Goal: Task Accomplishment & Management: Use online tool/utility

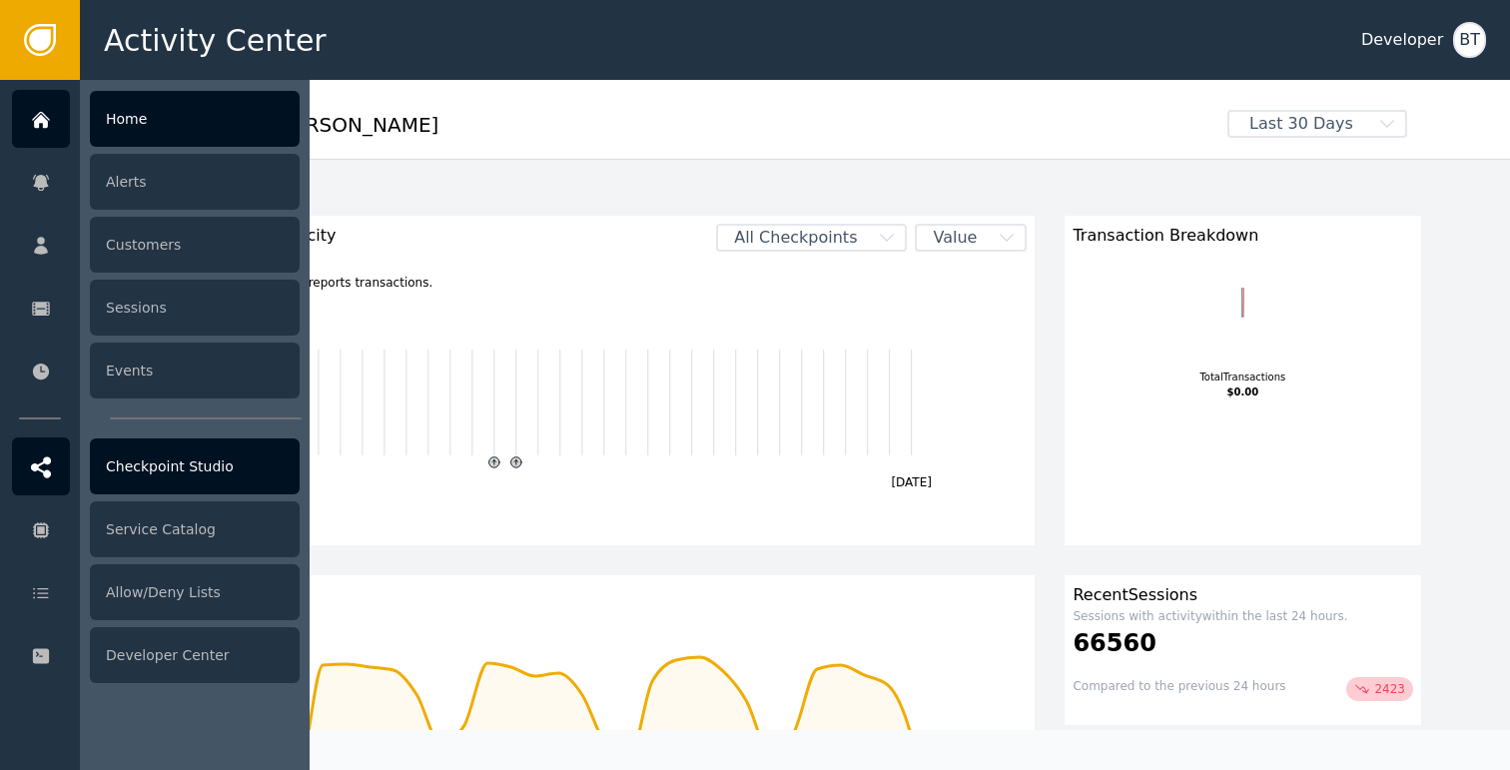
click at [183, 463] on div "Checkpoint Studio" at bounding box center [195, 466] width 210 height 56
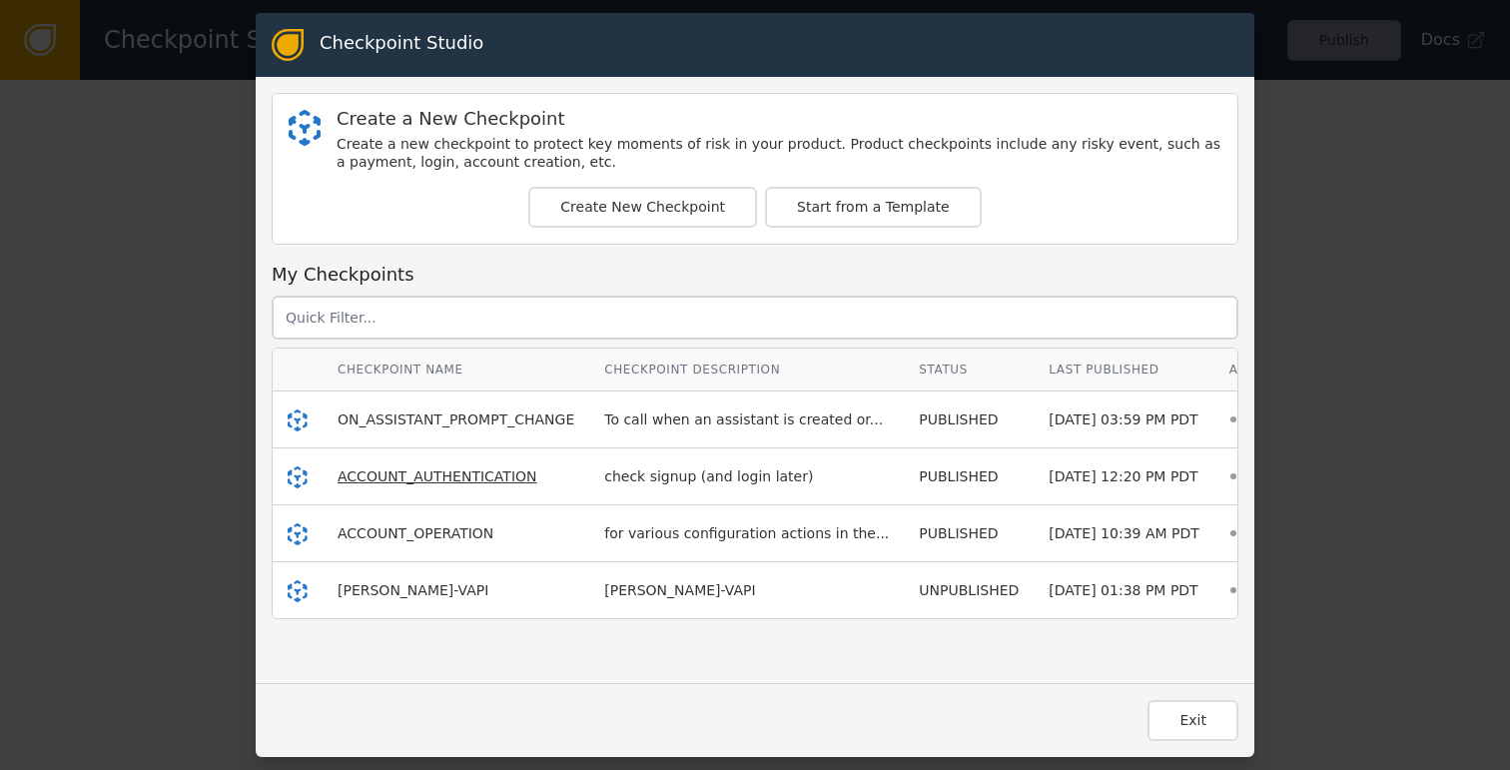
click at [436, 469] on span "ACCOUNT_AUTHENTICATION" at bounding box center [437, 476] width 200 height 16
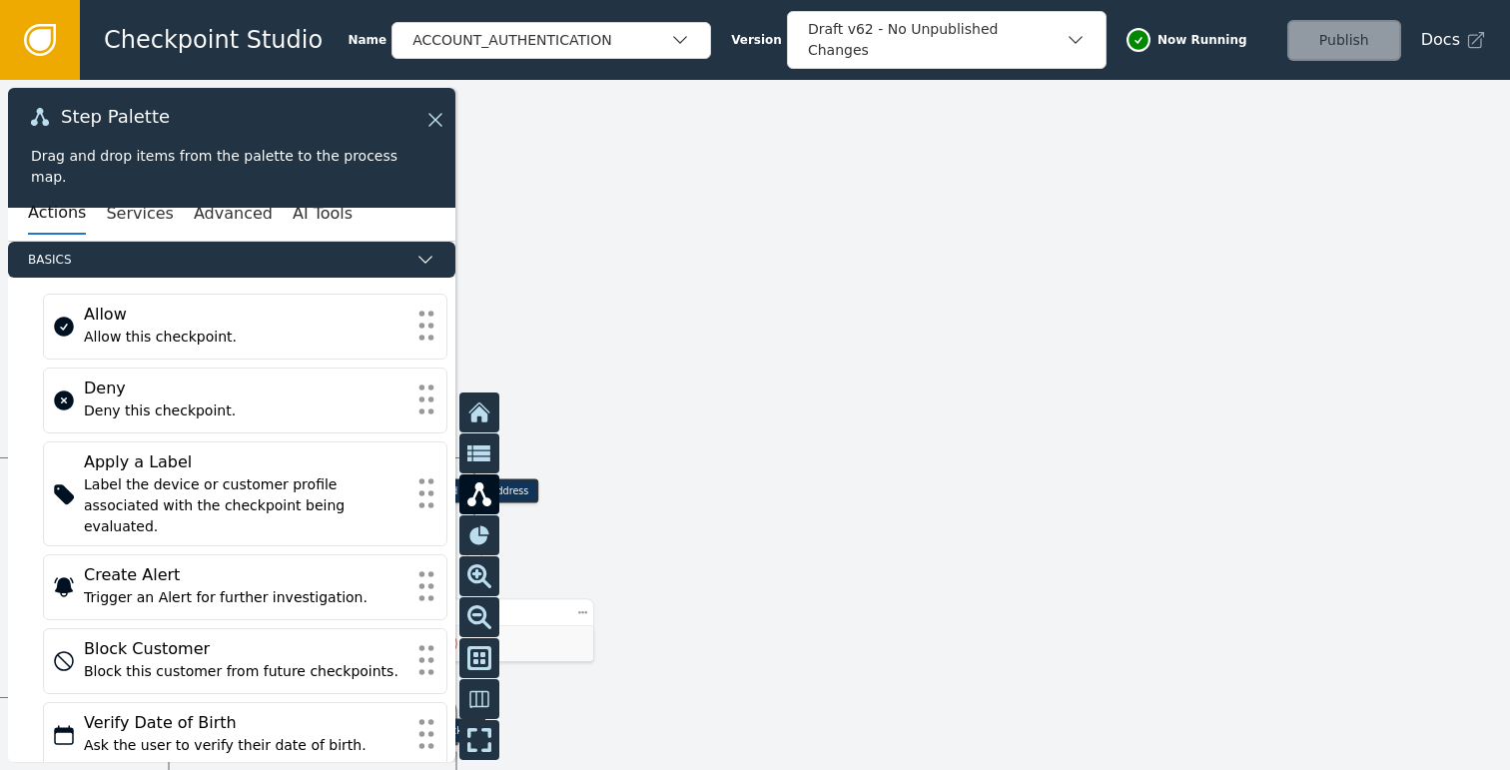
drag, startPoint x: 761, startPoint y: 300, endPoint x: 1011, endPoint y: 294, distance: 250.7
click at [1011, 294] on div at bounding box center [755, 425] width 1510 height 690
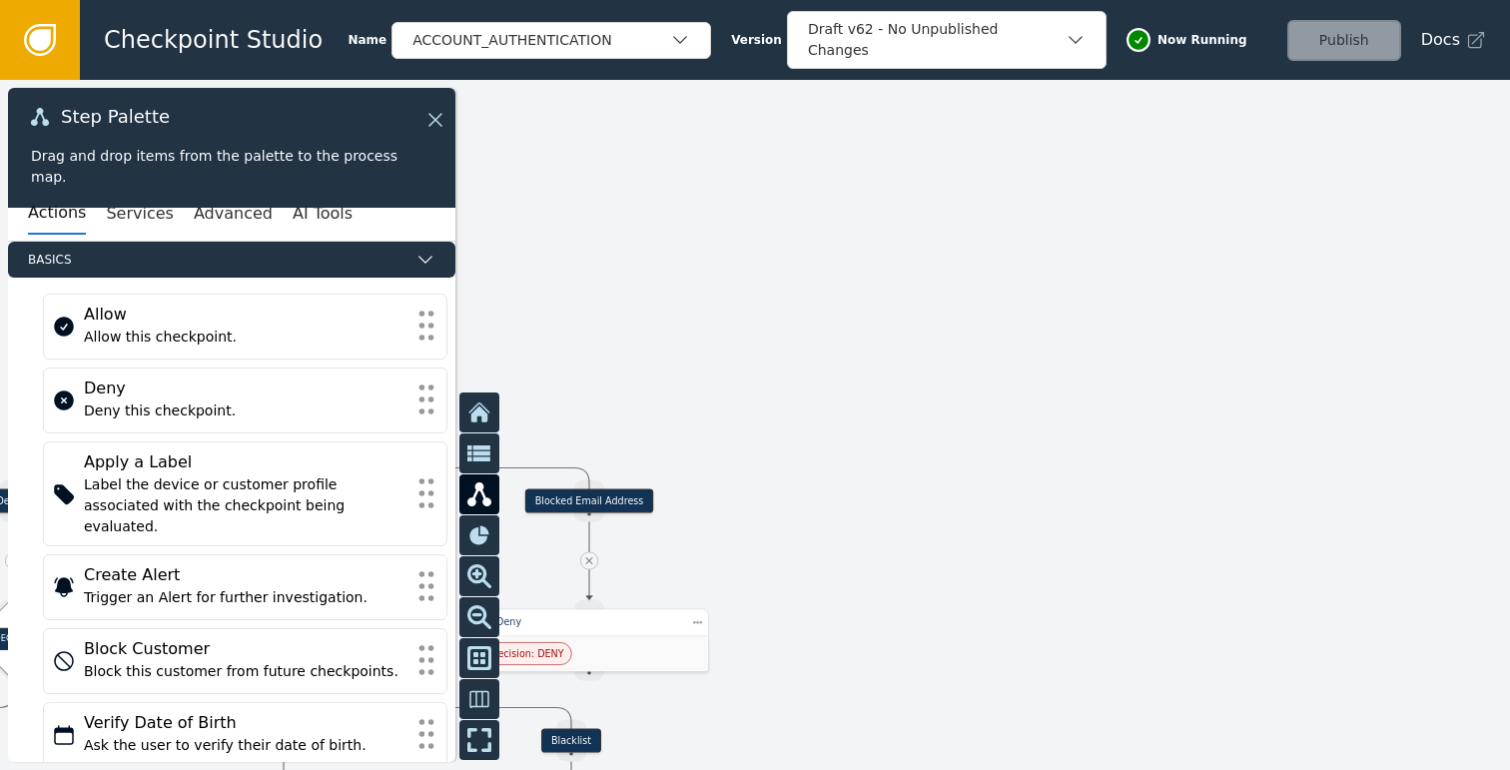
drag, startPoint x: 1011, startPoint y: 294, endPoint x: 1350, endPoint y: 316, distance: 339.2
click at [1311, 316] on div at bounding box center [755, 425] width 1510 height 690
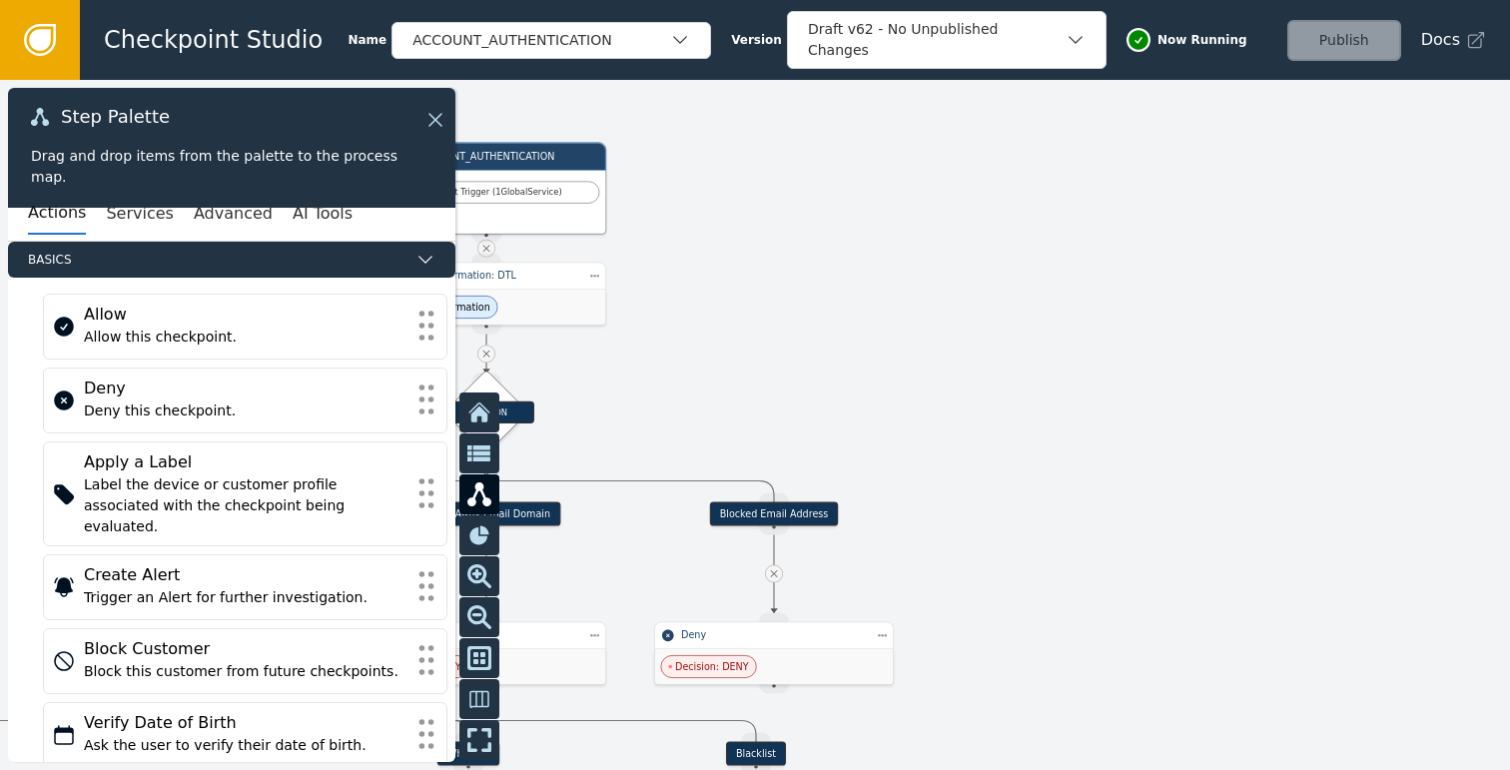
click at [1060, 320] on div at bounding box center [755, 425] width 1510 height 690
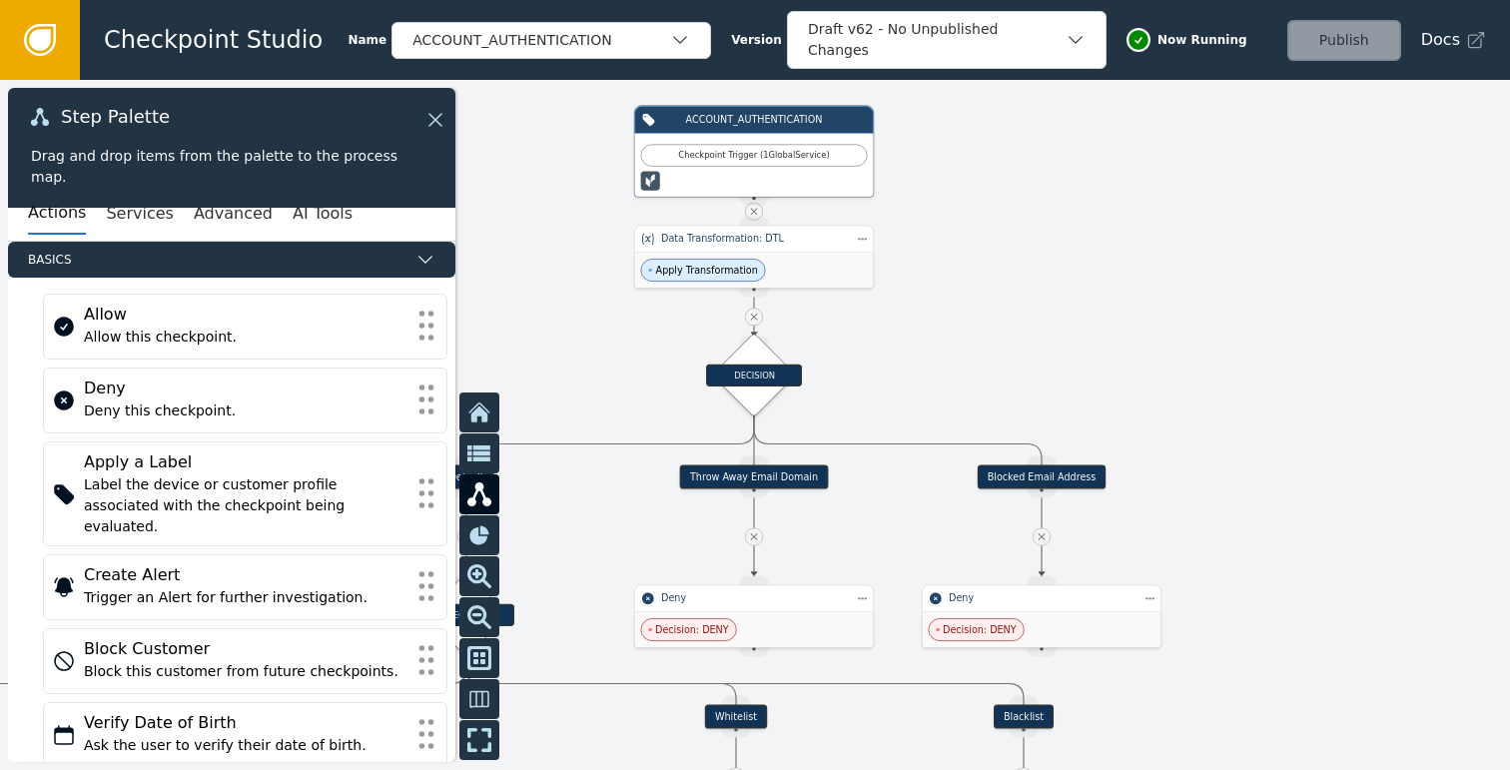
drag, startPoint x: 1004, startPoint y: 332, endPoint x: 1162, endPoint y: 336, distance: 157.8
click at [1153, 335] on div at bounding box center [755, 425] width 1510 height 690
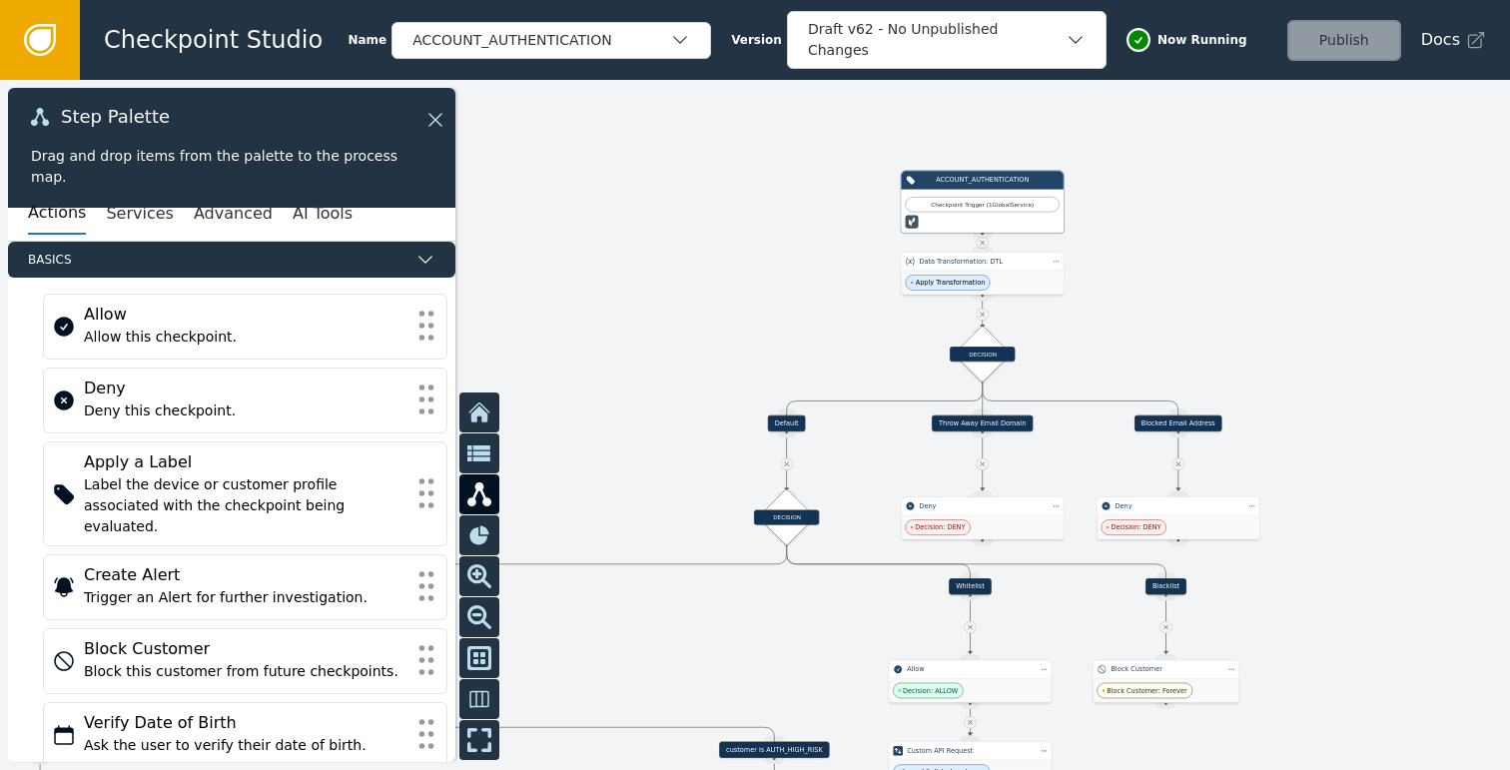
drag, startPoint x: 1098, startPoint y: 326, endPoint x: 1160, endPoint y: 251, distance: 97.9
click at [1160, 251] on div at bounding box center [755, 425] width 1510 height 690
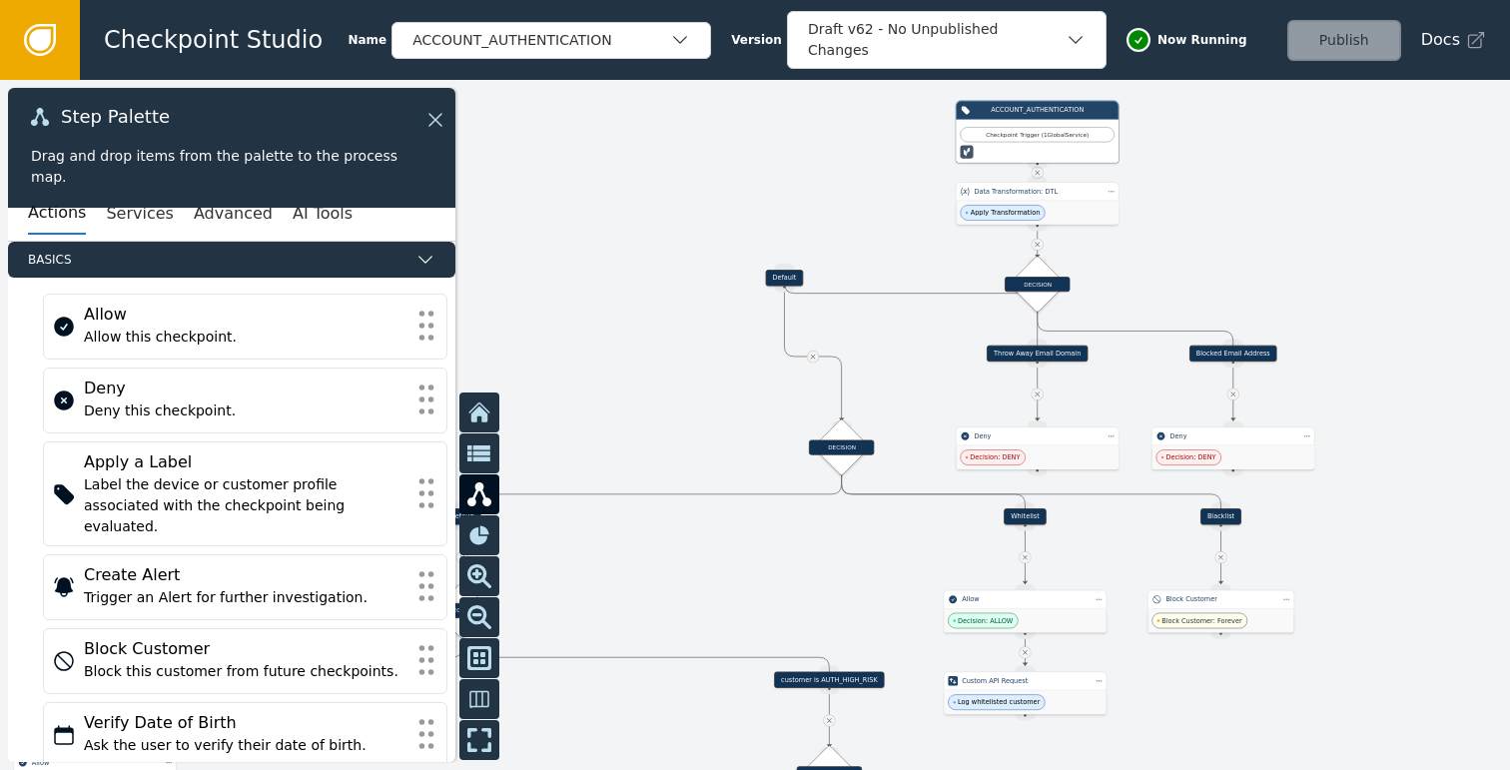
drag, startPoint x: 750, startPoint y: 345, endPoint x: 747, endPoint y: 273, distance: 72.9
click at [747, 273] on div "Default" at bounding box center [784, 278] width 147 height 16
drag, startPoint x: 794, startPoint y: 280, endPoint x: 835, endPoint y: 303, distance: 47.4
click at [835, 303] on div "Default" at bounding box center [842, 305] width 38 height 16
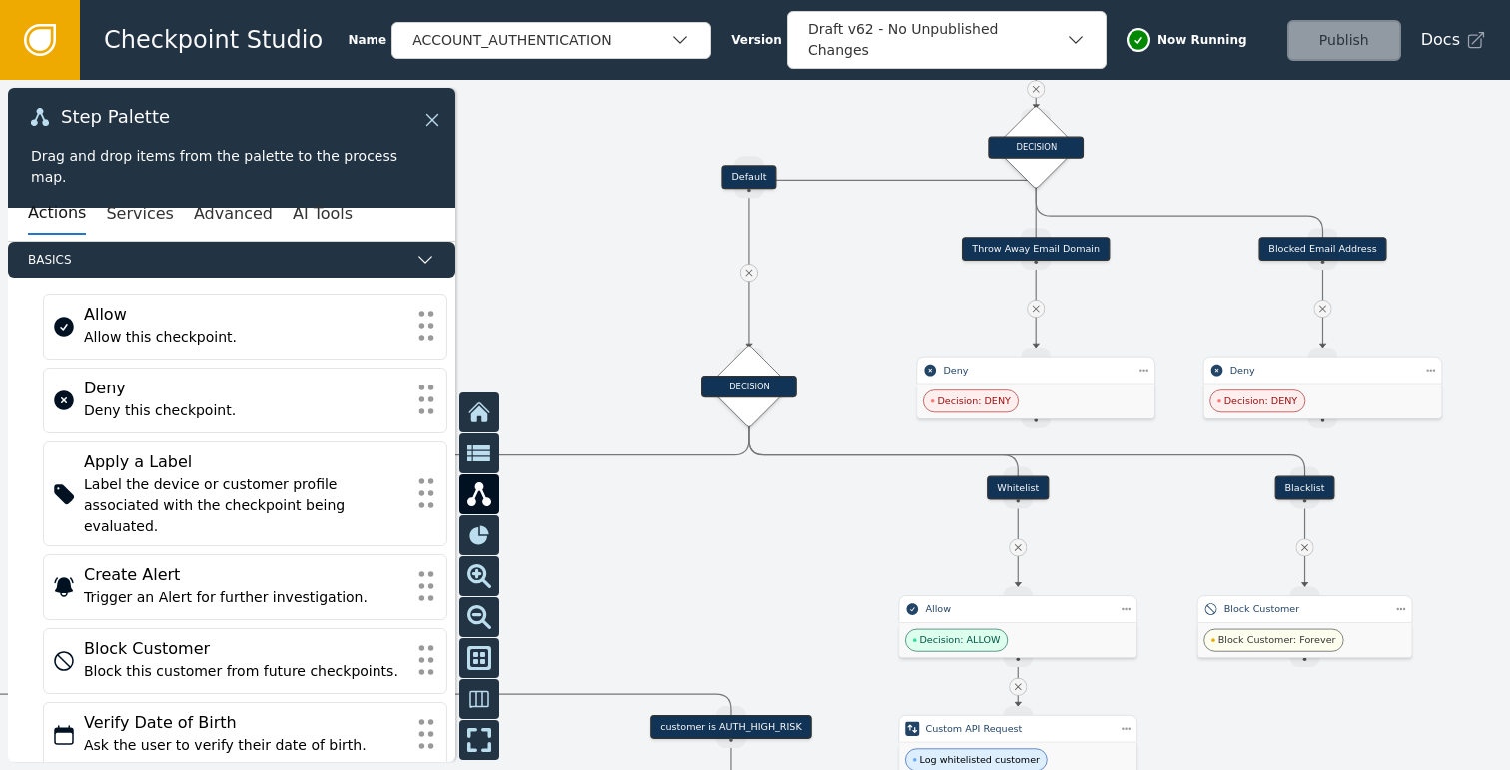
click at [430, 115] on icon at bounding box center [432, 120] width 22 height 22
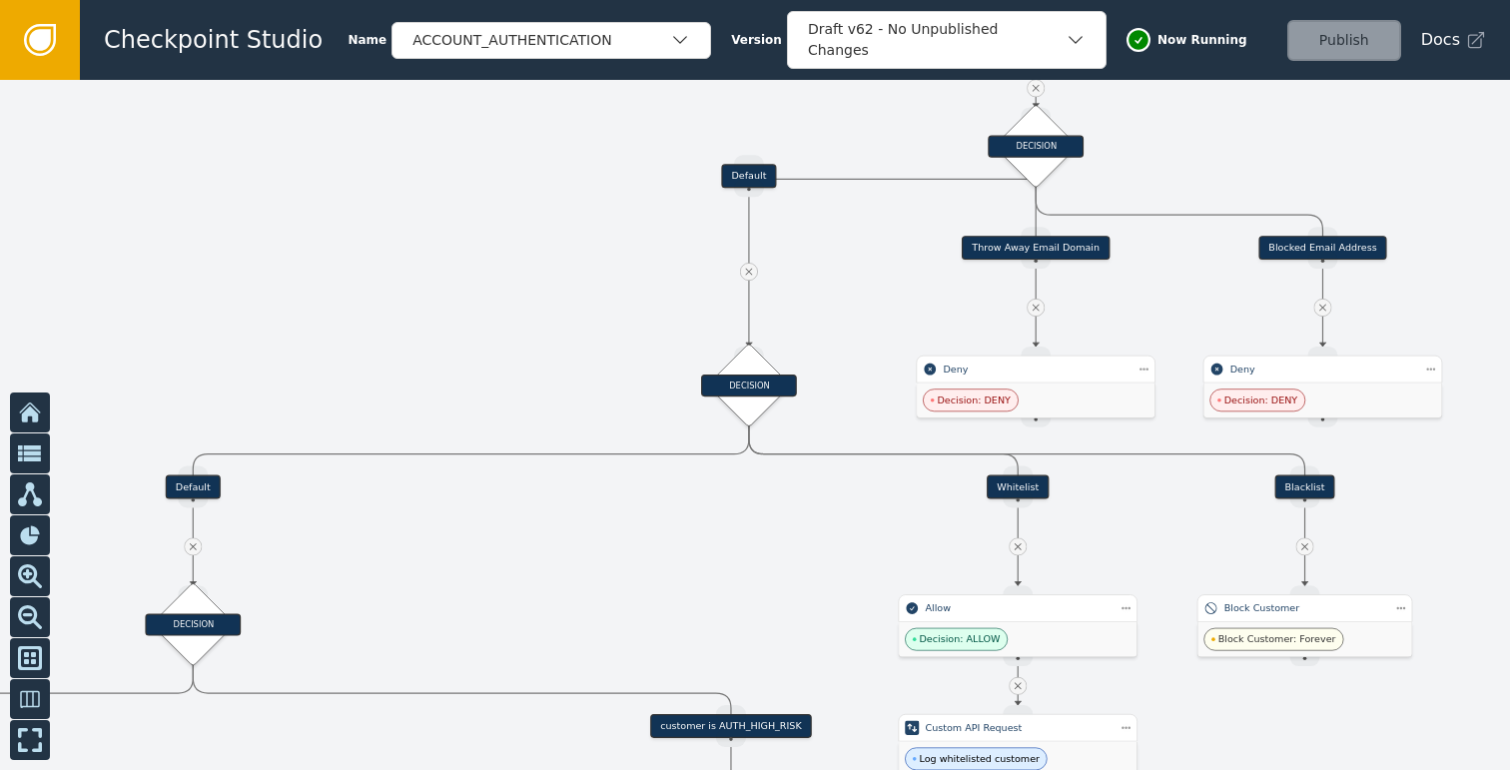
drag, startPoint x: 656, startPoint y: 579, endPoint x: 412, endPoint y: 478, distance: 263.6
click at [413, 479] on div at bounding box center [755, 425] width 1510 height 690
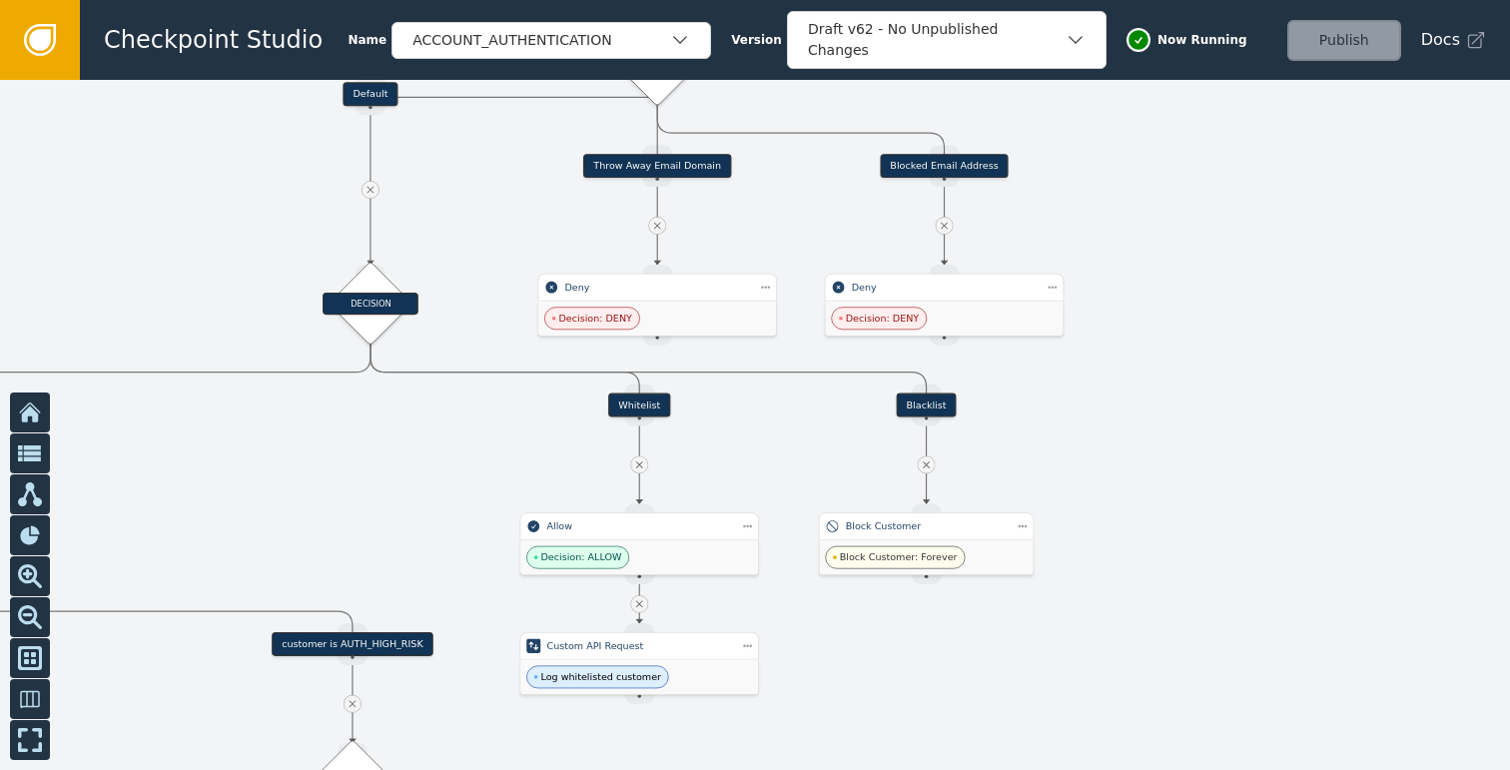
drag, startPoint x: 1312, startPoint y: 468, endPoint x: 1176, endPoint y: 486, distance: 137.0
click at [1176, 486] on div at bounding box center [755, 425] width 1510 height 690
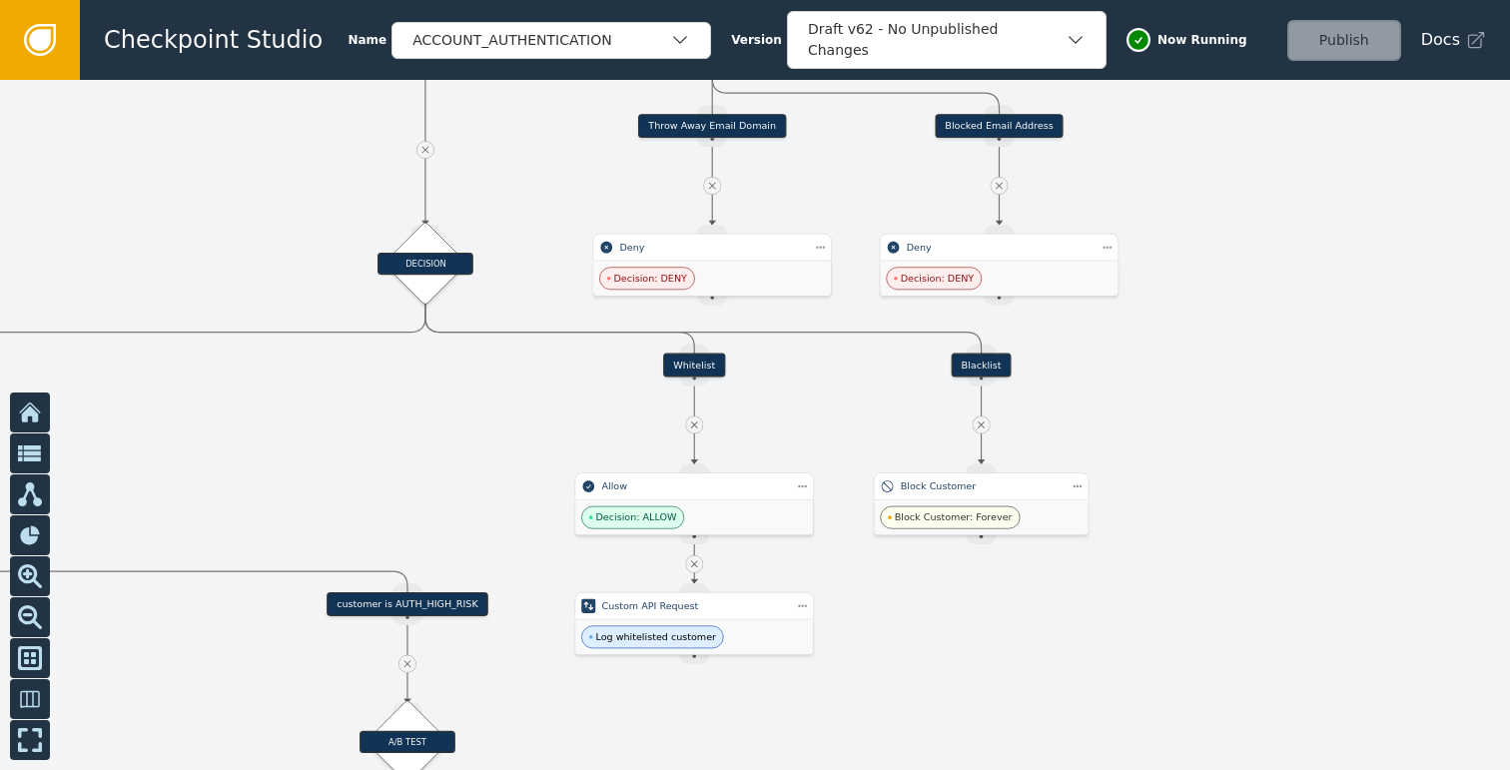
drag, startPoint x: 1167, startPoint y: 442, endPoint x: 1245, endPoint y: 364, distance: 110.1
click at [1235, 384] on div at bounding box center [755, 425] width 1510 height 690
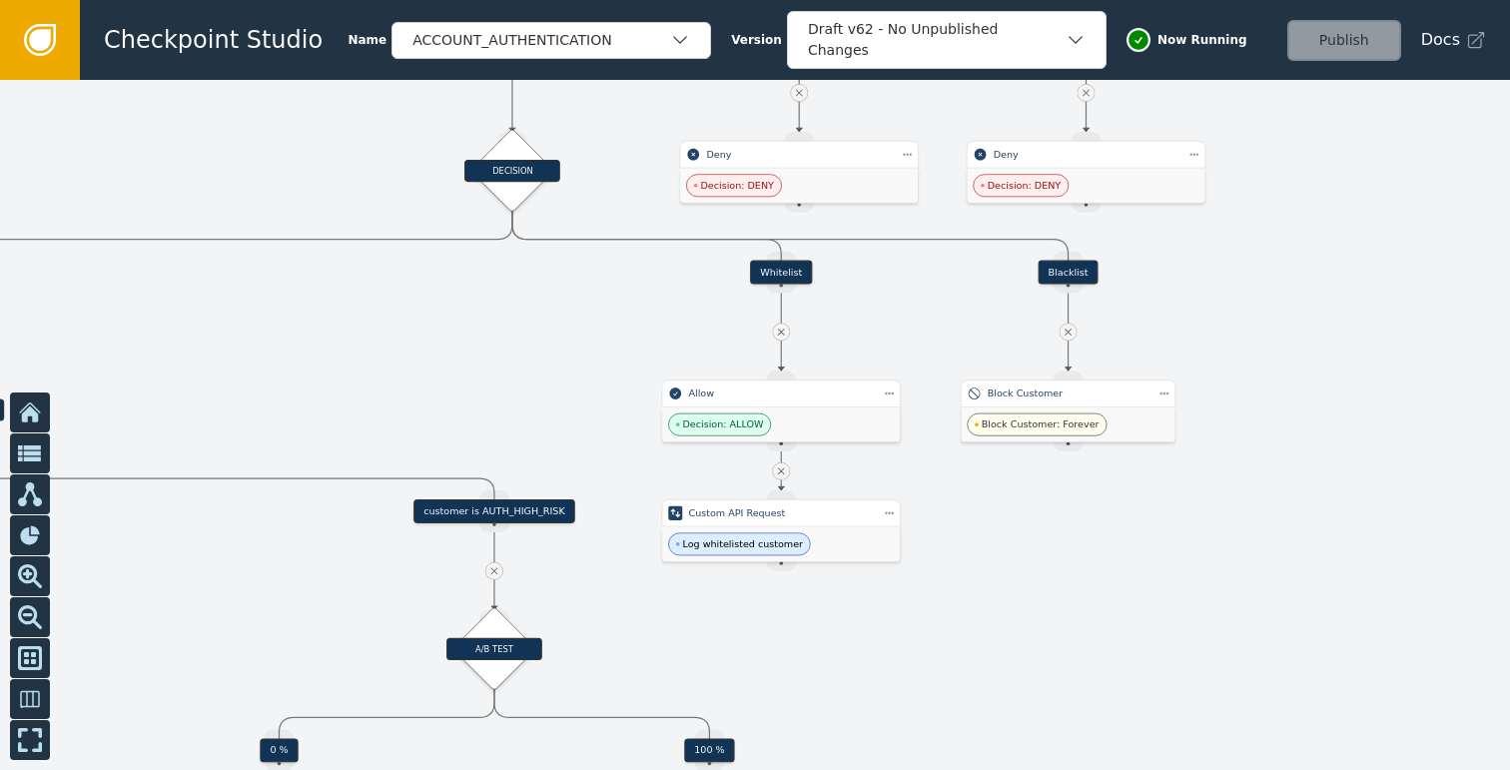
drag, startPoint x: 1082, startPoint y: 592, endPoint x: 1238, endPoint y: 468, distance: 199.0
click at [1190, 499] on div at bounding box center [755, 425] width 1510 height 690
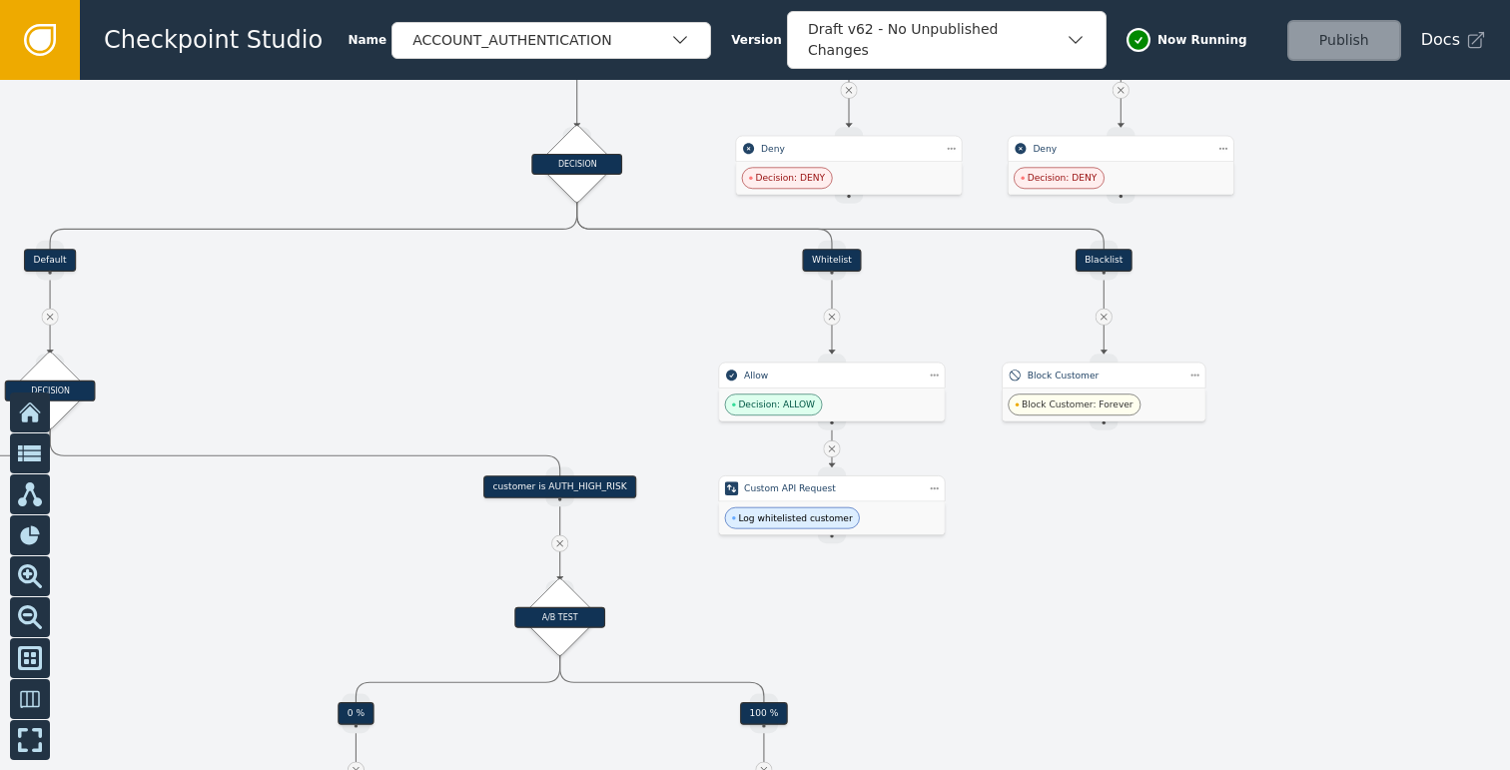
drag, startPoint x: 980, startPoint y: 629, endPoint x: 1062, endPoint y: 468, distance: 180.4
click at [1037, 506] on div at bounding box center [755, 425] width 1510 height 690
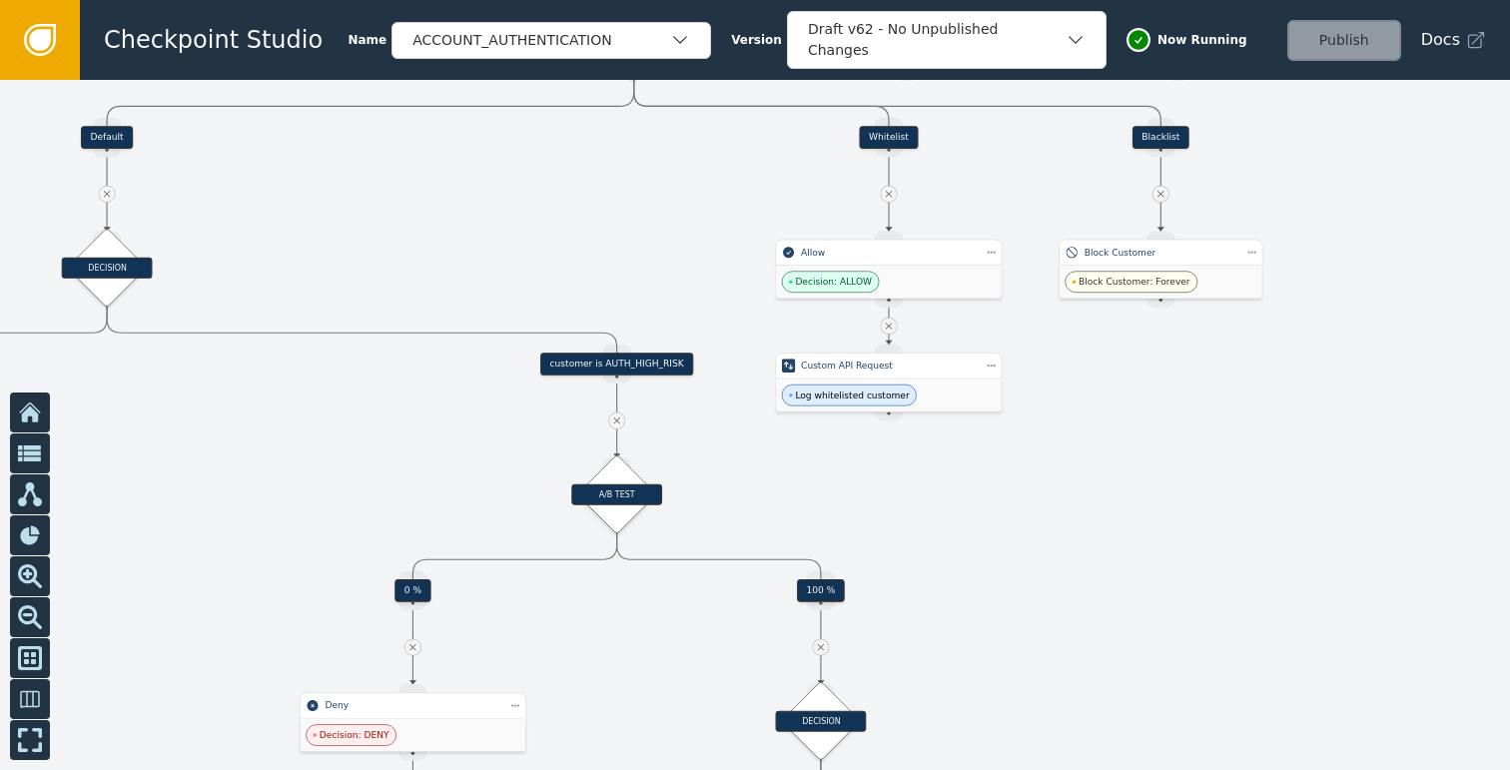
drag, startPoint x: 1031, startPoint y: 575, endPoint x: 1145, endPoint y: 441, distance: 175.6
click at [1122, 456] on div at bounding box center [755, 425] width 1510 height 690
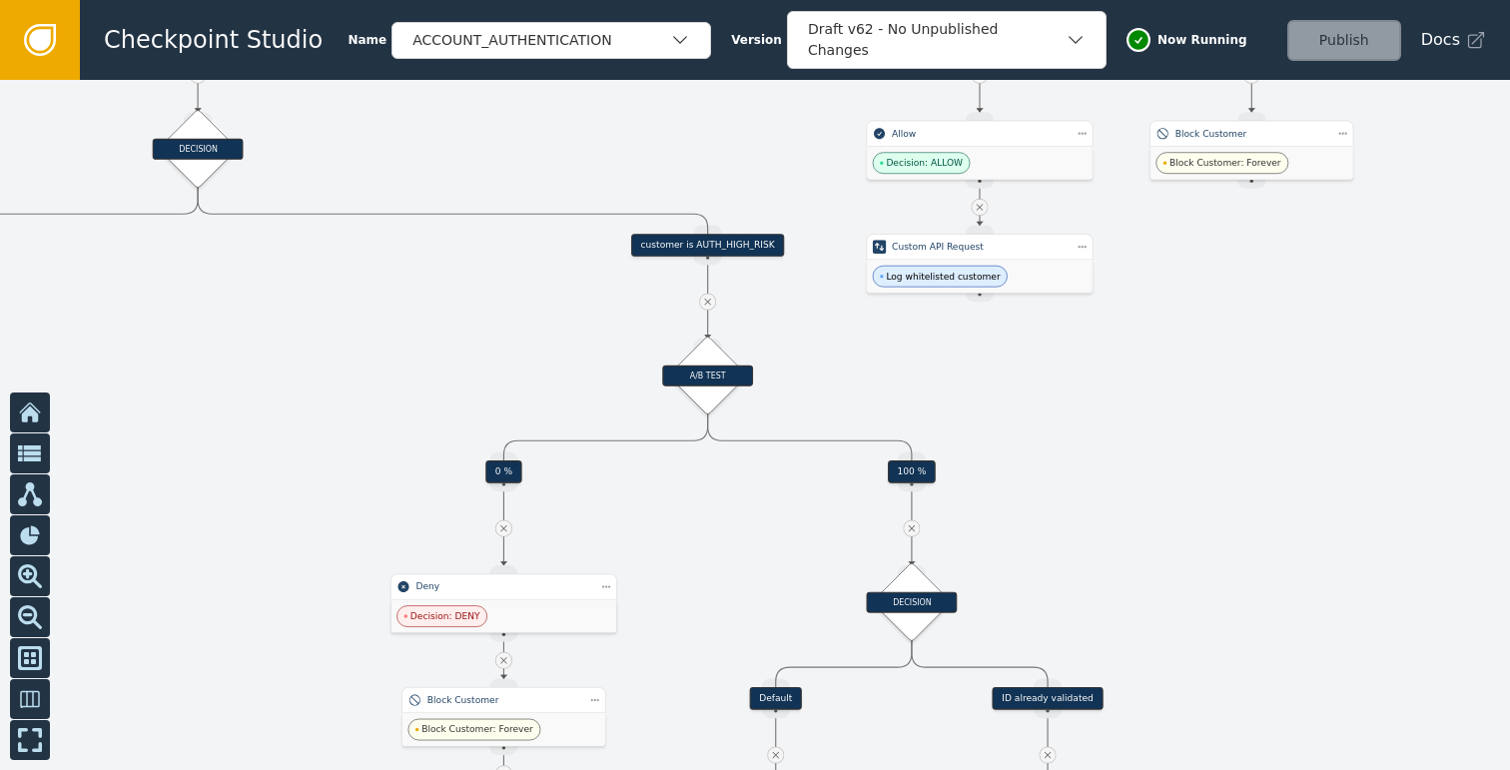
drag, startPoint x: 1104, startPoint y: 501, endPoint x: 1125, endPoint y: 446, distance: 58.8
click at [1124, 447] on div at bounding box center [755, 425] width 1510 height 690
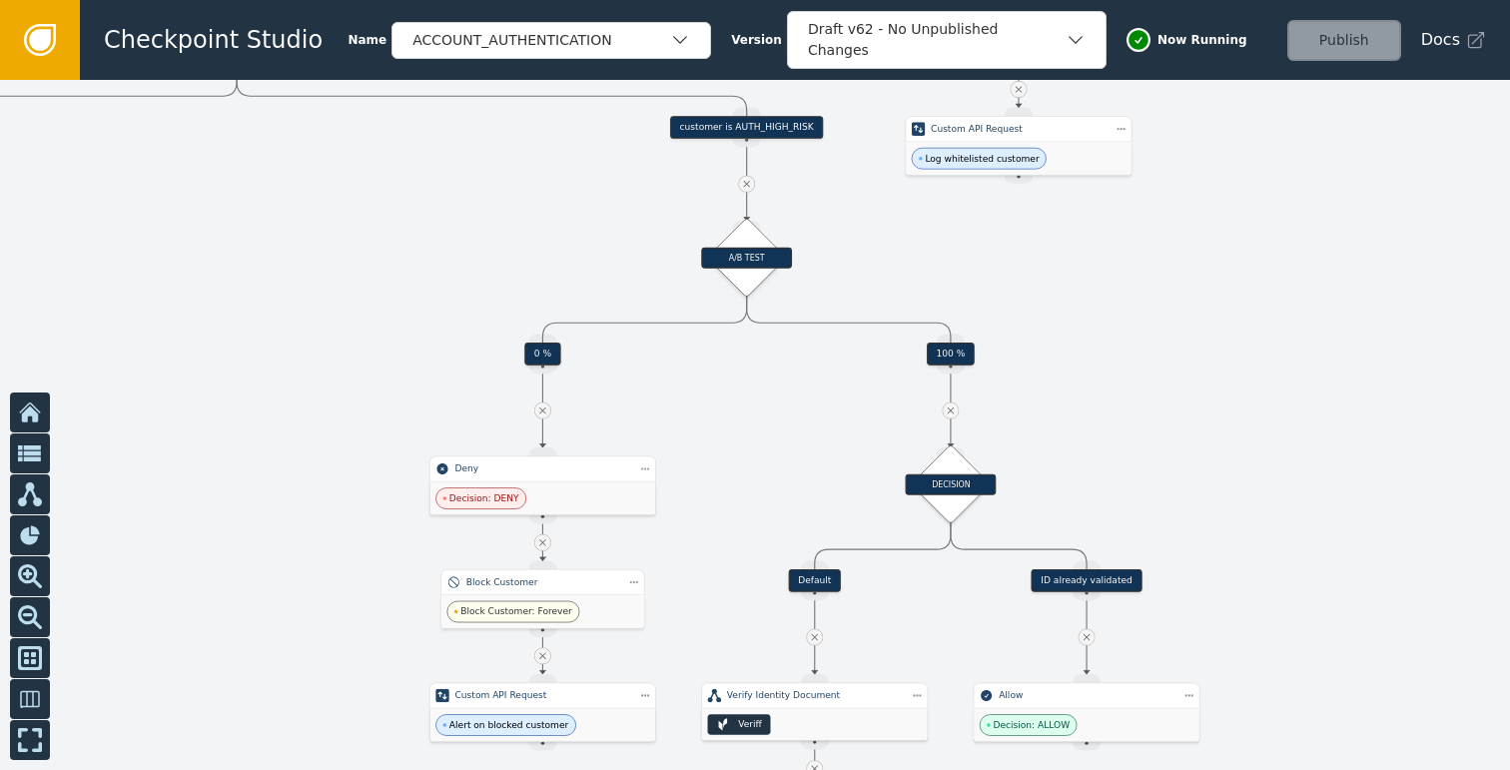
drag, startPoint x: 1285, startPoint y: 479, endPoint x: 1177, endPoint y: 370, distance: 153.2
click at [1179, 375] on div at bounding box center [755, 425] width 1510 height 690
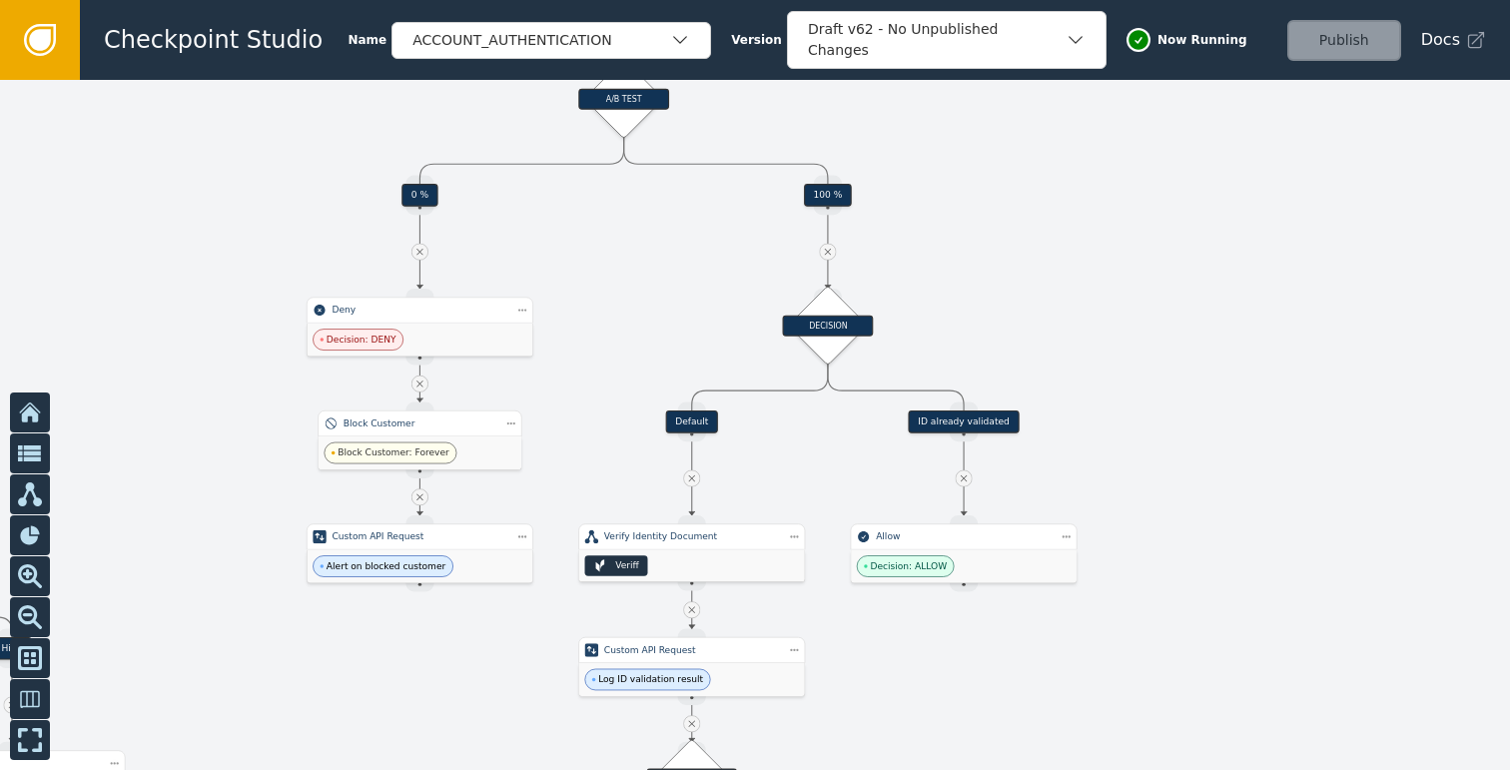
drag, startPoint x: 1177, startPoint y: 428, endPoint x: 1168, endPoint y: 407, distance: 22.8
click at [1174, 418] on div at bounding box center [755, 425] width 1510 height 690
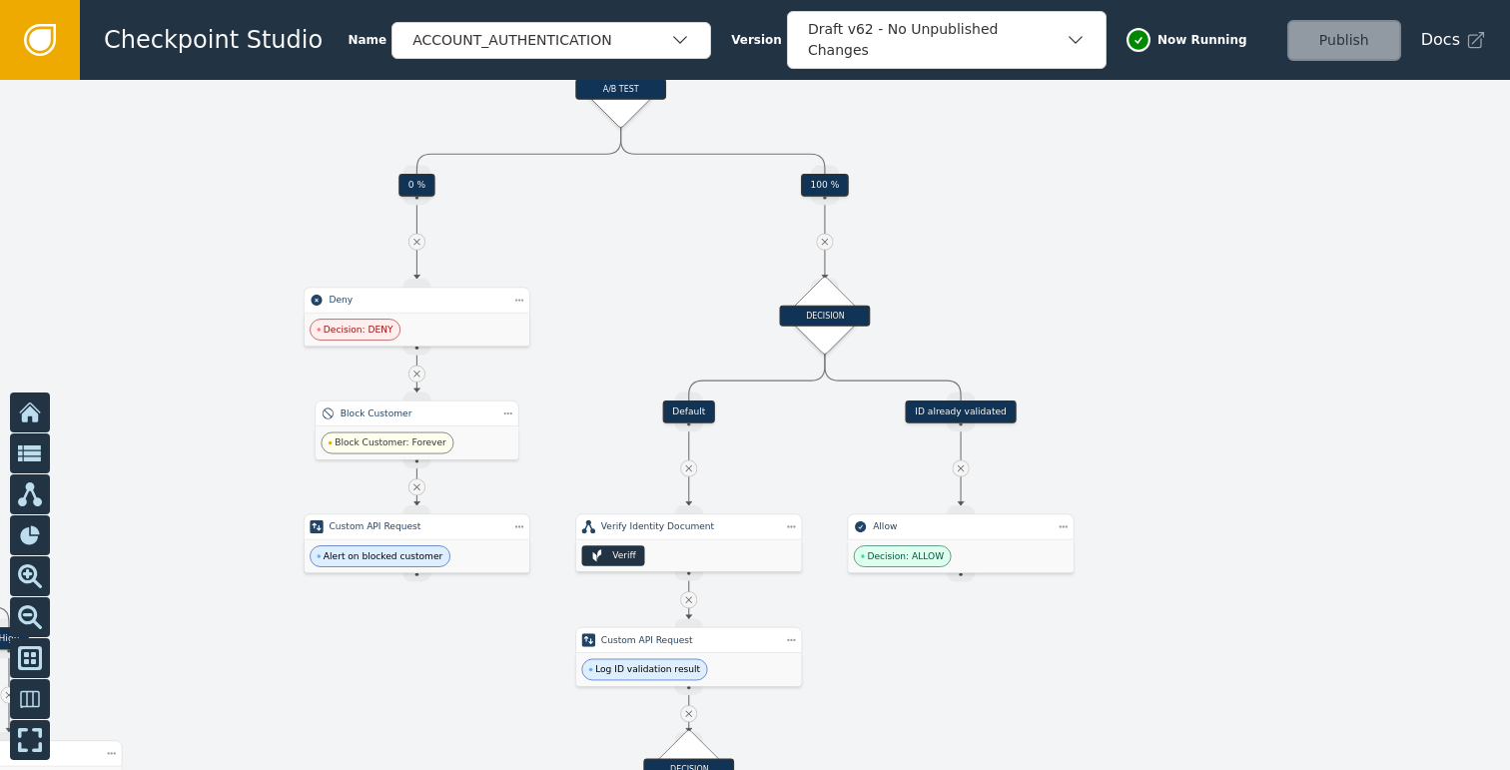
drag, startPoint x: 1169, startPoint y: 506, endPoint x: 1142, endPoint y: 386, distance: 122.8
click at [1145, 398] on div at bounding box center [755, 425] width 1510 height 690
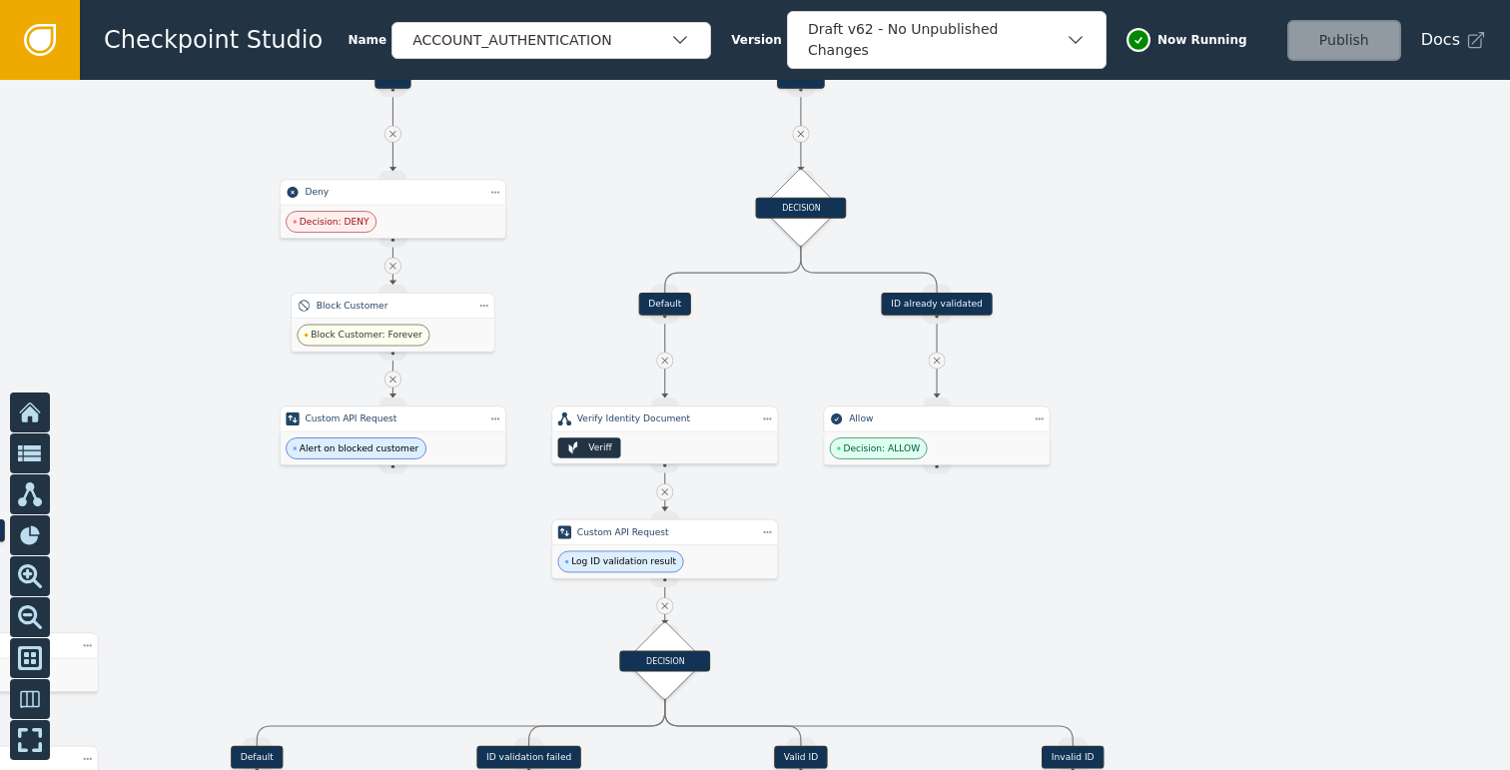
drag, startPoint x: 1194, startPoint y: 535, endPoint x: 1196, endPoint y: 437, distance: 97.9
click at [1196, 445] on div at bounding box center [755, 425] width 1510 height 690
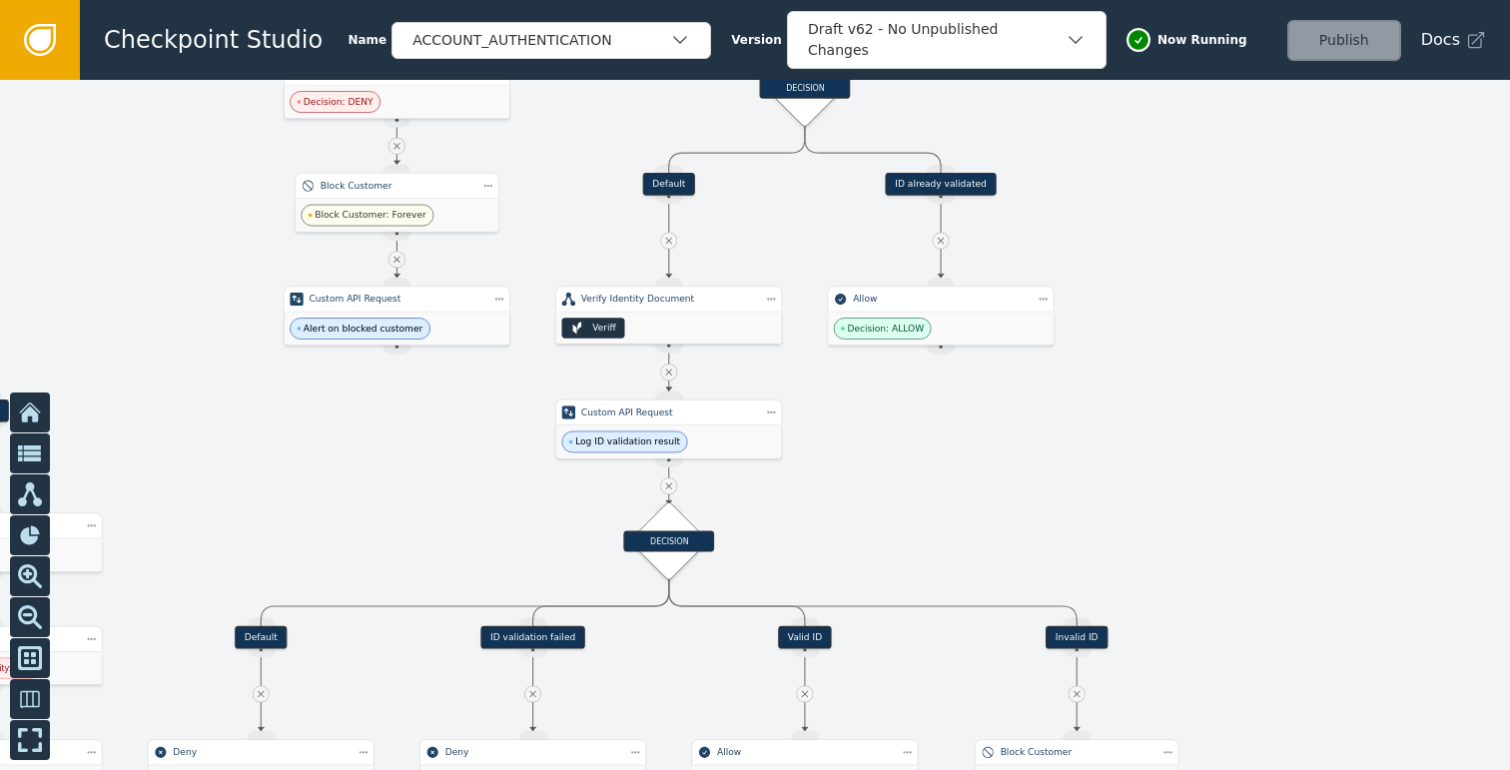
drag, startPoint x: 1173, startPoint y: 472, endPoint x: 1165, endPoint y: 391, distance: 81.3
click at [1165, 391] on div at bounding box center [755, 425] width 1510 height 690
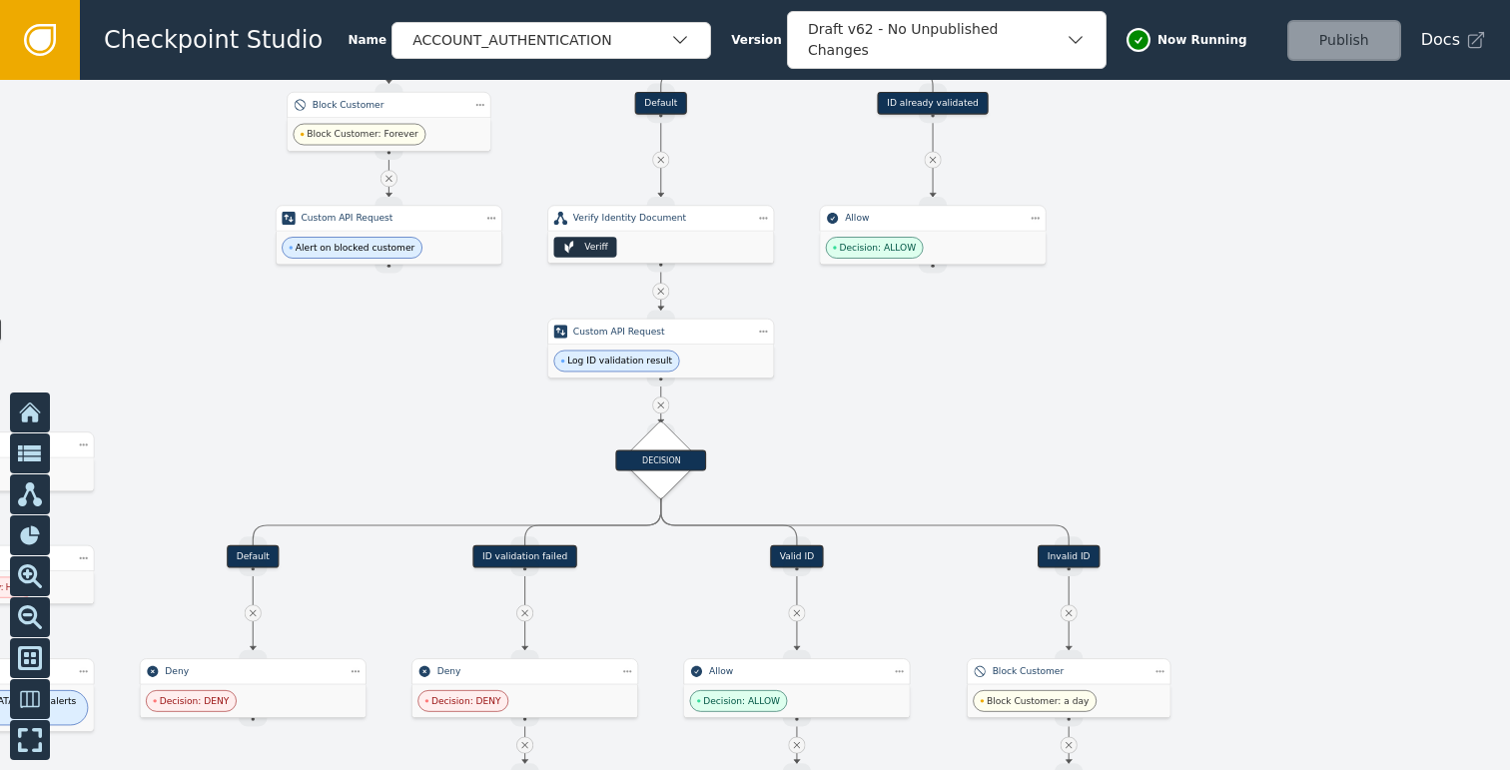
drag, startPoint x: 1179, startPoint y: 400, endPoint x: 1163, endPoint y: 499, distance: 100.1
click at [1169, 479] on div at bounding box center [755, 425] width 1510 height 690
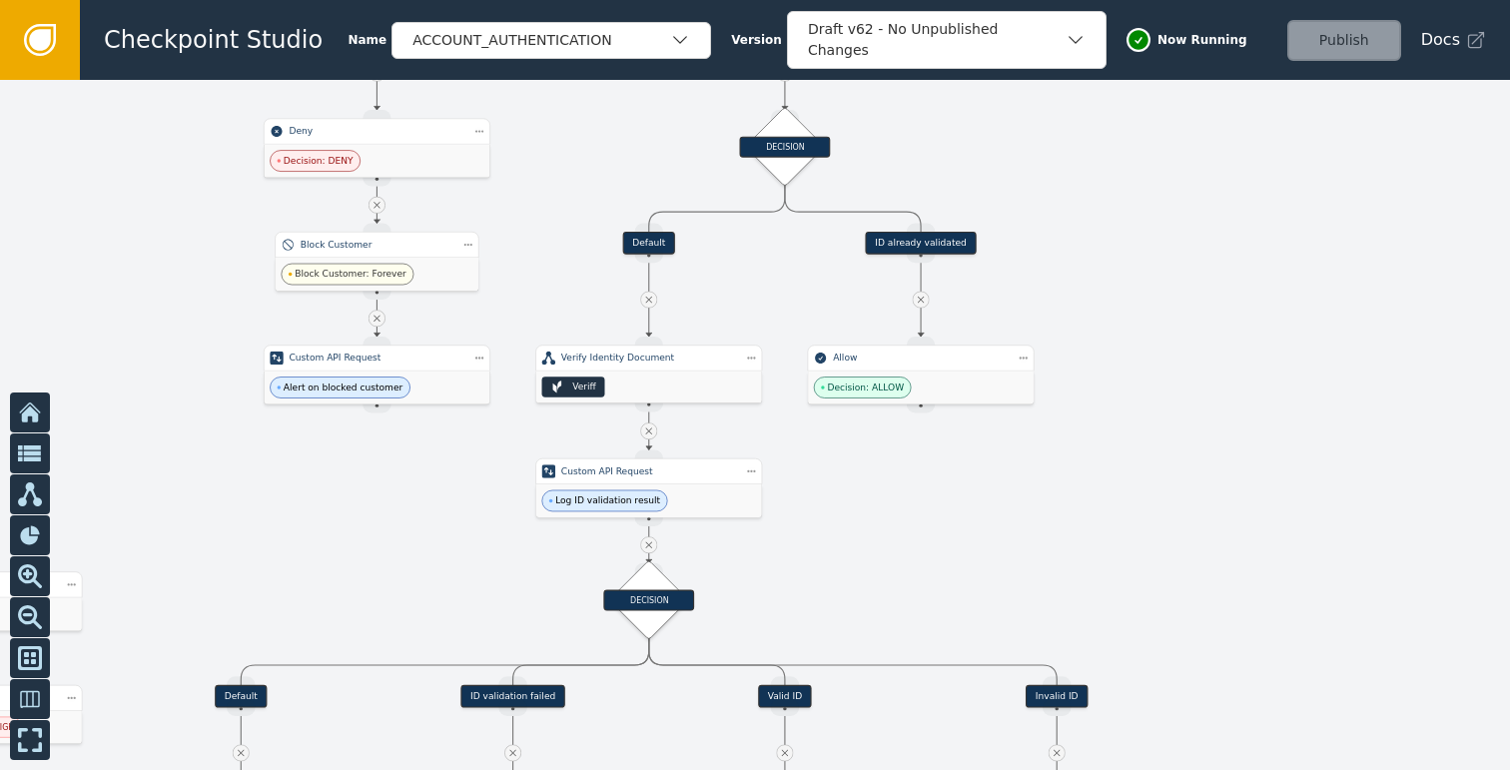
drag, startPoint x: 1218, startPoint y: 410, endPoint x: 1218, endPoint y: 525, distance: 114.8
click at [1219, 508] on div at bounding box center [755, 425] width 1510 height 690
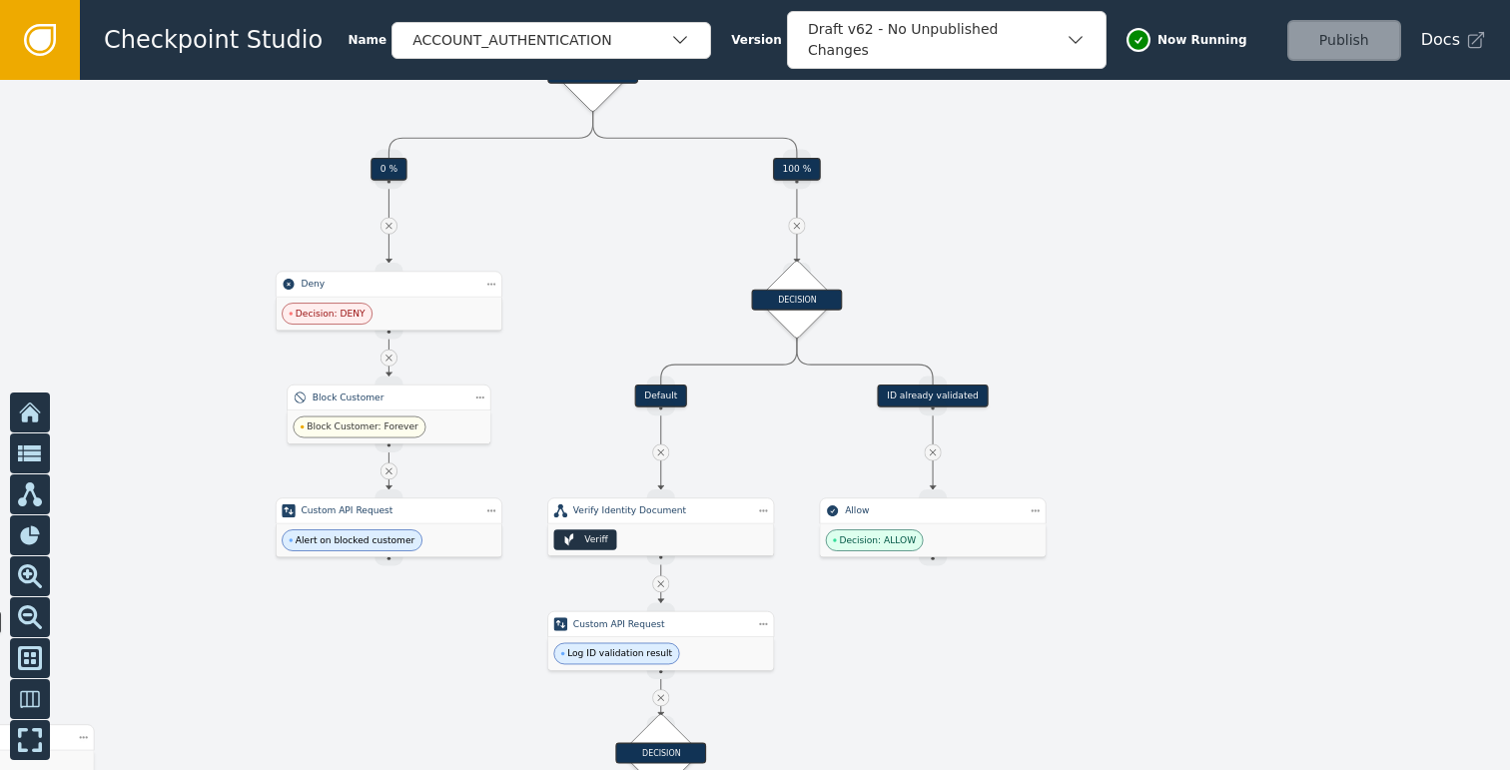
drag, startPoint x: 1208, startPoint y: 401, endPoint x: 1218, endPoint y: 509, distance: 108.3
click at [1220, 503] on div at bounding box center [755, 425] width 1510 height 690
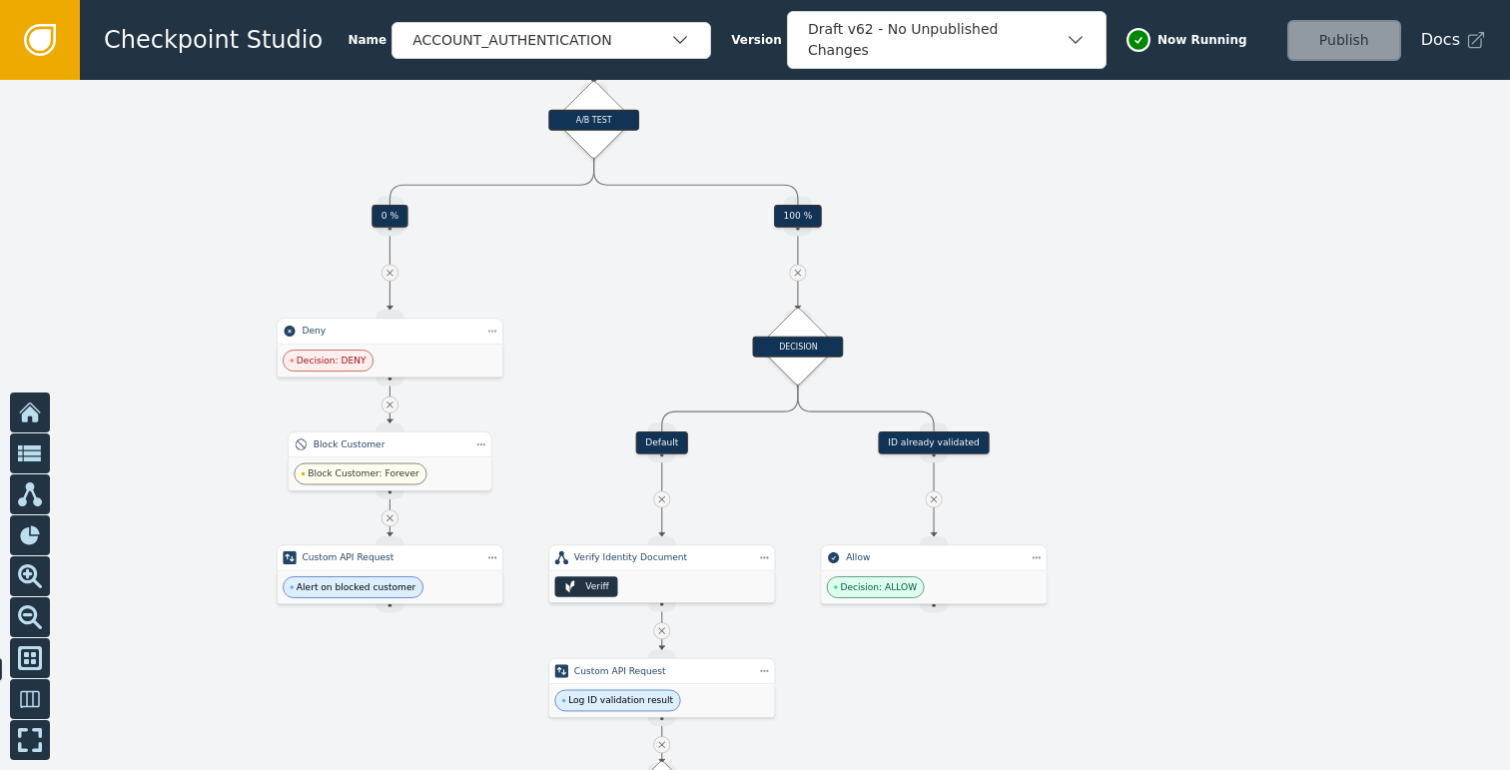
drag, startPoint x: 1226, startPoint y: 514, endPoint x: 1227, endPoint y: 457, distance: 56.9
click at [1226, 519] on div at bounding box center [755, 425] width 1510 height 690
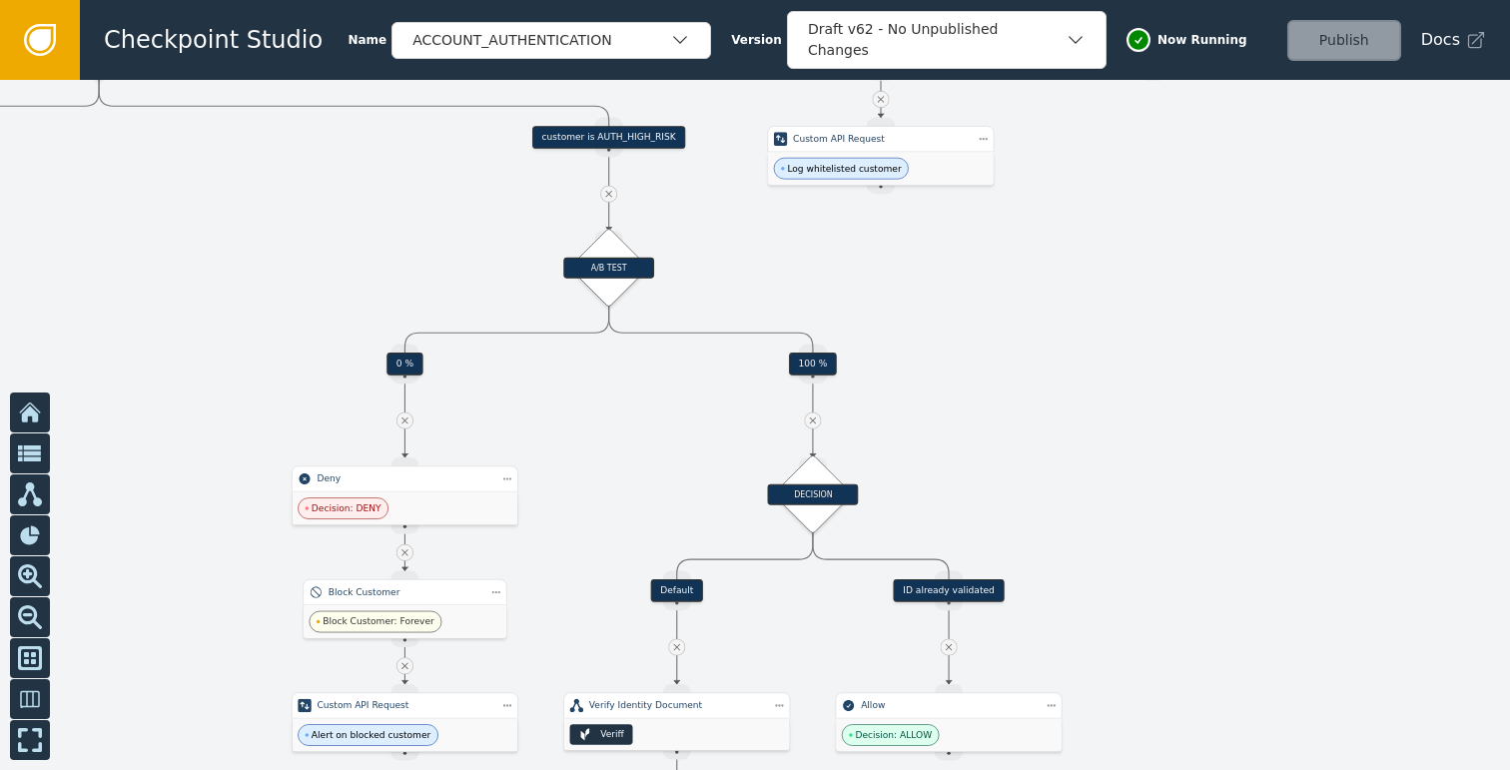
drag, startPoint x: 1233, startPoint y: 522, endPoint x: 1233, endPoint y: 535, distance: 13.0
click at [1233, 535] on div at bounding box center [755, 425] width 1510 height 690
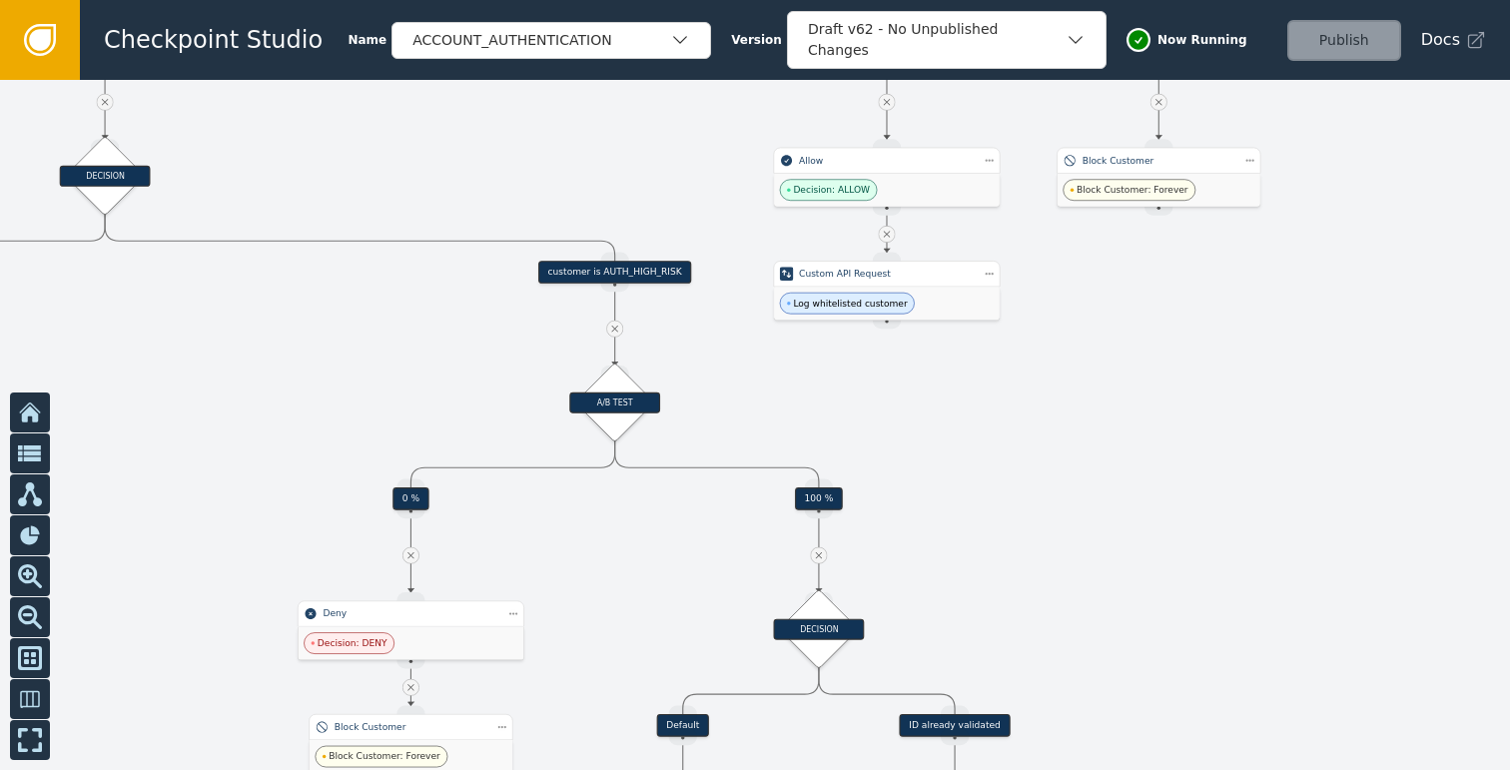
drag, startPoint x: 1119, startPoint y: 467, endPoint x: 1142, endPoint y: 328, distance: 140.7
click at [1139, 353] on div at bounding box center [755, 425] width 1510 height 690
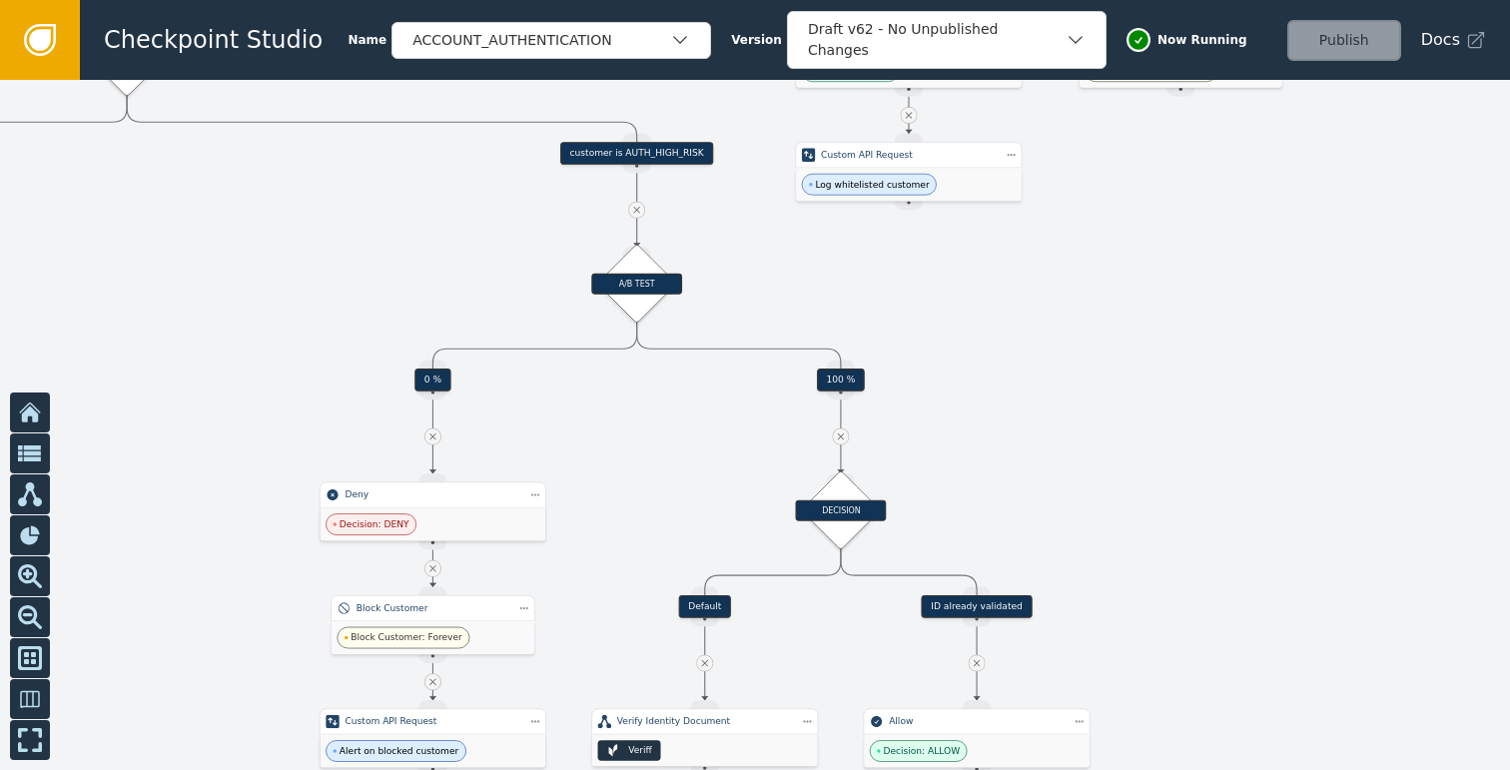
drag, startPoint x: 1163, startPoint y: 444, endPoint x: 1159, endPoint y: 310, distance: 133.8
click at [1164, 339] on div at bounding box center [755, 425] width 1510 height 690
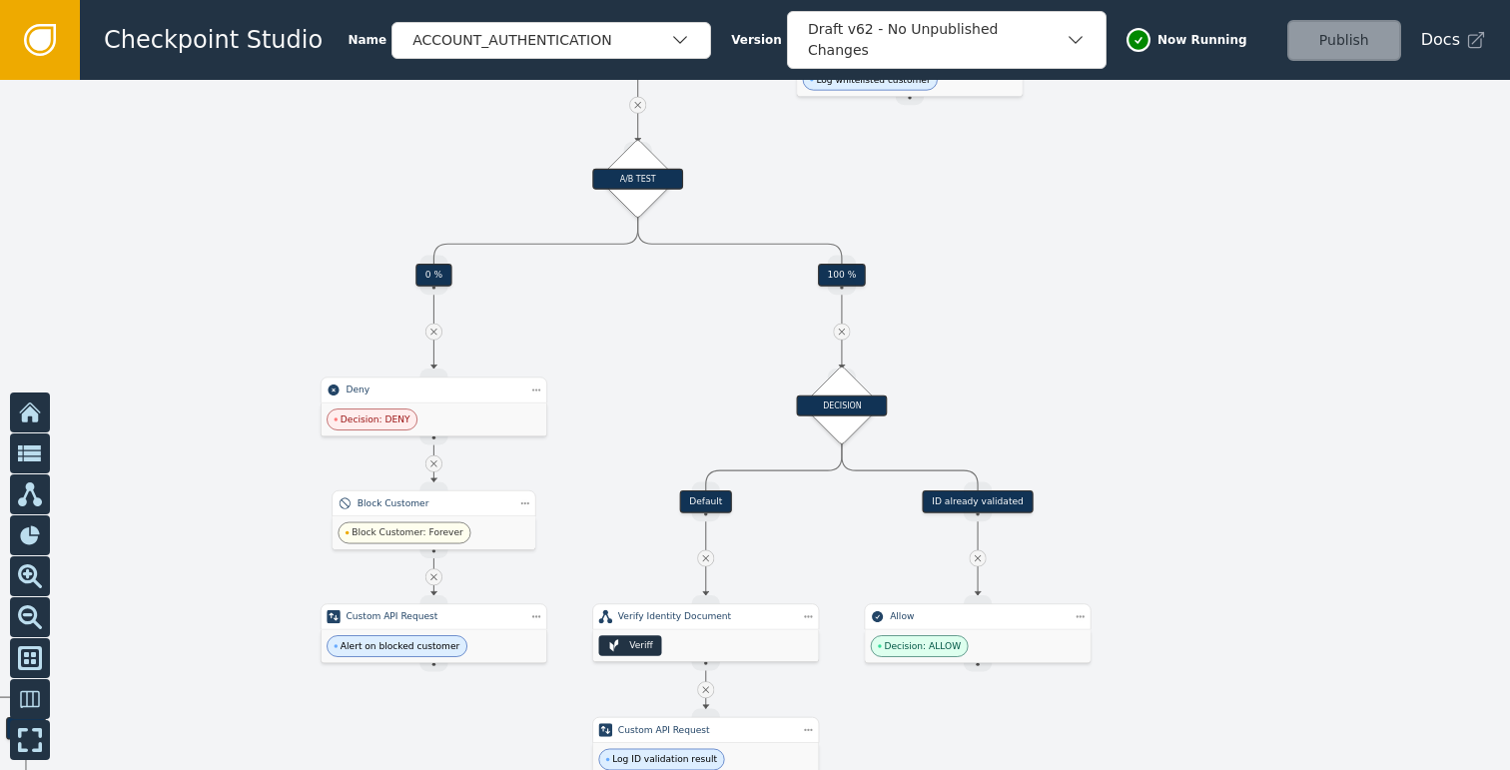
drag, startPoint x: 1199, startPoint y: 375, endPoint x: 1198, endPoint y: 341, distance: 34.0
click at [1199, 349] on div at bounding box center [755, 425] width 1510 height 690
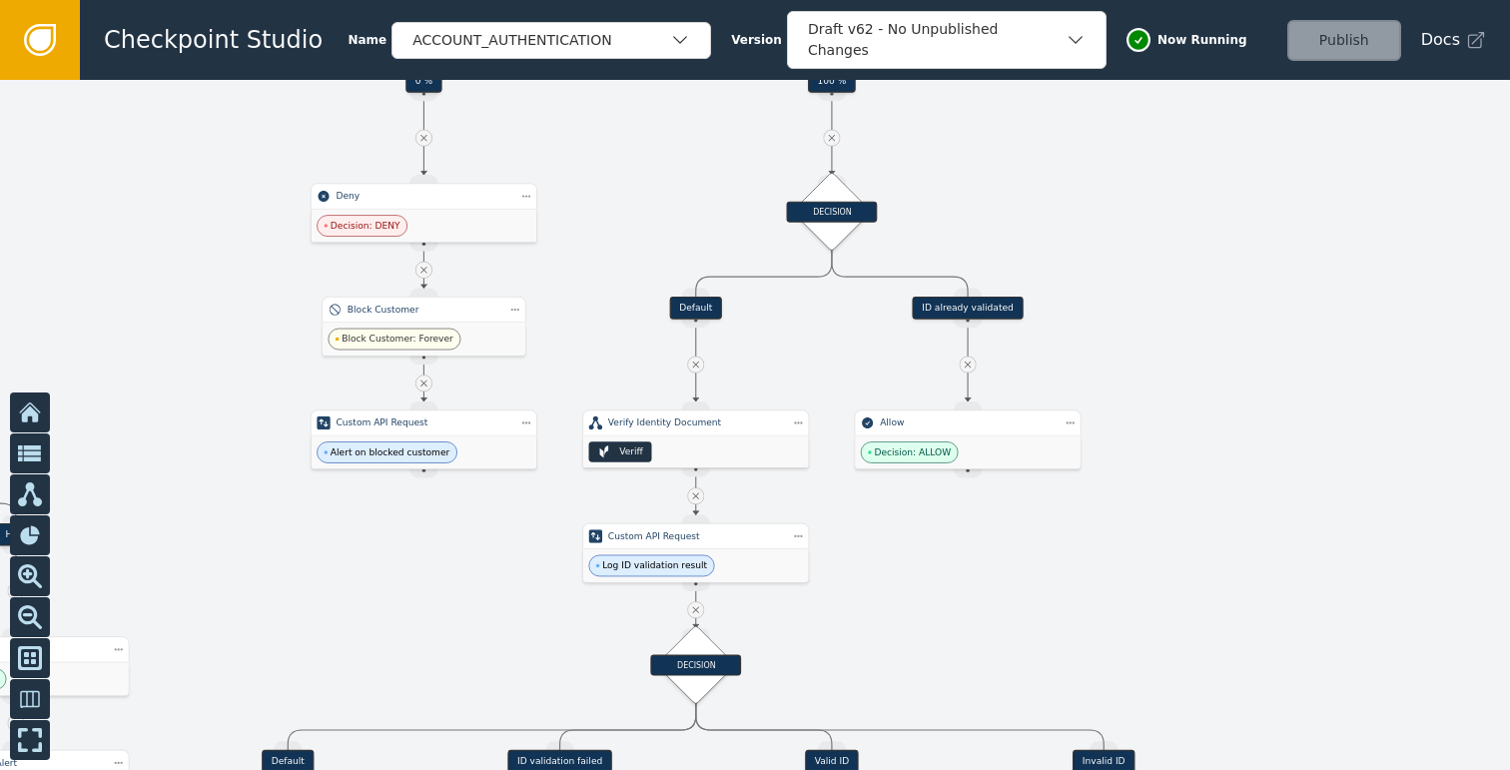
drag, startPoint x: 1289, startPoint y: 470, endPoint x: 1259, endPoint y: 393, distance: 82.5
click at [1259, 393] on div at bounding box center [755, 425] width 1510 height 690
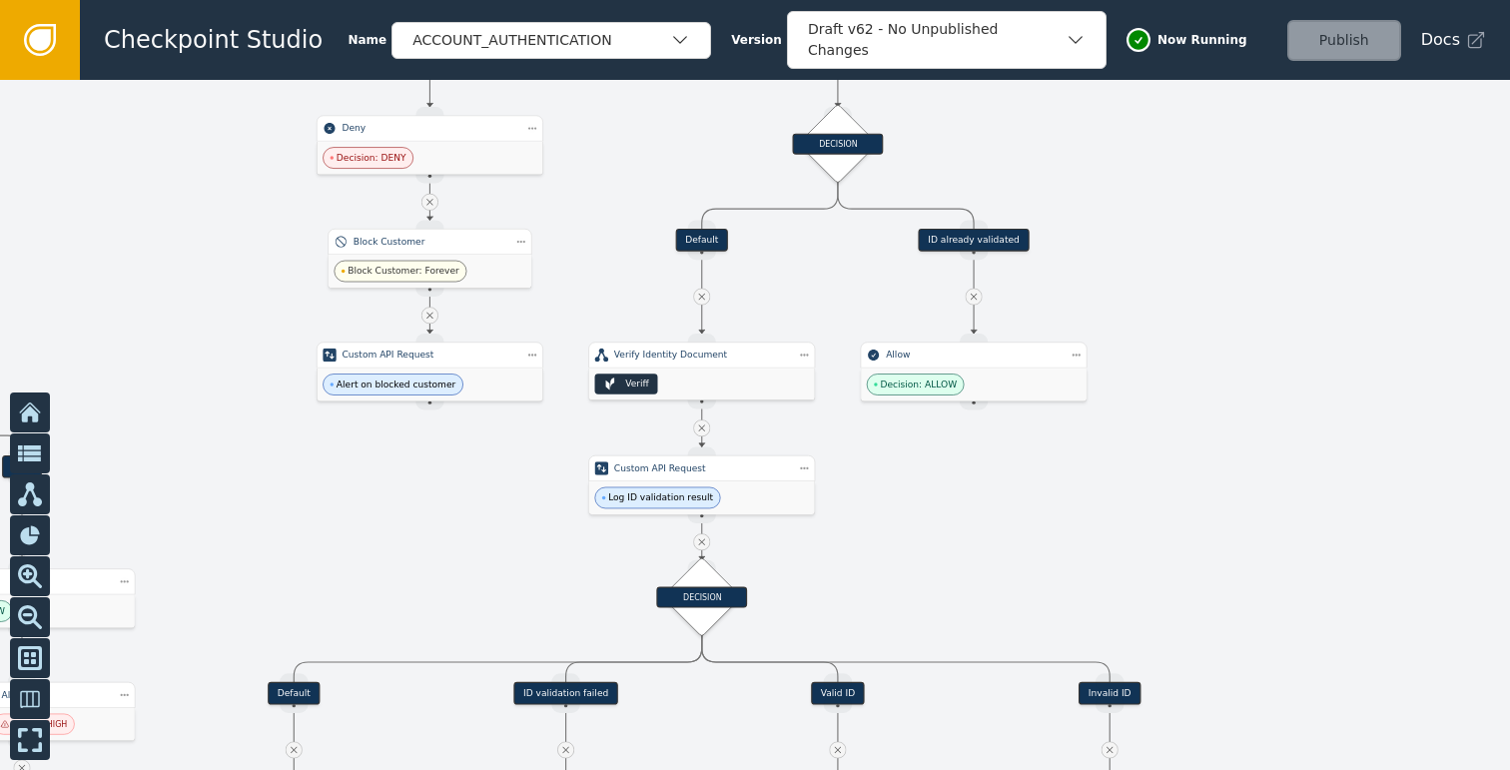
drag, startPoint x: 1165, startPoint y: 478, endPoint x: 1187, endPoint y: 330, distance: 149.4
click at [1187, 333] on div at bounding box center [755, 425] width 1510 height 690
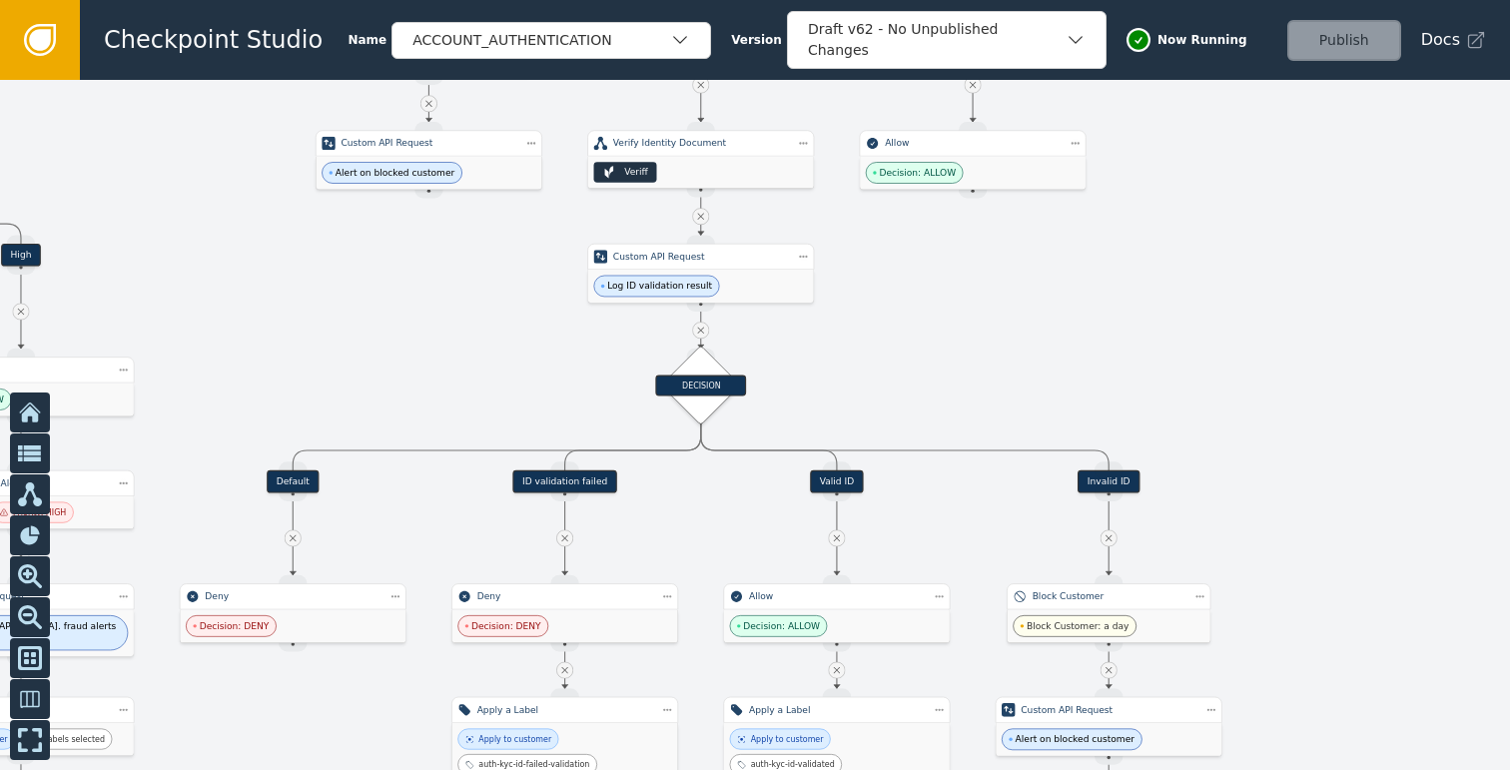
drag, startPoint x: 1218, startPoint y: 419, endPoint x: 1171, endPoint y: 504, distance: 97.0
click at [1171, 504] on div at bounding box center [755, 425] width 1510 height 690
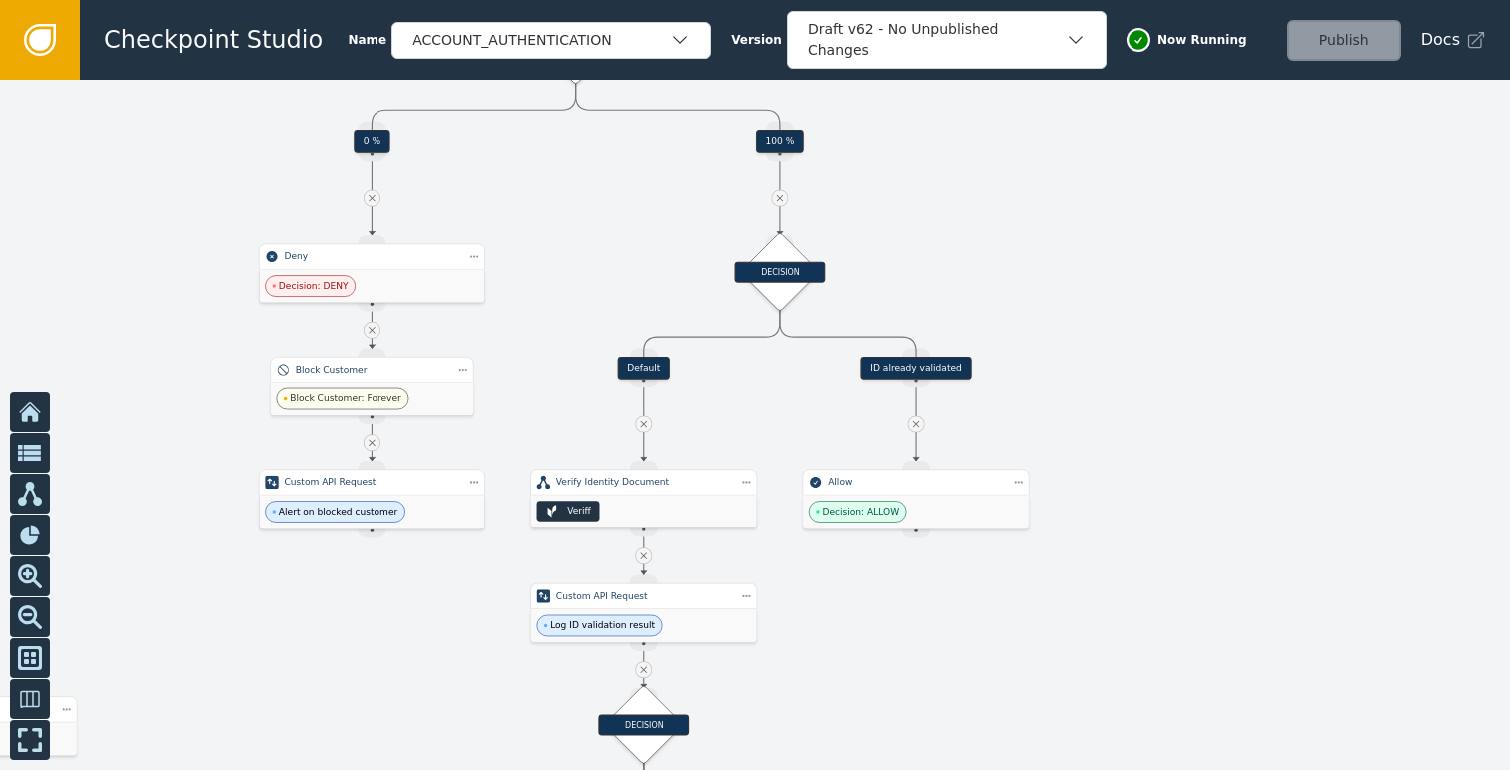
drag, startPoint x: 1232, startPoint y: 403, endPoint x: 1255, endPoint y: 305, distance: 100.5
click at [1255, 305] on div at bounding box center [755, 425] width 1510 height 690
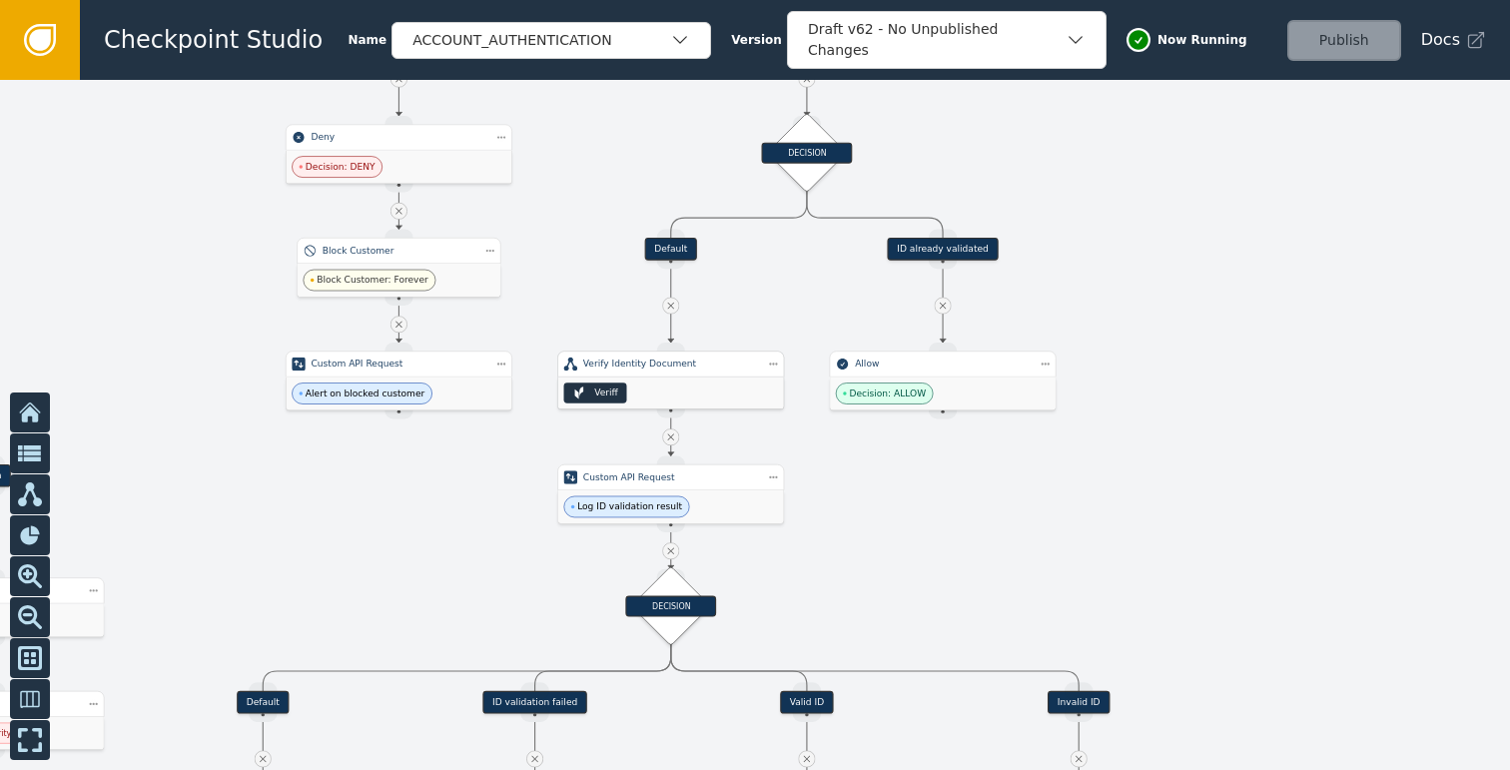
click at [658, 382] on div "Veriff" at bounding box center [671, 393] width 226 height 32
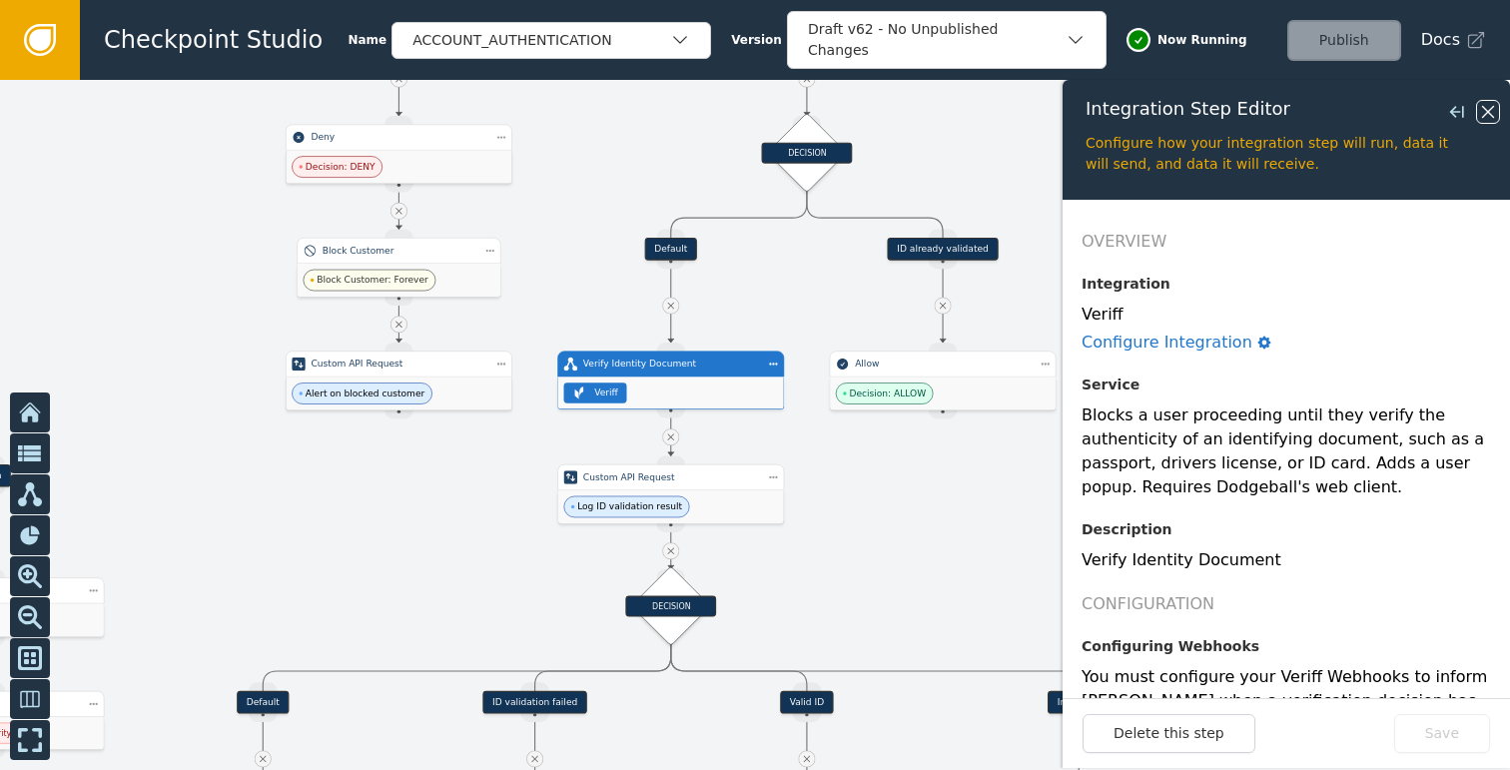
click at [1486, 116] on icon at bounding box center [1488, 112] width 22 height 22
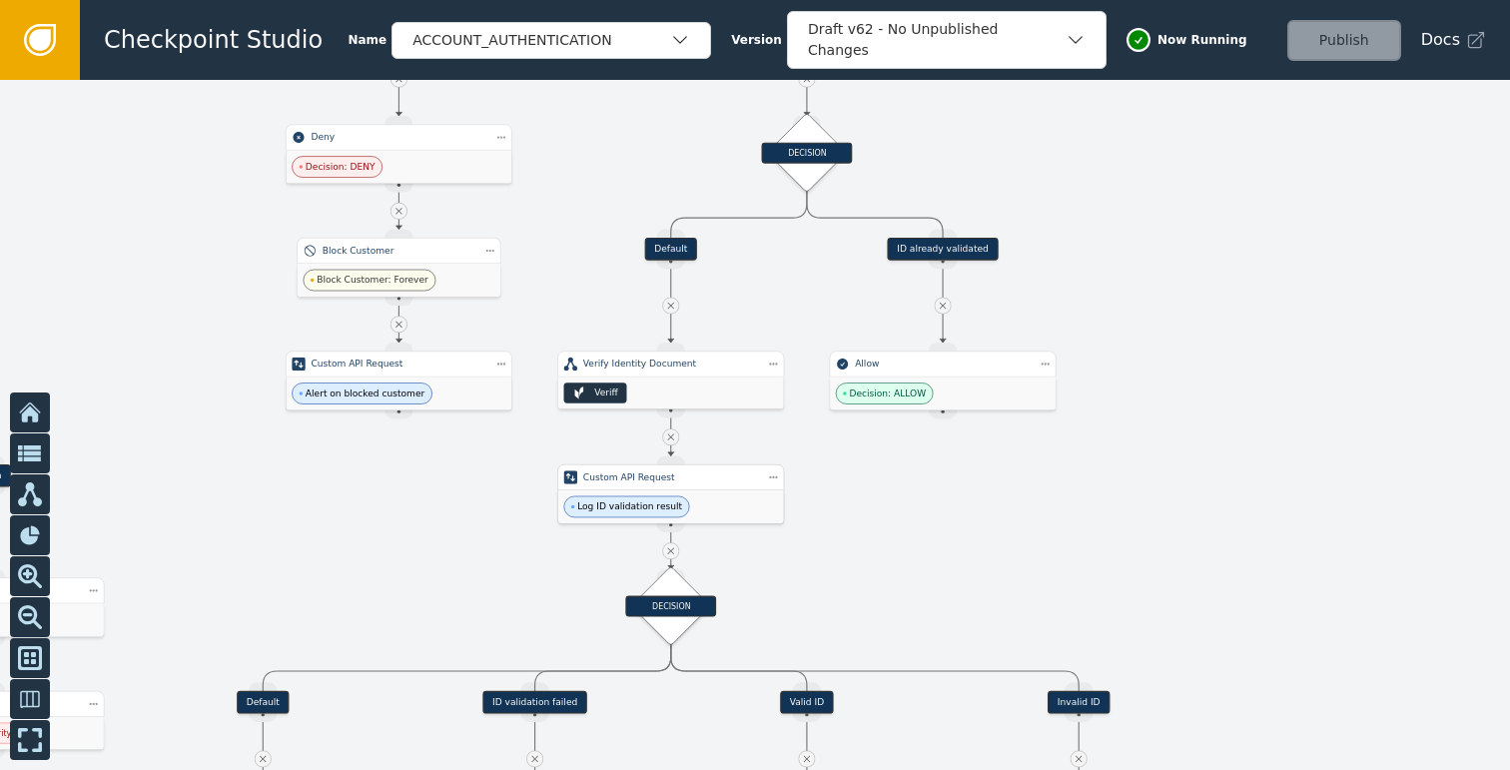
click at [716, 504] on div "Log ID validation result" at bounding box center [671, 506] width 226 height 33
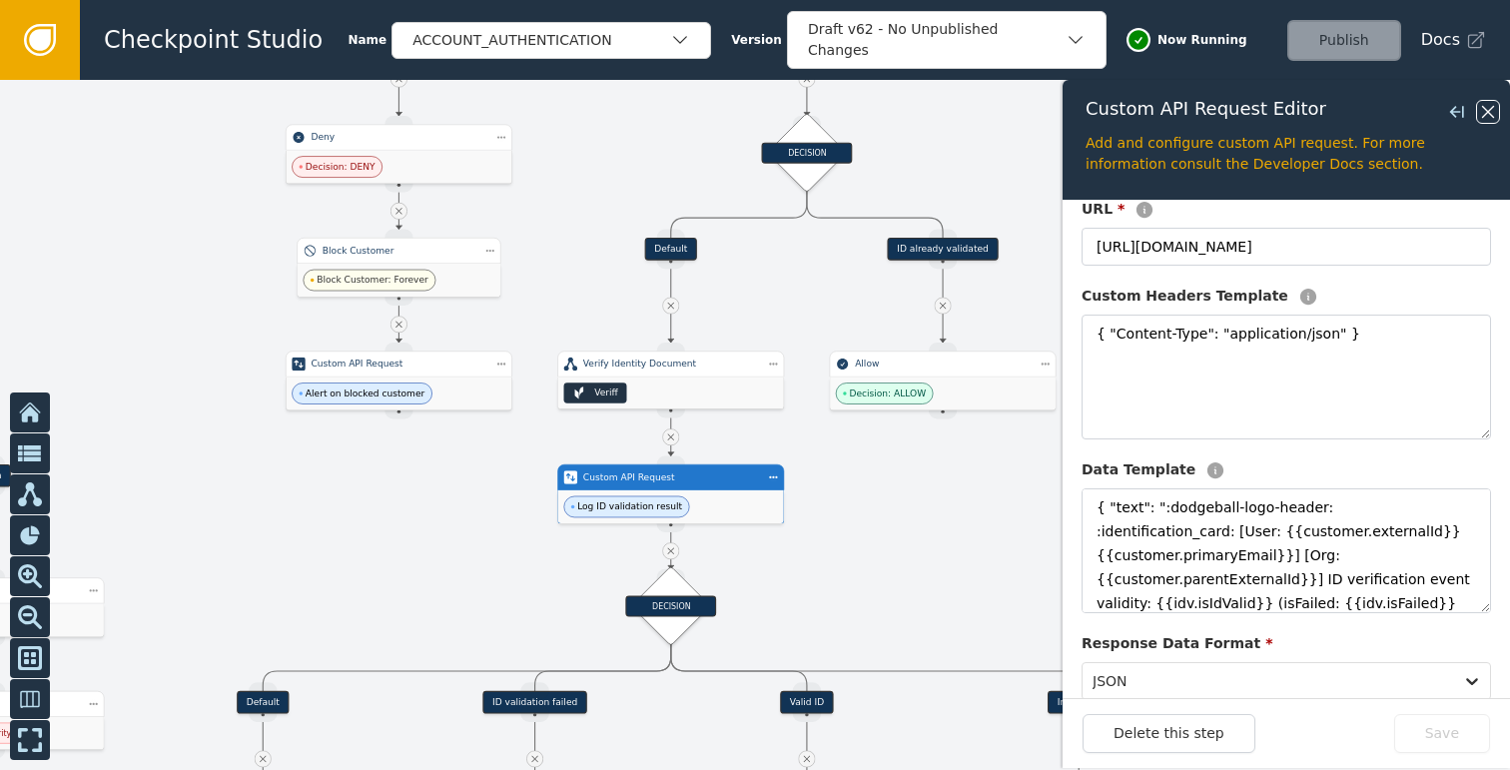
click at [1495, 105] on icon at bounding box center [1488, 112] width 22 height 22
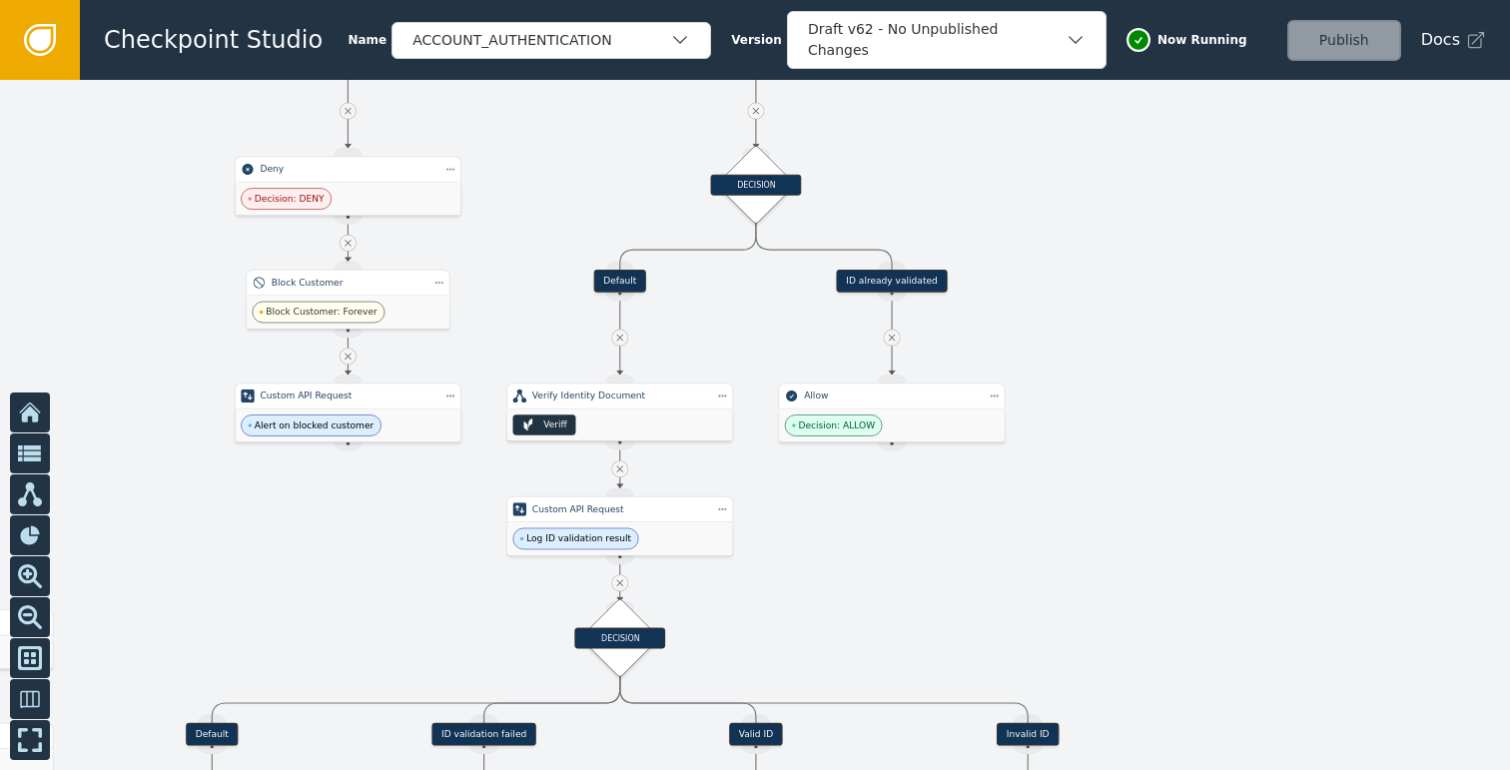
drag, startPoint x: 1056, startPoint y: 513, endPoint x: 998, endPoint y: 561, distance: 75.2
click at [998, 561] on div at bounding box center [755, 425] width 1510 height 690
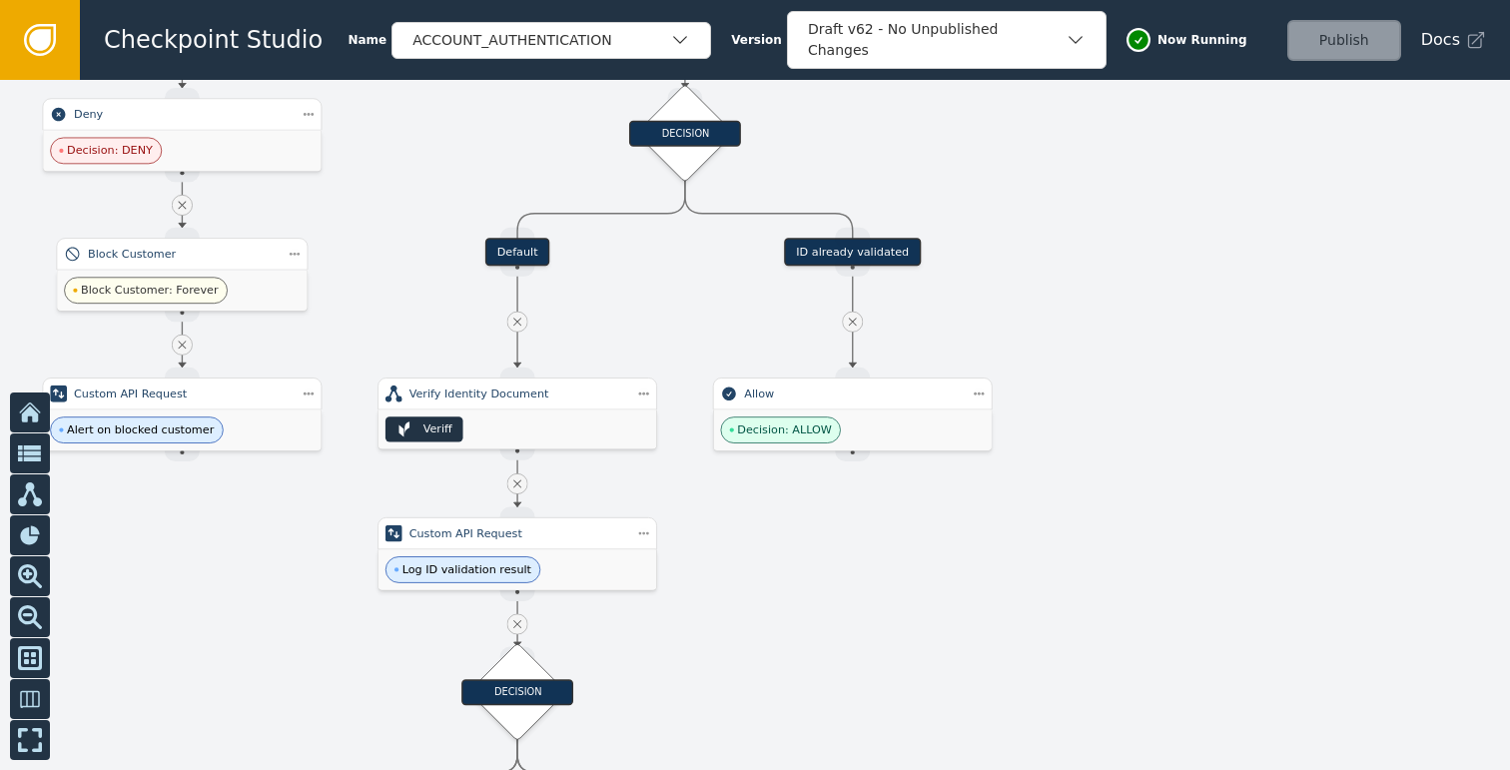
drag, startPoint x: 893, startPoint y: 617, endPoint x: 881, endPoint y: 636, distance: 22.4
click at [882, 634] on div at bounding box center [755, 425] width 1510 height 690
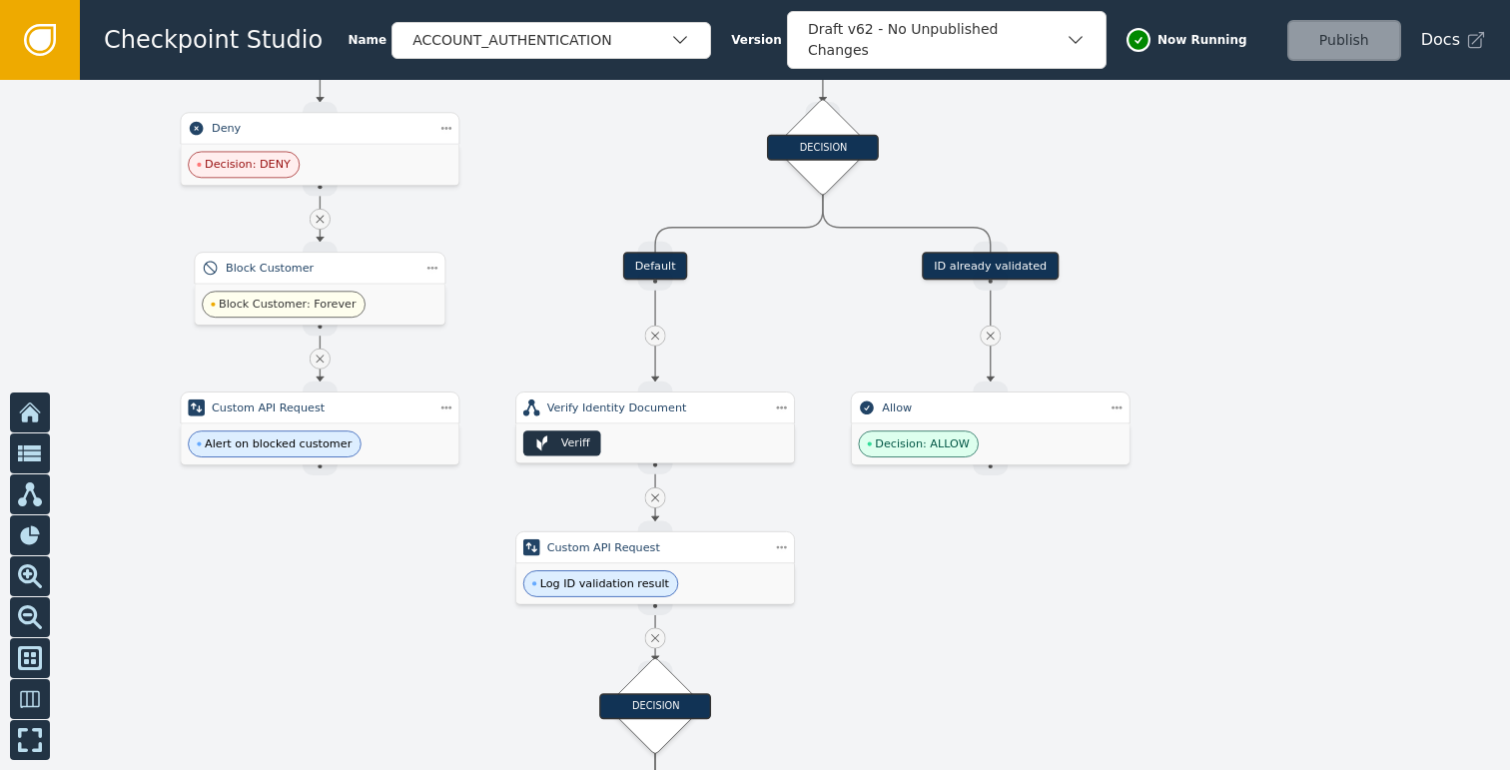
drag, startPoint x: 925, startPoint y: 593, endPoint x: 1116, endPoint y: 517, distance: 205.2
click at [1115, 517] on div at bounding box center [755, 425] width 1510 height 690
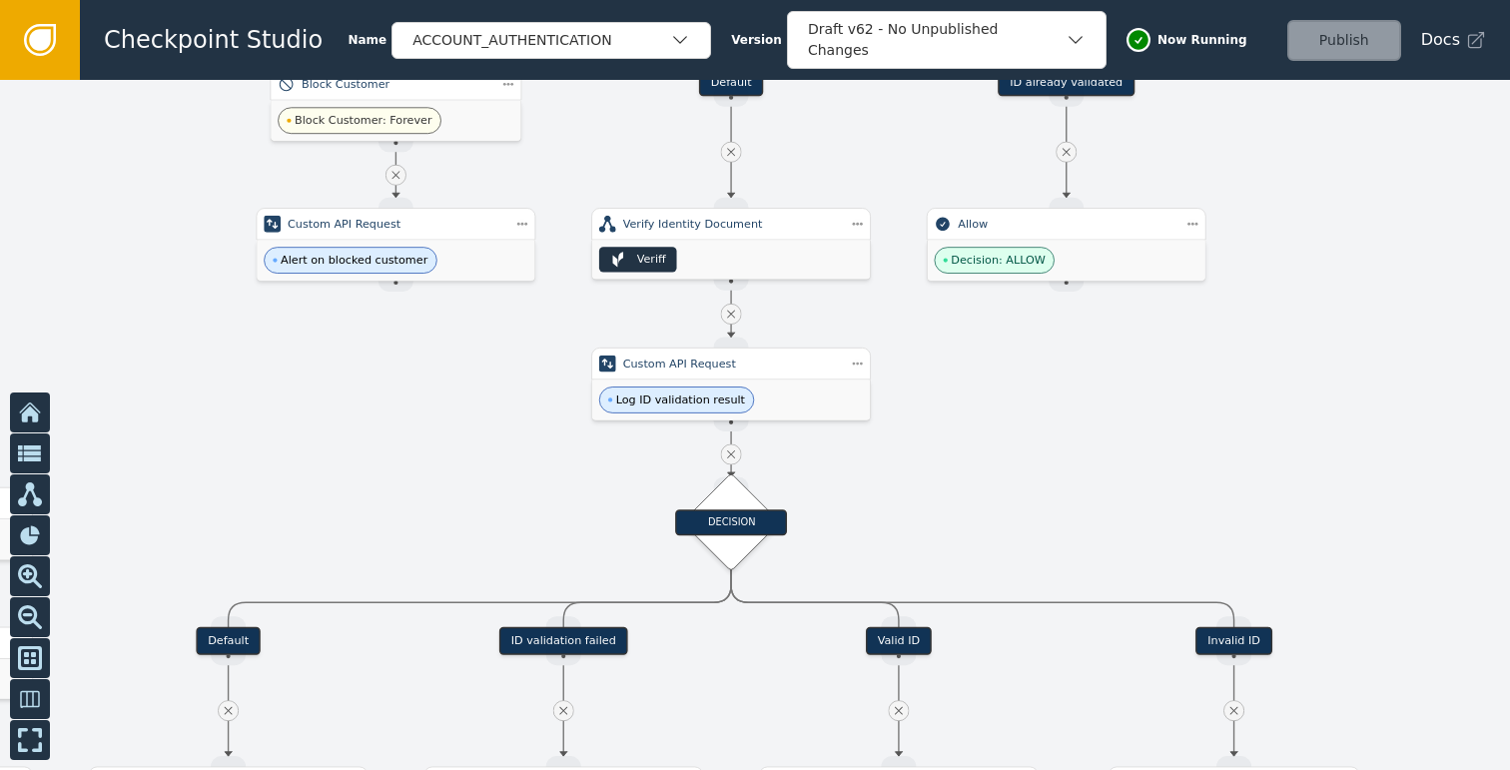
drag, startPoint x: 1001, startPoint y: 567, endPoint x: 998, endPoint y: 409, distance: 157.8
click at [998, 409] on div at bounding box center [755, 425] width 1510 height 690
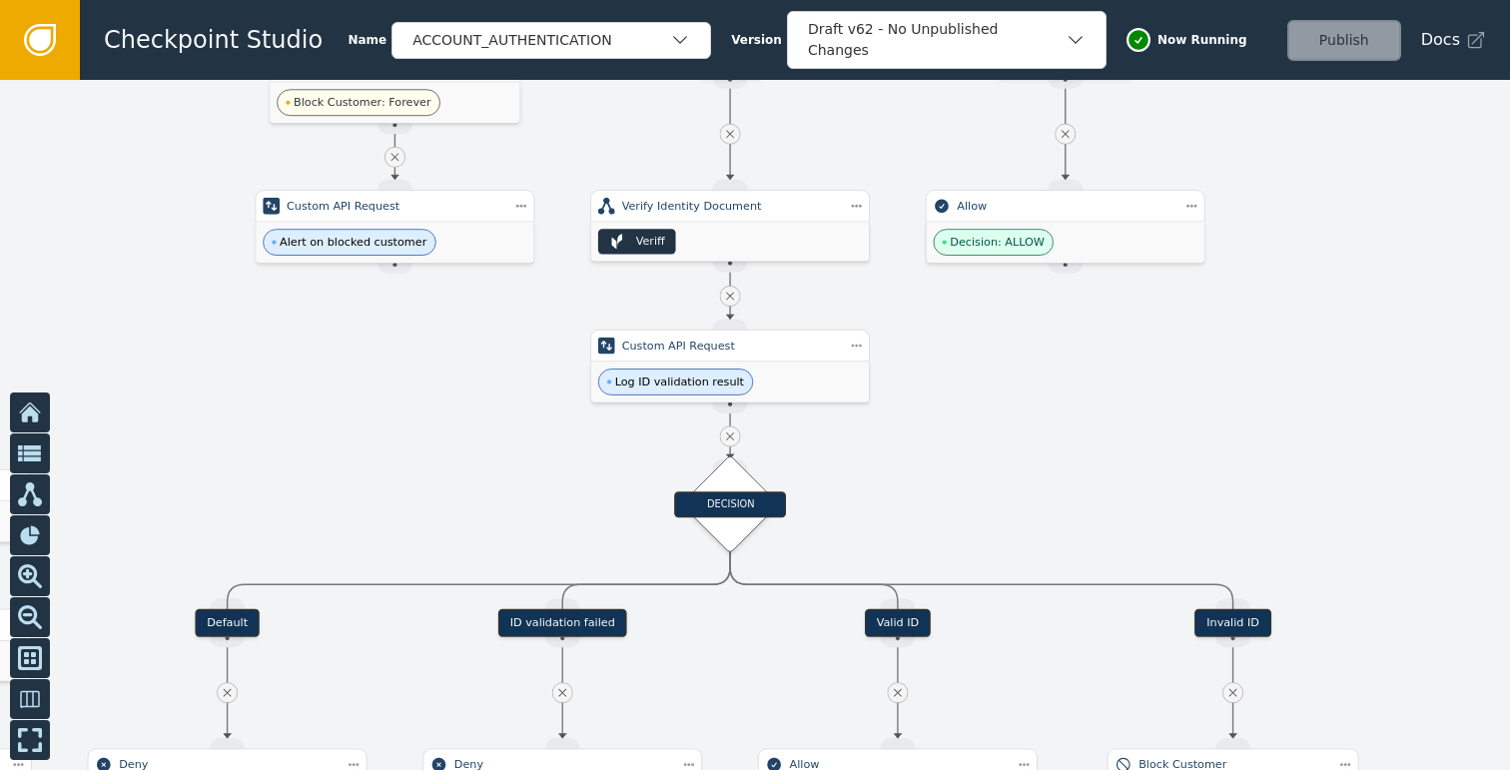
drag, startPoint x: 992, startPoint y: 466, endPoint x: 993, endPoint y: 338, distance: 127.8
click at [994, 342] on div at bounding box center [755, 425] width 1510 height 690
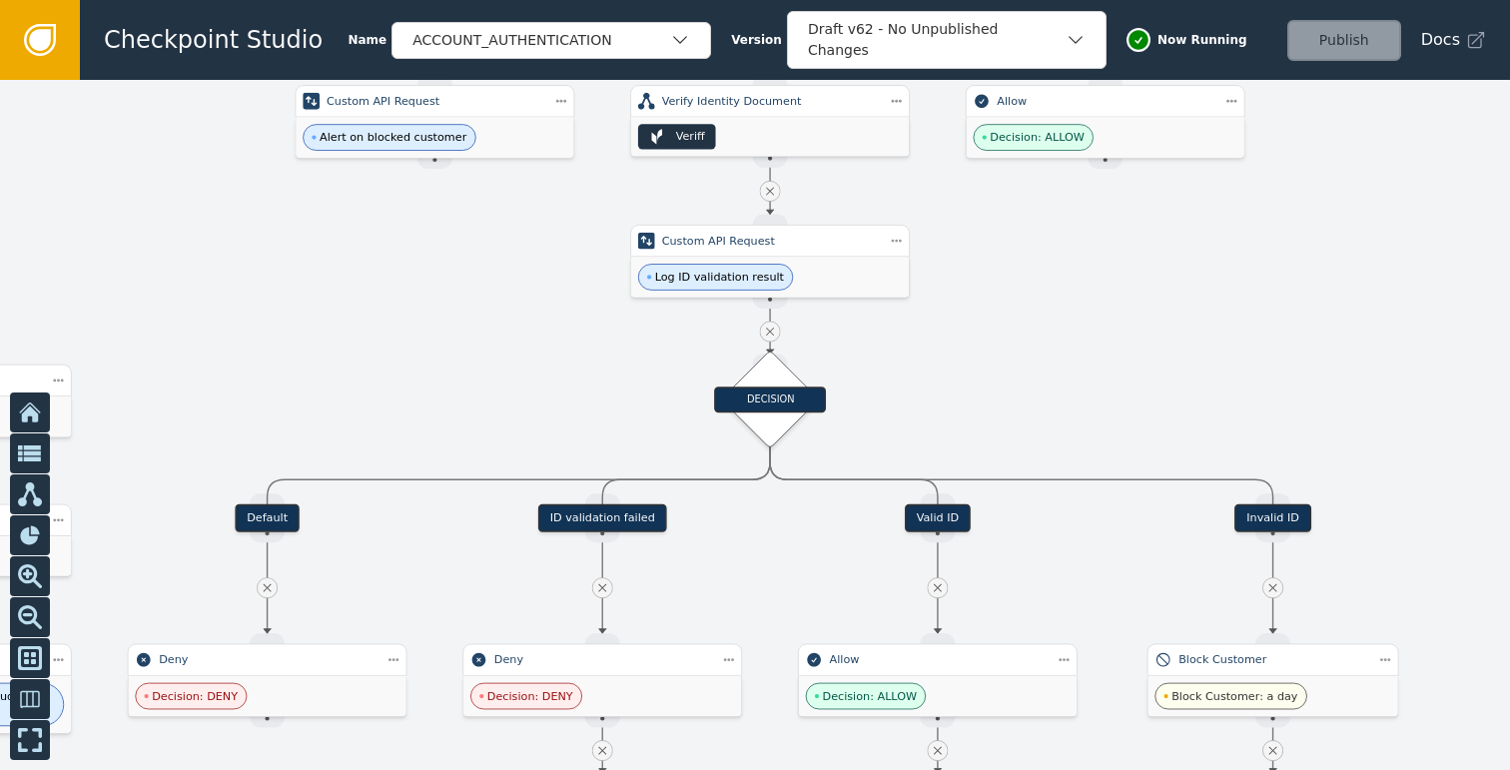
drag, startPoint x: 992, startPoint y: 334, endPoint x: 1030, endPoint y: 353, distance: 42.4
click at [1030, 353] on div at bounding box center [755, 425] width 1510 height 690
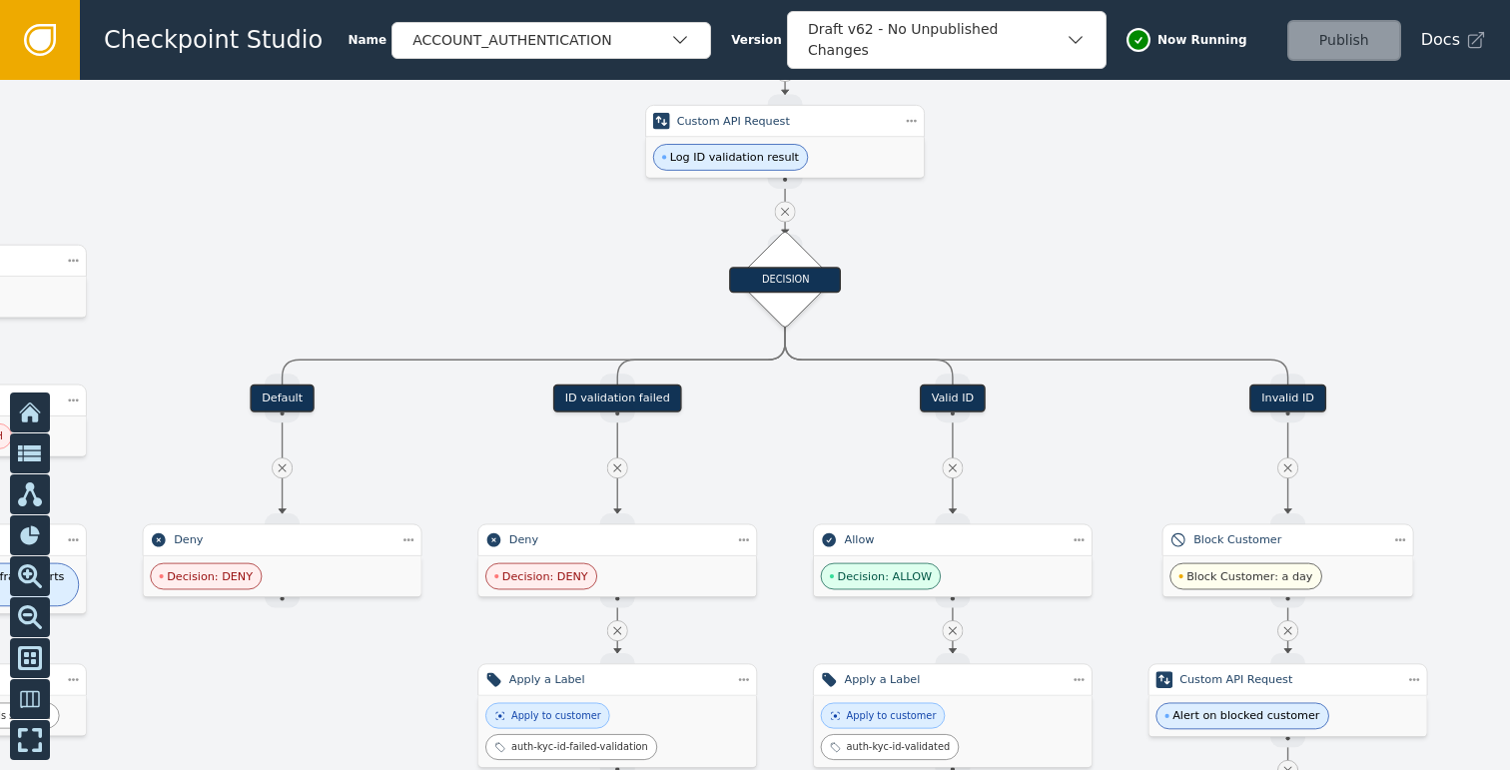
drag, startPoint x: 1030, startPoint y: 353, endPoint x: 1047, endPoint y: 155, distance: 199.4
click at [1047, 156] on div at bounding box center [755, 425] width 1510 height 690
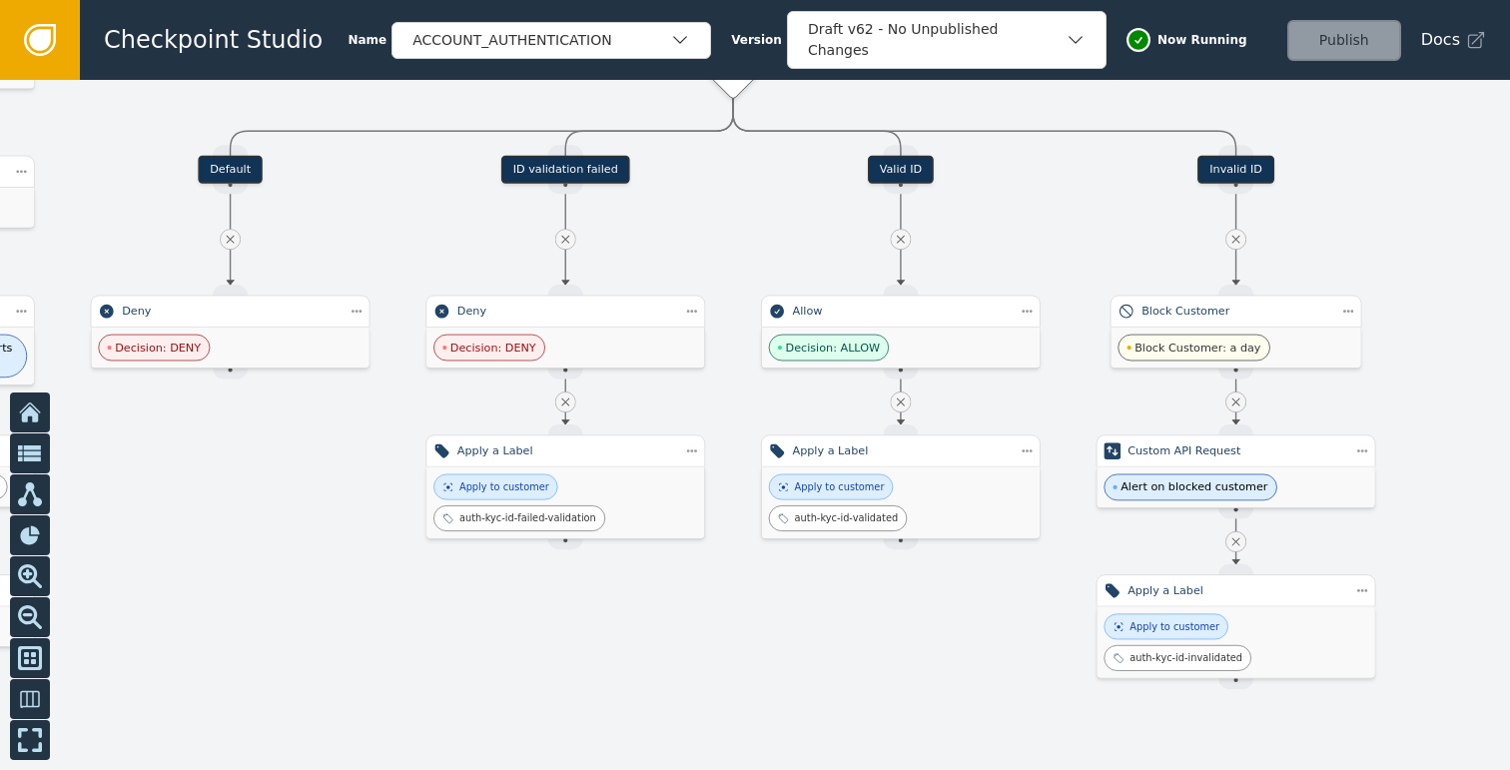
drag, startPoint x: 1107, startPoint y: 431, endPoint x: 1053, endPoint y: 281, distance: 160.1
click at [1053, 281] on div at bounding box center [755, 425] width 1510 height 690
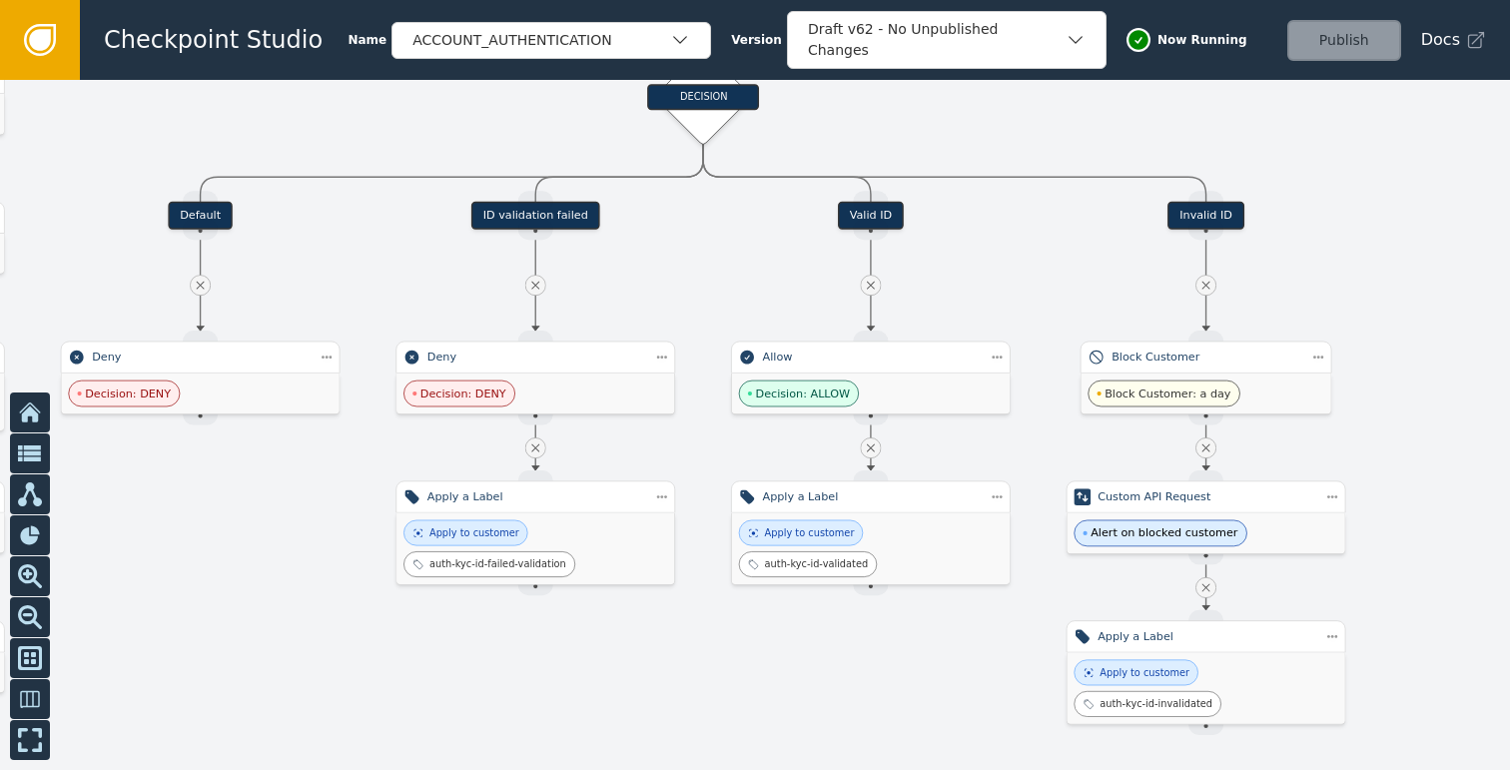
drag, startPoint x: 958, startPoint y: 560, endPoint x: 905, endPoint y: 635, distance: 92.3
click at [905, 635] on div at bounding box center [755, 425] width 1510 height 690
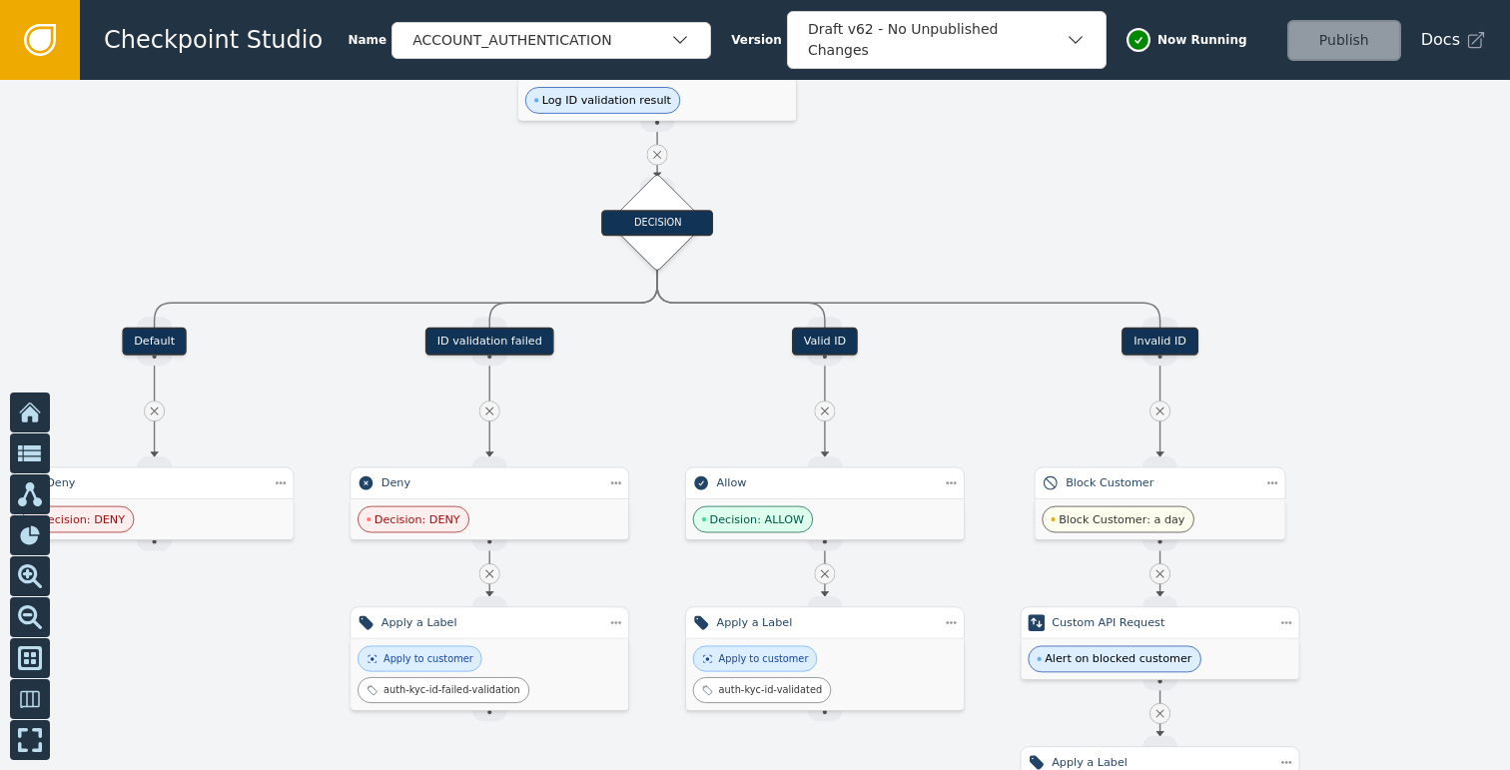
drag, startPoint x: 989, startPoint y: 285, endPoint x: 941, endPoint y: 476, distance: 197.6
click at [953, 440] on div at bounding box center [755, 425] width 1510 height 690
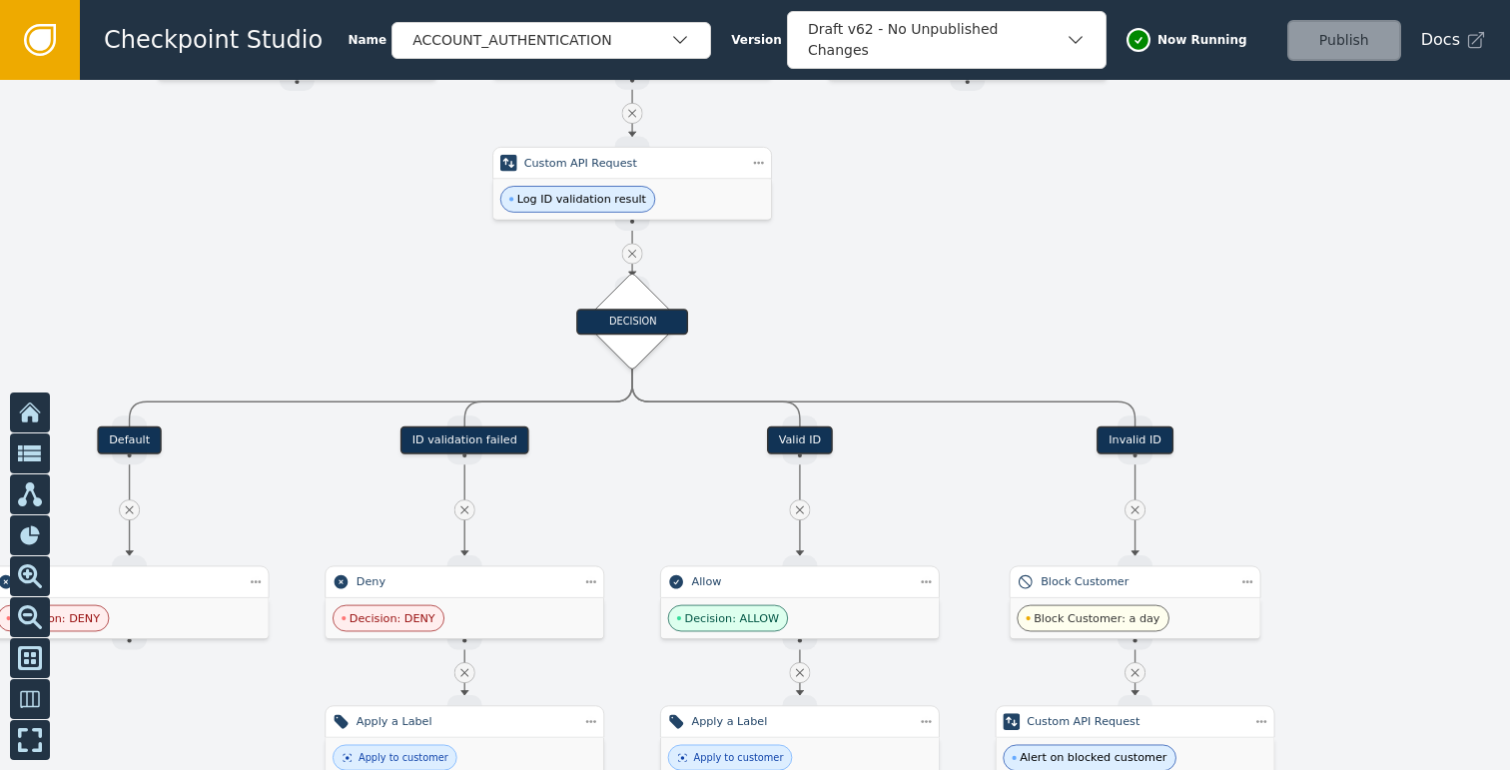
drag, startPoint x: 955, startPoint y: 310, endPoint x: 930, endPoint y: 370, distance: 64.9
click at [930, 370] on div at bounding box center [755, 425] width 1510 height 690
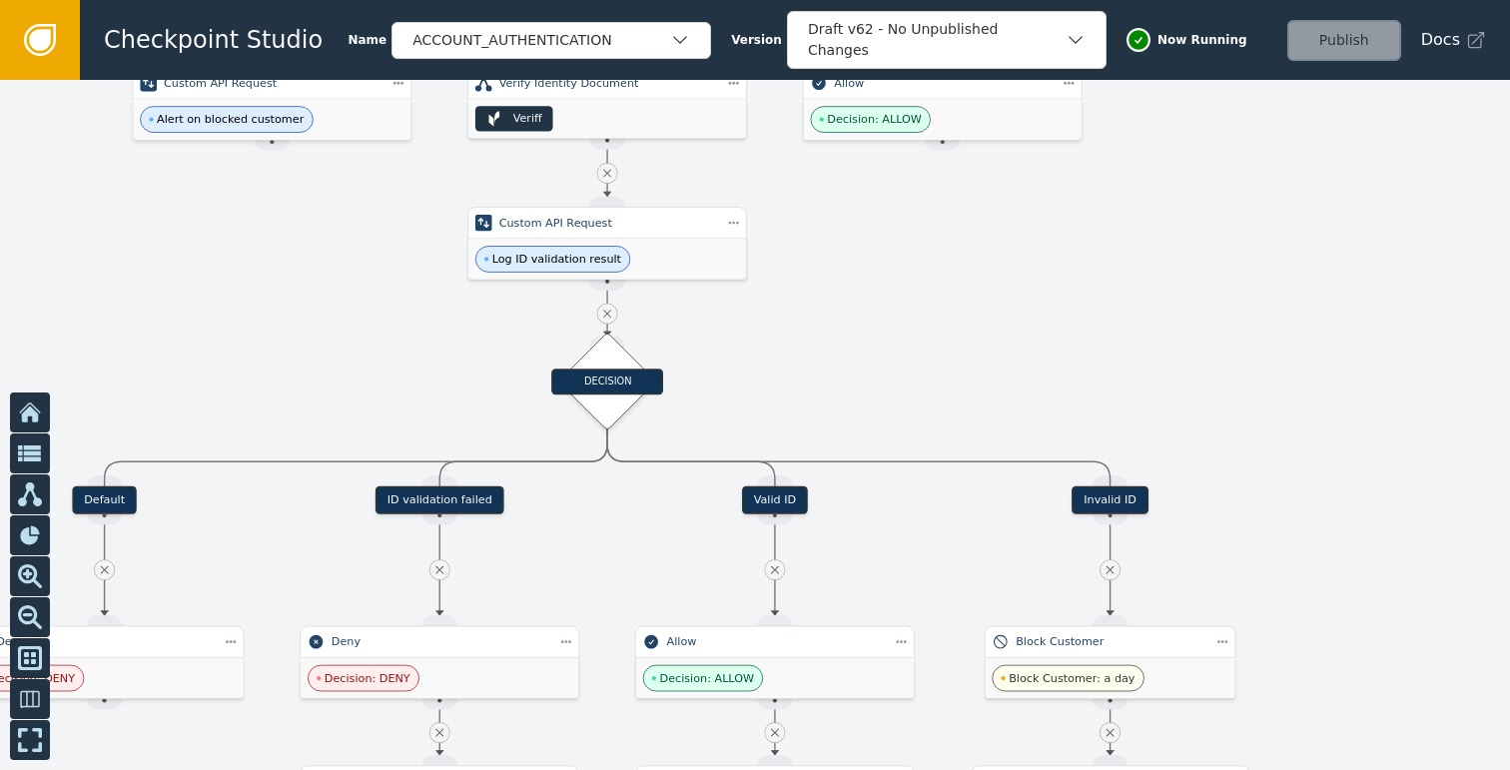
drag, startPoint x: 935, startPoint y: 268, endPoint x: 955, endPoint y: 239, distance: 35.2
click at [952, 246] on div at bounding box center [755, 425] width 1510 height 690
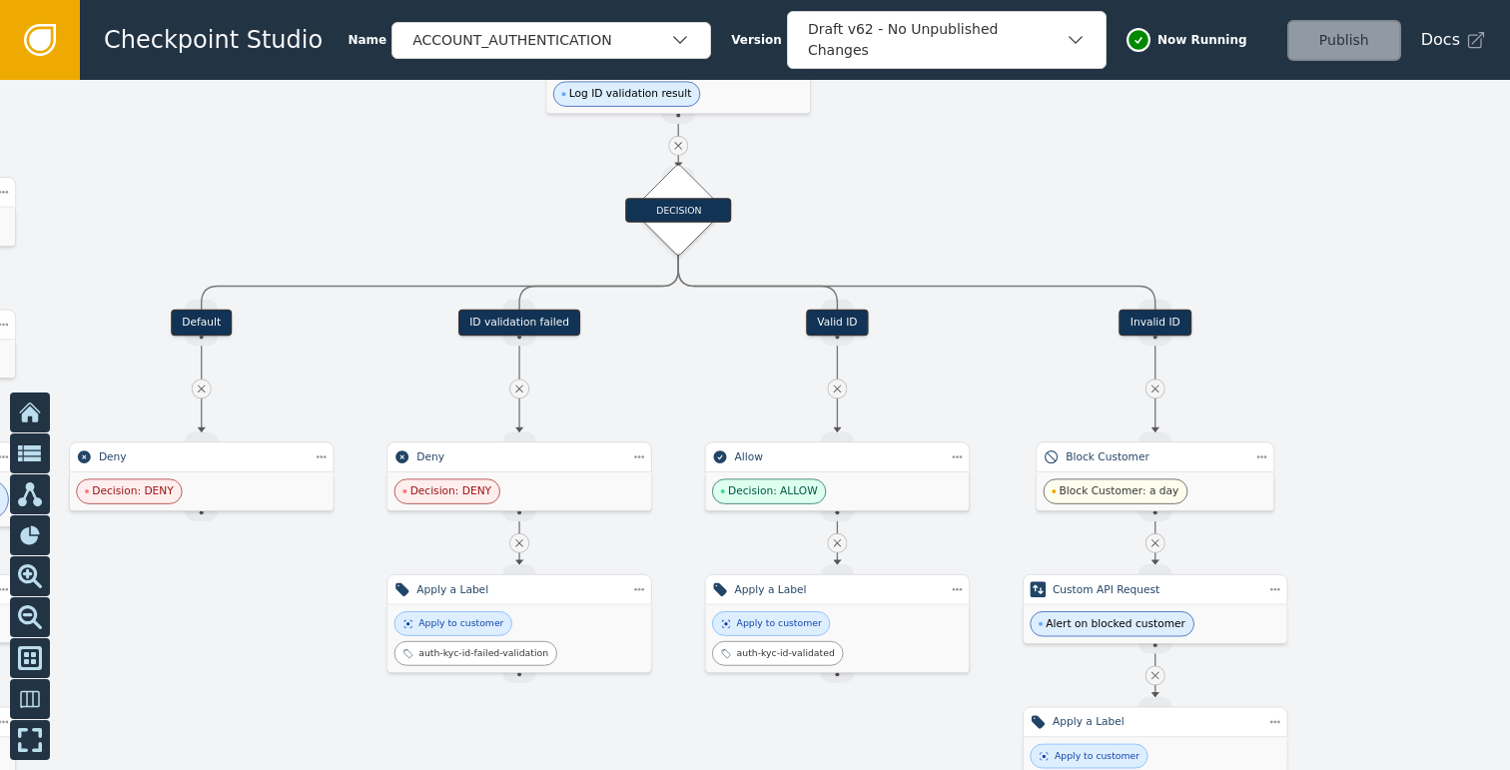
drag, startPoint x: 1046, startPoint y: 459, endPoint x: 993, endPoint y: 389, distance: 87.7
click at [993, 389] on div at bounding box center [755, 425] width 1510 height 690
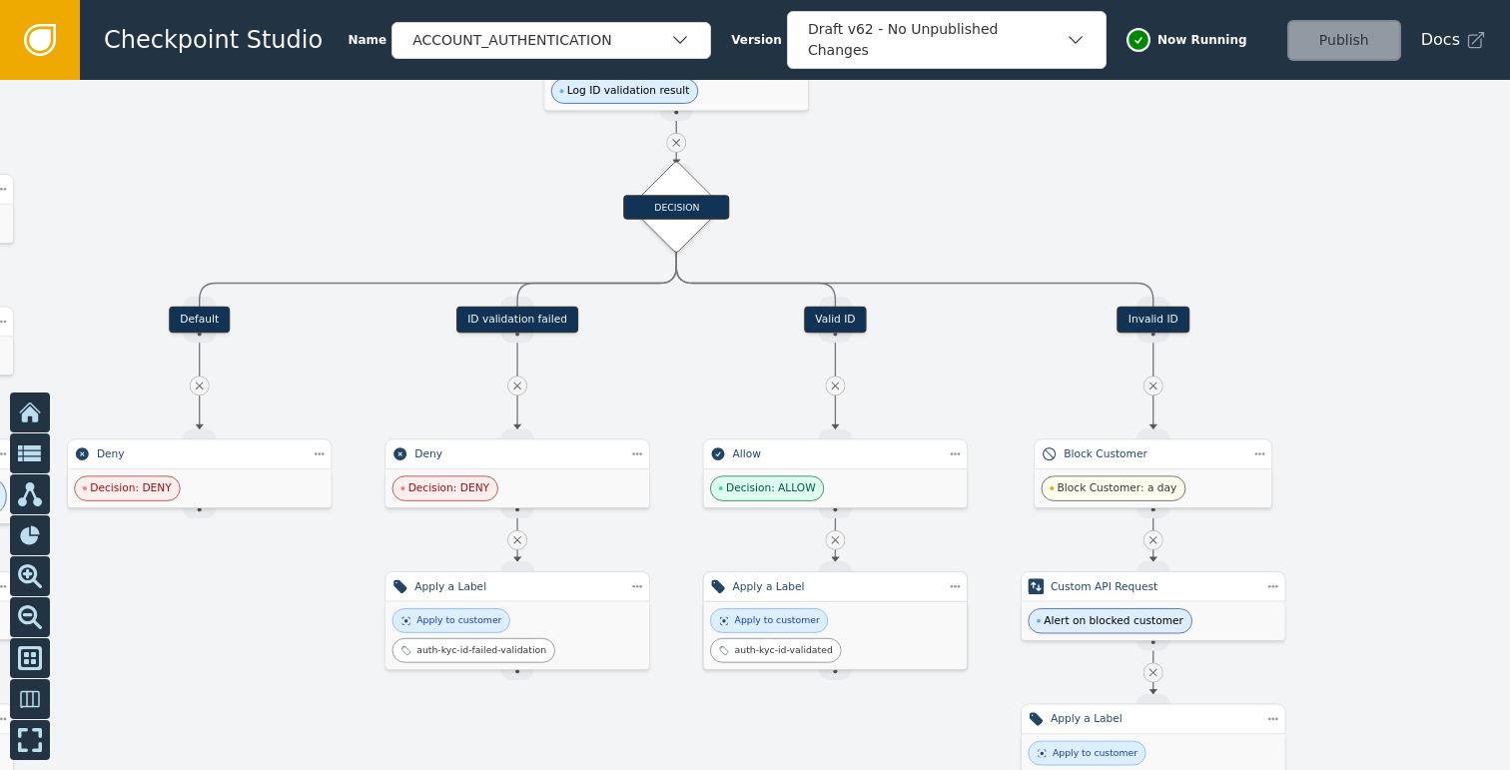
click at [817, 578] on div "Apply a Label" at bounding box center [836, 586] width 206 height 16
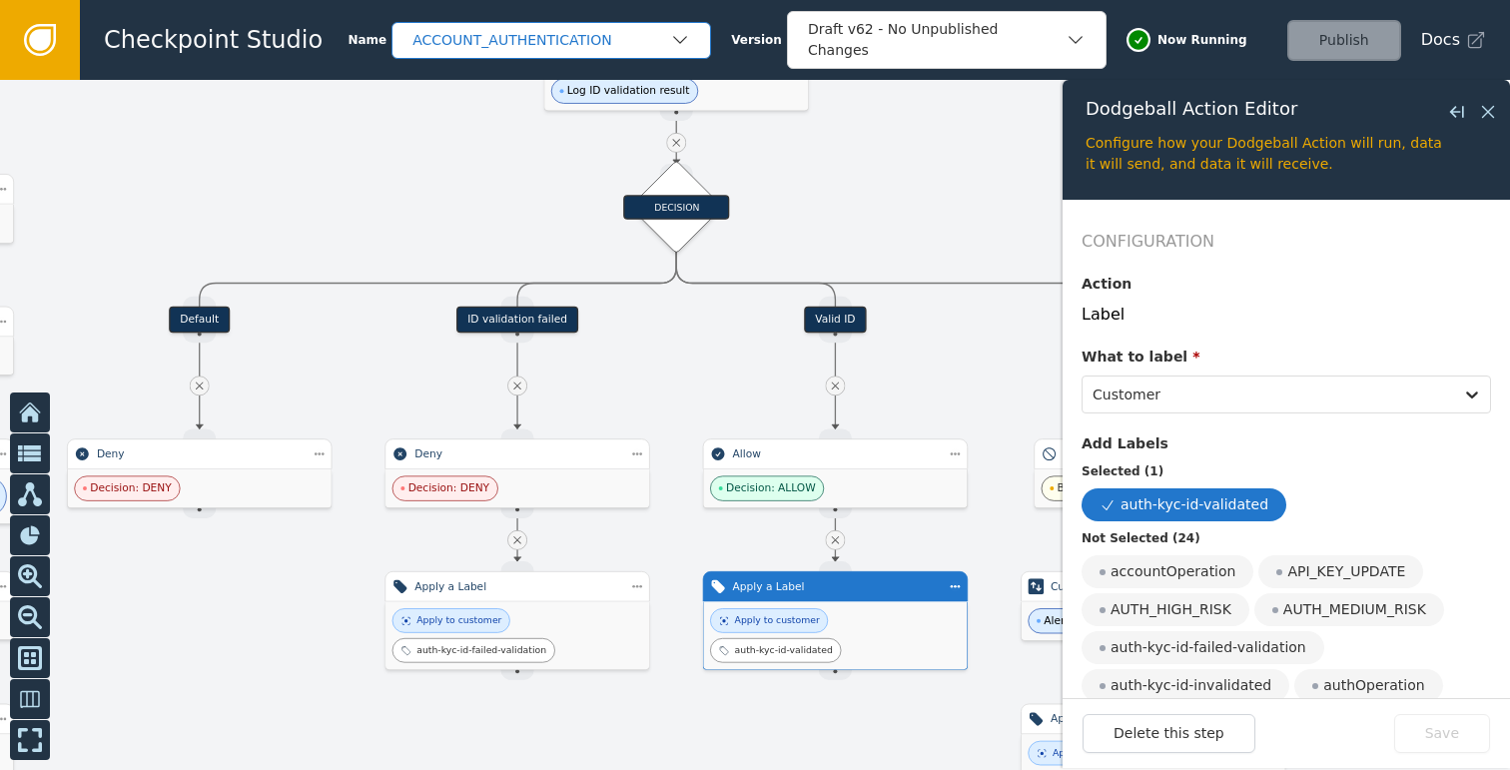
click at [611, 37] on div "ACCOUNT_AUTHENTICATION" at bounding box center [541, 40] width 258 height 21
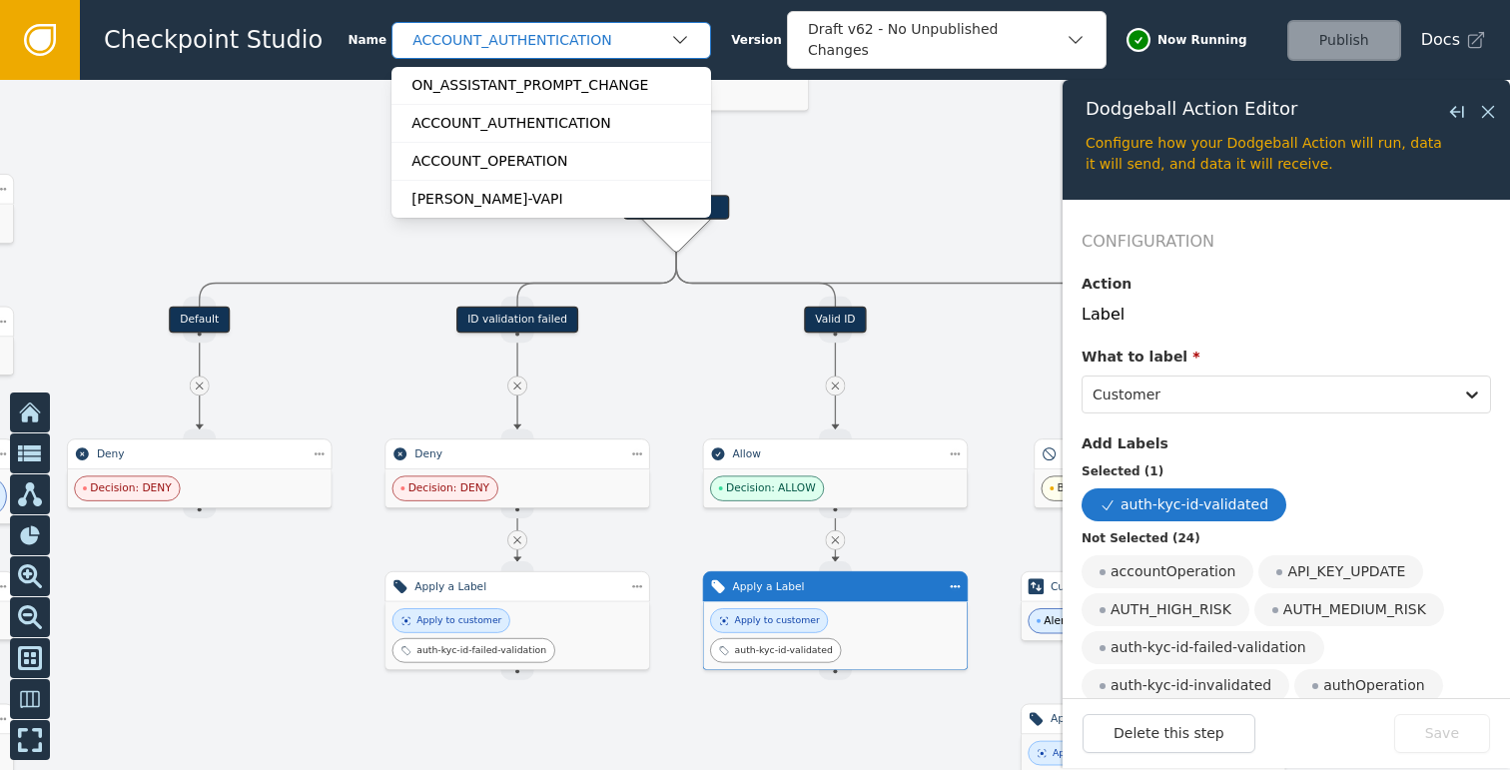
click at [674, 38] on icon "button" at bounding box center [680, 40] width 20 height 20
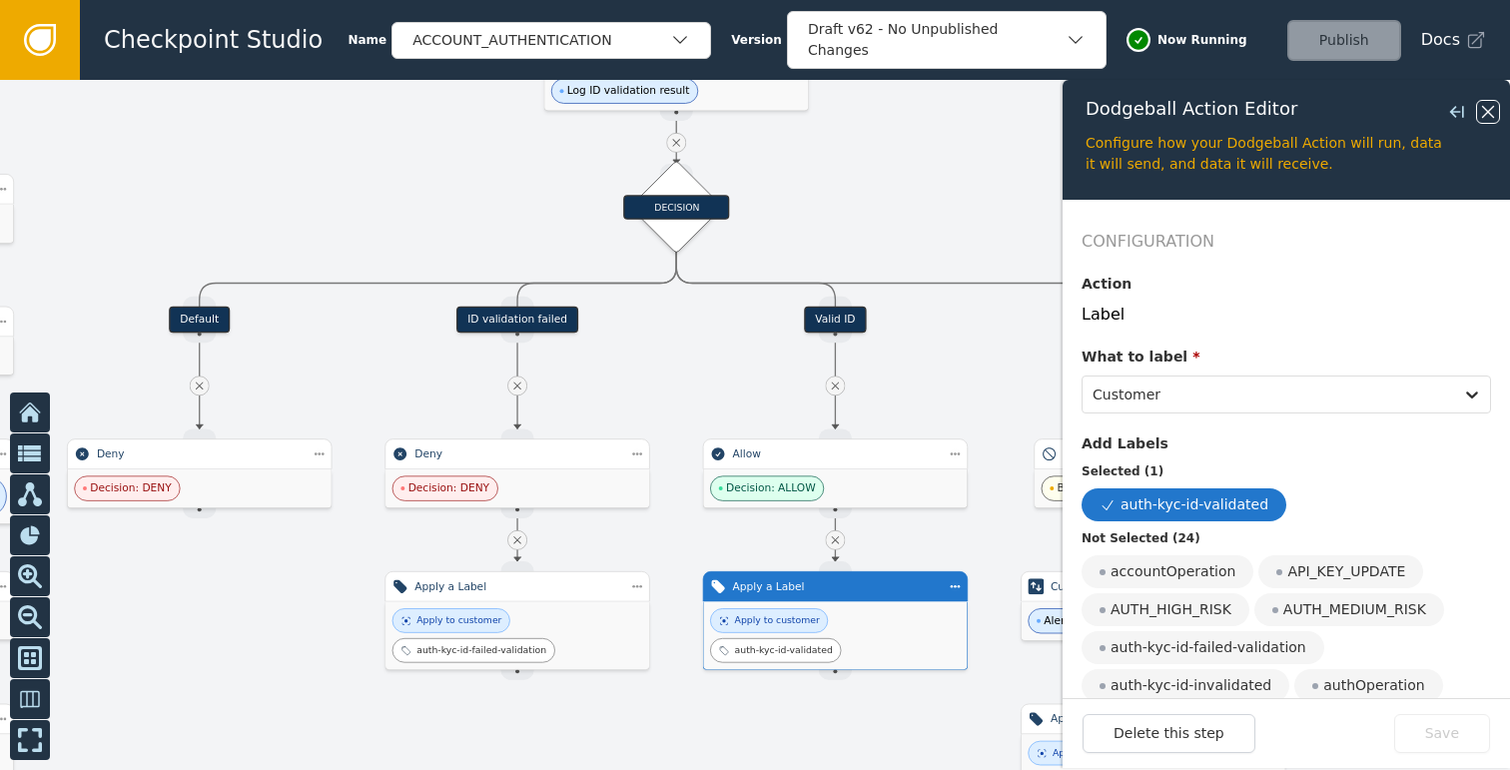
click at [1491, 112] on icon at bounding box center [1488, 112] width 22 height 22
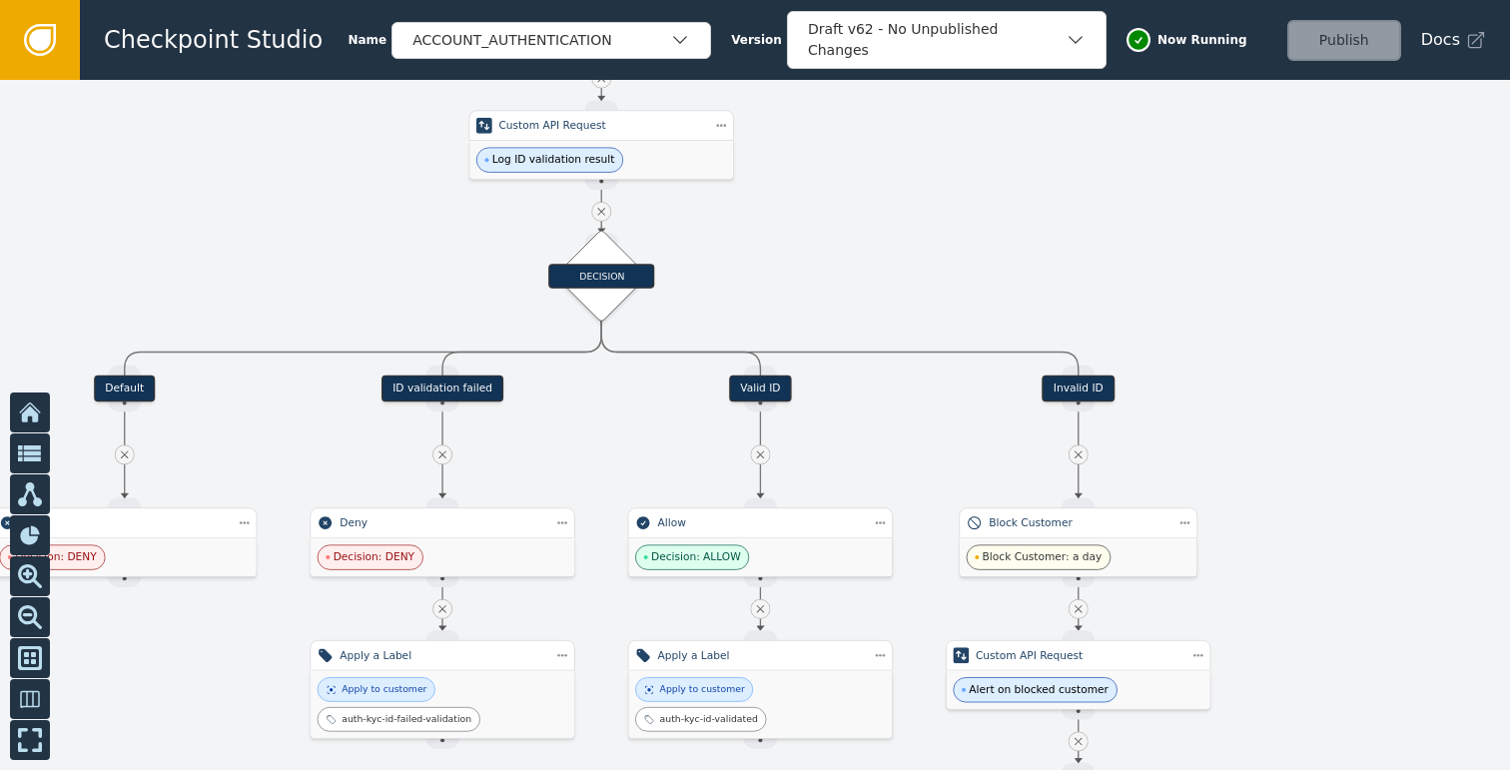
drag, startPoint x: 1242, startPoint y: 278, endPoint x: 1037, endPoint y: 434, distance: 257.8
click at [1038, 434] on div at bounding box center [755, 425] width 1510 height 690
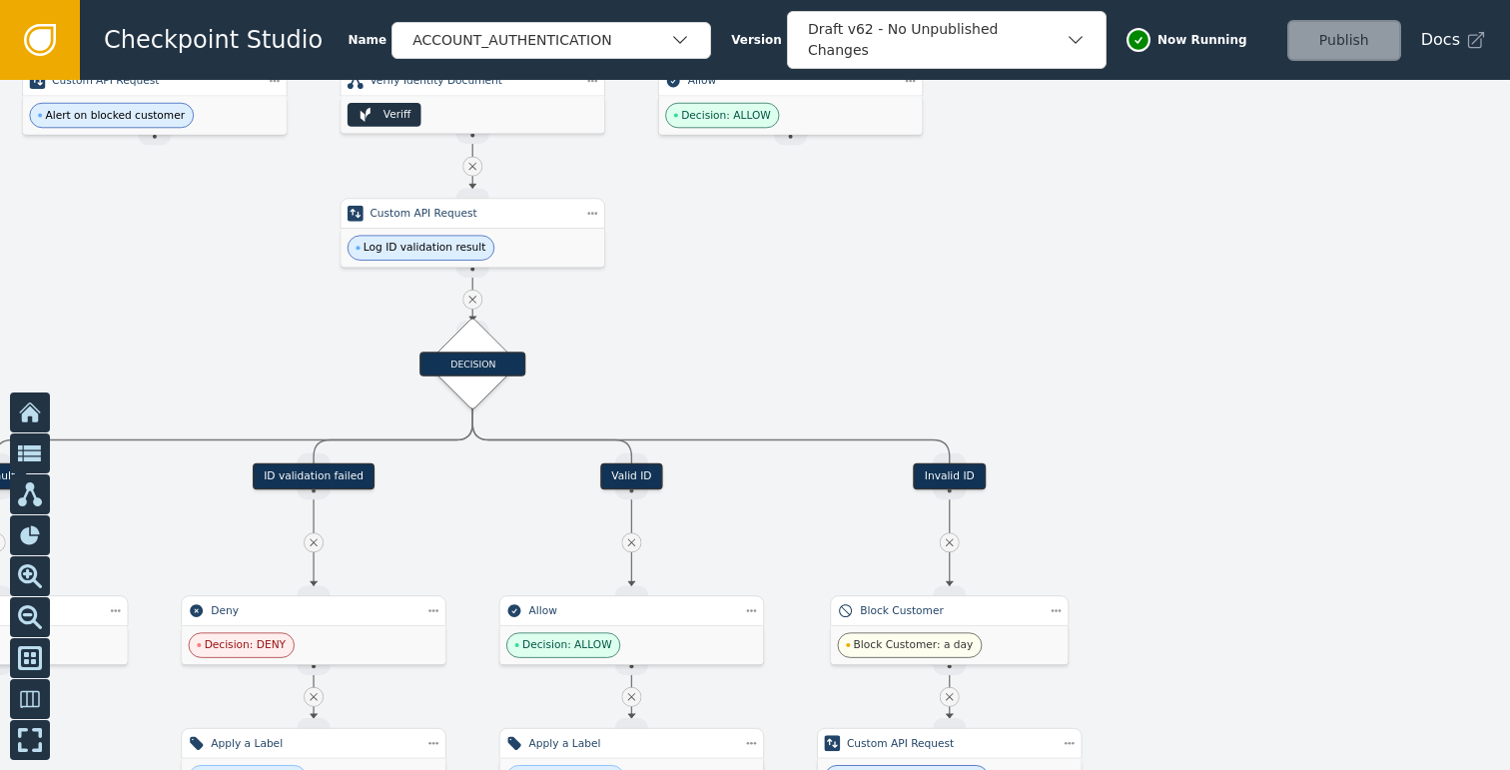
drag, startPoint x: 755, startPoint y: 375, endPoint x: 727, endPoint y: 397, distance: 35.6
click at [727, 397] on div at bounding box center [755, 425] width 1510 height 690
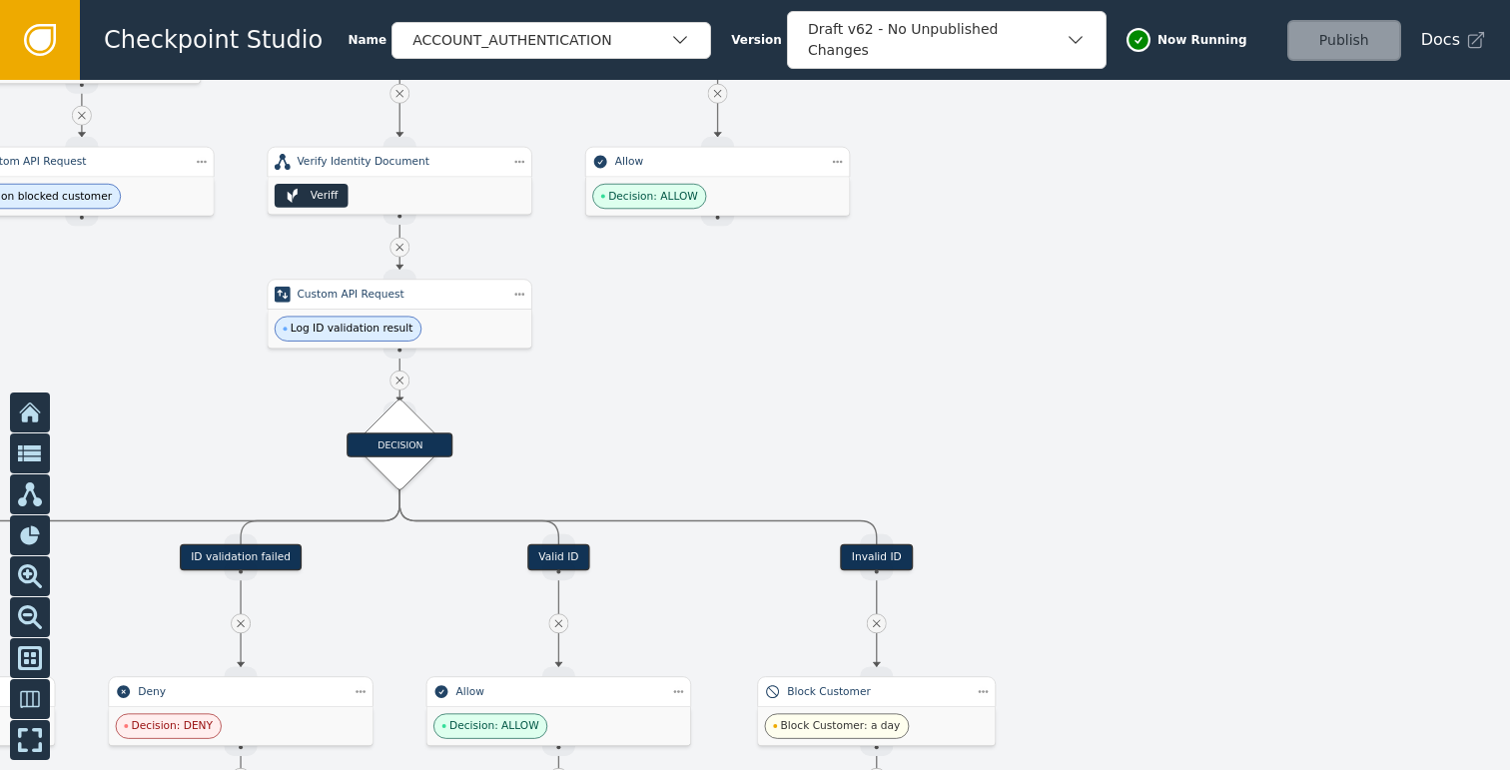
drag, startPoint x: 808, startPoint y: 335, endPoint x: 1006, endPoint y: 402, distance: 209.6
click at [1006, 402] on div at bounding box center [755, 425] width 1510 height 690
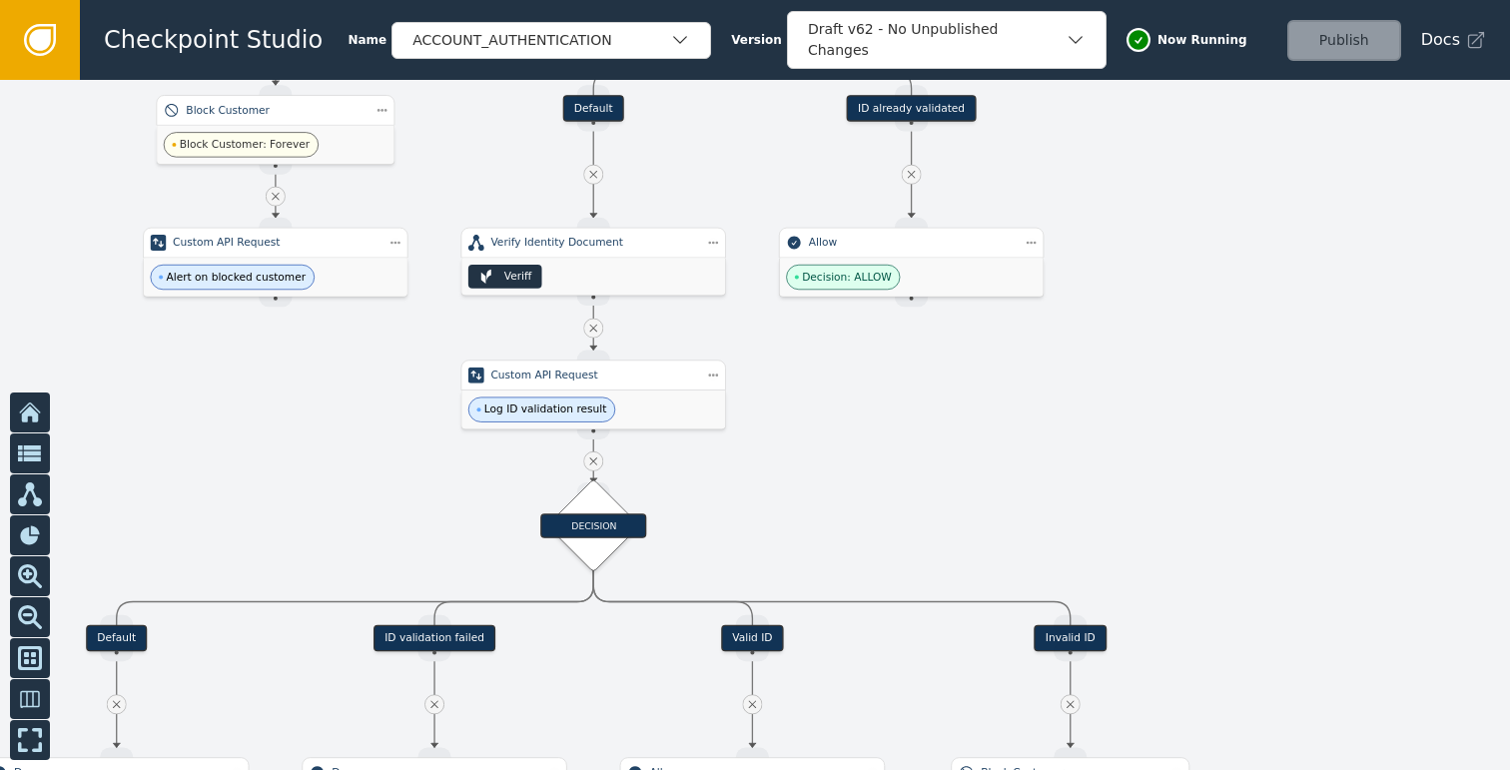
drag, startPoint x: 1046, startPoint y: 368, endPoint x: 1009, endPoint y: 449, distance: 88.9
click at [1012, 448] on div at bounding box center [755, 425] width 1510 height 690
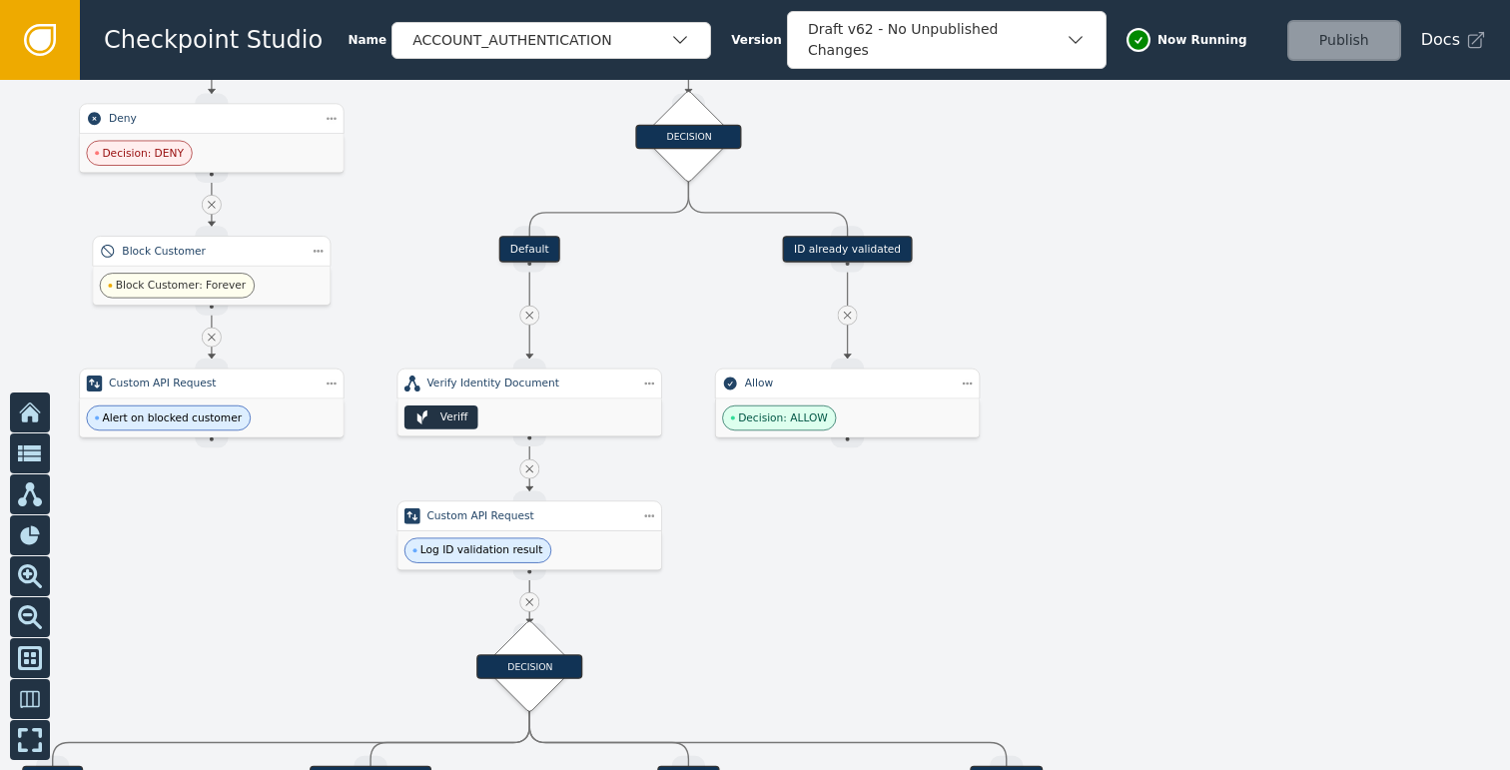
drag, startPoint x: 1236, startPoint y: 364, endPoint x: 1188, endPoint y: 394, distance: 56.5
click at [1208, 389] on div at bounding box center [755, 425] width 1510 height 690
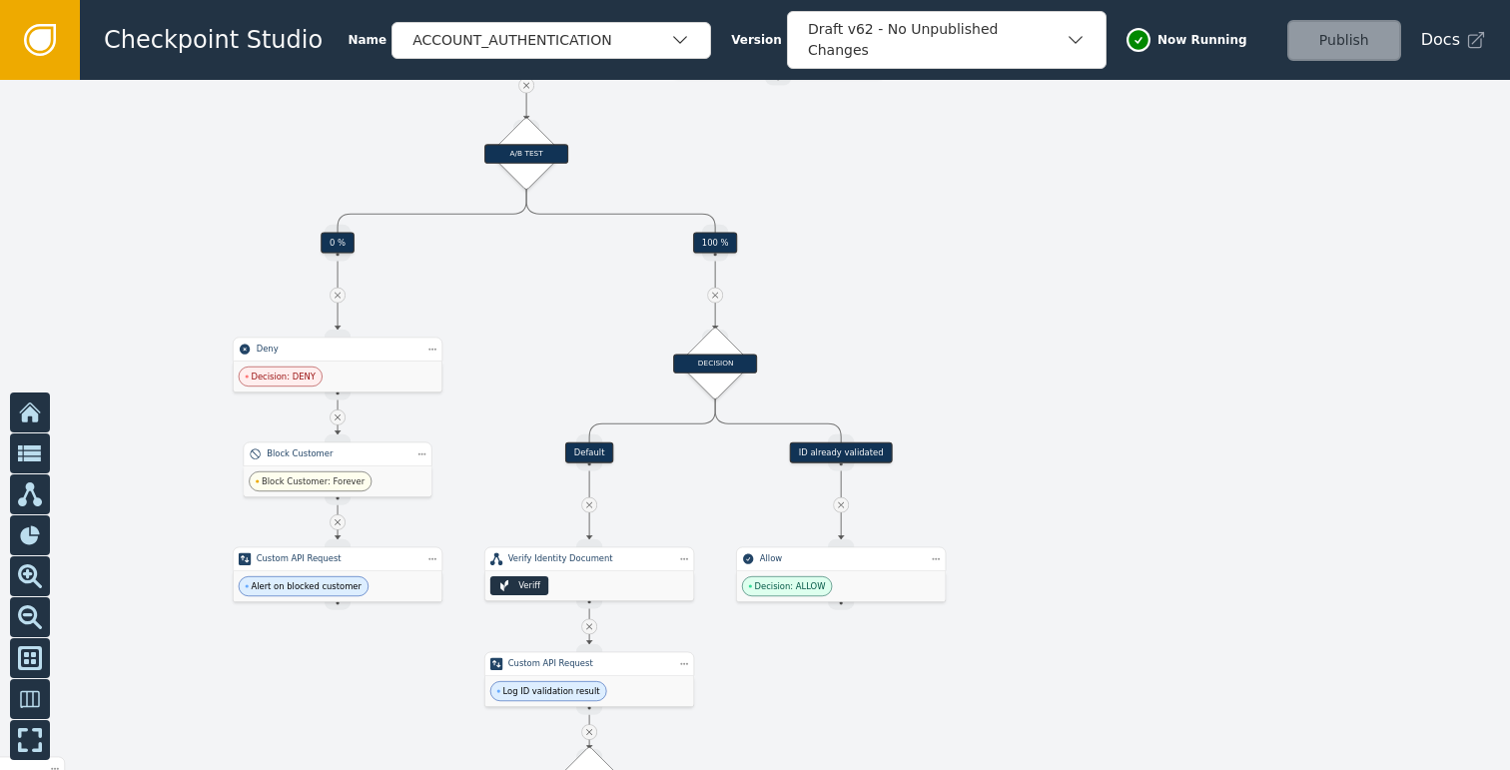
drag, startPoint x: 1154, startPoint y: 331, endPoint x: 1098, endPoint y: 489, distance: 167.4
click at [1098, 489] on div at bounding box center [755, 425] width 1510 height 690
drag, startPoint x: 1098, startPoint y: 489, endPoint x: 1078, endPoint y: 304, distance: 185.8
click at [1078, 304] on div at bounding box center [755, 425] width 1510 height 690
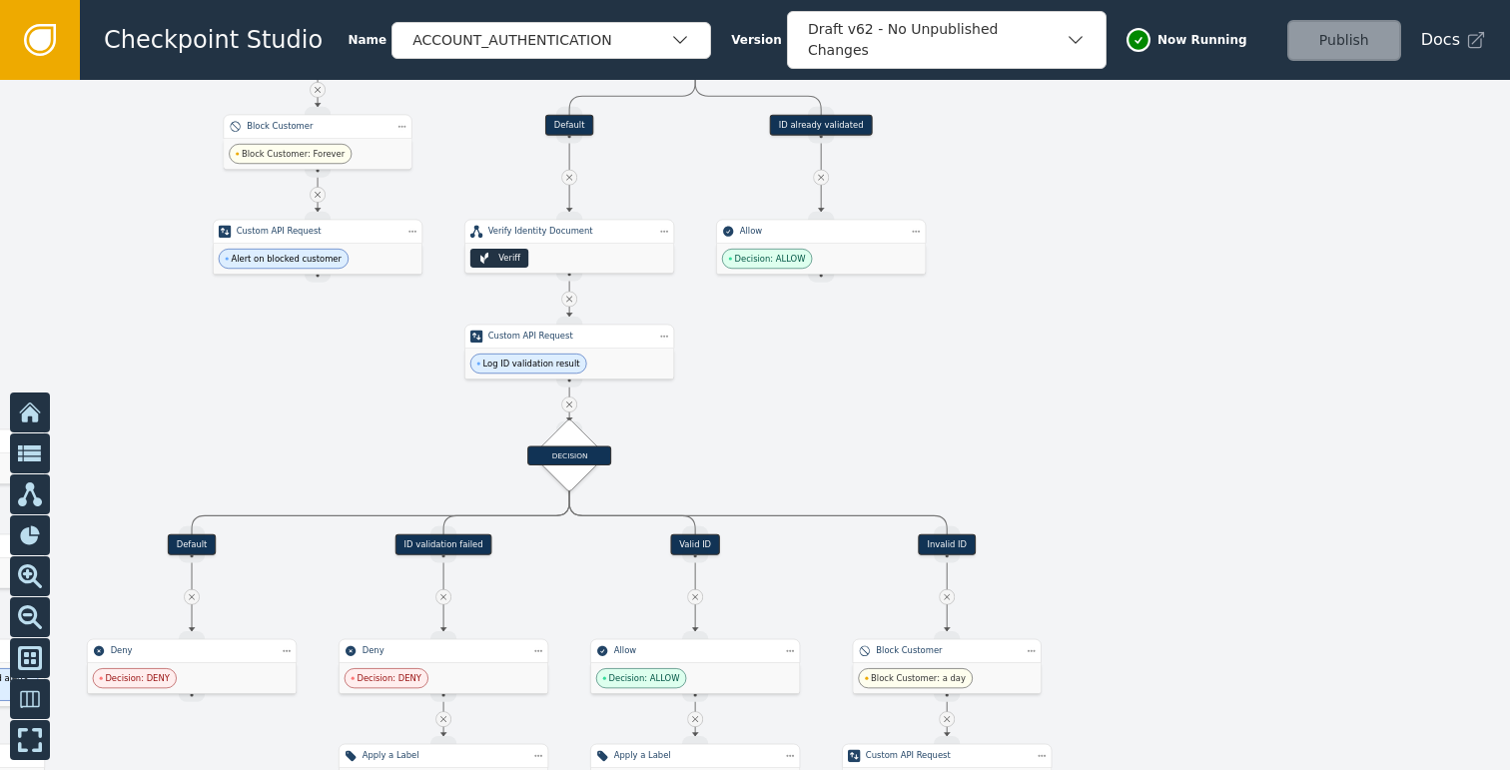
drag, startPoint x: 1127, startPoint y: 446, endPoint x: 1127, endPoint y: 303, distance: 142.8
click at [1127, 303] on div at bounding box center [755, 425] width 1510 height 690
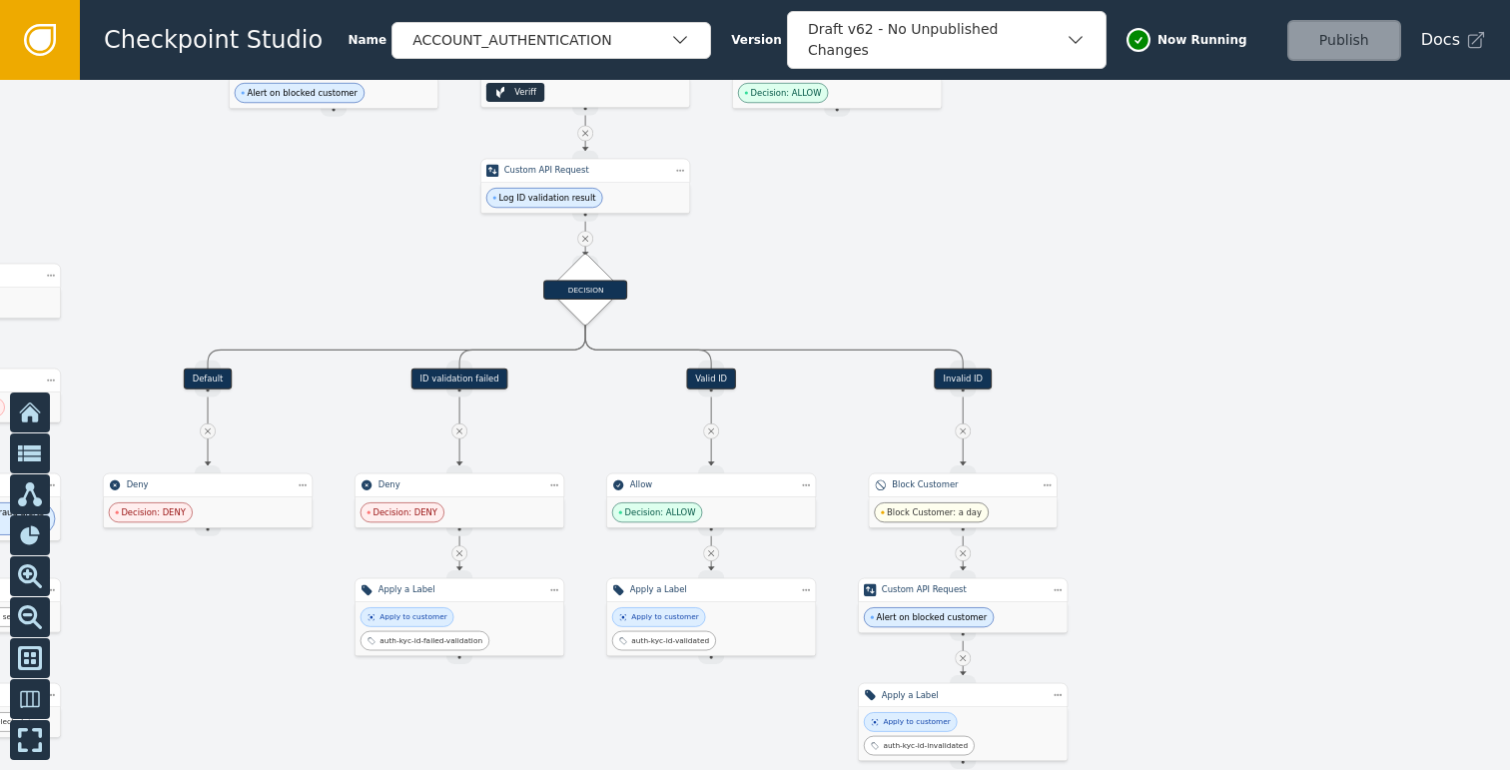
drag, startPoint x: 1153, startPoint y: 369, endPoint x: 1158, endPoint y: 270, distance: 100.0
click at [1158, 270] on div at bounding box center [755, 425] width 1510 height 690
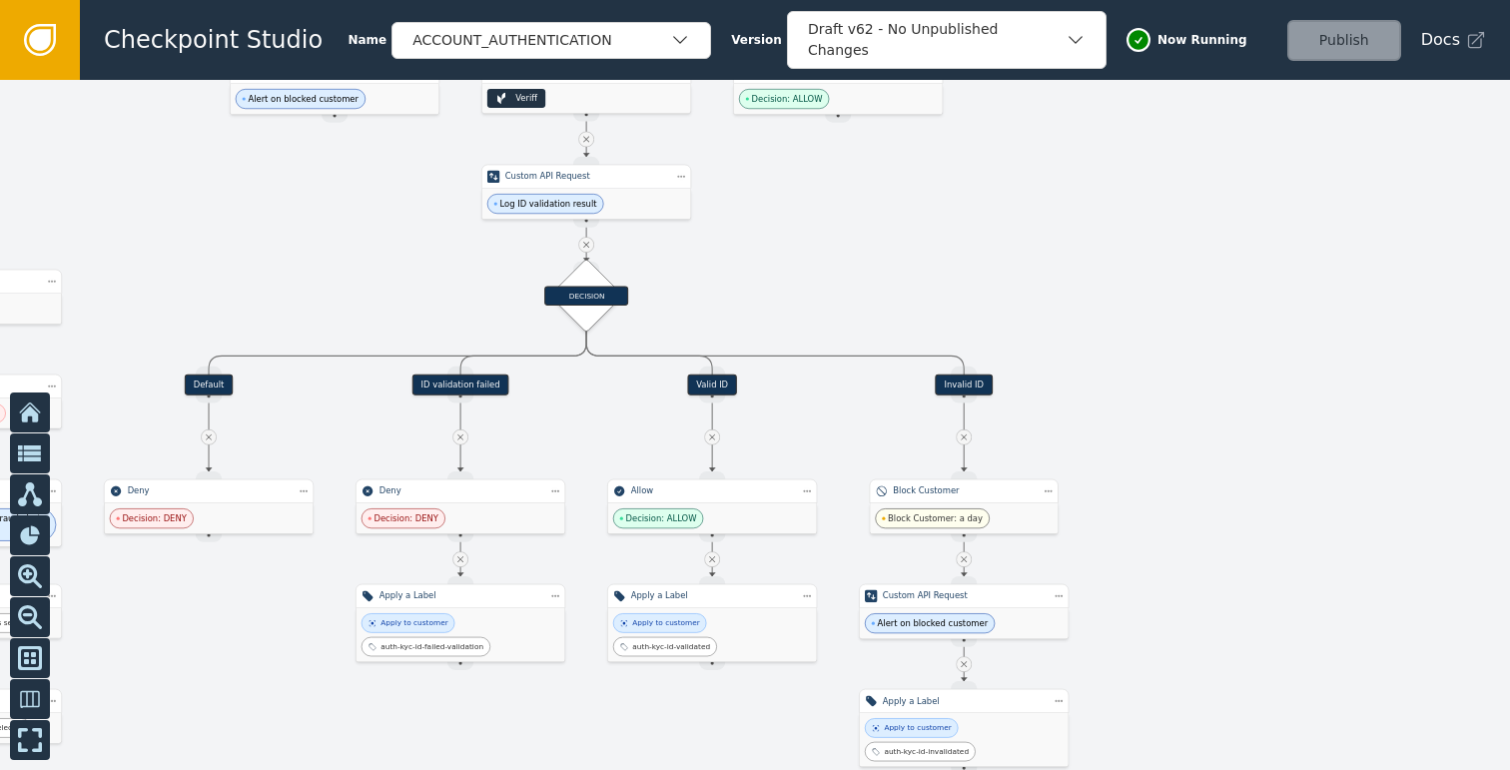
drag, startPoint x: 1216, startPoint y: 220, endPoint x: 1214, endPoint y: 475, distance: 255.6
click at [1214, 475] on div at bounding box center [755, 425] width 1510 height 690
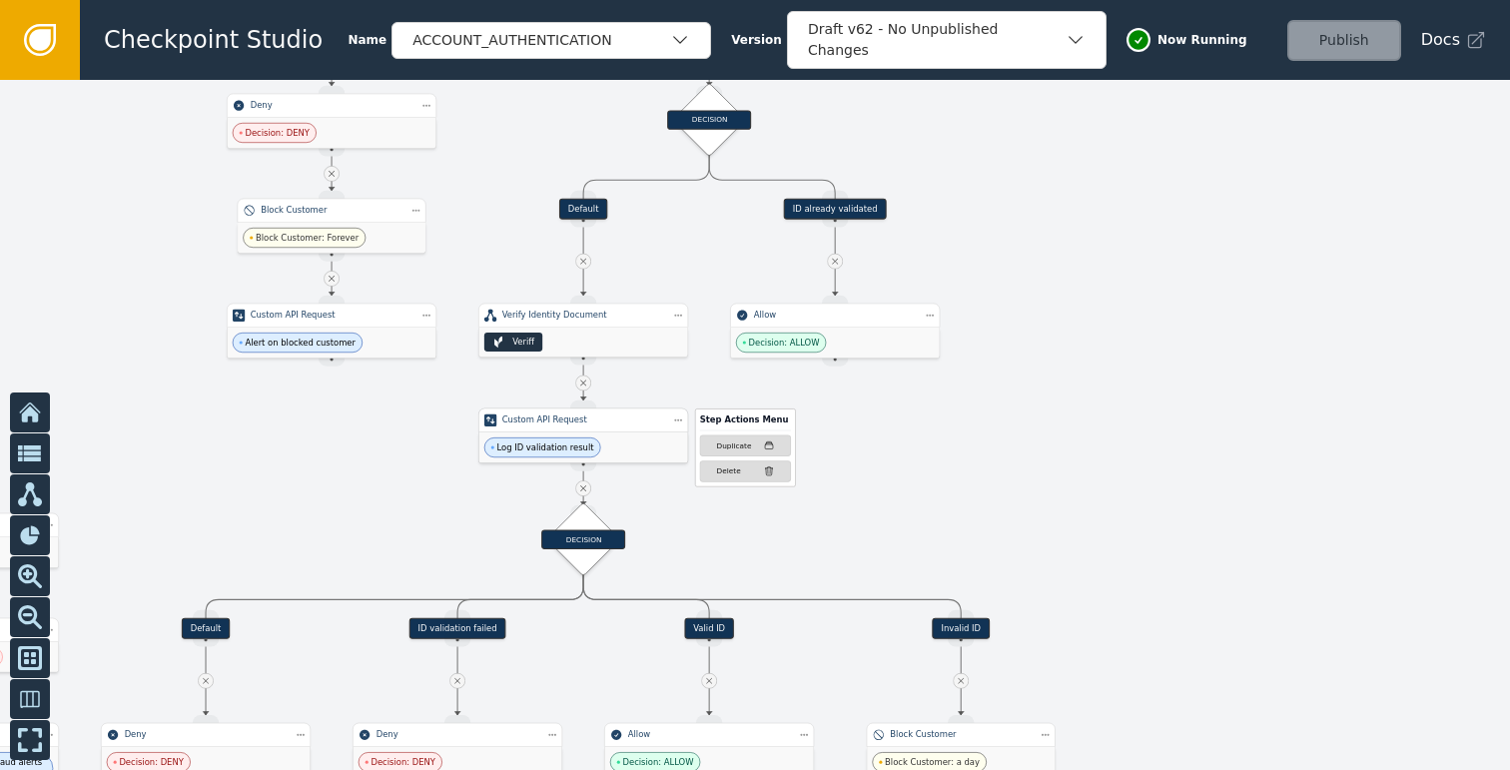
click at [601, 429] on div "Custom API Request Step Actions Menu Duplicate Delete" at bounding box center [583, 420] width 210 height 24
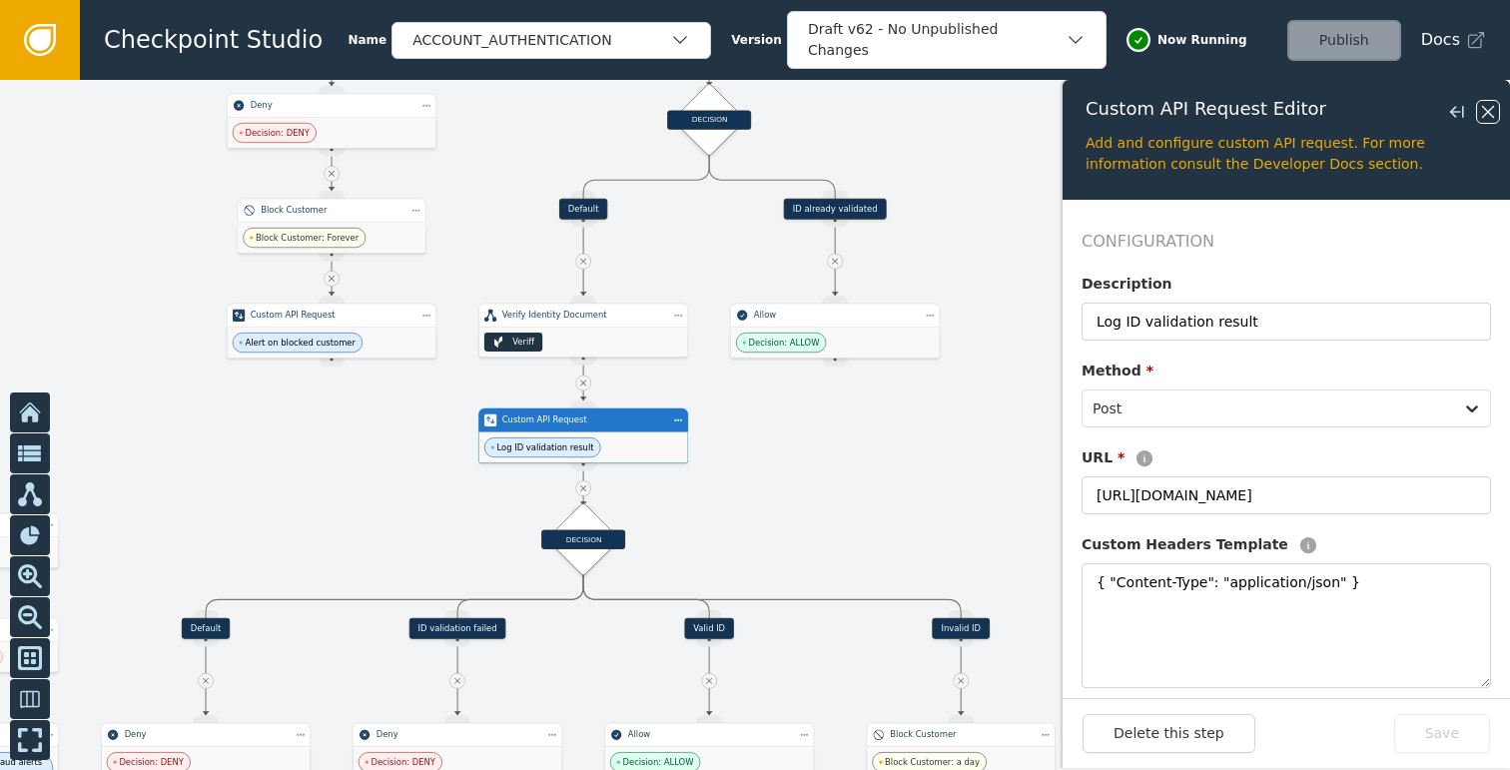
click at [1491, 107] on icon at bounding box center [1488, 112] width 12 height 12
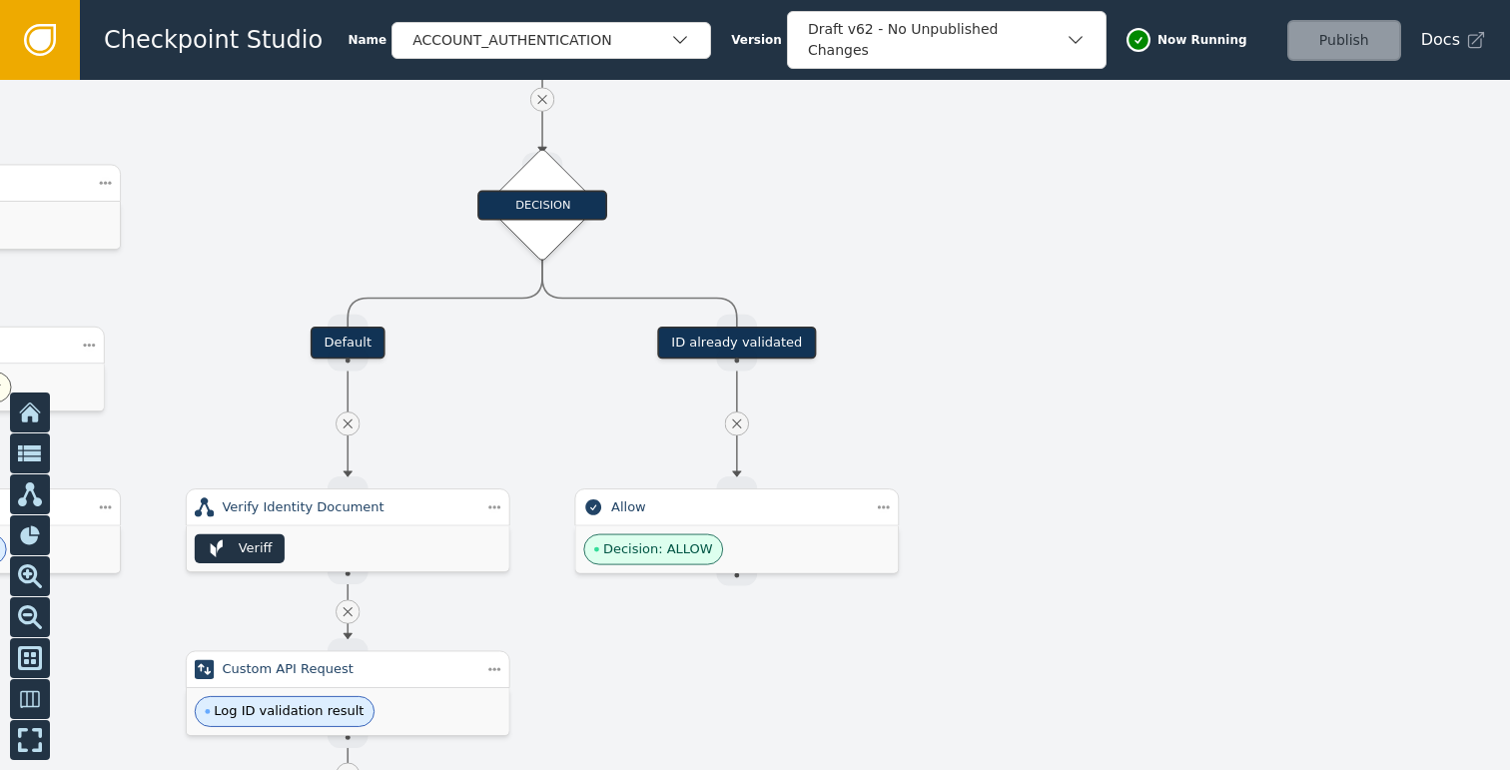
drag, startPoint x: 1050, startPoint y: 251, endPoint x: 1125, endPoint y: 513, distance: 273.0
click at [1125, 516] on div at bounding box center [755, 425] width 1510 height 690
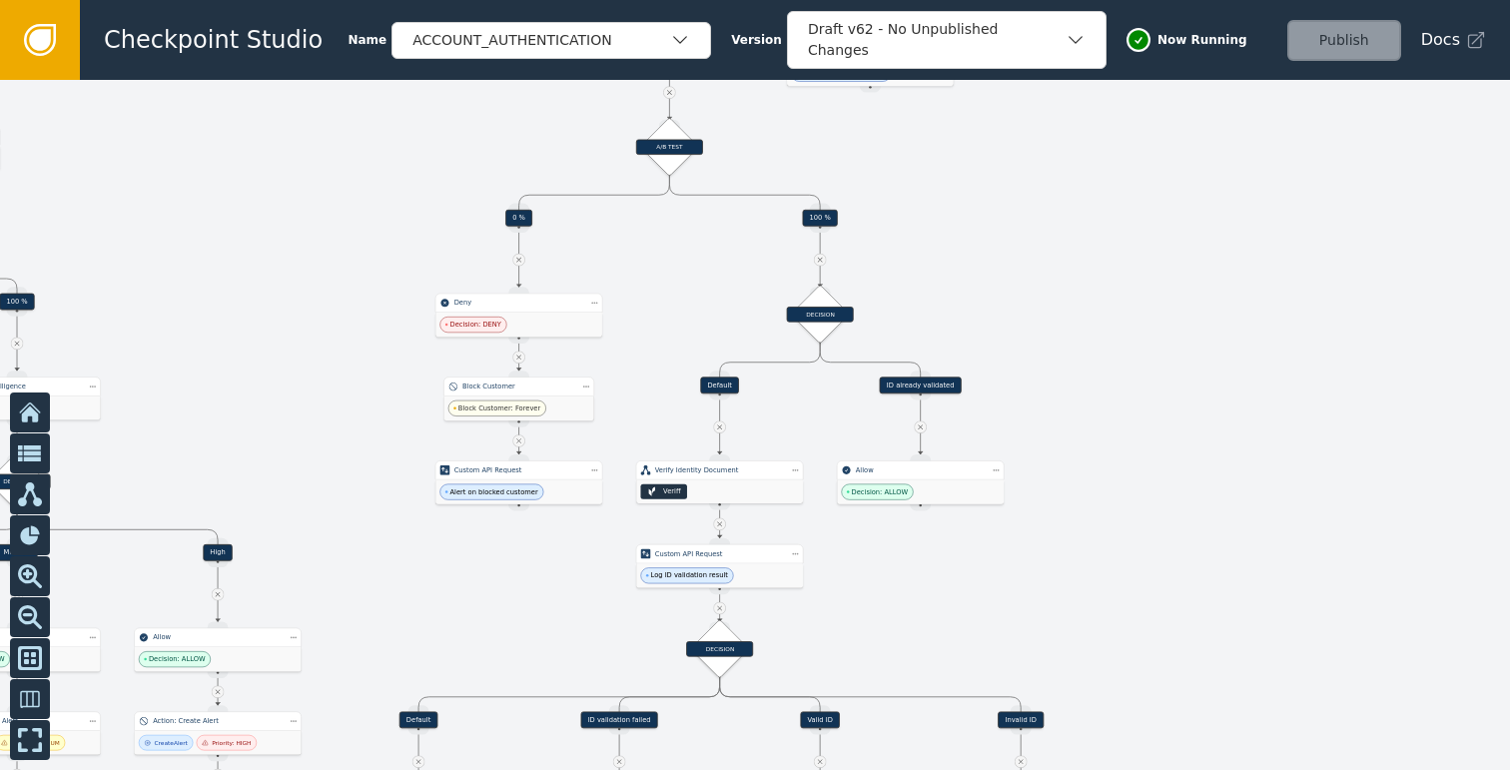
drag, startPoint x: 1094, startPoint y: 324, endPoint x: 910, endPoint y: 405, distance: 201.6
click at [910, 405] on div at bounding box center [755, 425] width 1510 height 690
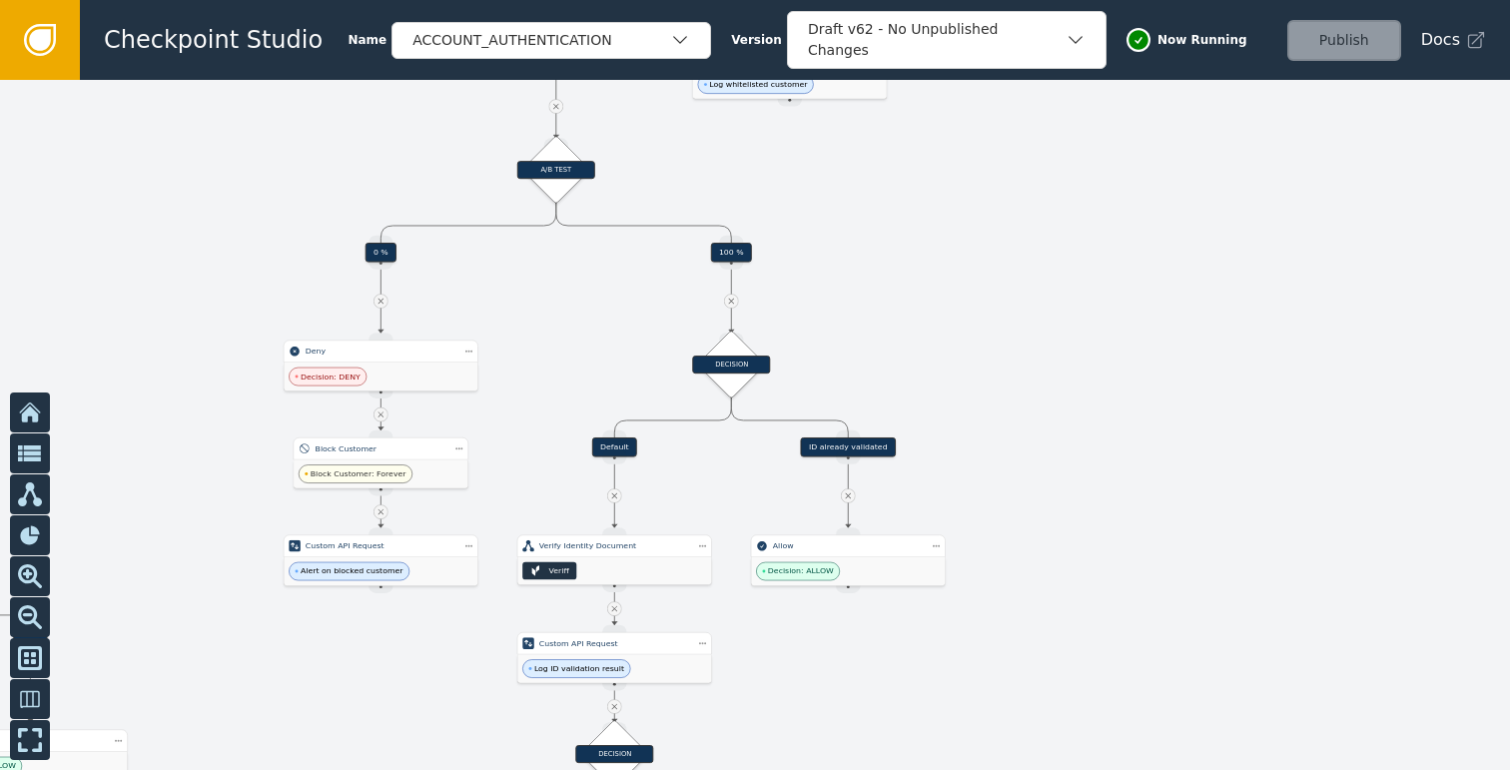
drag, startPoint x: 942, startPoint y: 366, endPoint x: 989, endPoint y: 364, distance: 47.0
click at [988, 364] on div at bounding box center [755, 425] width 1510 height 690
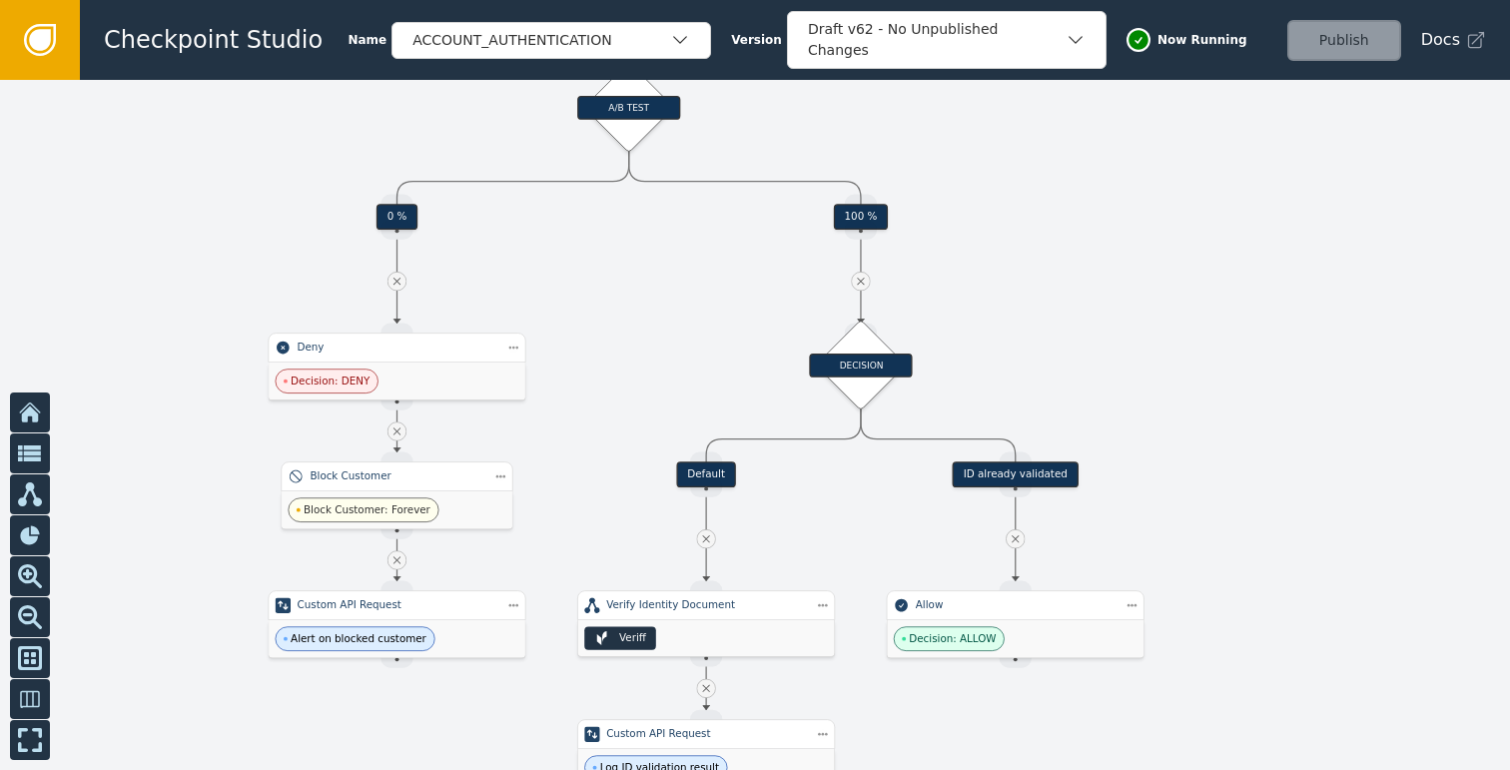
drag, startPoint x: 989, startPoint y: 364, endPoint x: 1156, endPoint y: 366, distance: 166.7
click at [1156, 366] on div at bounding box center [755, 425] width 1510 height 690
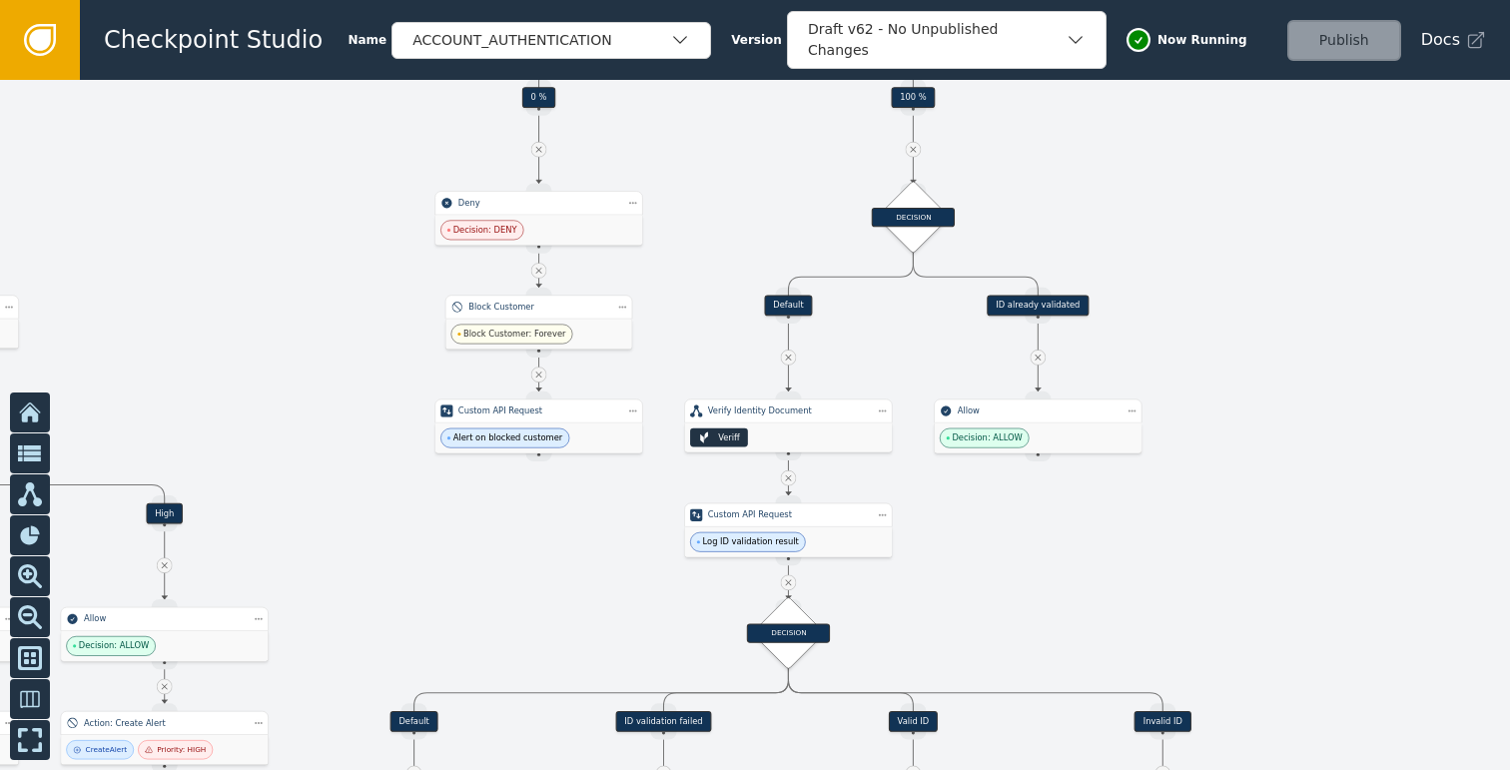
drag, startPoint x: 1113, startPoint y: 299, endPoint x: 1171, endPoint y: 277, distance: 61.9
click at [1114, 130] on div at bounding box center [755, 425] width 1510 height 690
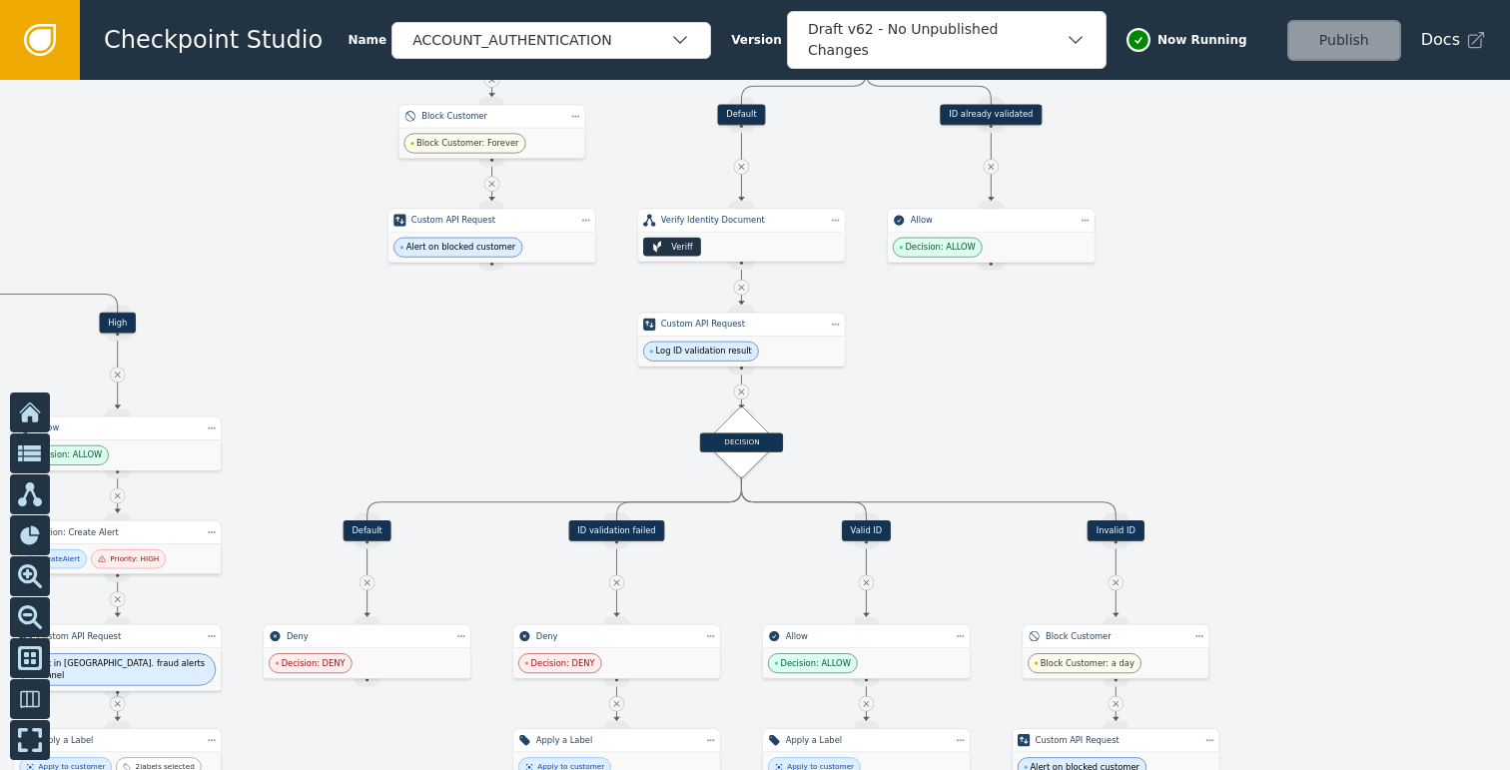
drag, startPoint x: 1246, startPoint y: 400, endPoint x: 1223, endPoint y: 503, distance: 105.4
click at [1223, 504] on div at bounding box center [755, 425] width 1510 height 690
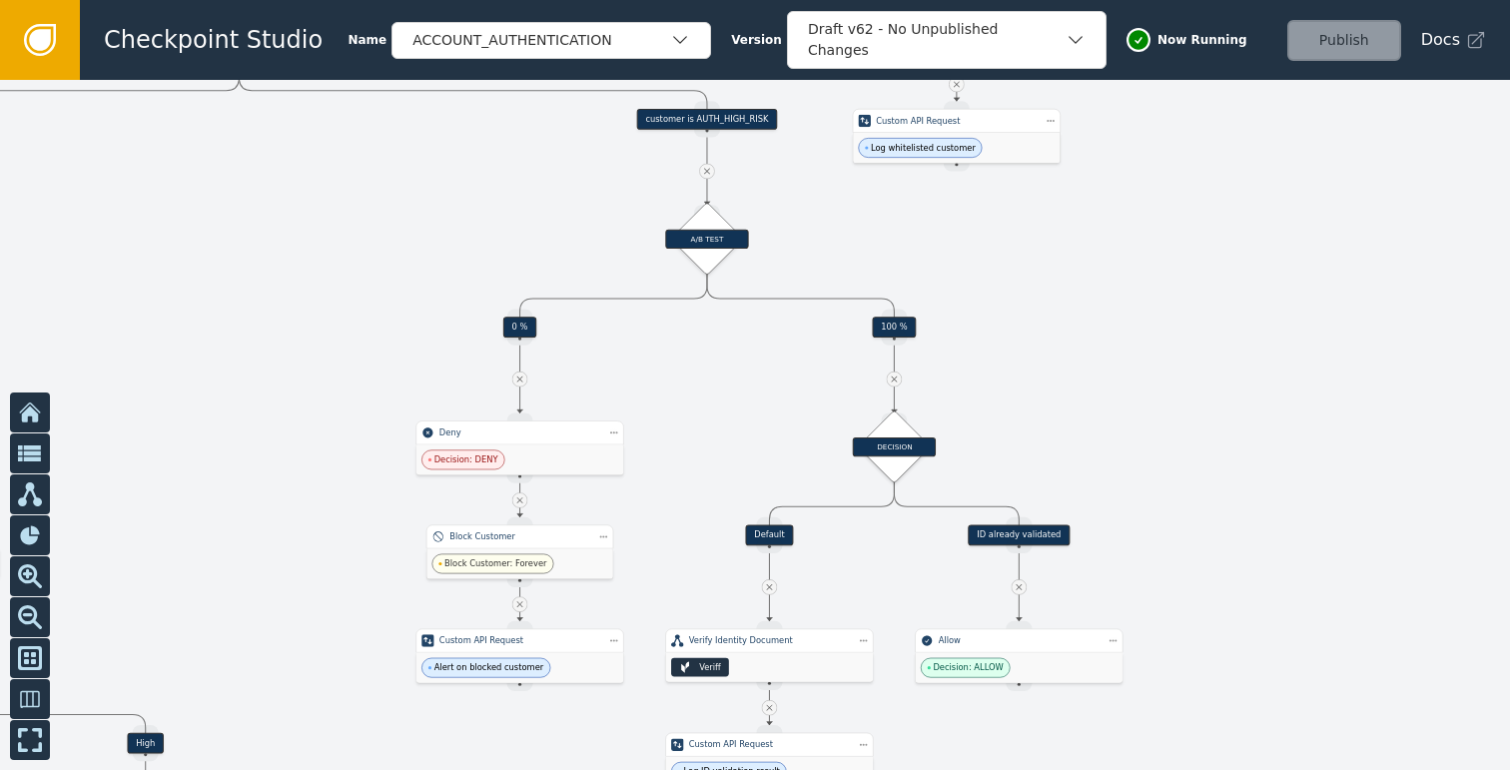
drag, startPoint x: 1202, startPoint y: 320, endPoint x: 1215, endPoint y: 508, distance: 188.1
click at [1215, 502] on div at bounding box center [755, 425] width 1510 height 690
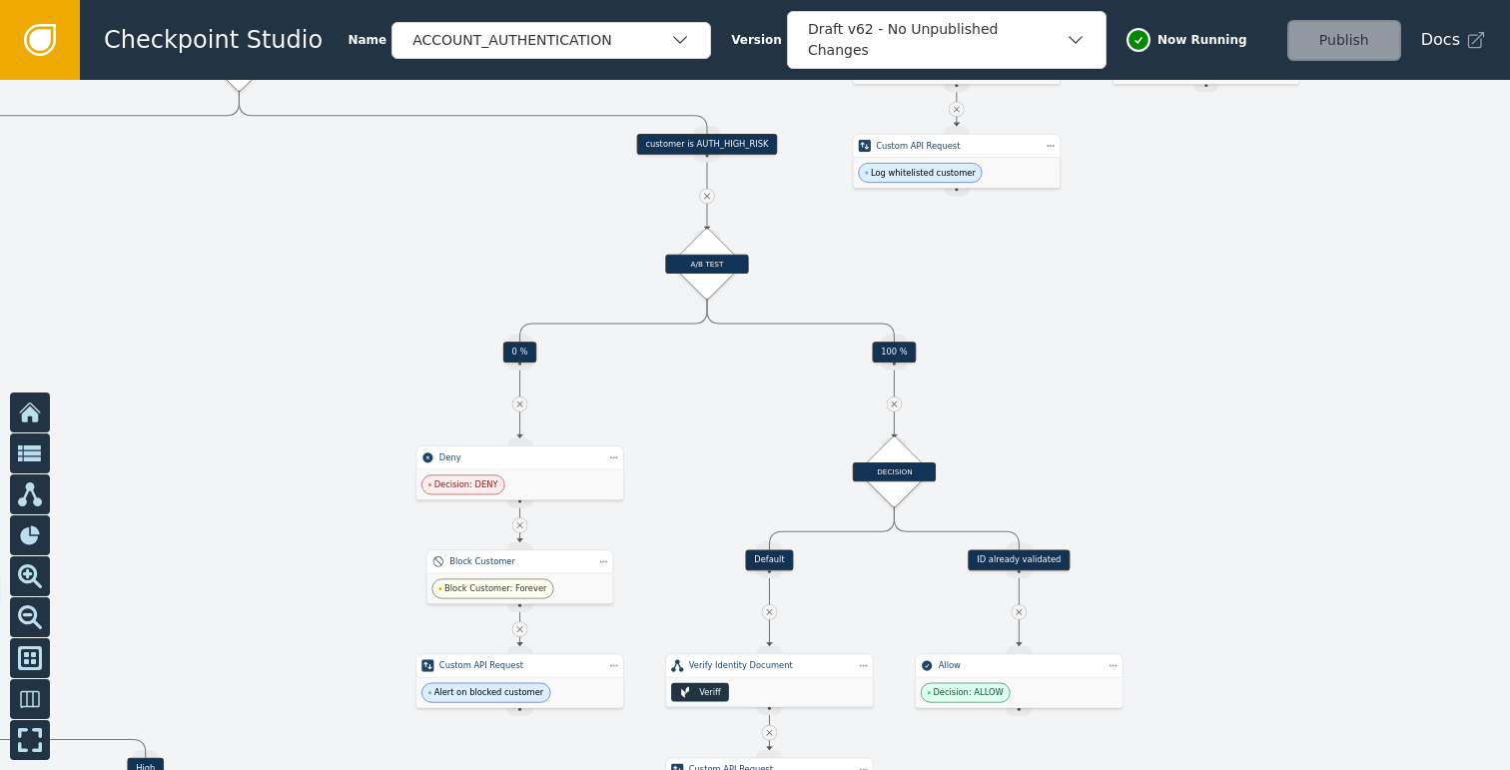
click at [1190, 519] on div at bounding box center [755, 425] width 1510 height 690
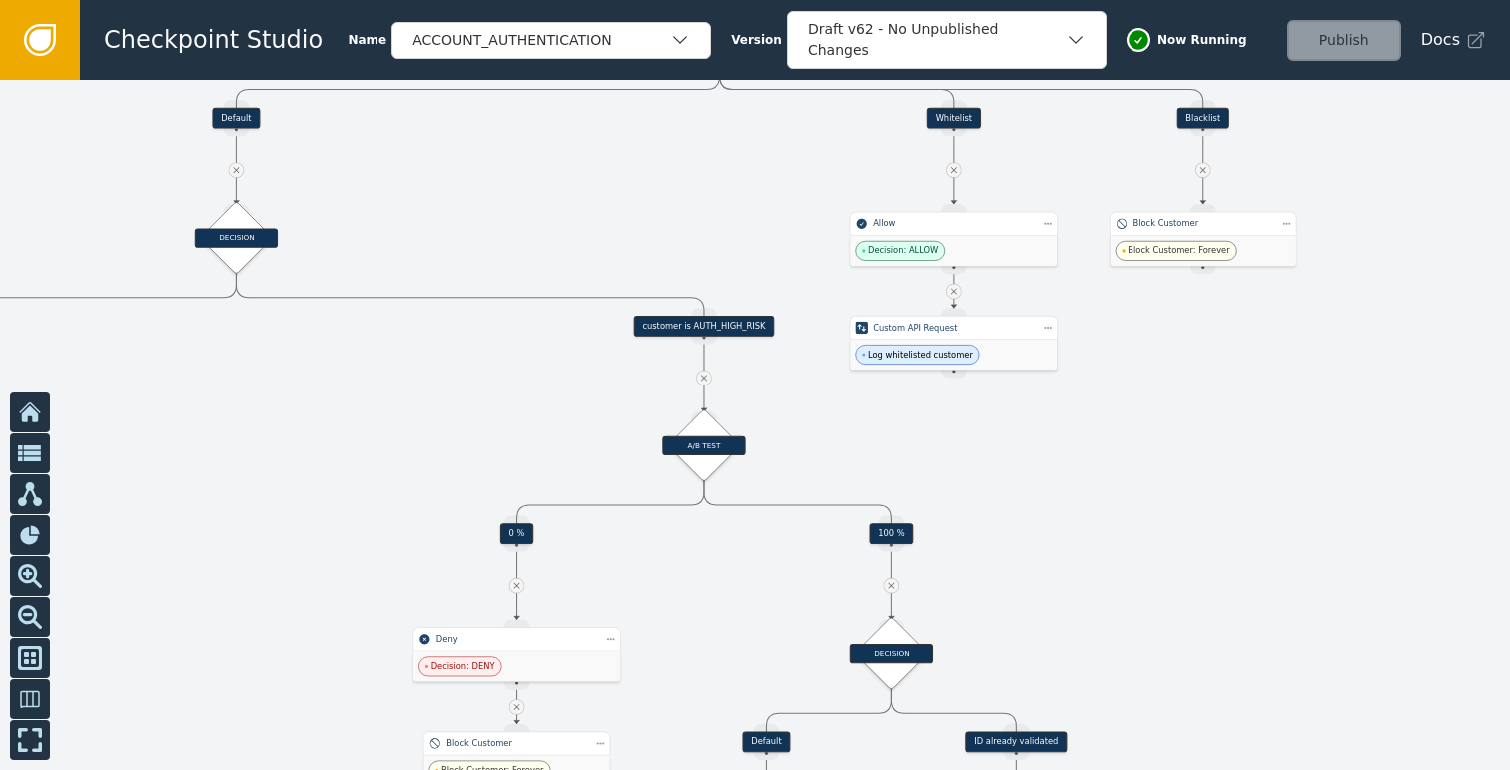
drag, startPoint x: 1036, startPoint y: 496, endPoint x: 1206, endPoint y: 524, distance: 172.0
click at [1153, 518] on div at bounding box center [755, 425] width 1510 height 690
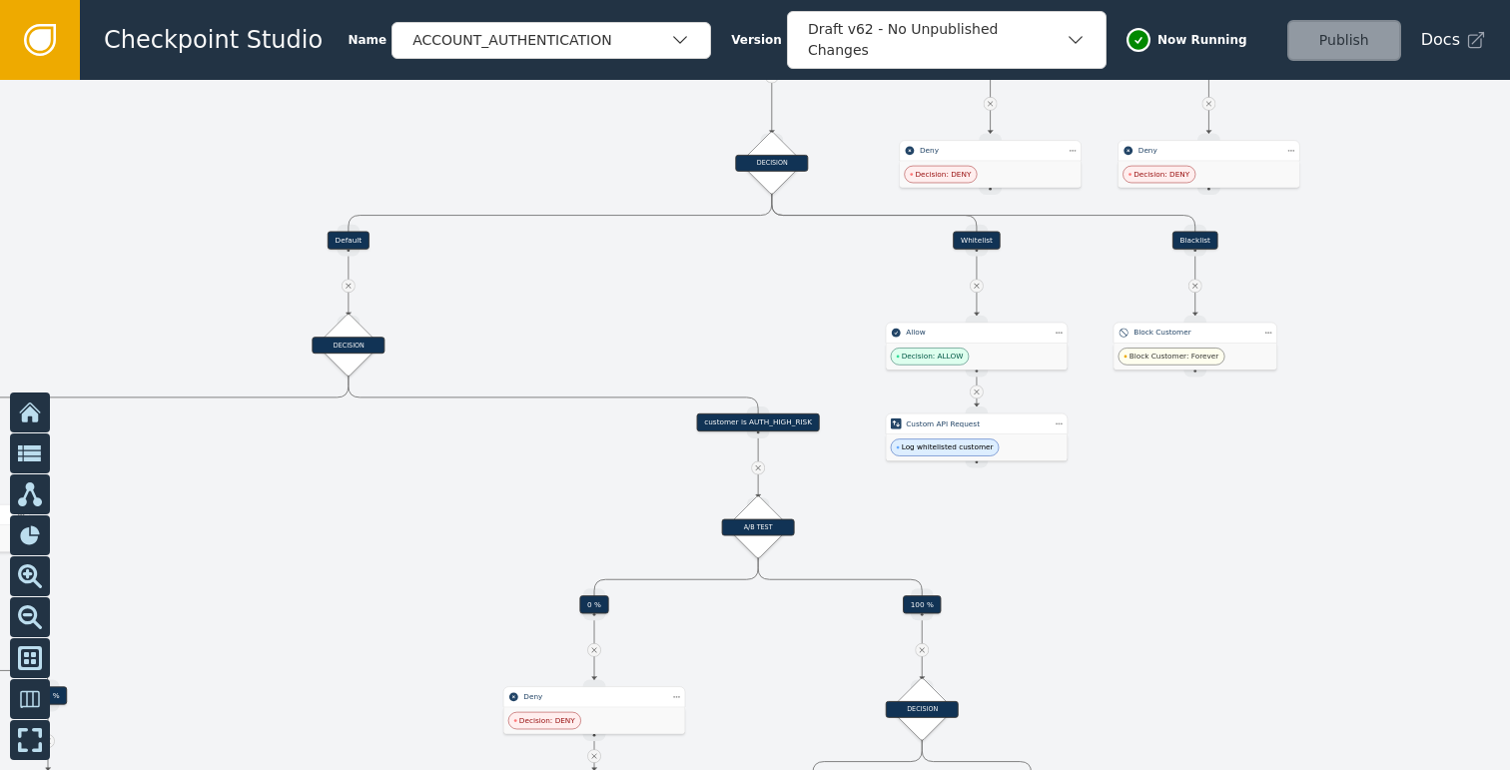
drag, startPoint x: 1327, startPoint y: 482, endPoint x: 1189, endPoint y: 544, distance: 151.0
click at [1189, 544] on div at bounding box center [755, 425] width 1510 height 690
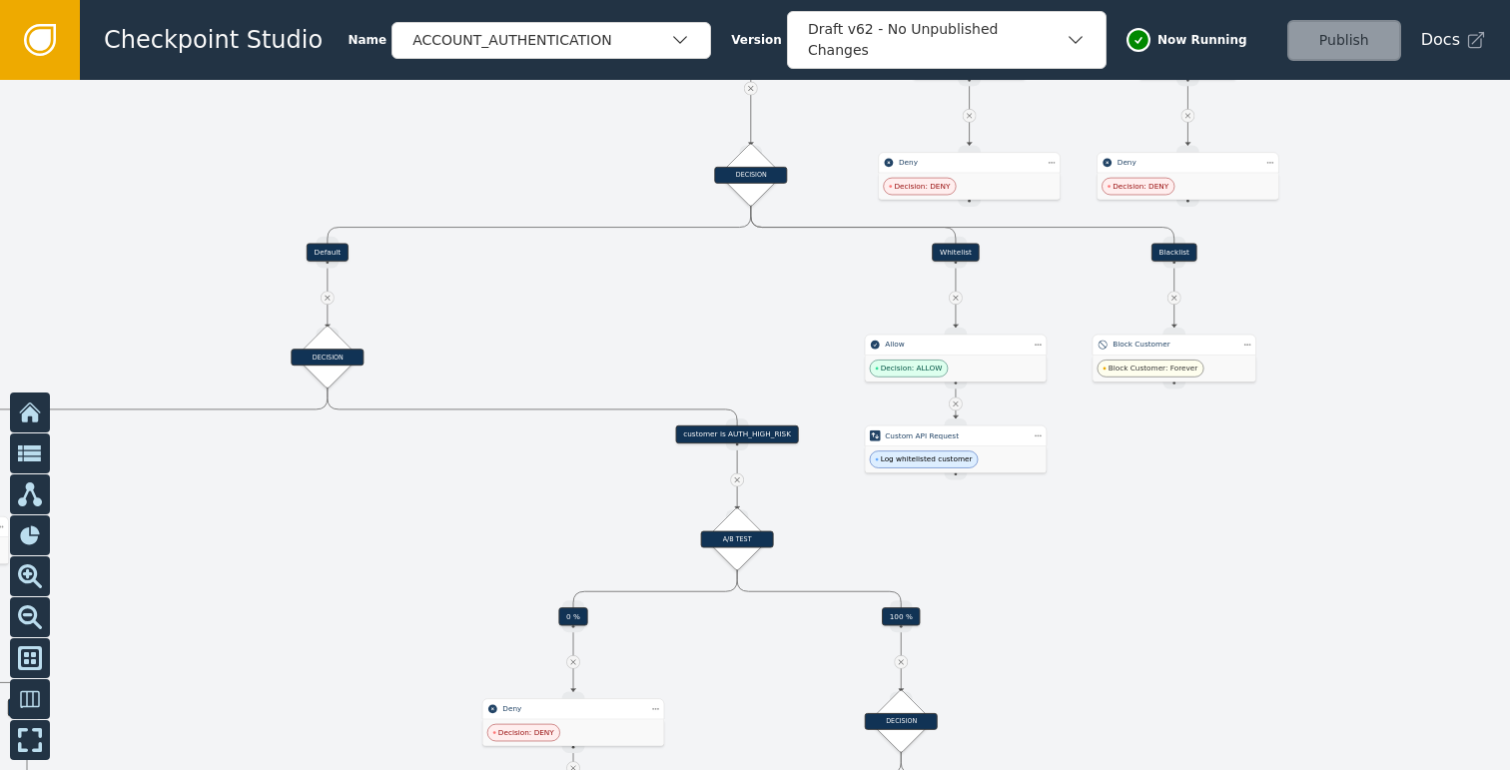
drag, startPoint x: 1112, startPoint y: 549, endPoint x: 1337, endPoint y: 521, distance: 226.4
click at [1315, 524] on div at bounding box center [755, 425] width 1510 height 690
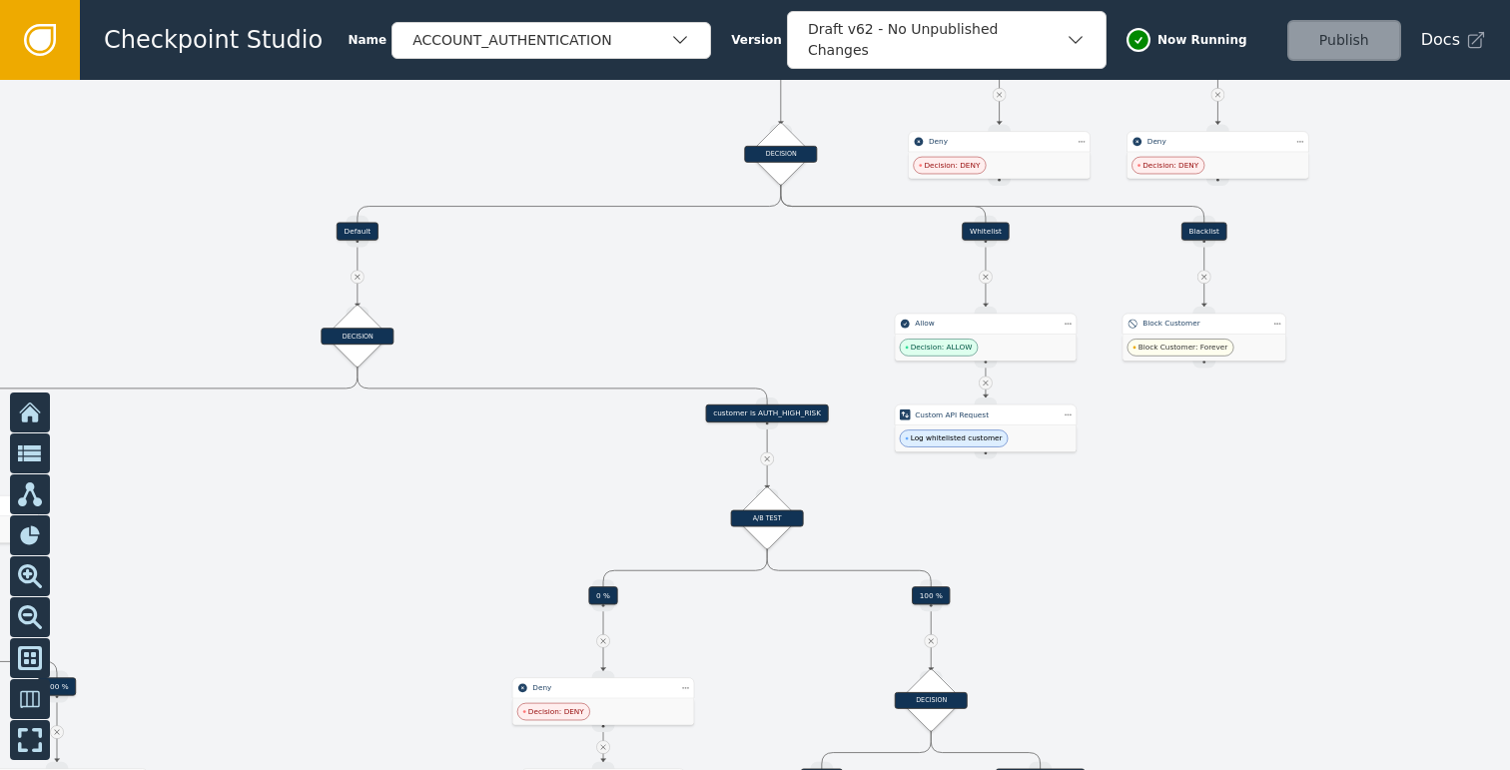
drag, startPoint x: 1433, startPoint y: 510, endPoint x: 1184, endPoint y: 520, distance: 248.8
click at [1185, 520] on div at bounding box center [755, 425] width 1510 height 690
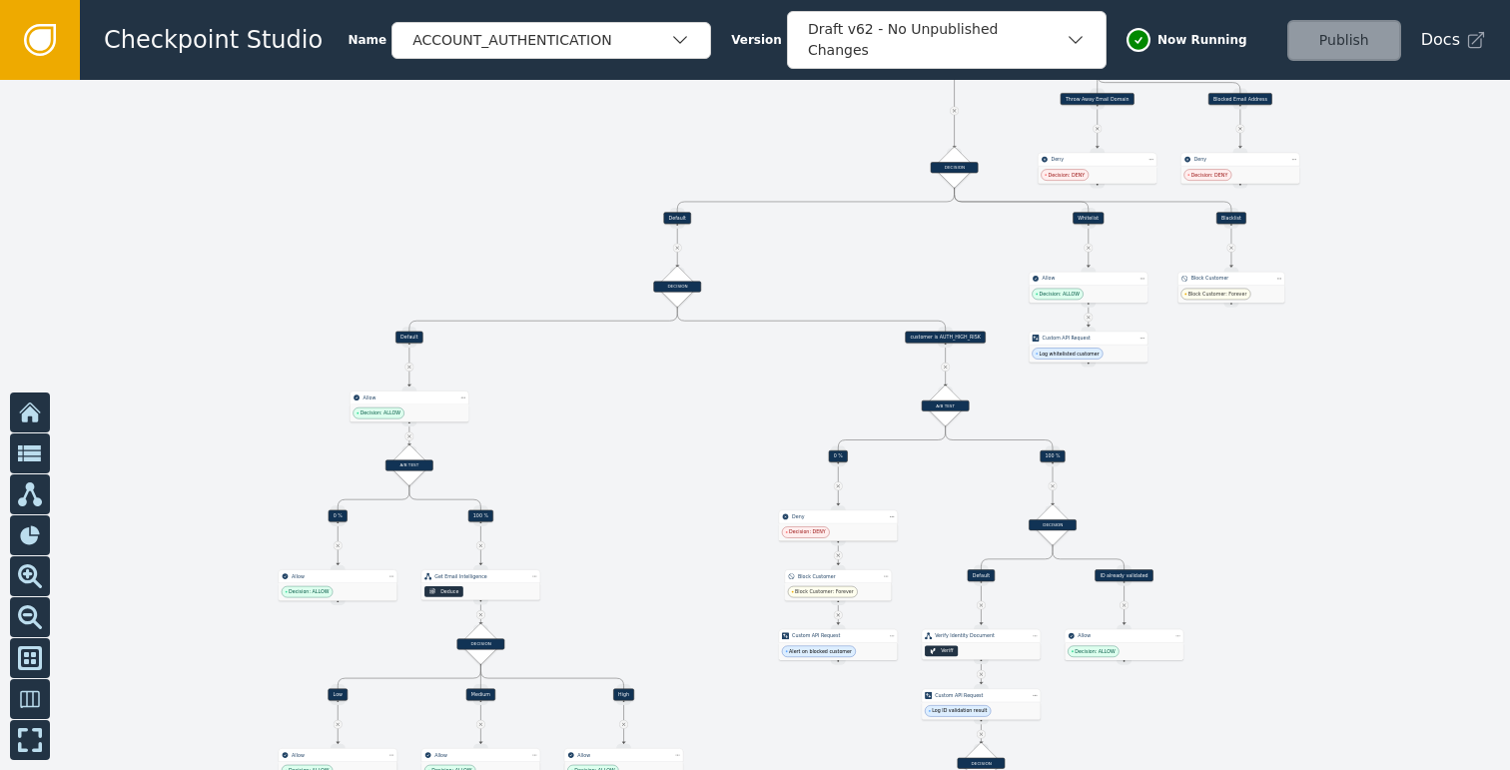
drag, startPoint x: 1168, startPoint y: 528, endPoint x: 1224, endPoint y: 415, distance: 125.9
click at [1224, 415] on div at bounding box center [755, 425] width 1510 height 690
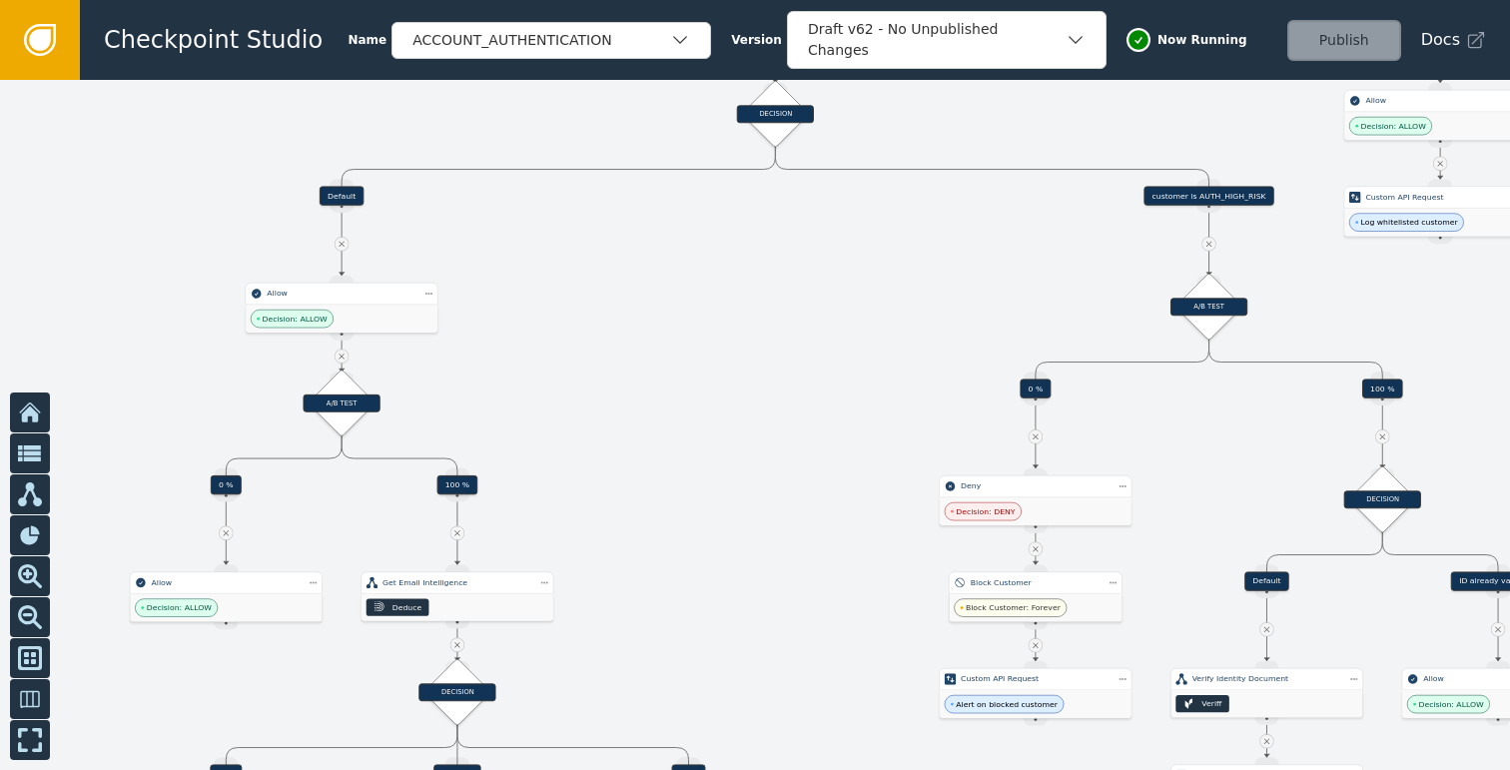
drag, startPoint x: 565, startPoint y: 488, endPoint x: 664, endPoint y: 376, distance: 149.2
click at [664, 376] on div at bounding box center [755, 425] width 1510 height 690
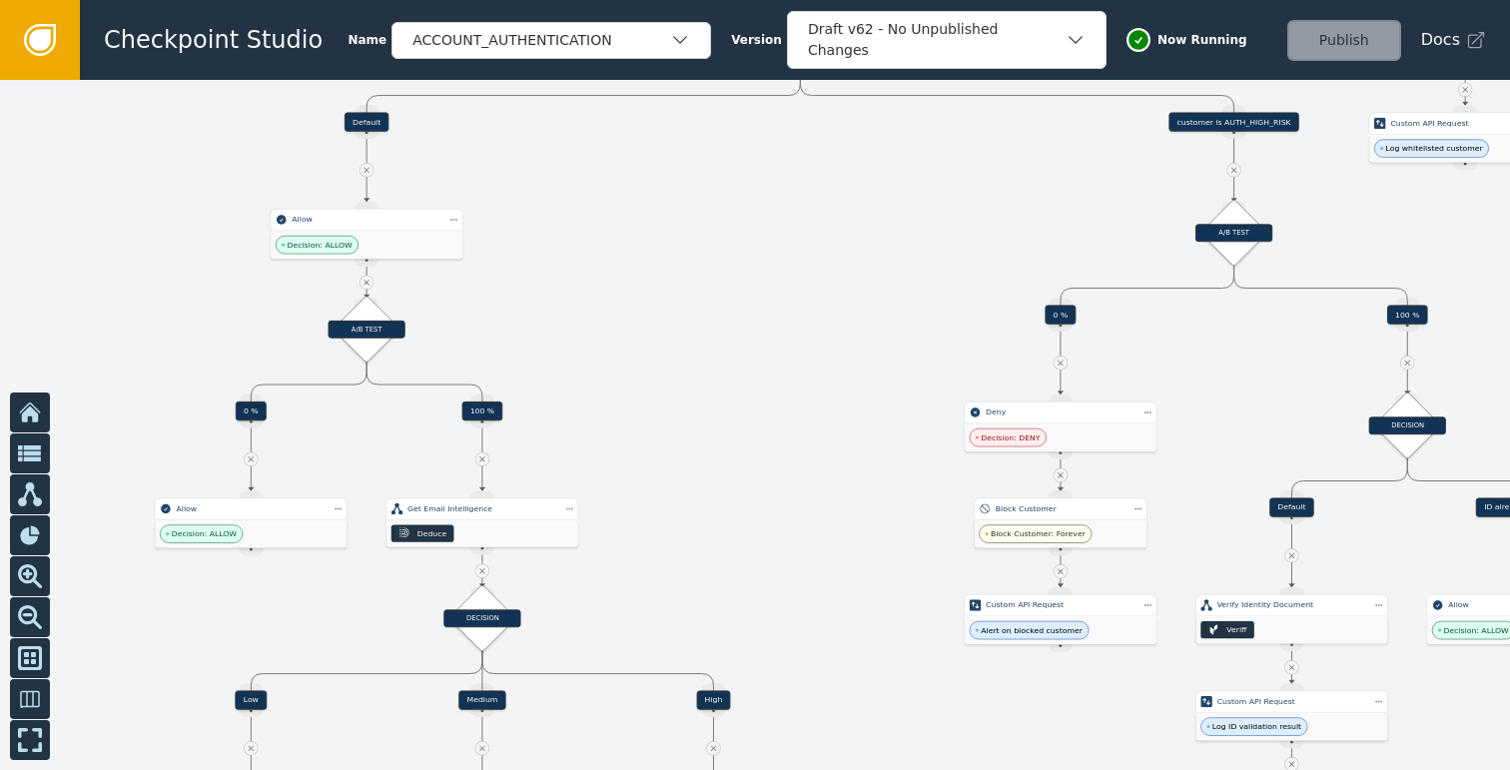
drag, startPoint x: 755, startPoint y: 463, endPoint x: 734, endPoint y: 391, distance: 74.9
click at [734, 391] on div at bounding box center [755, 425] width 1510 height 690
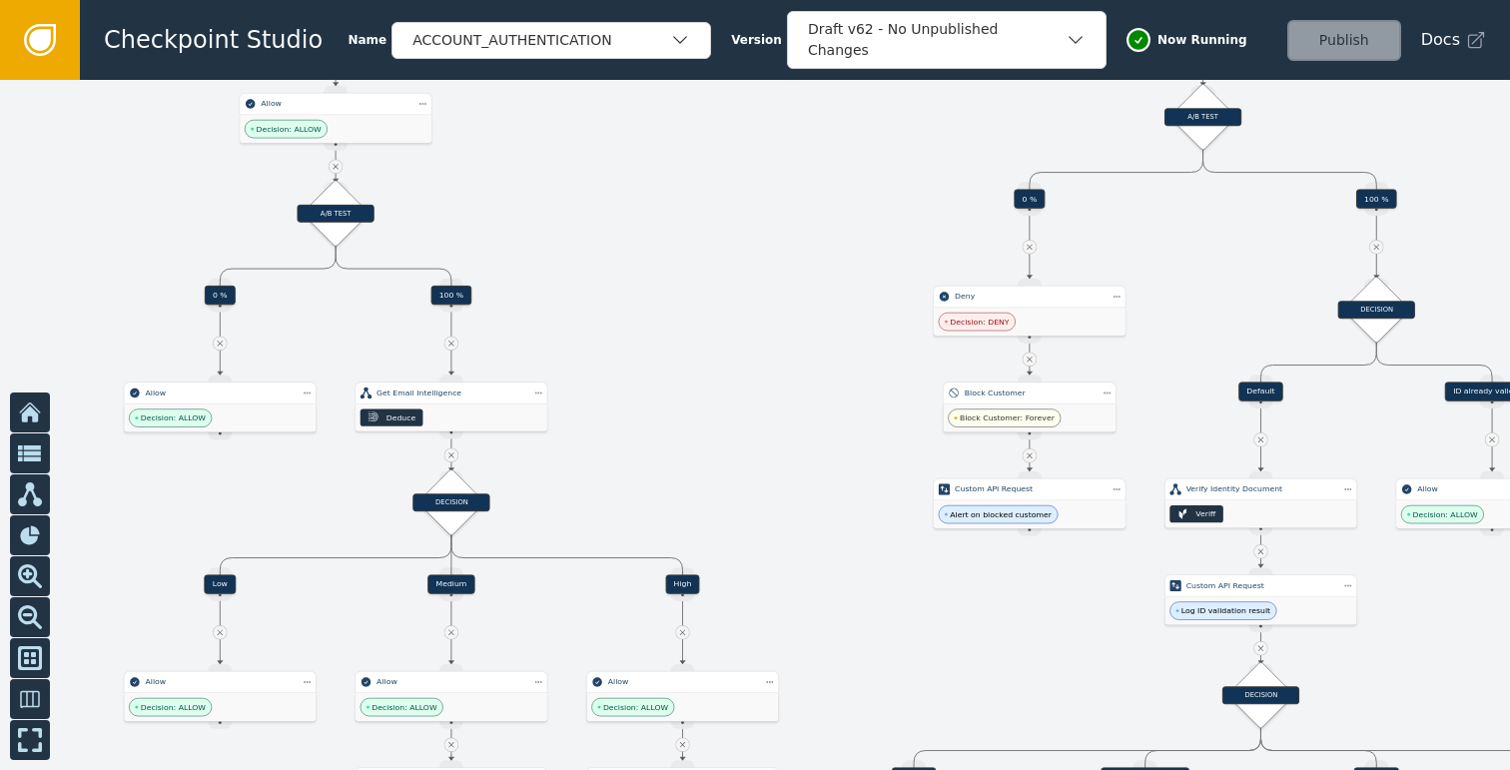
drag, startPoint x: 755, startPoint y: 314, endPoint x: 735, endPoint y: 235, distance: 82.3
click at [736, 237] on div at bounding box center [755, 425] width 1510 height 690
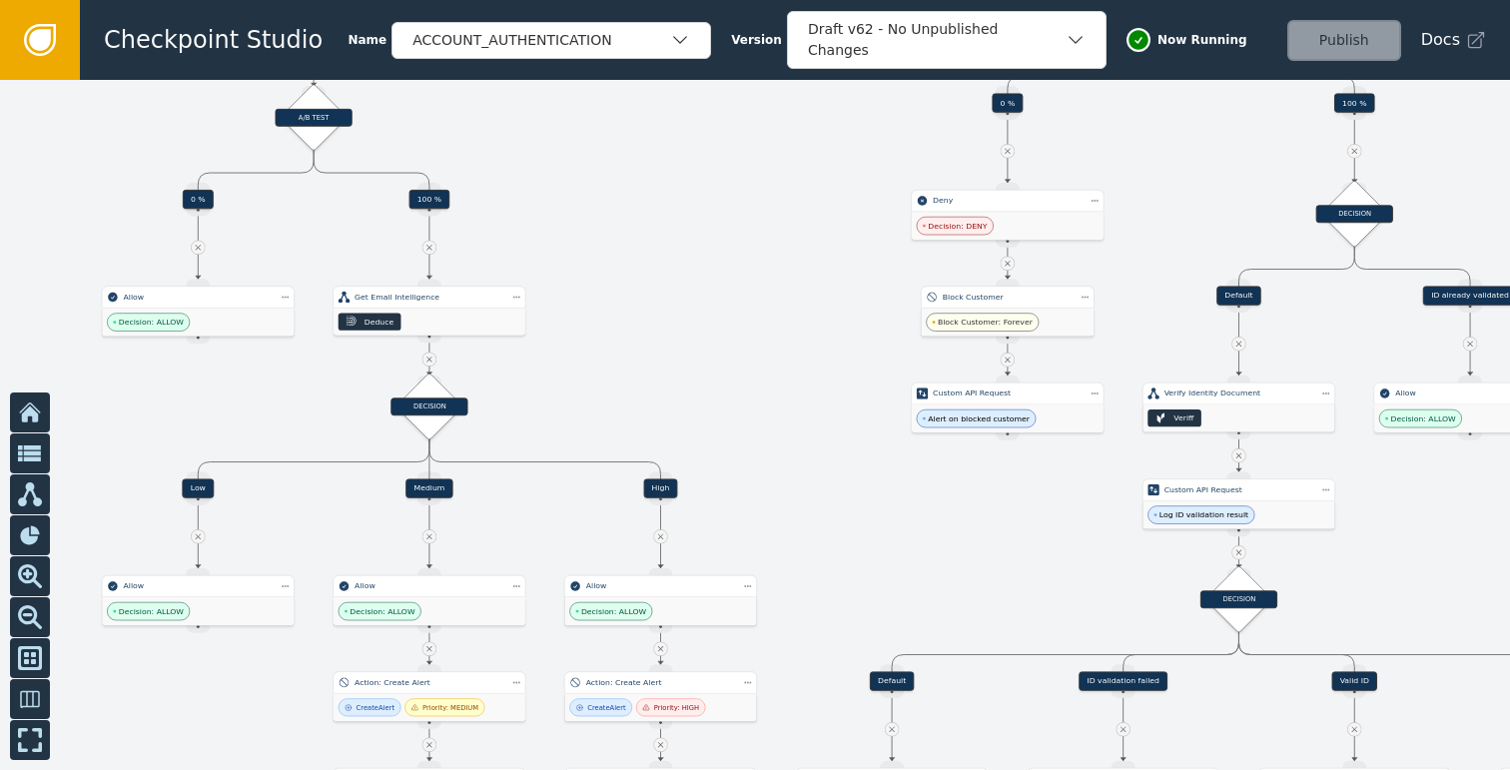
drag, startPoint x: 764, startPoint y: 404, endPoint x: 747, endPoint y: 279, distance: 126.9
click at [747, 288] on div at bounding box center [755, 425] width 1510 height 690
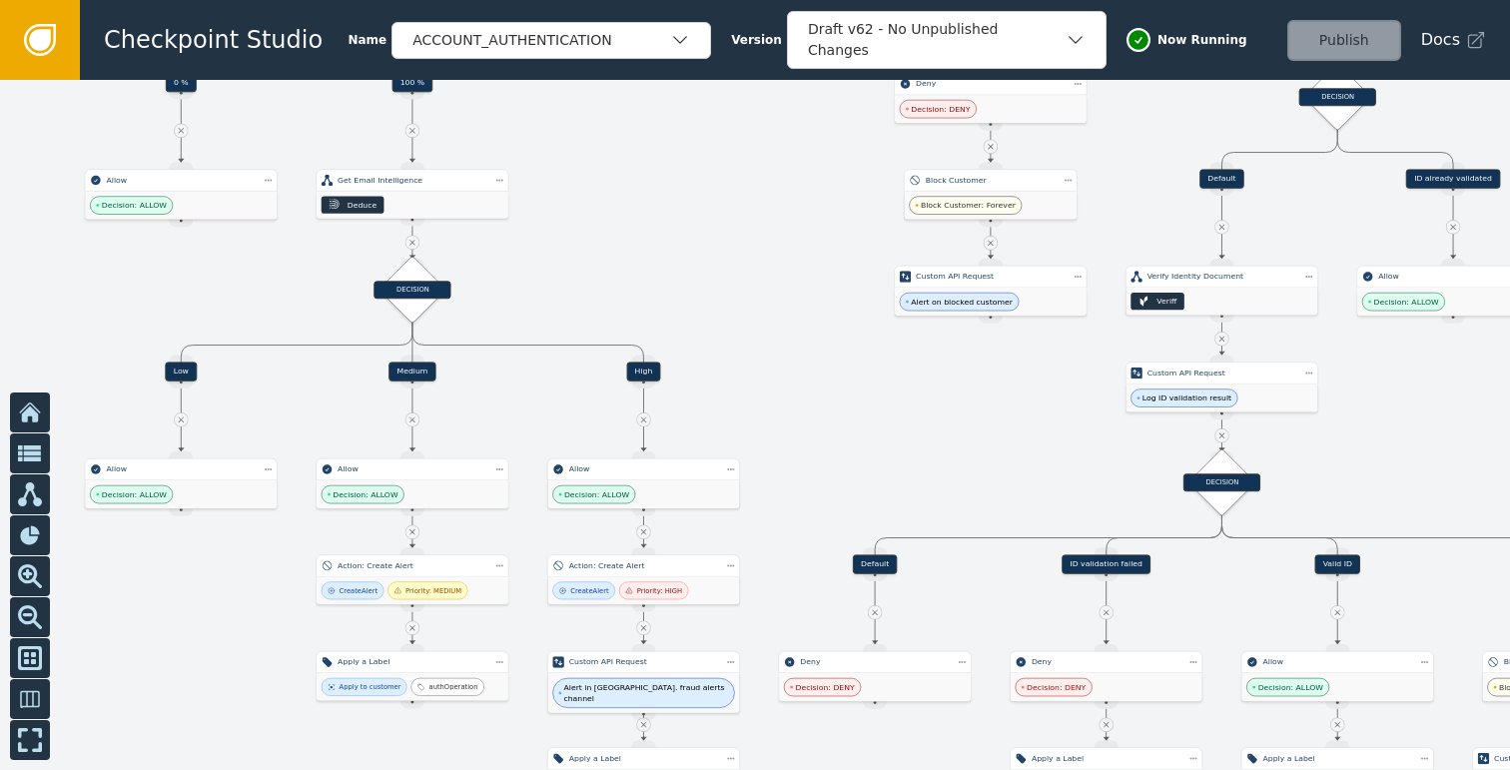
click at [780, 330] on div at bounding box center [755, 425] width 1510 height 690
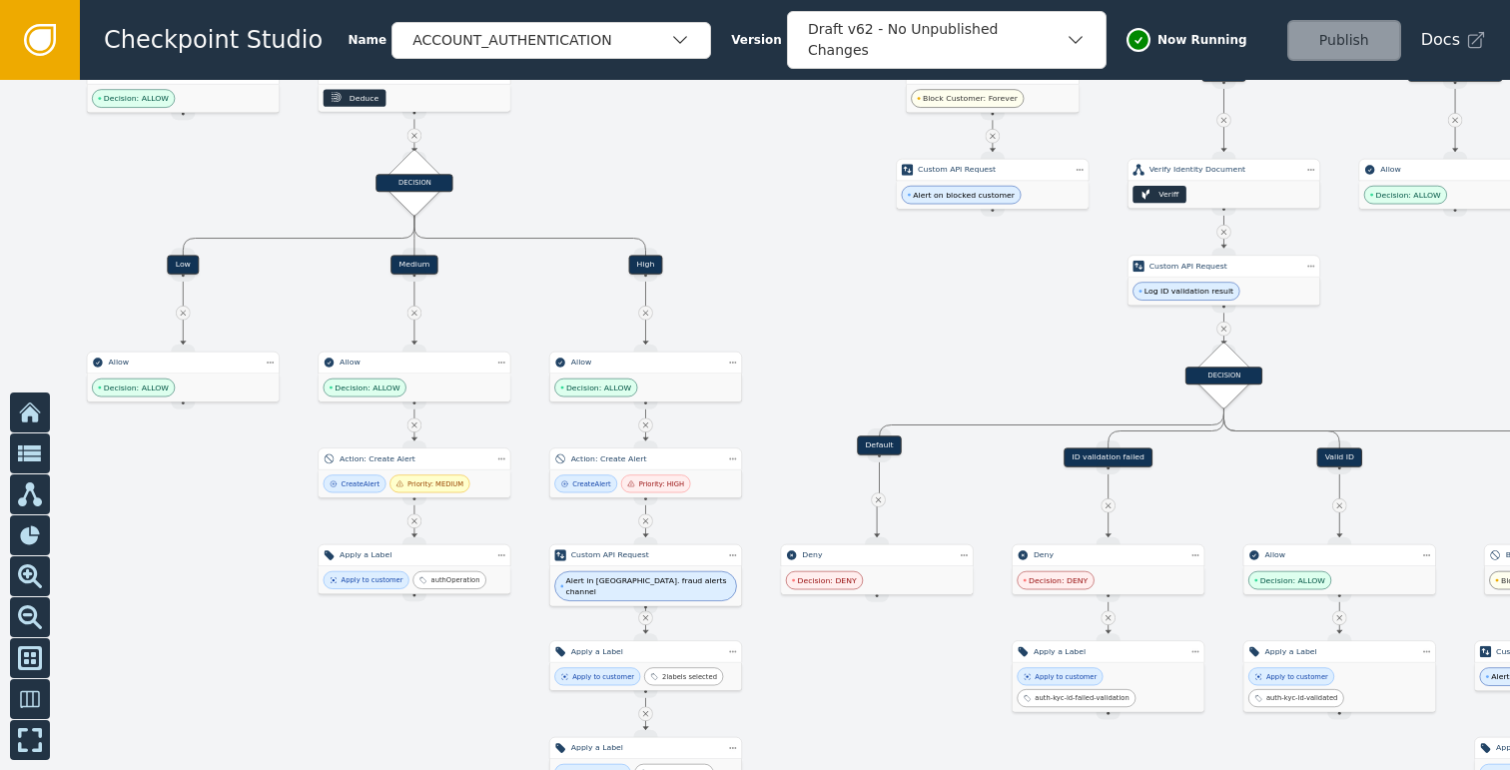
drag, startPoint x: 804, startPoint y: 450, endPoint x: 807, endPoint y: 284, distance: 166.8
click at [809, 435] on div "Default" at bounding box center [880, 444] width 174 height 19
drag, startPoint x: 890, startPoint y: 321, endPoint x: 888, endPoint y: 376, distance: 54.9
click at [888, 376] on div "Target Handle for step Default Source Handle for step Target Handle for step ID…" at bounding box center [755, 425] width 1510 height 690
click at [885, 304] on div "Default" at bounding box center [884, 312] width 45 height 19
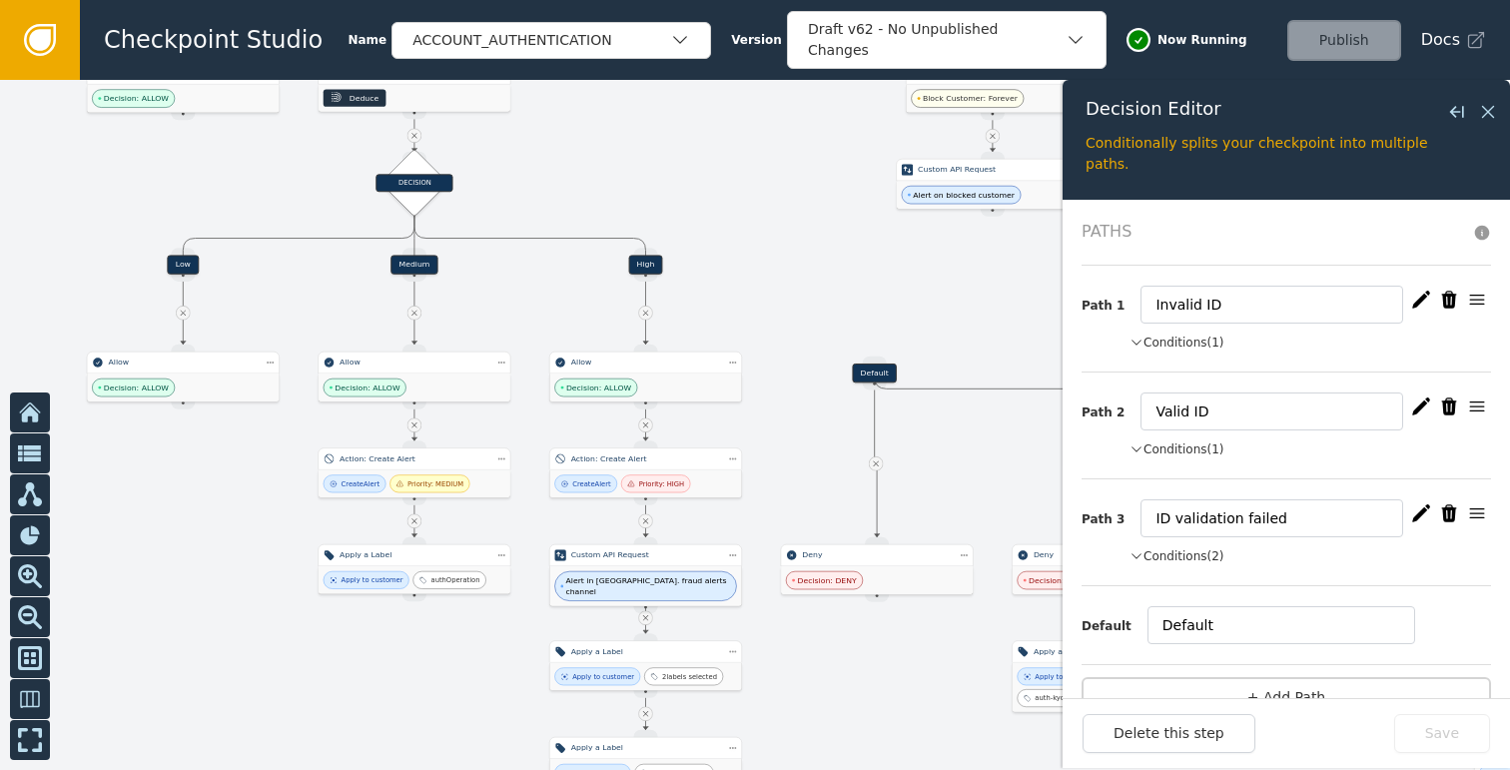
drag, startPoint x: 884, startPoint y: 312, endPoint x: 875, endPoint y: 372, distance: 60.6
click at [875, 372] on div "Default" at bounding box center [874, 372] width 45 height 19
click at [1488, 116] on icon at bounding box center [1488, 112] width 22 height 22
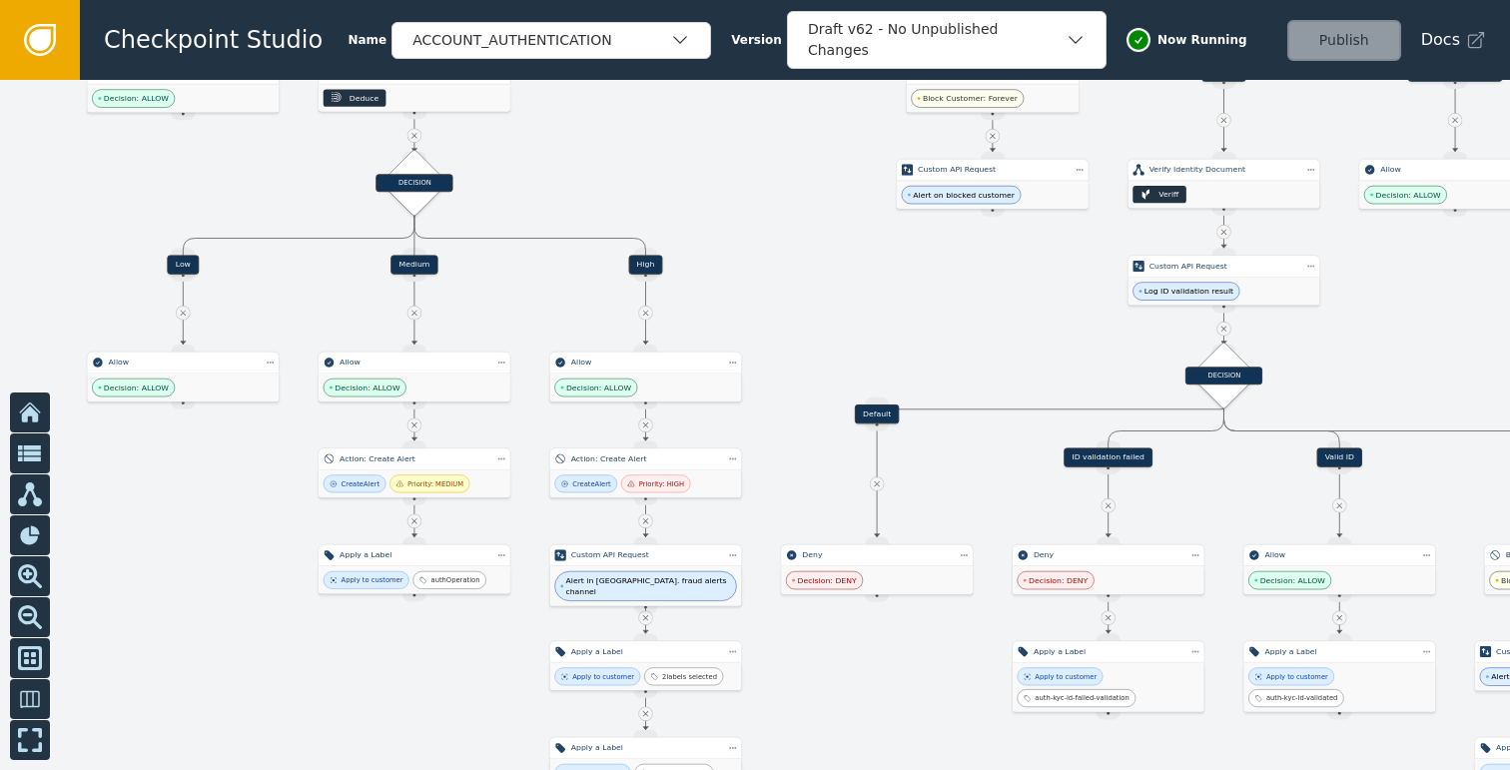
drag, startPoint x: 876, startPoint y: 371, endPoint x: 879, endPoint y: 412, distance: 41.0
click at [879, 412] on div "Default" at bounding box center [877, 413] width 45 height 19
click at [878, 416] on div "Source Handle for step" at bounding box center [877, 423] width 24 height 14
drag, startPoint x: 875, startPoint y: 411, endPoint x: 876, endPoint y: 423, distance: 12.0
click at [876, 423] on div "Default" at bounding box center [877, 425] width 45 height 19
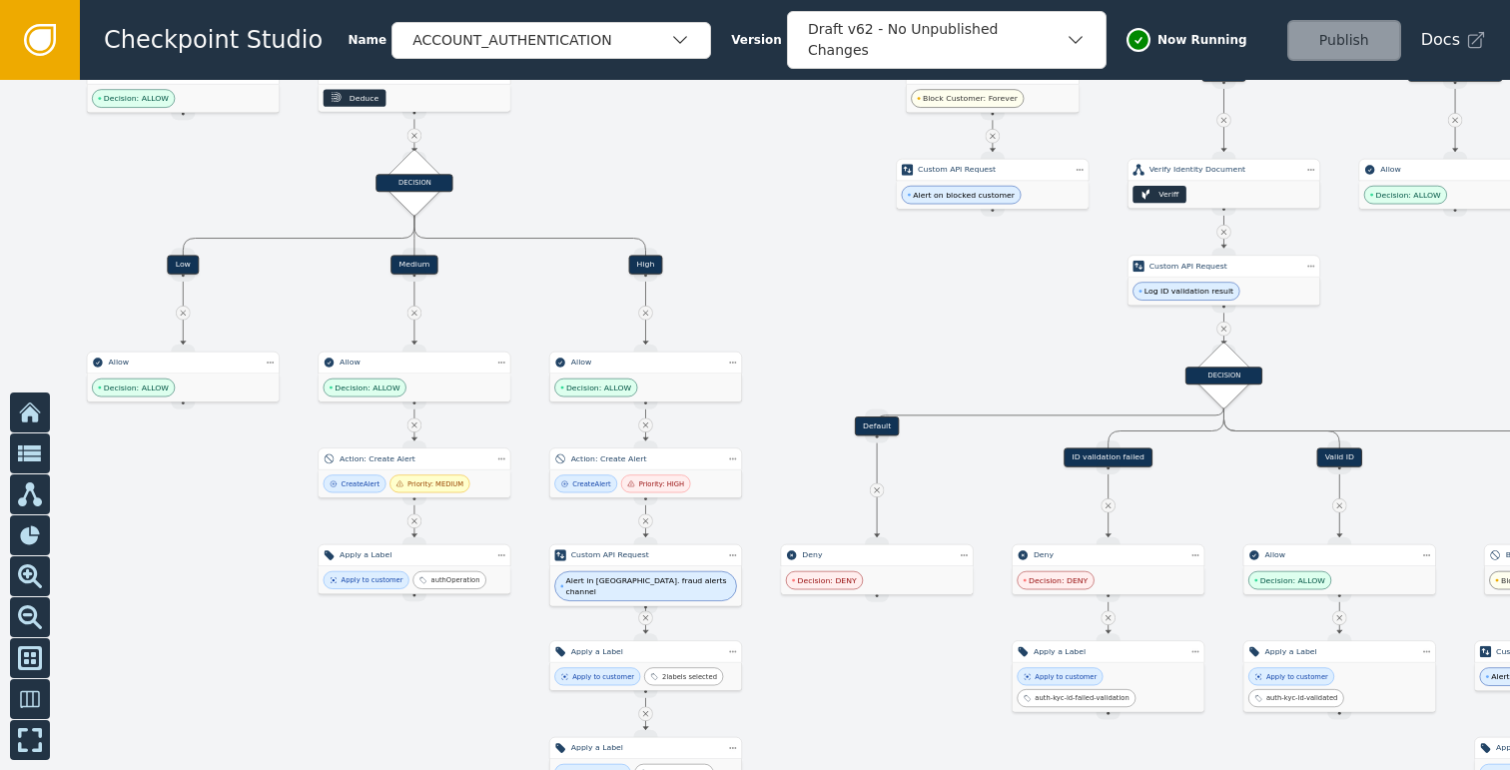
click at [908, 329] on div at bounding box center [755, 425] width 1510 height 690
drag, startPoint x: 861, startPoint y: 261, endPoint x: 844, endPoint y: 371, distance: 112.1
click at [844, 371] on div at bounding box center [755, 425] width 1510 height 690
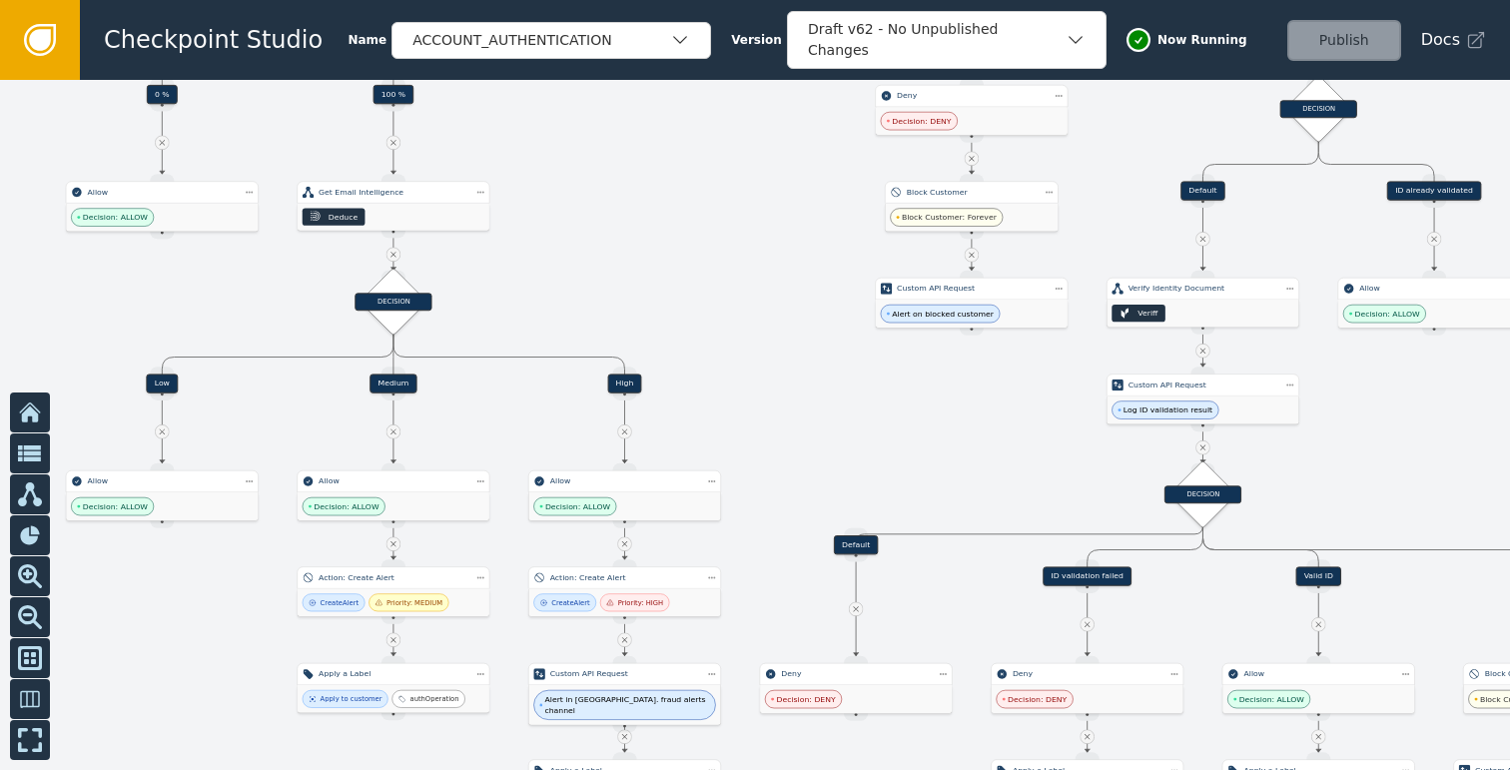
drag, startPoint x: 861, startPoint y: 349, endPoint x: 809, endPoint y: 557, distance: 214.0
click at [809, 557] on div at bounding box center [755, 425] width 1510 height 690
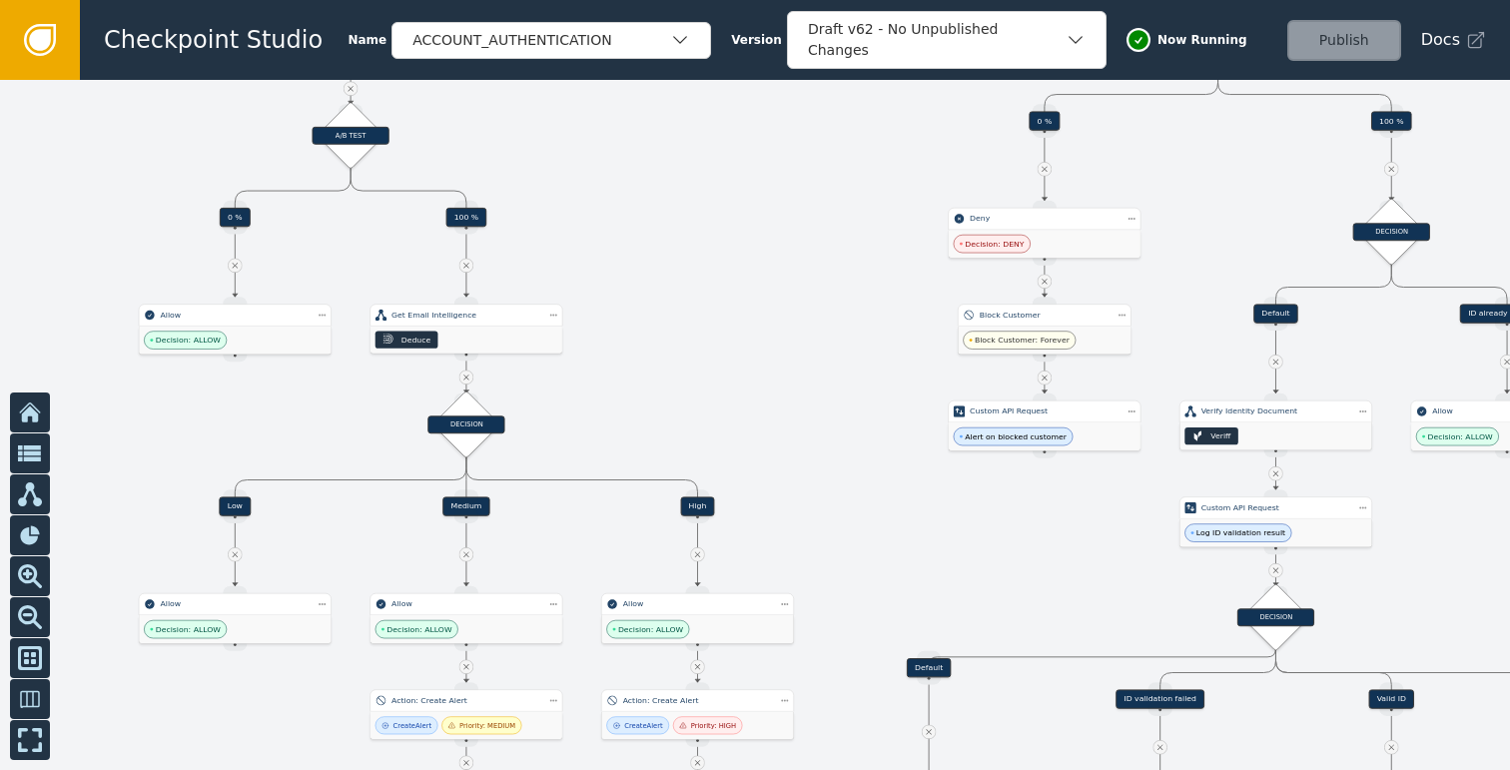
drag, startPoint x: 690, startPoint y: 410, endPoint x: 824, endPoint y: 320, distance: 161.2
click at [824, 320] on div at bounding box center [755, 425] width 1510 height 690
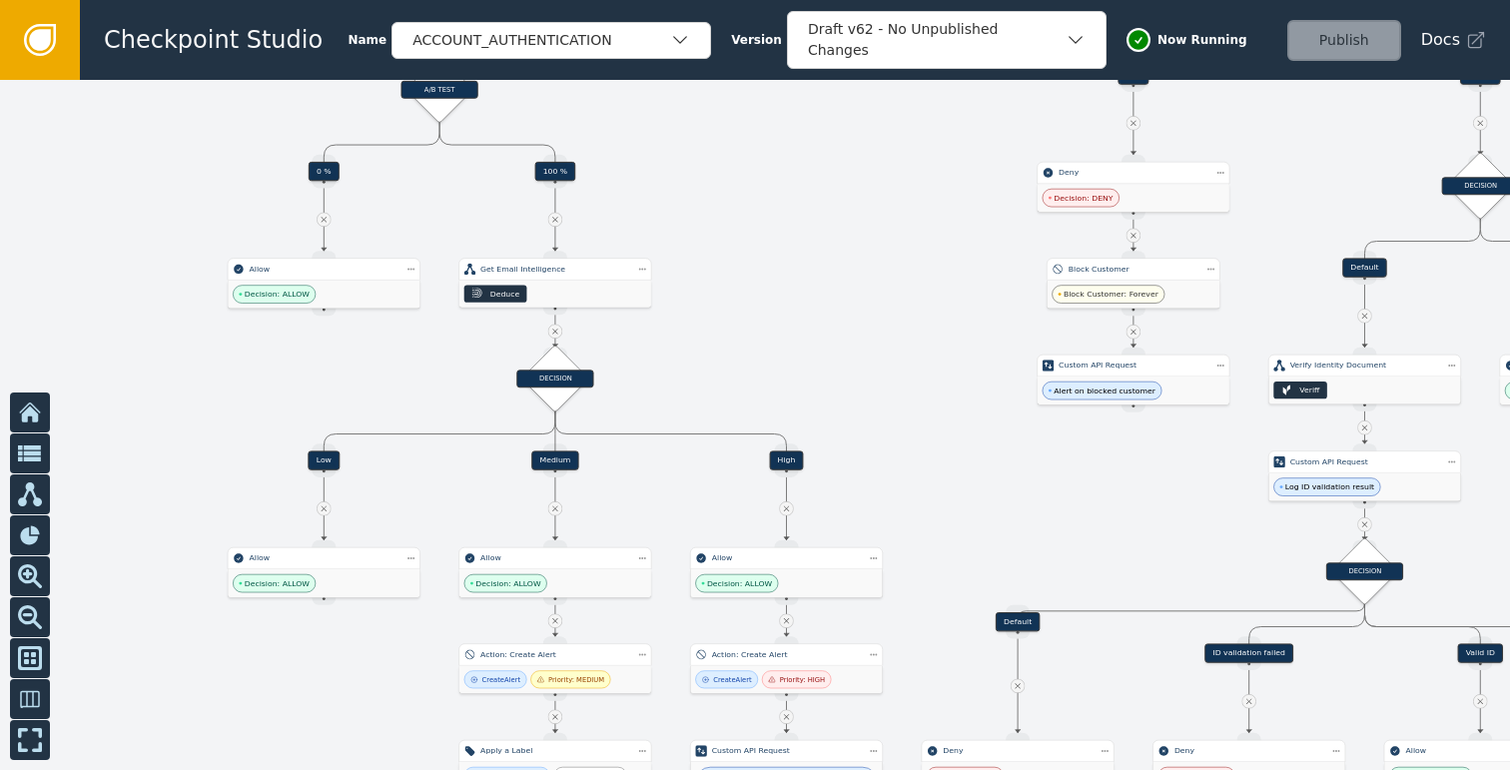
drag, startPoint x: 858, startPoint y: 304, endPoint x: 885, endPoint y: 301, distance: 27.2
click at [885, 301] on div at bounding box center [755, 425] width 1510 height 690
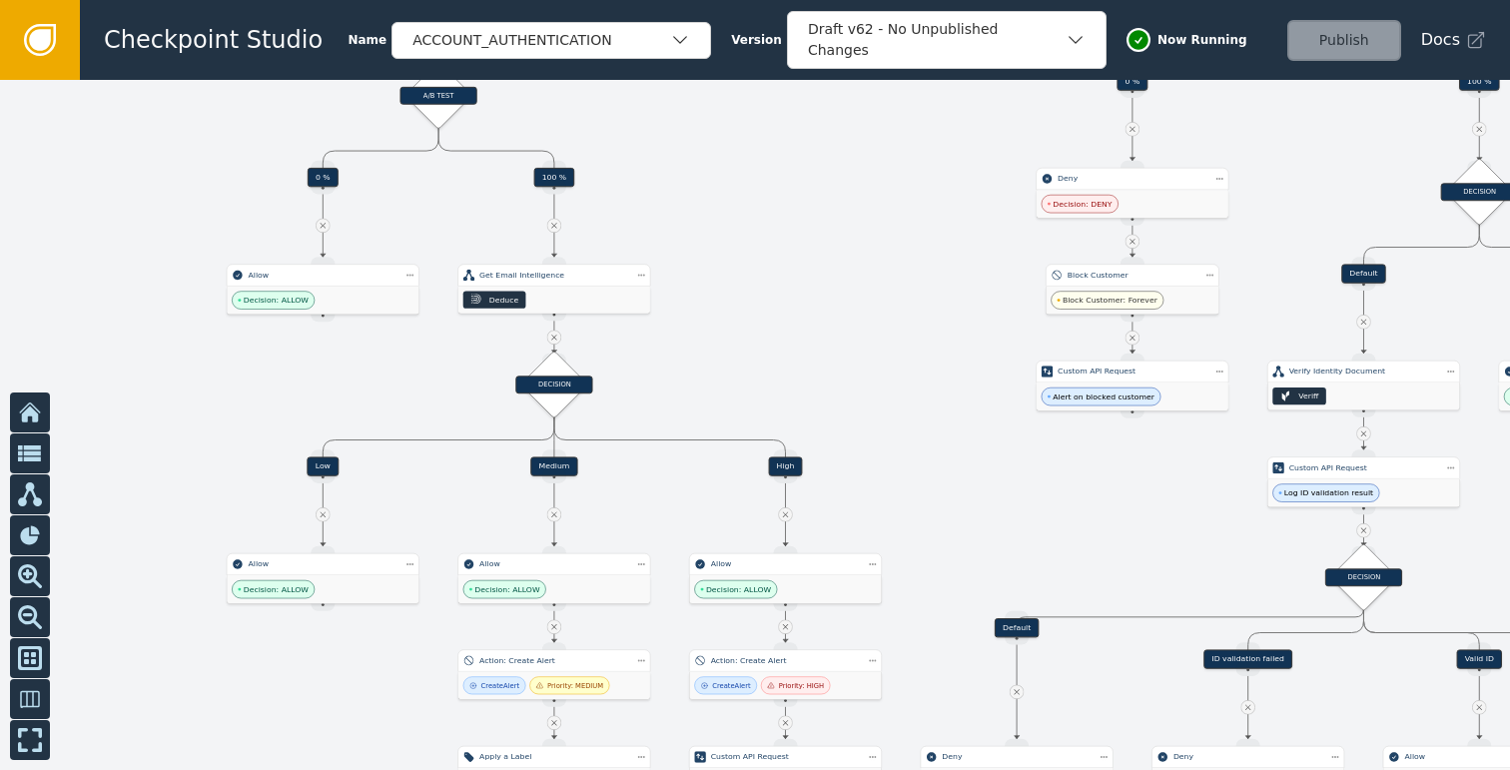
drag, startPoint x: 927, startPoint y: 323, endPoint x: 830, endPoint y: 478, distance: 183.1
click at [854, 441] on div at bounding box center [755, 425] width 1510 height 690
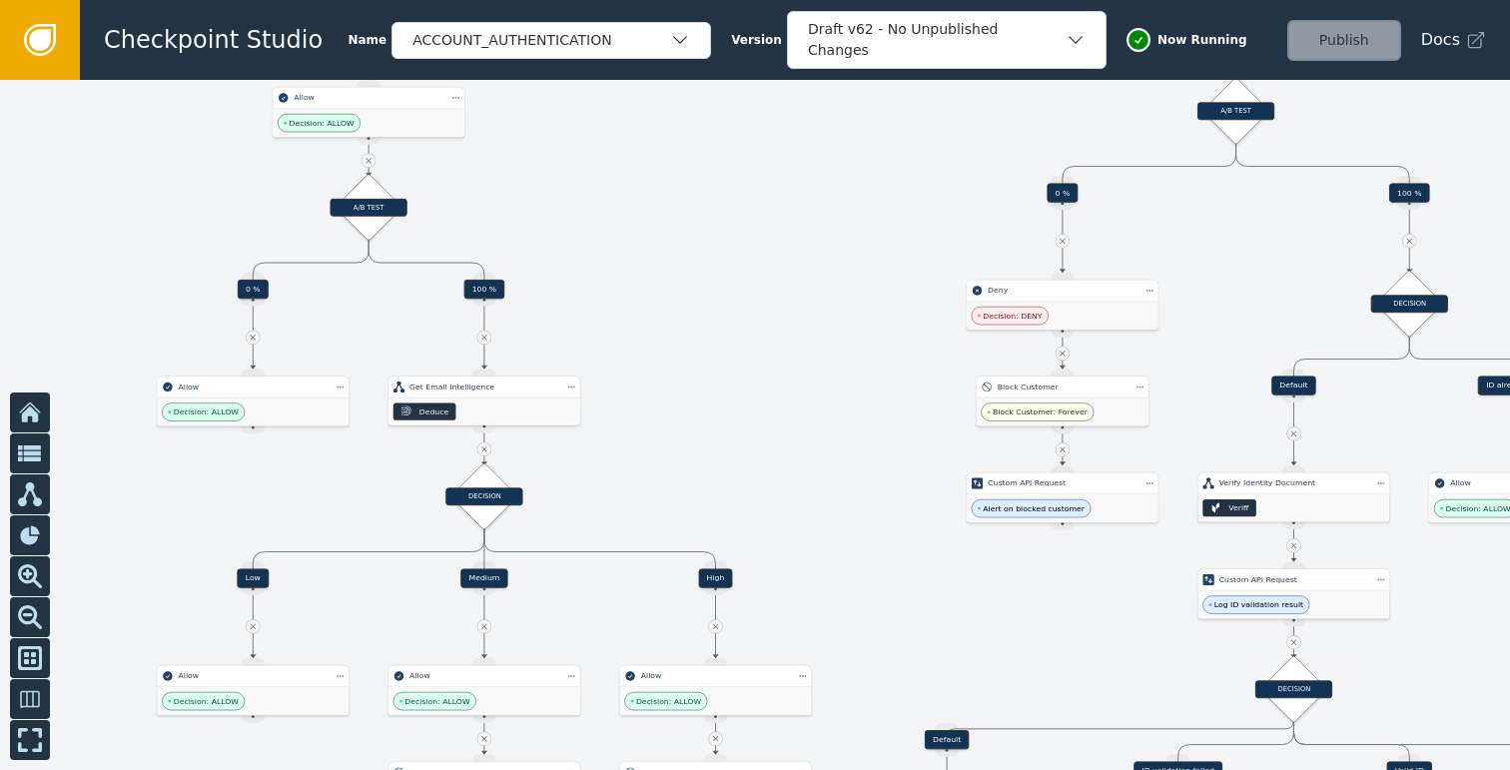
drag, startPoint x: 769, startPoint y: 303, endPoint x: 662, endPoint y: 412, distance: 152.5
click at [705, 399] on div at bounding box center [755, 425] width 1510 height 690
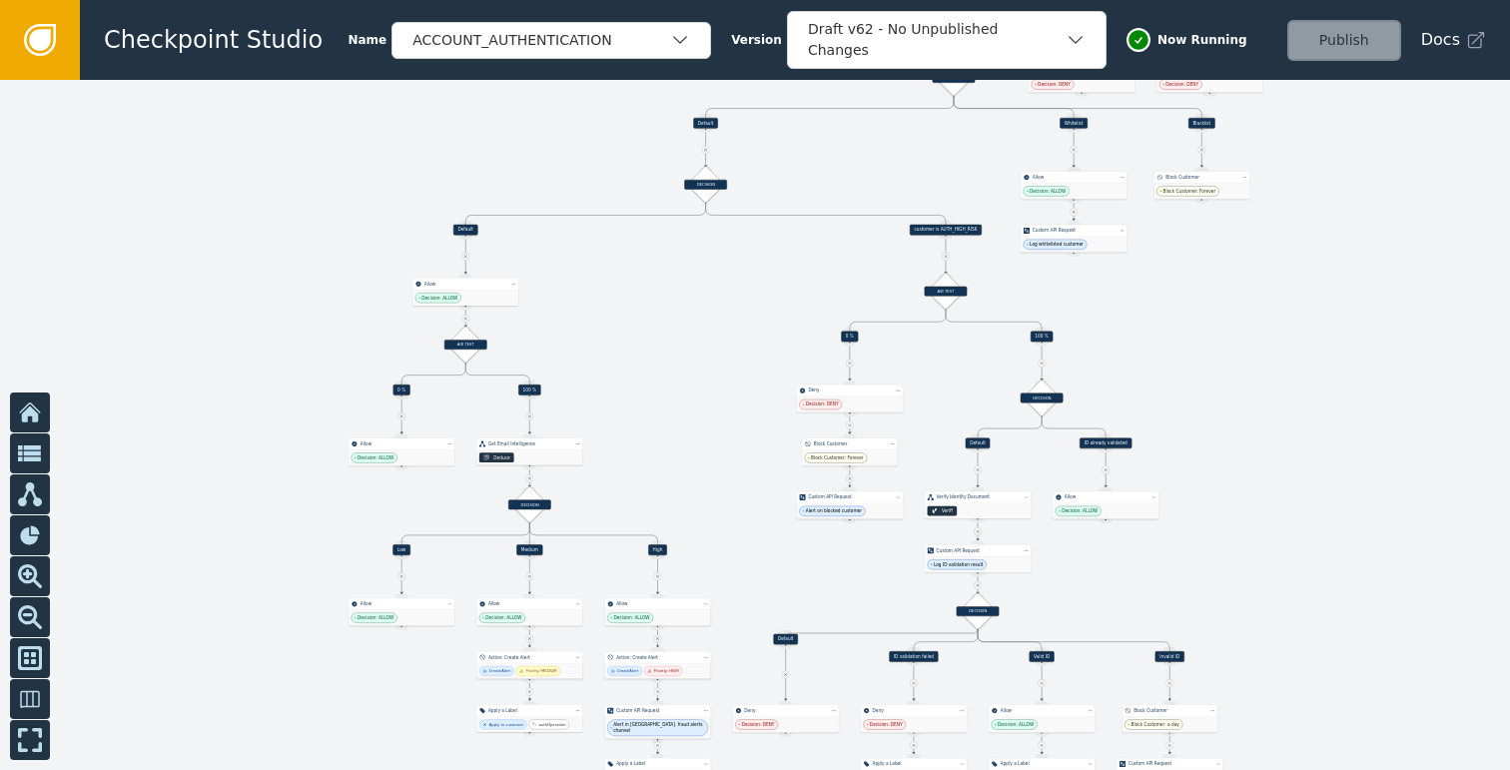
drag, startPoint x: 711, startPoint y: 310, endPoint x: 572, endPoint y: 262, distance: 147.1
click at [572, 262] on div at bounding box center [755, 425] width 1510 height 690
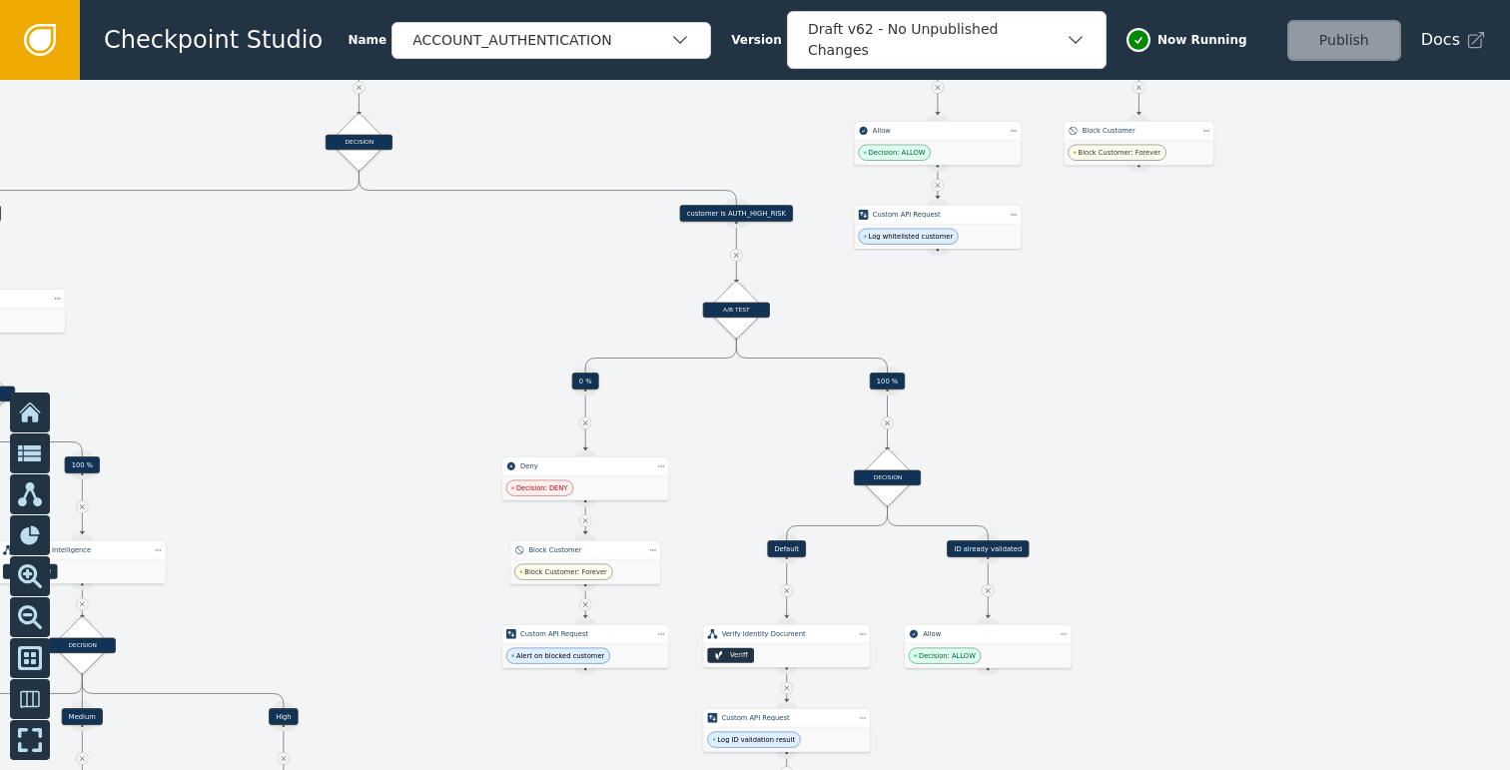
drag, startPoint x: 828, startPoint y: 292, endPoint x: 771, endPoint y: 387, distance: 111.5
click at [771, 387] on div at bounding box center [755, 425] width 1510 height 690
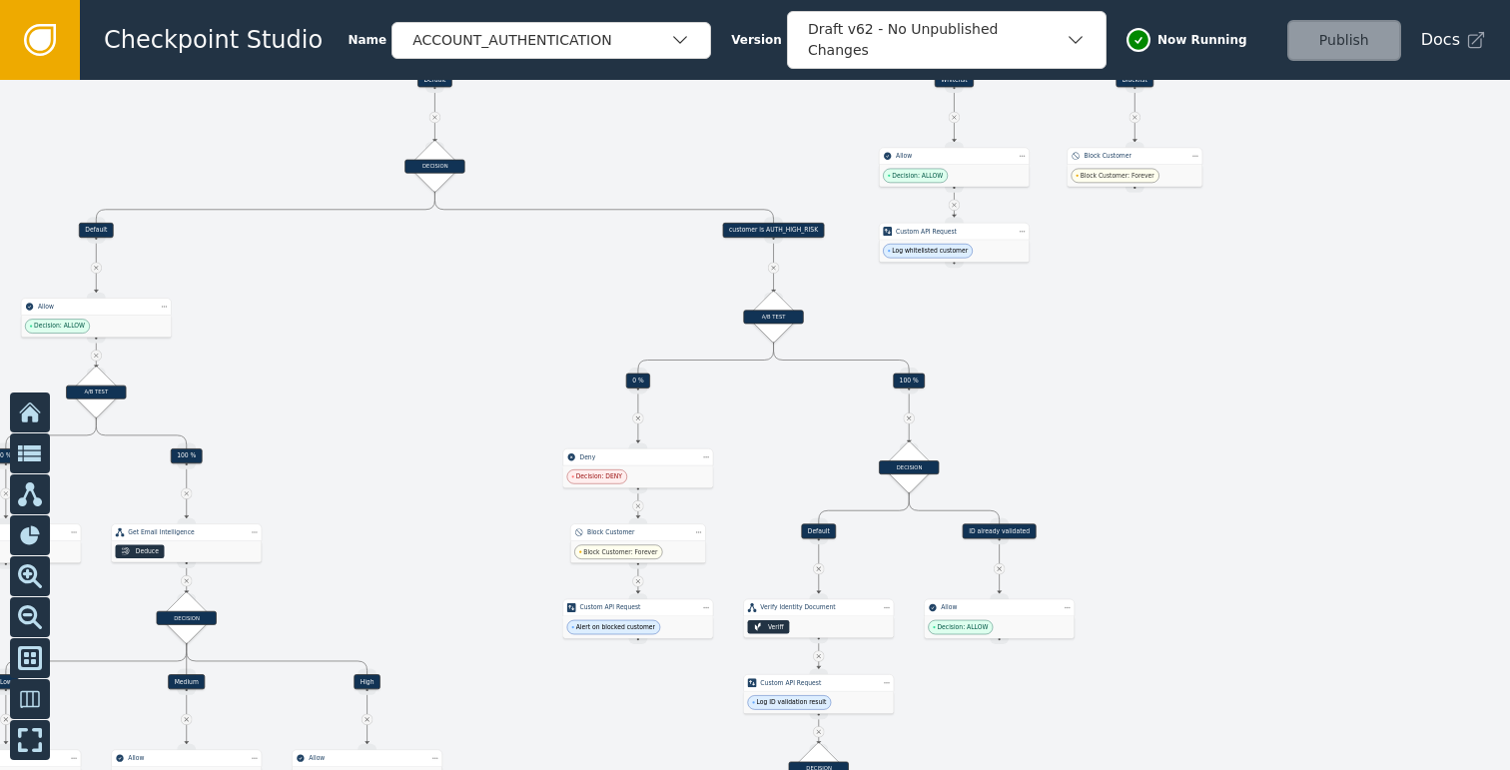
drag, startPoint x: 1089, startPoint y: 380, endPoint x: 968, endPoint y: 283, distance: 155.5
click at [968, 283] on div at bounding box center [755, 425] width 1510 height 690
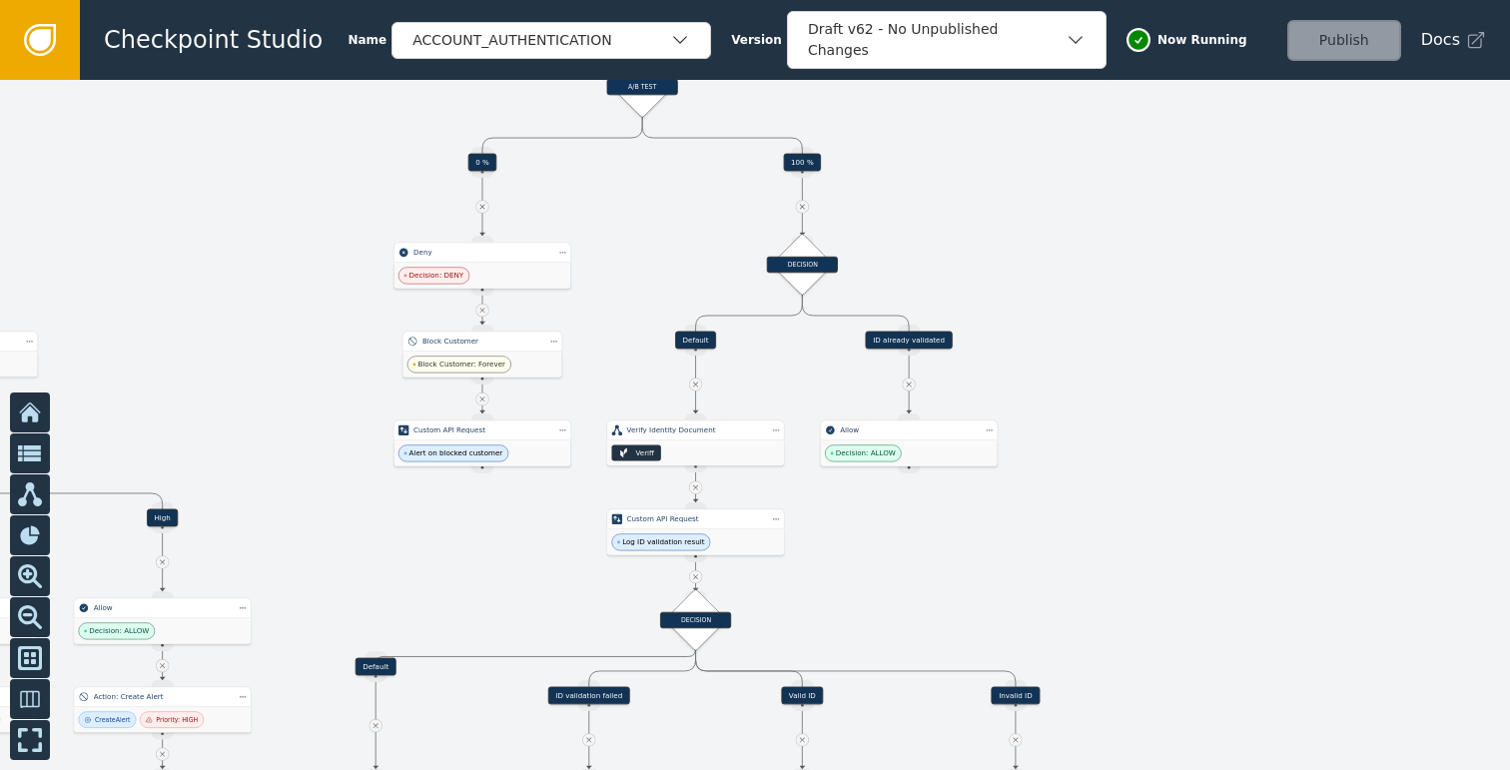
drag, startPoint x: 1015, startPoint y: 350, endPoint x: 1062, endPoint y: 275, distance: 89.2
click at [1062, 275] on div at bounding box center [755, 425] width 1510 height 690
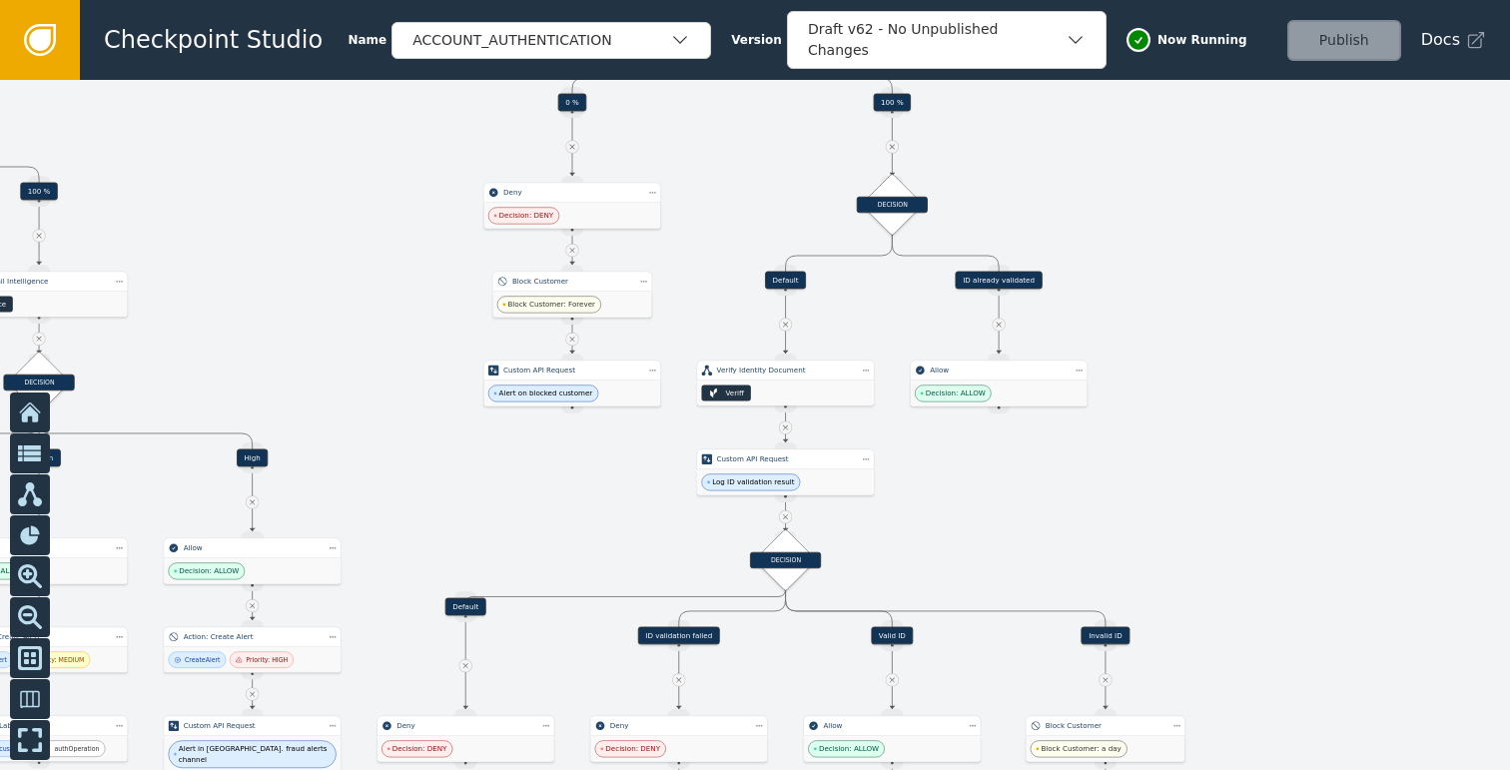
drag, startPoint x: 1139, startPoint y: 302, endPoint x: 1229, endPoint y: 242, distance: 108.0
click at [1229, 242] on div at bounding box center [755, 425] width 1510 height 690
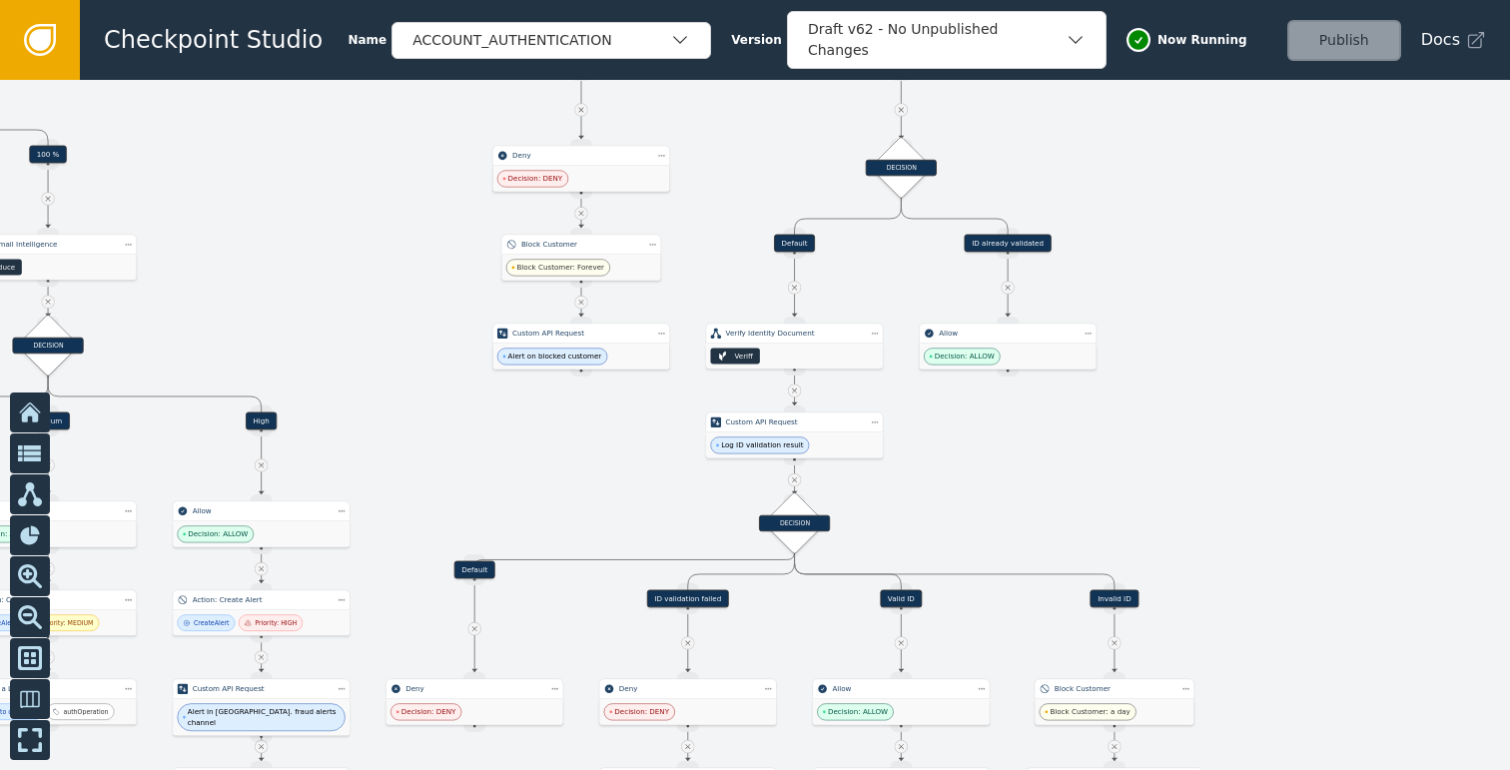
drag, startPoint x: 1233, startPoint y: 244, endPoint x: 1242, endPoint y: 207, distance: 38.0
click at [1242, 207] on div at bounding box center [755, 425] width 1510 height 690
drag, startPoint x: 1207, startPoint y: 343, endPoint x: 1214, endPoint y: 304, distance: 39.6
click at [1214, 304] on div at bounding box center [755, 425] width 1510 height 690
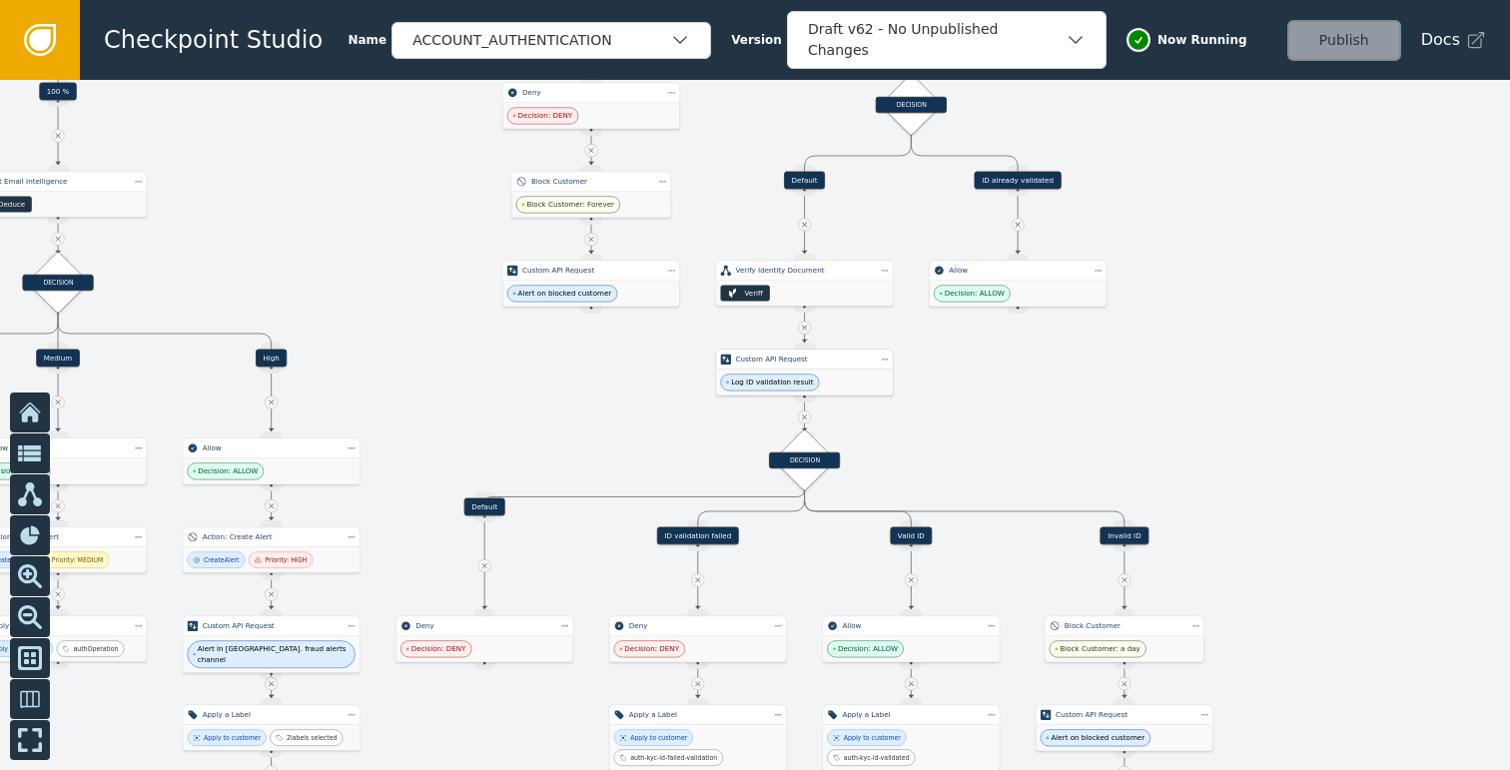
click at [831, 382] on div "Log ID validation result" at bounding box center [804, 382] width 177 height 26
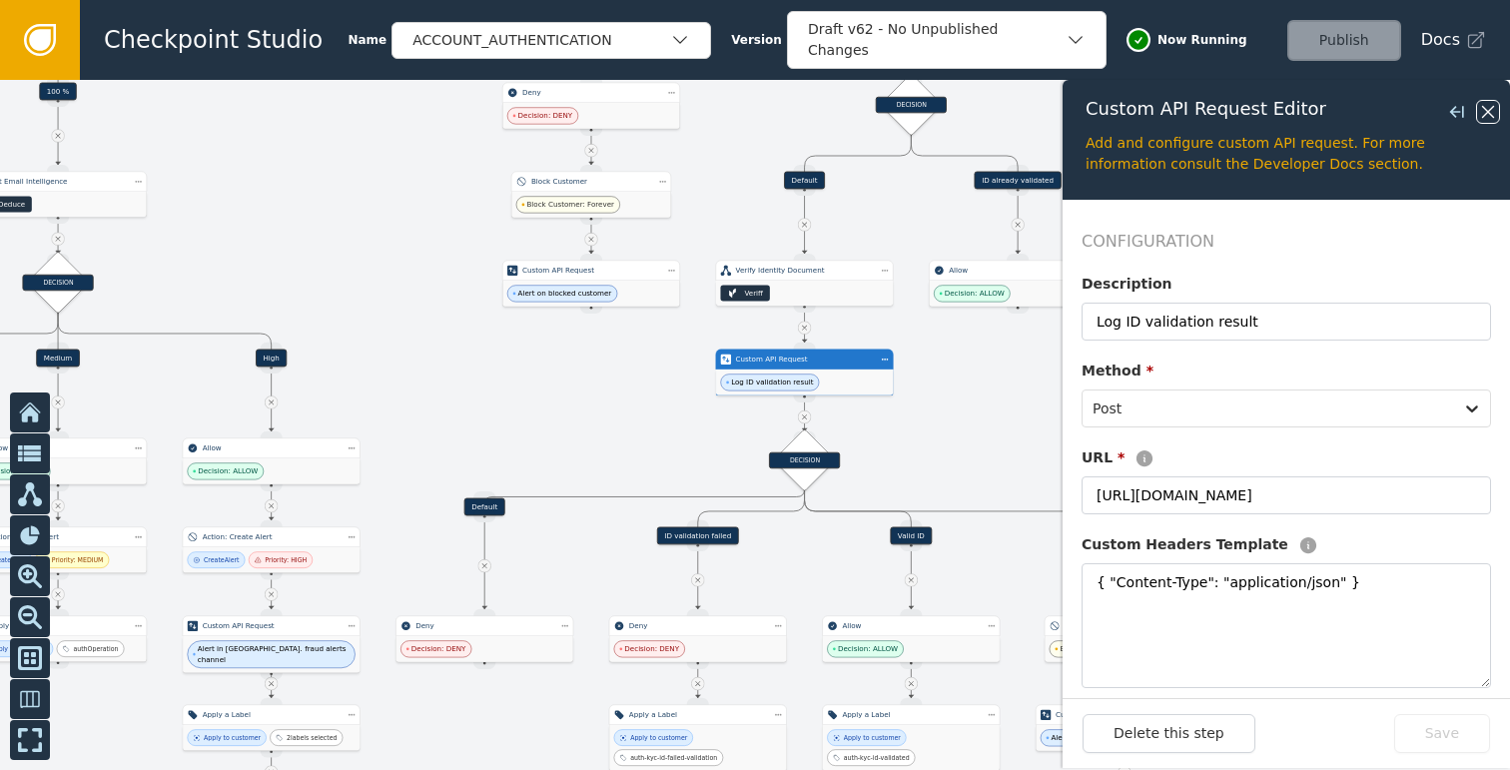
click at [1494, 119] on icon at bounding box center [1488, 112] width 22 height 22
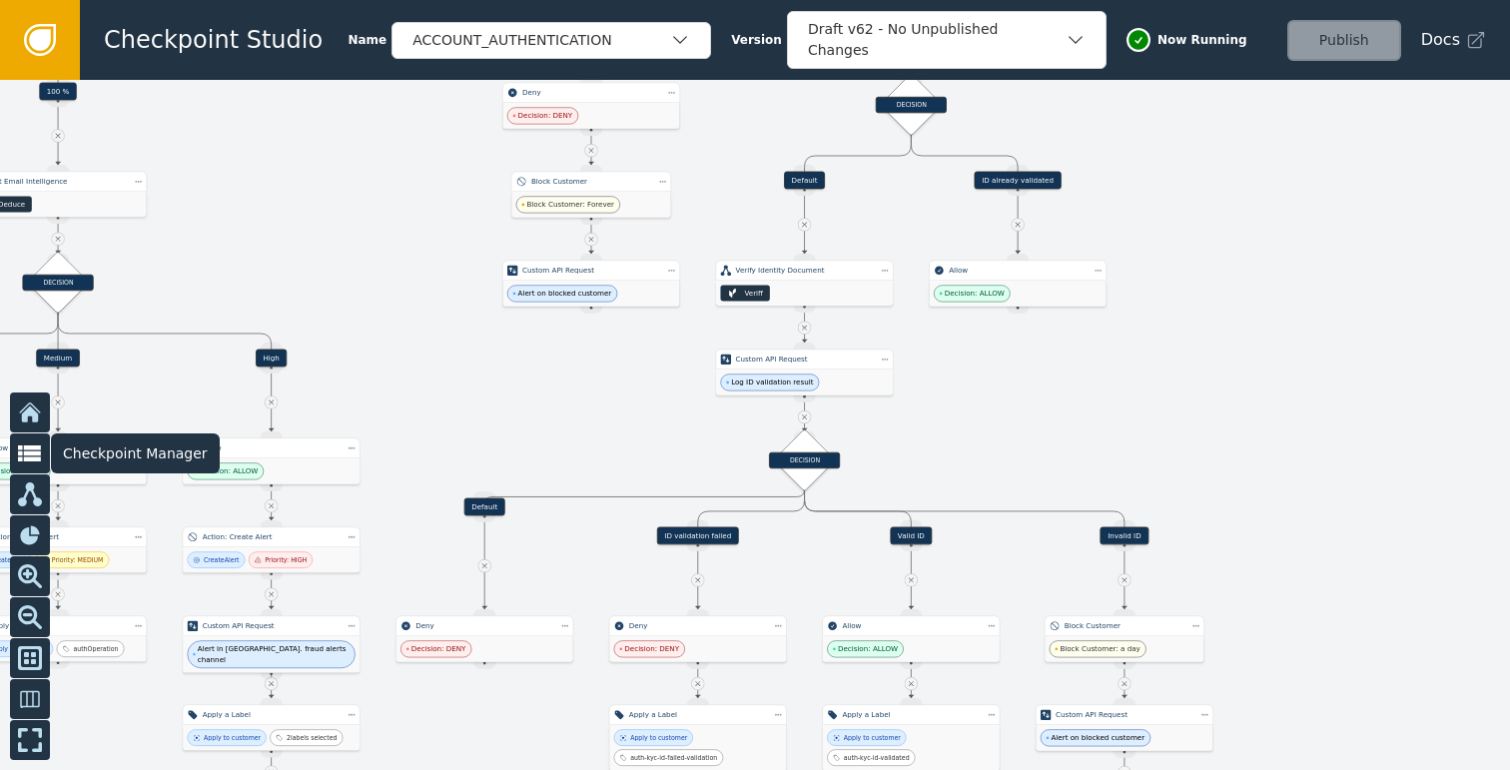
click at [31, 460] on icon at bounding box center [30, 453] width 24 height 17
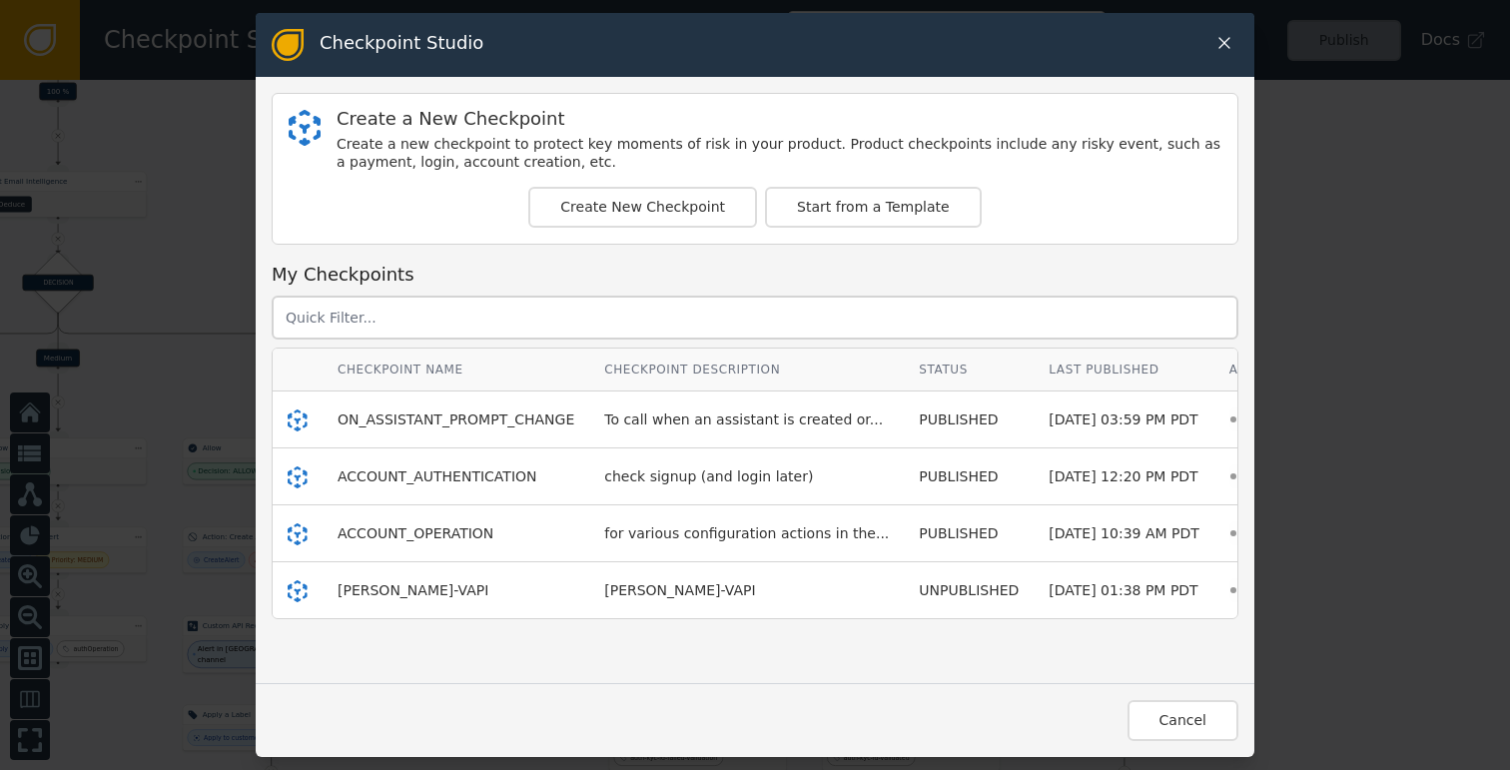
click at [1219, 37] on icon at bounding box center [1224, 43] width 20 height 20
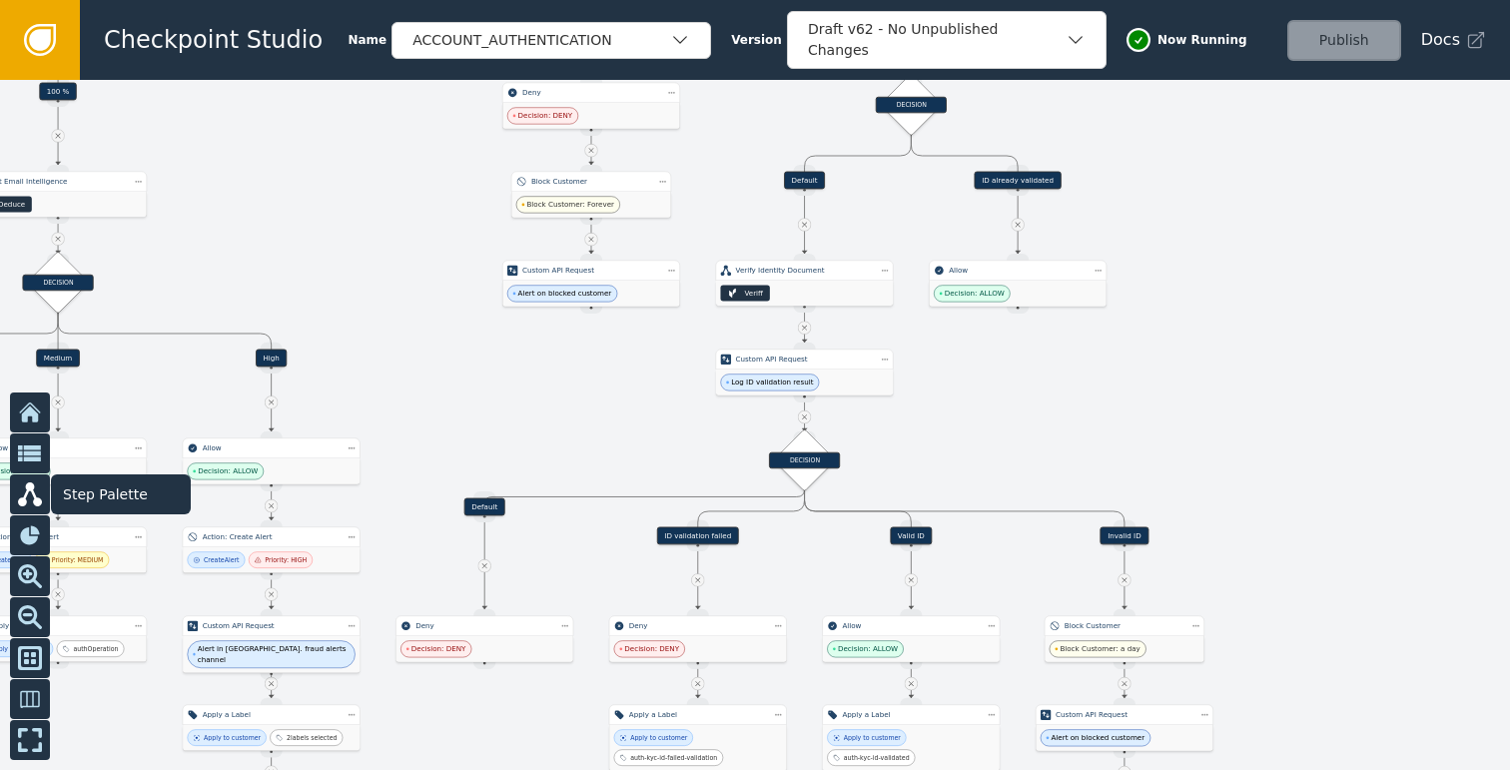
click at [30, 498] on icon at bounding box center [30, 494] width 24 height 24
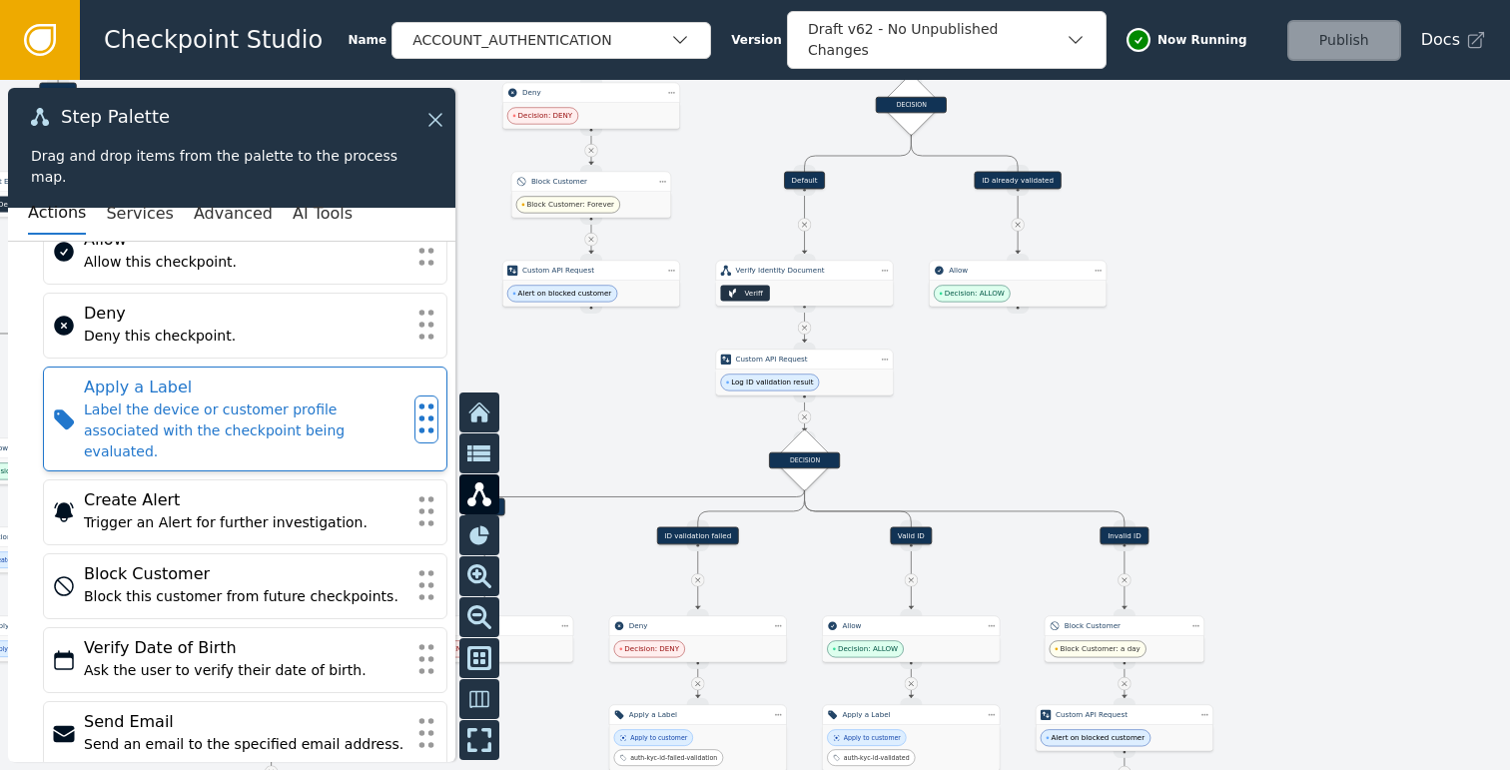
scroll to position [71, 0]
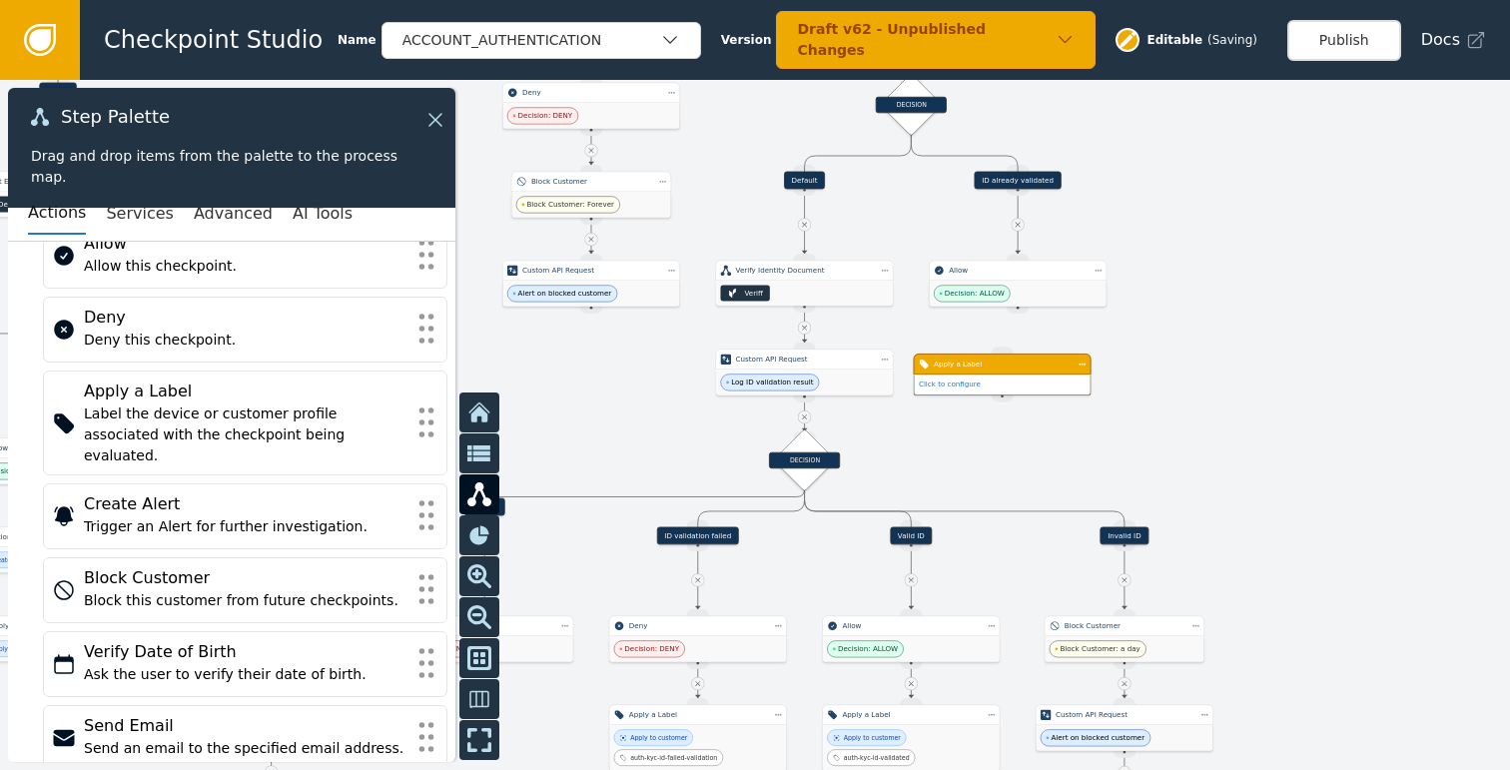
drag, startPoint x: 975, startPoint y: 392, endPoint x: 974, endPoint y: 369, distance: 23.0
click at [974, 369] on div "Apply a Label" at bounding box center [1002, 363] width 178 height 21
drag, startPoint x: 805, startPoint y: 305, endPoint x: 932, endPoint y: 318, distance: 128.4
click at [932, 318] on div "Target Handle for step Default Source Handle for step Target Handle for step ID…" at bounding box center [755, 425] width 1510 height 690
drag, startPoint x: 807, startPoint y: 307, endPoint x: 1004, endPoint y: 348, distance: 201.9
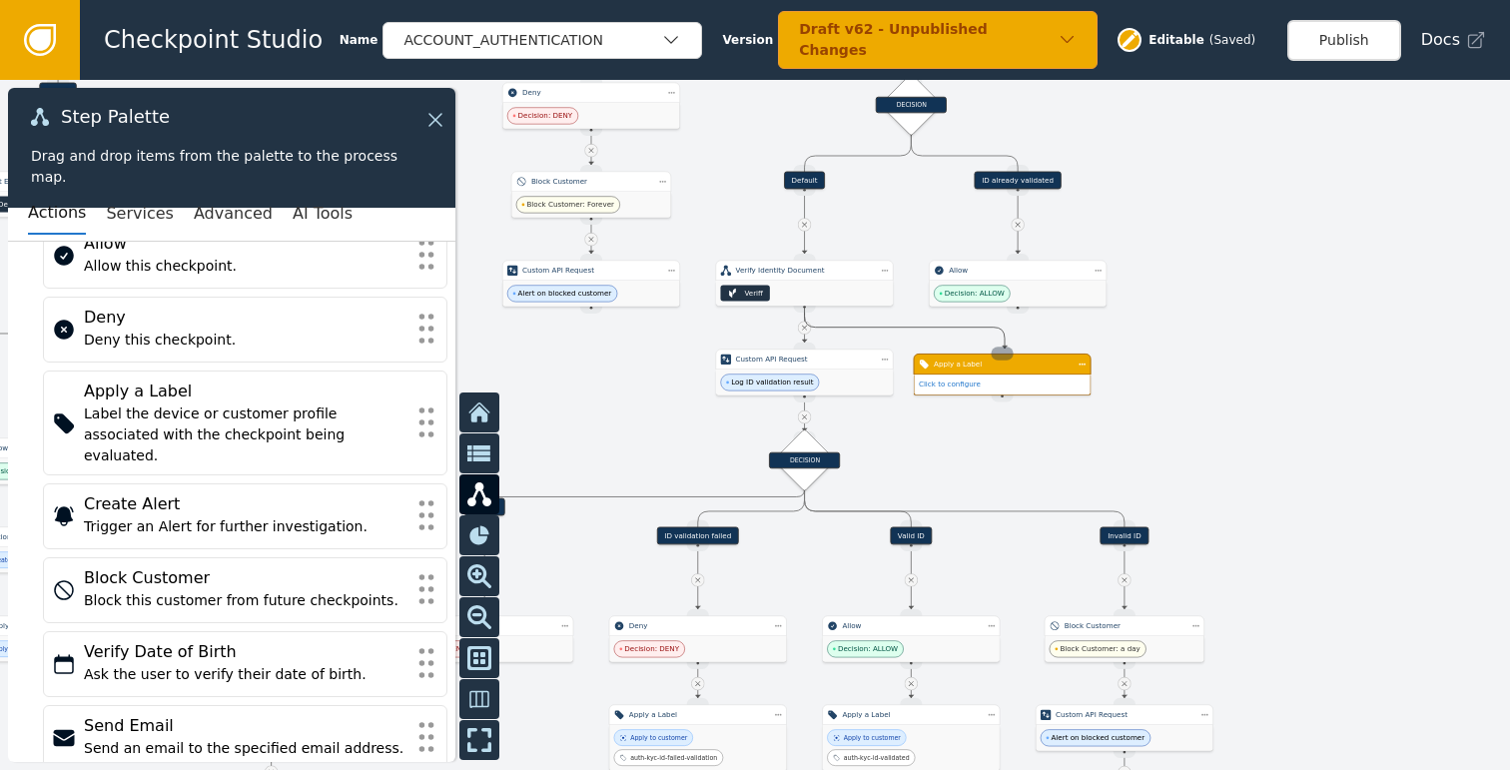
drag, startPoint x: 805, startPoint y: 309, endPoint x: 1001, endPoint y: 356, distance: 202.2
click at [1229, 405] on div at bounding box center [755, 425] width 1510 height 690
drag, startPoint x: 991, startPoint y: 376, endPoint x: 1009, endPoint y: 376, distance: 18.0
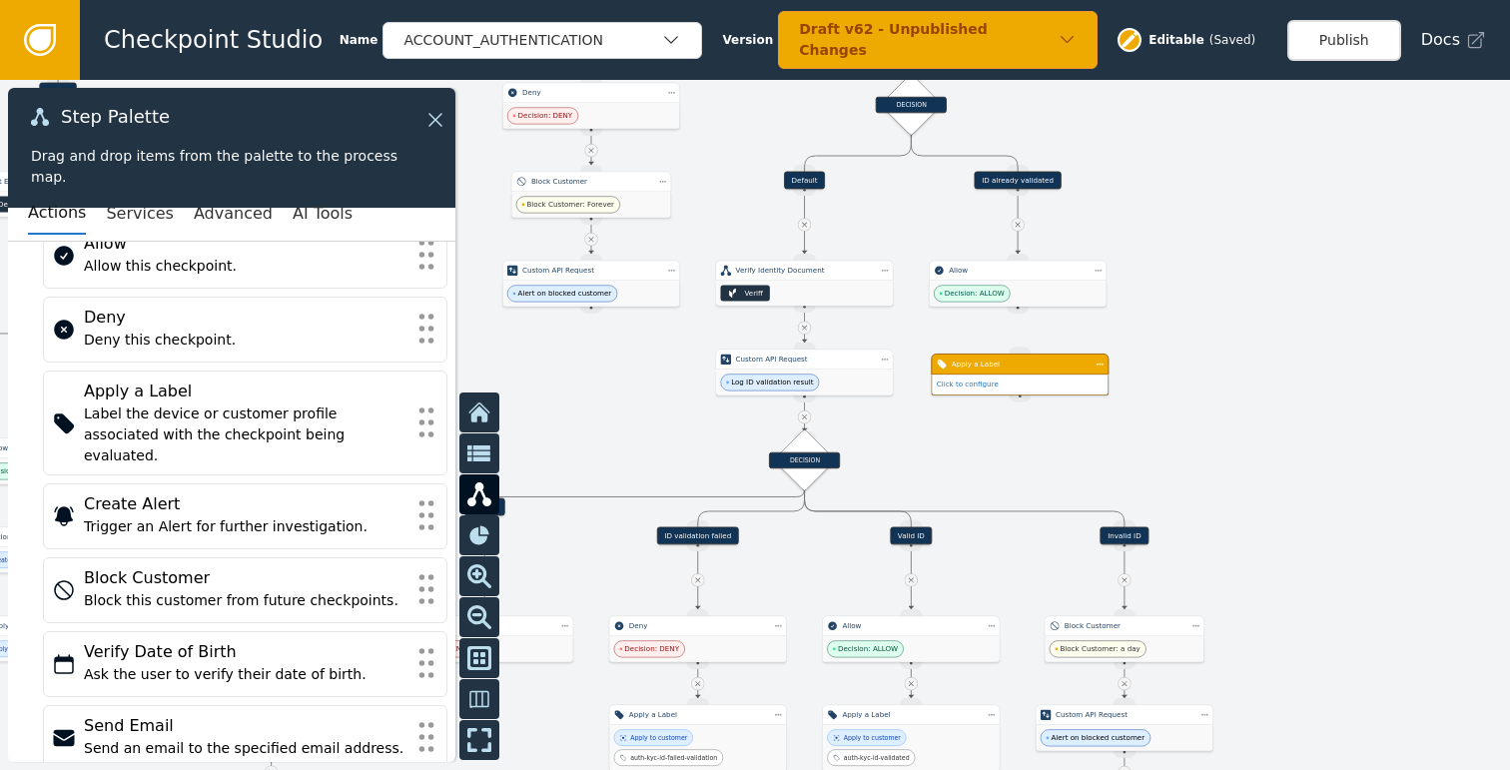
click at [1009, 376] on div "Click to configure" at bounding box center [1019, 384] width 176 height 20
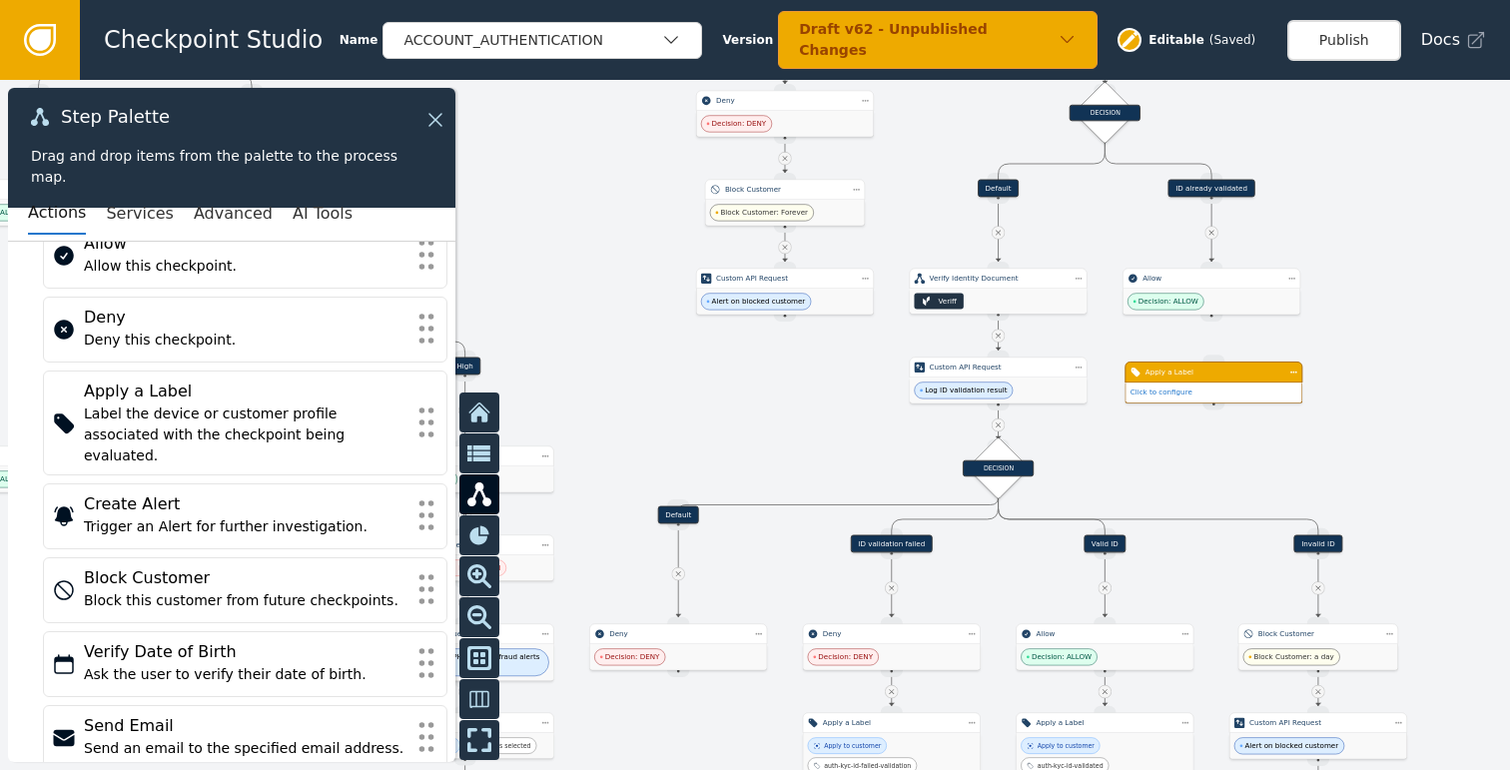
drag, startPoint x: 979, startPoint y: 447, endPoint x: 1163, endPoint y: 452, distance: 183.8
click at [1163, 452] on div at bounding box center [755, 425] width 1510 height 690
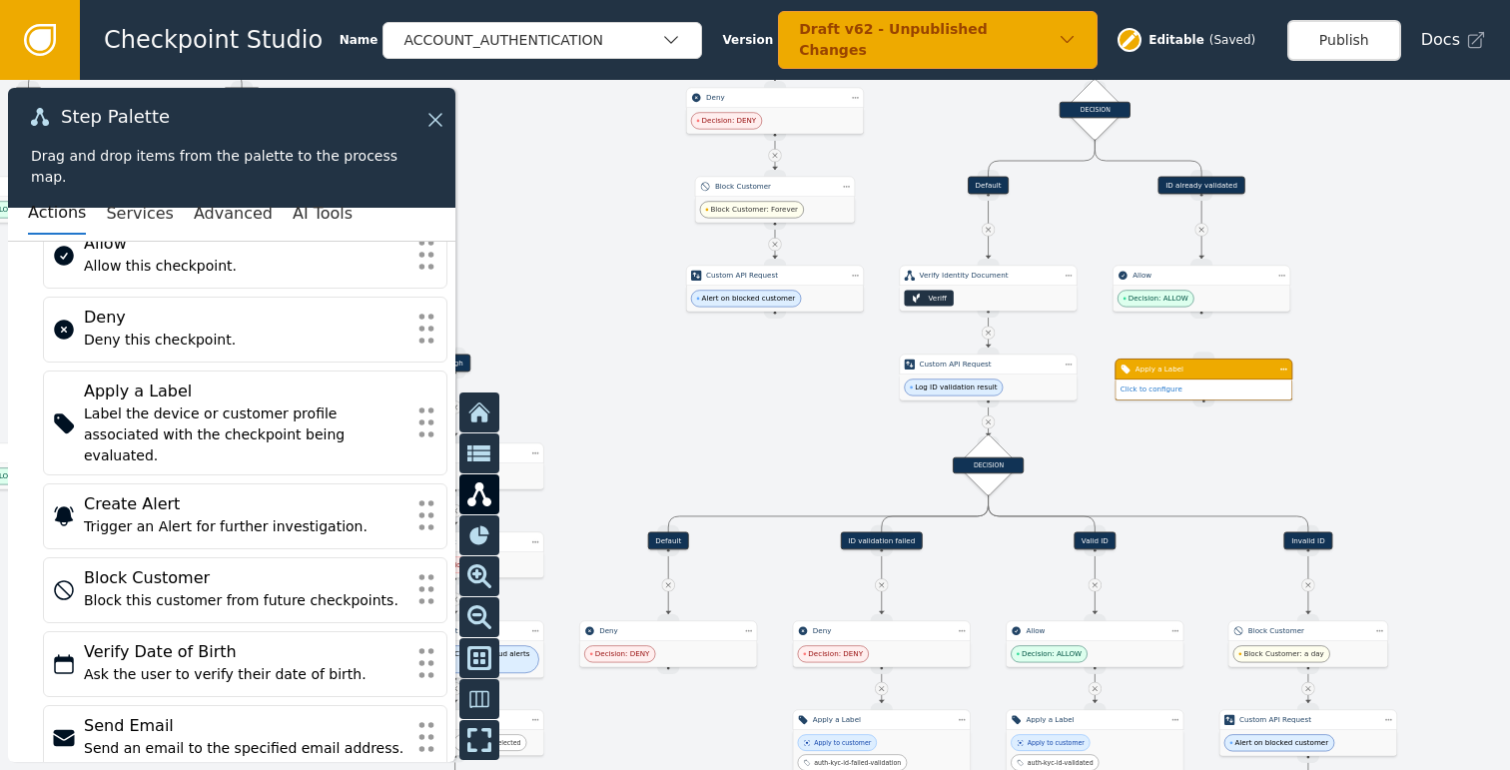
drag, startPoint x: 665, startPoint y: 511, endPoint x: 666, endPoint y: 539, distance: 28.0
click at [666, 539] on div "Default" at bounding box center [668, 541] width 41 height 18
click at [978, 469] on div "DECISION" at bounding box center [987, 465] width 71 height 16
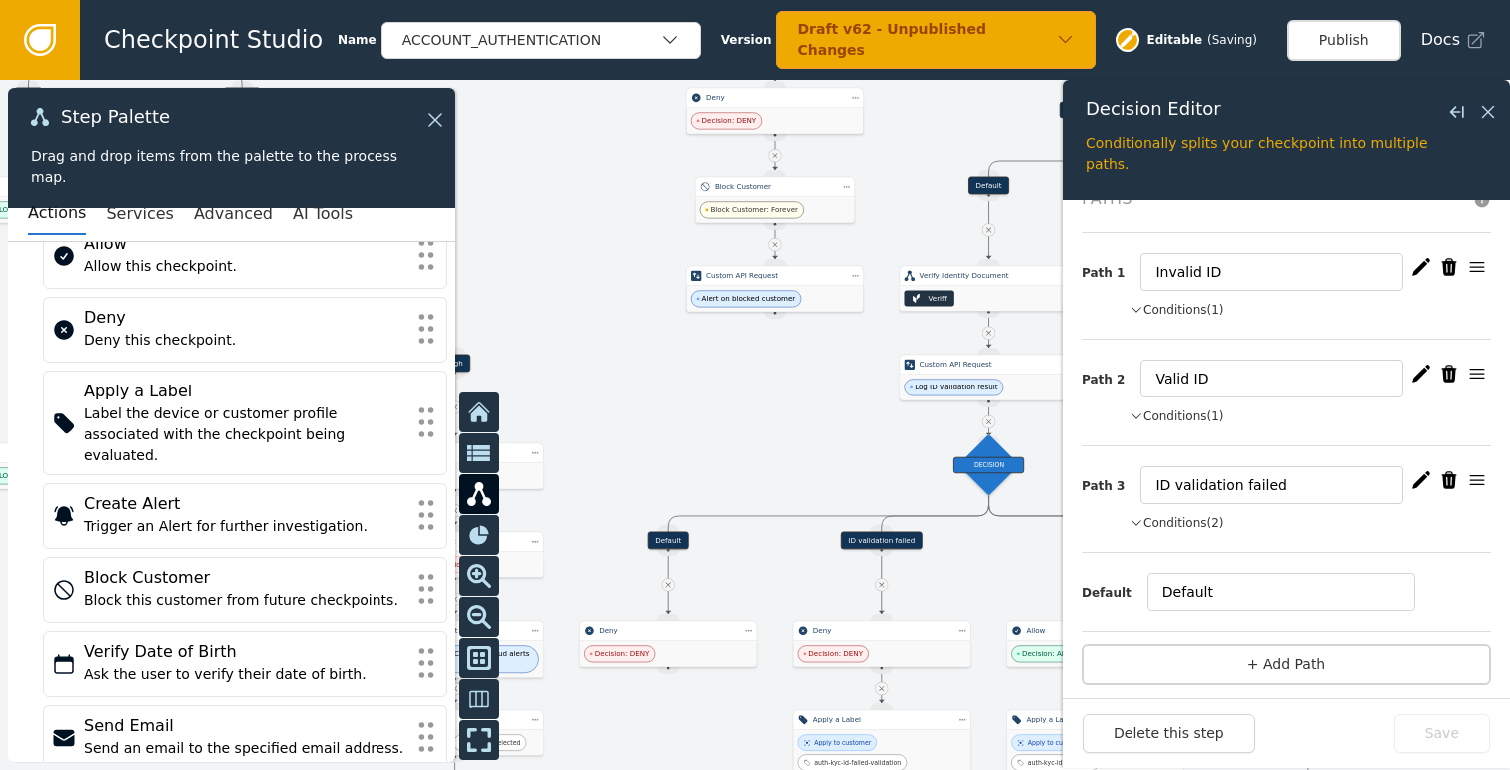
scroll to position [49, 0]
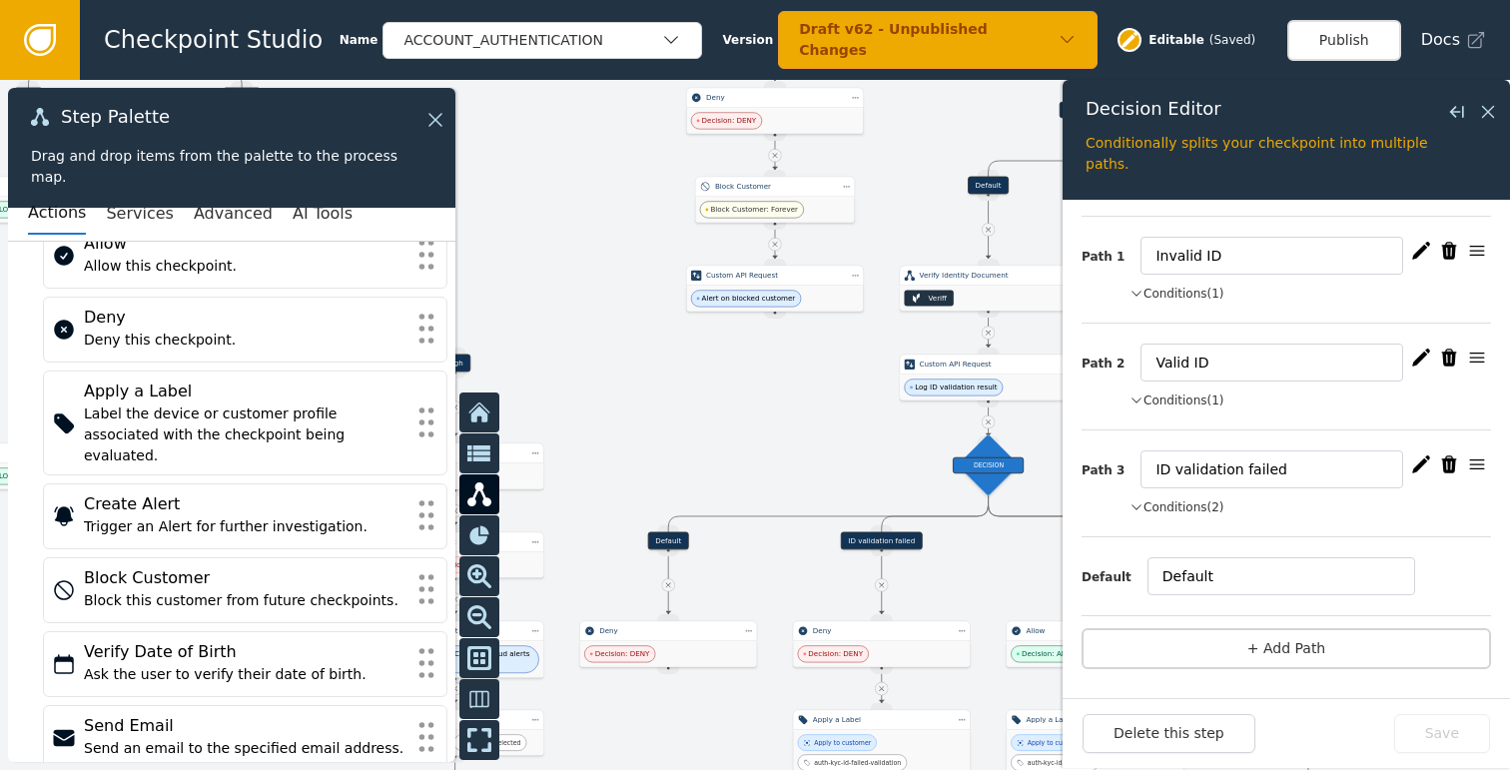
click at [1201, 295] on button "Conditions (1)" at bounding box center [1176, 294] width 95 height 18
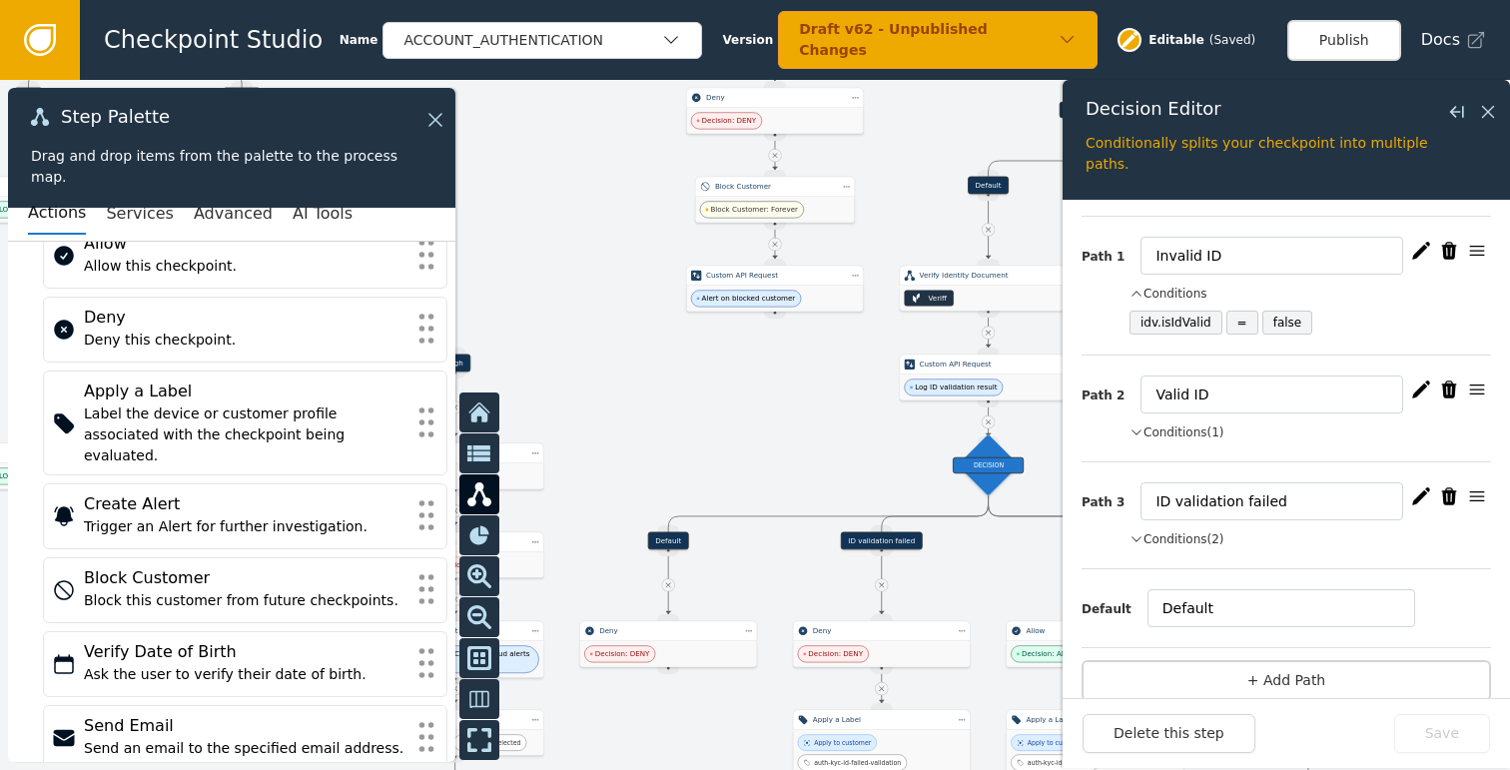
click at [1171, 431] on button "Conditions (1)" at bounding box center [1176, 432] width 95 height 18
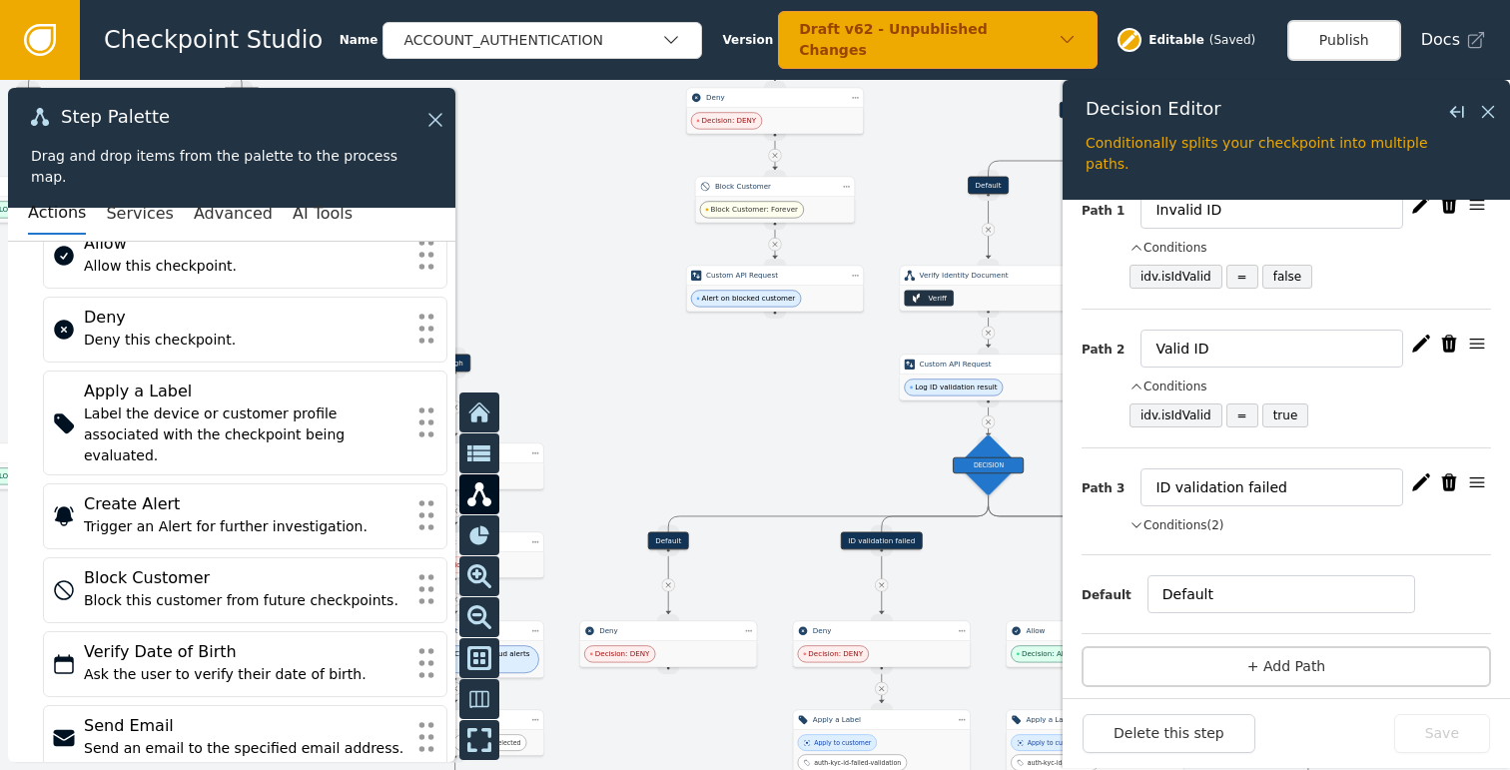
scroll to position [113, 0]
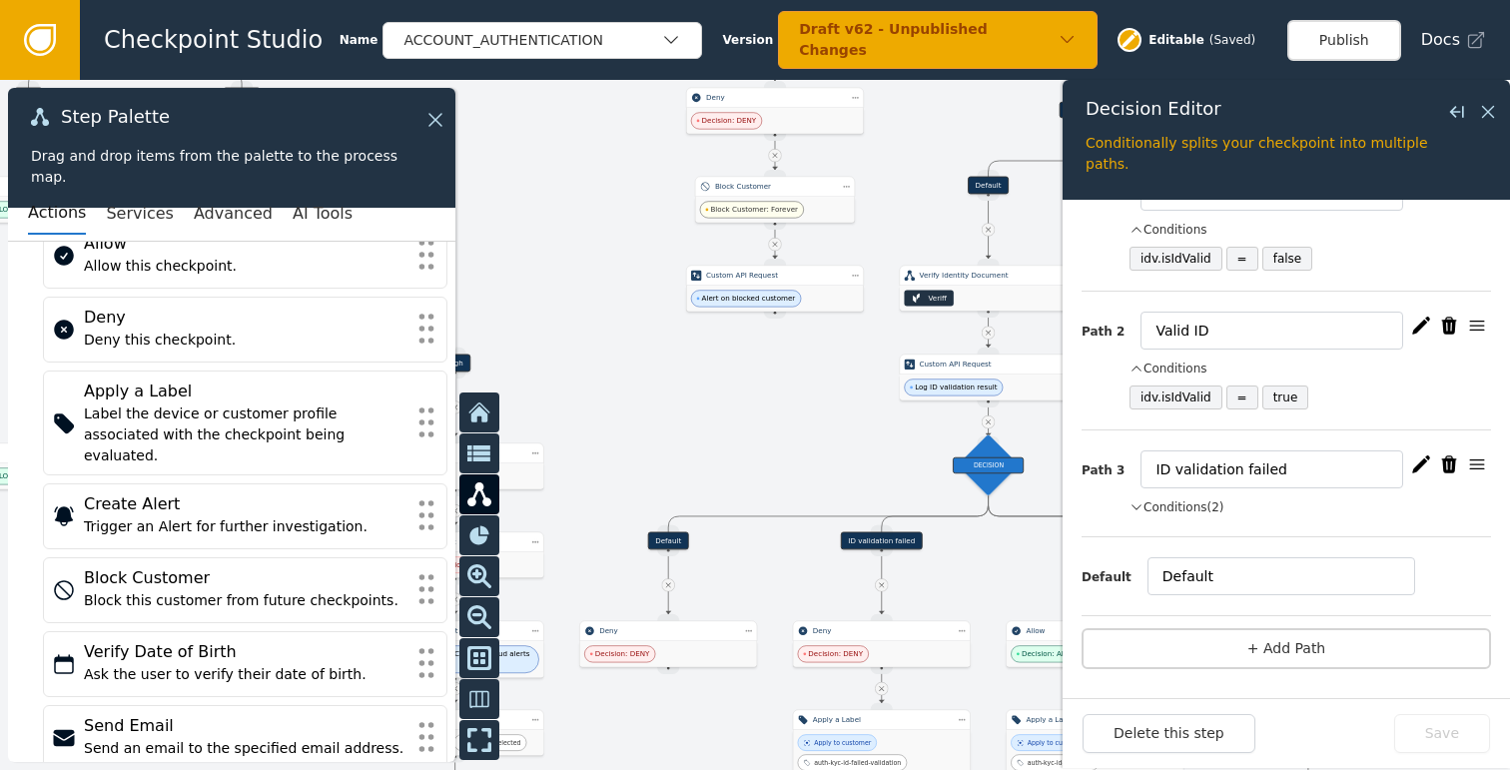
click at [1183, 503] on button "Conditions (2)" at bounding box center [1176, 507] width 95 height 18
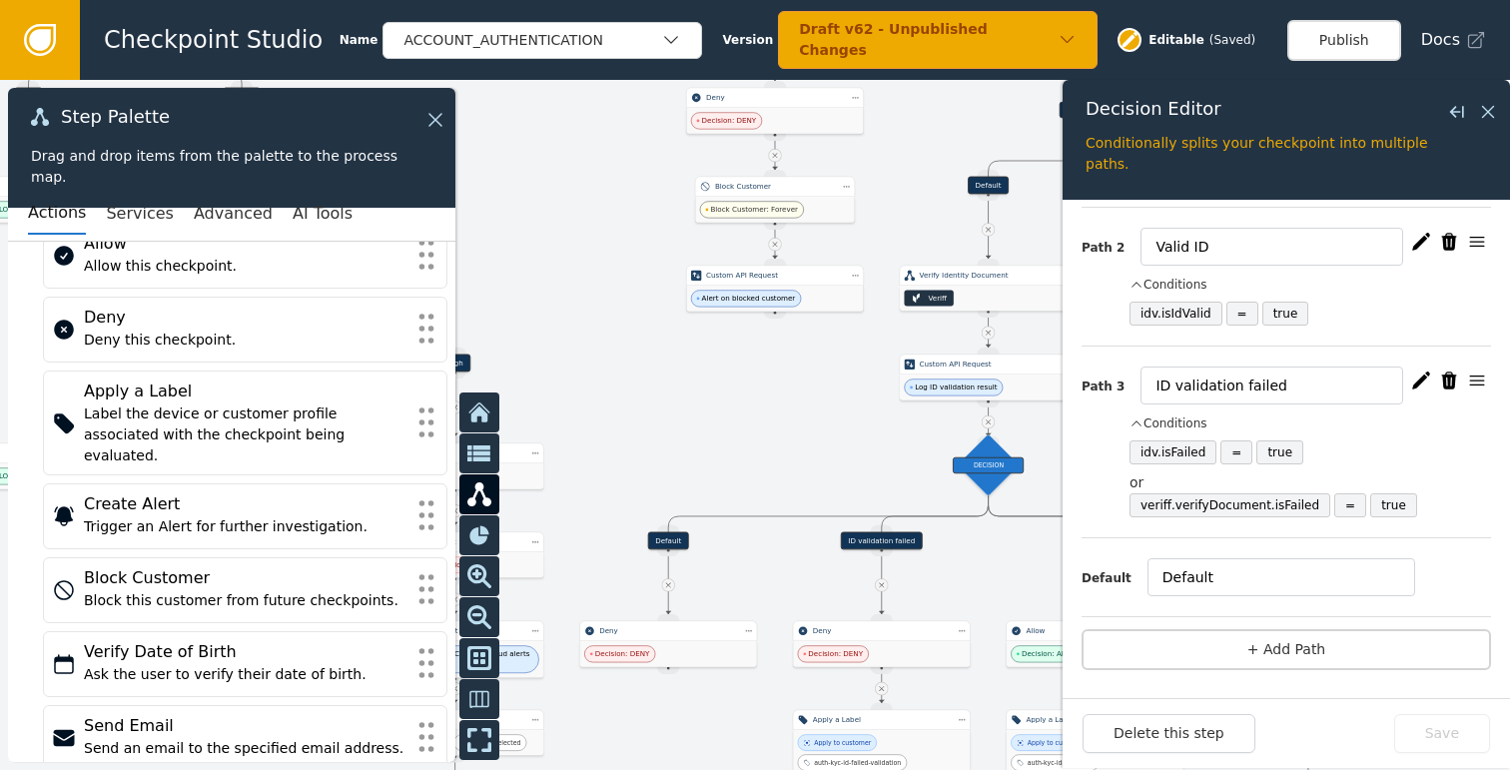
scroll to position [198, 0]
click at [1484, 111] on icon at bounding box center [1488, 112] width 22 height 22
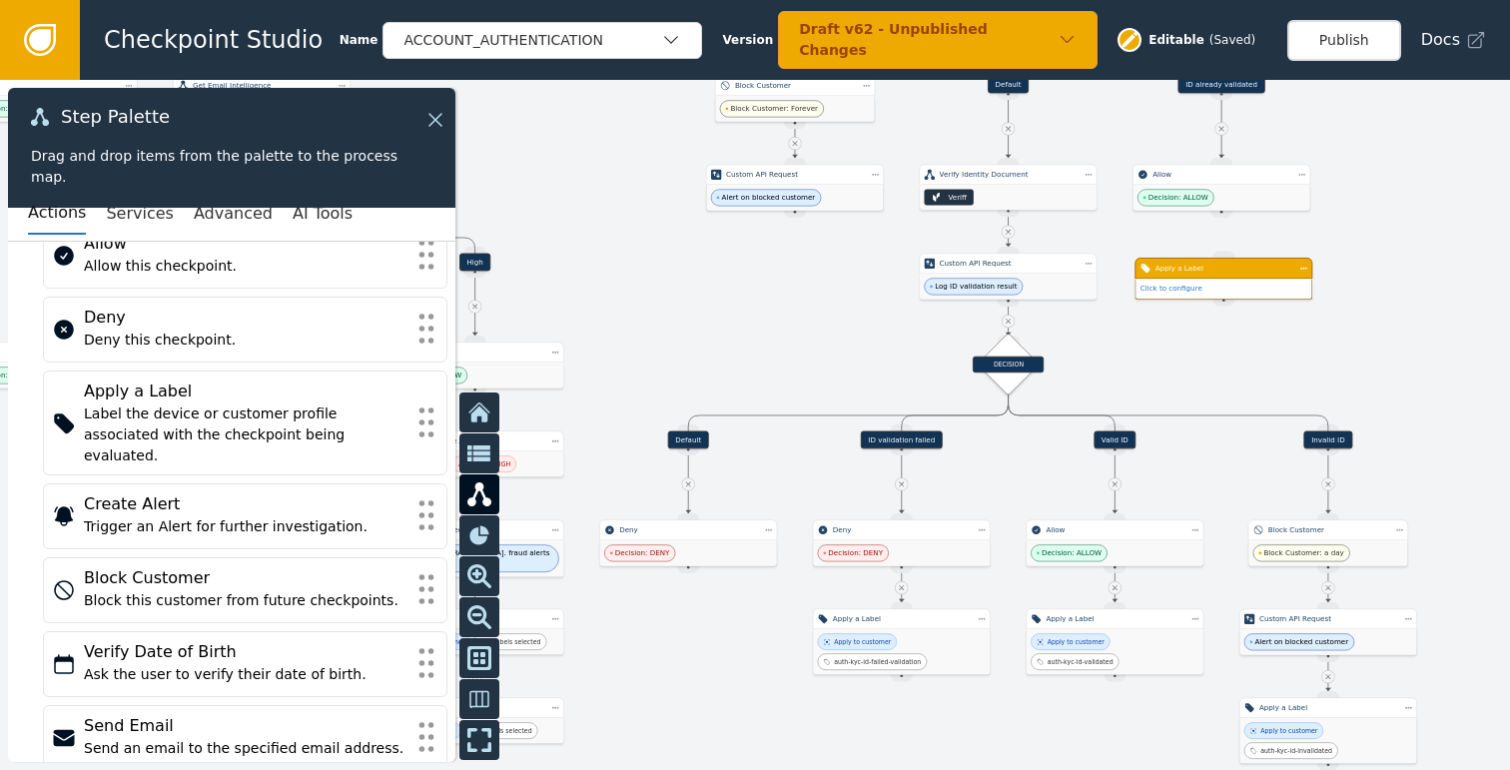
drag, startPoint x: 1391, startPoint y: 491, endPoint x: 1411, endPoint y: 390, distance: 102.8
click at [1411, 390] on div at bounding box center [755, 425] width 1510 height 690
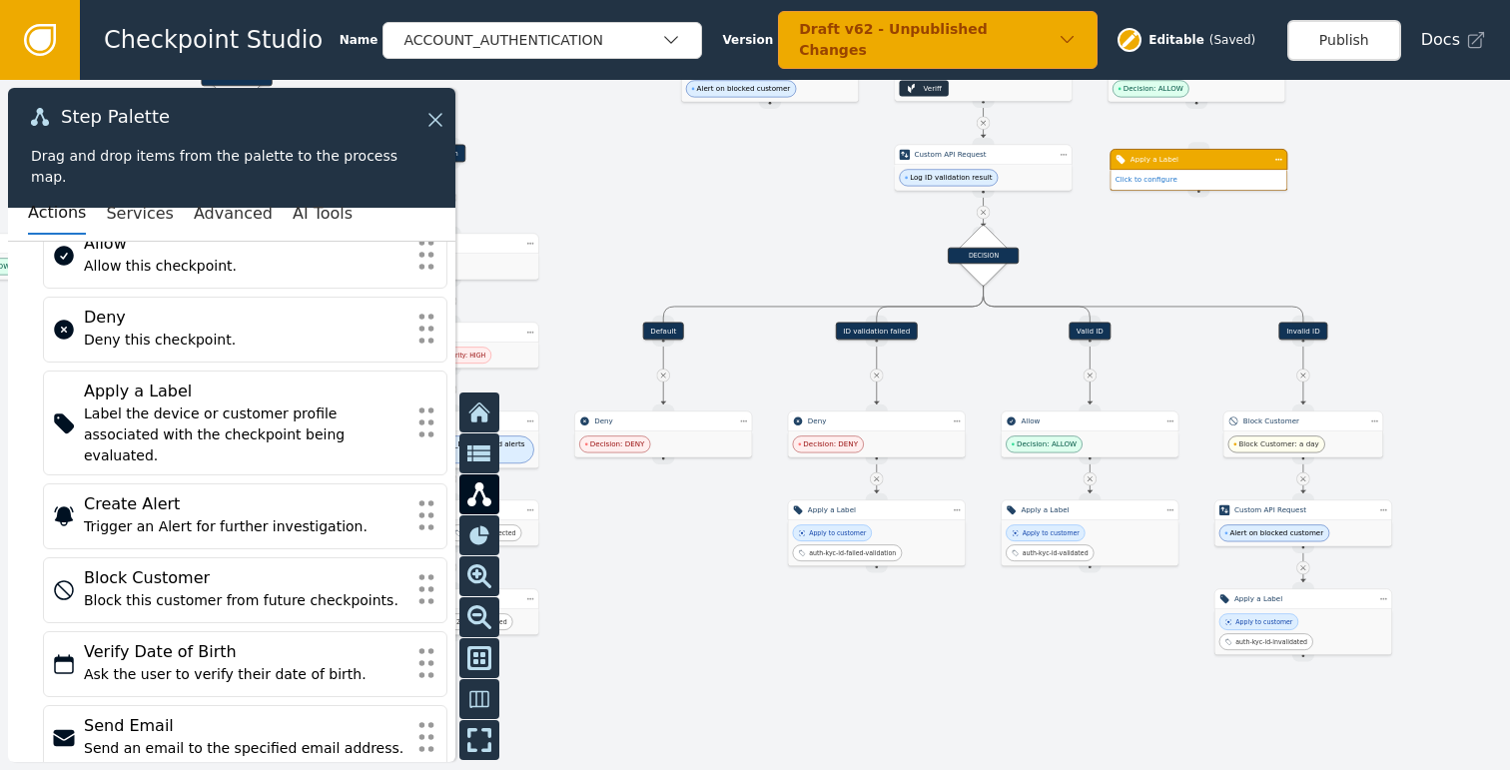
drag, startPoint x: 1421, startPoint y: 434, endPoint x: 1398, endPoint y: 332, distance: 104.4
click at [1398, 332] on div at bounding box center [755, 425] width 1510 height 690
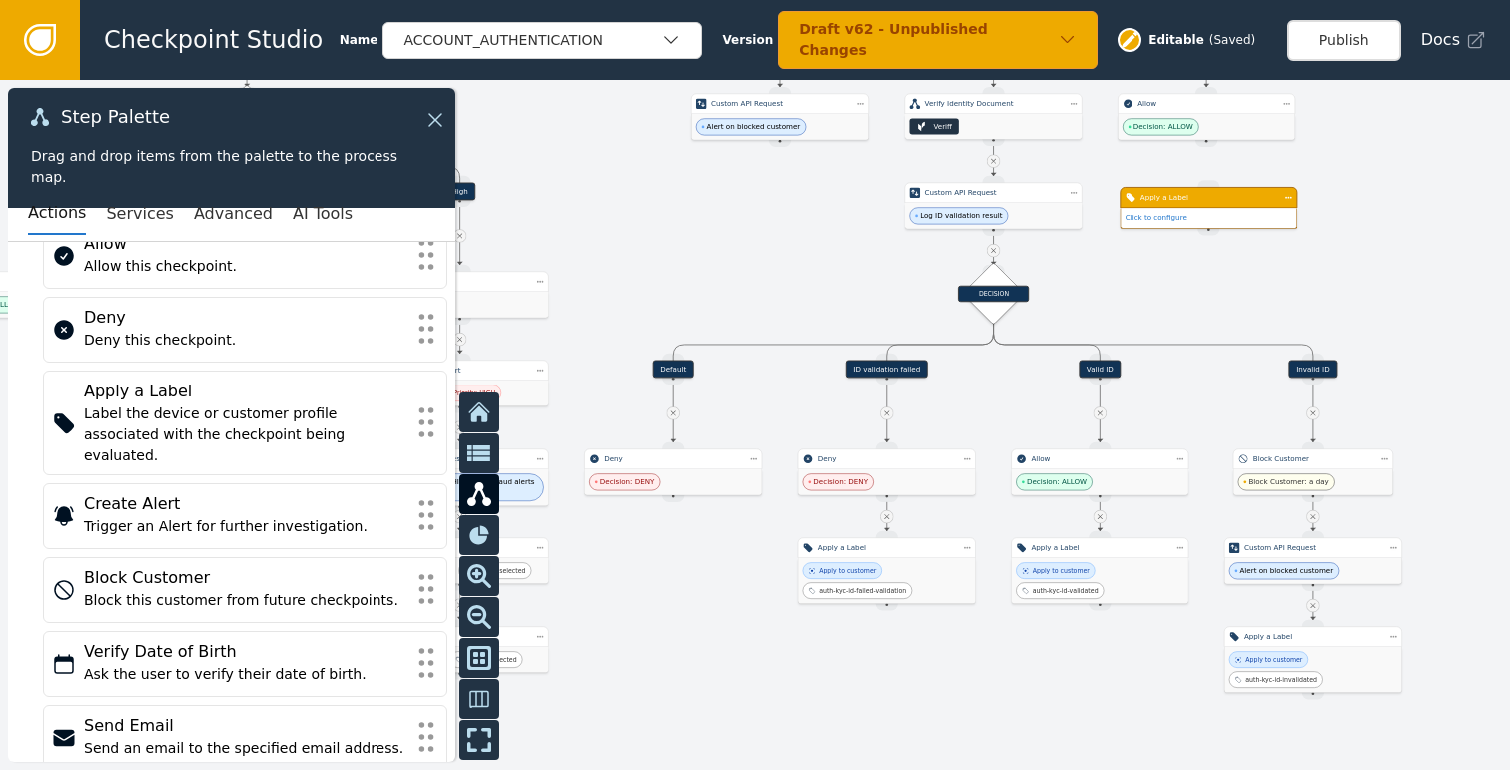
drag, startPoint x: 1398, startPoint y: 332, endPoint x: 1408, endPoint y: 370, distance: 39.2
click at [1408, 370] on div at bounding box center [755, 425] width 1510 height 690
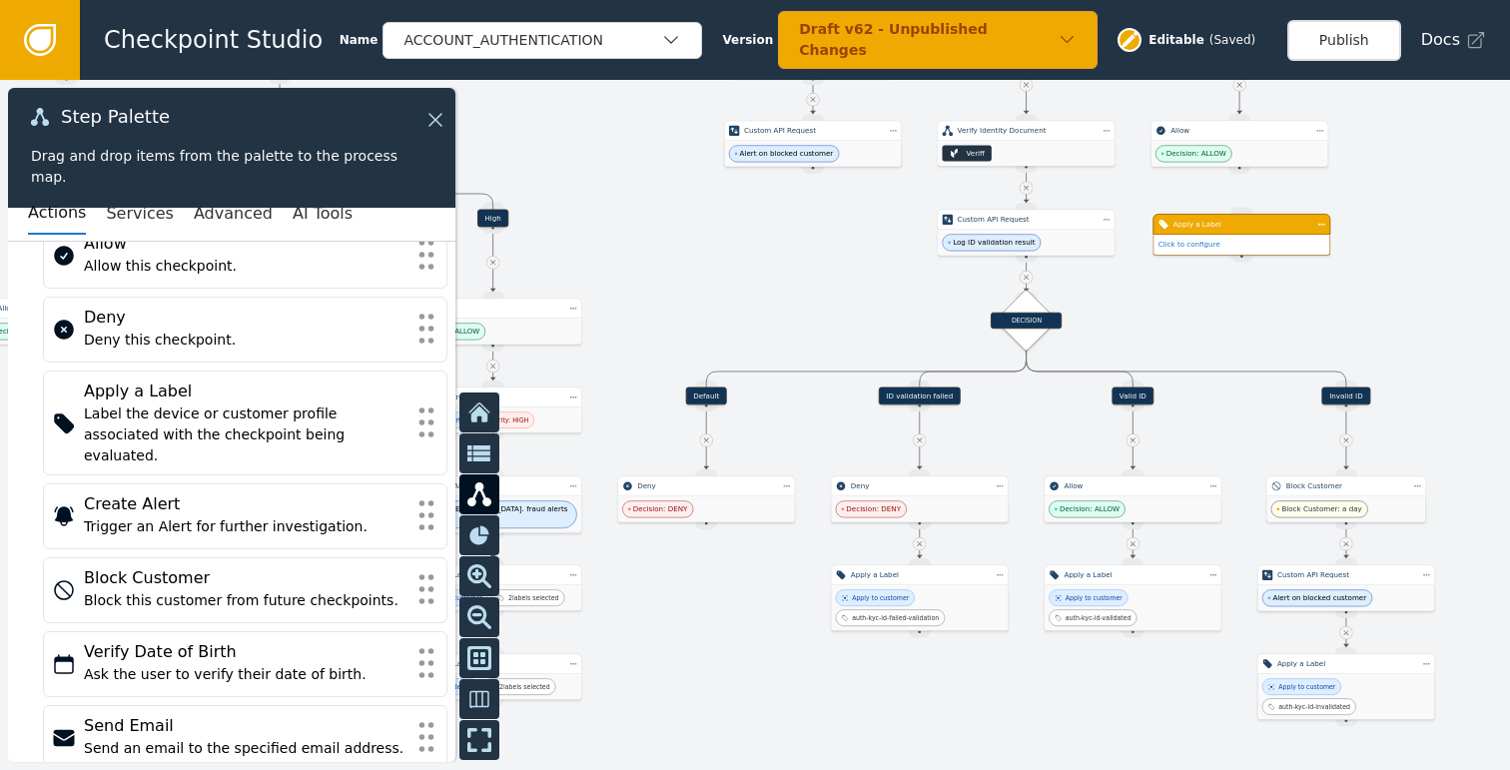
drag, startPoint x: 1365, startPoint y: 264, endPoint x: 1398, endPoint y: 291, distance: 42.6
click at [1398, 291] on div at bounding box center [755, 425] width 1510 height 690
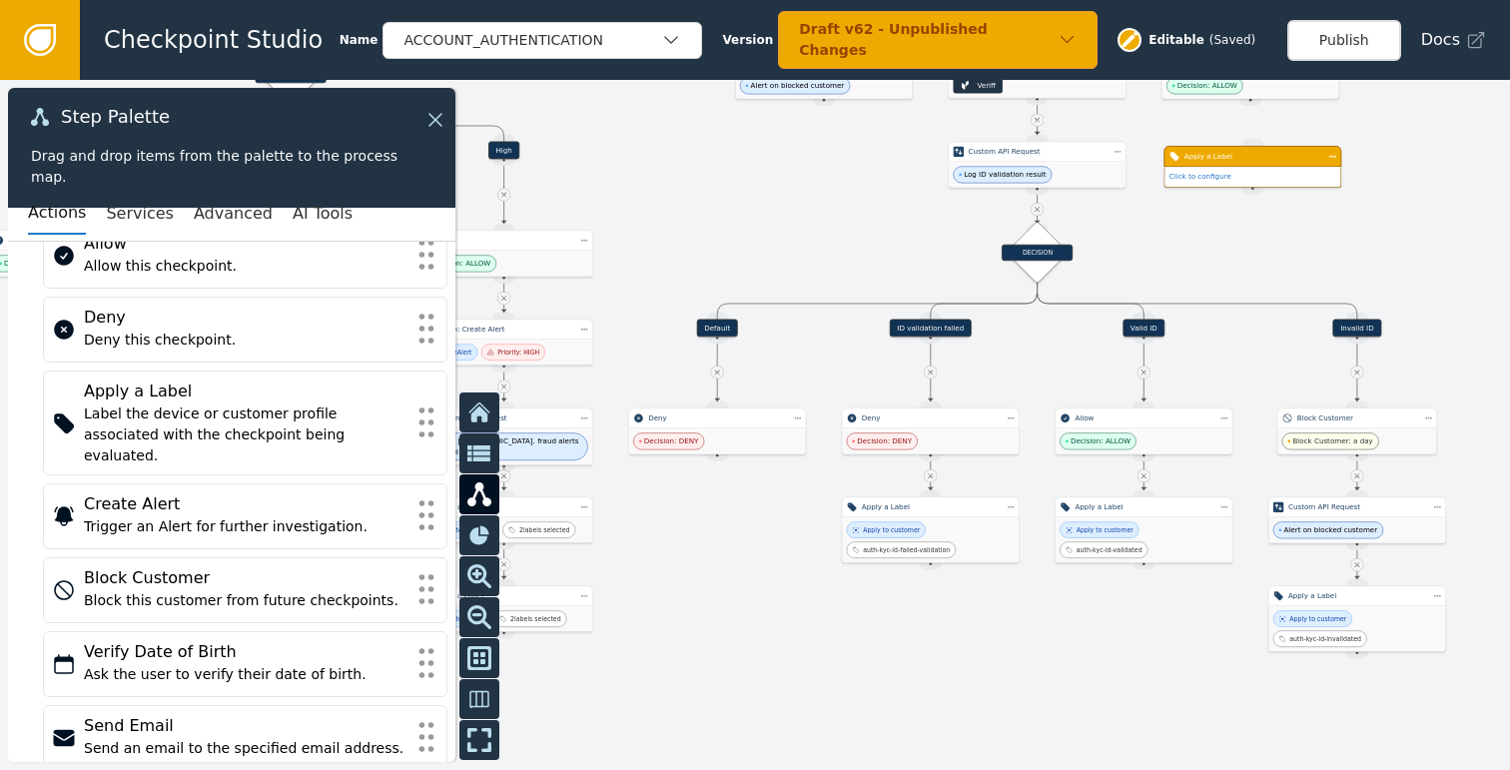
drag, startPoint x: 727, startPoint y: 625, endPoint x: 721, endPoint y: 570, distance: 55.2
click at [721, 570] on div at bounding box center [755, 425] width 1510 height 690
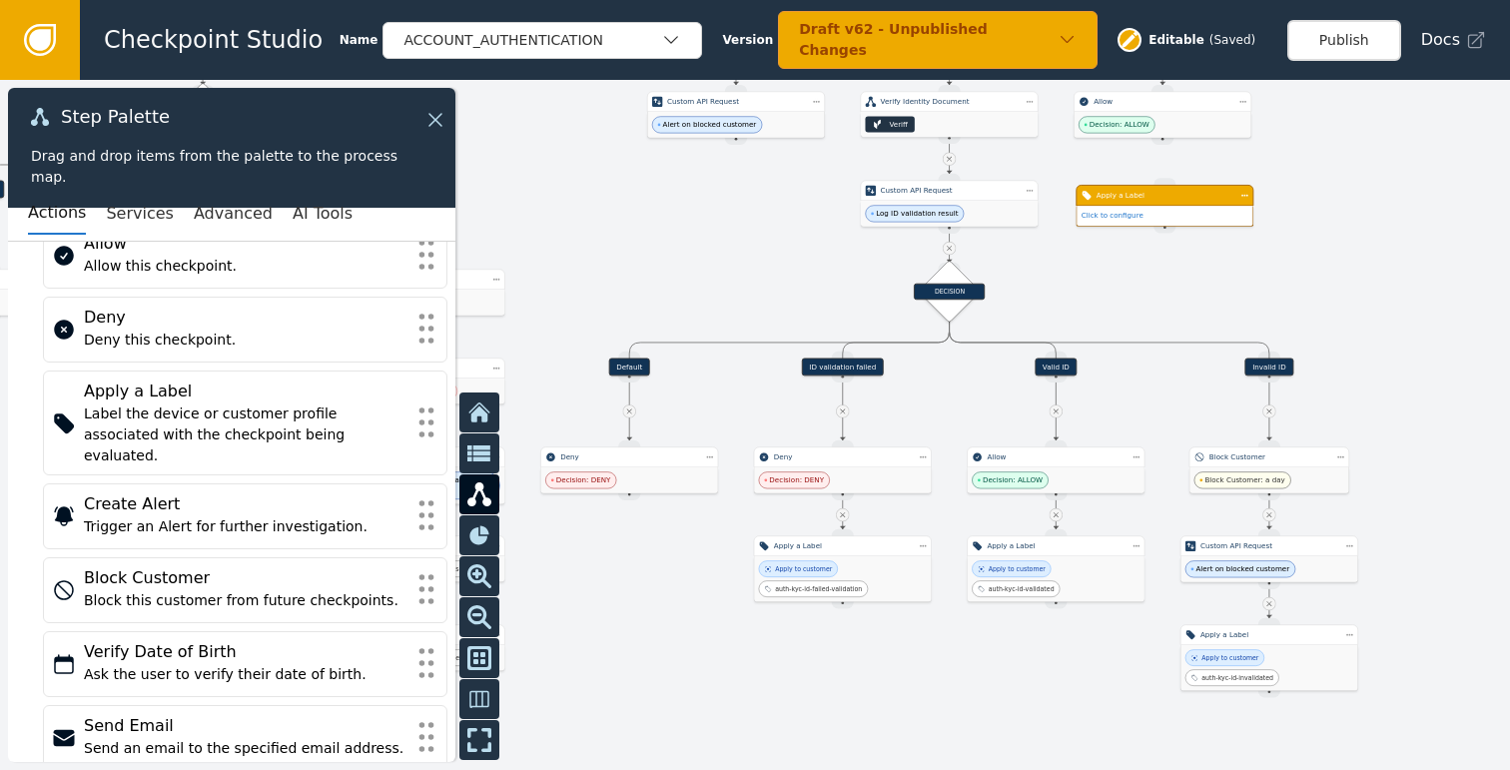
drag, startPoint x: 1052, startPoint y: 614, endPoint x: 980, endPoint y: 640, distance: 76.4
click at [980, 640] on div at bounding box center [755, 425] width 1510 height 690
click at [1239, 199] on div "Step Actions Menu Duplicate Delete" at bounding box center [1289, 221] width 107 height 62
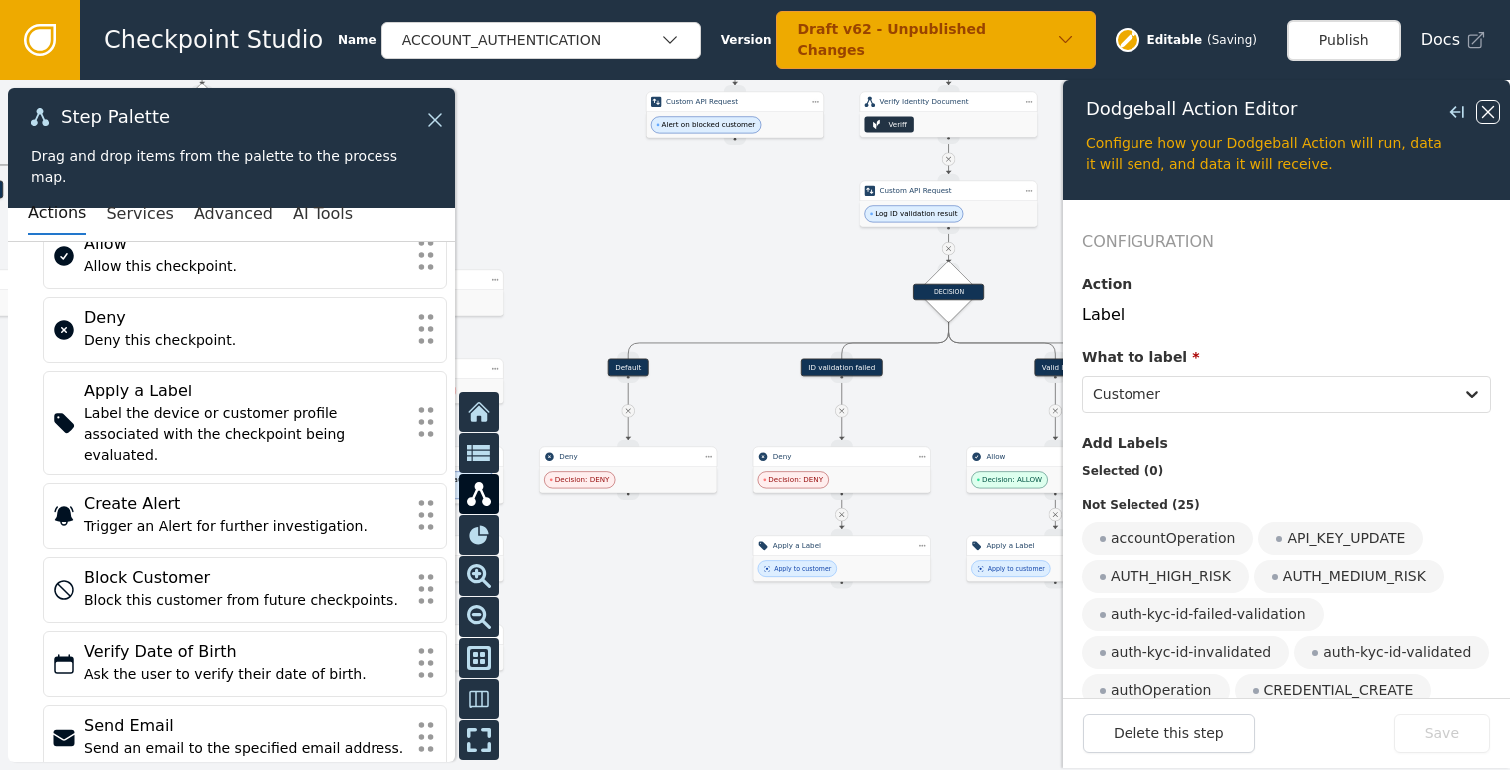
click at [1493, 117] on icon at bounding box center [1488, 112] width 12 height 12
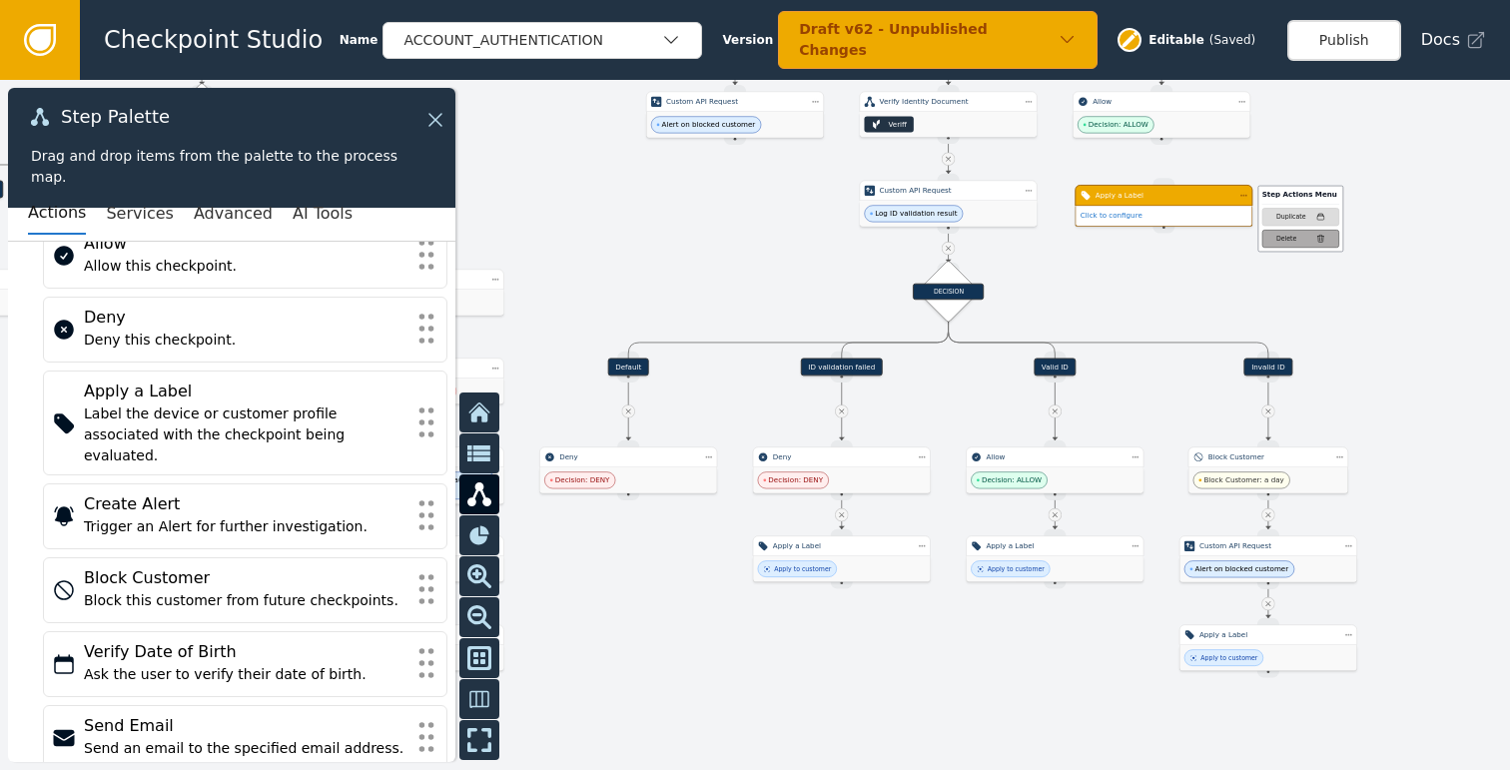
click at [1288, 234] on div "Delete" at bounding box center [1286, 238] width 20 height 9
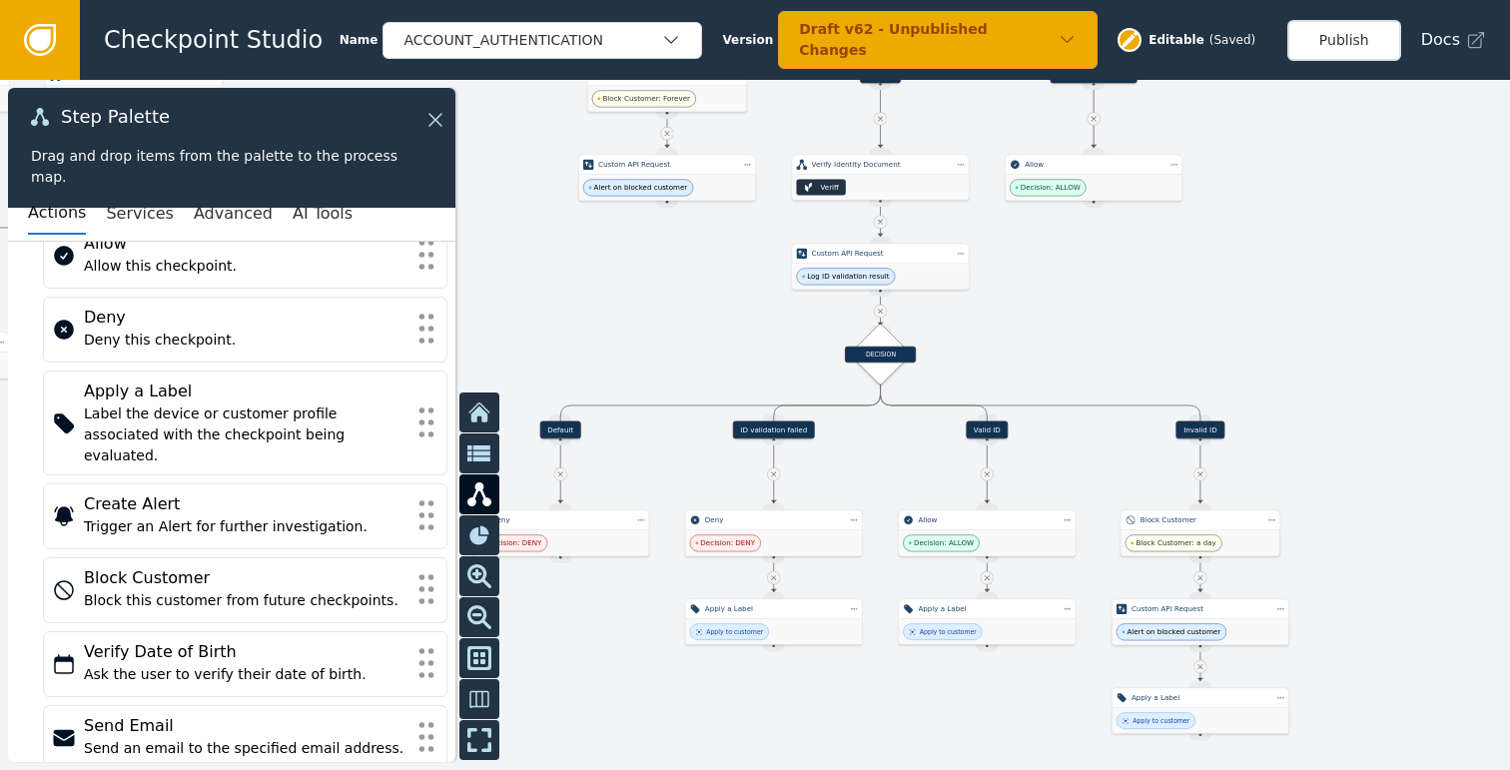
drag, startPoint x: 1383, startPoint y: 250, endPoint x: 1188, endPoint y: 392, distance: 241.4
click at [1192, 390] on div at bounding box center [755, 425] width 1510 height 690
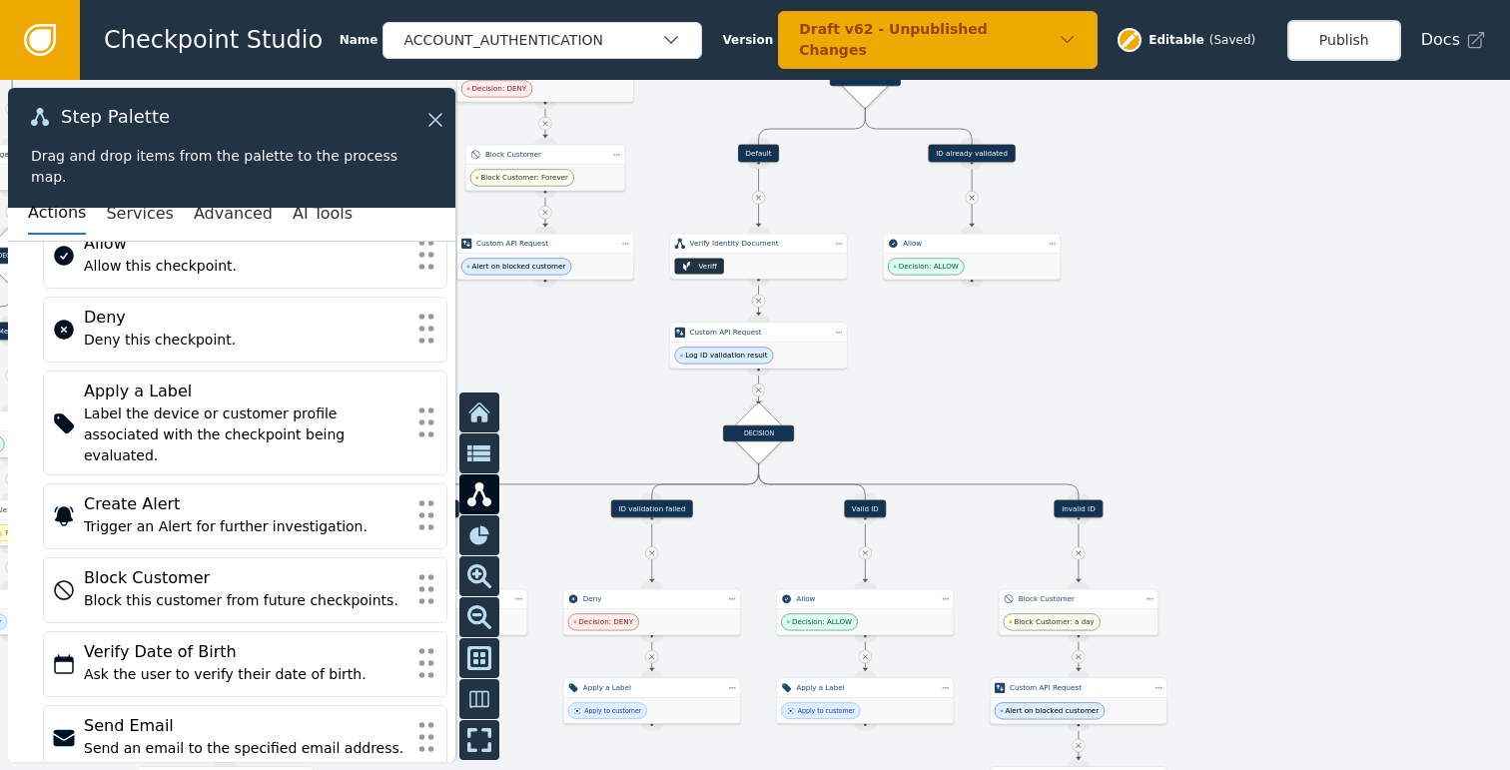
drag, startPoint x: 1067, startPoint y: 393, endPoint x: 1170, endPoint y: 472, distance: 129.6
click at [1169, 472] on div at bounding box center [755, 425] width 1510 height 690
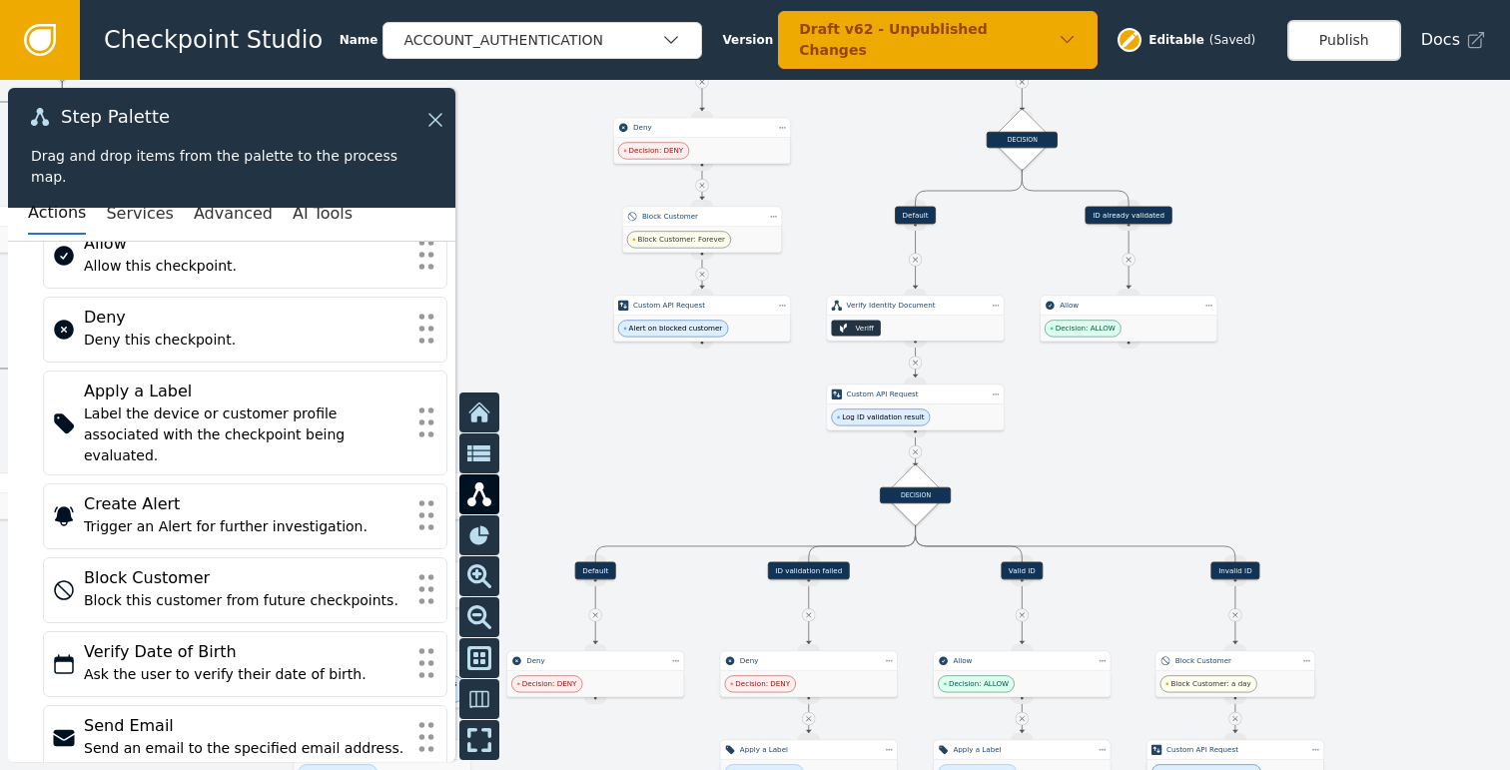
drag, startPoint x: 1118, startPoint y: 439, endPoint x: 1311, endPoint y: 375, distance: 203.0
click at [1311, 375] on div at bounding box center [755, 425] width 1510 height 690
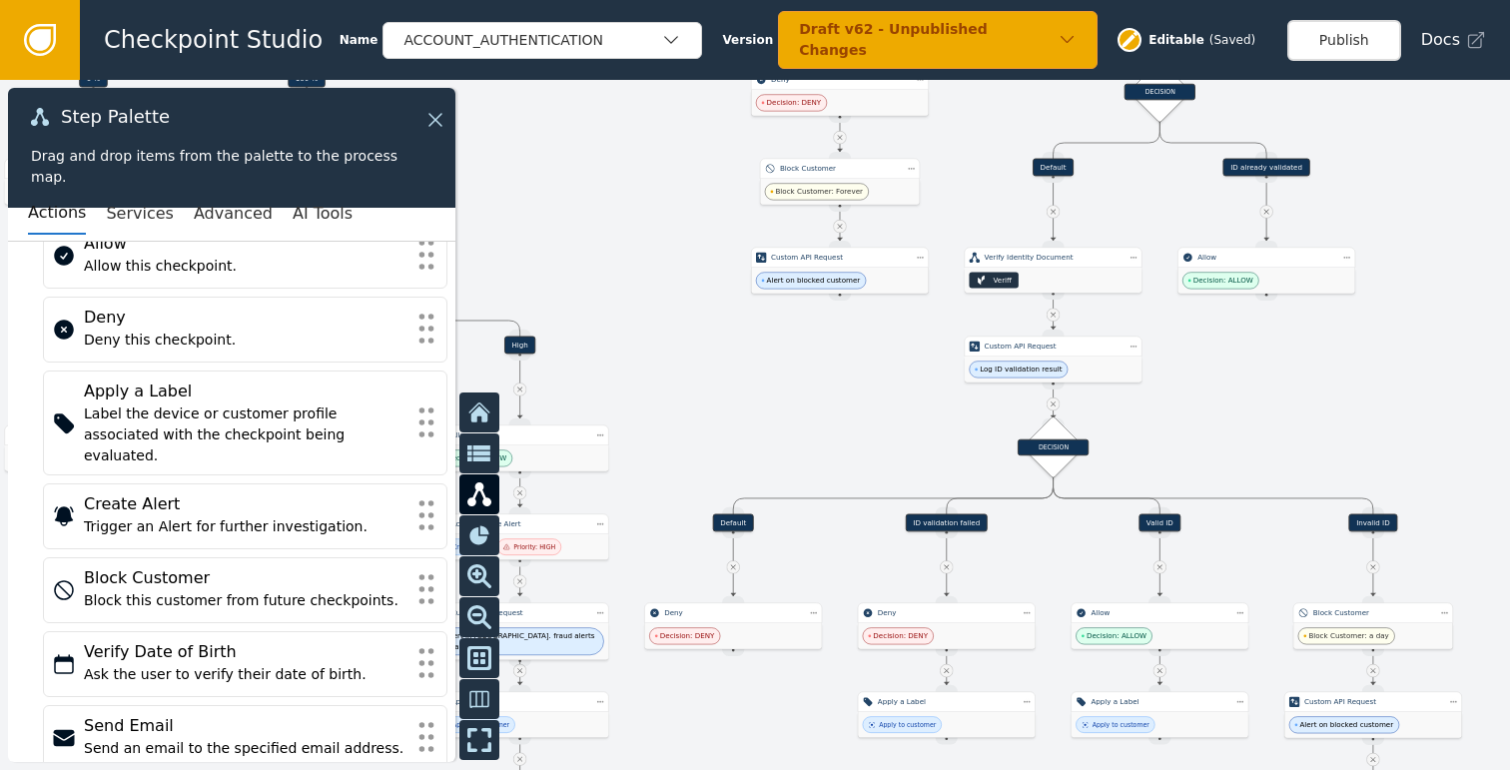
click at [1256, 292] on div at bounding box center [755, 425] width 1510 height 690
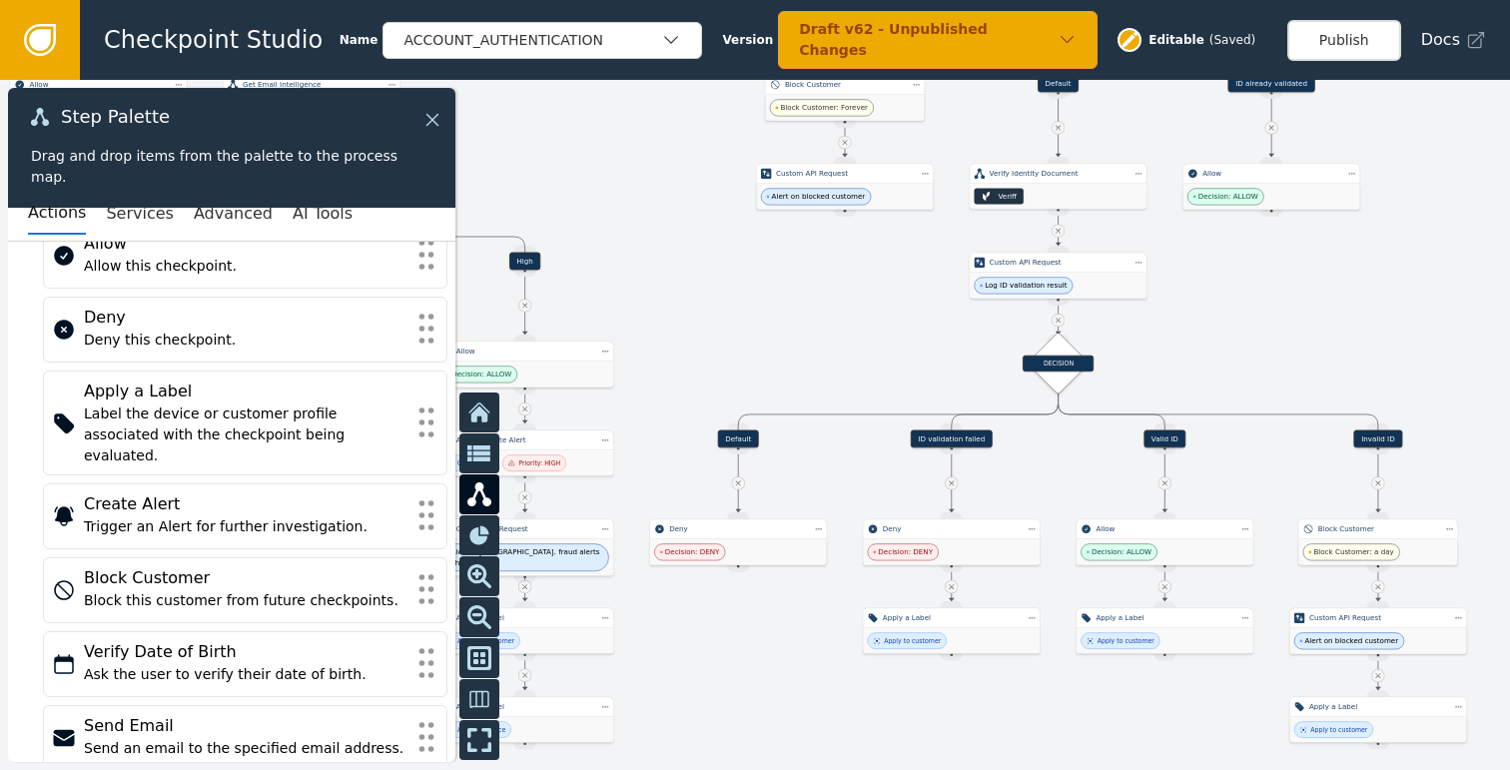
click at [438, 122] on icon at bounding box center [432, 120] width 22 height 22
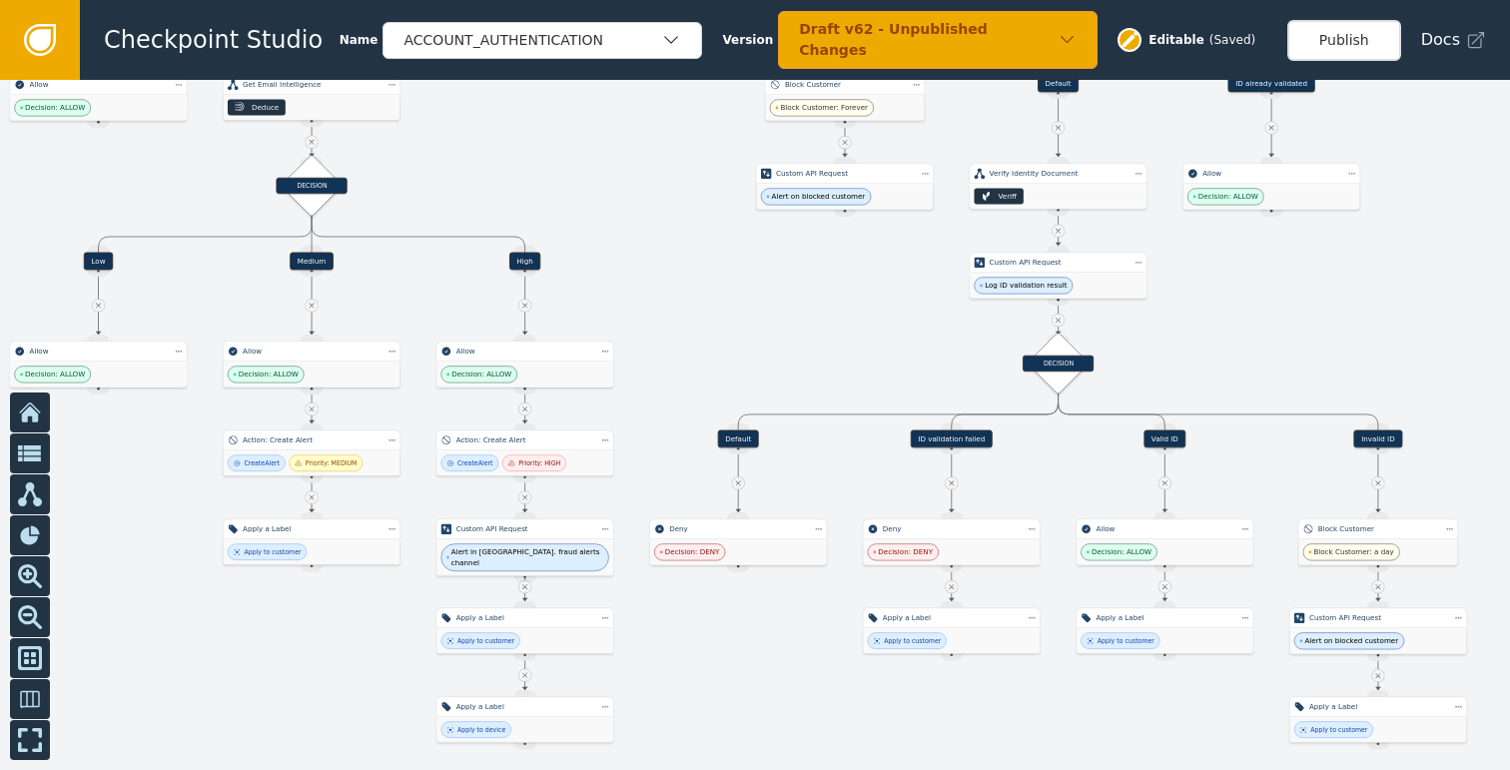
click at [1230, 295] on div at bounding box center [755, 425] width 1510 height 690
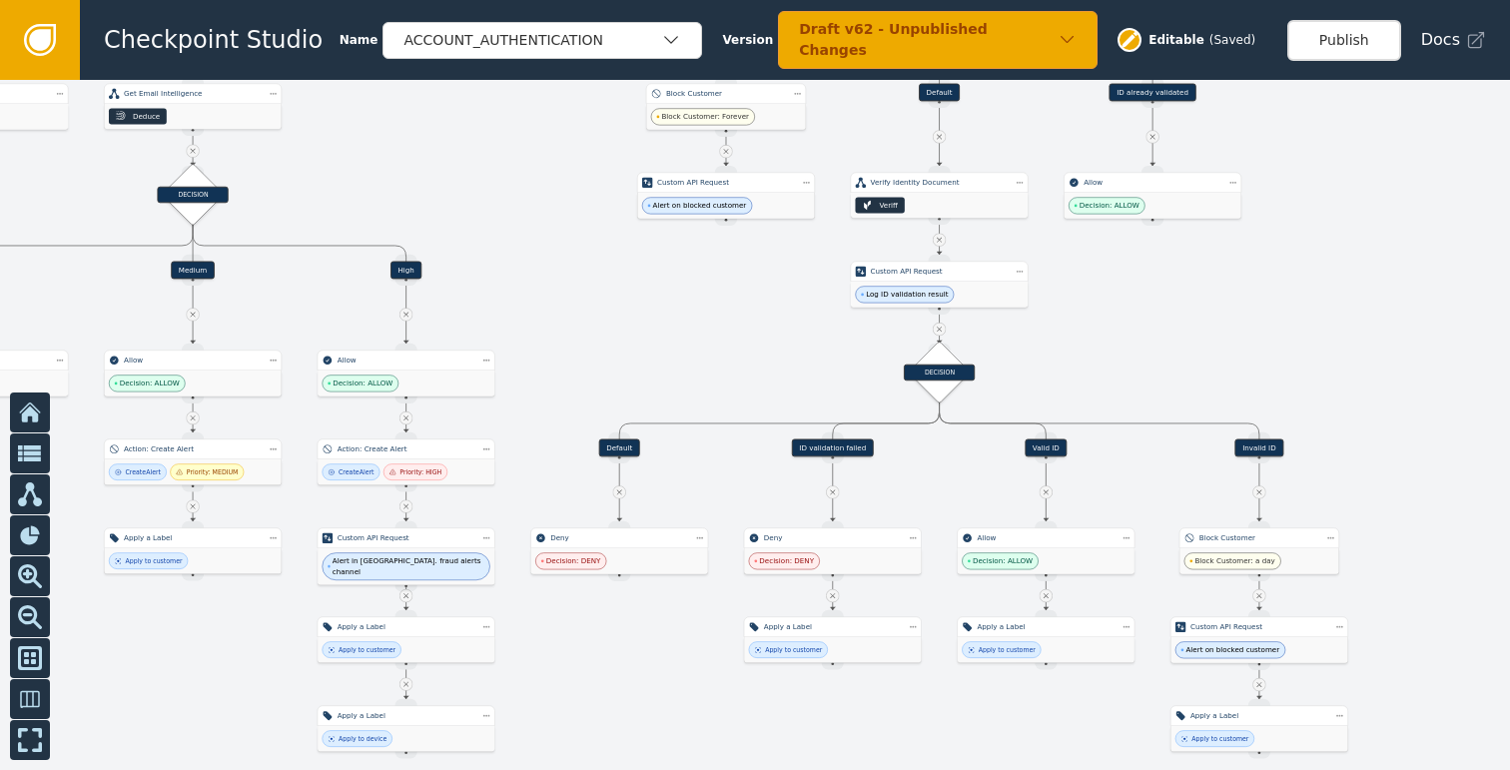
drag, startPoint x: 1304, startPoint y: 333, endPoint x: 1120, endPoint y: 338, distance: 183.8
click at [1120, 338] on div at bounding box center [755, 425] width 1510 height 690
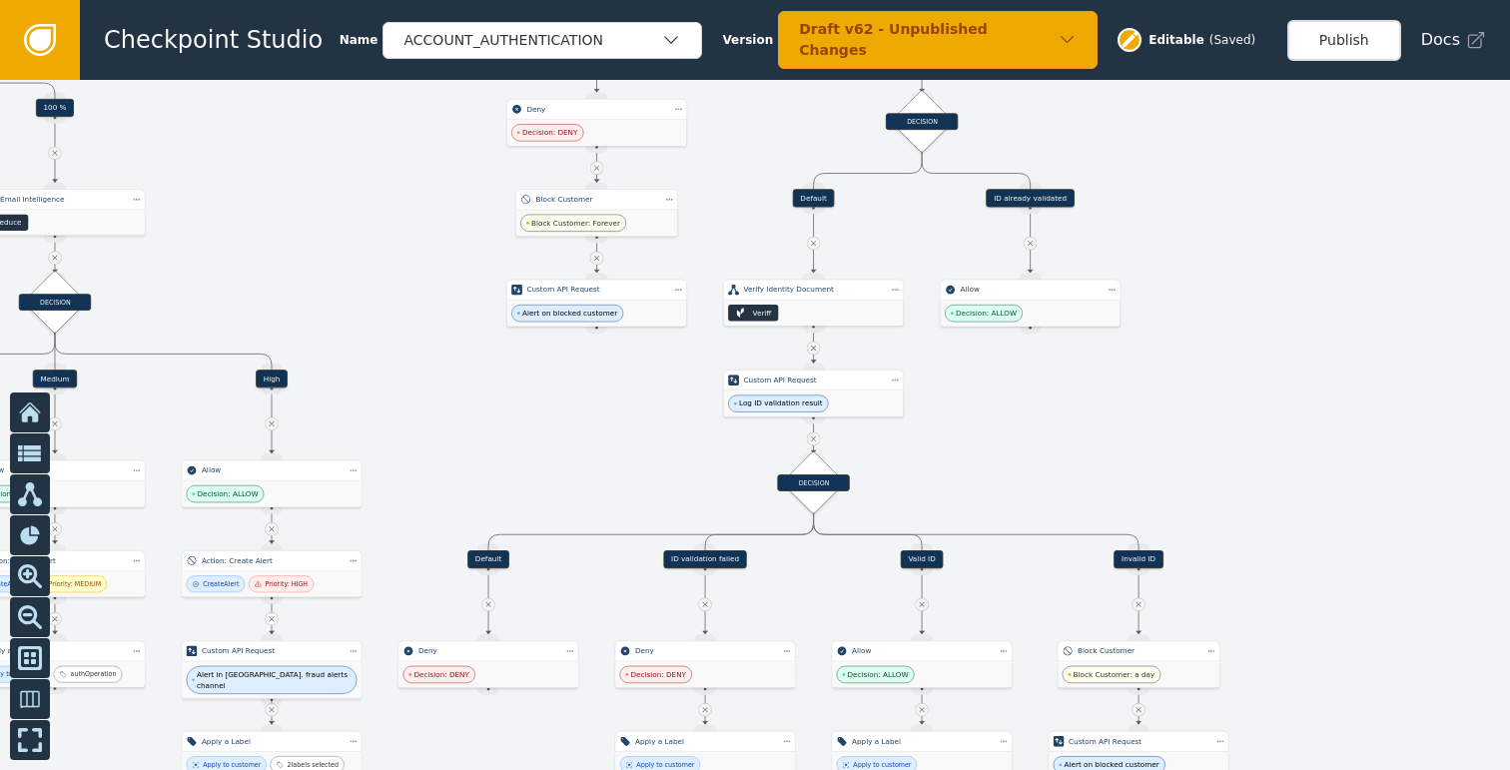
drag, startPoint x: 1074, startPoint y: 435, endPoint x: 1063, endPoint y: 451, distance: 19.4
click at [1063, 451] on div at bounding box center [755, 425] width 1510 height 690
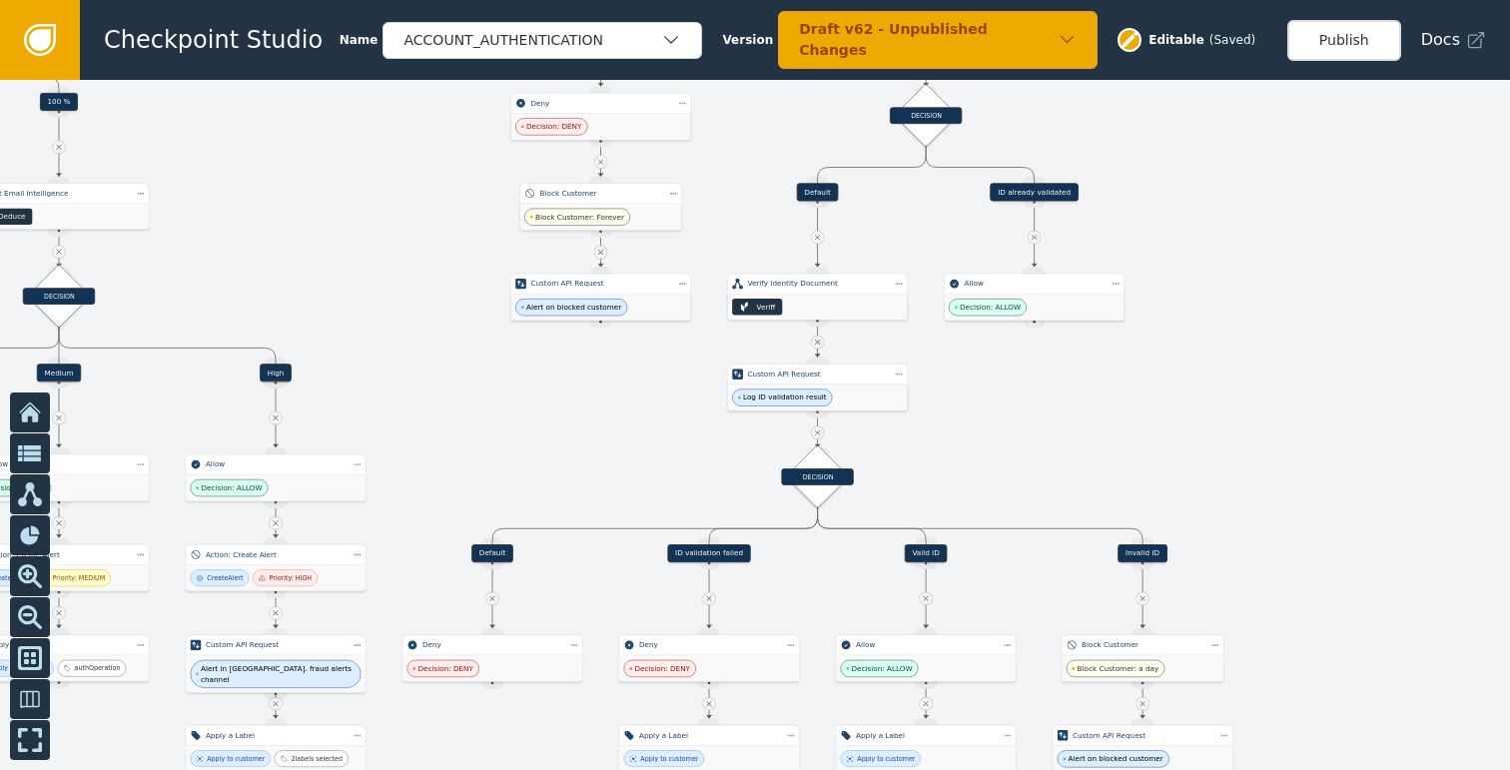
drag, startPoint x: 997, startPoint y: 419, endPoint x: 1032, endPoint y: 345, distance: 81.7
click at [1032, 346] on div at bounding box center [755, 425] width 1510 height 690
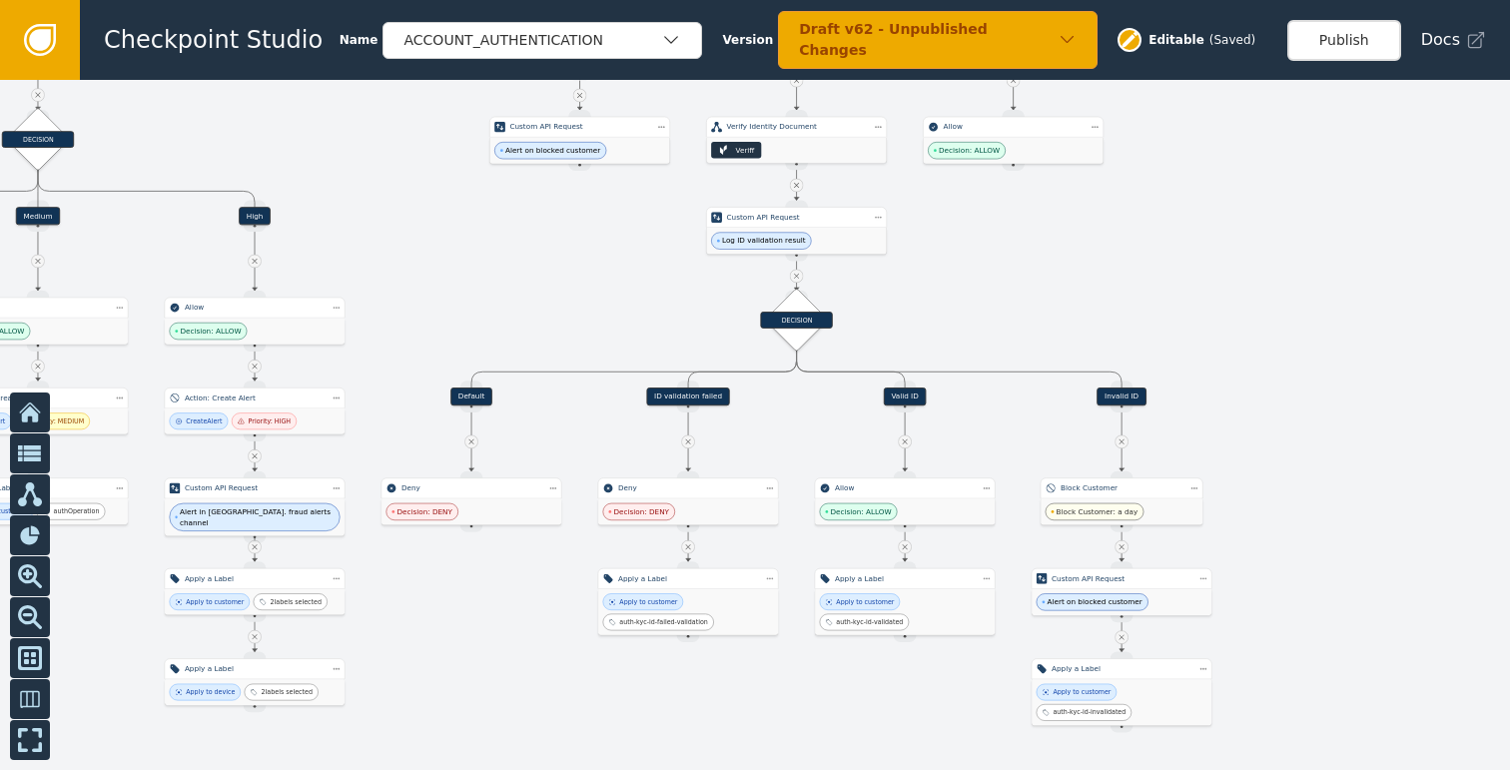
drag, startPoint x: 1179, startPoint y: 353, endPoint x: 1138, endPoint y: 283, distance: 81.9
click at [1138, 283] on div at bounding box center [755, 425] width 1510 height 690
drag, startPoint x: 1268, startPoint y: 374, endPoint x: 1252, endPoint y: 313, distance: 63.0
click at [1252, 313] on div at bounding box center [755, 425] width 1510 height 690
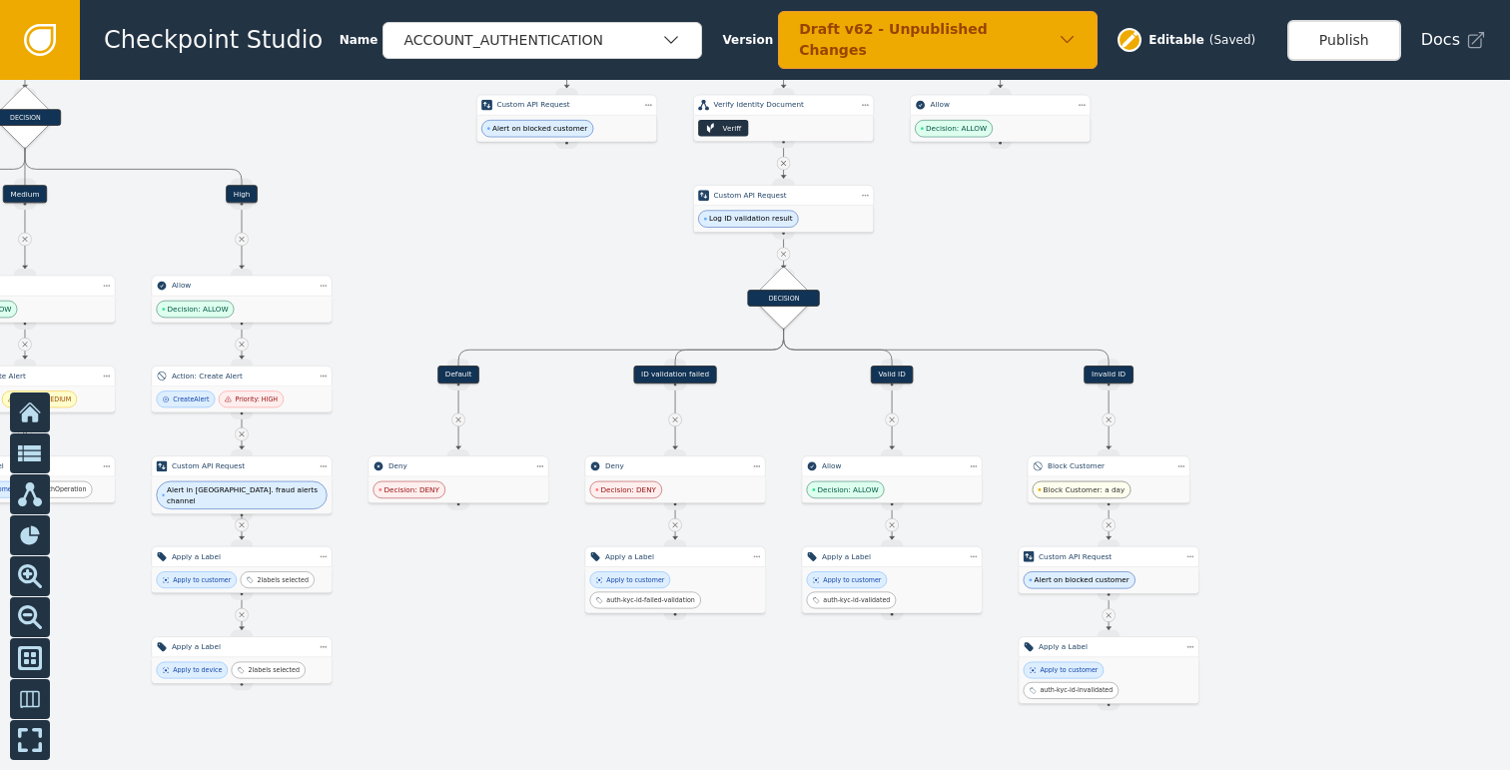
drag, startPoint x: 1269, startPoint y: 289, endPoint x: 1272, endPoint y: 343, distance: 55.0
click at [1272, 343] on div at bounding box center [755, 425] width 1510 height 690
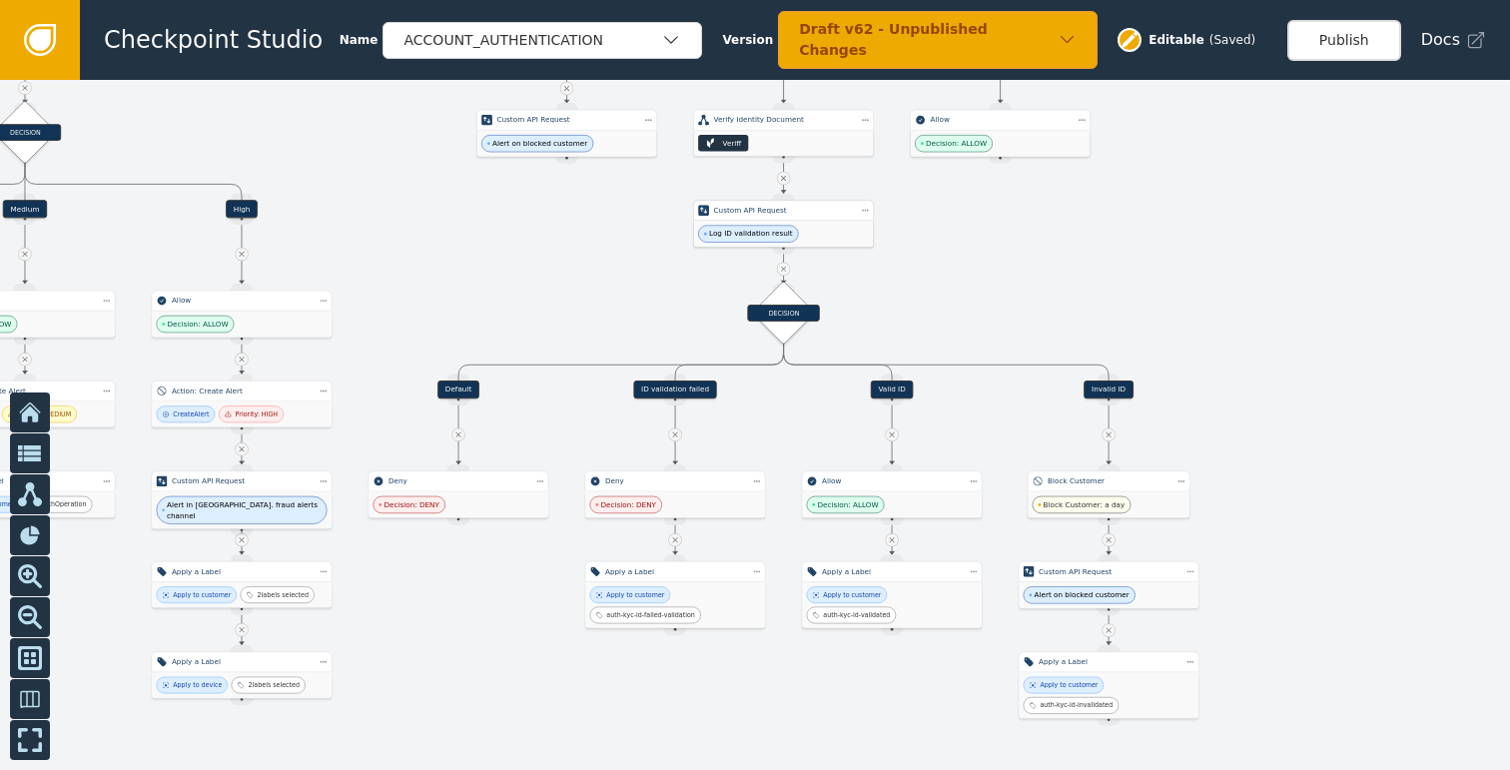
click at [816, 231] on div "Log ID validation result" at bounding box center [784, 234] width 180 height 26
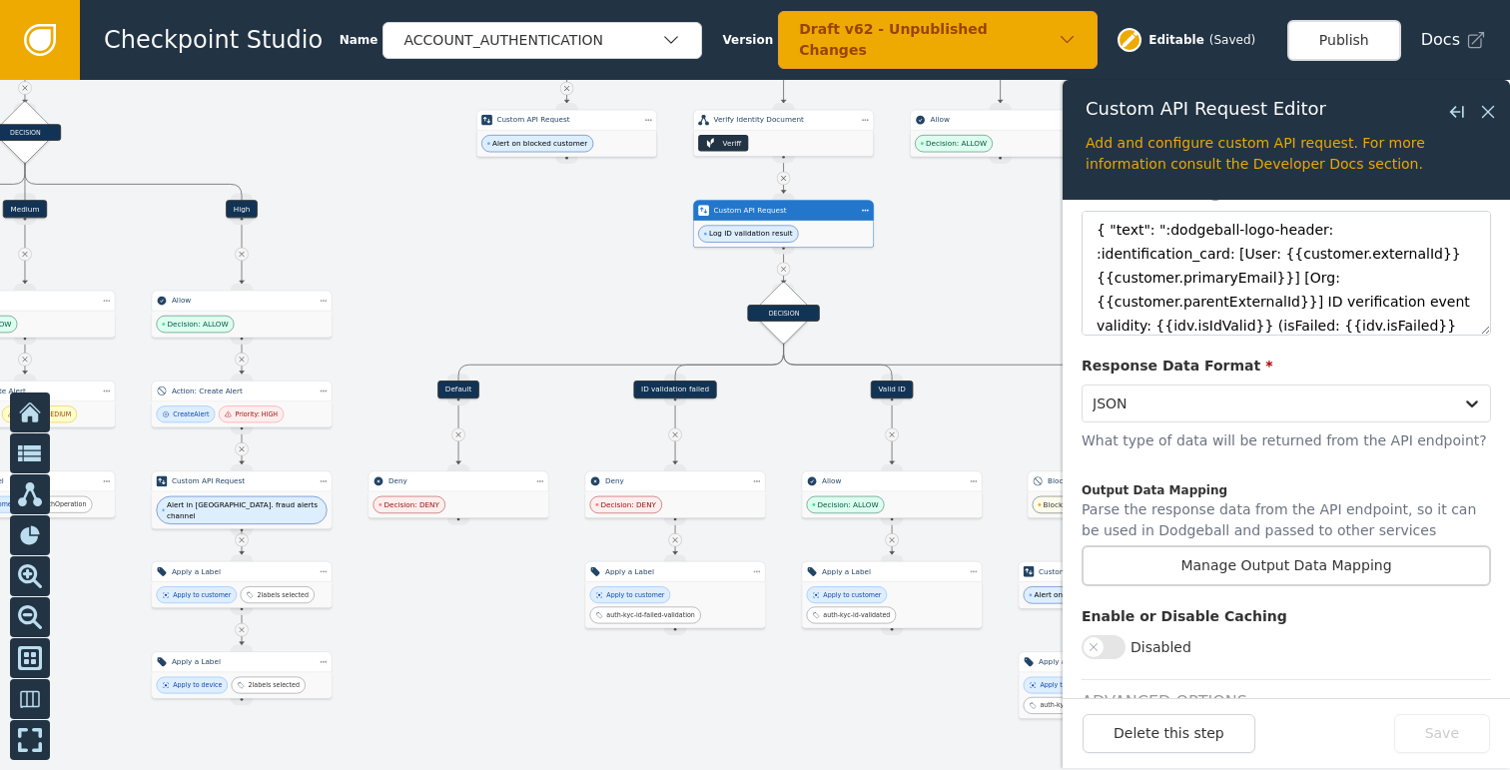
scroll to position [532, 0]
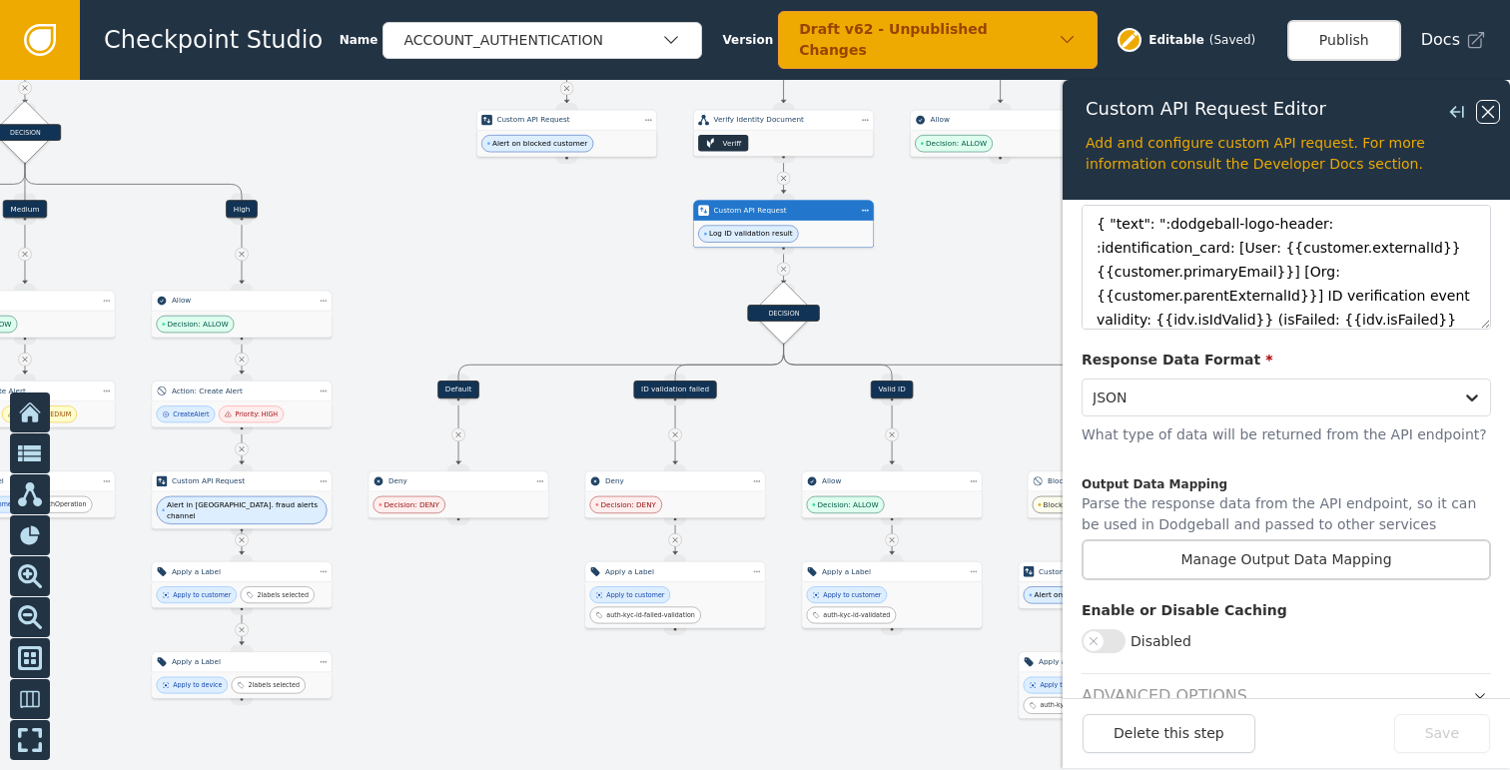
click at [1495, 114] on icon at bounding box center [1488, 112] width 22 height 22
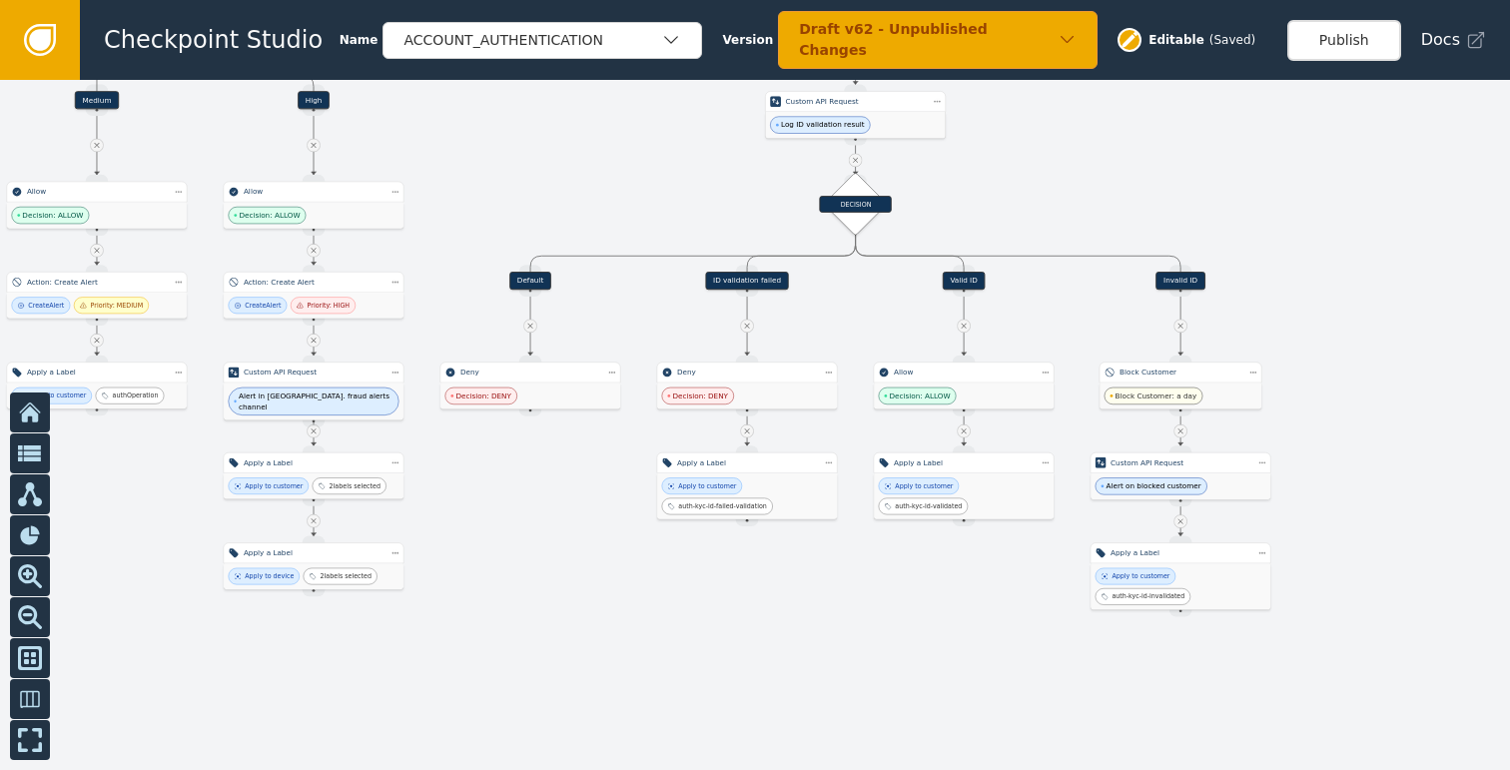
drag, startPoint x: 786, startPoint y: 690, endPoint x: 865, endPoint y: 566, distance: 146.8
click at [865, 566] on div at bounding box center [755, 425] width 1510 height 690
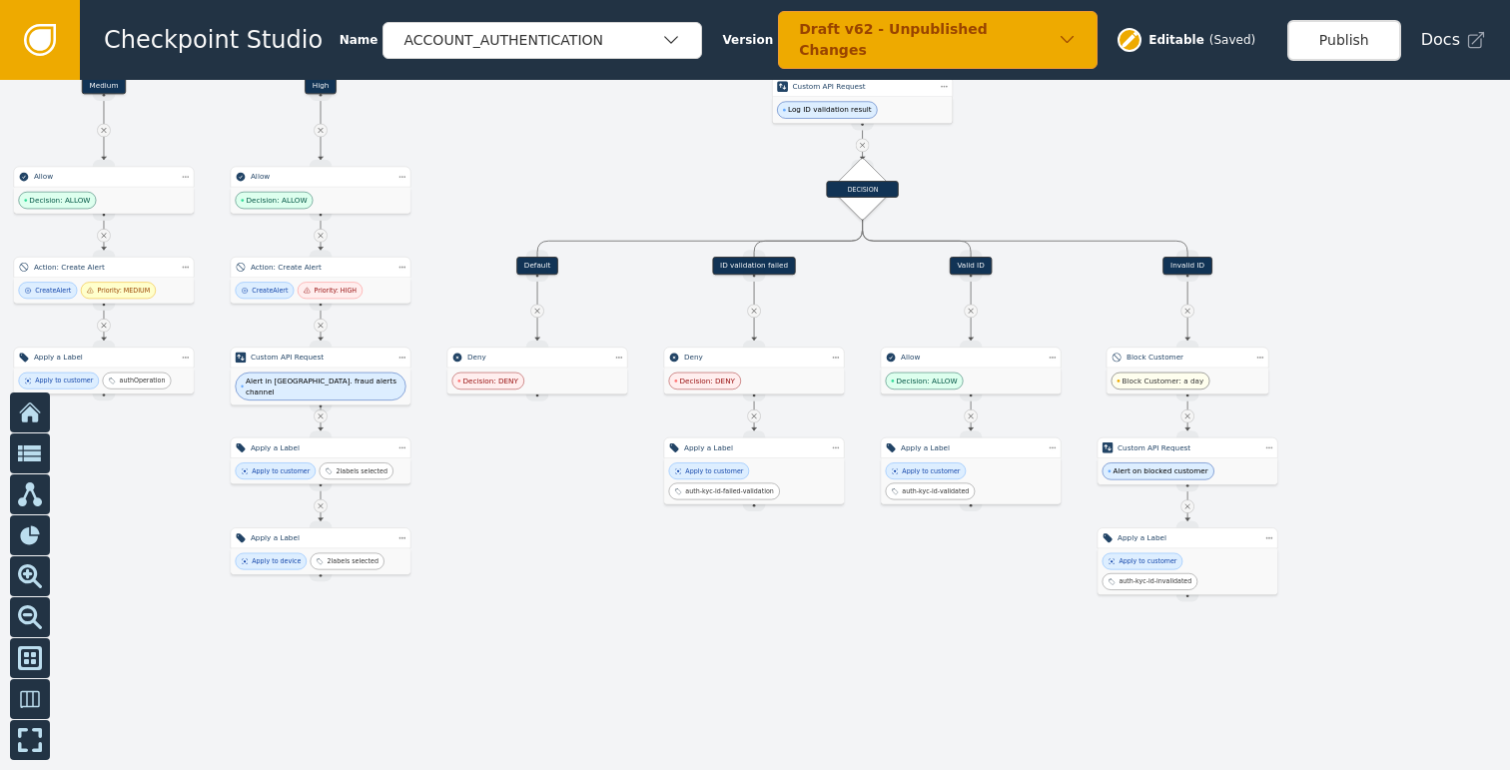
drag, startPoint x: 515, startPoint y: 474, endPoint x: 613, endPoint y: 581, distance: 144.9
click at [613, 581] on div at bounding box center [755, 425] width 1510 height 690
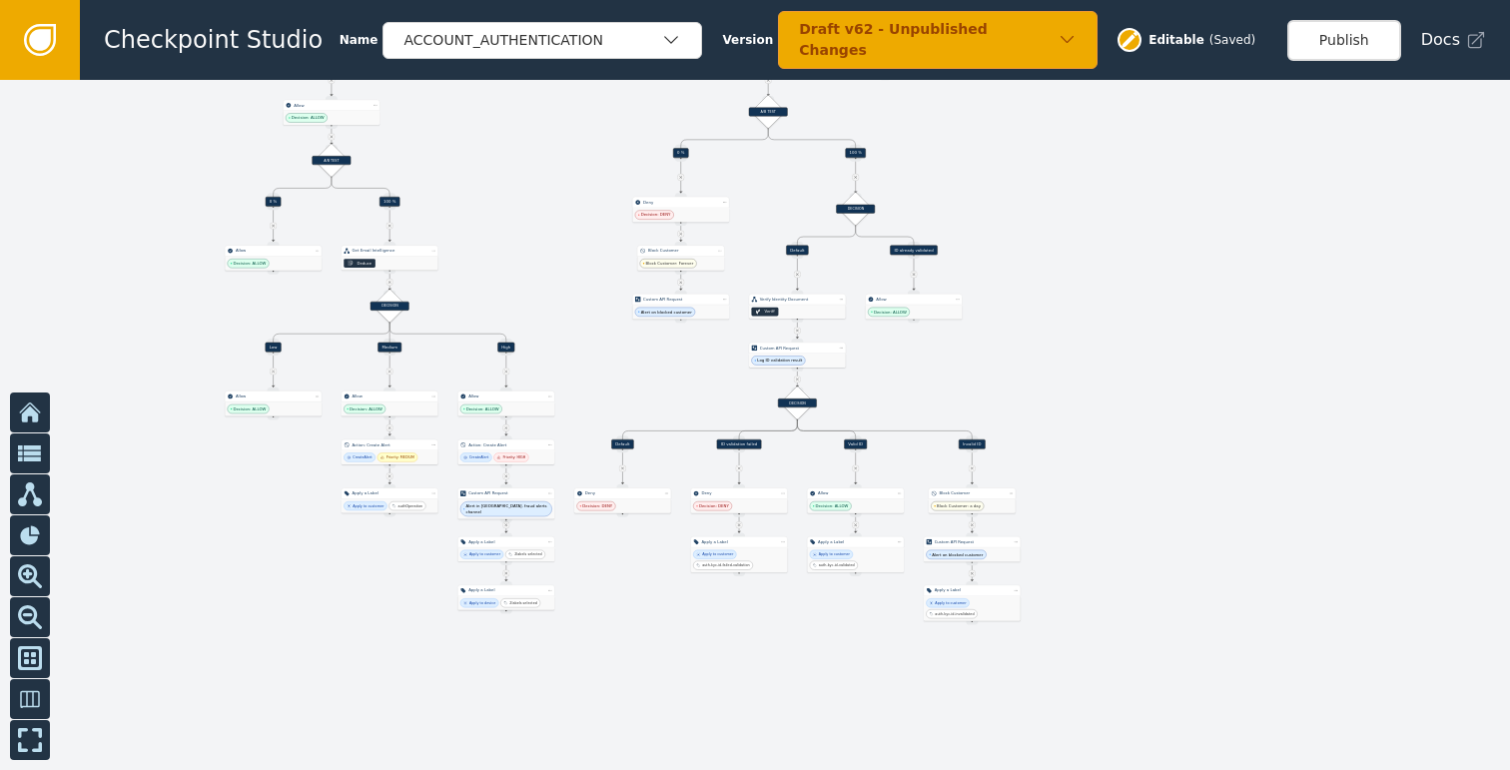
drag, startPoint x: 1235, startPoint y: 357, endPoint x: 1229, endPoint y: 554, distance: 196.8
click at [1229, 554] on div at bounding box center [755, 425] width 1510 height 690
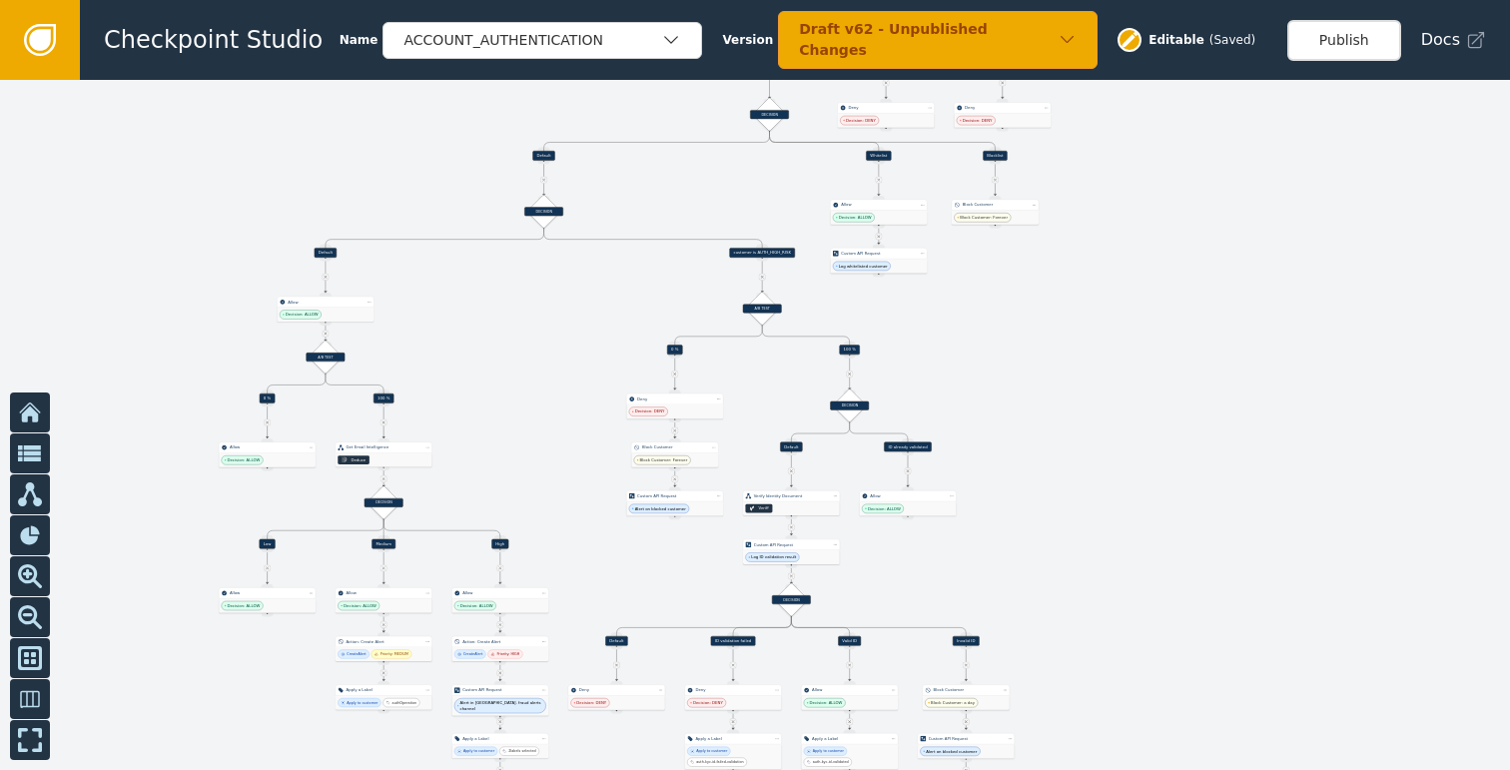
drag, startPoint x: 1199, startPoint y: 524, endPoint x: 1175, endPoint y: 588, distance: 68.2
click at [1188, 558] on div at bounding box center [755, 425] width 1510 height 690
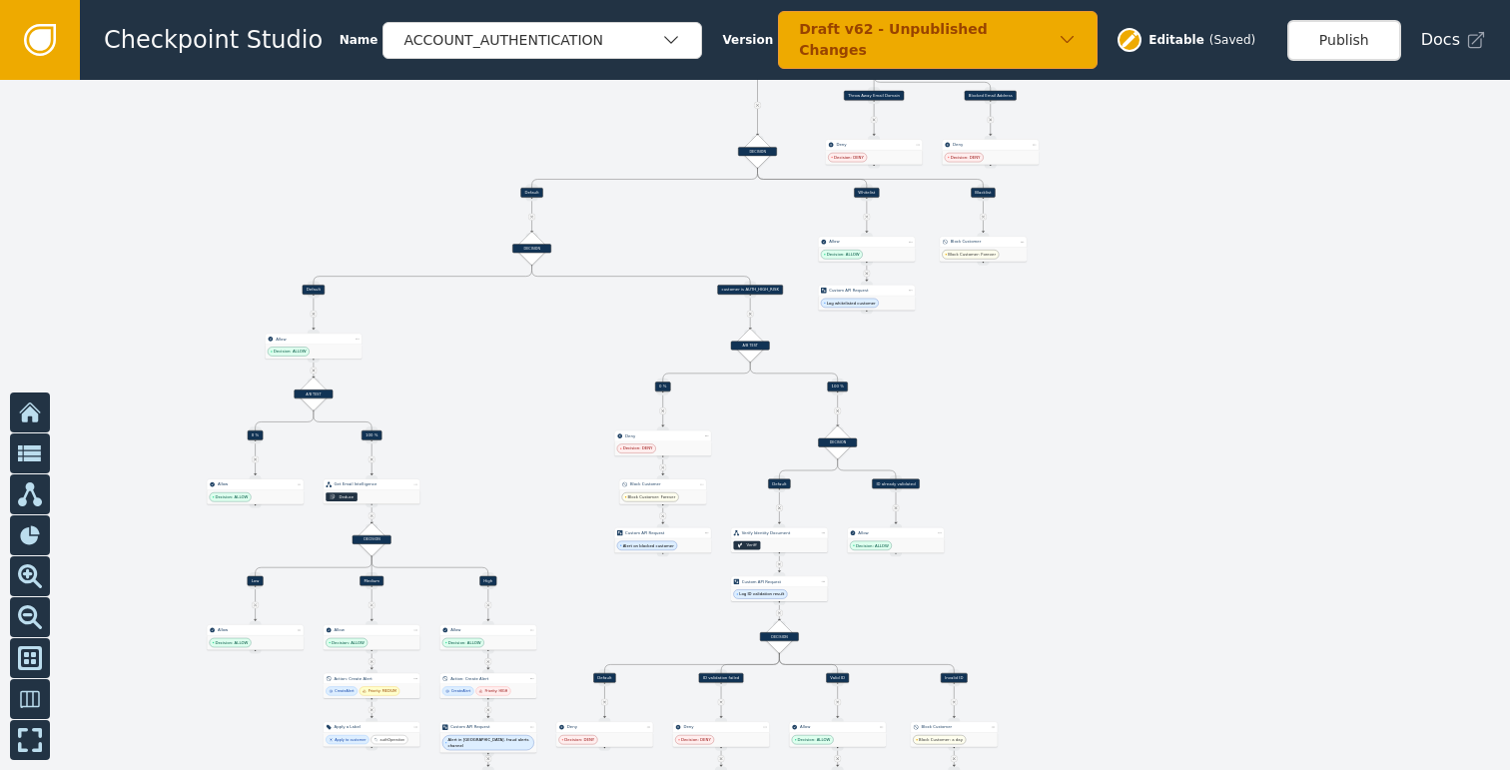
drag, startPoint x: 1180, startPoint y: 388, endPoint x: 1176, endPoint y: 504, distance: 115.9
click at [1176, 499] on div at bounding box center [755, 425] width 1510 height 690
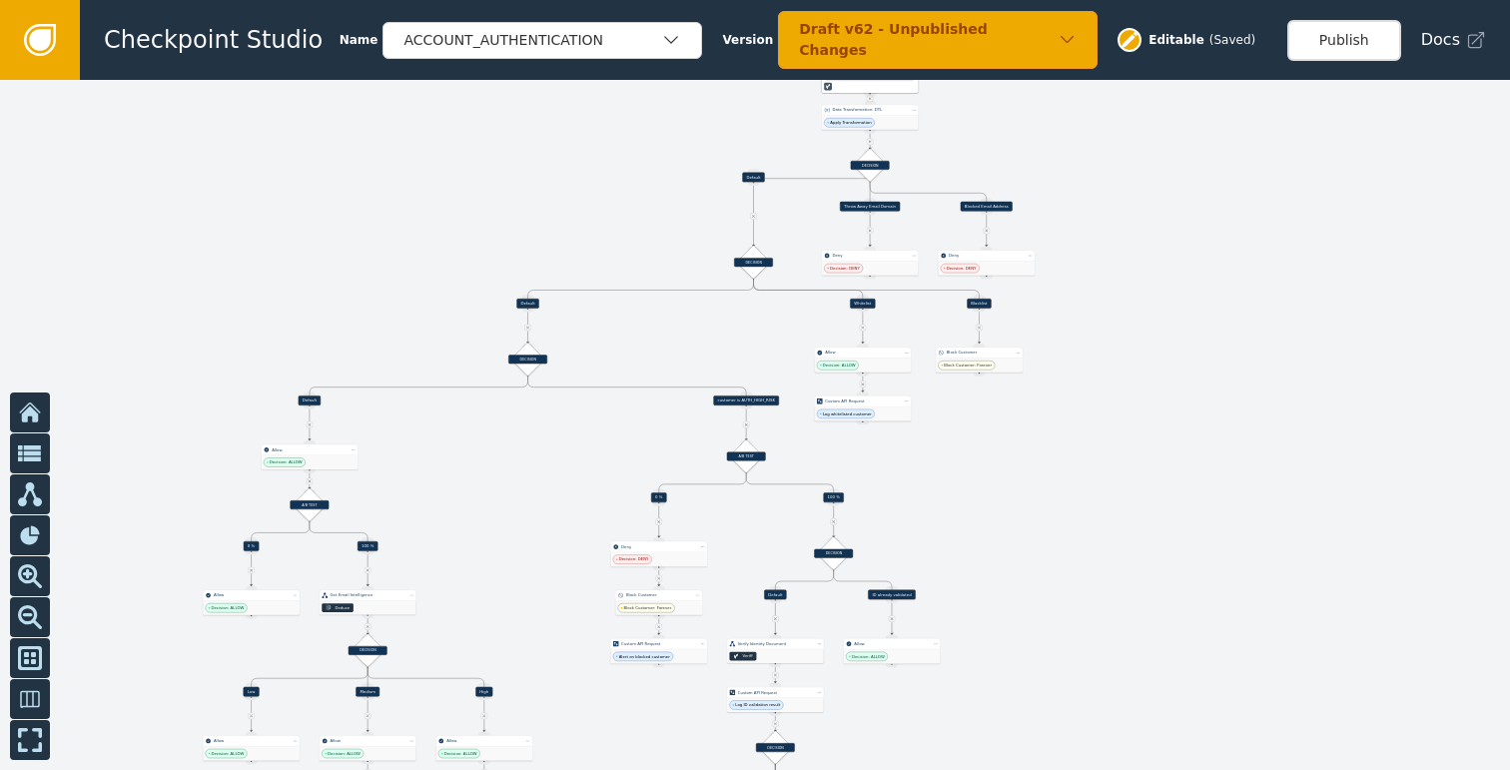
drag, startPoint x: 1192, startPoint y: 421, endPoint x: 1180, endPoint y: 525, distance: 104.5
click at [1182, 511] on div at bounding box center [755, 425] width 1510 height 690
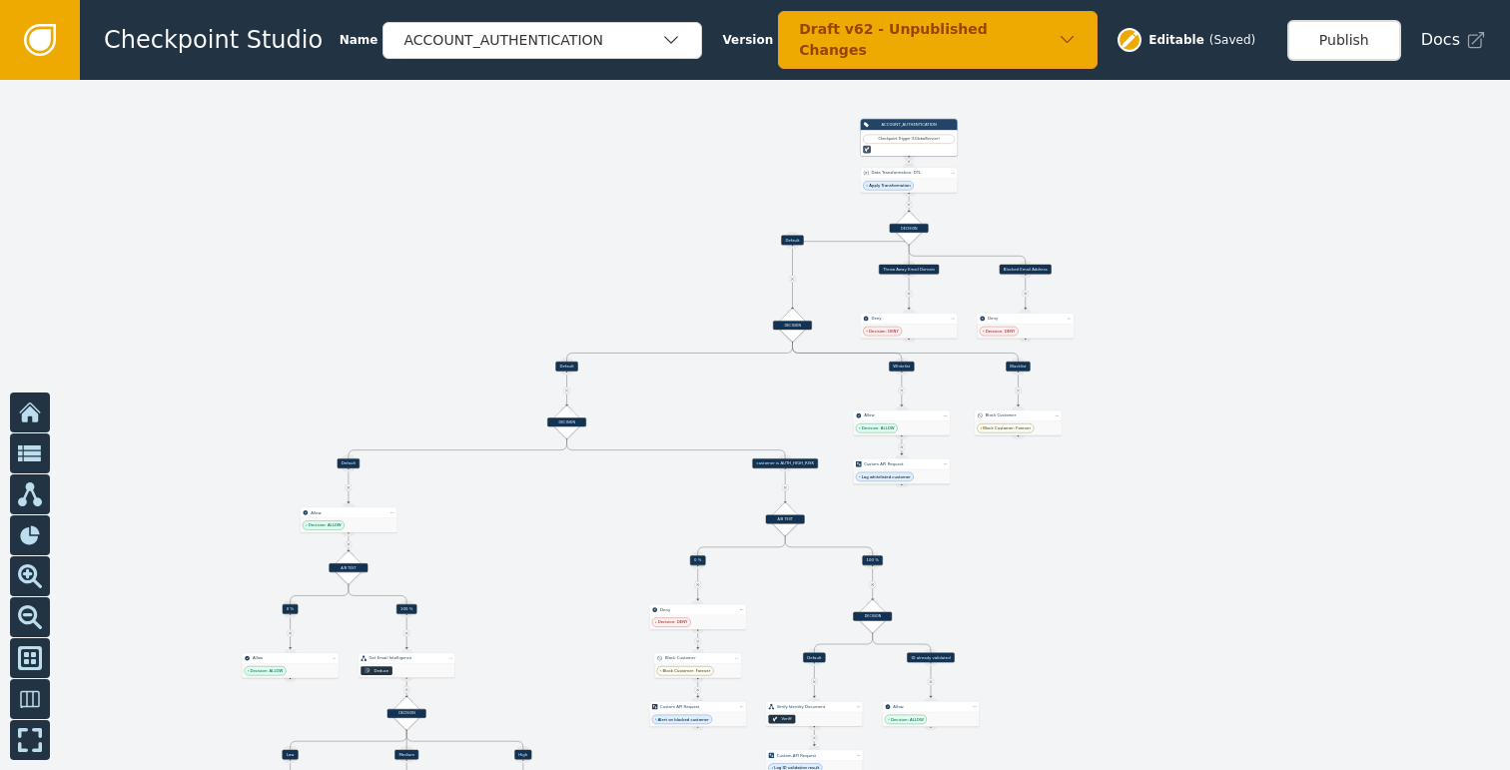
drag, startPoint x: 1031, startPoint y: 547, endPoint x: 1231, endPoint y: 473, distance: 212.9
click at [1231, 473] on div at bounding box center [755, 425] width 1510 height 690
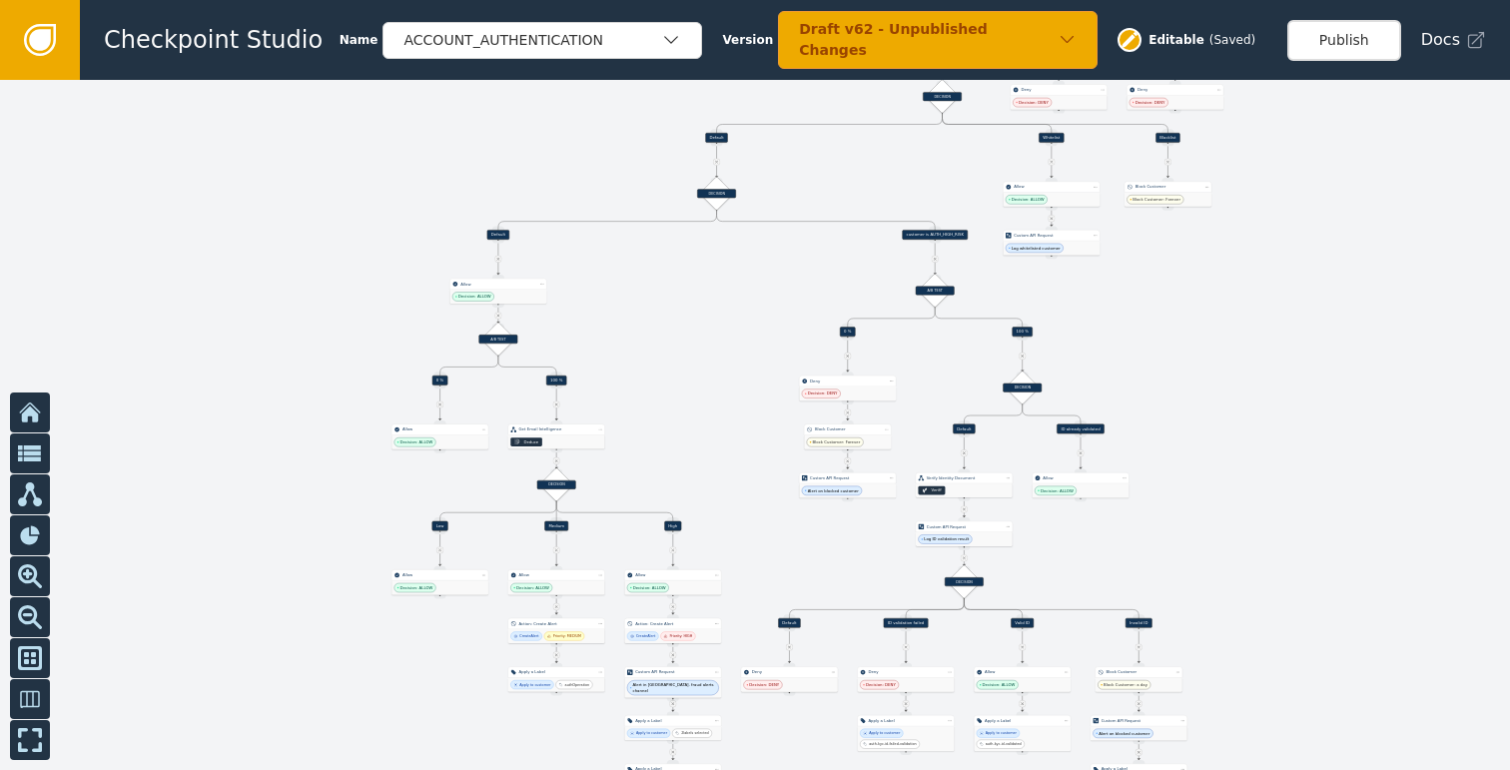
drag, startPoint x: 1244, startPoint y: 495, endPoint x: 1240, endPoint y: 325, distance: 169.8
click at [1240, 325] on div at bounding box center [755, 425] width 1510 height 690
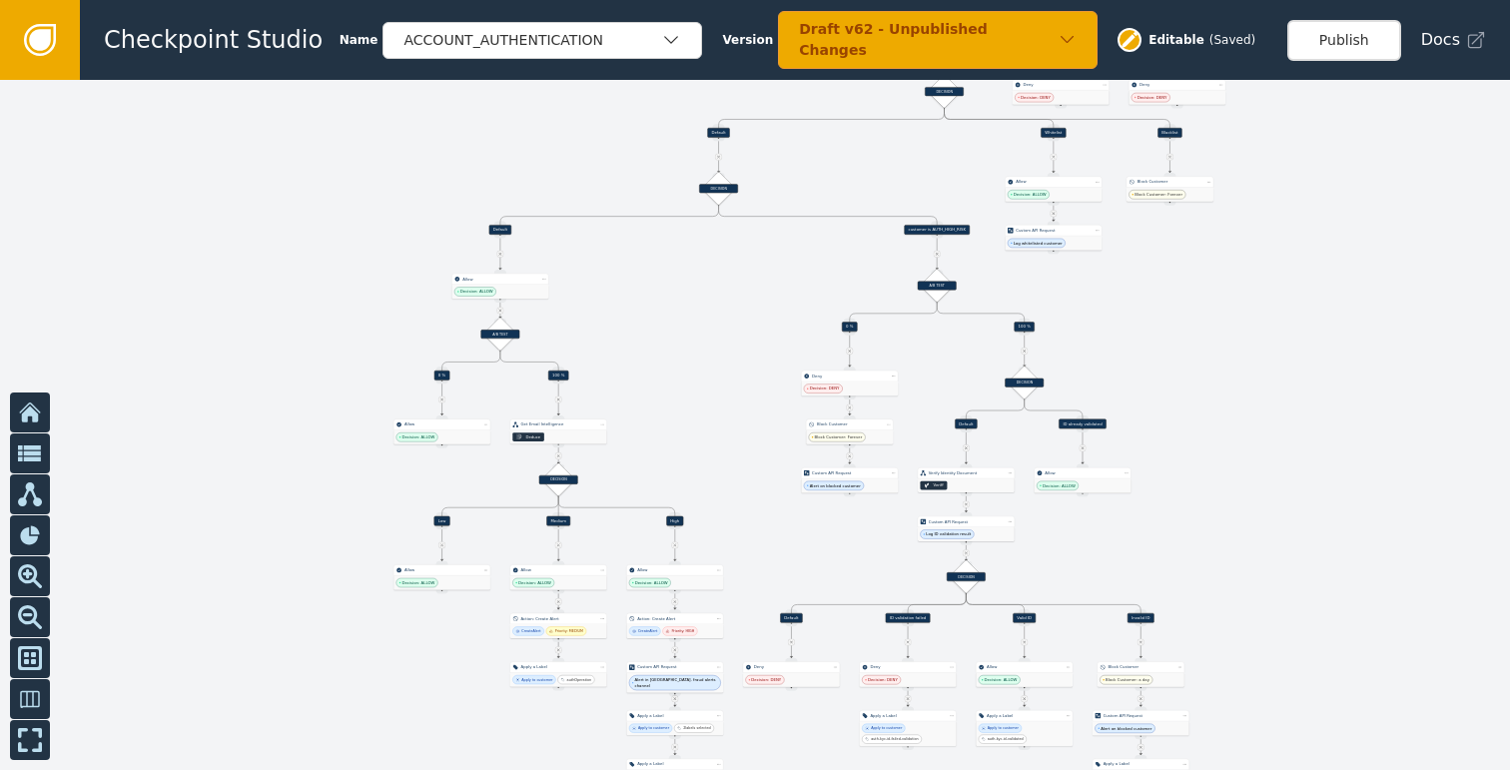
drag, startPoint x: 1260, startPoint y: 378, endPoint x: 1258, endPoint y: 330, distance: 48.0
click at [1260, 358] on div at bounding box center [755, 425] width 1510 height 690
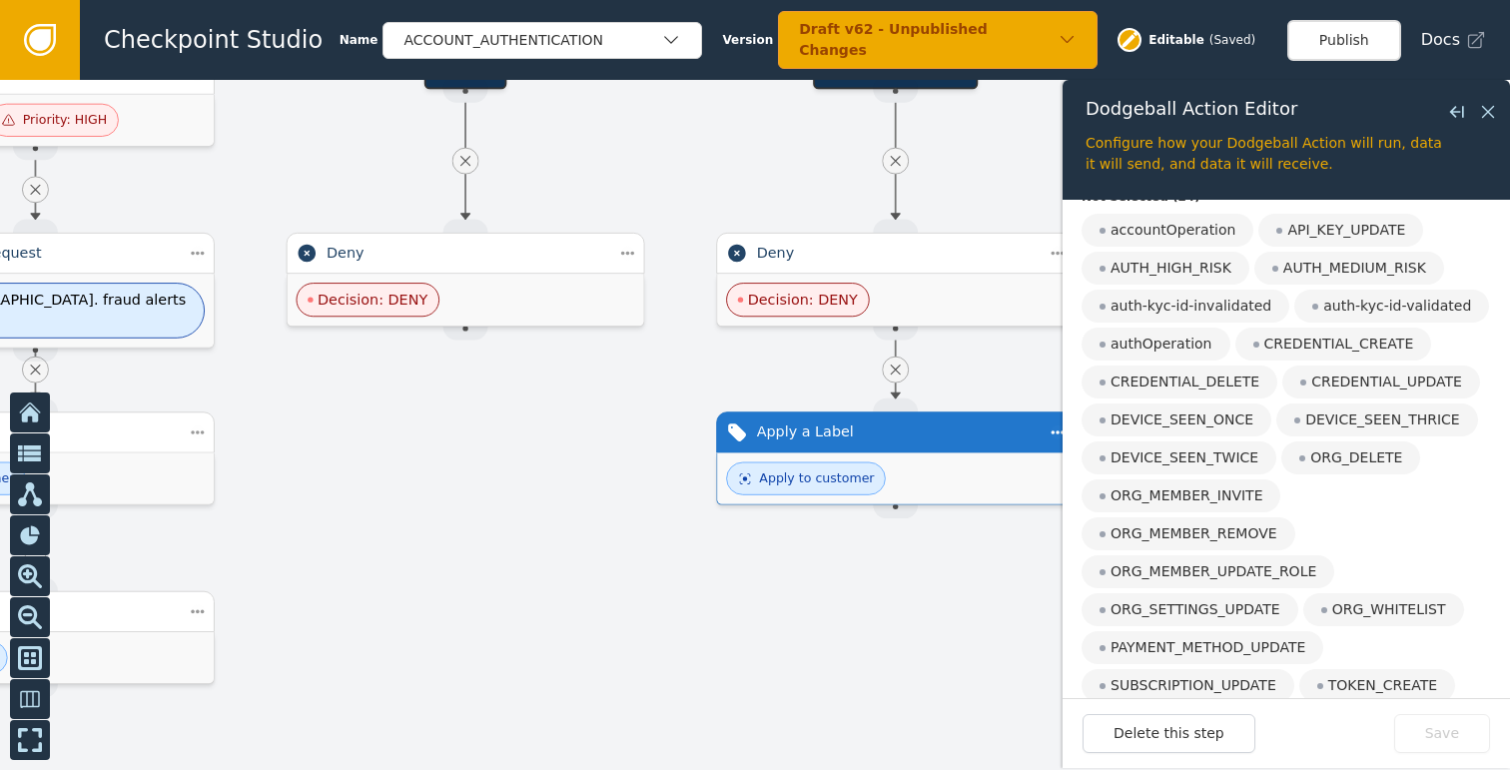
scroll to position [118, 0]
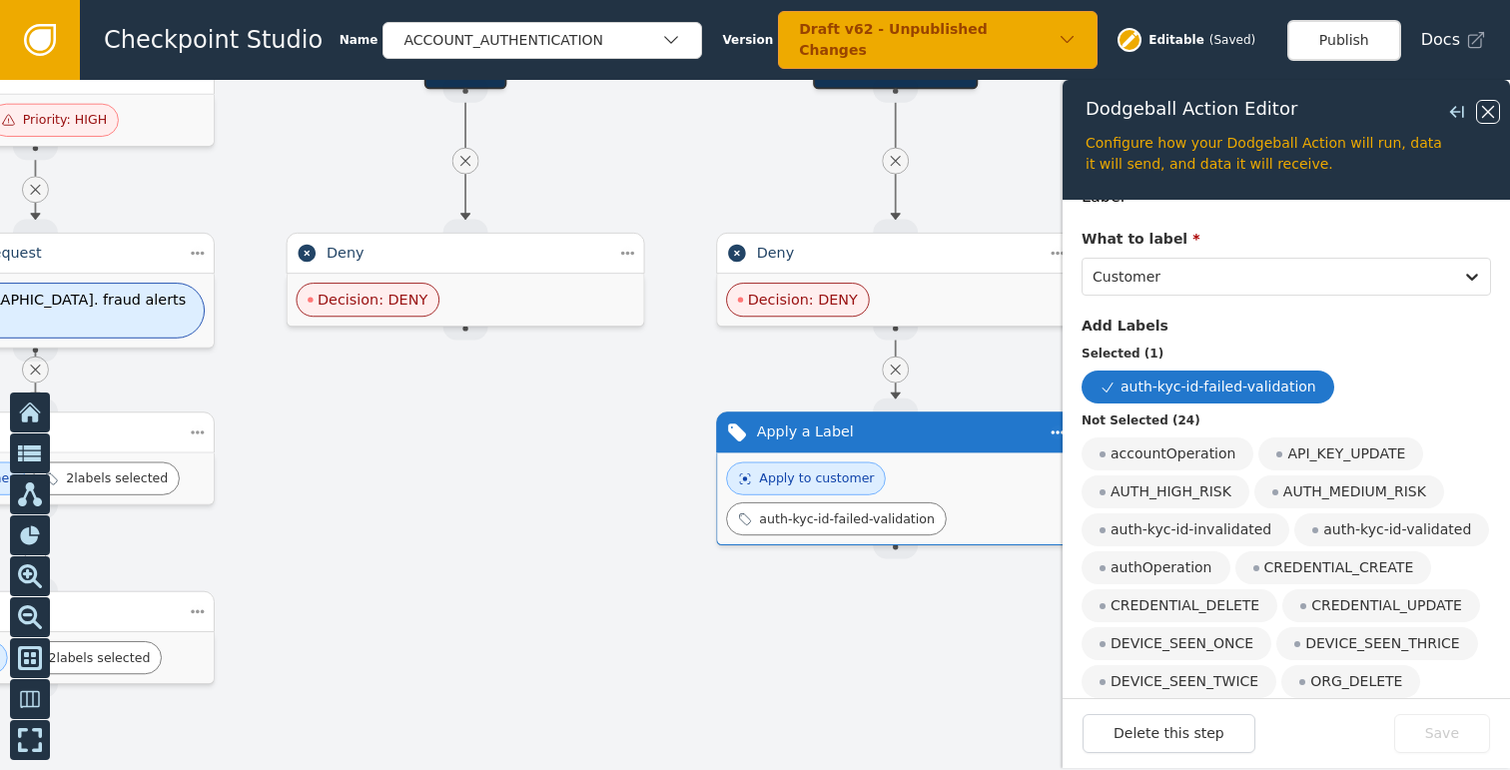
click at [1488, 108] on icon at bounding box center [1488, 112] width 22 height 22
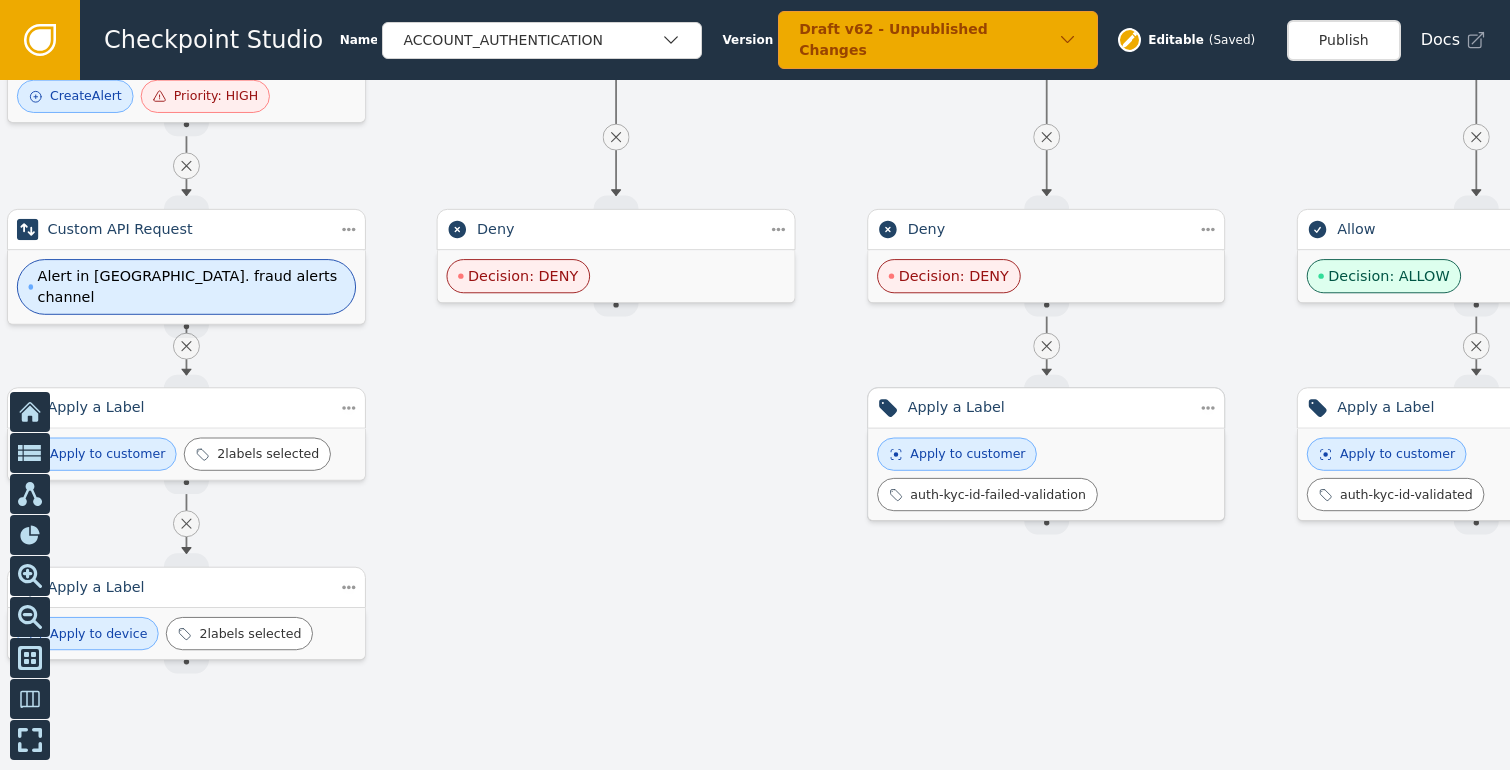
drag, startPoint x: 539, startPoint y: 439, endPoint x: 690, endPoint y: 415, distance: 152.6
click at [690, 415] on div at bounding box center [755, 425] width 1510 height 690
drag, startPoint x: 637, startPoint y: 422, endPoint x: 841, endPoint y: 401, distance: 204.7
click at [841, 401] on div at bounding box center [755, 425] width 1510 height 690
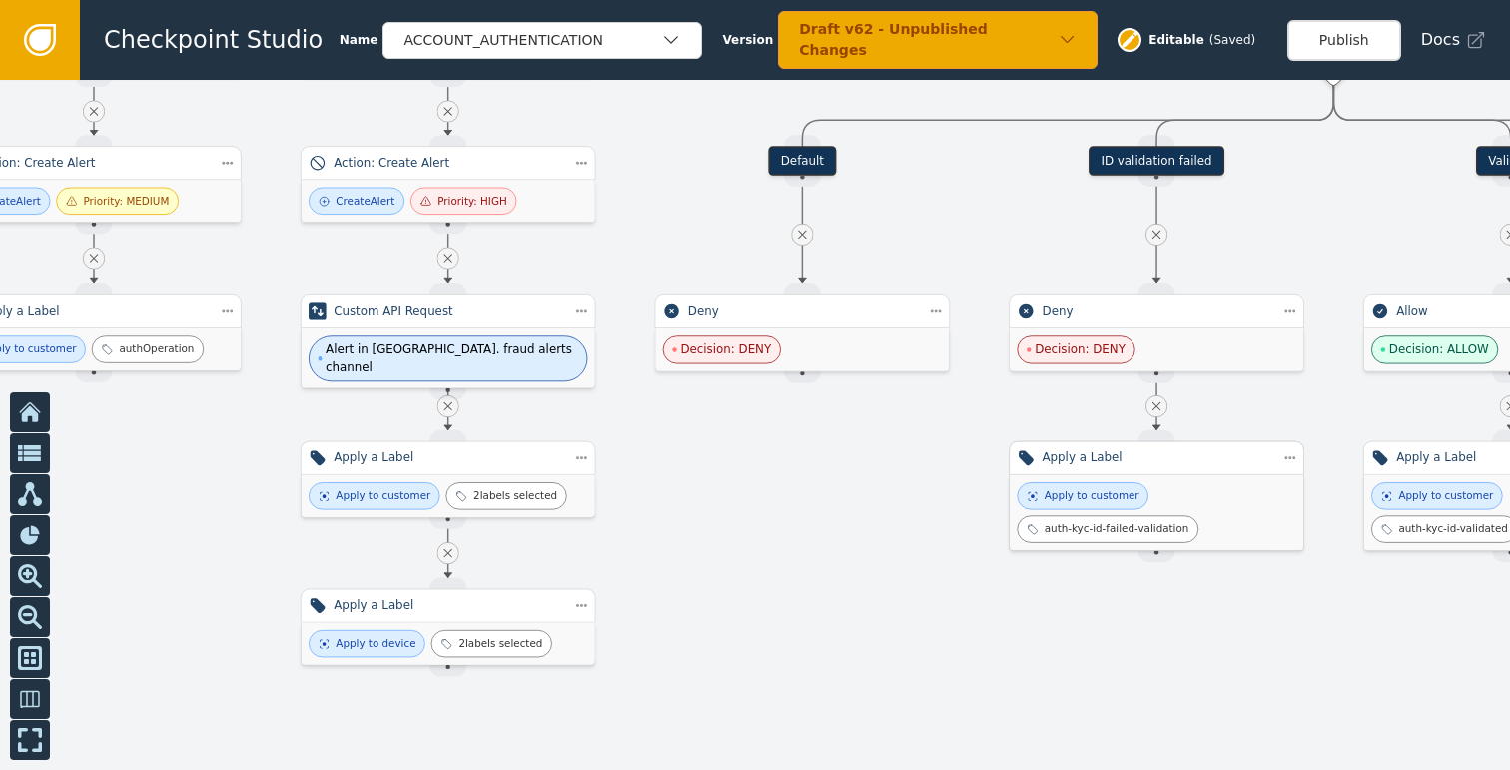
drag, startPoint x: 733, startPoint y: 498, endPoint x: 732, endPoint y: 588, distance: 89.9
click at [732, 588] on div at bounding box center [755, 425] width 1510 height 690
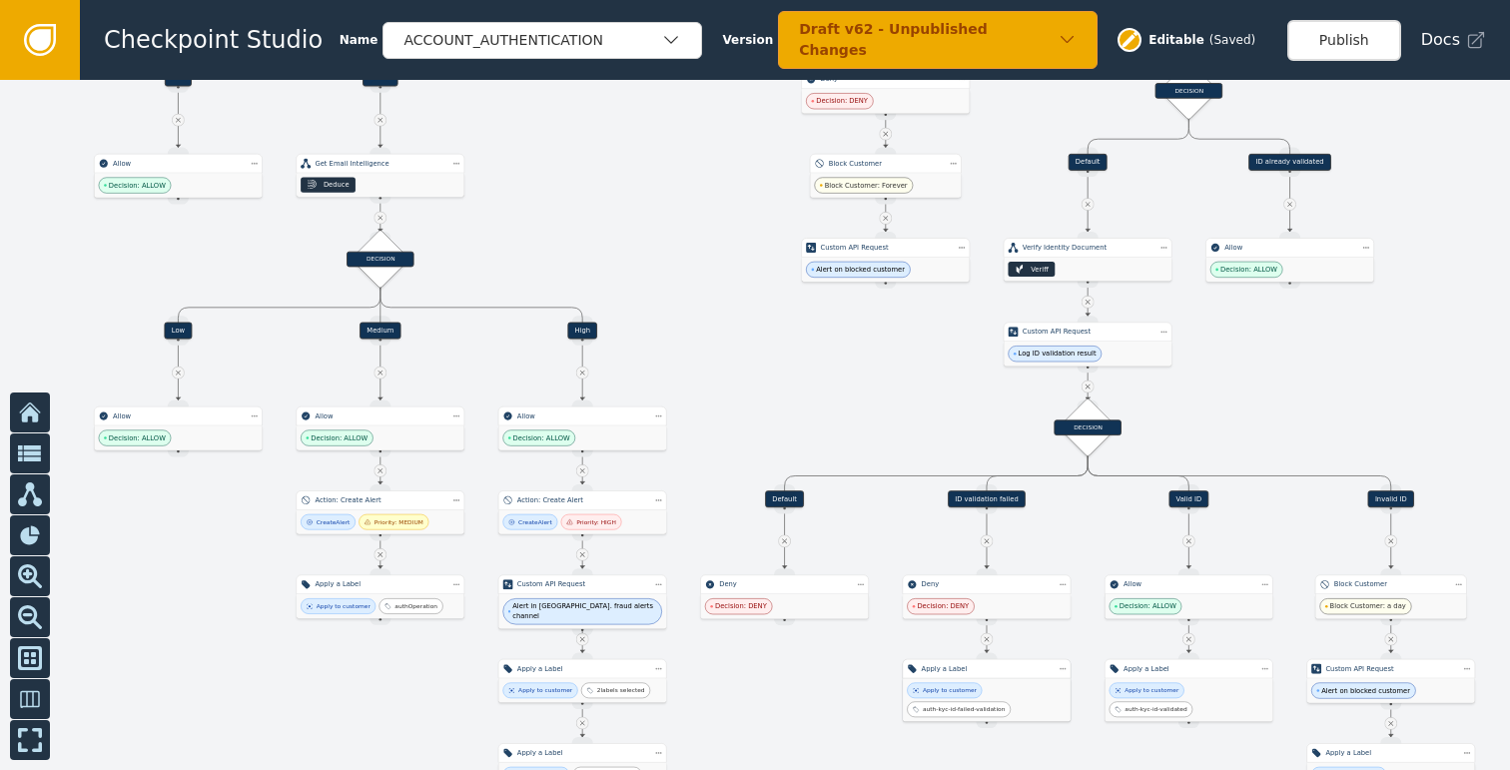
drag, startPoint x: 706, startPoint y: 254, endPoint x: 726, endPoint y: 404, distance: 152.1
click at [746, 436] on div at bounding box center [755, 425] width 1510 height 690
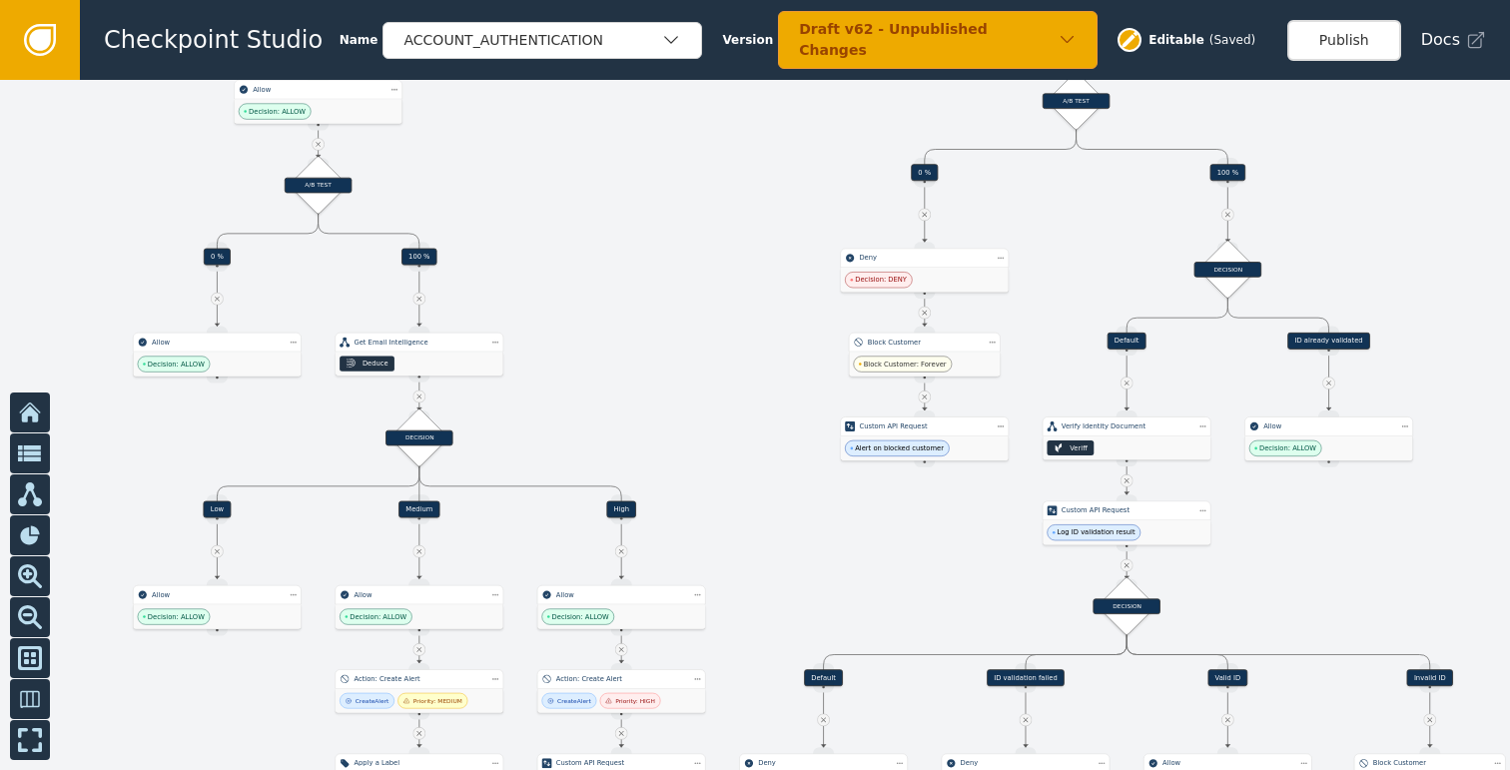
drag, startPoint x: 682, startPoint y: 260, endPoint x: 704, endPoint y: 389, distance: 131.6
click at [704, 389] on div at bounding box center [755, 425] width 1510 height 690
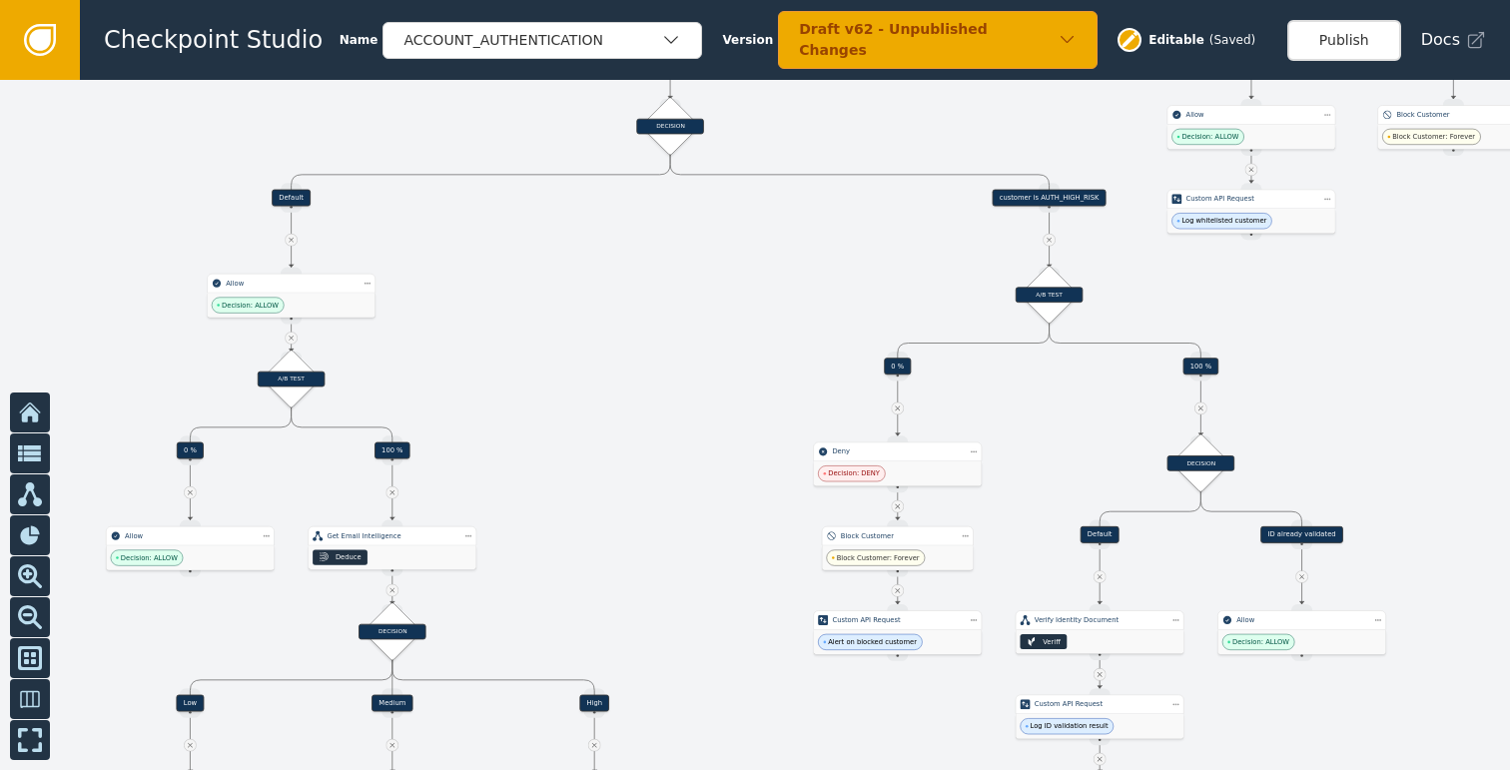
drag, startPoint x: 701, startPoint y: 274, endPoint x: 668, endPoint y: 417, distance: 147.5
click at [668, 417] on div at bounding box center [755, 425] width 1510 height 690
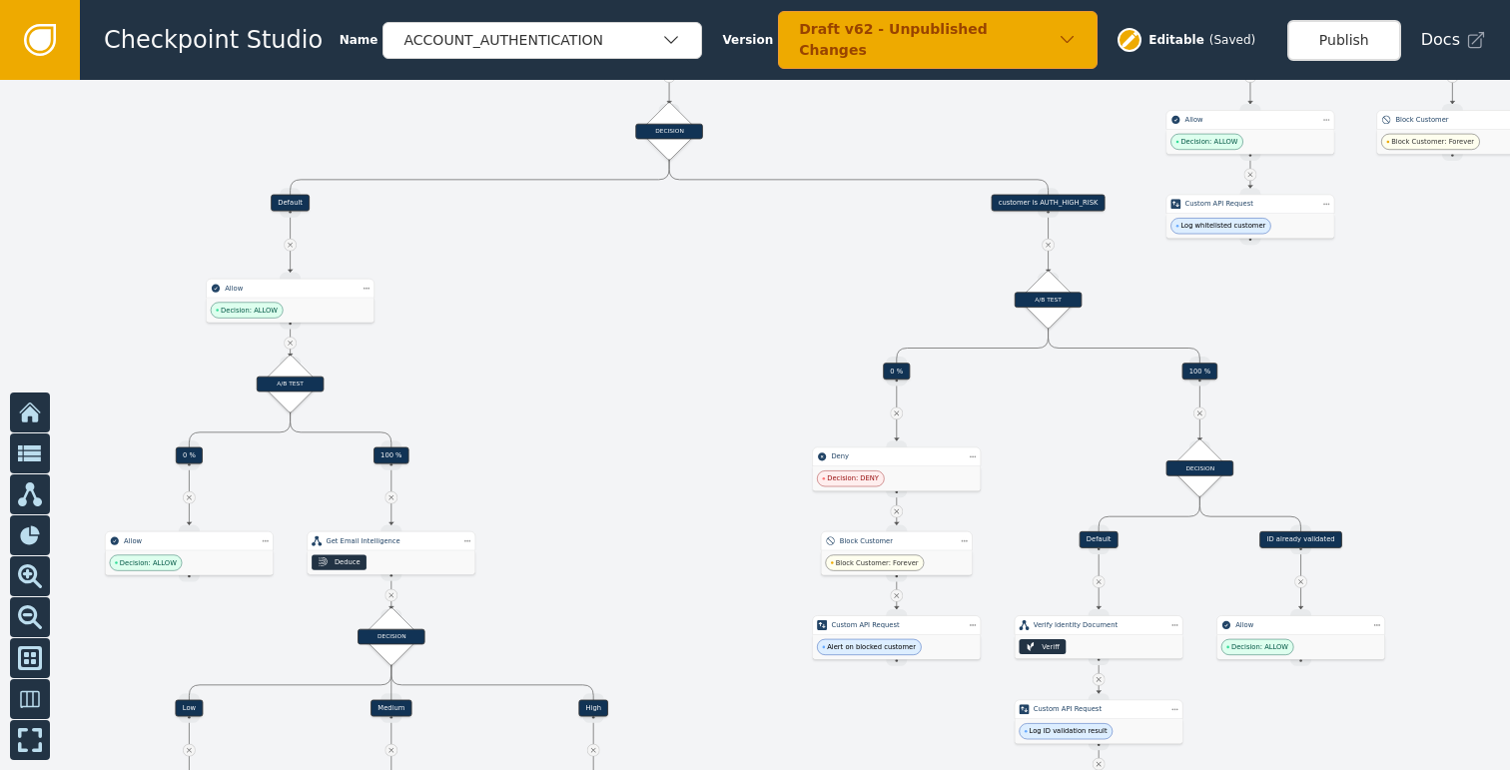
drag, startPoint x: 692, startPoint y: 288, endPoint x: 566, endPoint y: 368, distance: 149.5
click at [602, 349] on div at bounding box center [755, 425] width 1510 height 690
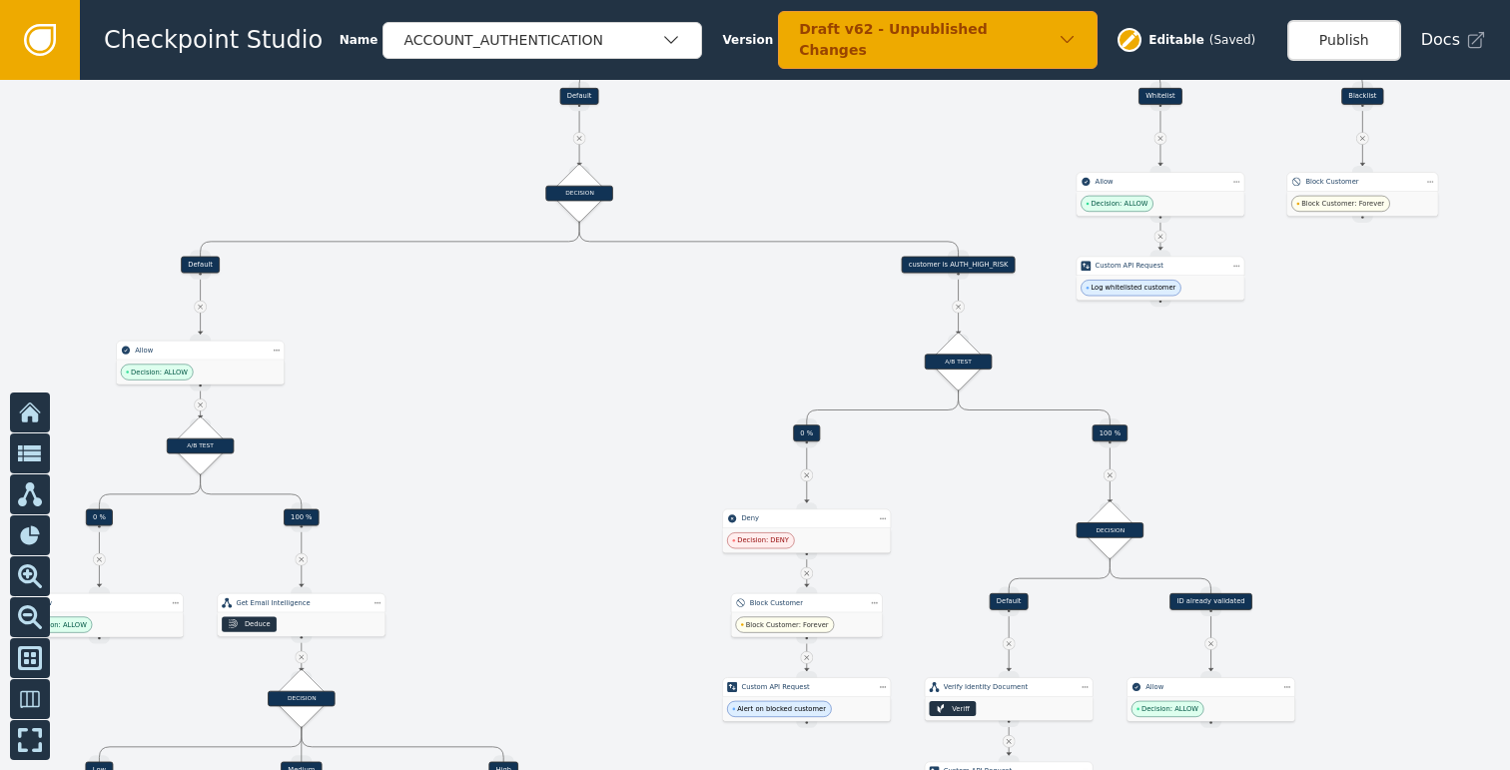
drag, startPoint x: 710, startPoint y: 344, endPoint x: 636, endPoint y: 447, distance: 126.6
click at [645, 434] on div at bounding box center [755, 425] width 1510 height 690
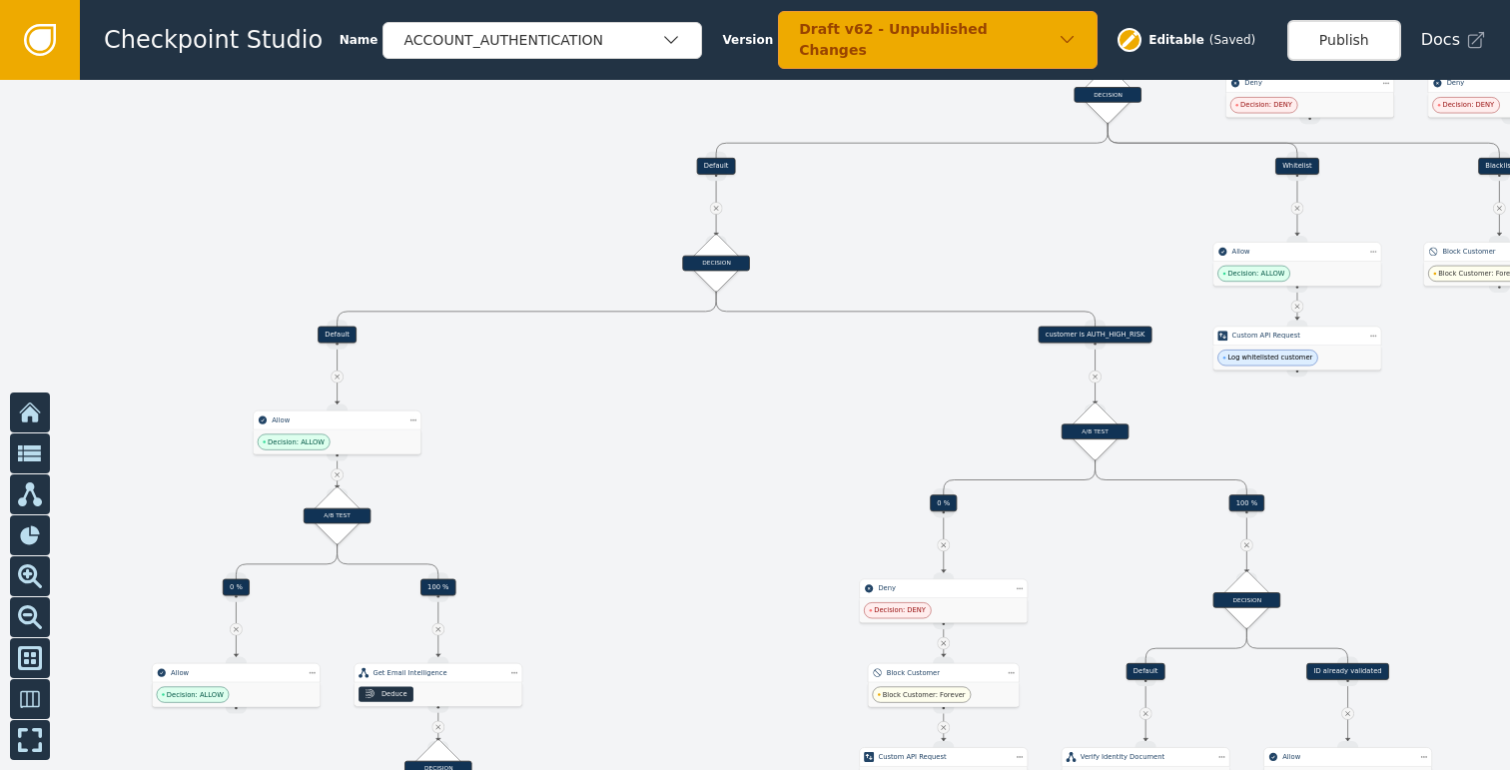
drag, startPoint x: 546, startPoint y: 422, endPoint x: 732, endPoint y: 396, distance: 187.5
click at [732, 396] on div at bounding box center [755, 425] width 1510 height 690
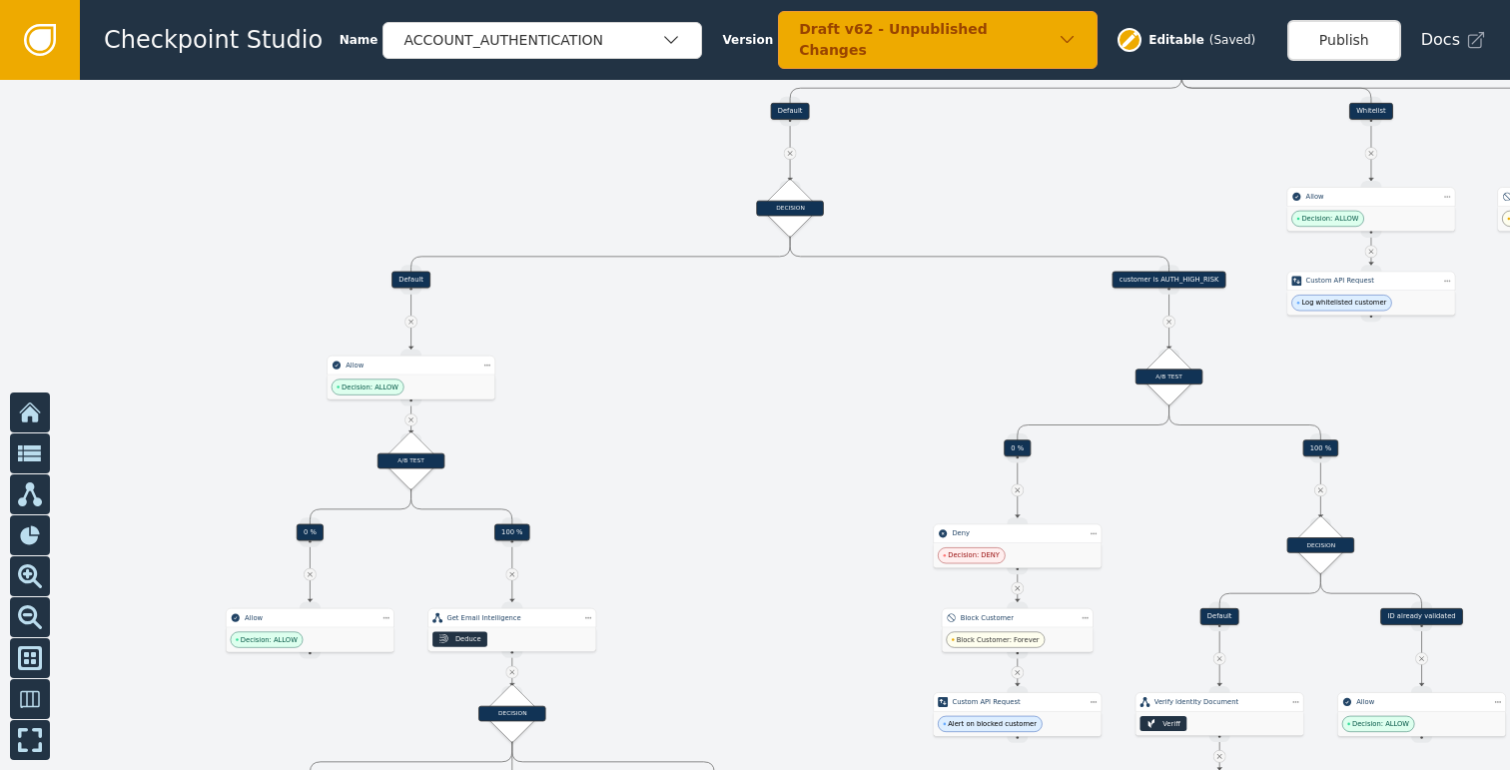
drag, startPoint x: 563, startPoint y: 451, endPoint x: 654, endPoint y: 381, distance: 114.6
click at [654, 381] on div at bounding box center [755, 425] width 1510 height 690
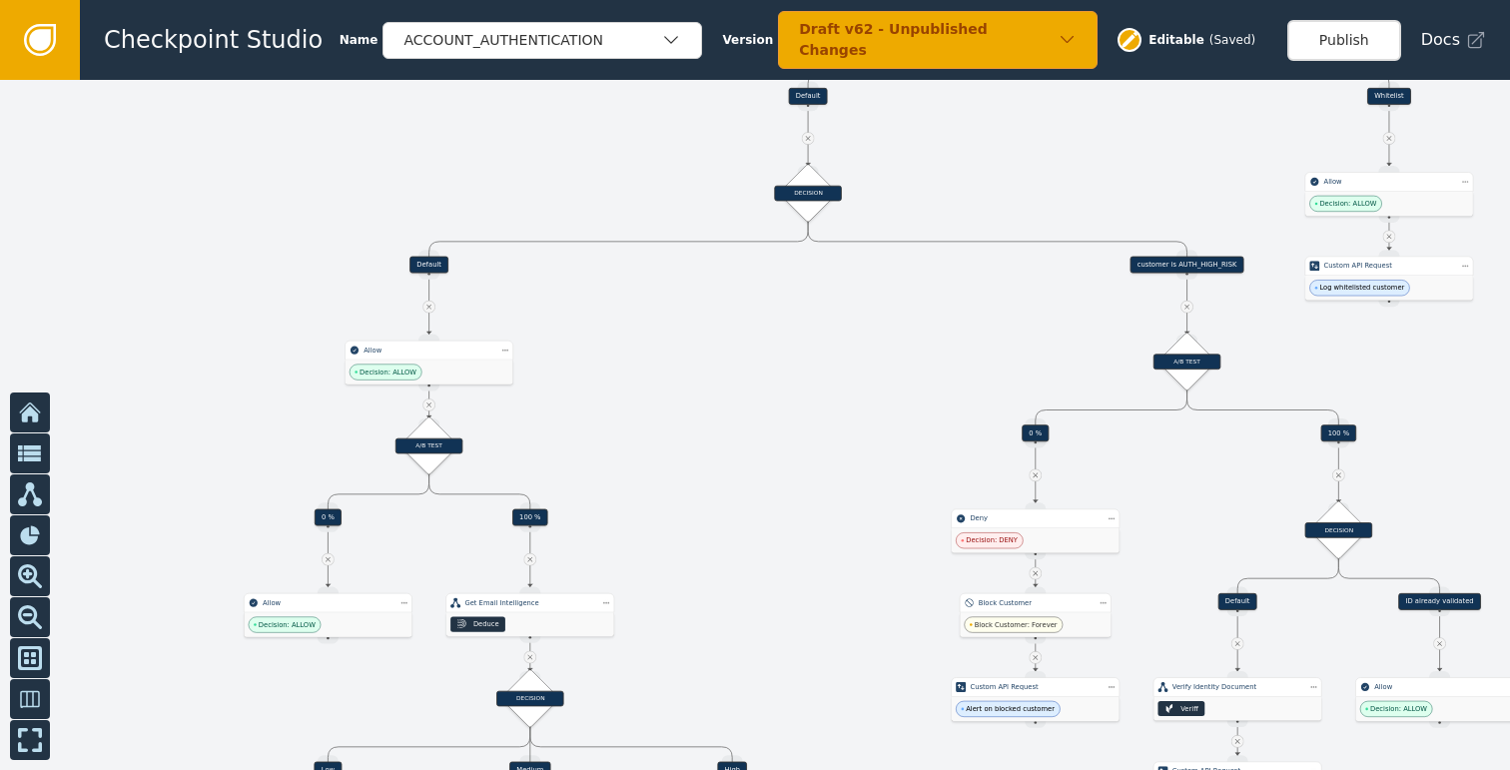
drag, startPoint x: 749, startPoint y: 444, endPoint x: 825, endPoint y: 356, distance: 116.1
click at [825, 356] on div at bounding box center [755, 425] width 1510 height 690
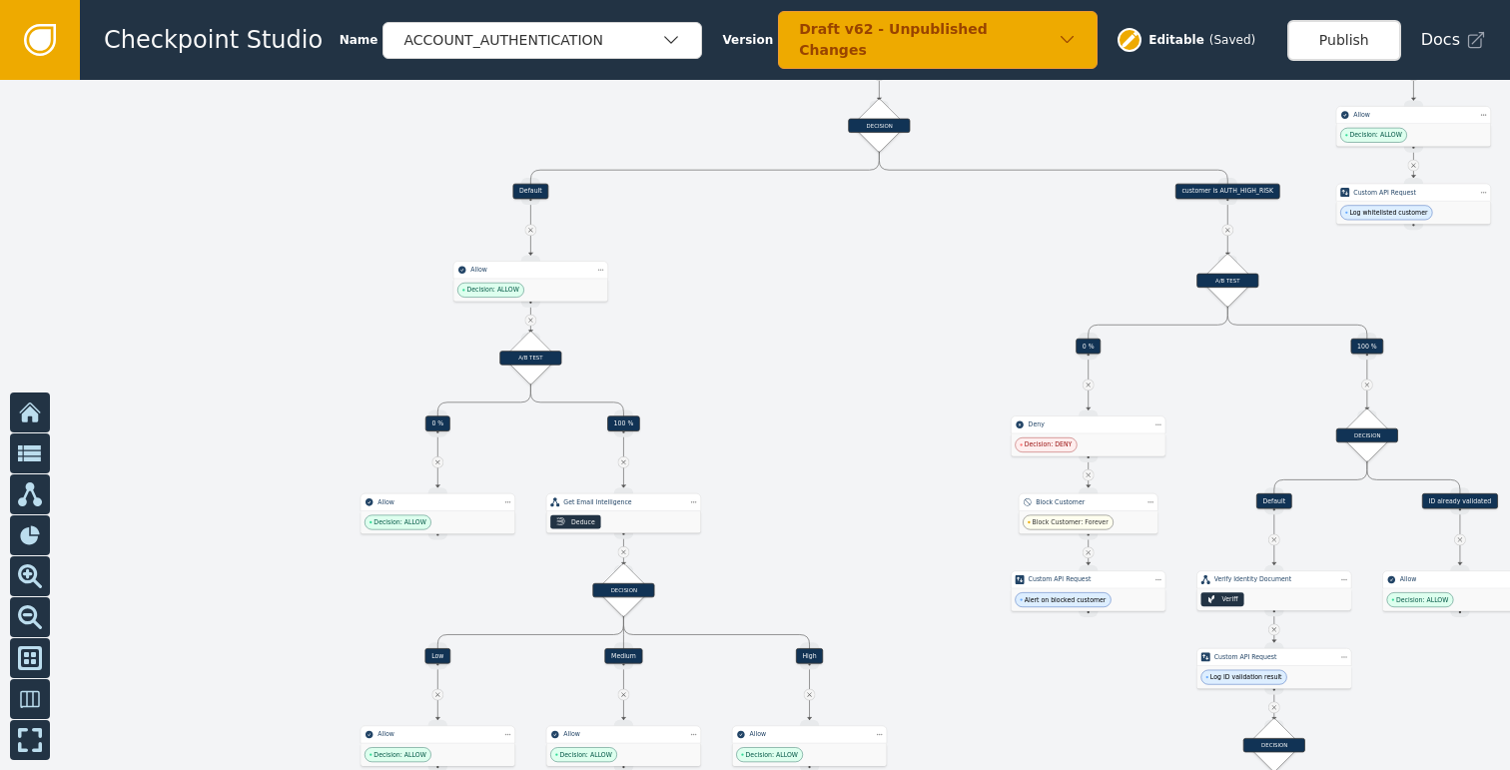
drag, startPoint x: 830, startPoint y: 533, endPoint x: 867, endPoint y: 363, distance: 173.7
click at [867, 363] on div at bounding box center [755, 425] width 1510 height 690
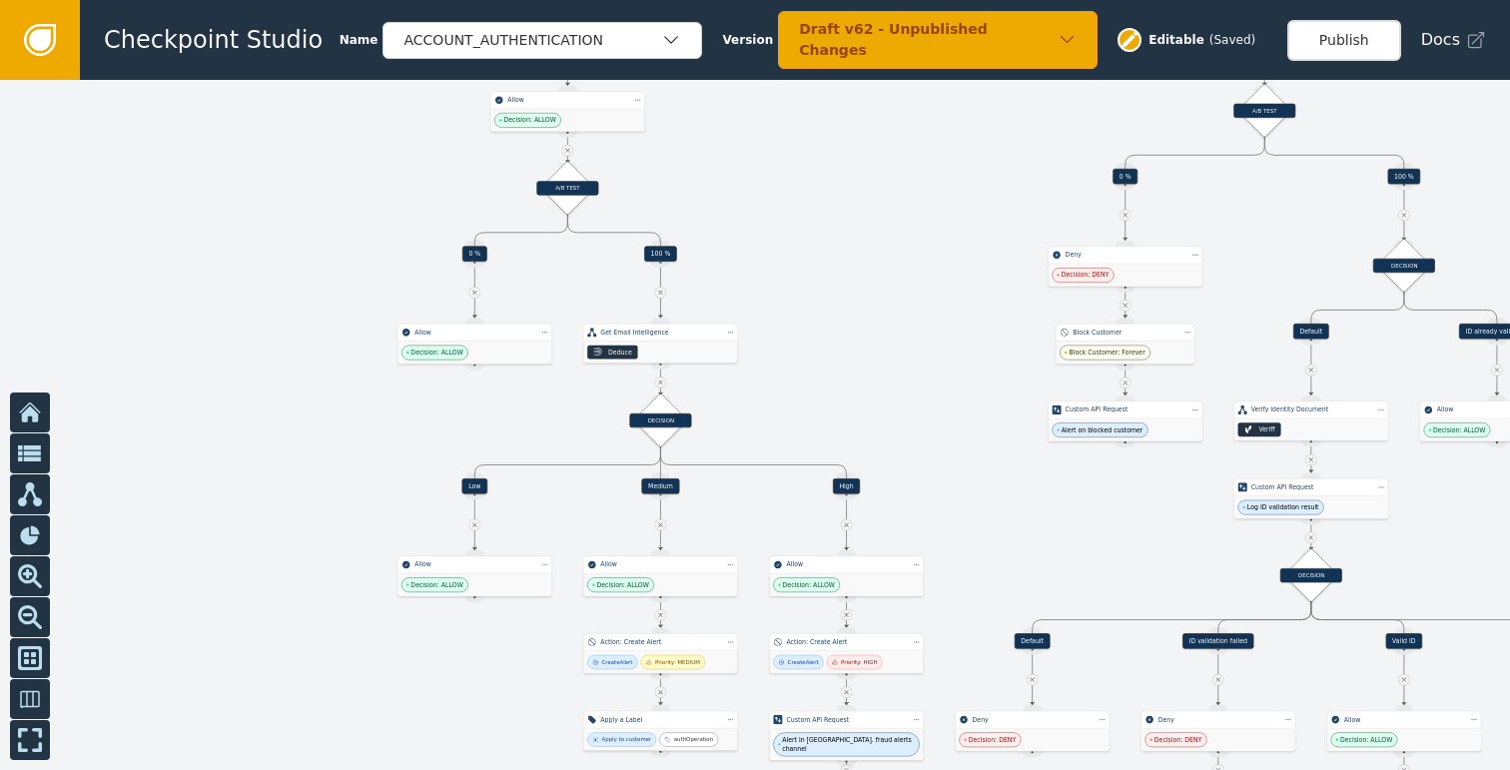
drag, startPoint x: 910, startPoint y: 409, endPoint x: 890, endPoint y: 272, distance: 139.2
click at [890, 272] on div at bounding box center [755, 425] width 1510 height 690
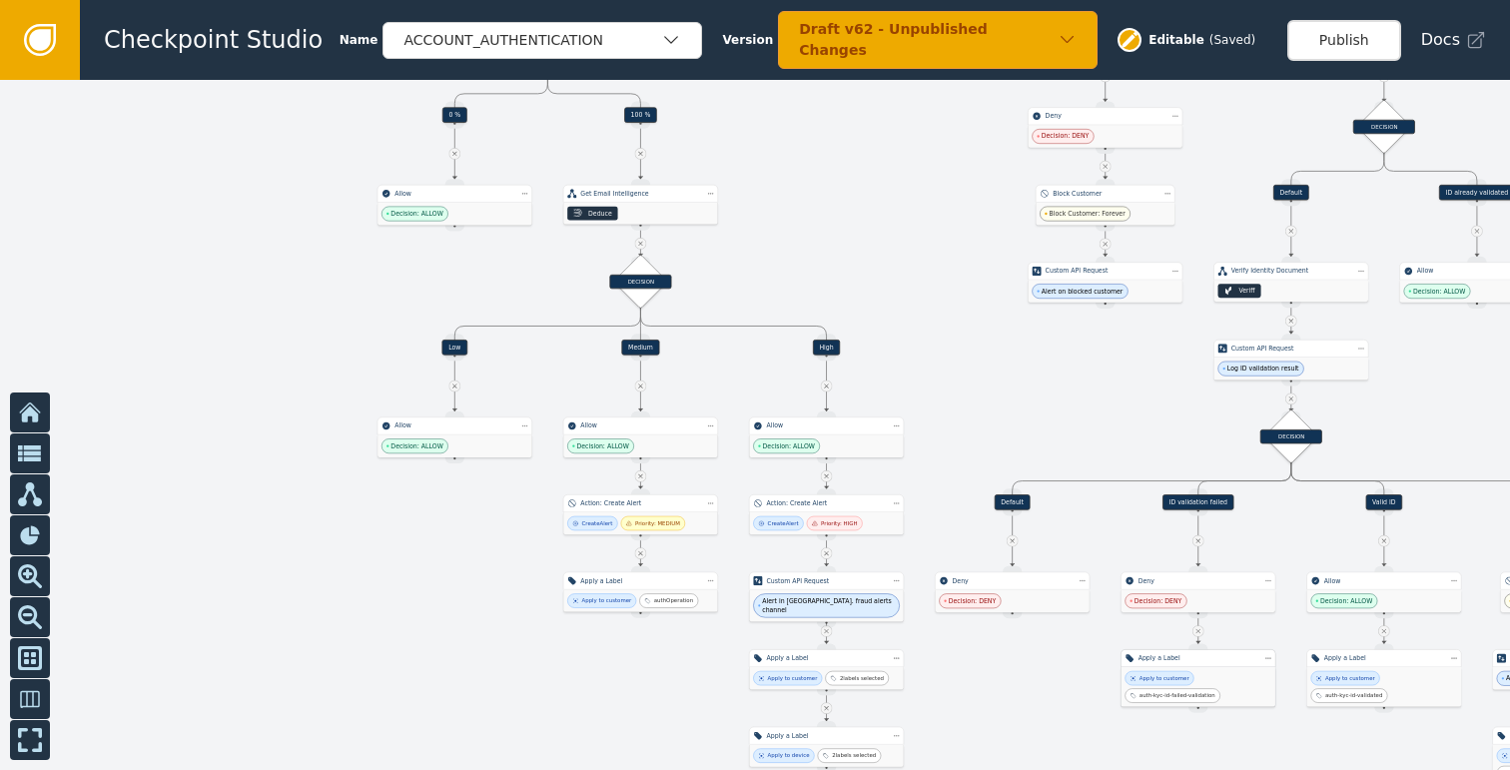
drag, startPoint x: 980, startPoint y: 355, endPoint x: 910, endPoint y: 221, distance: 152.3
click at [910, 220] on div at bounding box center [755, 425] width 1510 height 690
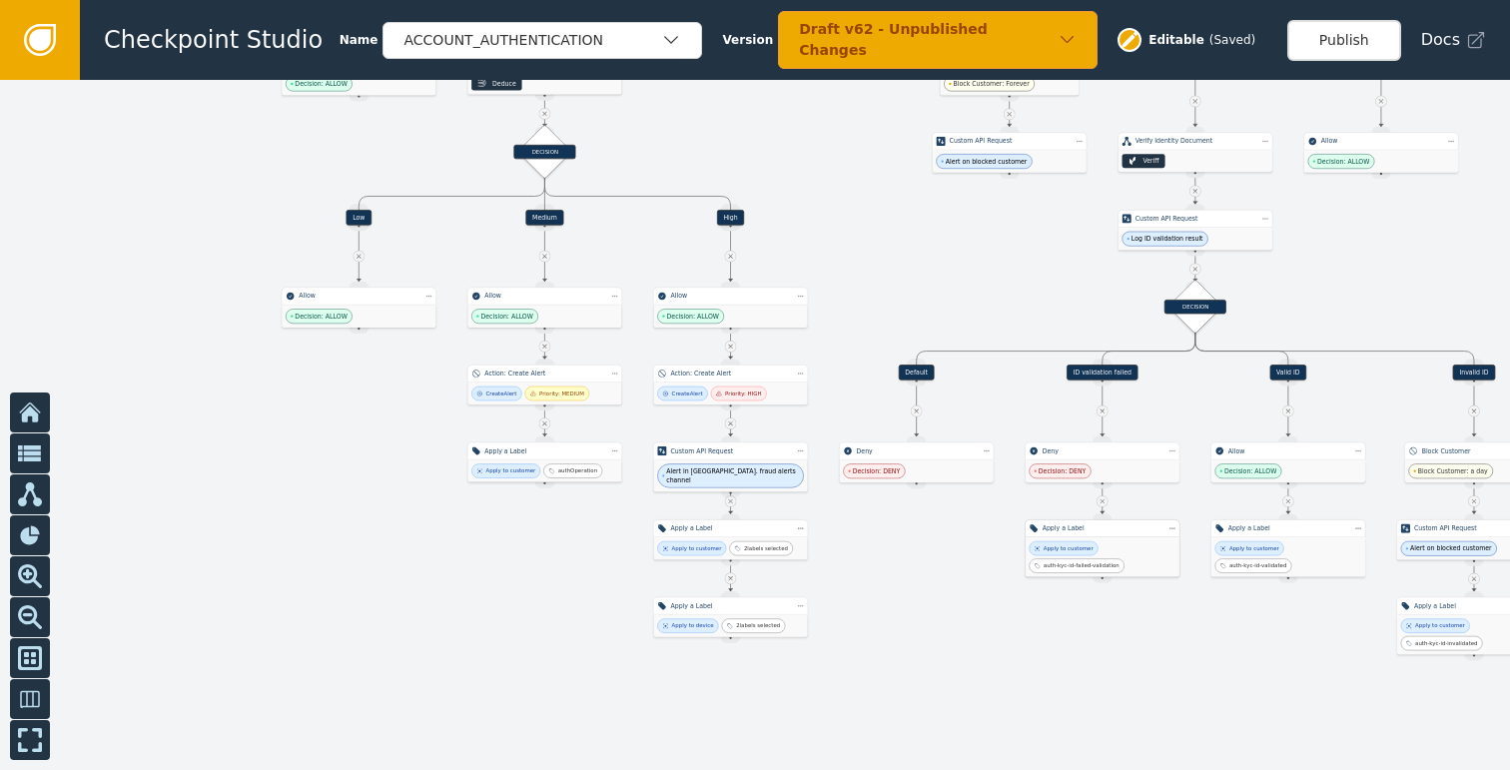
drag, startPoint x: 999, startPoint y: 593, endPoint x: 818, endPoint y: 606, distance: 182.2
click at [833, 606] on div at bounding box center [755, 425] width 1510 height 690
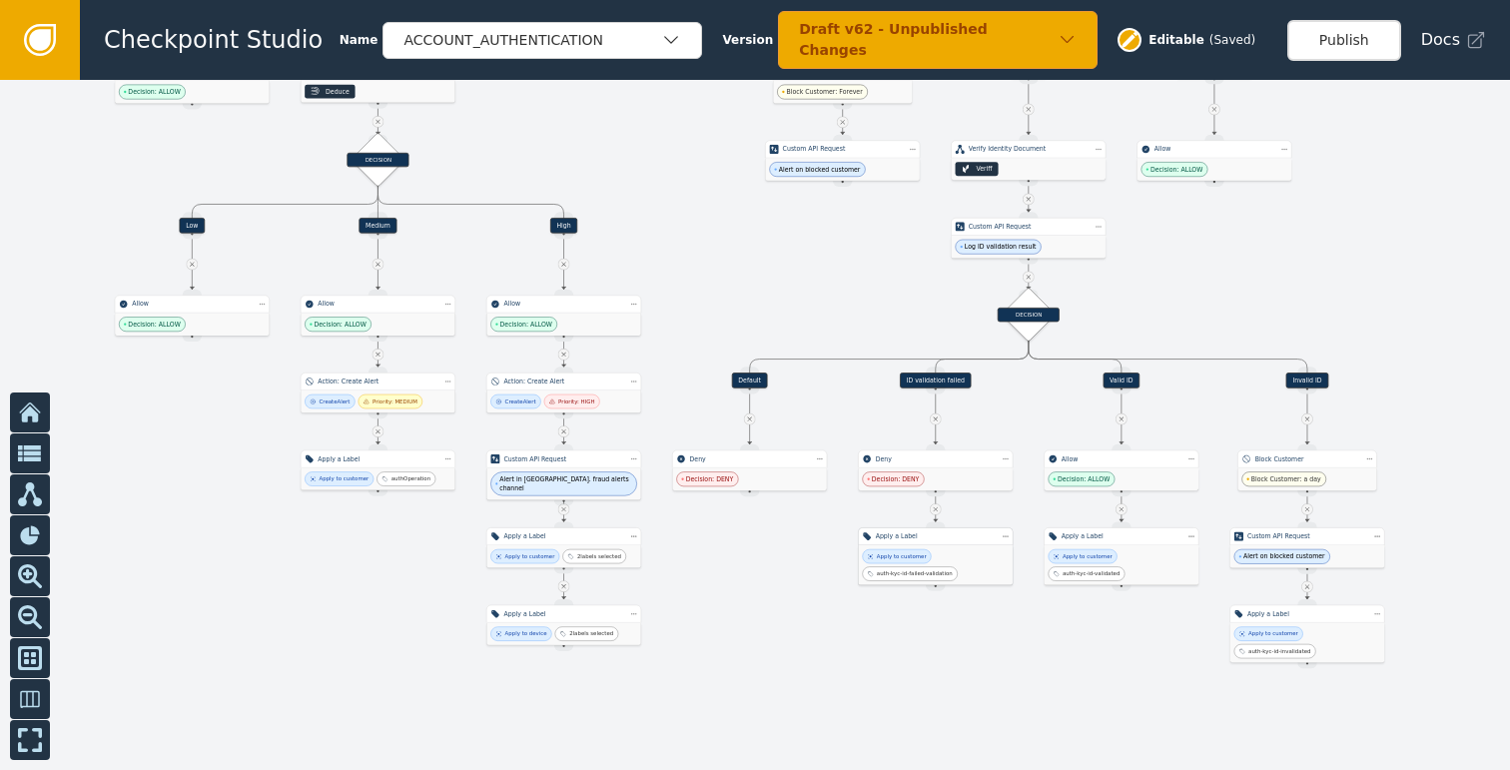
drag, startPoint x: 1060, startPoint y: 657, endPoint x: 769, endPoint y: 639, distance: 292.1
click at [846, 649] on div at bounding box center [755, 425] width 1510 height 690
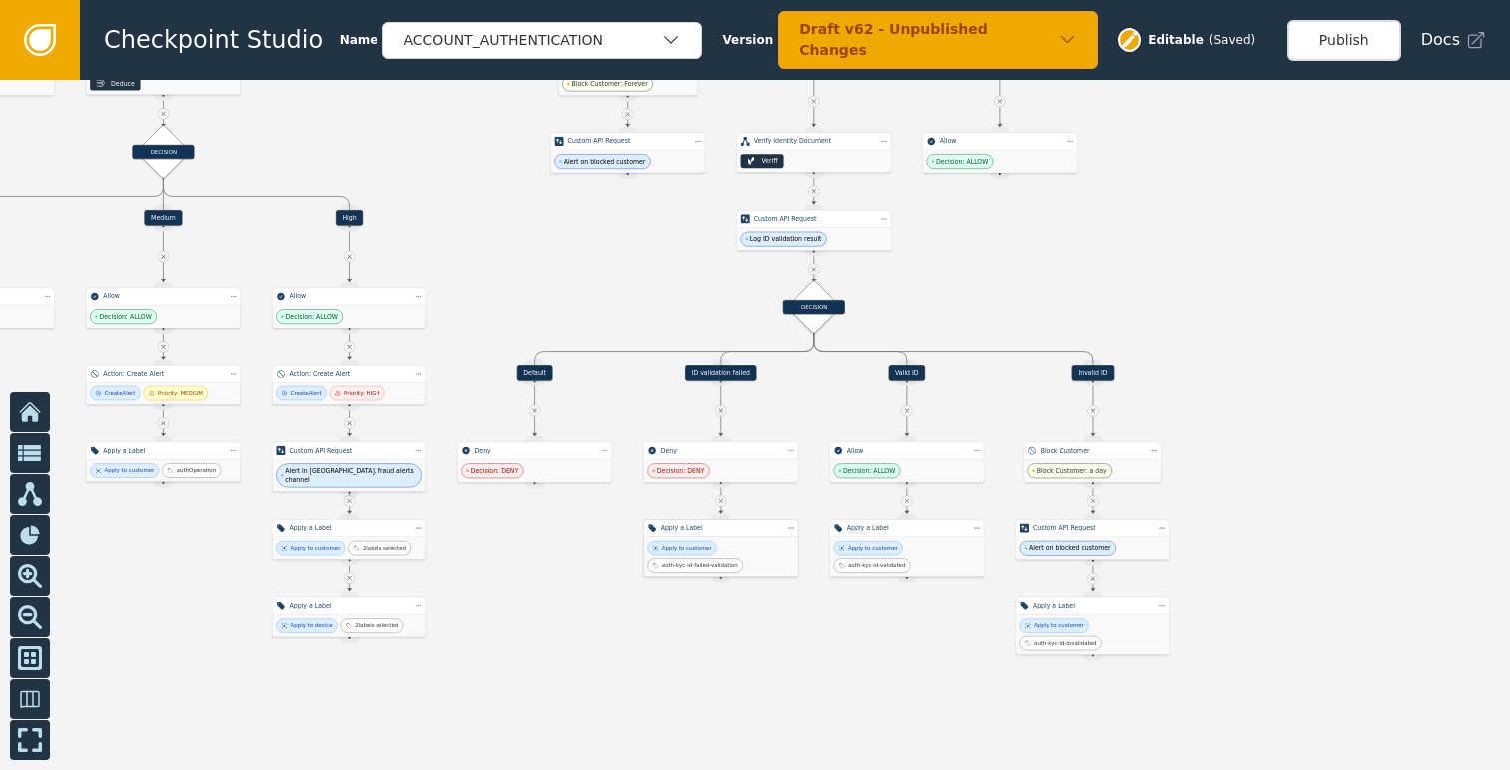
drag, startPoint x: 1268, startPoint y: 279, endPoint x: 1144, endPoint y: 507, distance: 260.0
click at [1147, 504] on div at bounding box center [755, 425] width 1510 height 690
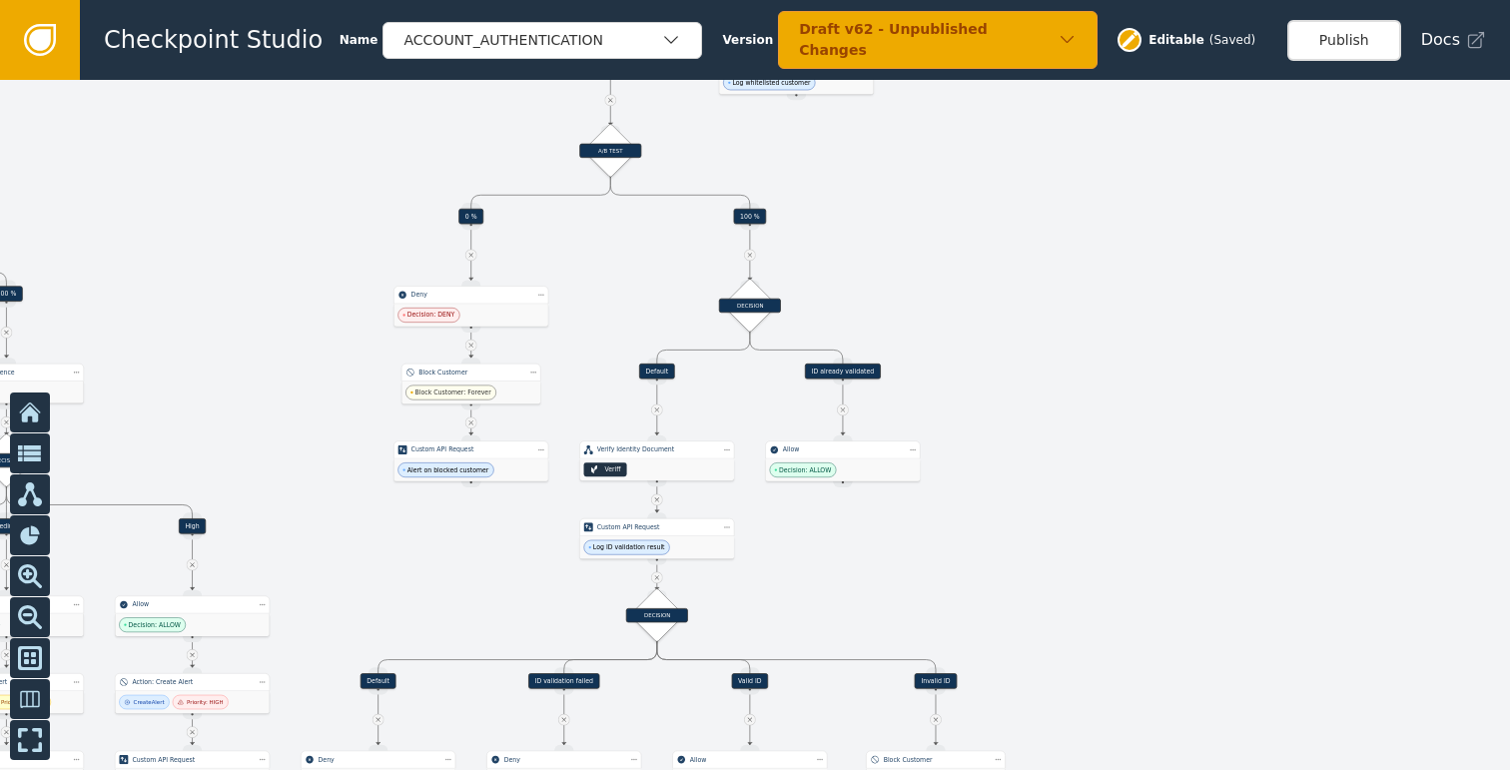
drag, startPoint x: 1211, startPoint y: 320, endPoint x: 1105, endPoint y: 540, distance: 243.8
click at [1111, 534] on div at bounding box center [755, 425] width 1510 height 690
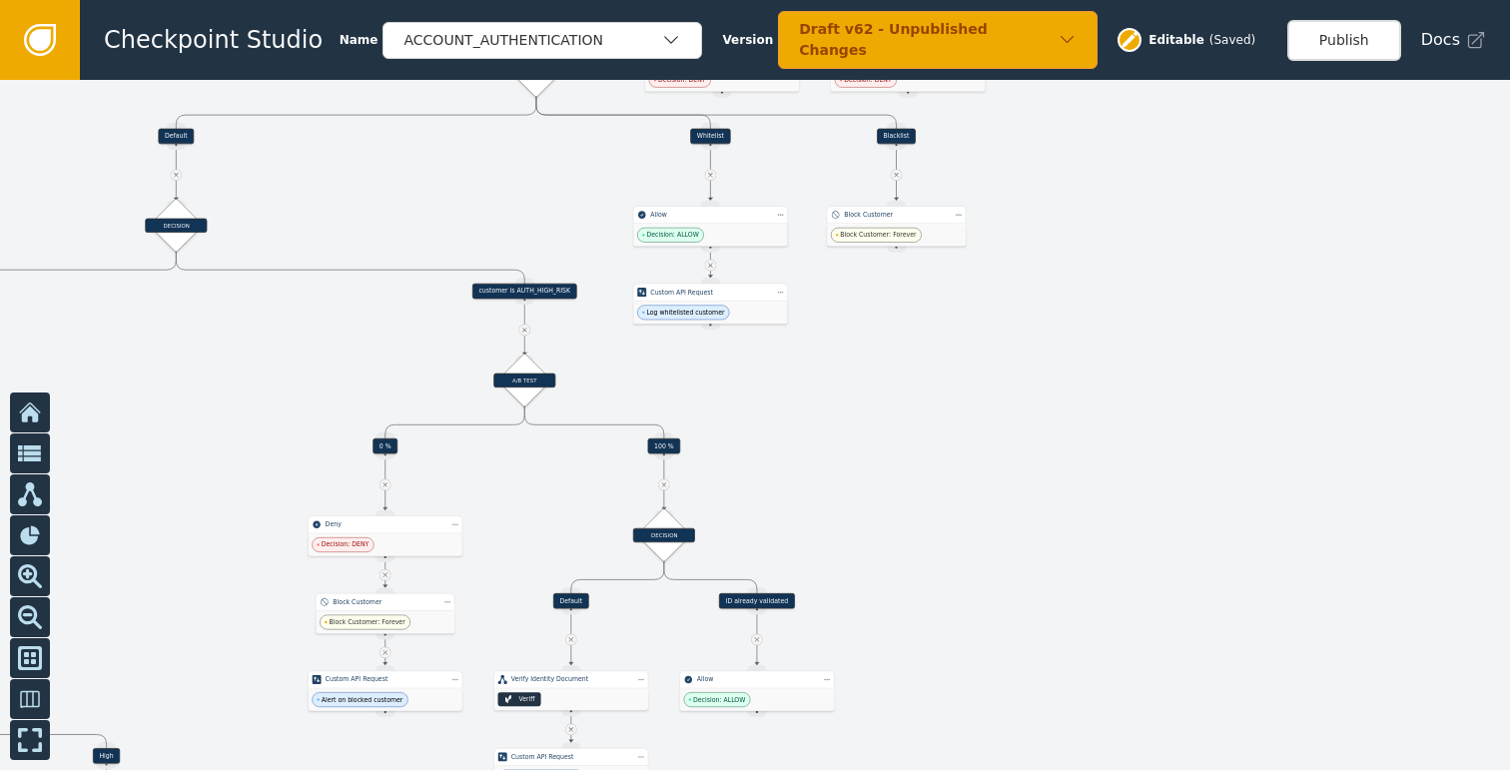
drag, startPoint x: 1033, startPoint y: 385, endPoint x: 1097, endPoint y: 222, distance: 175.8
click at [1078, 254] on div at bounding box center [755, 425] width 1510 height 690
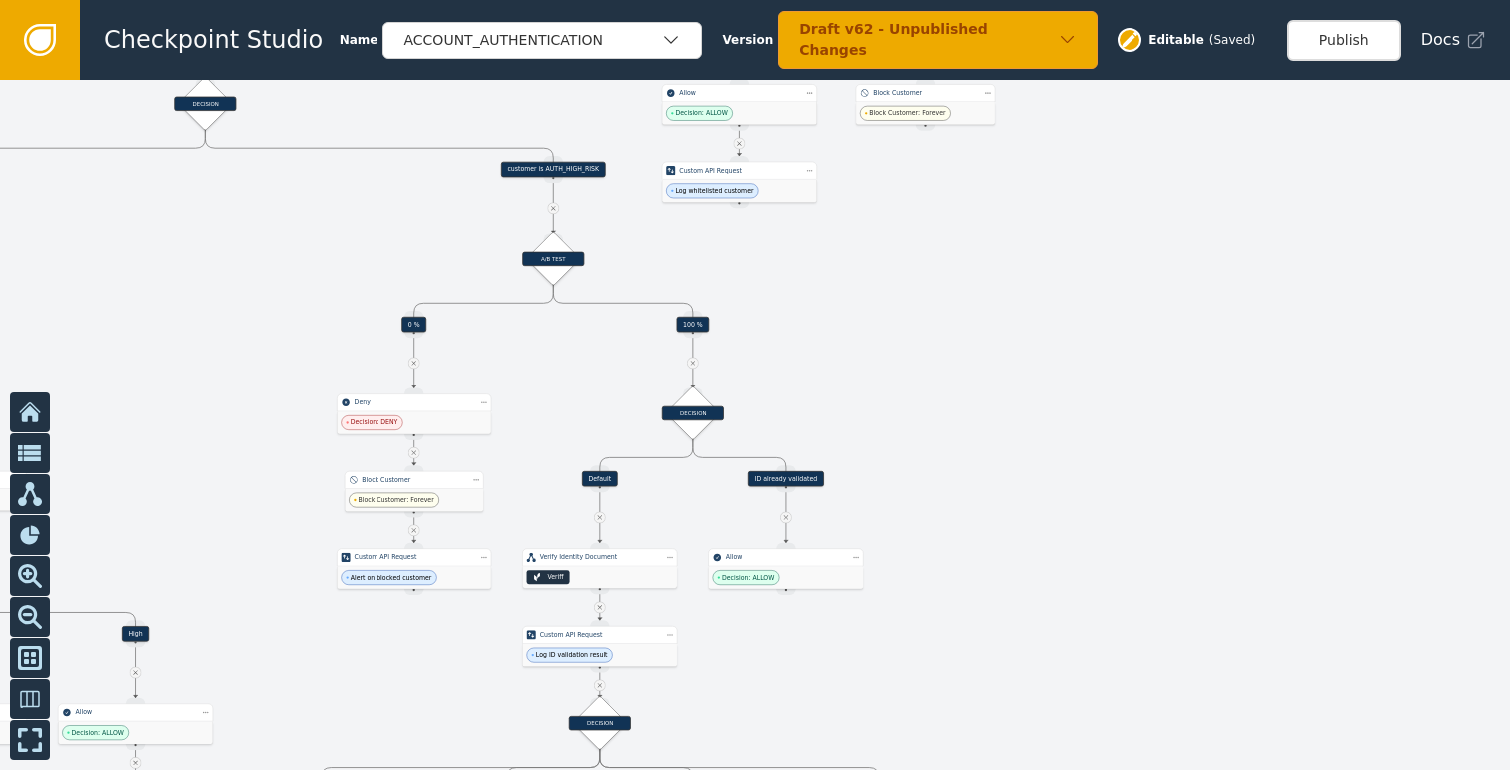
drag, startPoint x: 1042, startPoint y: 549, endPoint x: 1025, endPoint y: 529, distance: 26.2
click at [1036, 558] on div at bounding box center [755, 425] width 1510 height 690
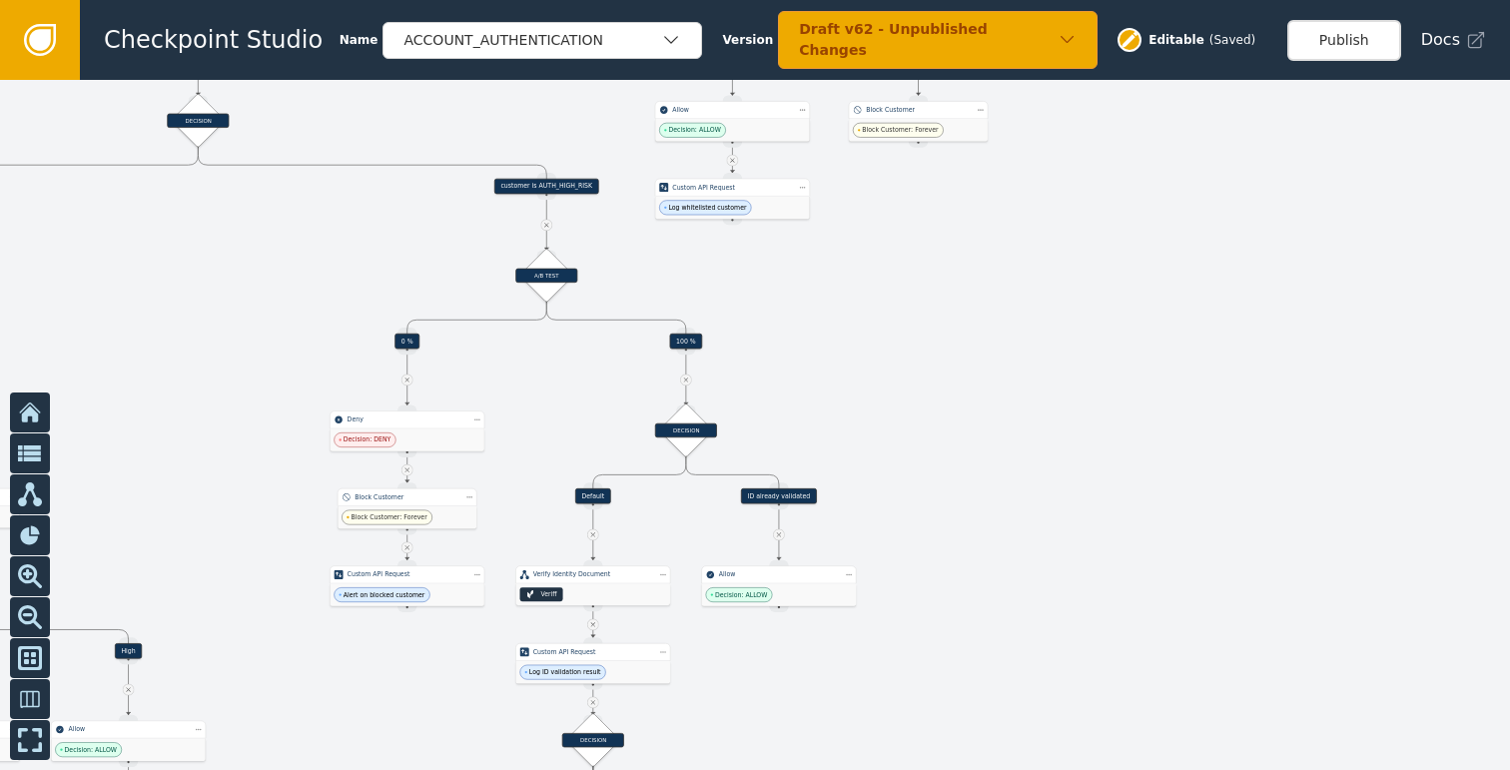
drag, startPoint x: 1026, startPoint y: 306, endPoint x: 1006, endPoint y: 477, distance: 171.9
click at [1007, 485] on div at bounding box center [755, 425] width 1510 height 690
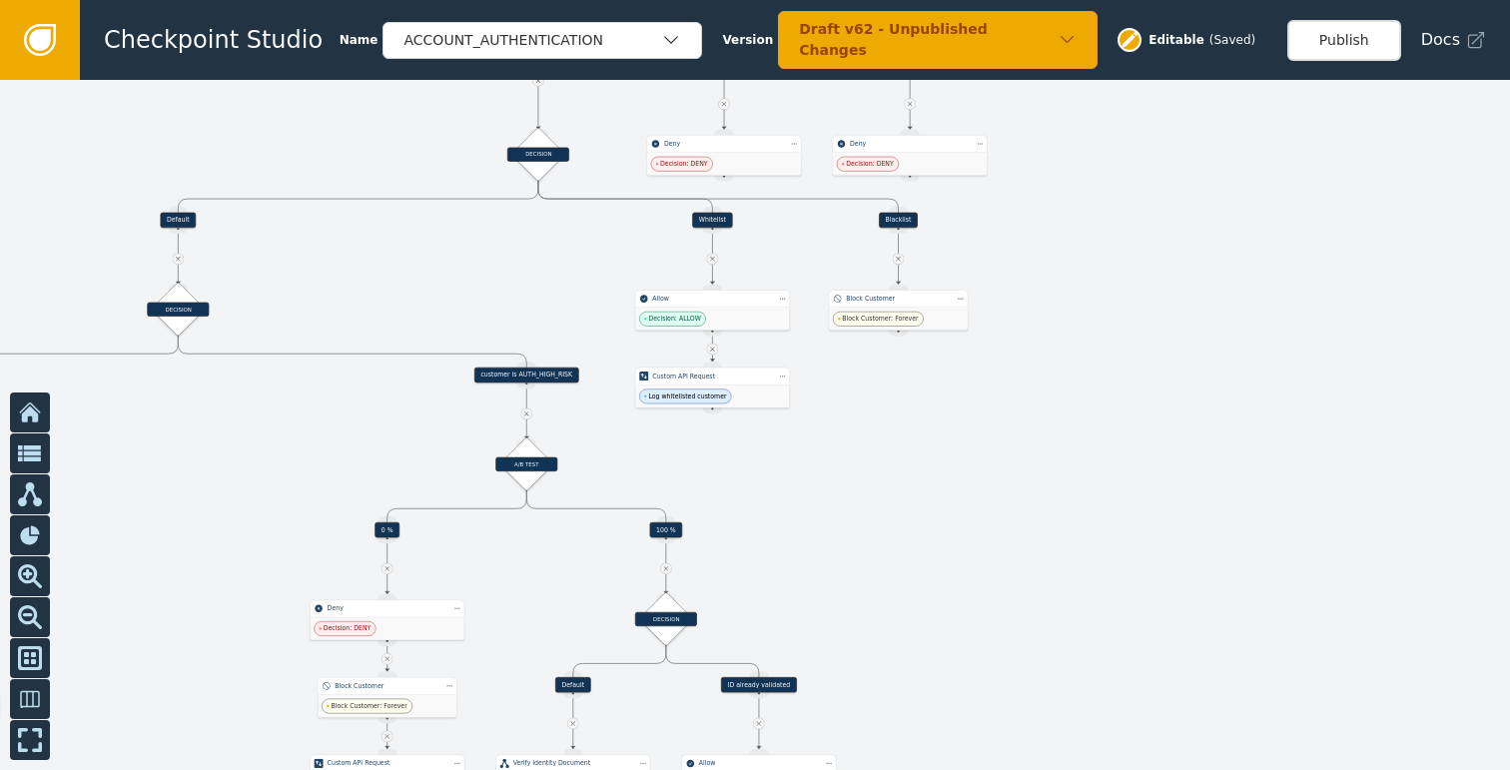
drag, startPoint x: 926, startPoint y: 462, endPoint x: 964, endPoint y: 561, distance: 105.9
click at [964, 560] on div at bounding box center [755, 425] width 1510 height 690
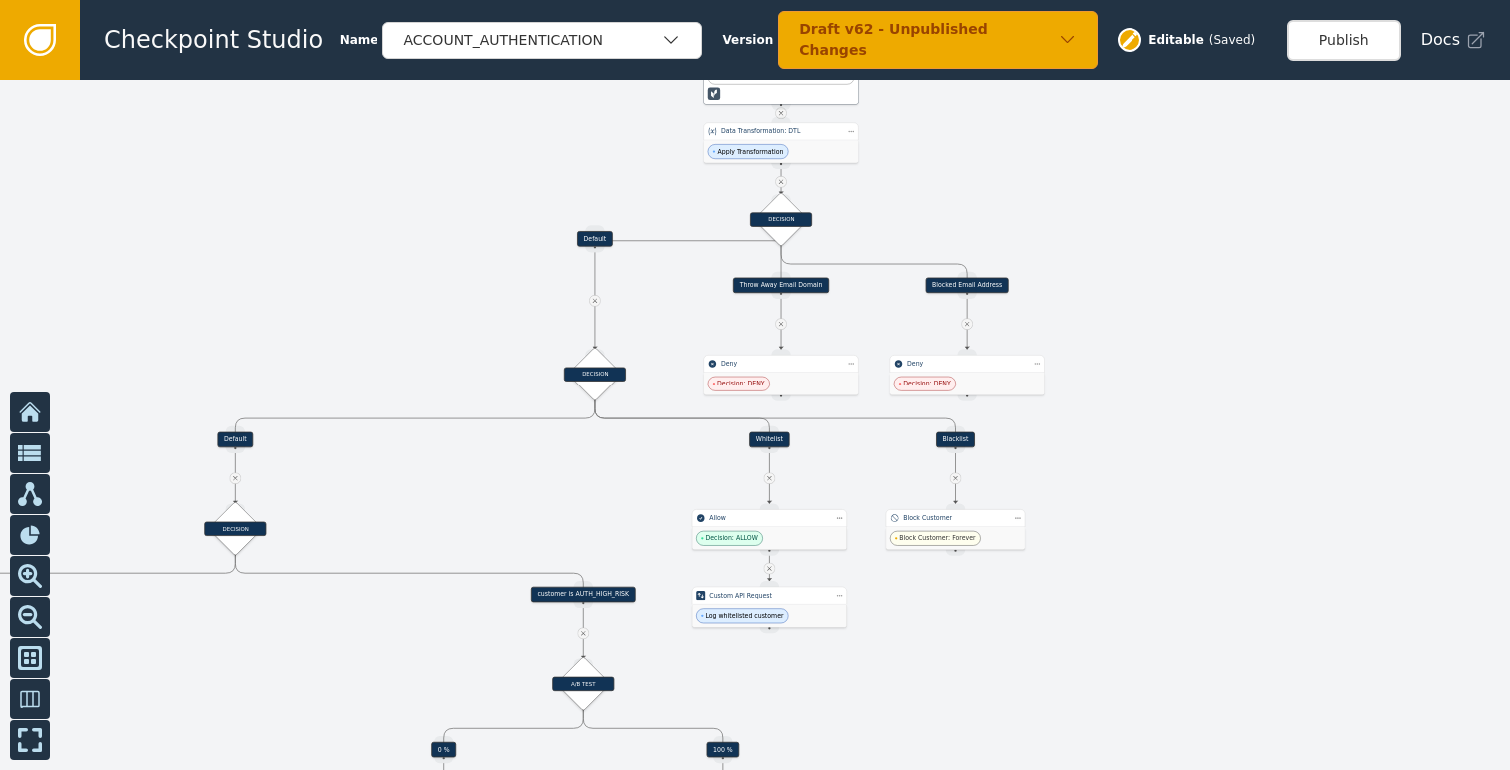
click at [1158, 414] on div at bounding box center [755, 425] width 1510 height 690
click at [1159, 492] on div at bounding box center [755, 425] width 1510 height 690
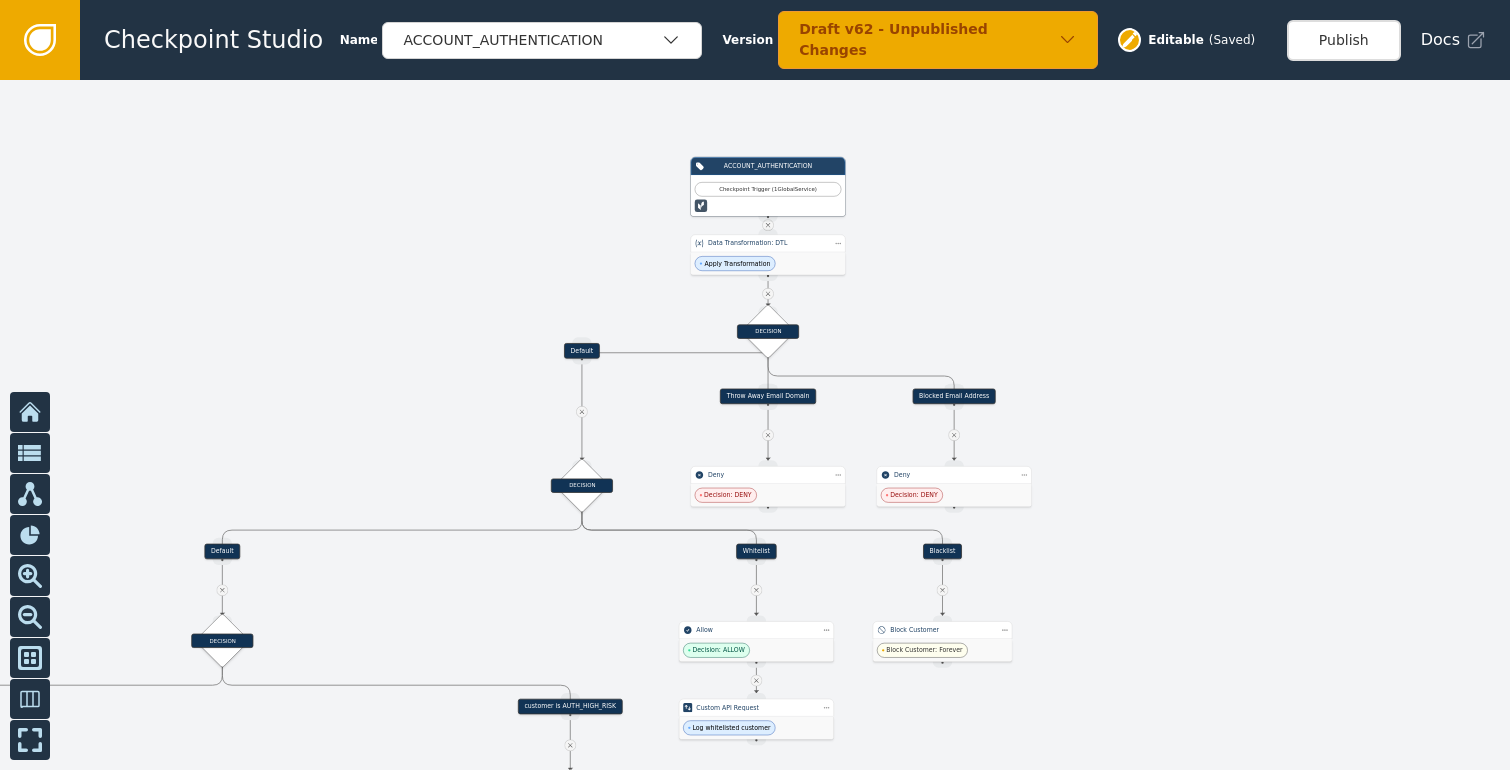
drag
click at [1160, 444] on div at bounding box center [755, 425] width 1510 height 690
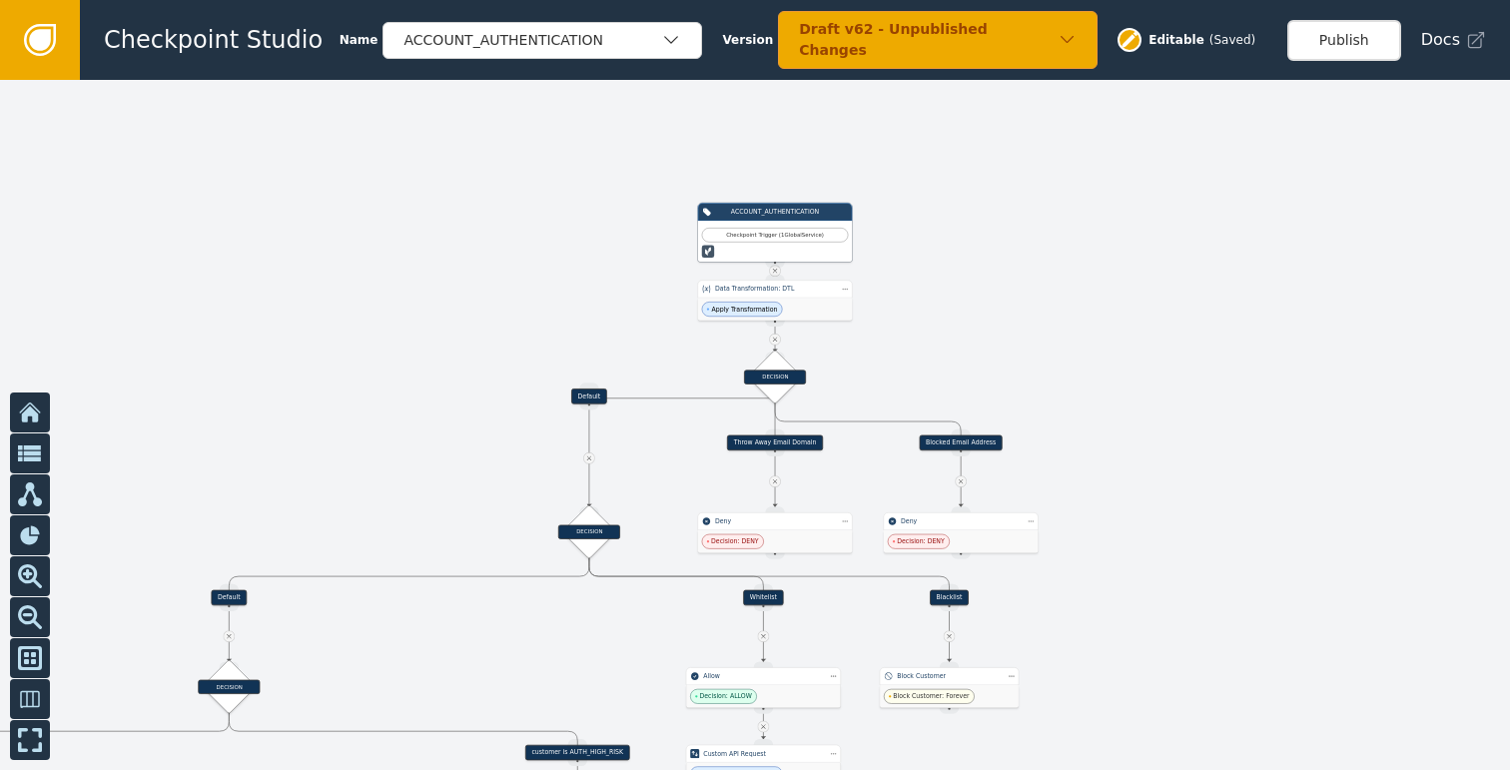
click at [1190, 259] on div at bounding box center [755, 425] width 1510 height 690
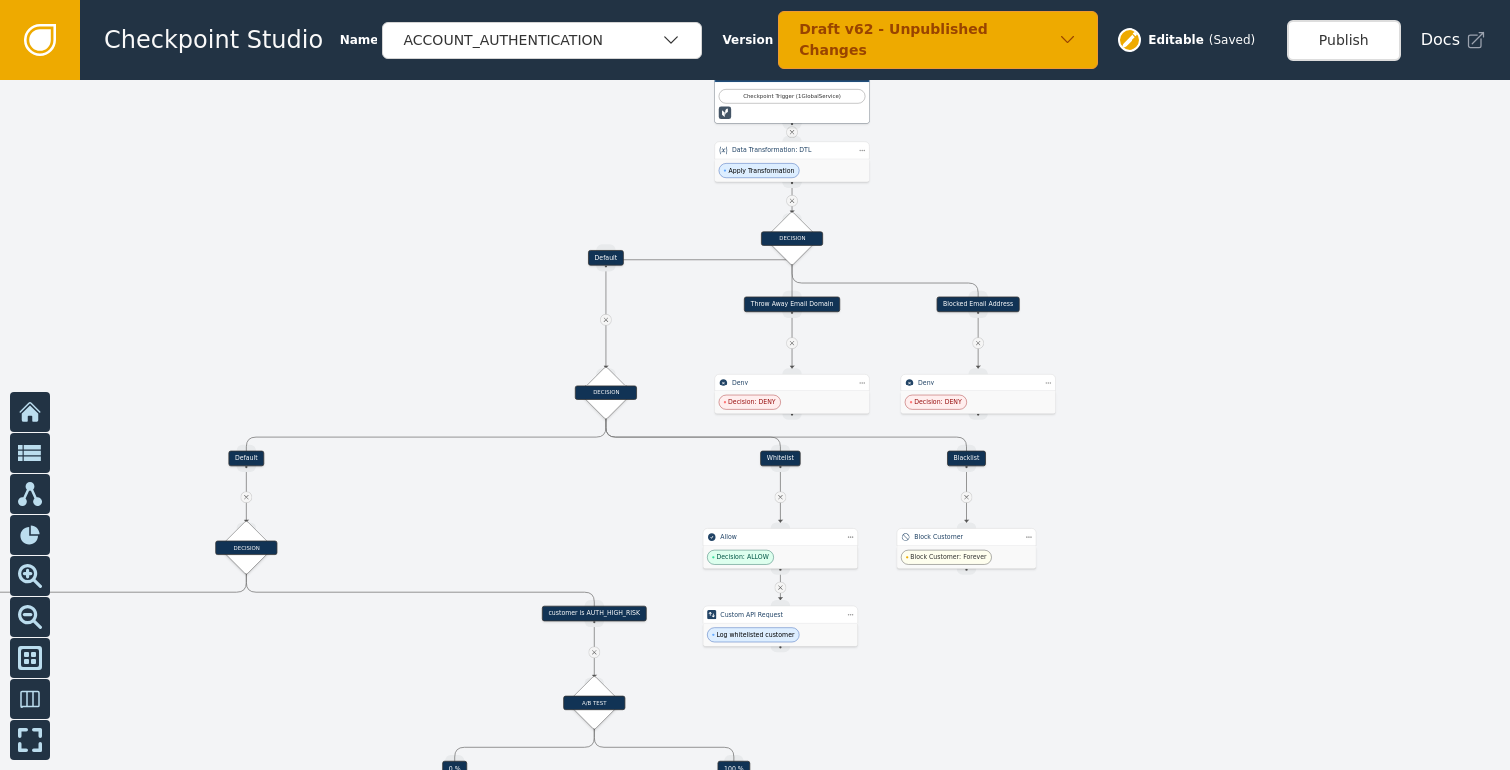
click at [1188, 331] on div at bounding box center [755, 425] width 1510 height 690
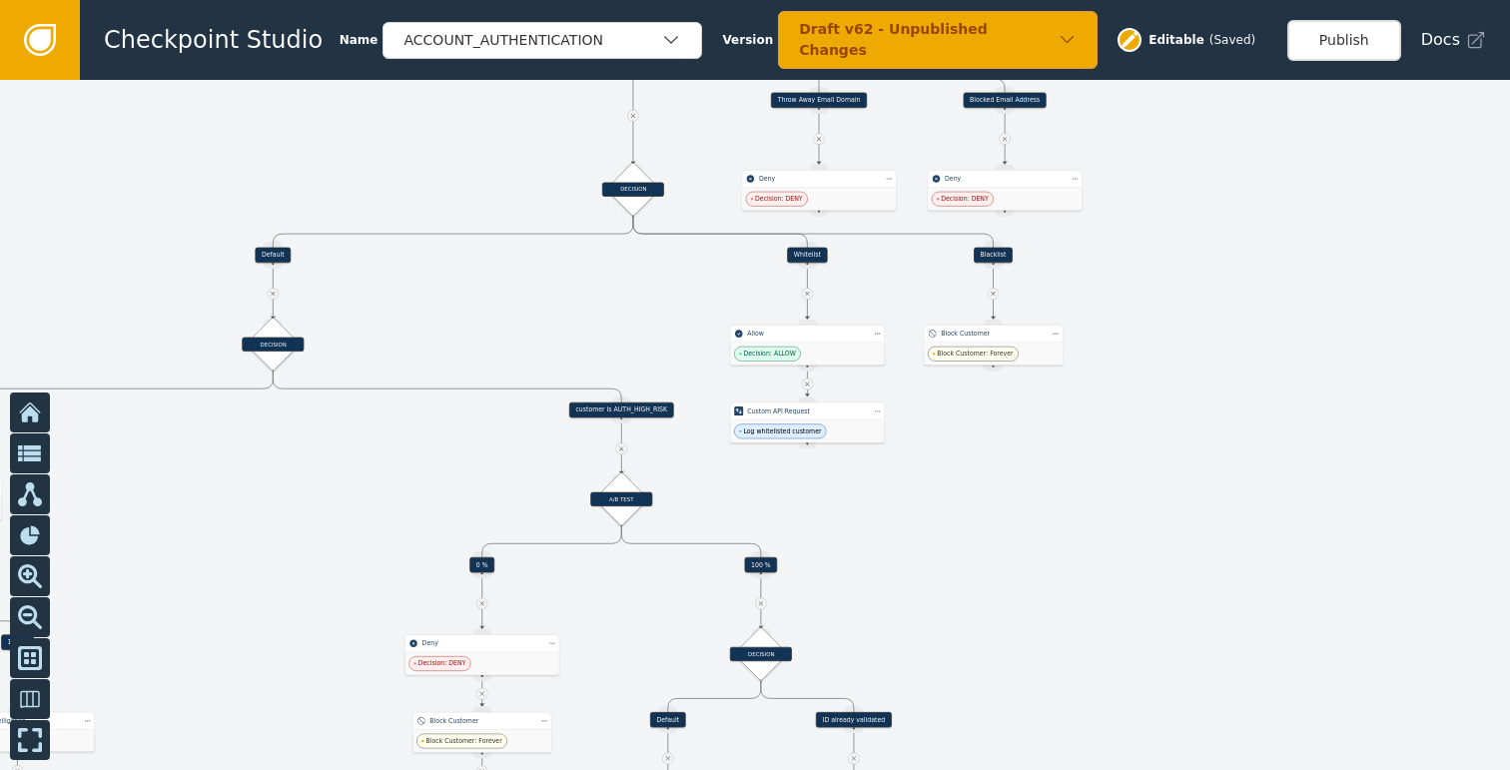
click at [1176, 362] on div at bounding box center [755, 425] width 1510 height 690
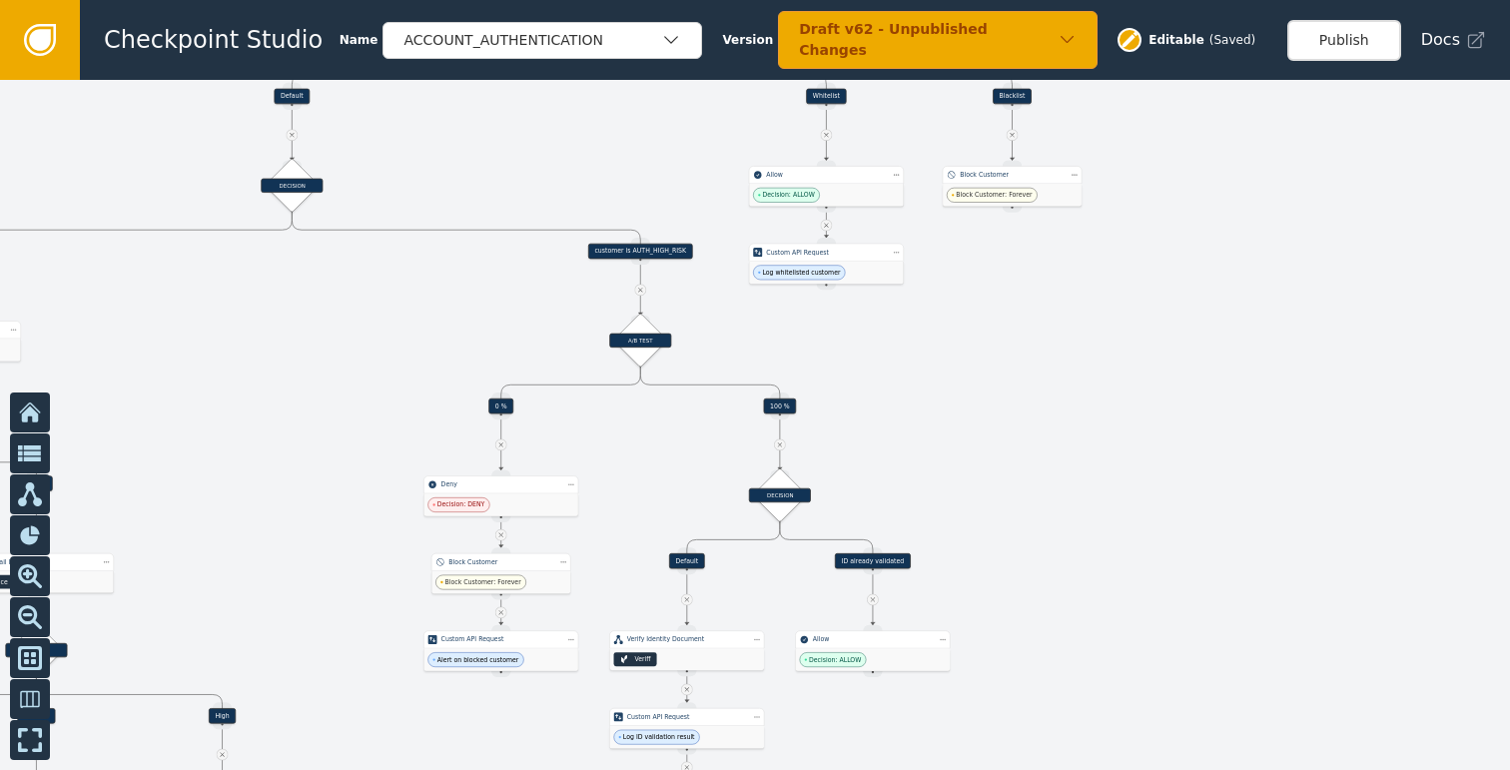
click at [1132, 358] on div at bounding box center [755, 425] width 1510 height 690
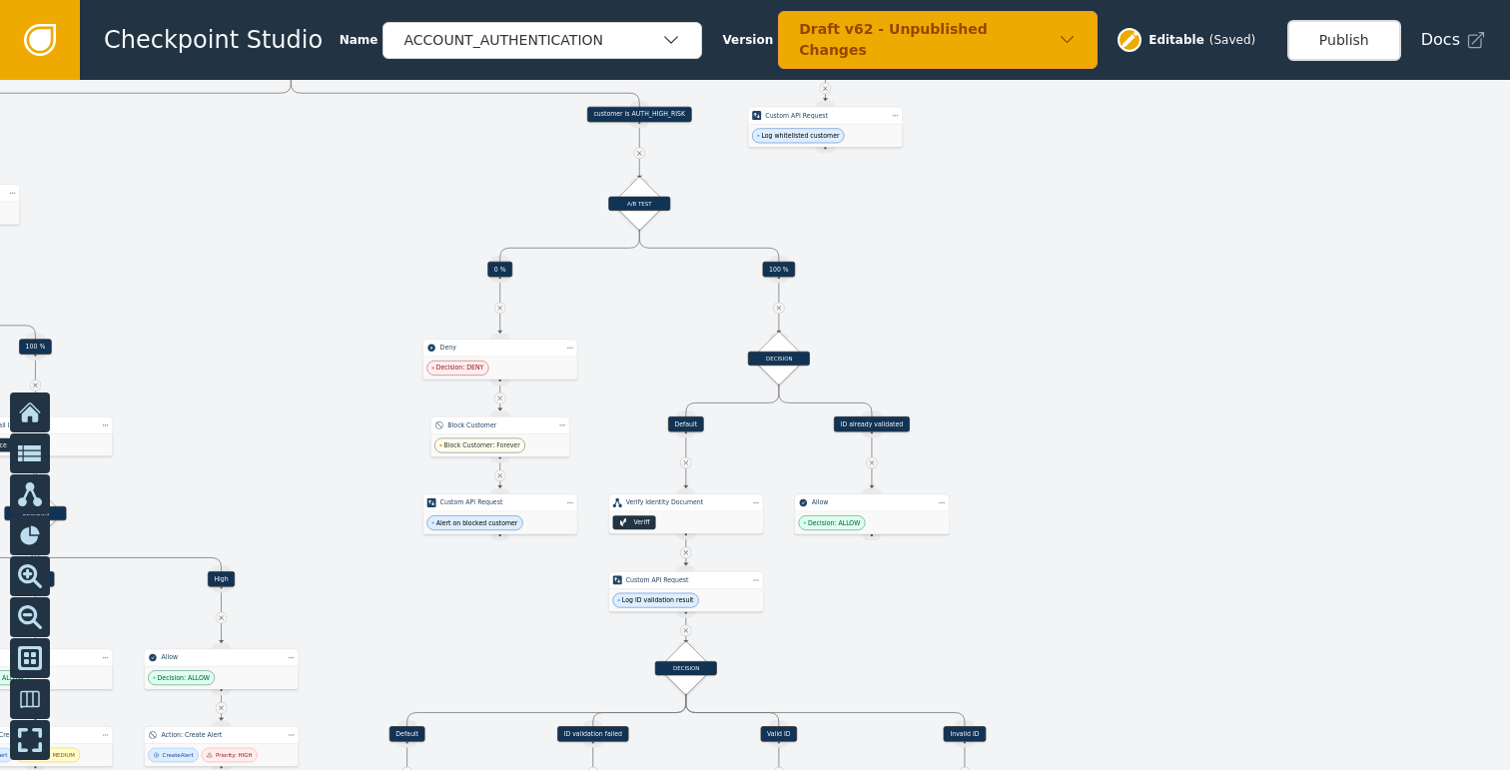
click at [1120, 376] on div at bounding box center [755, 425] width 1510 height 690
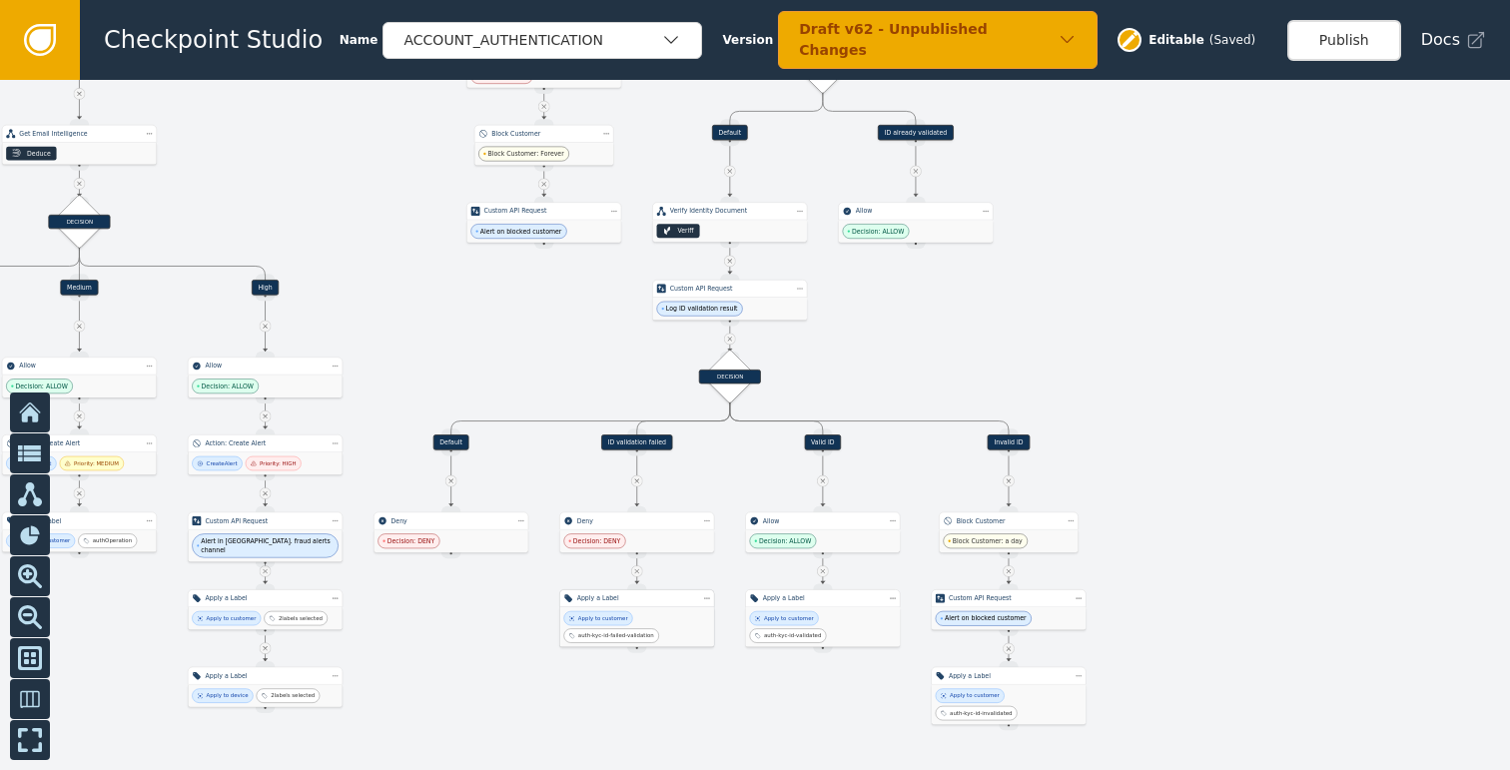
click at [1152, 326] on div at bounding box center [755, 425] width 1510 height 690
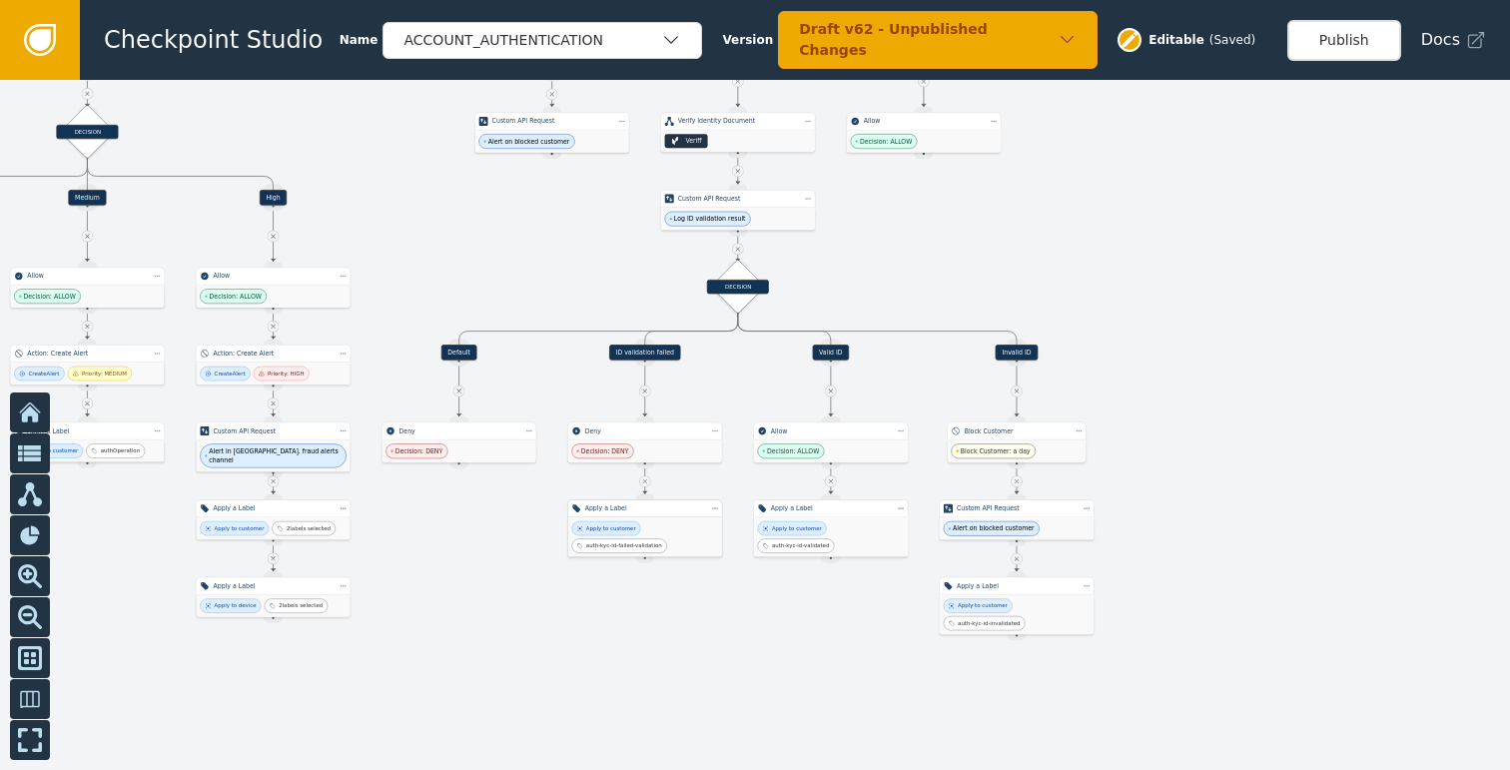
click at [1156, 416] on div at bounding box center [755, 425] width 1510 height 690
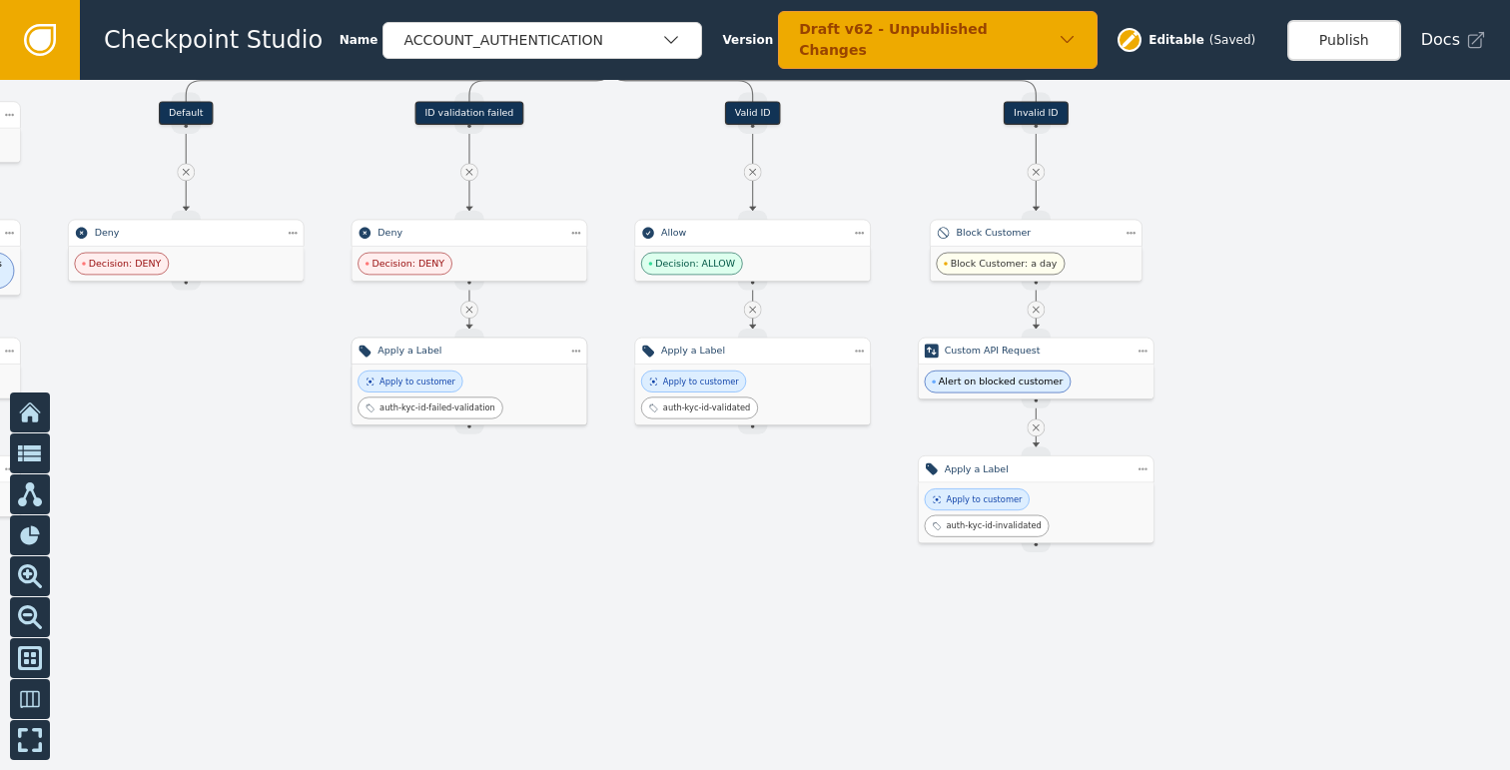
click at [1009, 651] on div at bounding box center [755, 425] width 1510 height 690
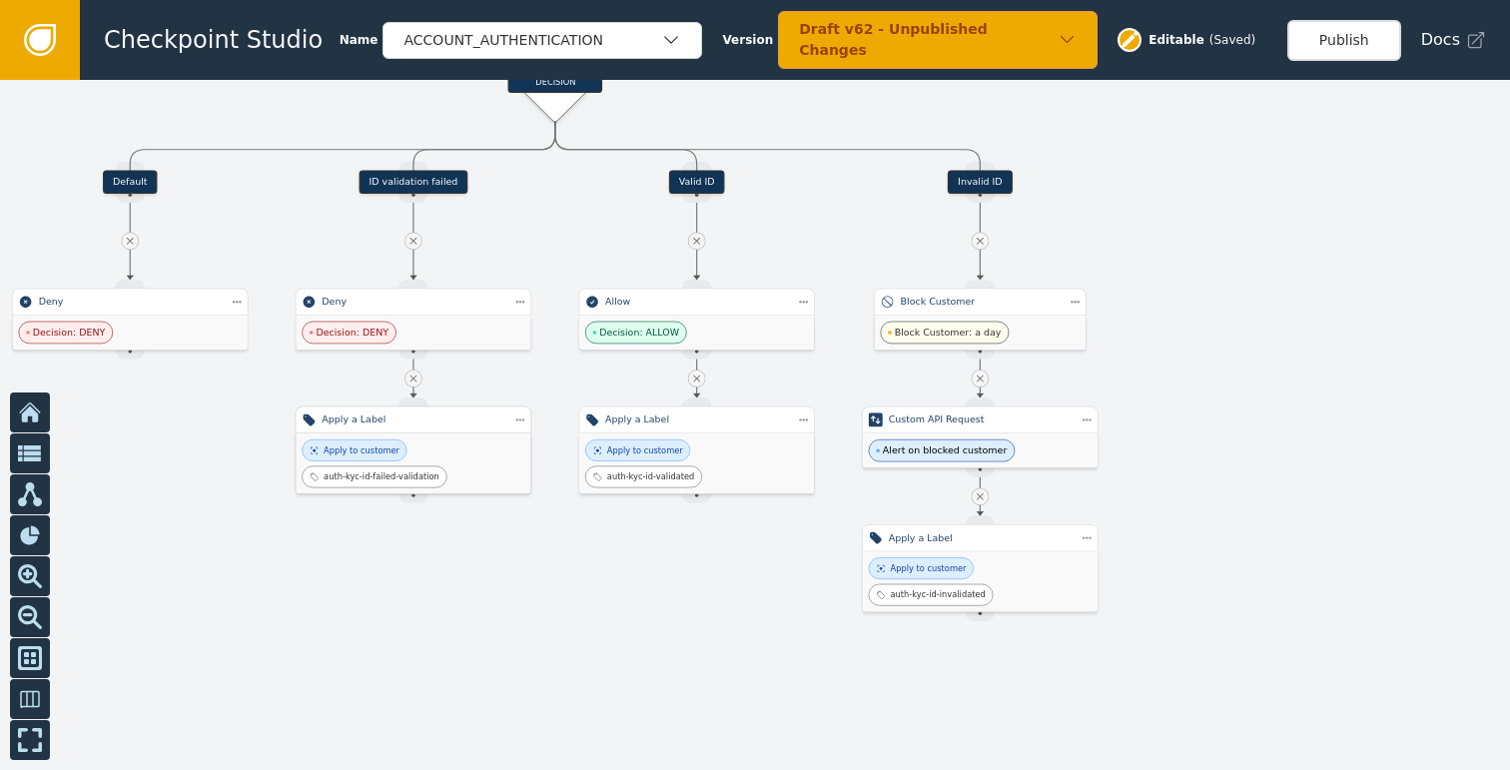
click at [1276, 442] on div at bounding box center [755, 425] width 1510 height 690
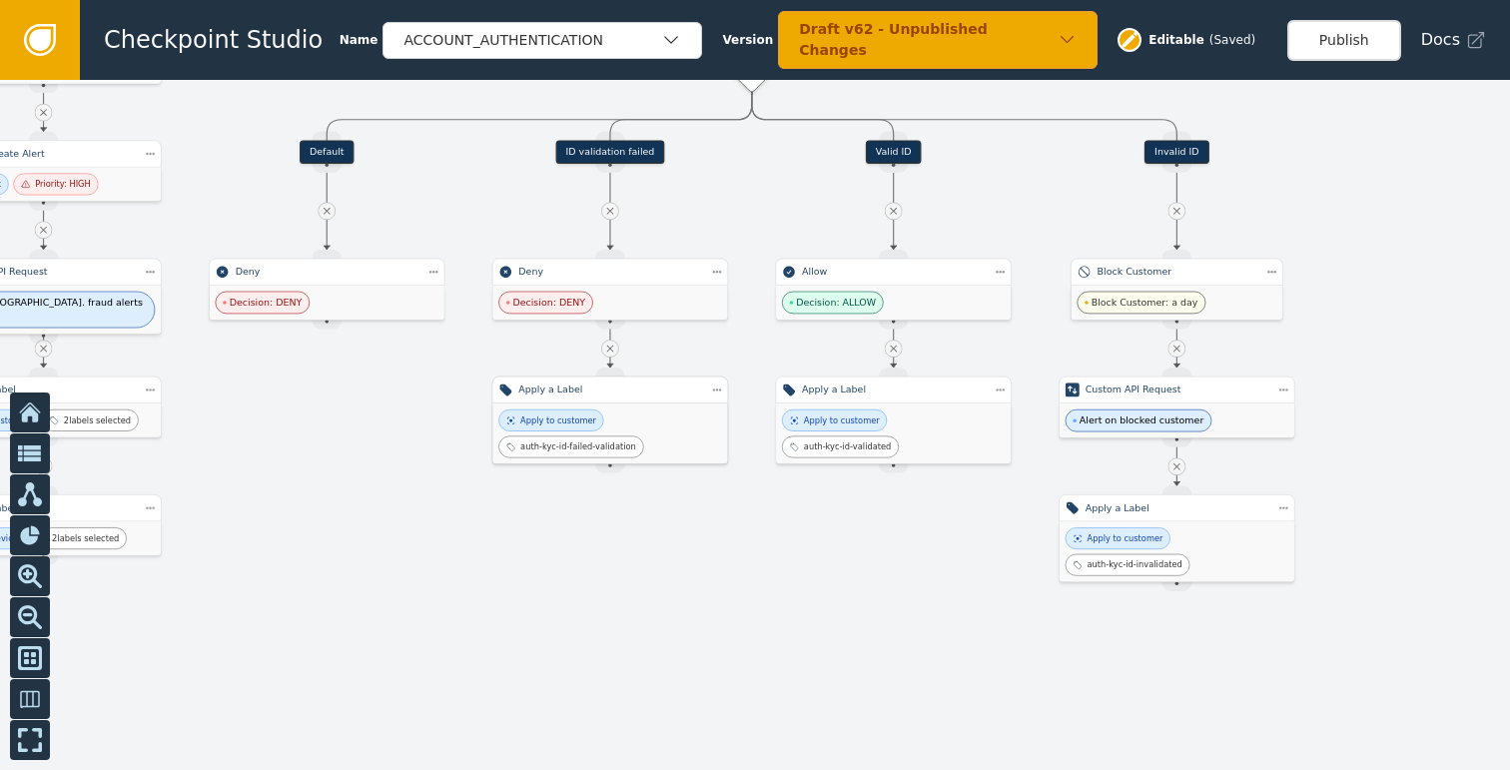
click at [617, 663] on div at bounding box center [755, 425] width 1510 height 690
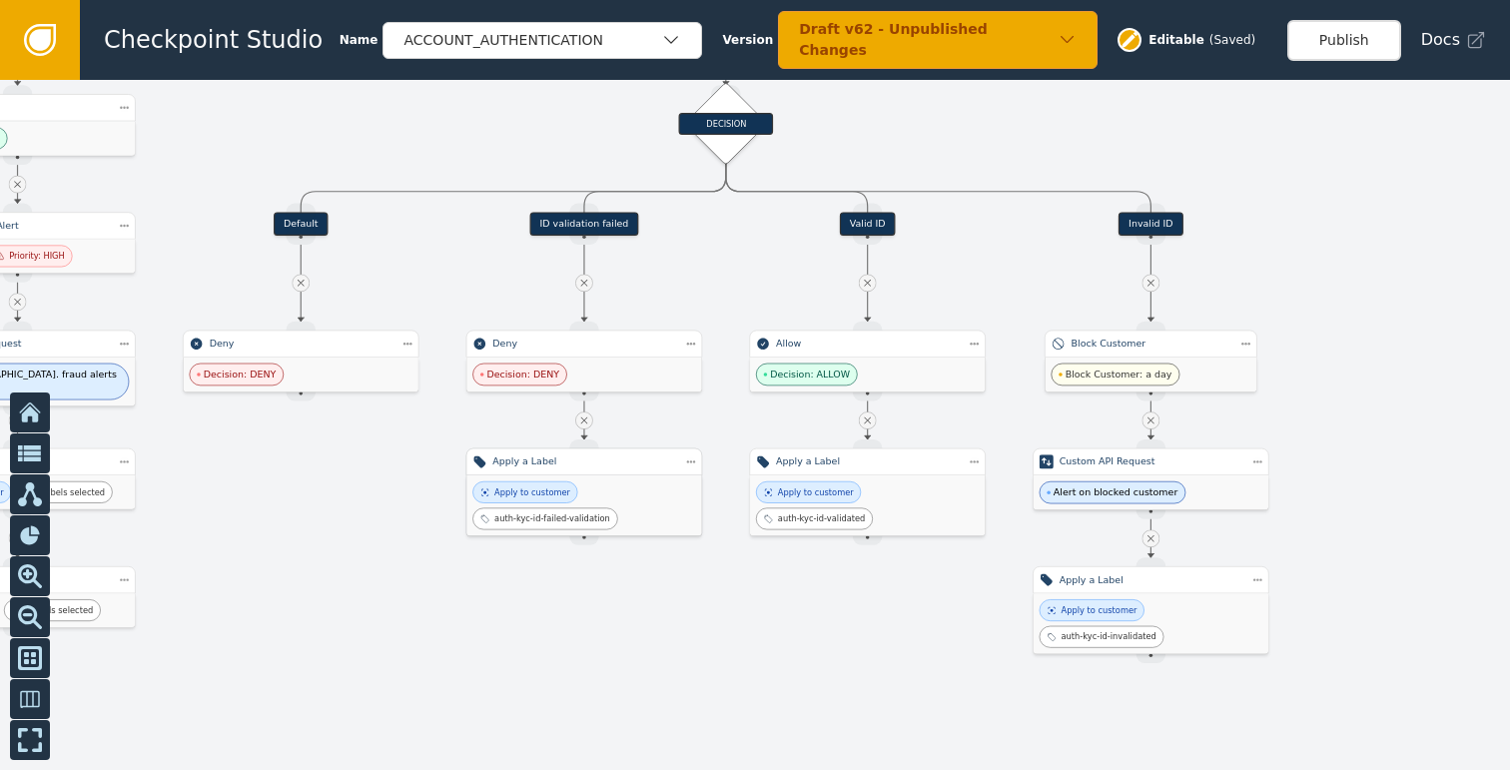
click at [351, 598] on div at bounding box center [755, 425] width 1510 height 690
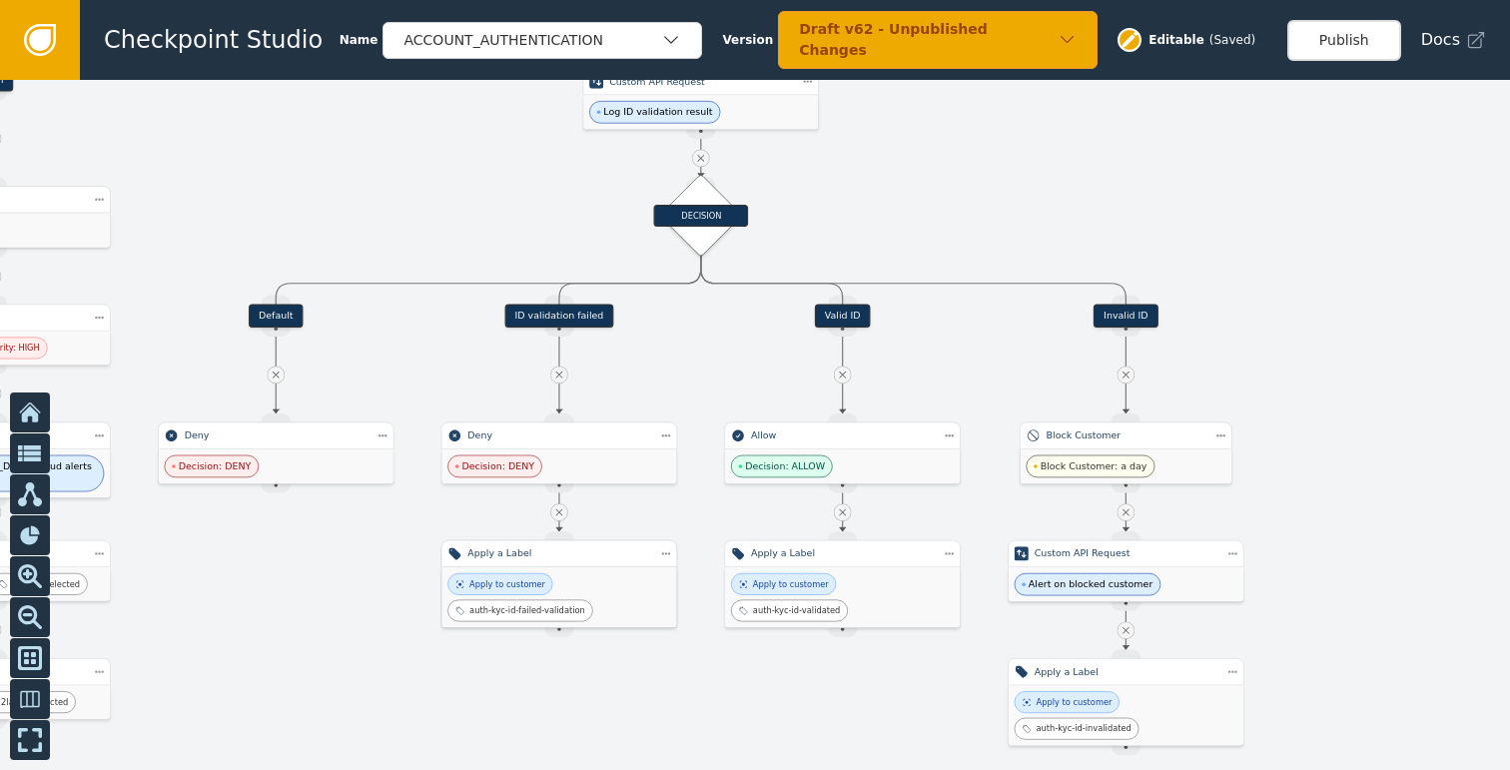
click at [809, 410] on div at bounding box center [755, 425] width 1510 height 690
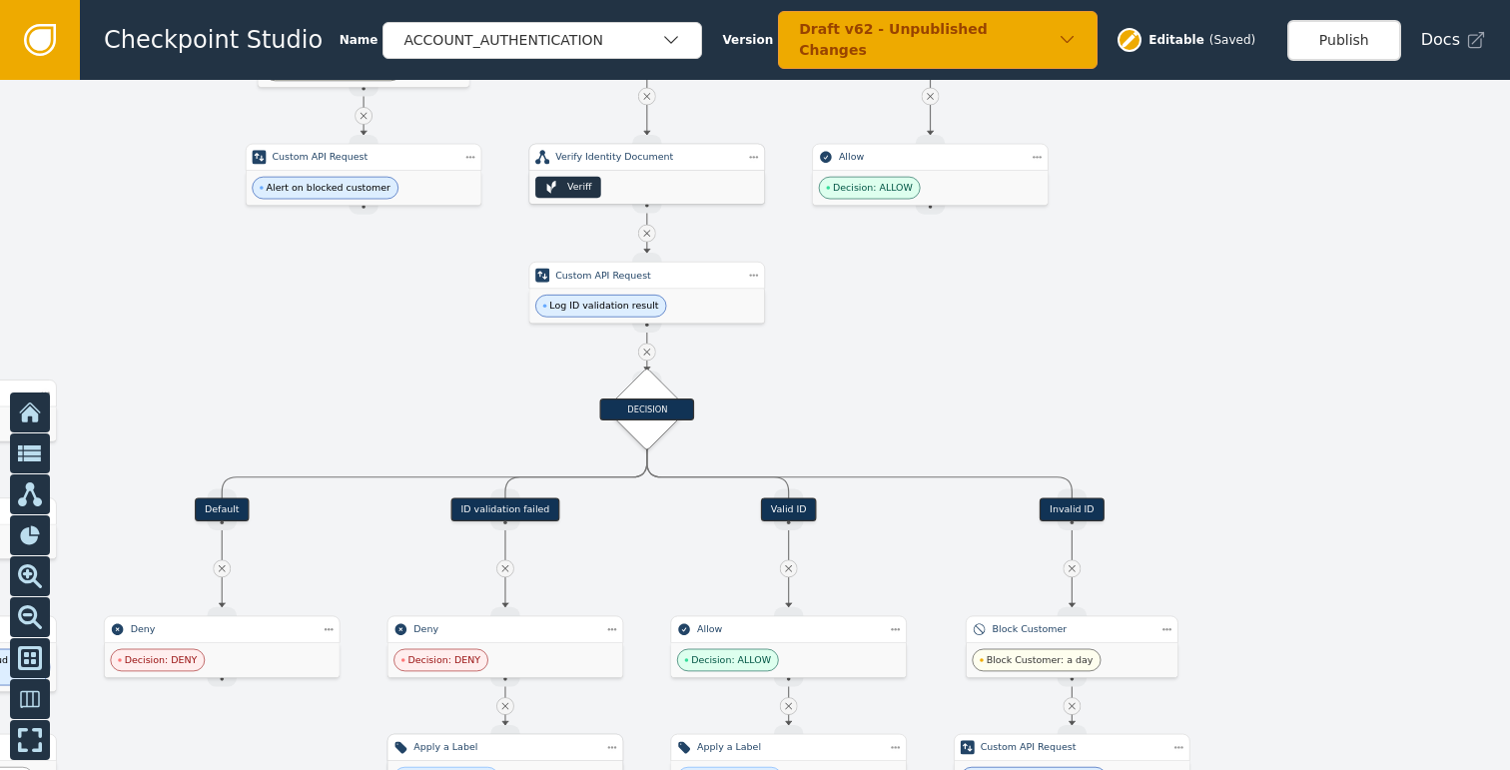
click at [622, 177] on div "Veriff" at bounding box center [646, 187] width 235 height 33
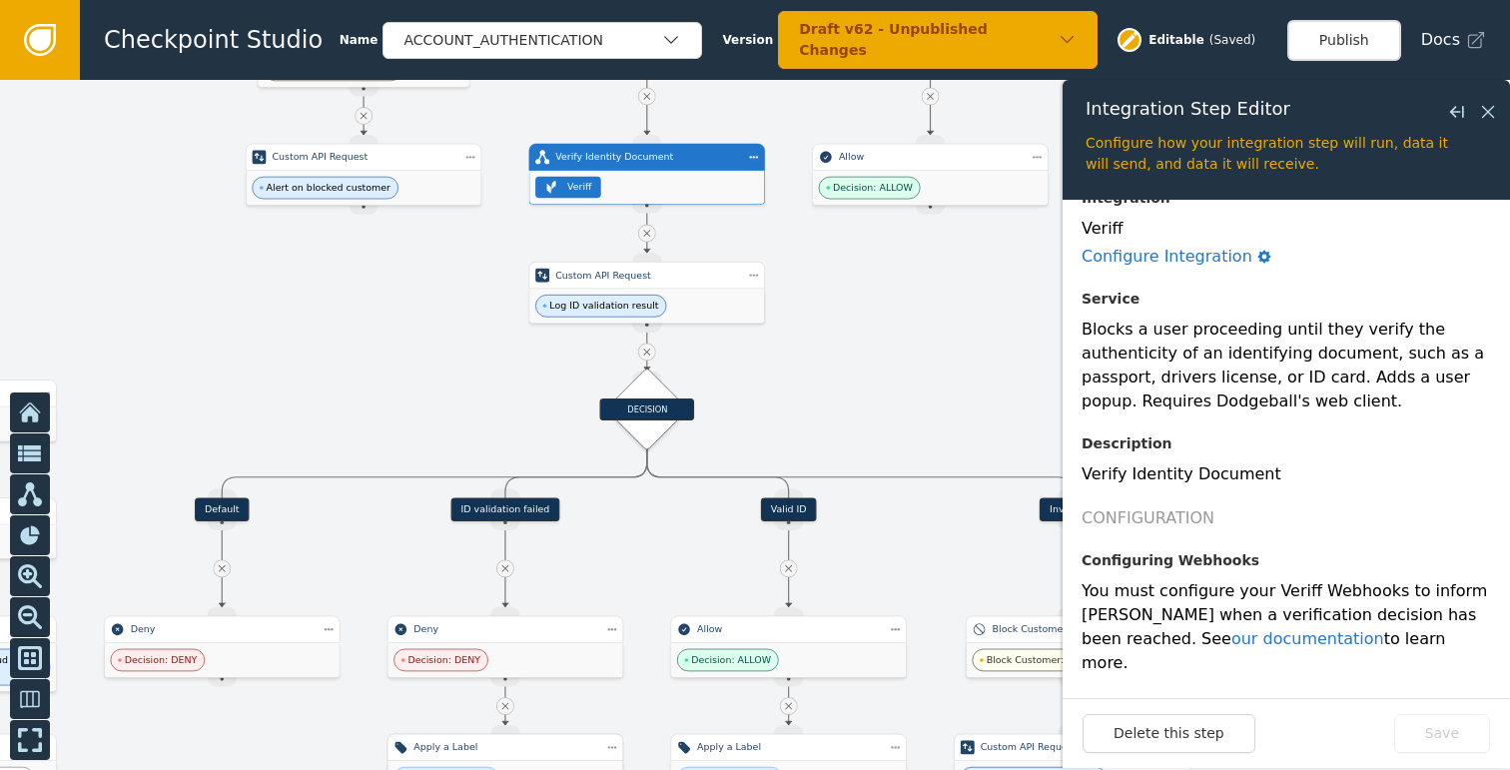
scroll to position [294, 0]
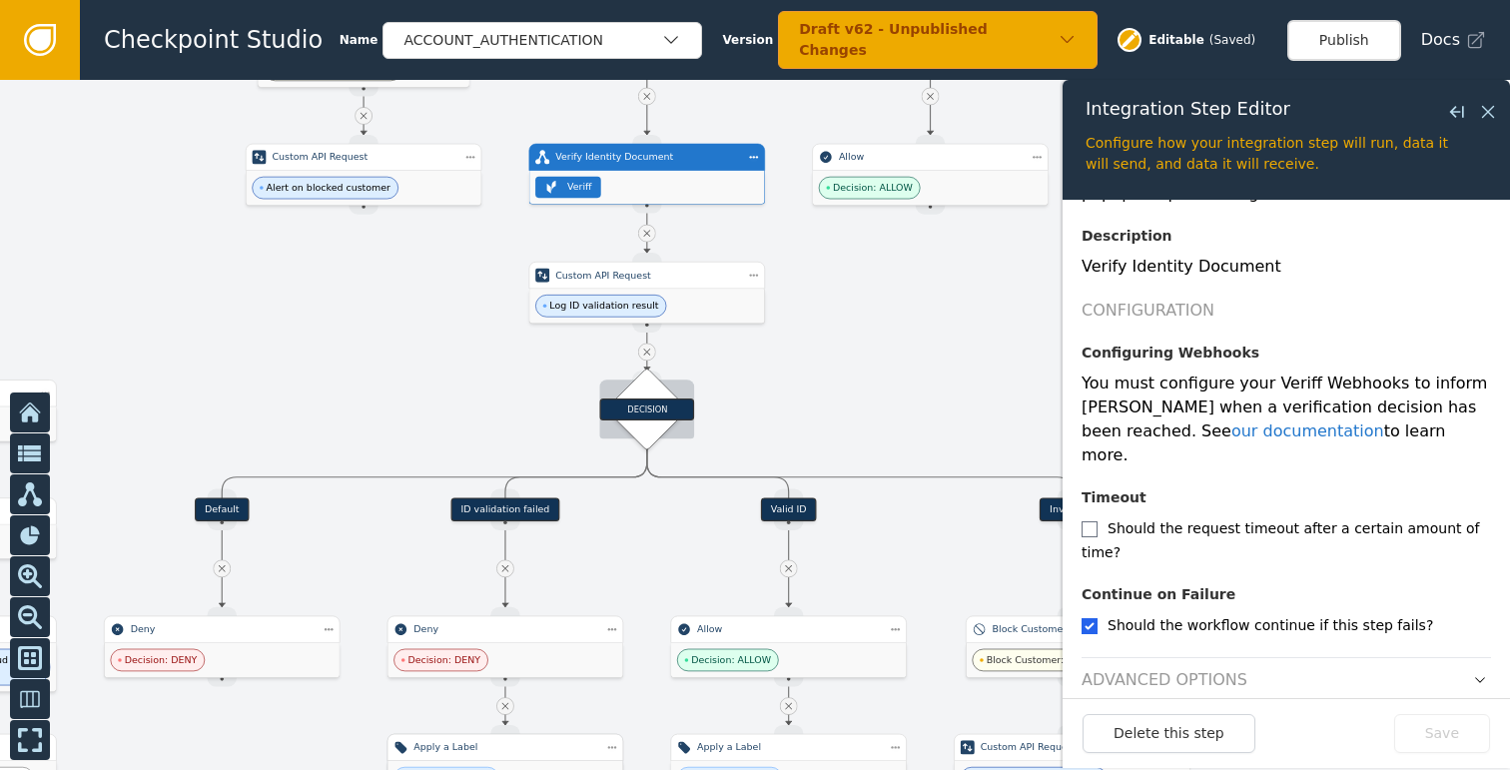
click at [643, 409] on div "DECISION" at bounding box center [647, 409] width 95 height 22
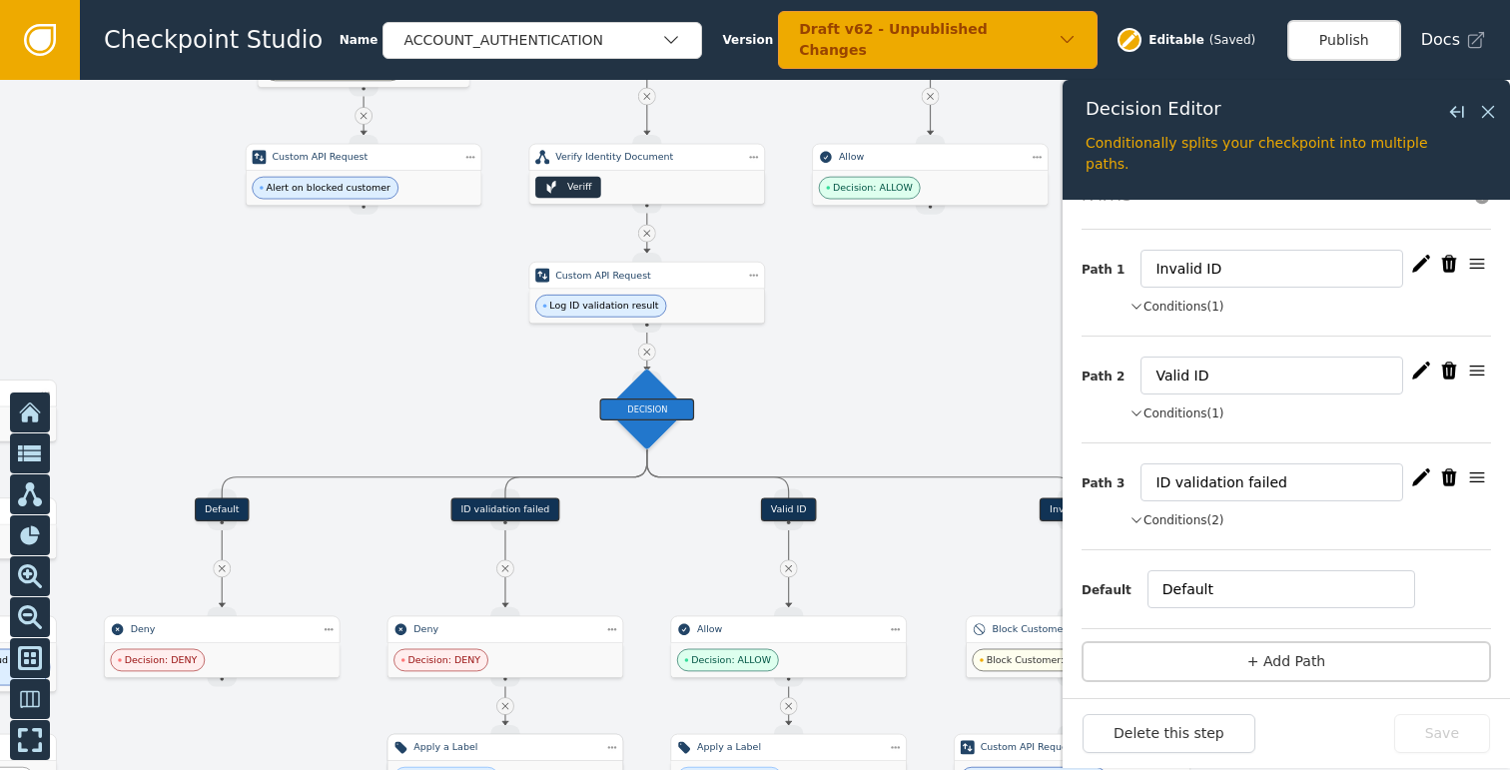
scroll to position [49, 0]
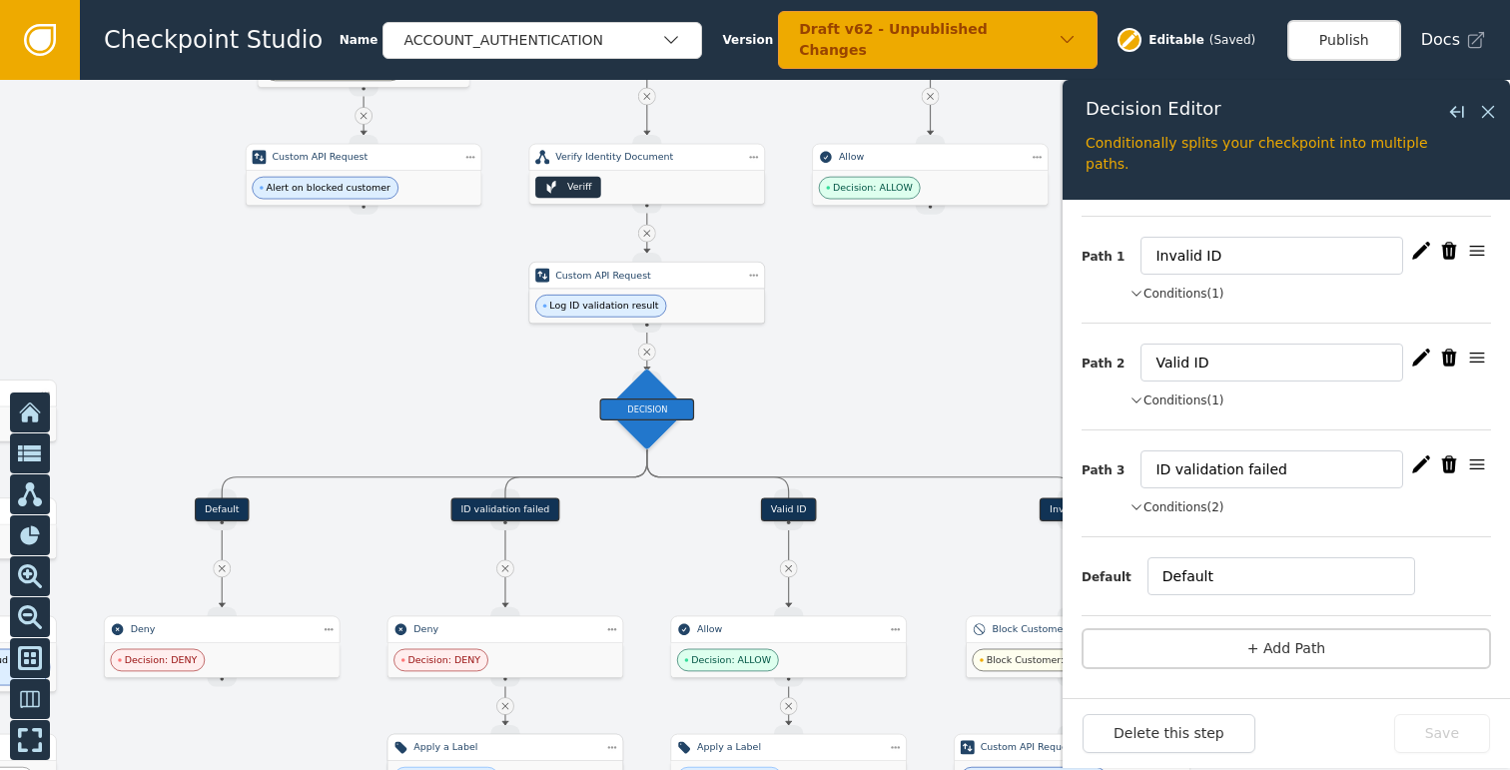
click at [636, 303] on span "Log ID validation result" at bounding box center [603, 306] width 109 height 14
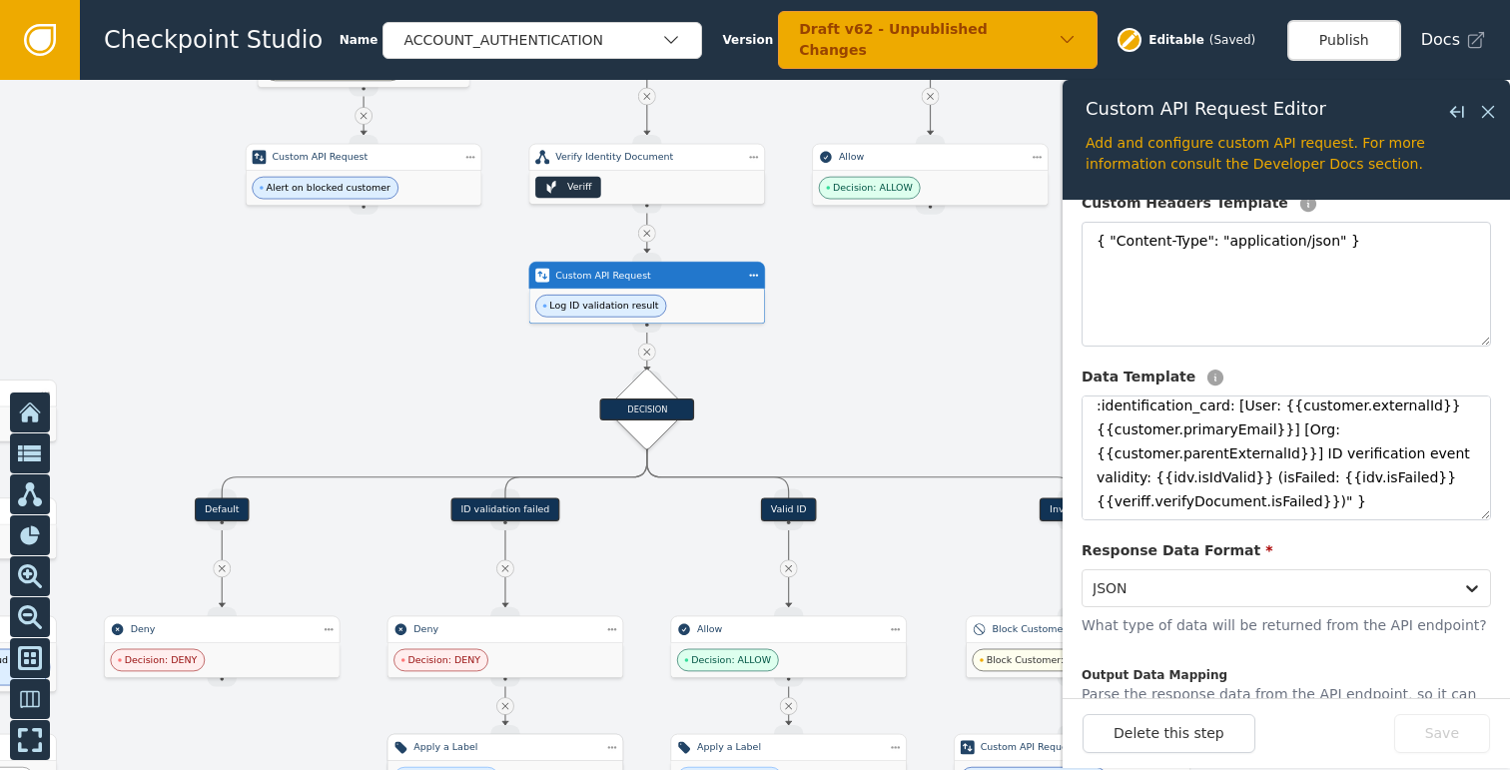
scroll to position [348, 0]
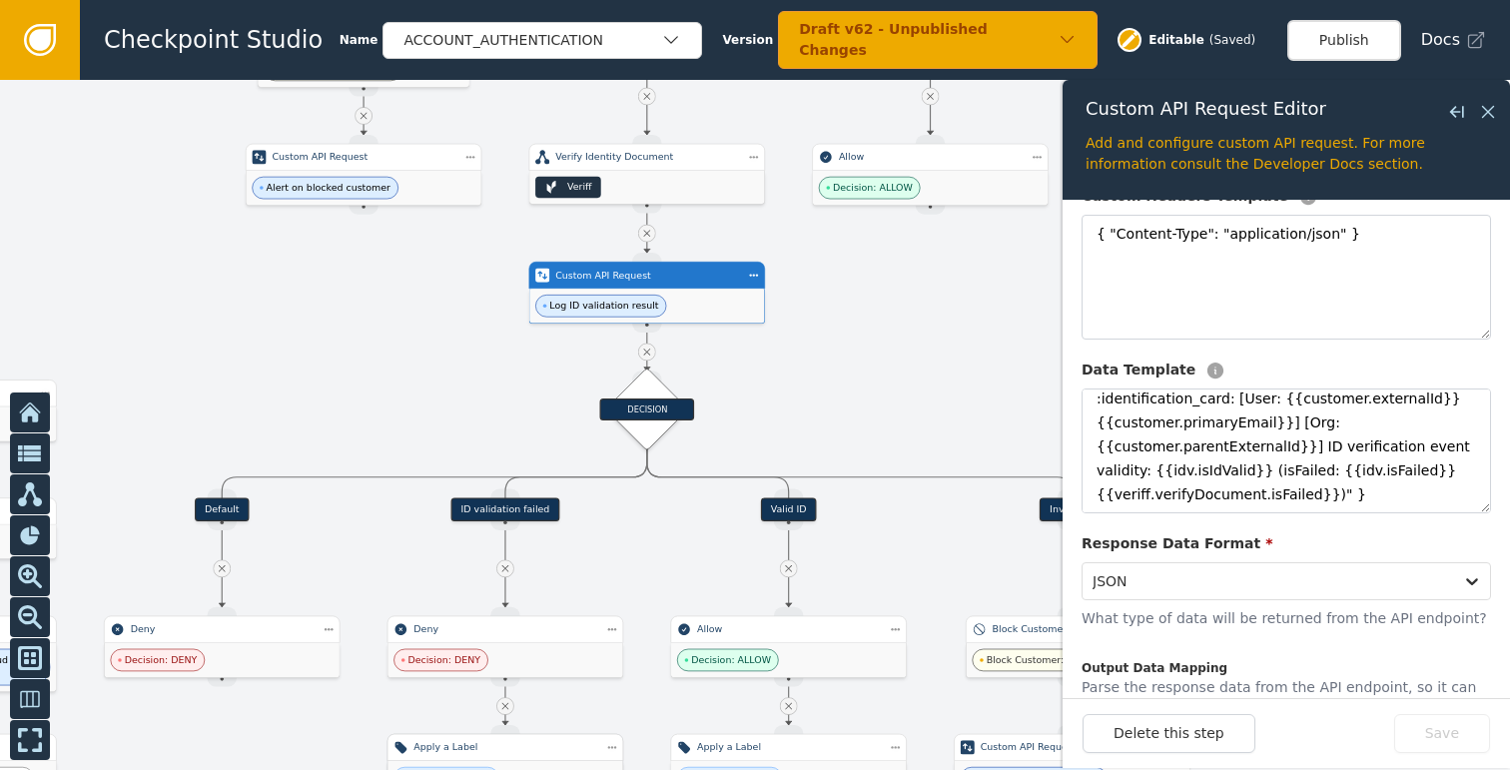
click at [500, 508] on div "ID validation failed" at bounding box center [504, 509] width 109 height 24
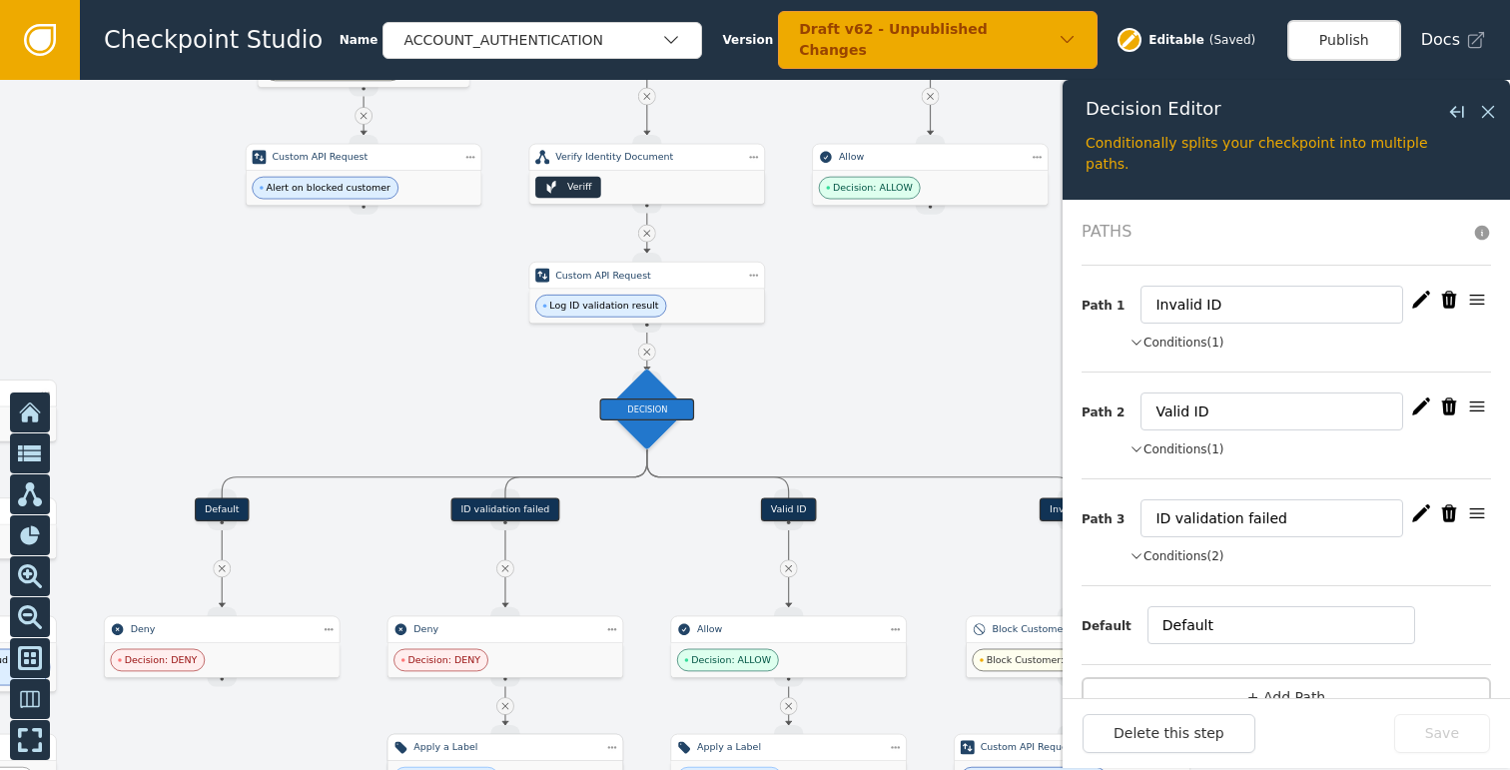
click at [1201, 347] on button "Conditions (1)" at bounding box center [1176, 342] width 95 height 18
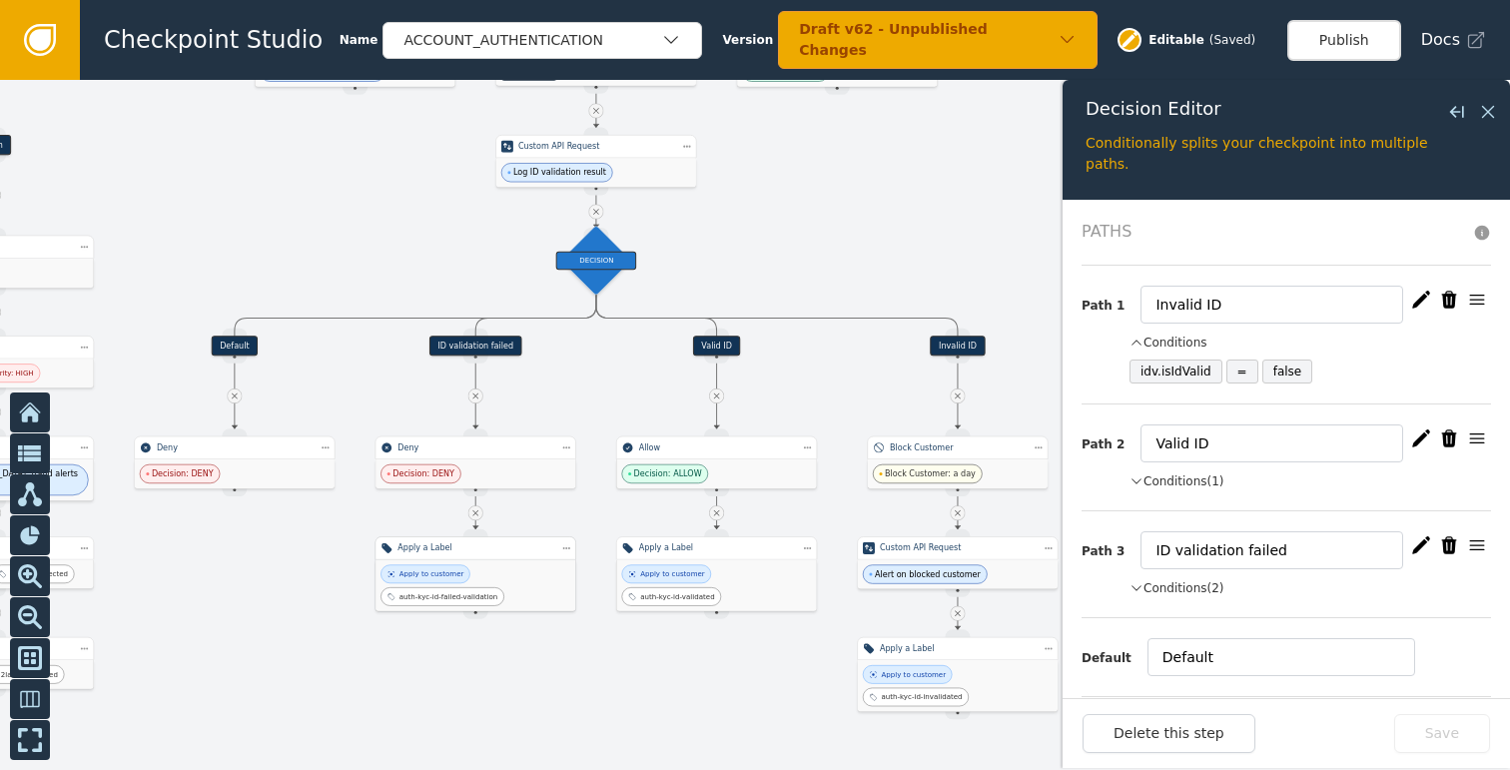
drag, startPoint x: 878, startPoint y: 418, endPoint x: 798, endPoint y: 268, distance: 170.6
click at [798, 268] on div at bounding box center [755, 425] width 1510 height 690
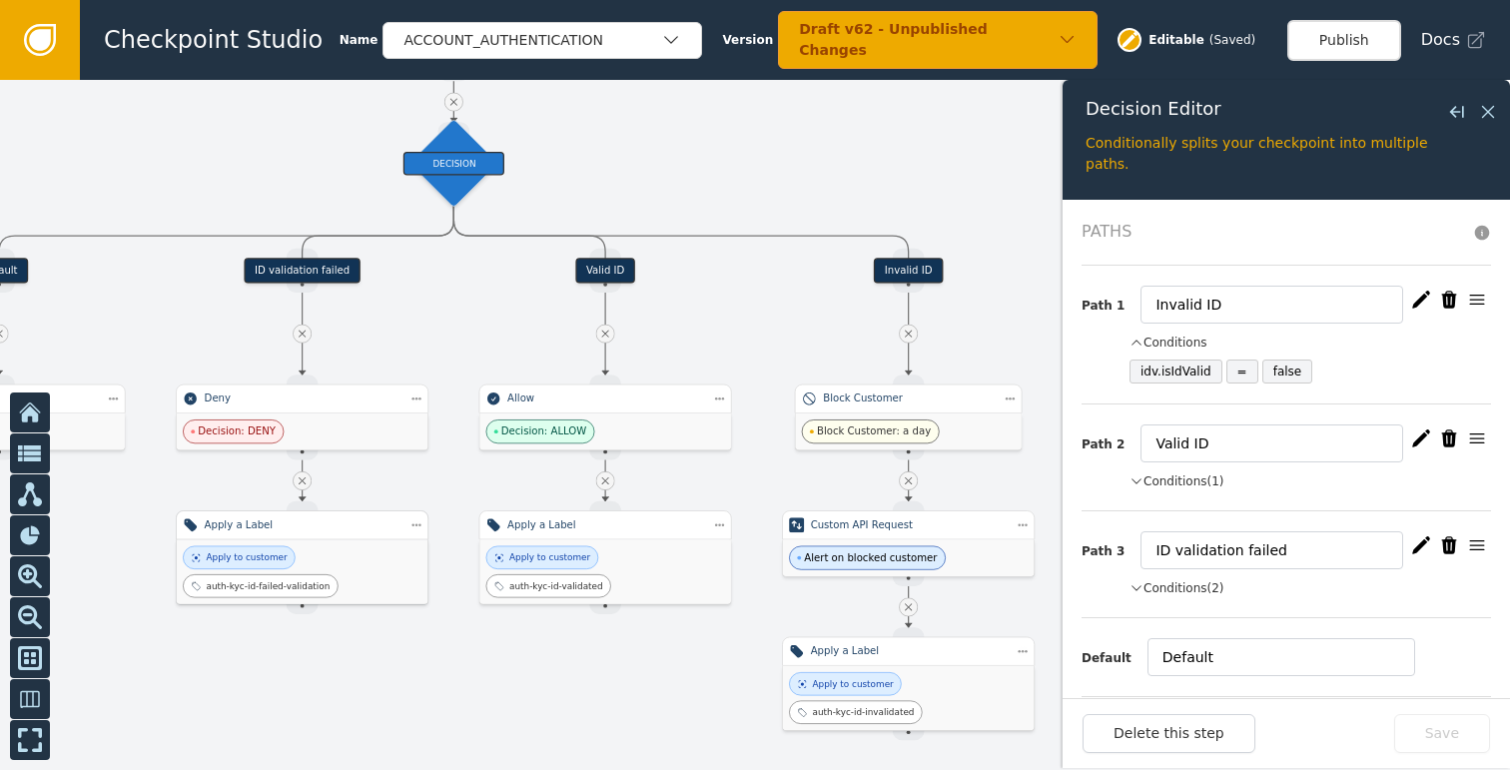
drag, startPoint x: 710, startPoint y: 663, endPoint x: 521, endPoint y: 649, distance: 189.2
click at [521, 649] on div at bounding box center [755, 425] width 1510 height 690
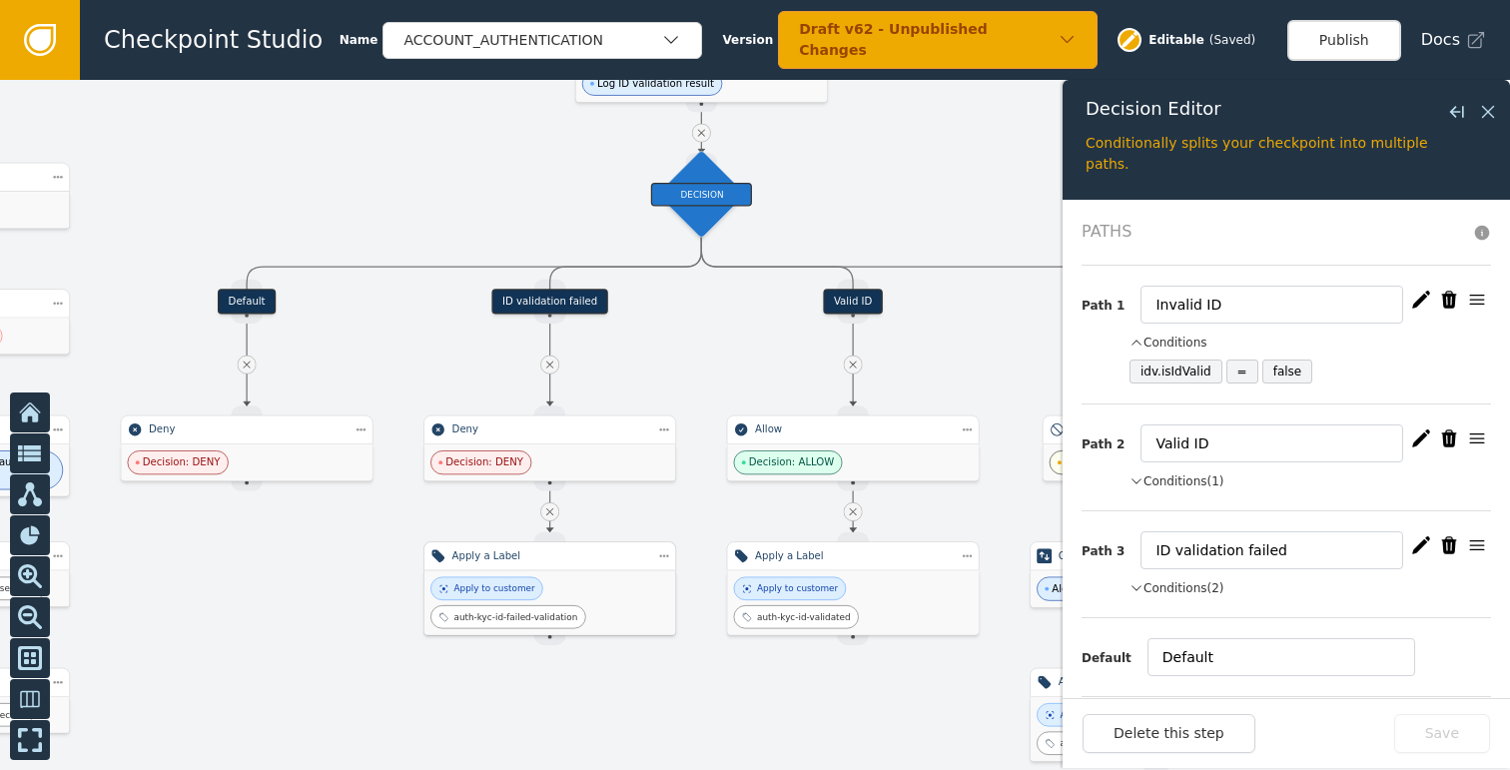
drag, startPoint x: 454, startPoint y: 646, endPoint x: 751, endPoint y: 679, distance: 298.3
click at [751, 679] on div at bounding box center [755, 425] width 1510 height 690
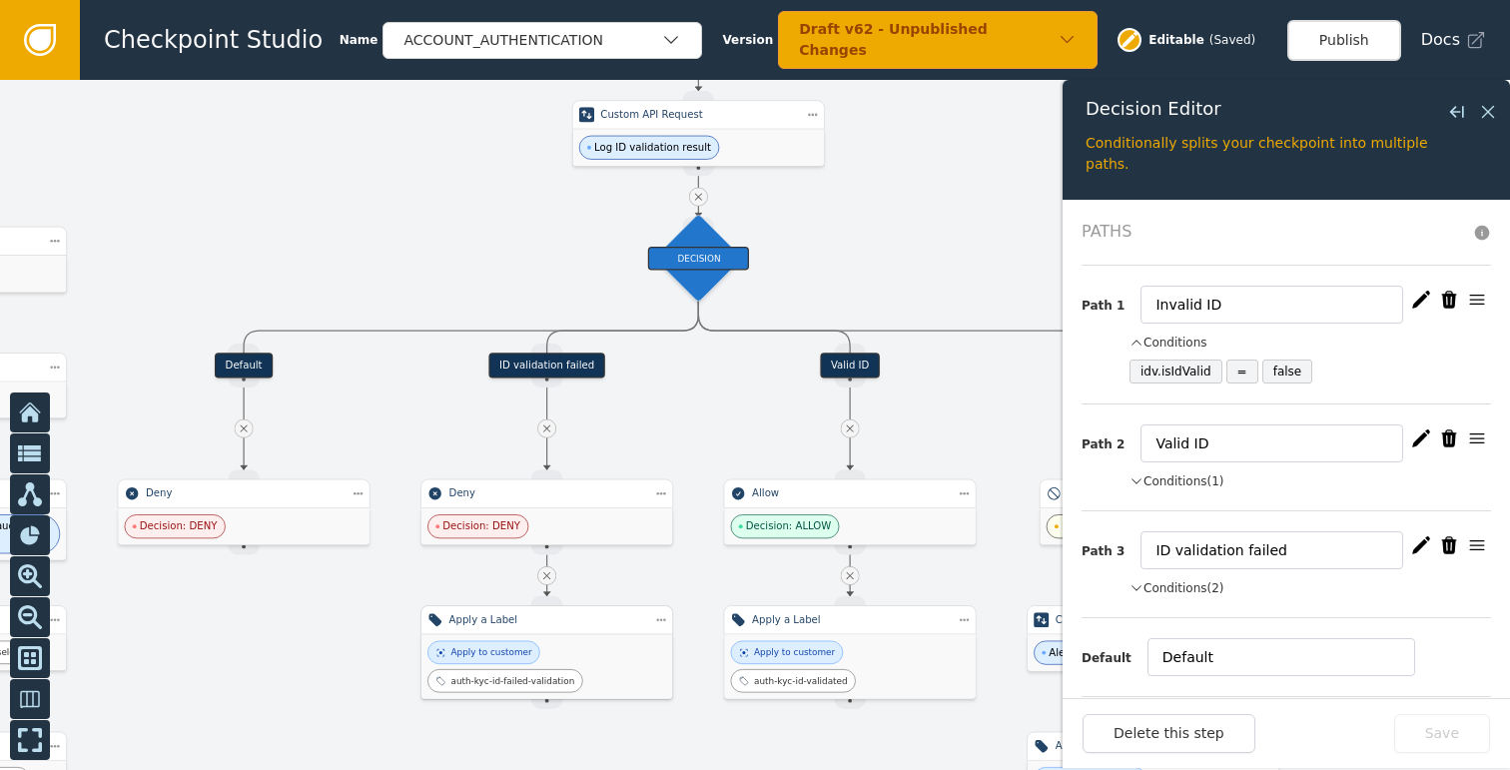
drag, startPoint x: 697, startPoint y: 488, endPoint x: 694, endPoint y: 554, distance: 66.0
click at [694, 554] on div at bounding box center [755, 425] width 1510 height 690
click at [1171, 585] on button "Conditions (2)" at bounding box center [1176, 588] width 95 height 18
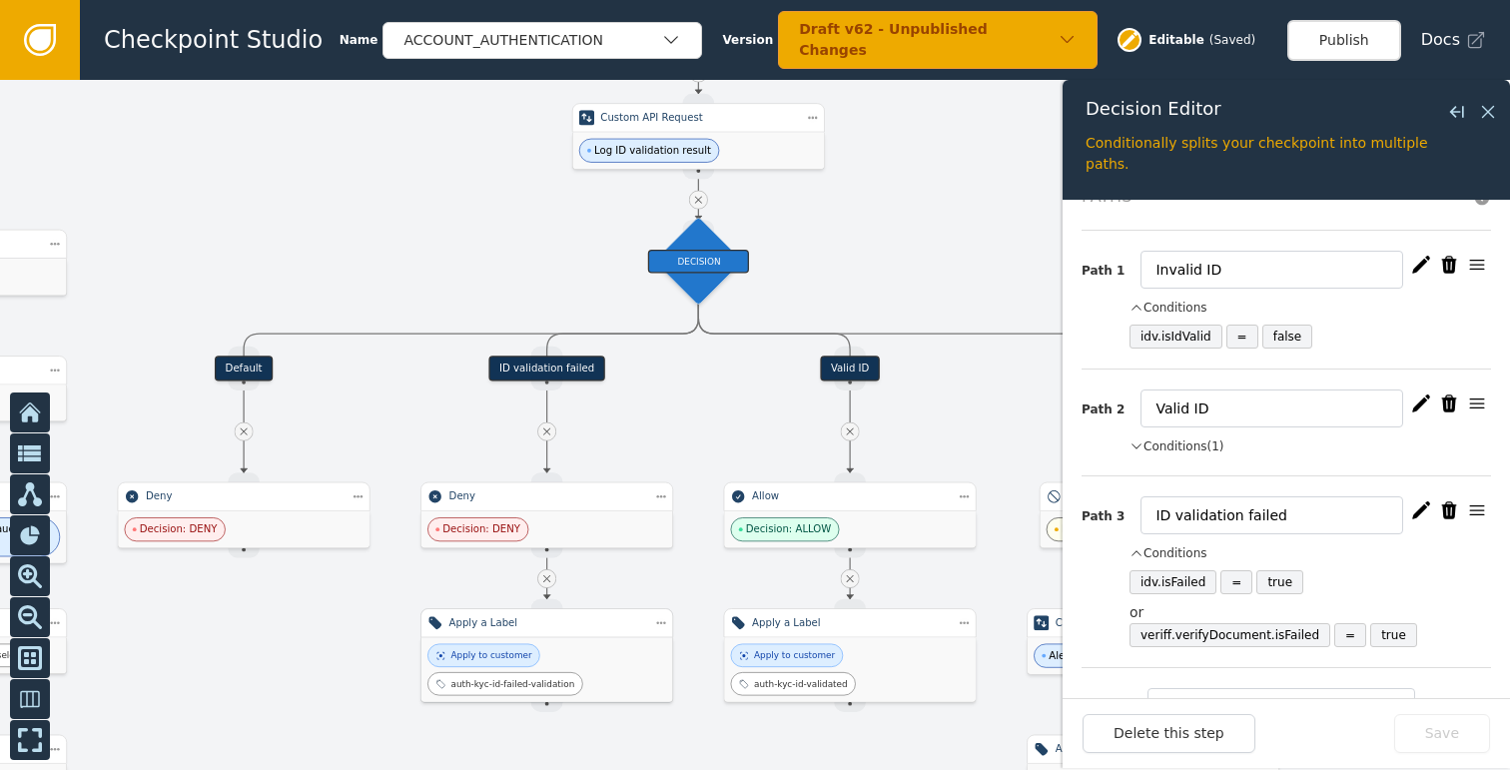
scroll to position [65, 0]
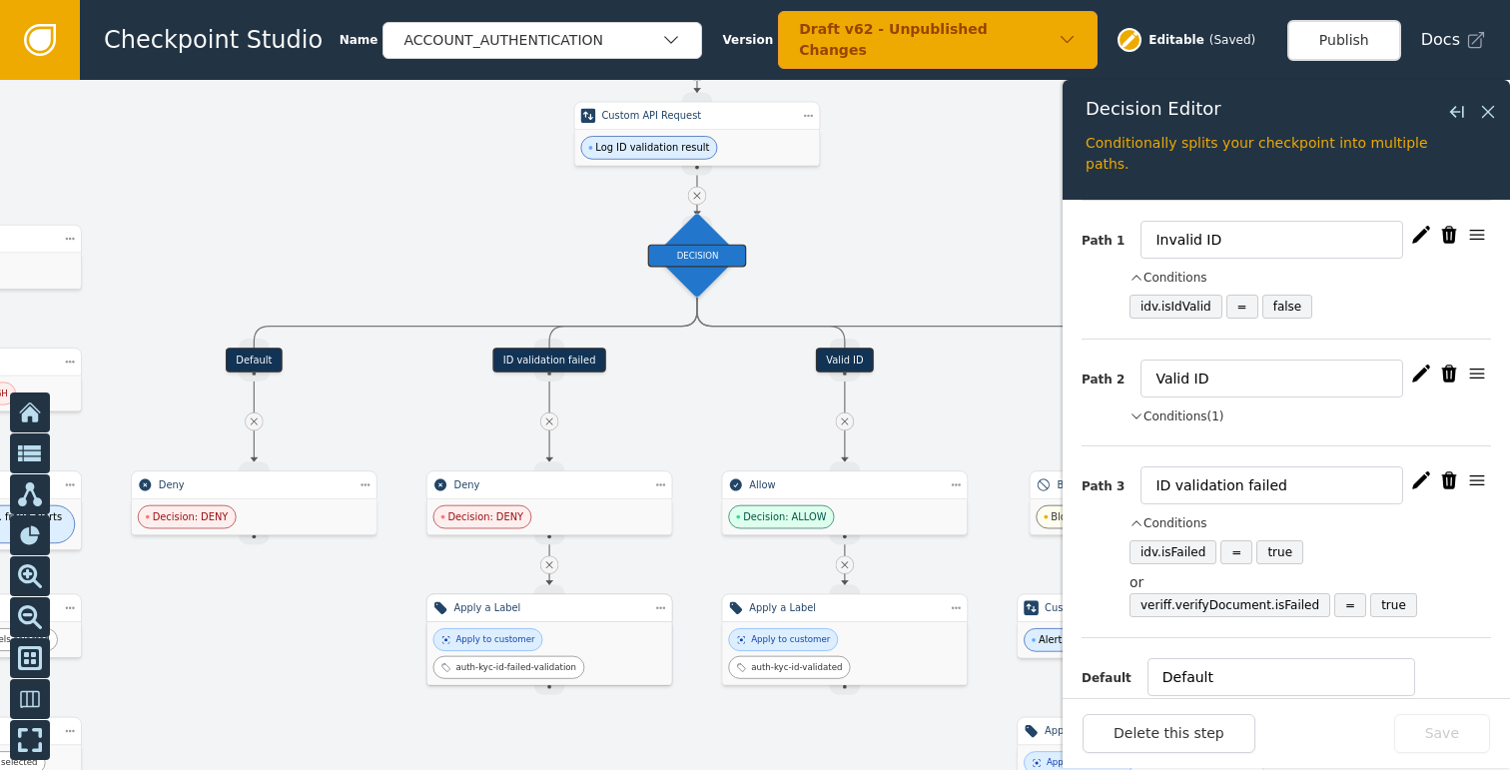
drag, startPoint x: 831, startPoint y: 239, endPoint x: 715, endPoint y: 440, distance: 232.6
click at [726, 425] on div at bounding box center [755, 425] width 1510 height 690
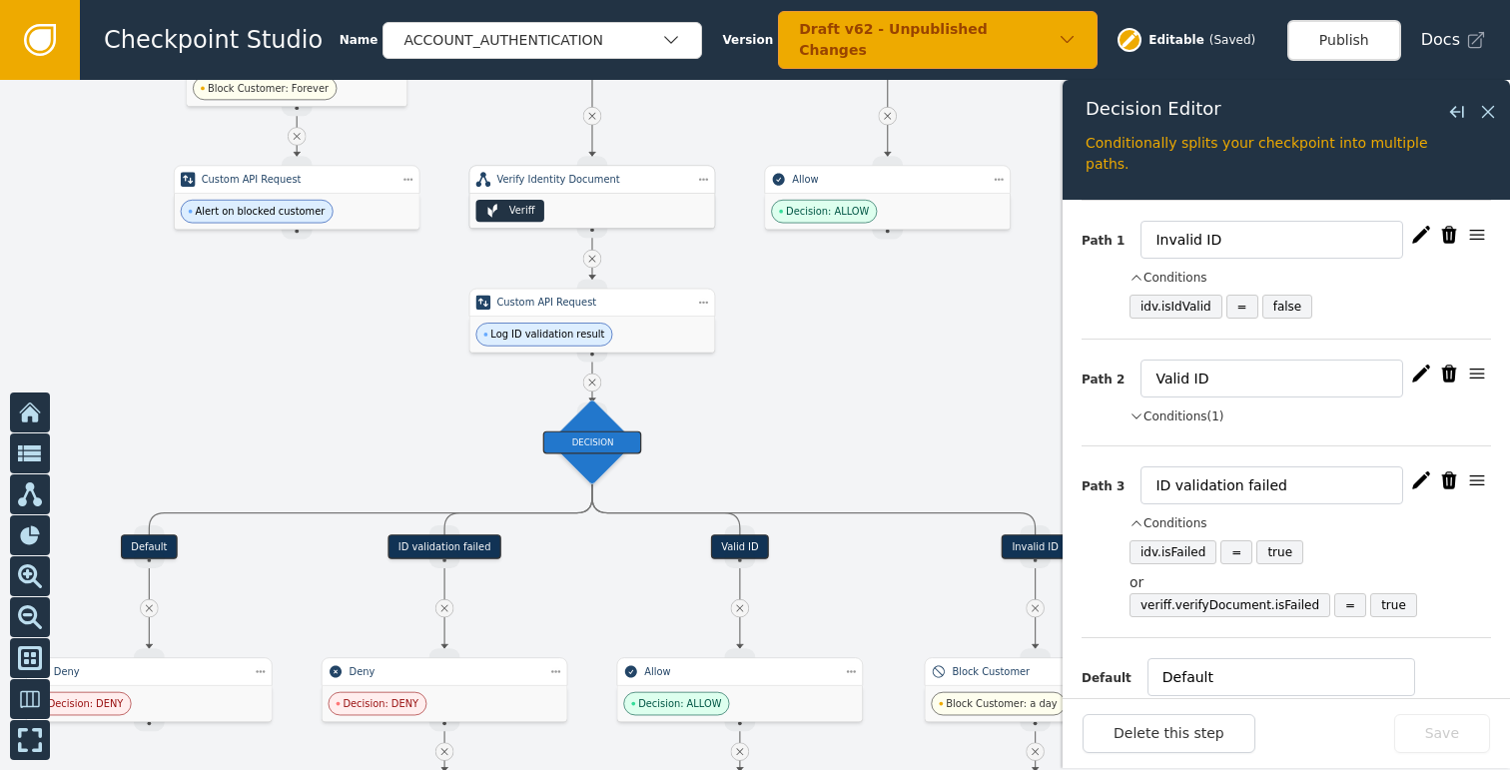
click at [569, 210] on div "Veriff" at bounding box center [591, 211] width 245 height 35
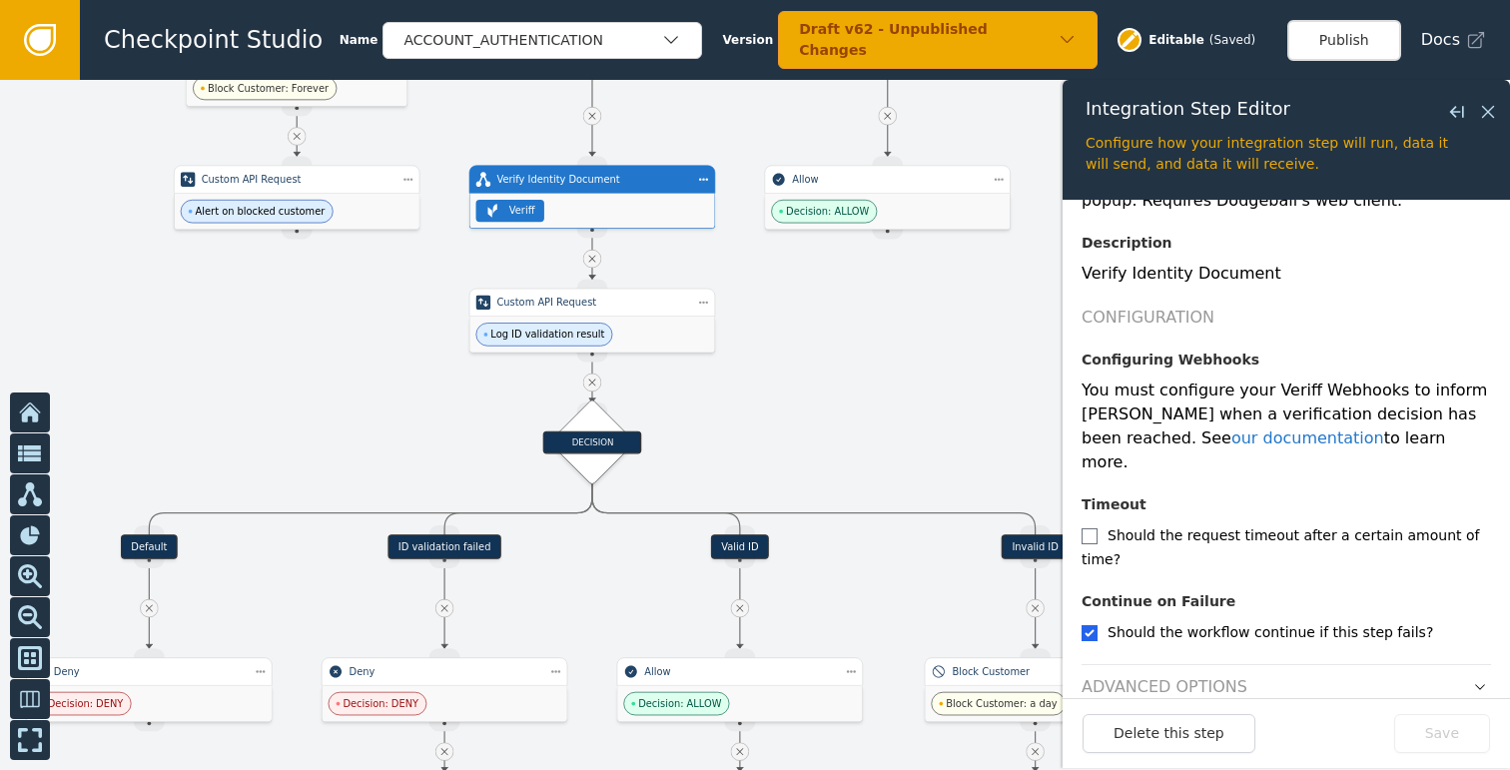
scroll to position [294, 0]
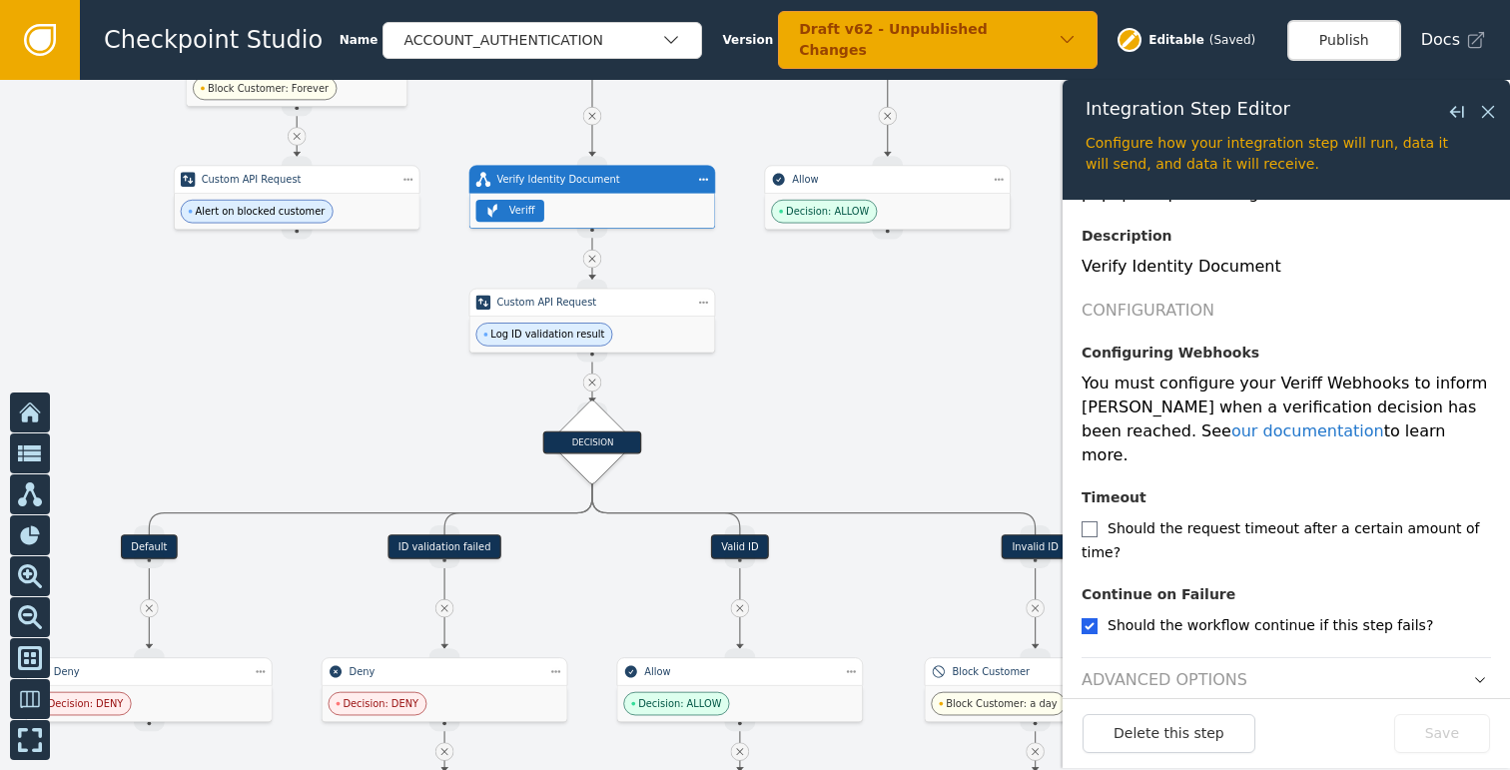
click at [1469, 668] on button "button" at bounding box center [1480, 680] width 22 height 24
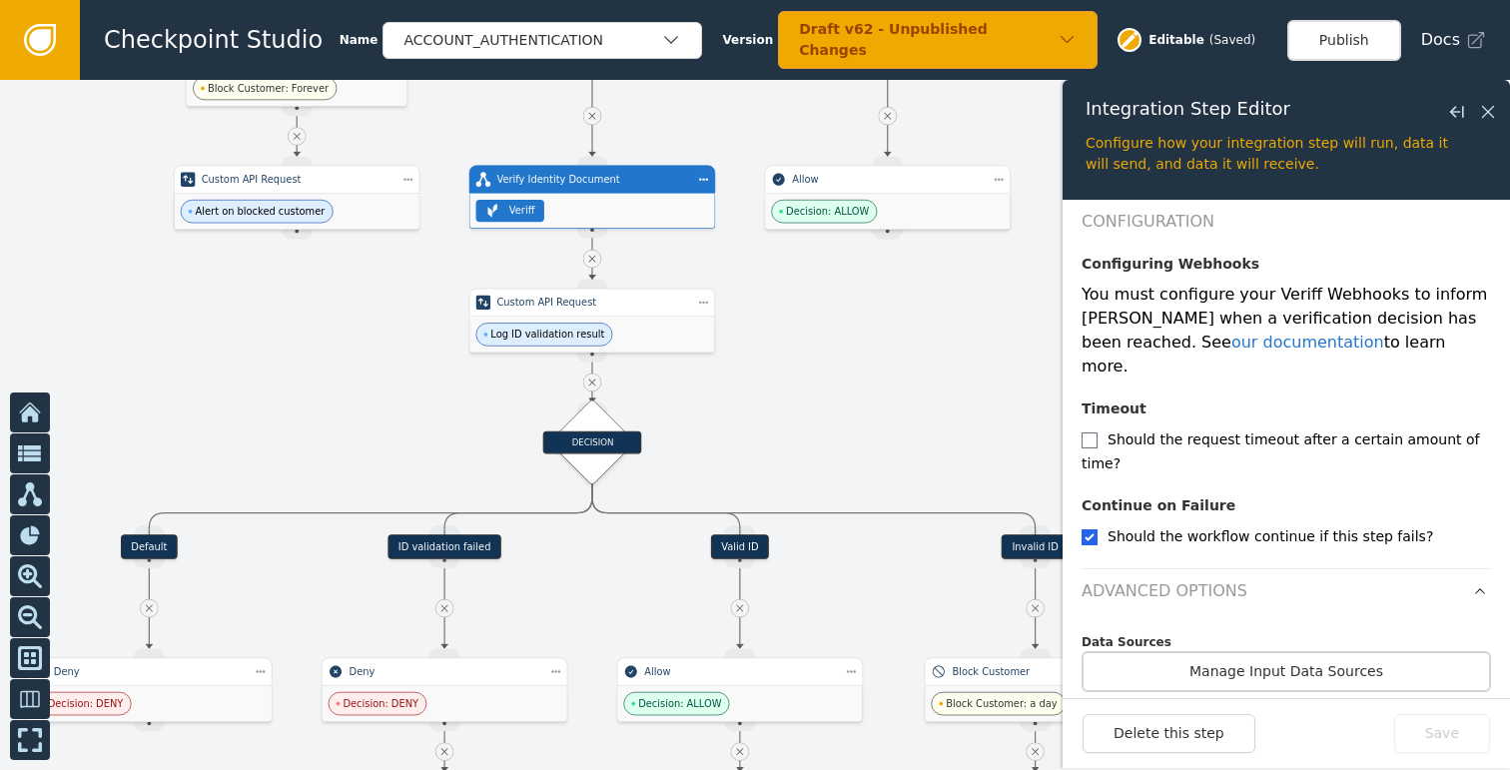
scroll to position [0, 0]
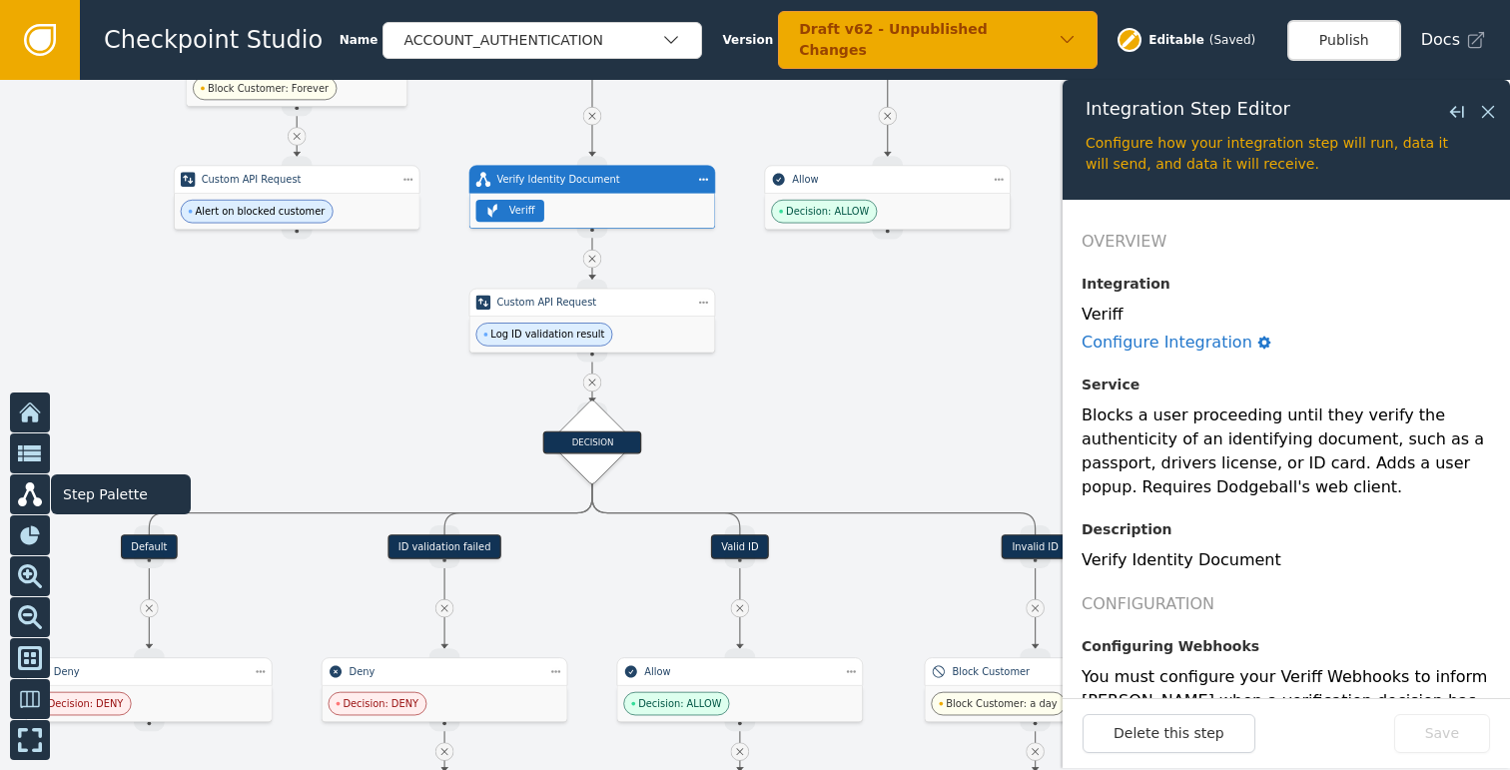
click at [30, 499] on icon at bounding box center [30, 494] width 24 height 24
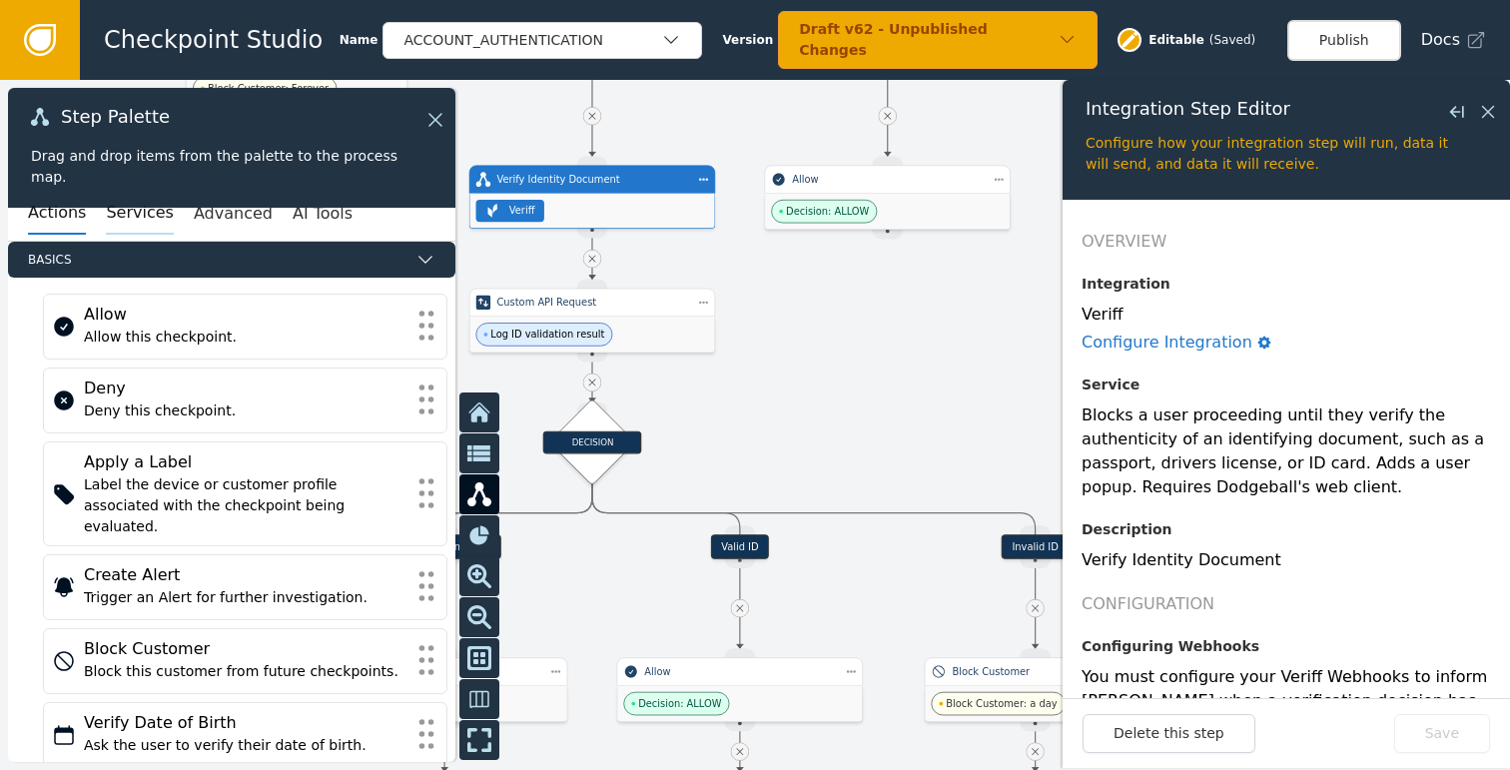
click at [135, 204] on button "Services" at bounding box center [139, 214] width 67 height 42
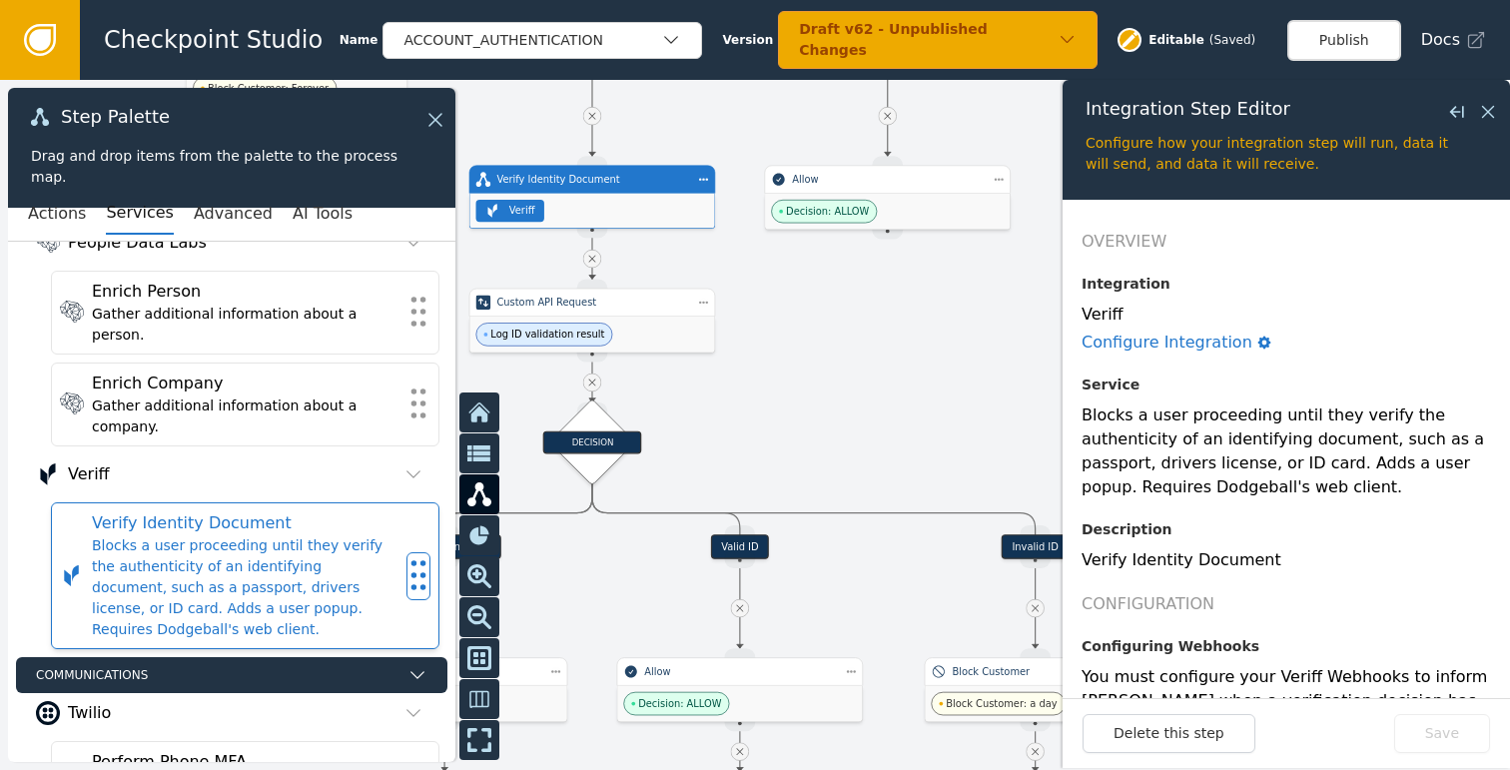
scroll to position [1043, 0]
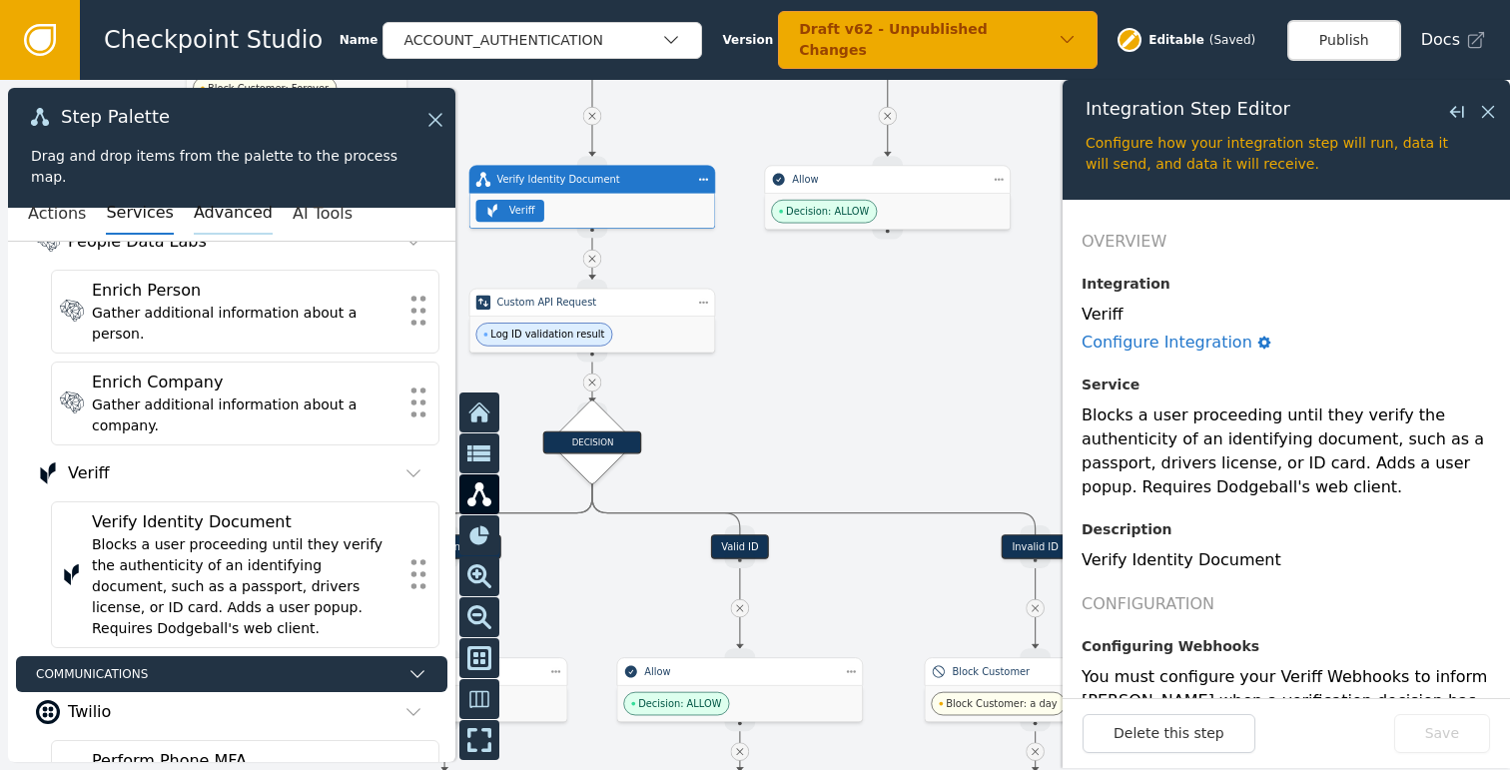
click at [233, 221] on button "Advanced" at bounding box center [233, 214] width 79 height 42
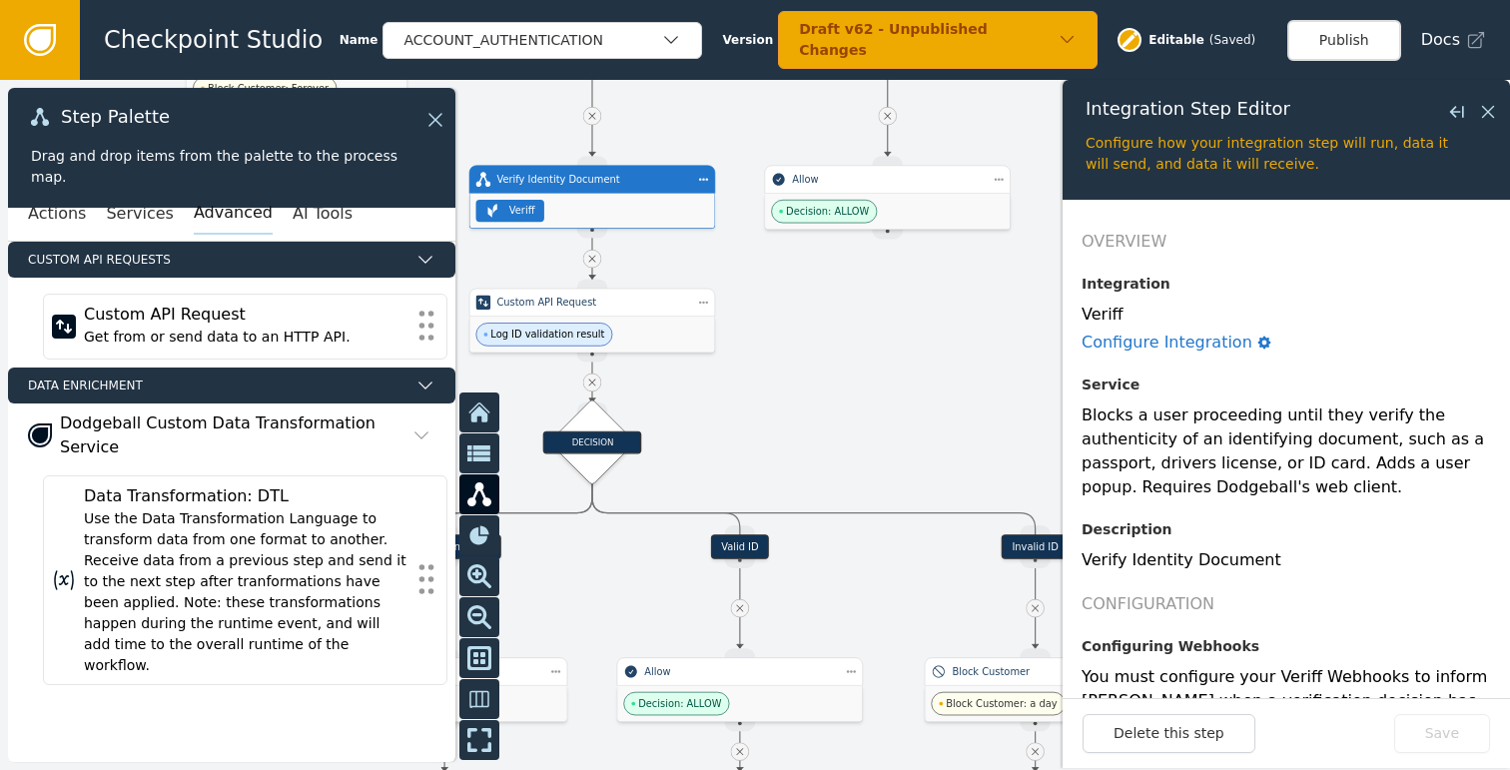
scroll to position [0, 0]
click at [316, 209] on button "AI Tools" at bounding box center [323, 214] width 60 height 42
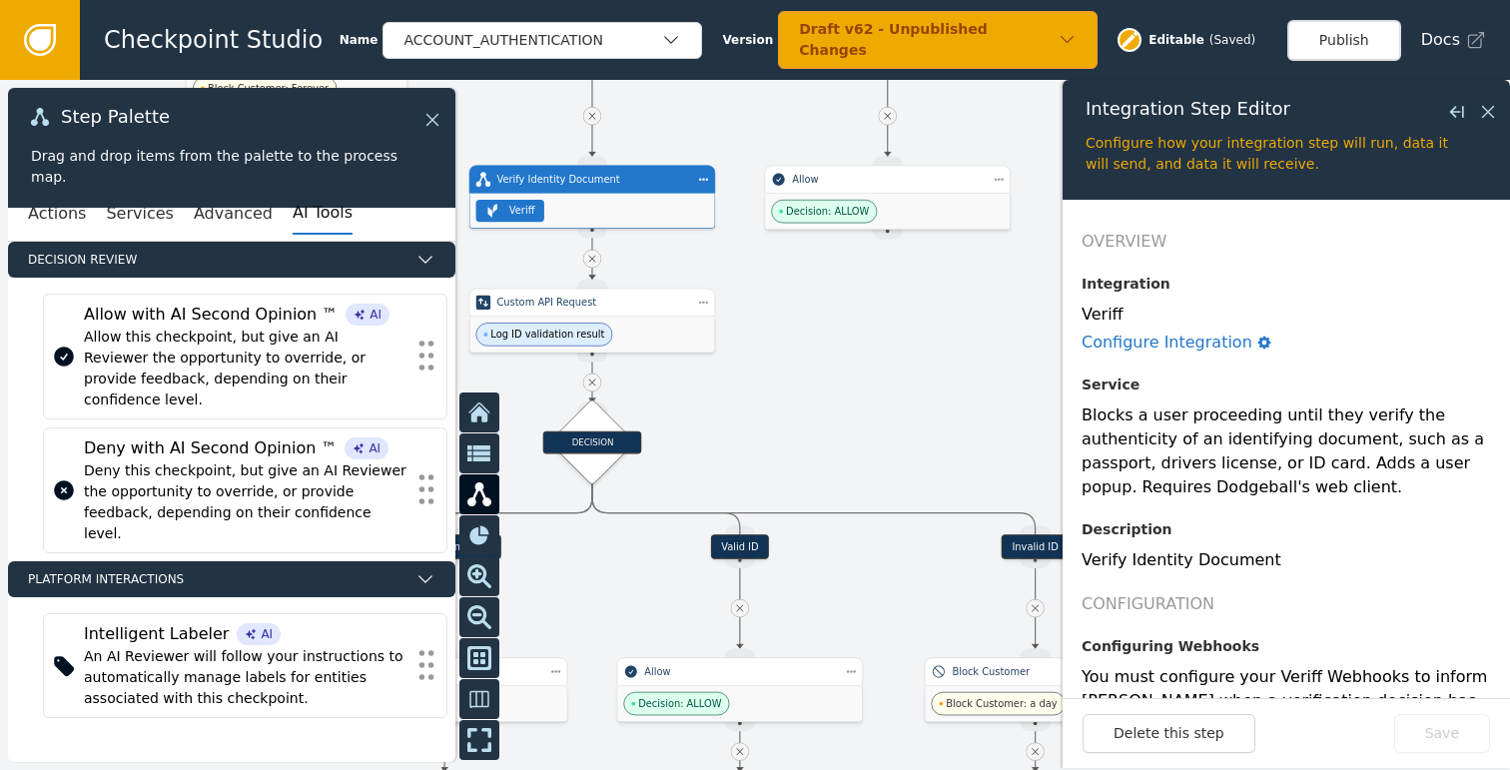
click at [438, 110] on icon at bounding box center [432, 120] width 22 height 22
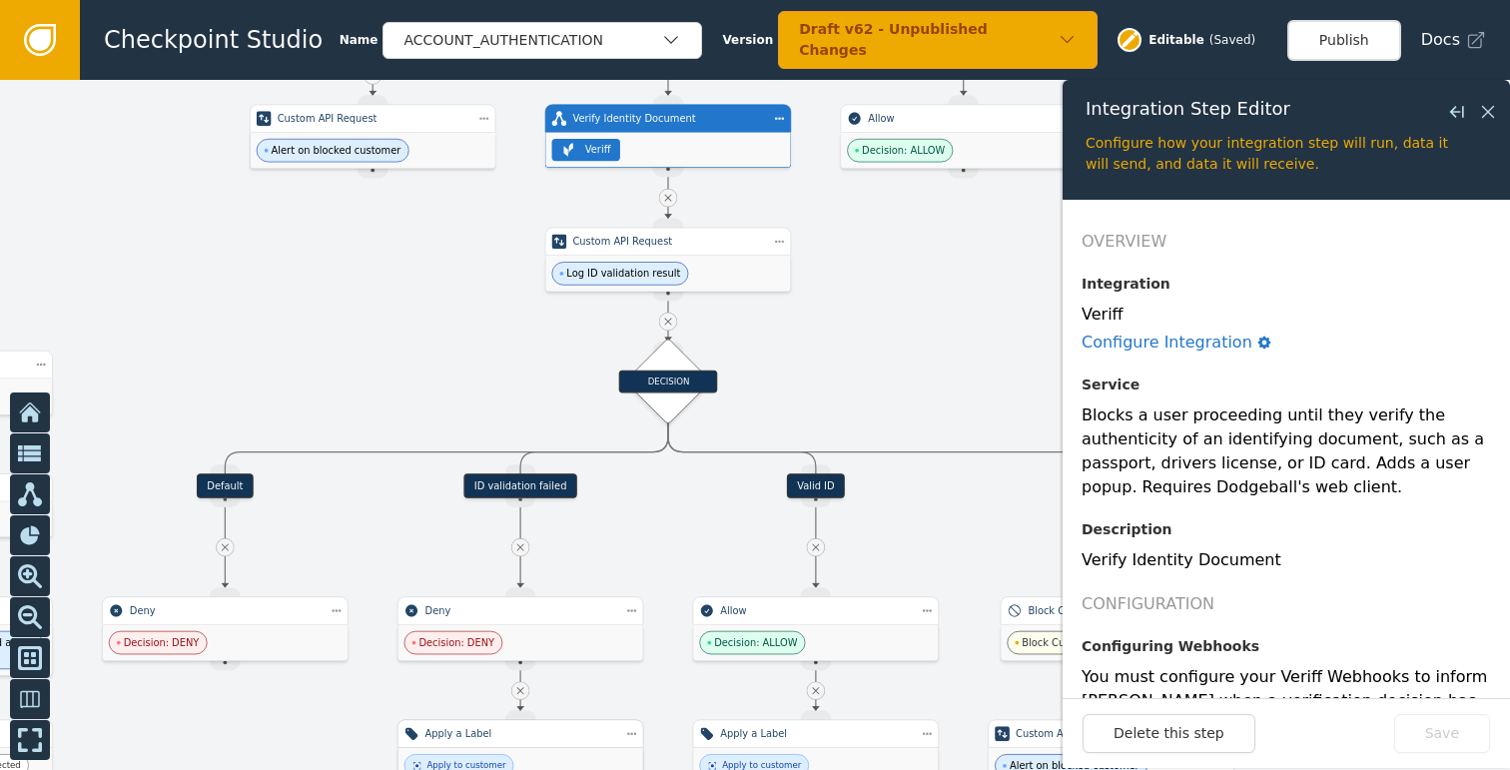
drag, startPoint x: 776, startPoint y: 420, endPoint x: 856, endPoint y: 355, distance: 102.9
click at [856, 355] on div at bounding box center [755, 425] width 1510 height 690
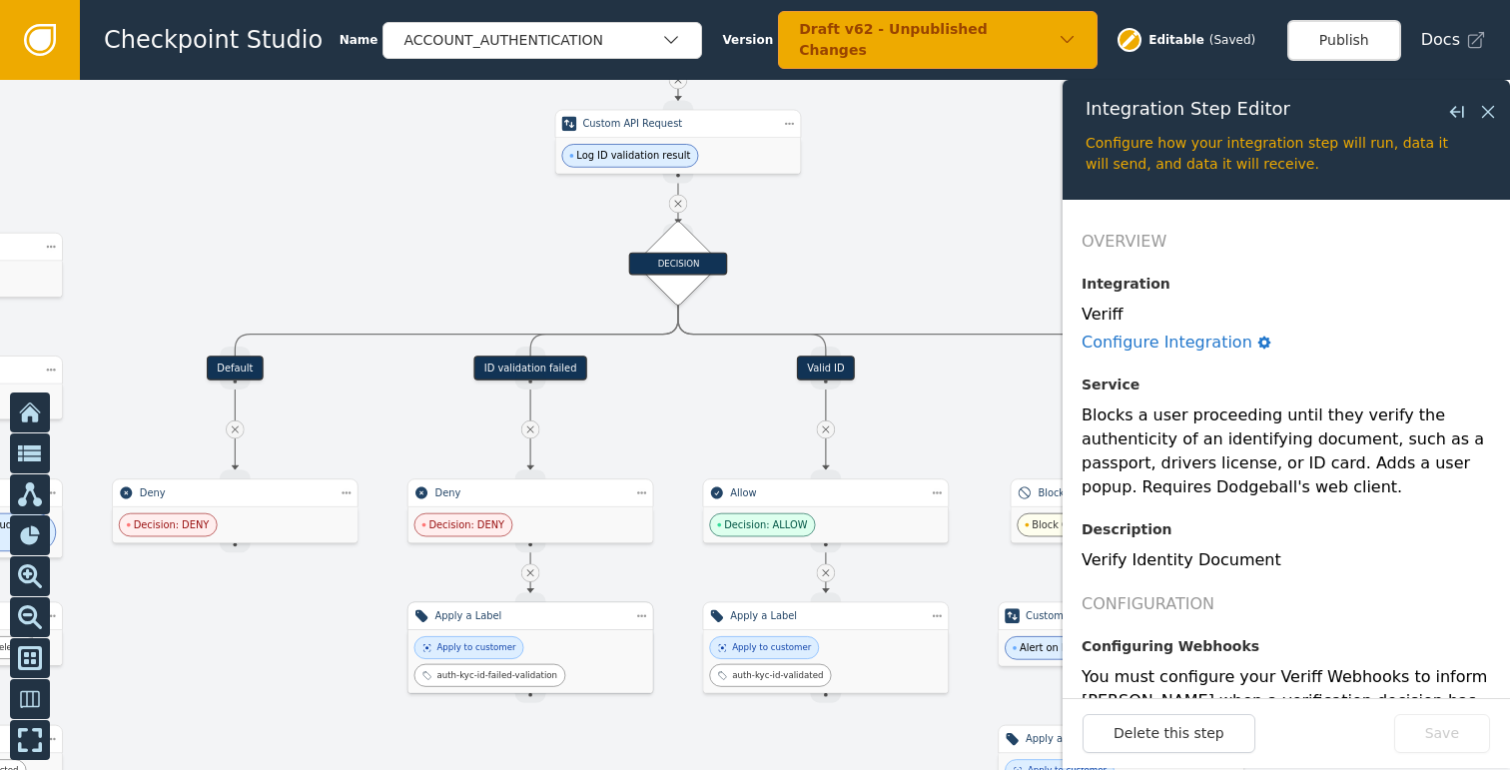
drag, startPoint x: 856, startPoint y: 355, endPoint x: 863, endPoint y: 236, distance: 120.0
click at [863, 236] on div at bounding box center [755, 425] width 1510 height 690
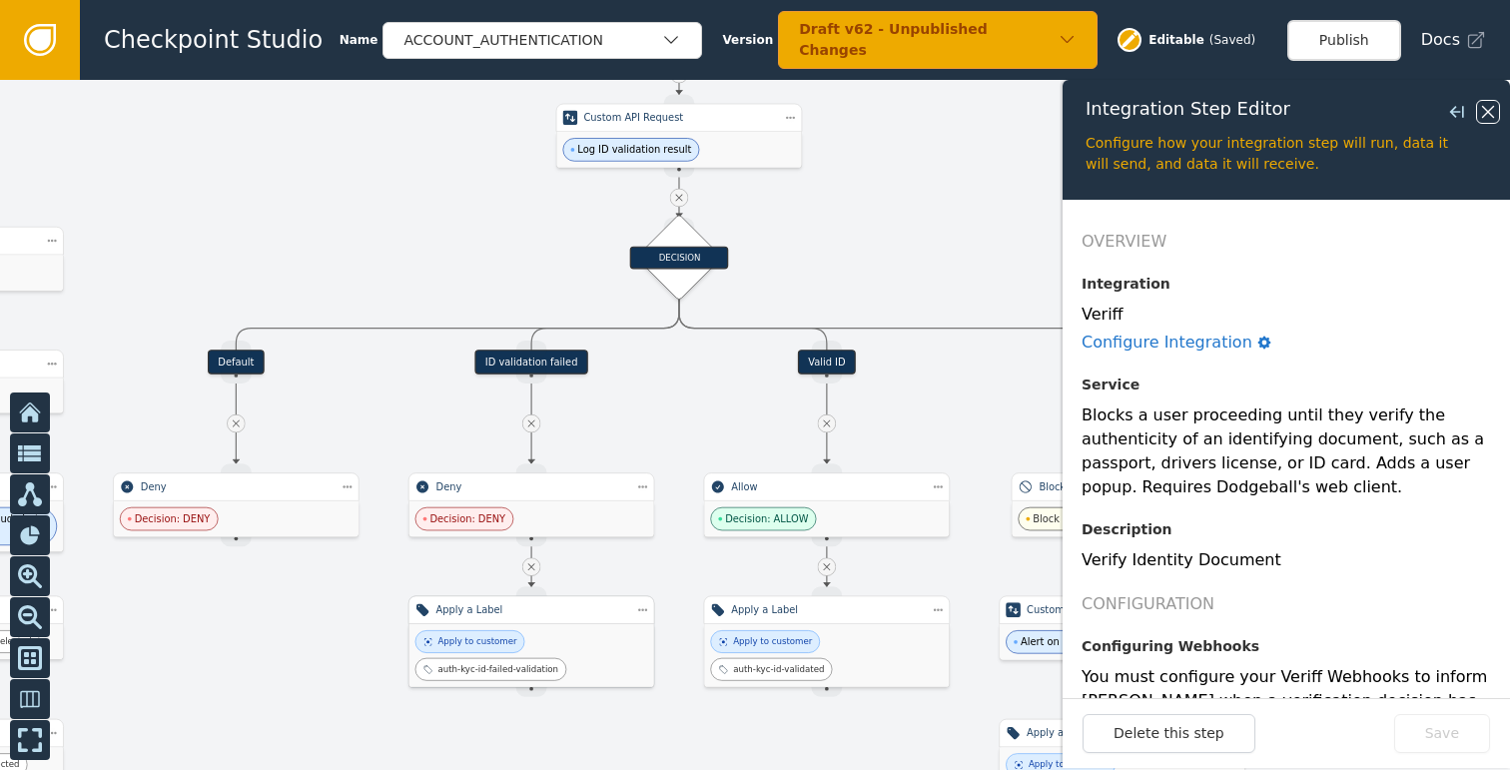
click at [1485, 110] on icon at bounding box center [1488, 112] width 12 height 12
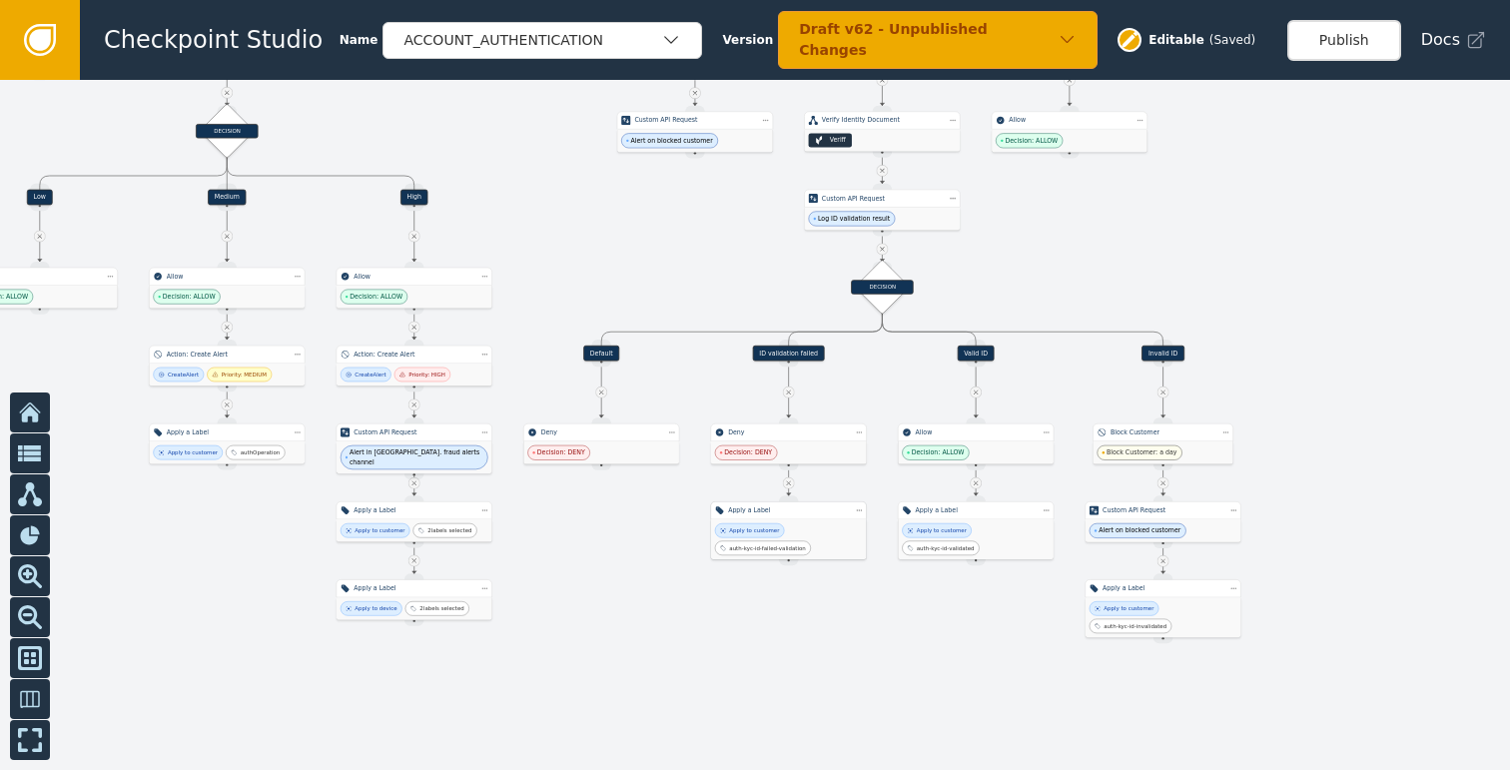
drag, startPoint x: 1285, startPoint y: 293, endPoint x: 1252, endPoint y: 510, distance: 220.1
click at [1253, 505] on div at bounding box center [755, 425] width 1510 height 690
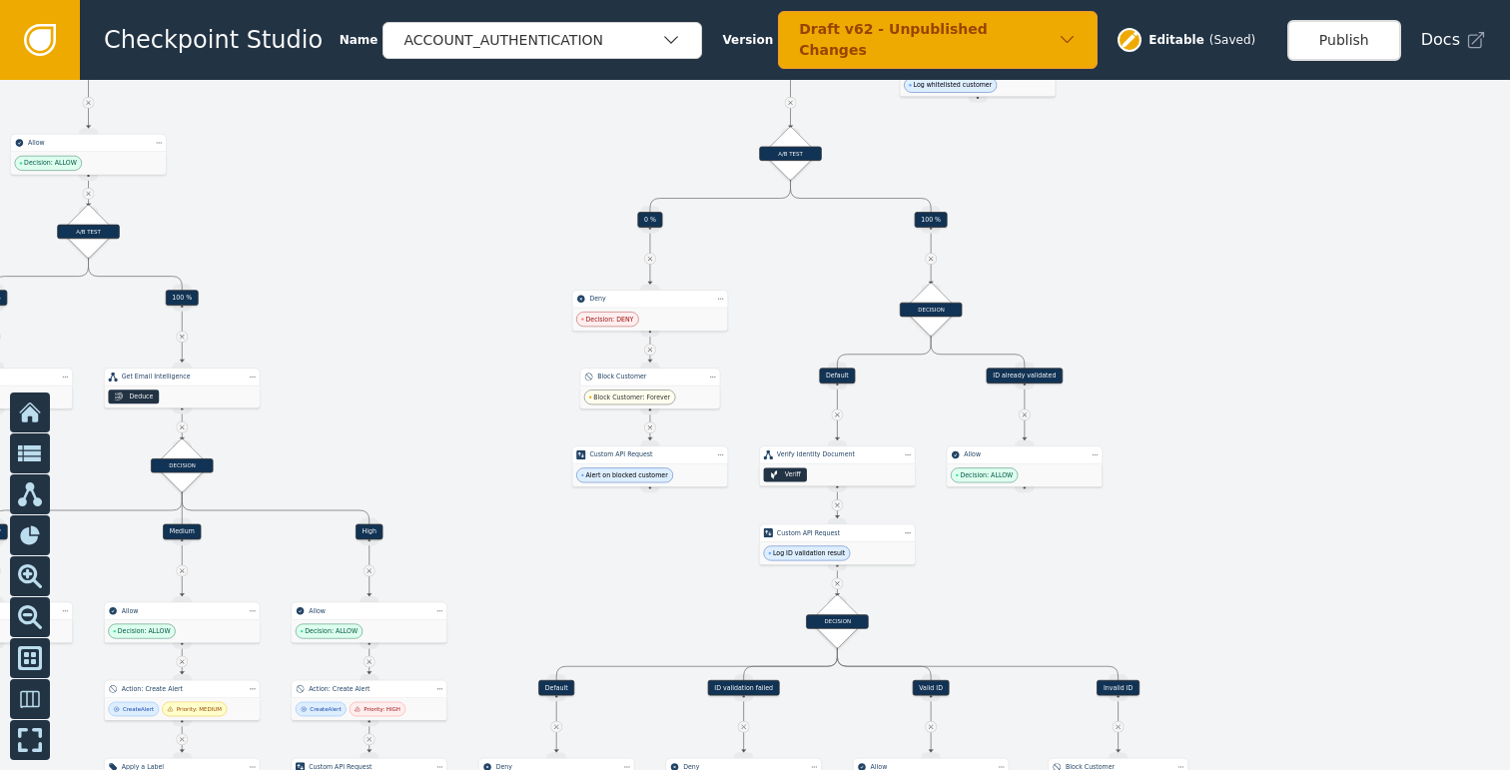
drag, startPoint x: 1254, startPoint y: 456, endPoint x: 1252, endPoint y: 481, distance: 25.0
click at [1252, 488] on div at bounding box center [755, 425] width 1510 height 690
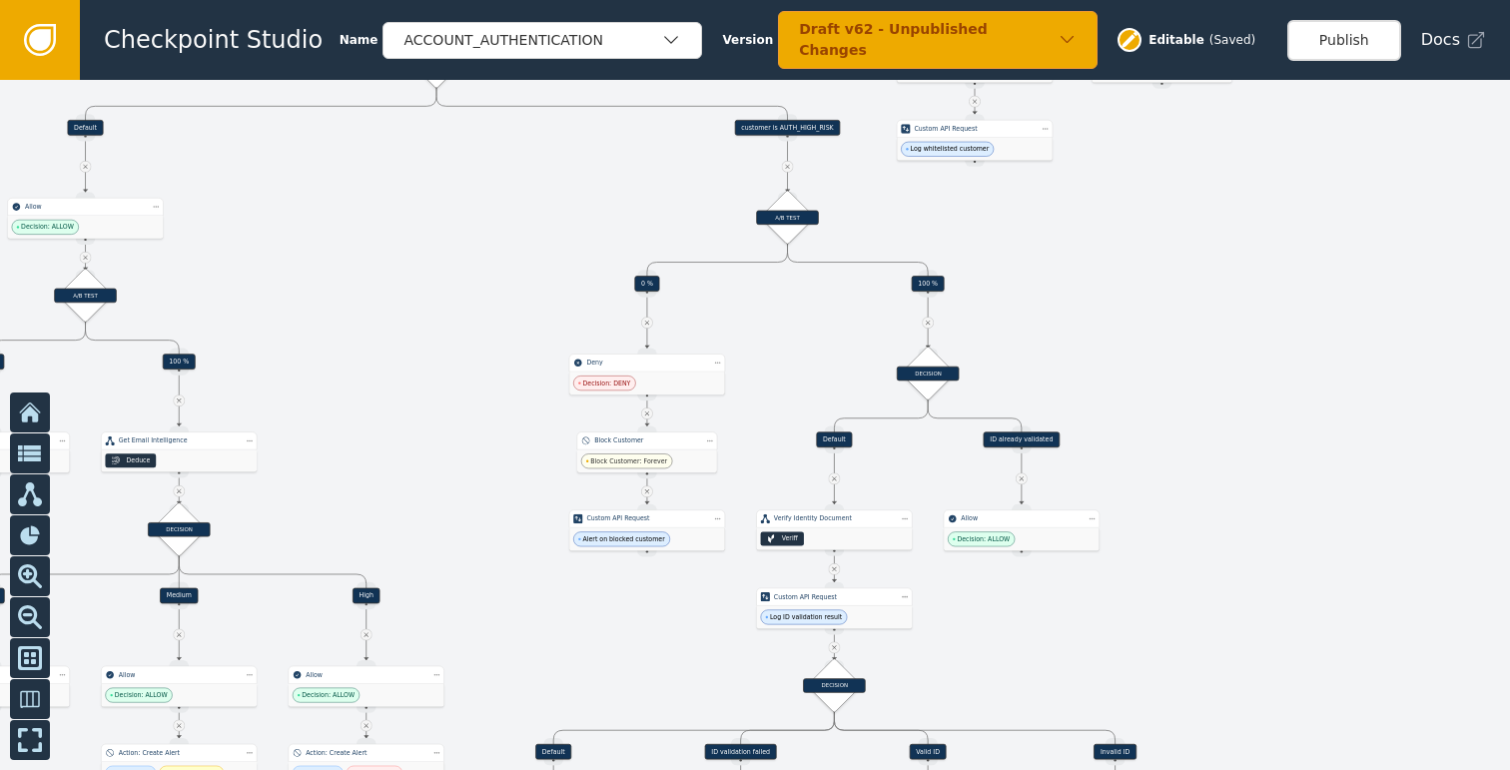
drag, startPoint x: 1260, startPoint y: 346, endPoint x: 1261, endPoint y: 394, distance: 47.9
click at [1261, 394] on div at bounding box center [755, 425] width 1510 height 690
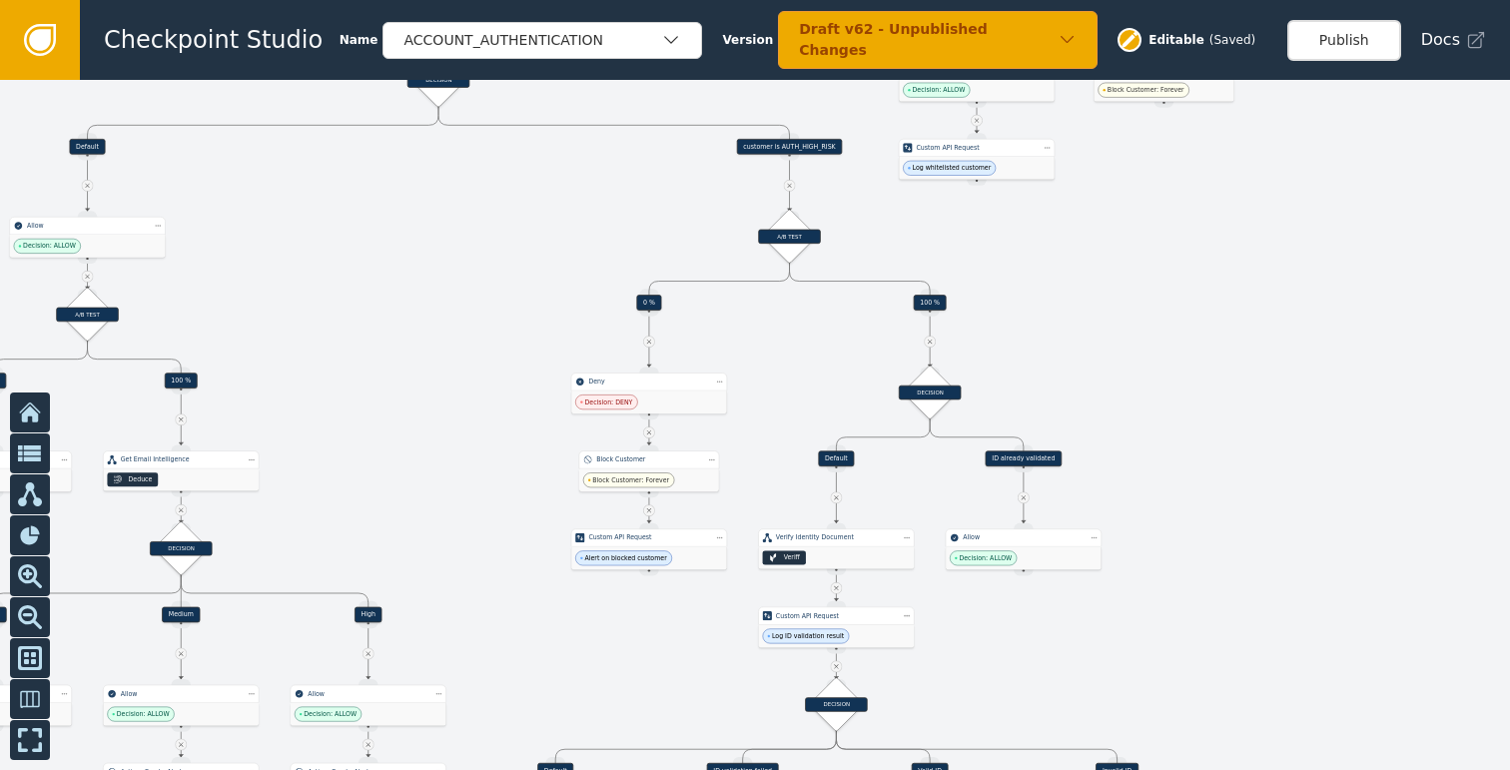
drag, startPoint x: 1250, startPoint y: 267, endPoint x: 1236, endPoint y: 410, distance: 144.4
click at [1236, 409] on div at bounding box center [755, 425] width 1510 height 690
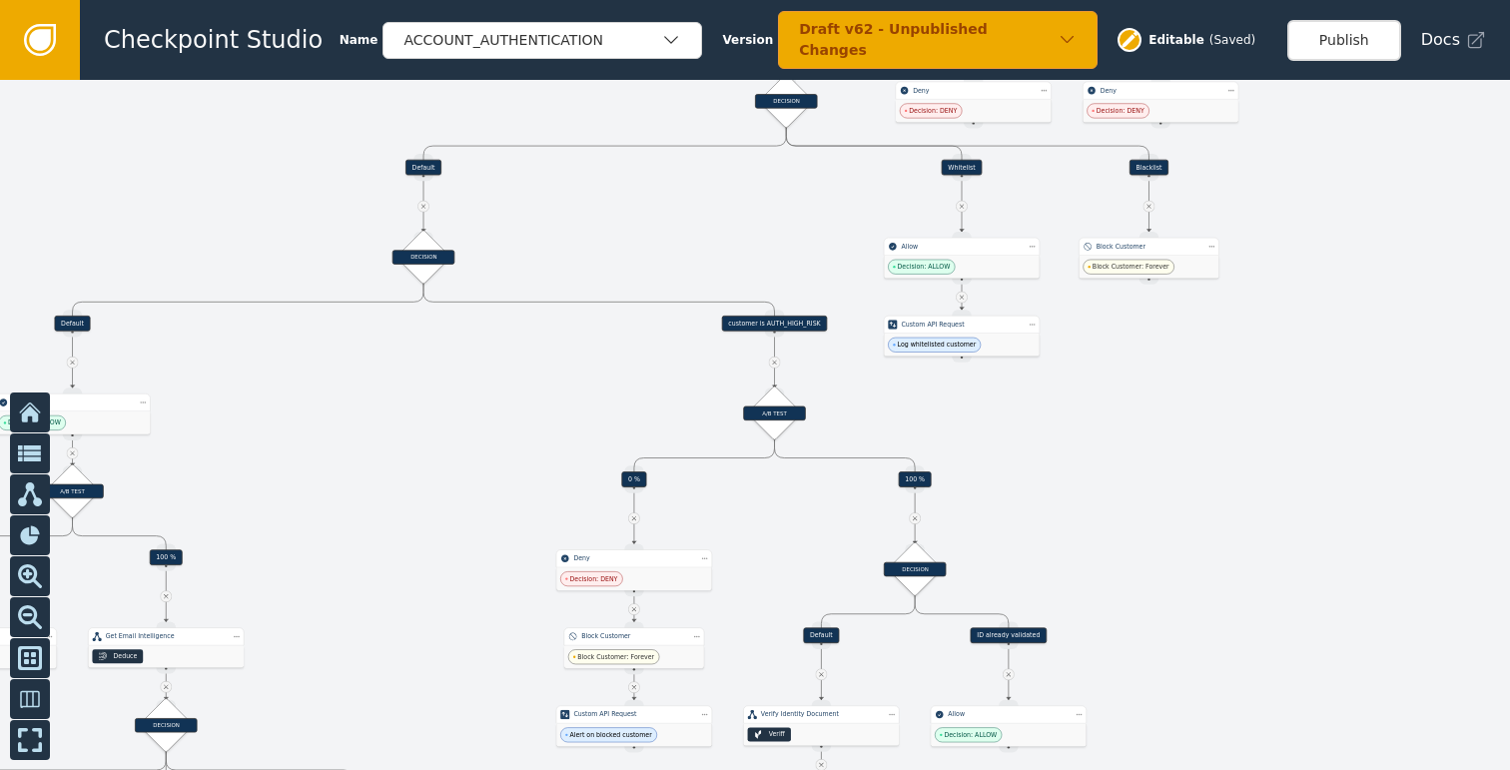
drag, startPoint x: 1228, startPoint y: 344, endPoint x: 1235, endPoint y: 459, distance: 115.0
click at [1235, 458] on div at bounding box center [755, 425] width 1510 height 690
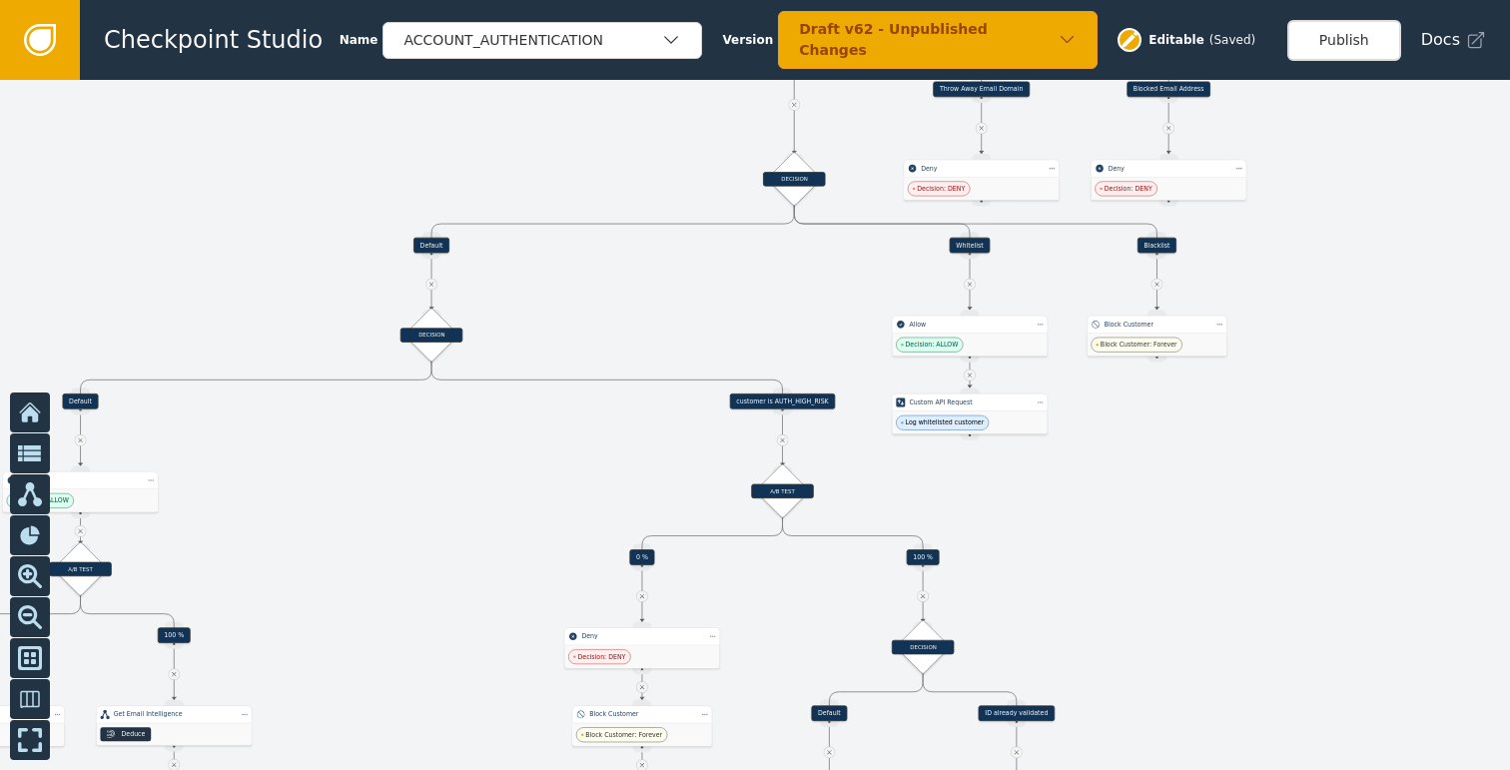
drag, startPoint x: 1157, startPoint y: 469, endPoint x: 1150, endPoint y: 549, distance: 80.2
click at [1150, 548] on div at bounding box center [755, 425] width 1510 height 690
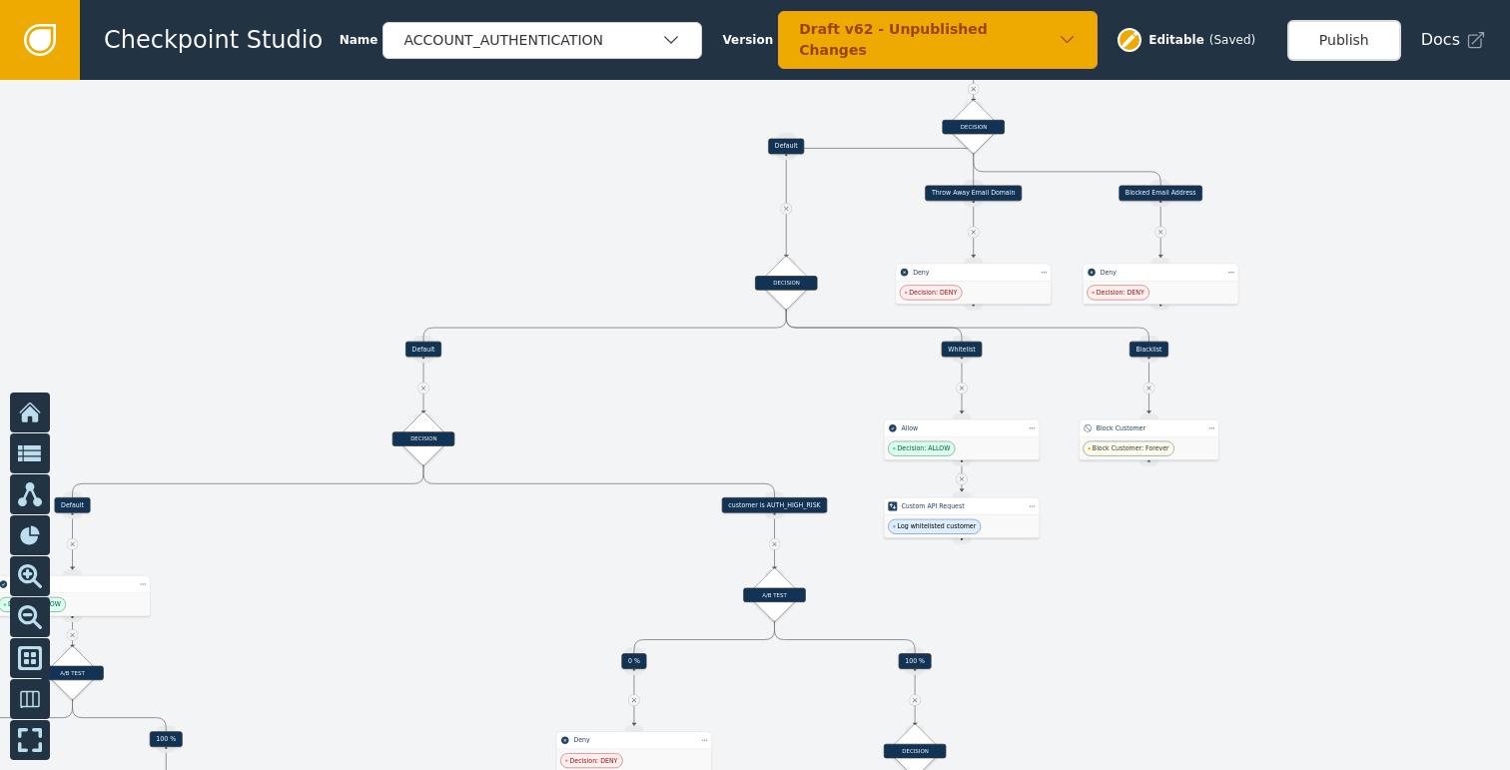
drag, startPoint x: 1281, startPoint y: 423, endPoint x: 1259, endPoint y: 483, distance: 63.8
click at [1258, 488] on div at bounding box center [755, 425] width 1510 height 690
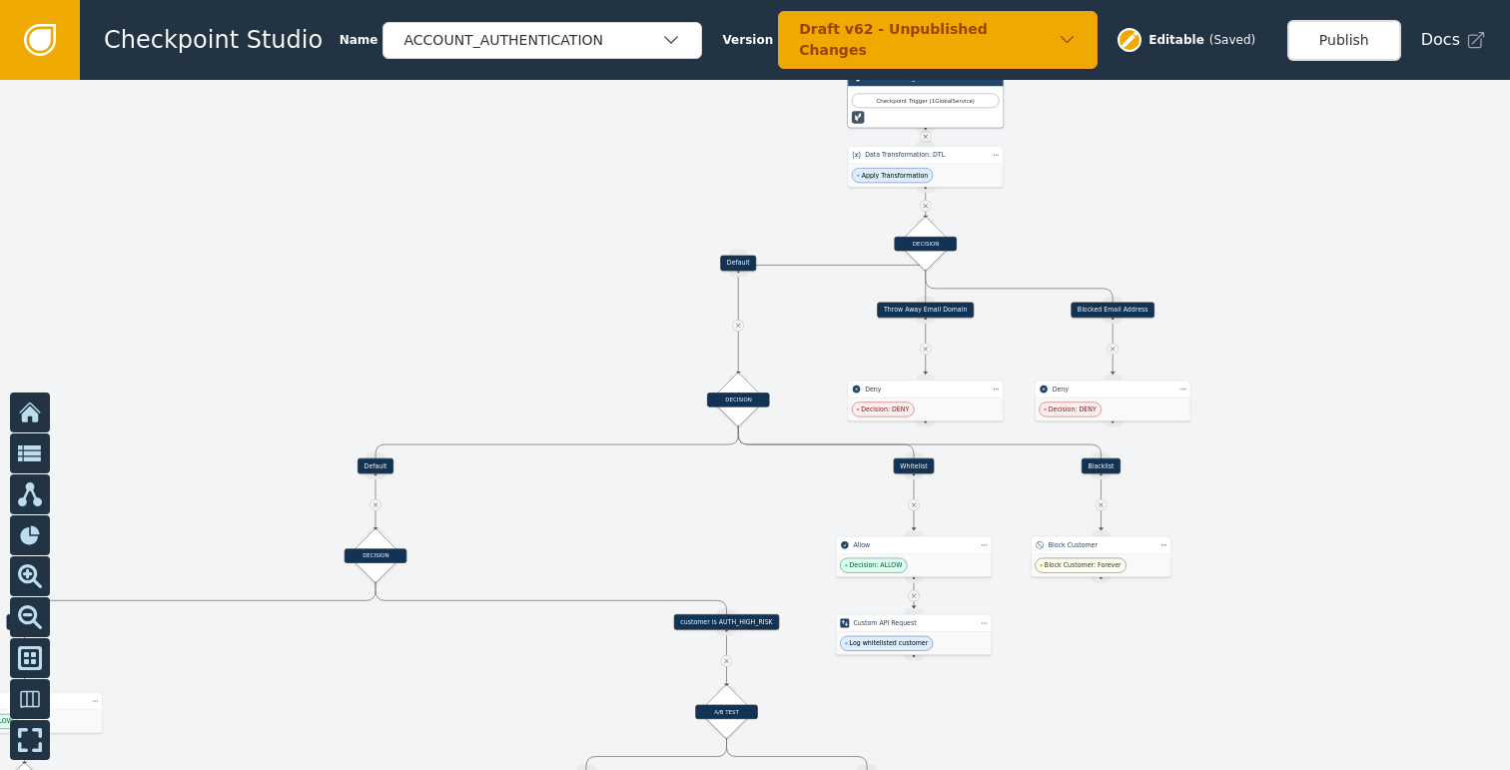
drag, startPoint x: 1293, startPoint y: 357, endPoint x: 1303, endPoint y: 486, distance: 129.2
click at [1303, 486] on div at bounding box center [755, 425] width 1510 height 690
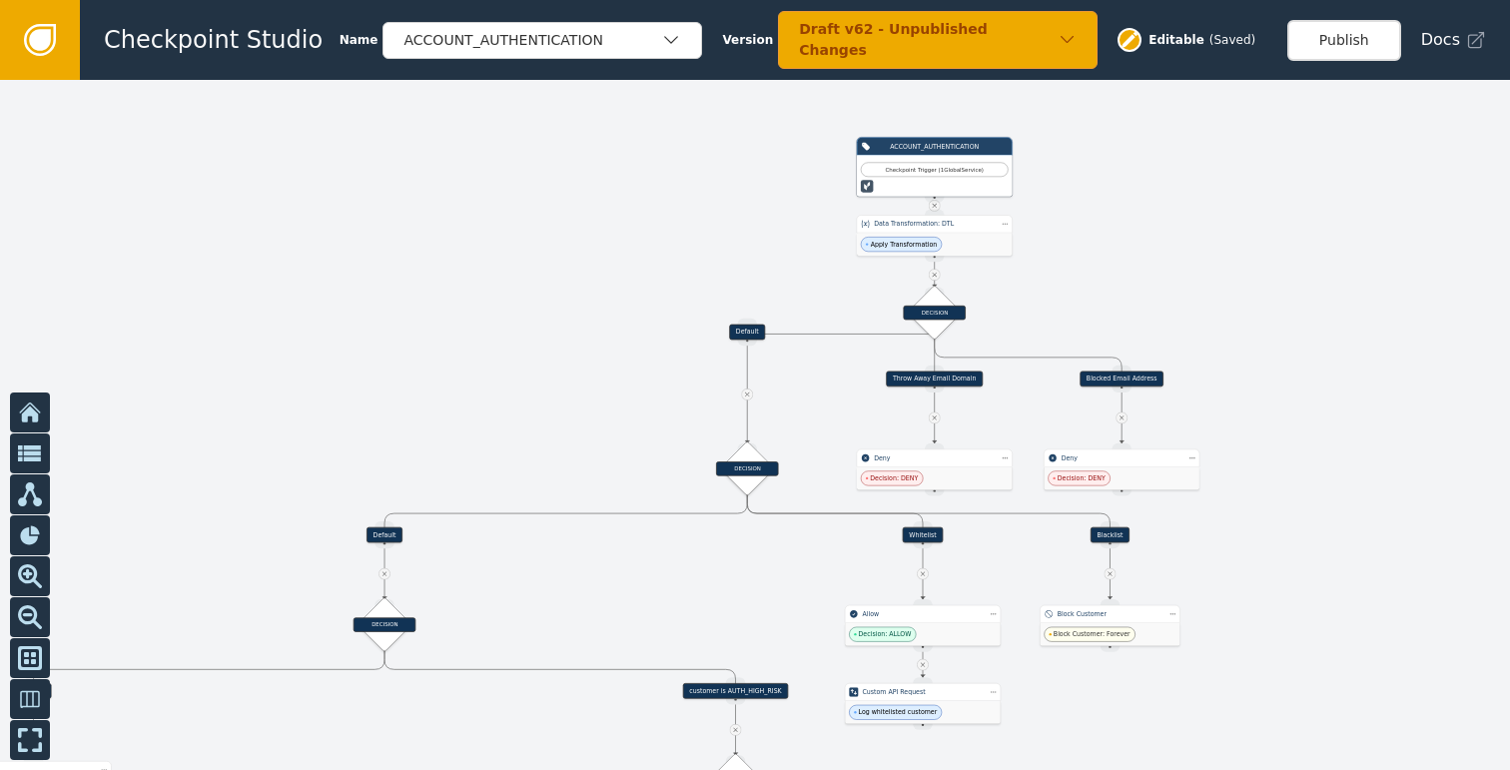
drag, startPoint x: 1289, startPoint y: 368, endPoint x: 1287, endPoint y: 344, distance: 24.0
click at [1287, 344] on div at bounding box center [755, 425] width 1510 height 690
drag, startPoint x: 1293, startPoint y: 440, endPoint x: 1298, endPoint y: 353, distance: 87.0
click at [1298, 353] on div at bounding box center [755, 425] width 1510 height 690
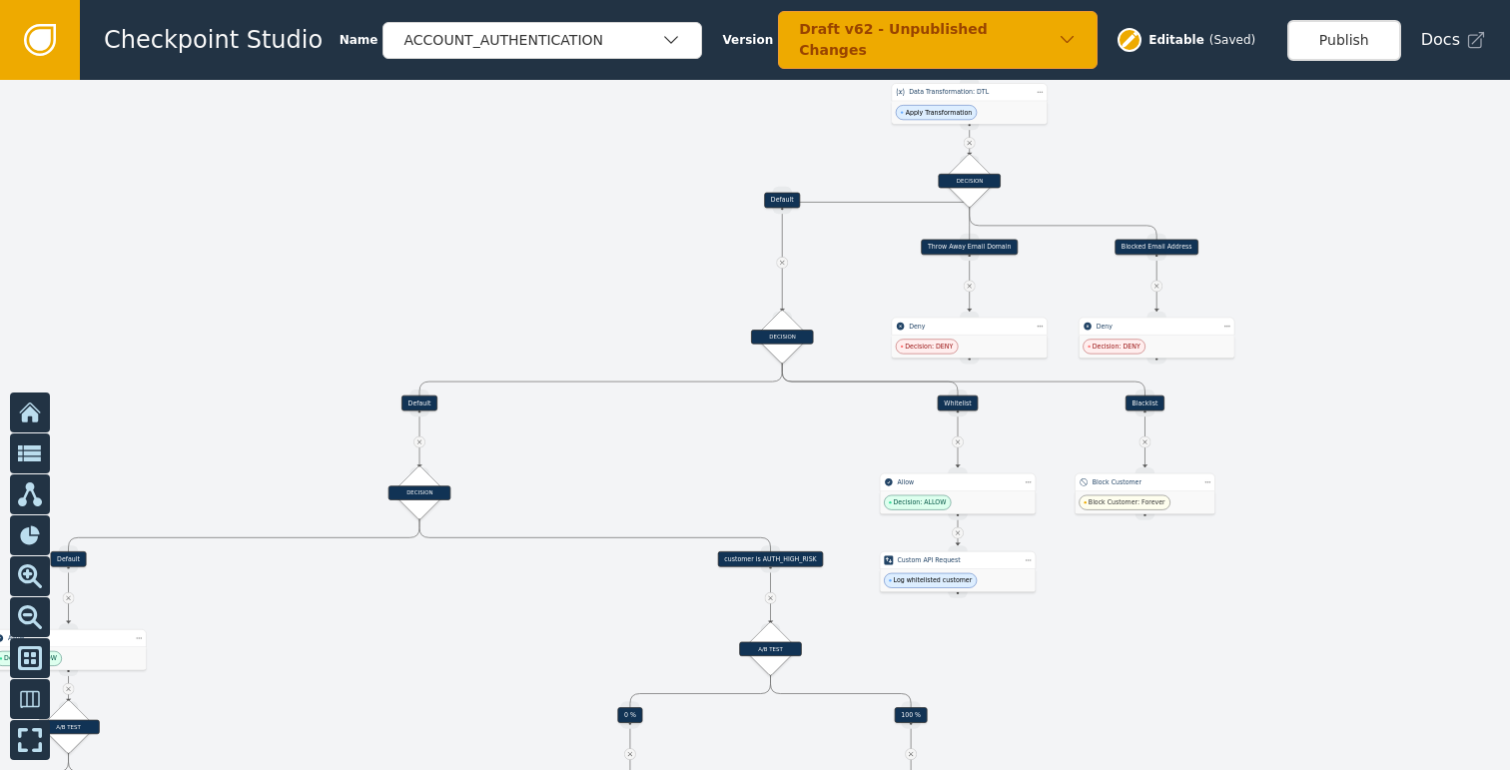
drag, startPoint x: 1301, startPoint y: 480, endPoint x: 1330, endPoint y: 435, distance: 53.4
click at [1330, 435] on div at bounding box center [755, 425] width 1510 height 690
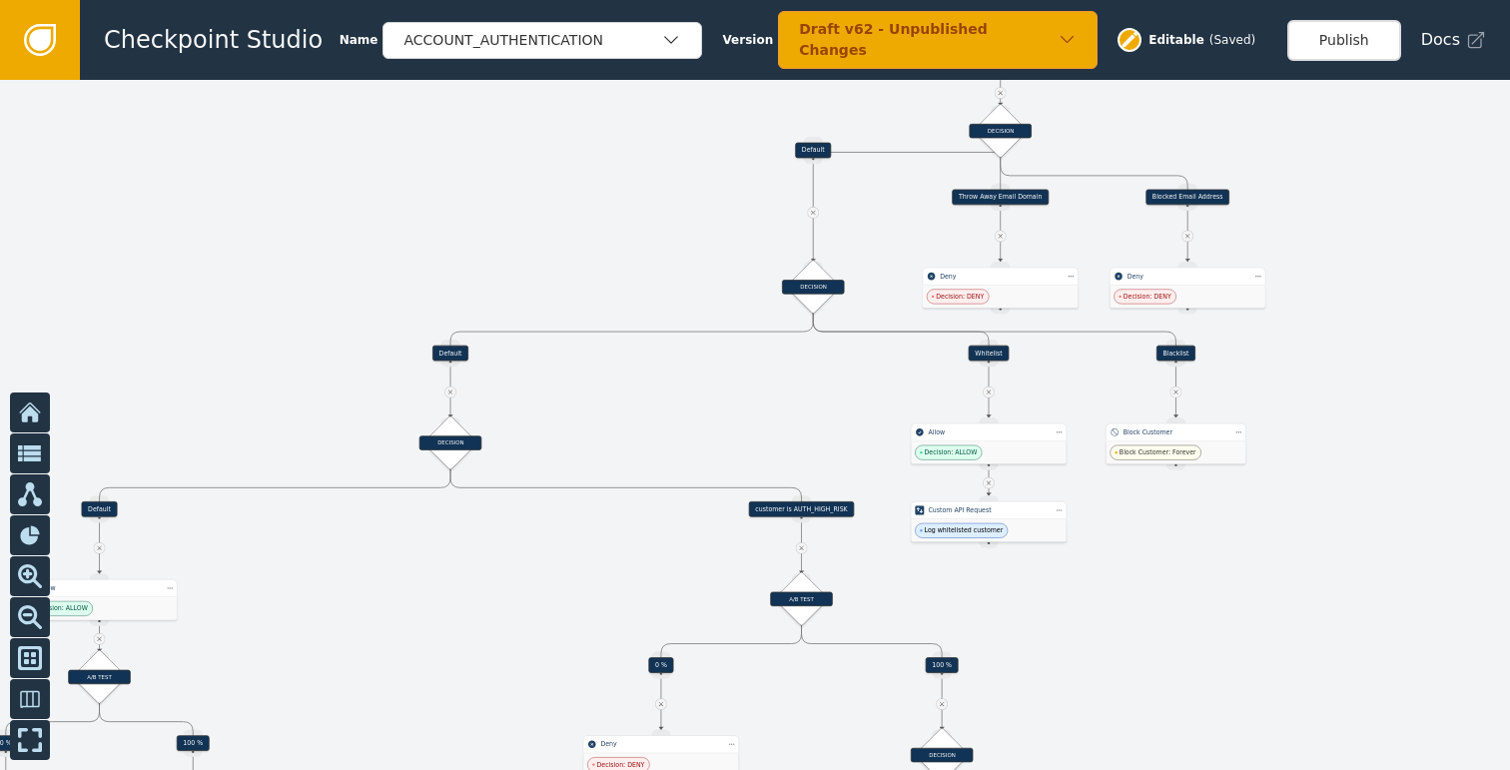
drag, startPoint x: 1335, startPoint y: 418, endPoint x: 1369, endPoint y: 369, distance: 59.5
click at [1369, 369] on div at bounding box center [755, 425] width 1510 height 690
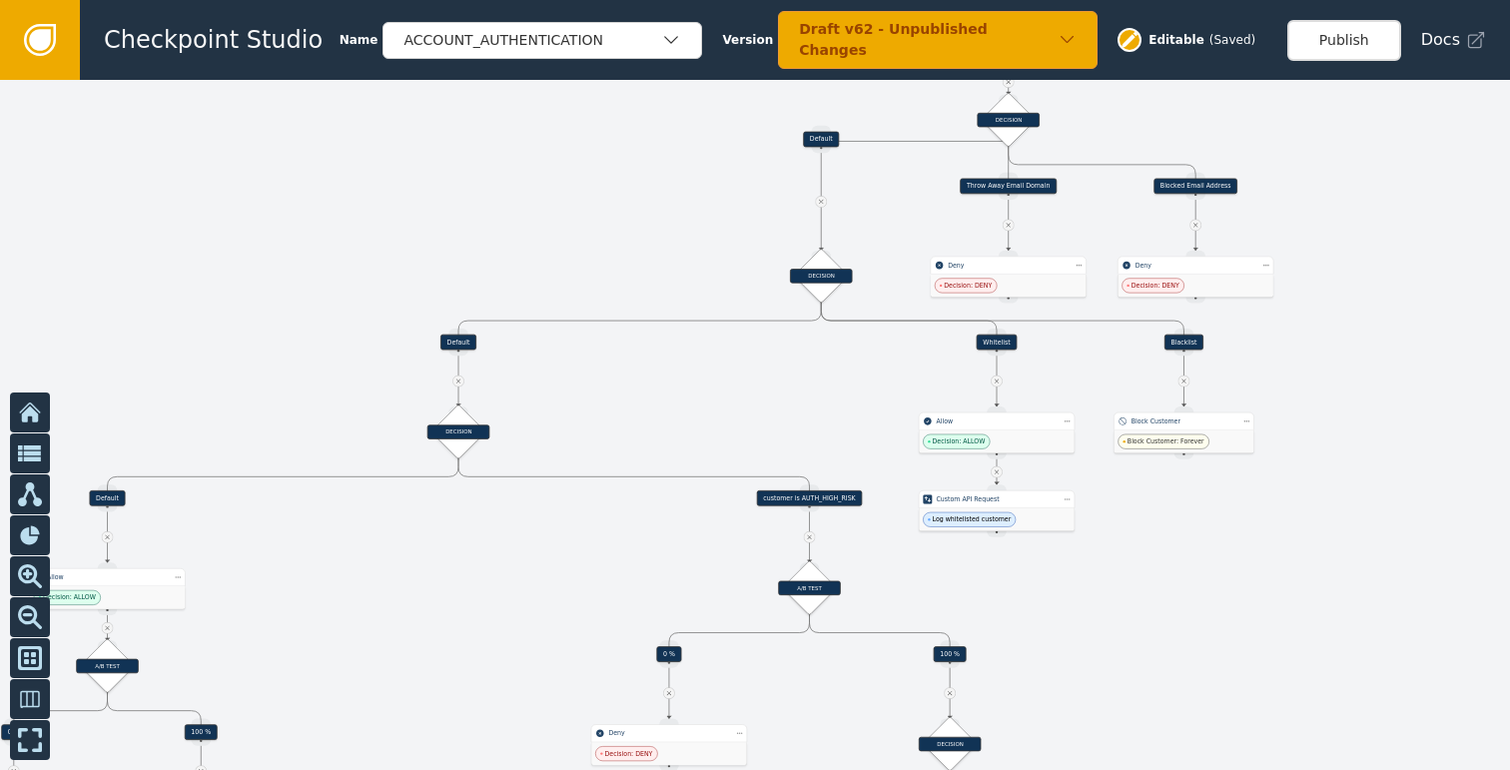
drag, startPoint x: 1266, startPoint y: 501, endPoint x: 1341, endPoint y: 484, distance: 76.8
click at [1341, 484] on div at bounding box center [755, 425] width 1510 height 690
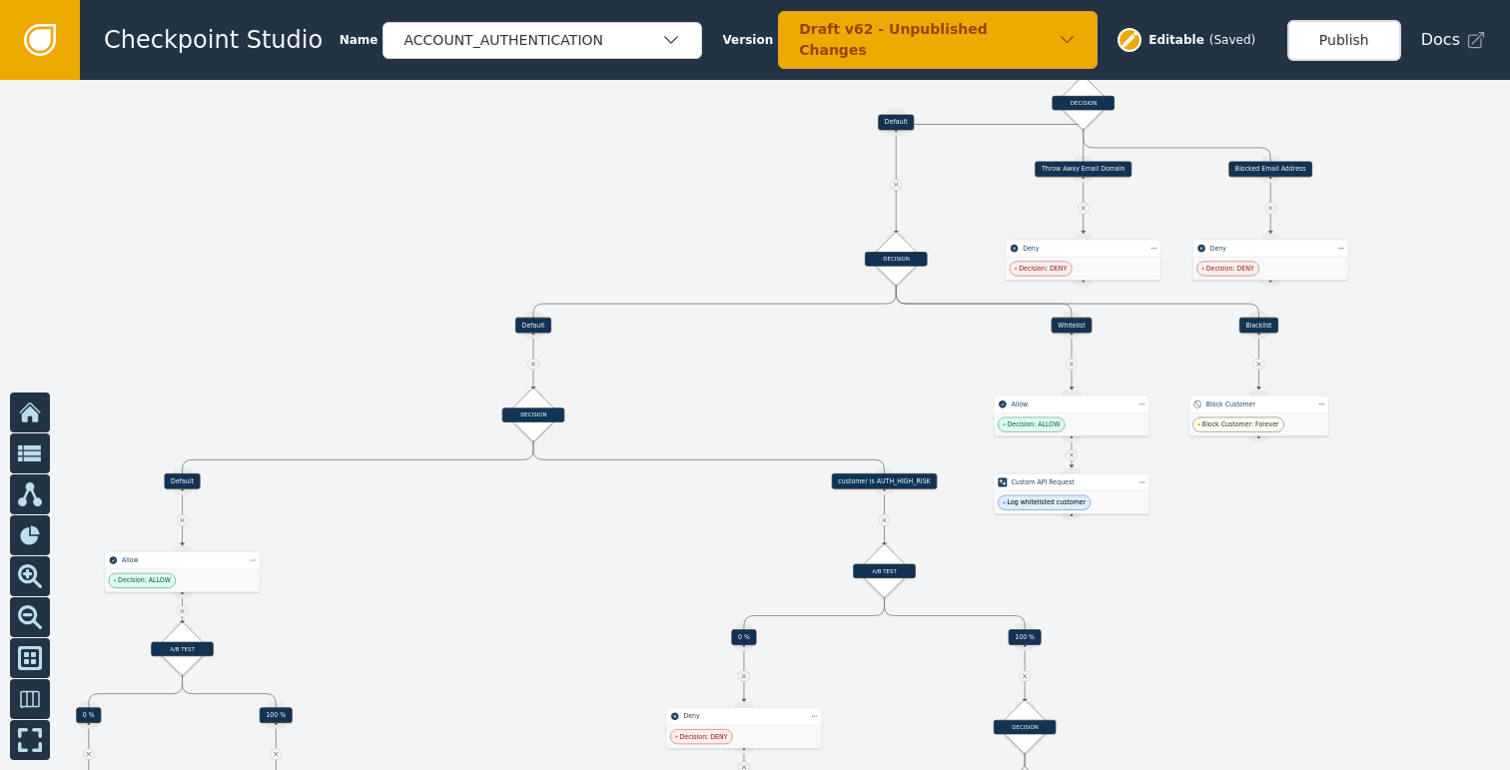
drag, startPoint x: 1230, startPoint y: 506, endPoint x: 1285, endPoint y: 477, distance: 62.1
click at [1285, 477] on div at bounding box center [755, 425] width 1510 height 690
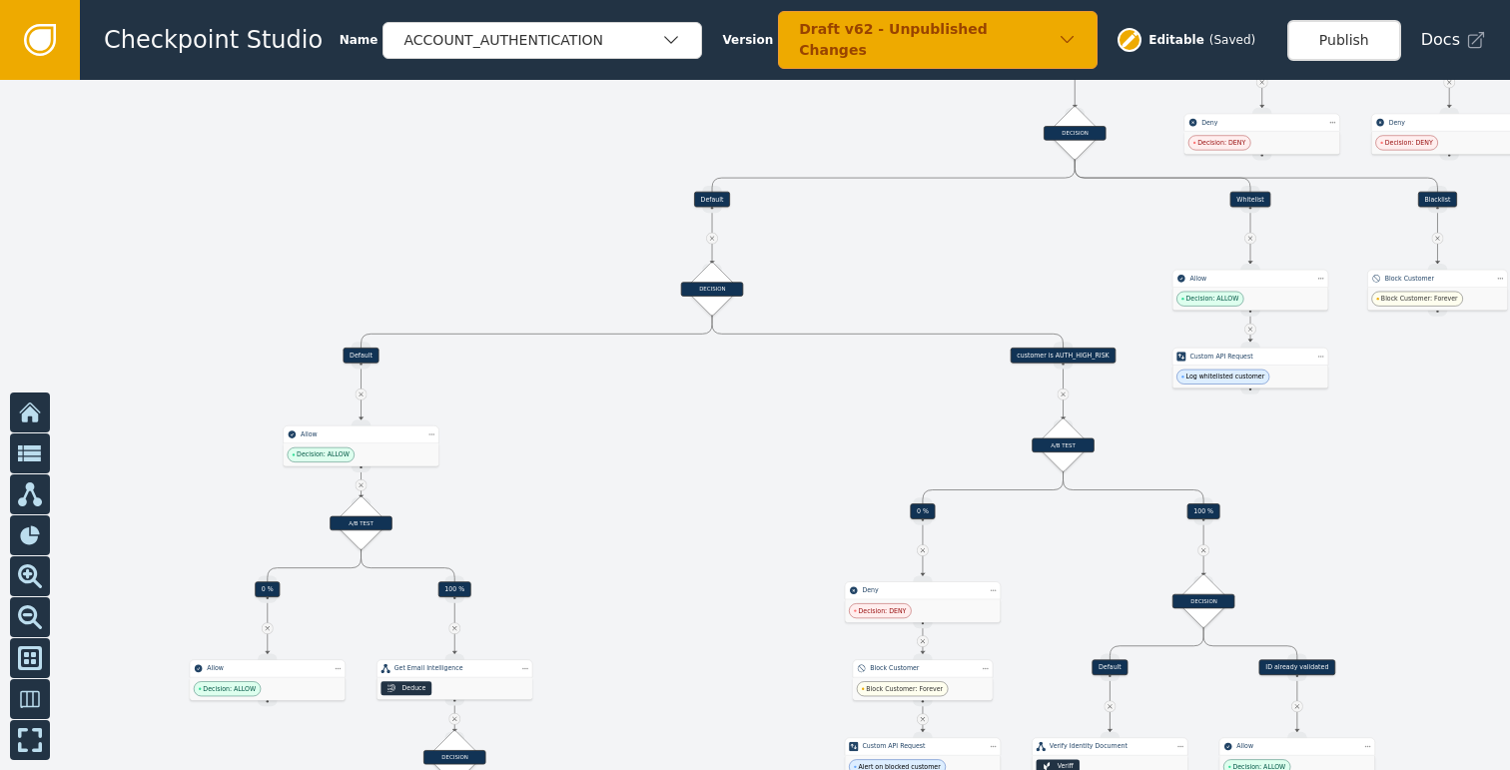
drag, startPoint x: 1240, startPoint y: 512, endPoint x: 1364, endPoint y: 415, distance: 157.2
click at [1364, 415] on div at bounding box center [755, 425] width 1510 height 690
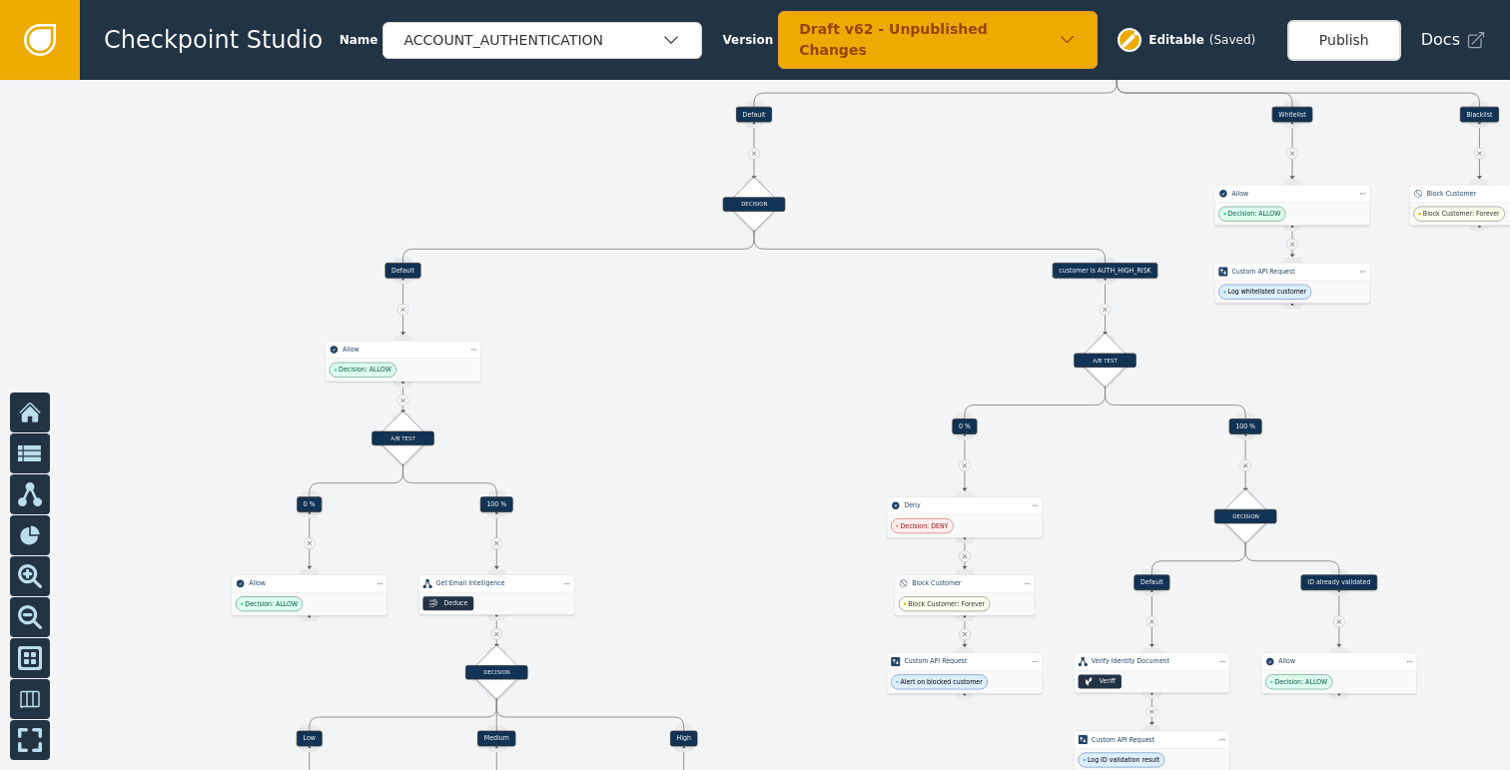
drag, startPoint x: 1301, startPoint y: 487, endPoint x: 1343, endPoint y: 402, distance: 94.7
click at [1343, 402] on div at bounding box center [755, 425] width 1510 height 690
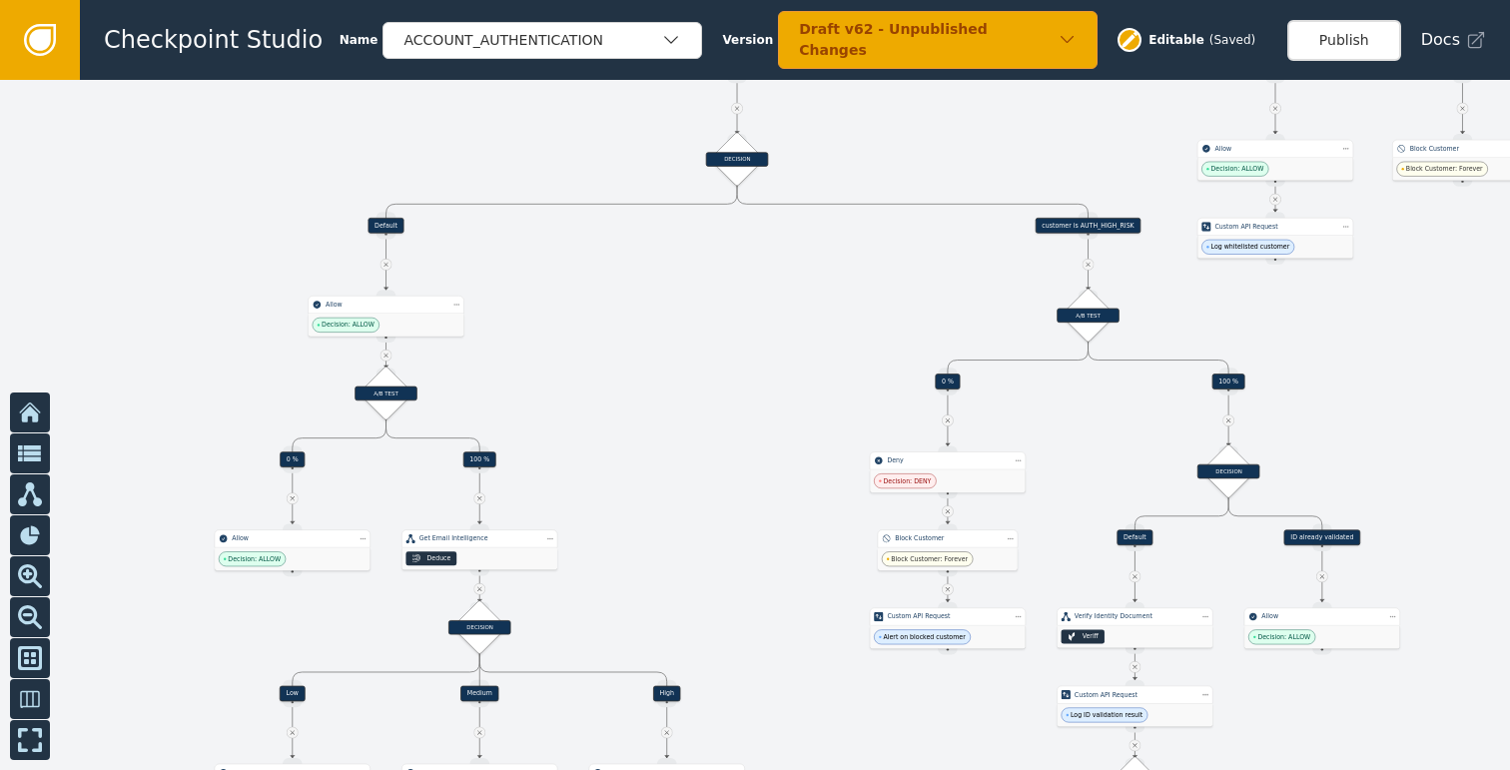
drag, startPoint x: 1362, startPoint y: 415, endPoint x: 1345, endPoint y: 370, distance: 48.0
click at [1345, 370] on div at bounding box center [755, 425] width 1510 height 690
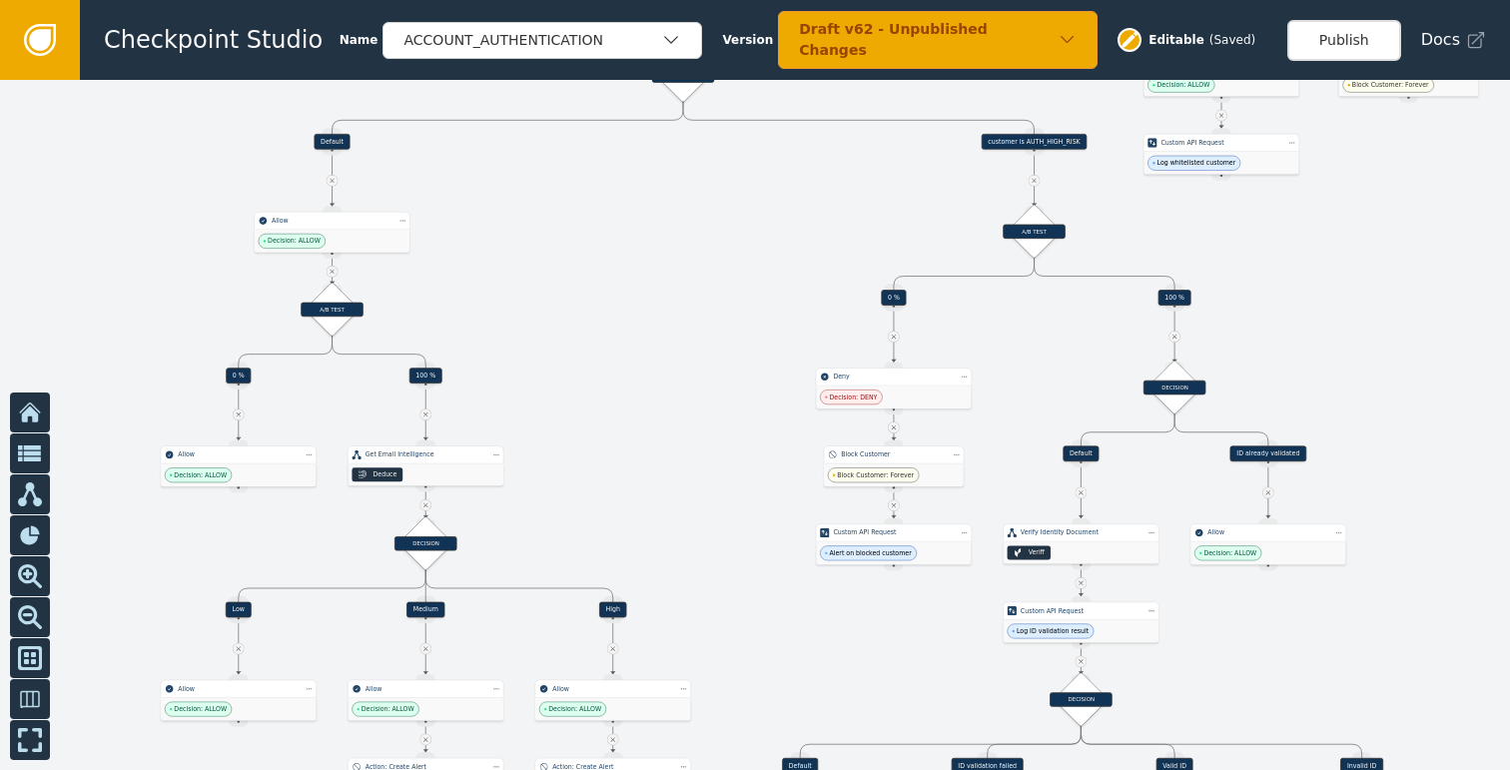
drag, startPoint x: 1432, startPoint y: 384, endPoint x: 1378, endPoint y: 301, distance: 99.7
click at [1378, 301] on div at bounding box center [755, 425] width 1510 height 690
drag, startPoint x: 1337, startPoint y: 361, endPoint x: 1300, endPoint y: 274, distance: 95.3
click at [1300, 275] on div at bounding box center [755, 425] width 1510 height 690
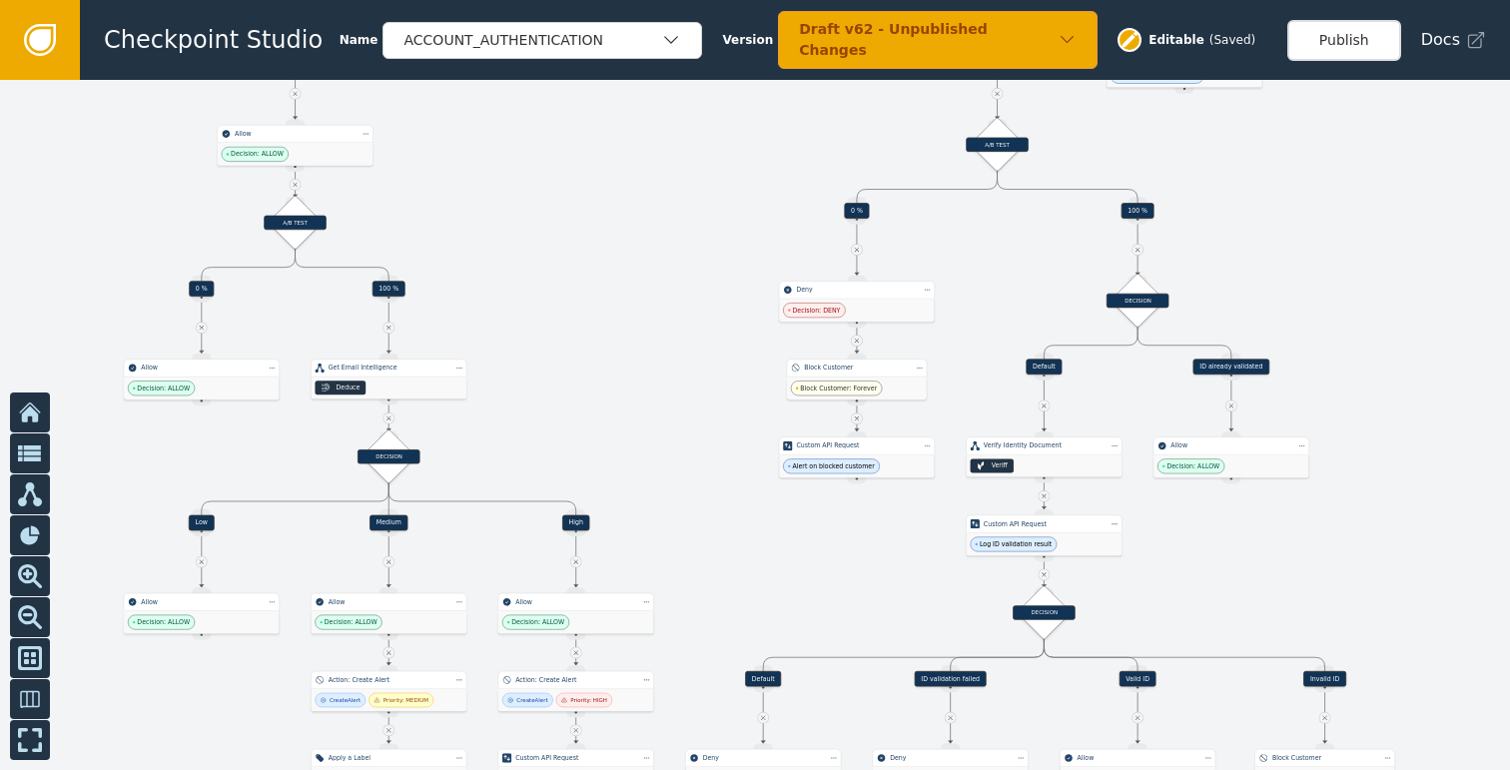
drag, startPoint x: 1348, startPoint y: 363, endPoint x: 1331, endPoint y: 287, distance: 78.7
click at [1331, 287] on div at bounding box center [755, 425] width 1510 height 690
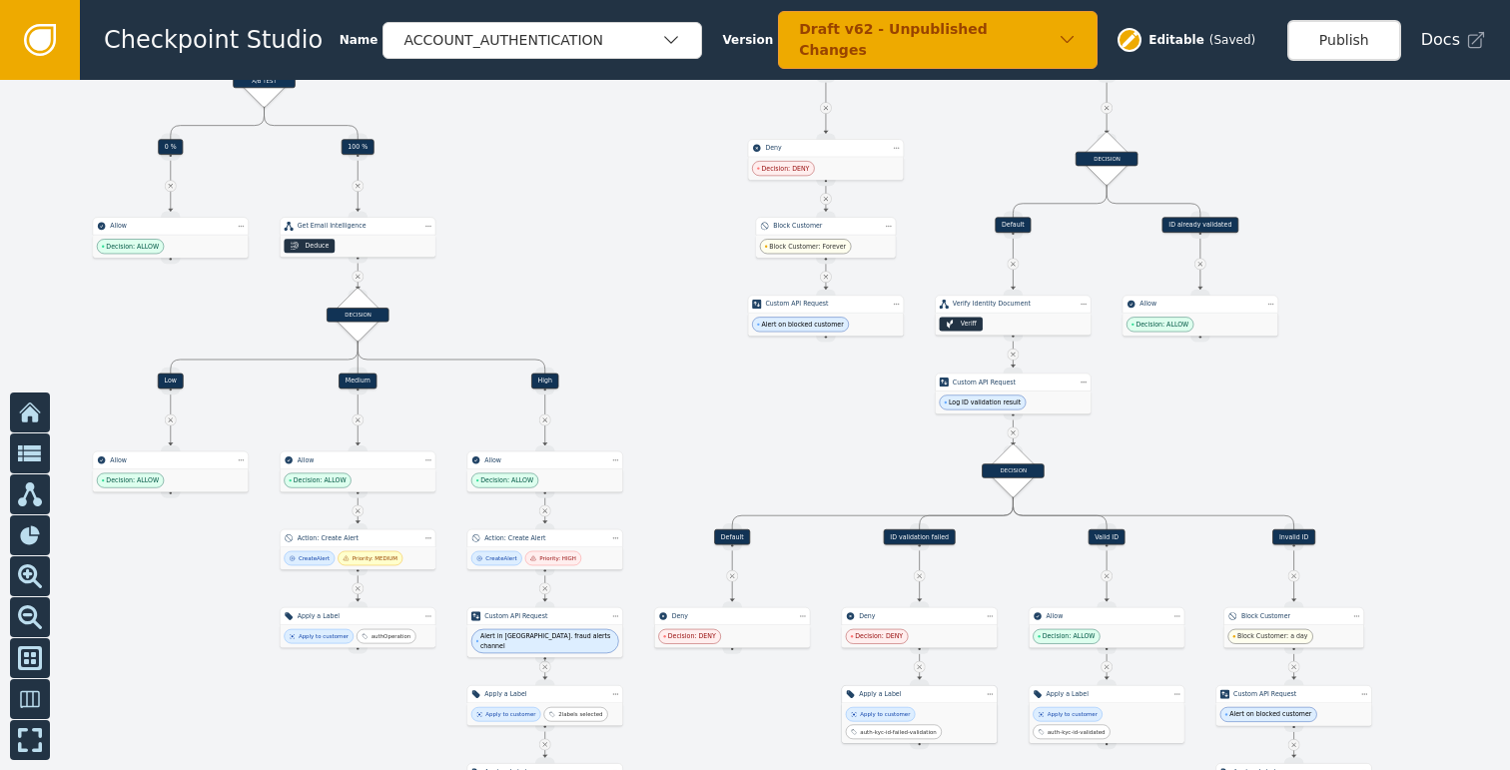
drag, startPoint x: 1357, startPoint y: 332, endPoint x: 1349, endPoint y: 306, distance: 27.2
click at [1349, 306] on div at bounding box center [755, 425] width 1510 height 690
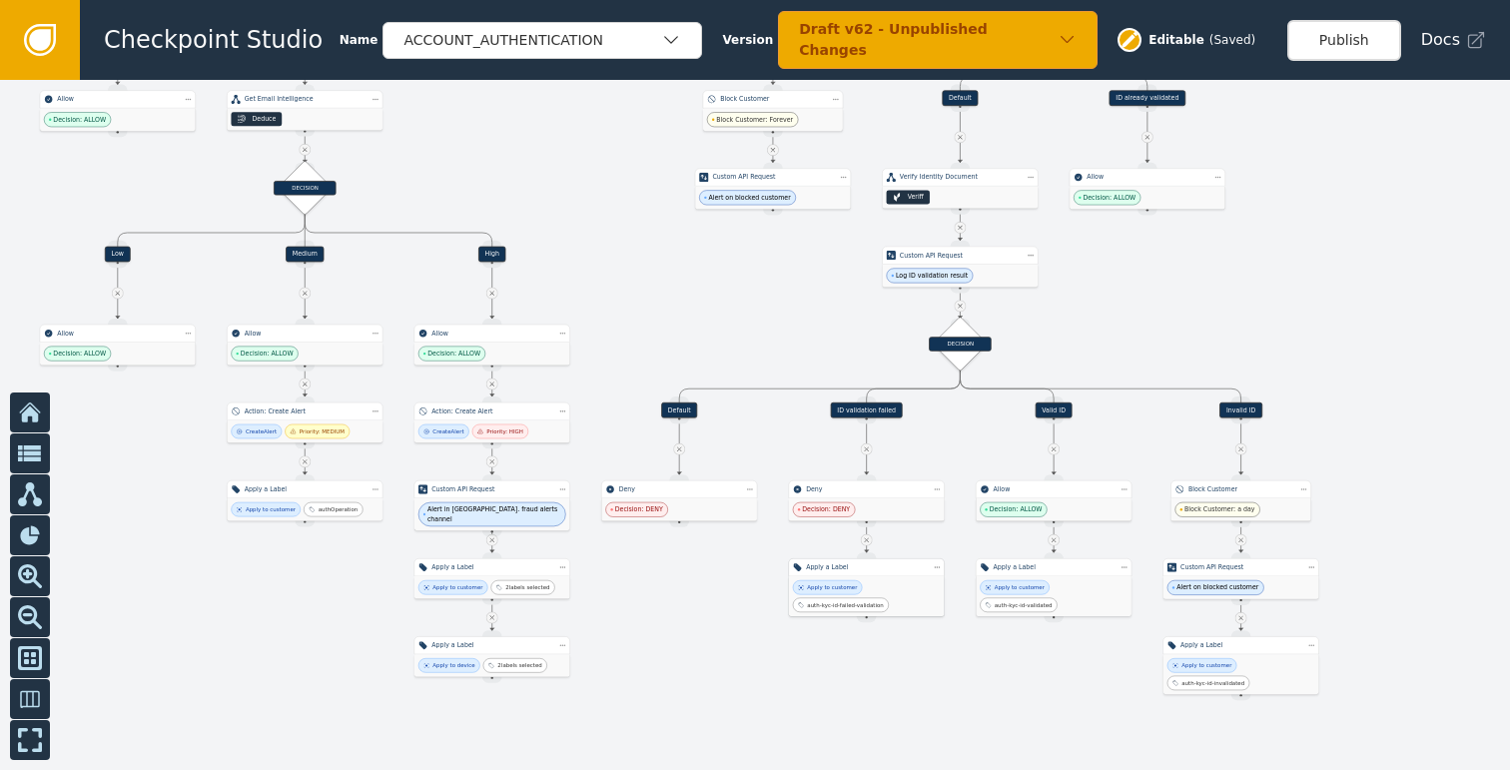
drag, startPoint x: 1375, startPoint y: 367, endPoint x: 1334, endPoint y: 286, distance: 91.5
click at [1334, 286] on div at bounding box center [755, 425] width 1510 height 690
click at [864, 409] on div "ID validation failed" at bounding box center [867, 410] width 72 height 16
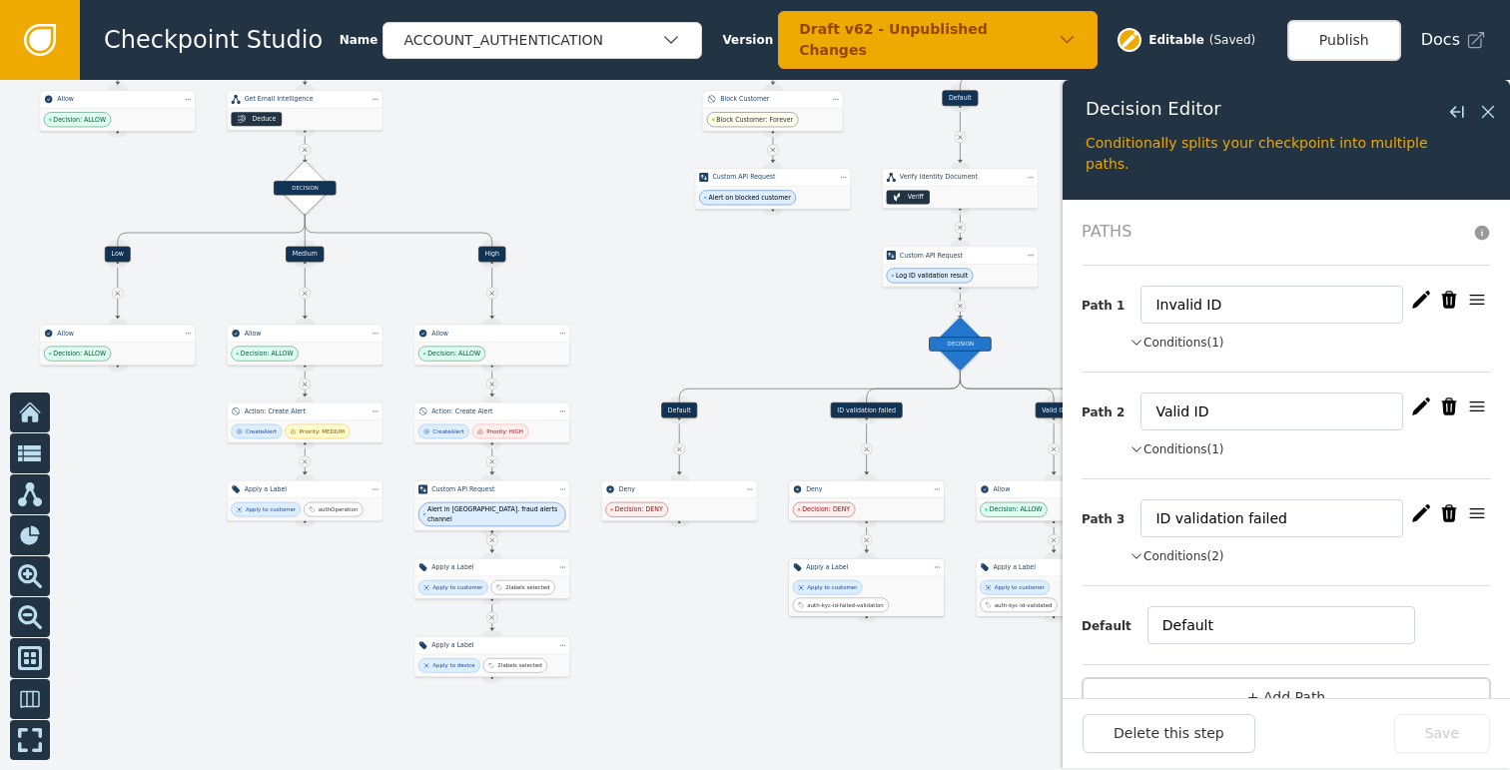
click at [860, 502] on div "Decision: DENY" at bounding box center [866, 509] width 155 height 23
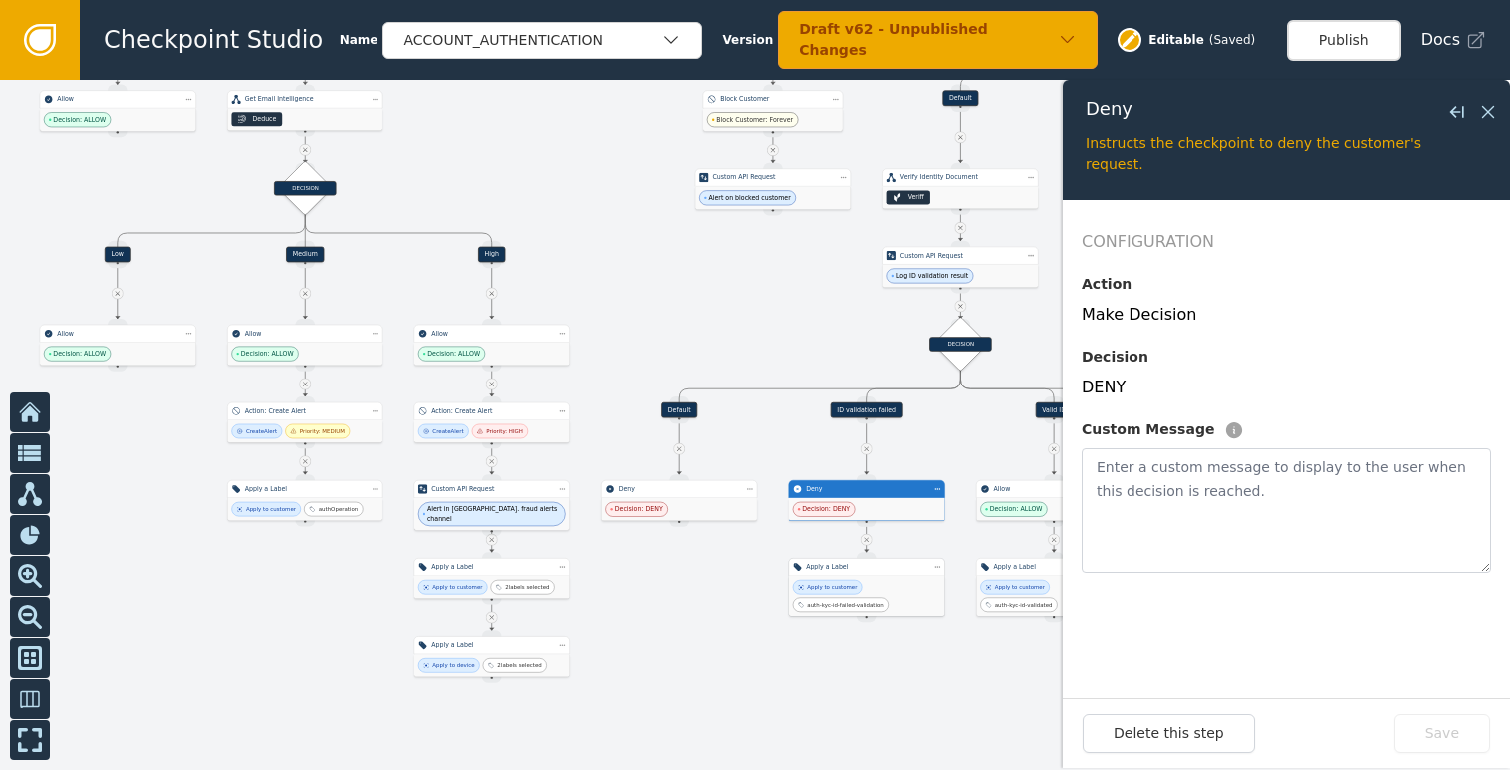
click at [909, 591] on div "Apply to customer auth-kyc-id-failed-validation" at bounding box center [867, 596] width 148 height 32
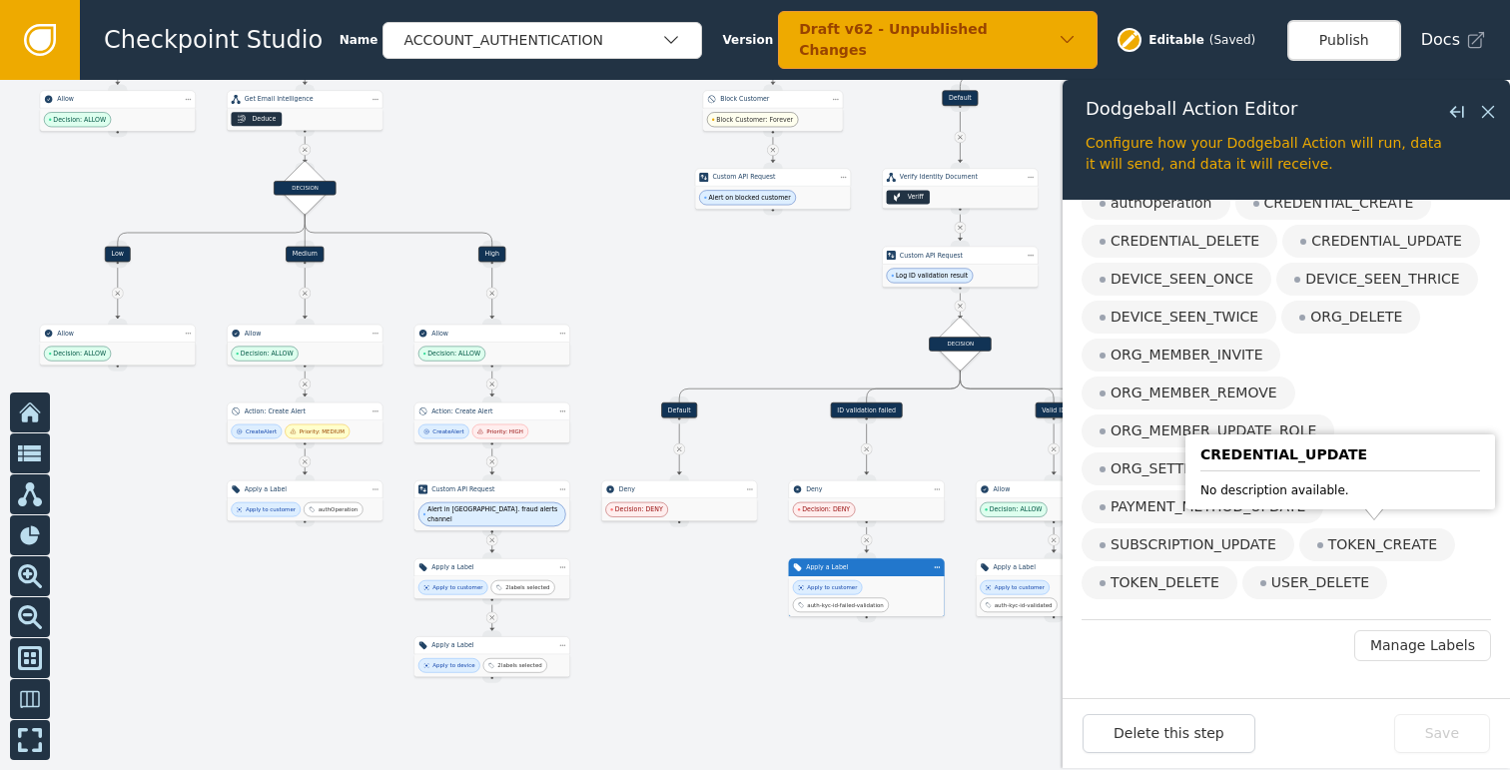
scroll to position [485, 0]
click at [1415, 644] on button "Manage Labels" at bounding box center [1422, 642] width 137 height 31
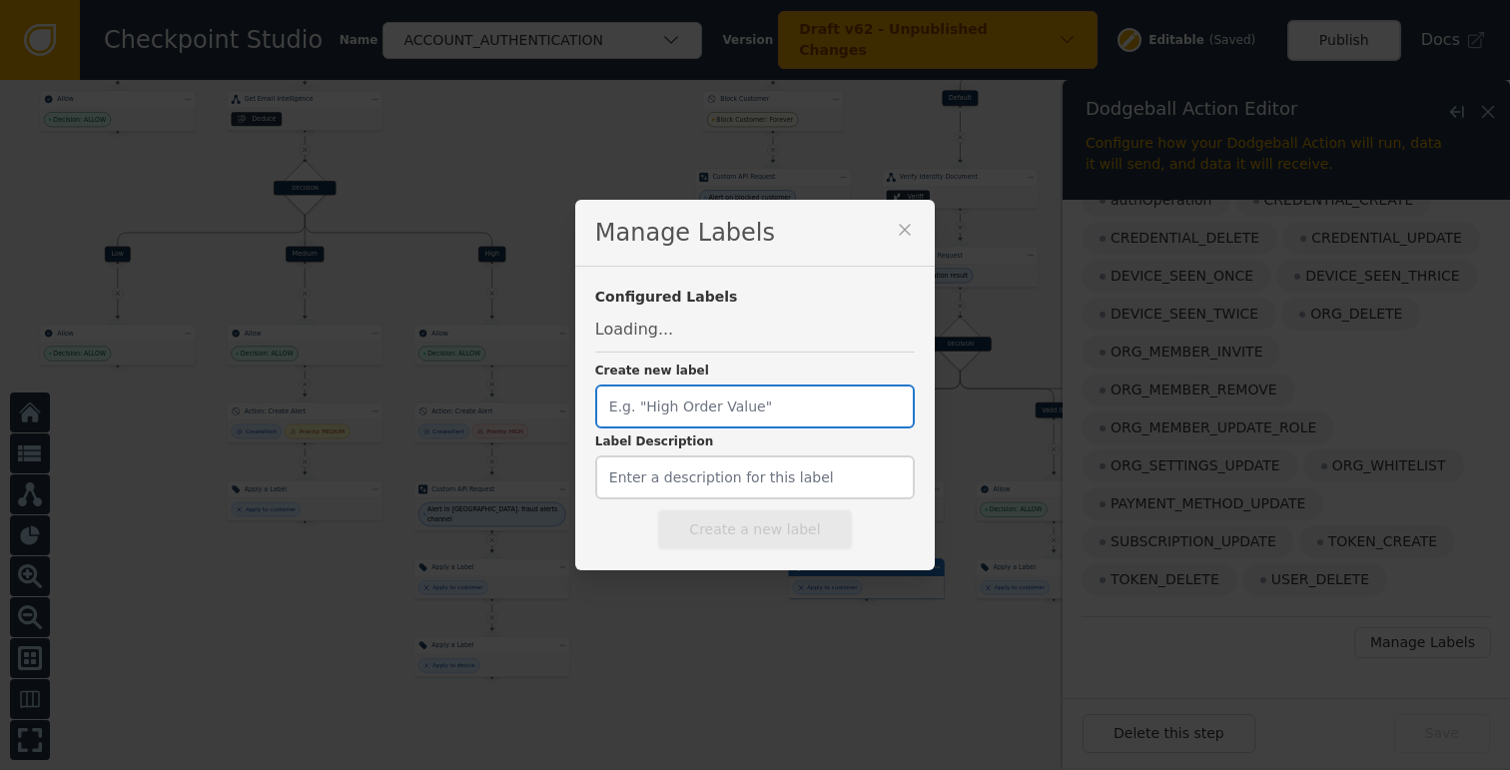
click at [697, 407] on input "Create new label" at bounding box center [754, 406] width 319 height 44
paste input "OUTBOUND_CALL_CREATE"
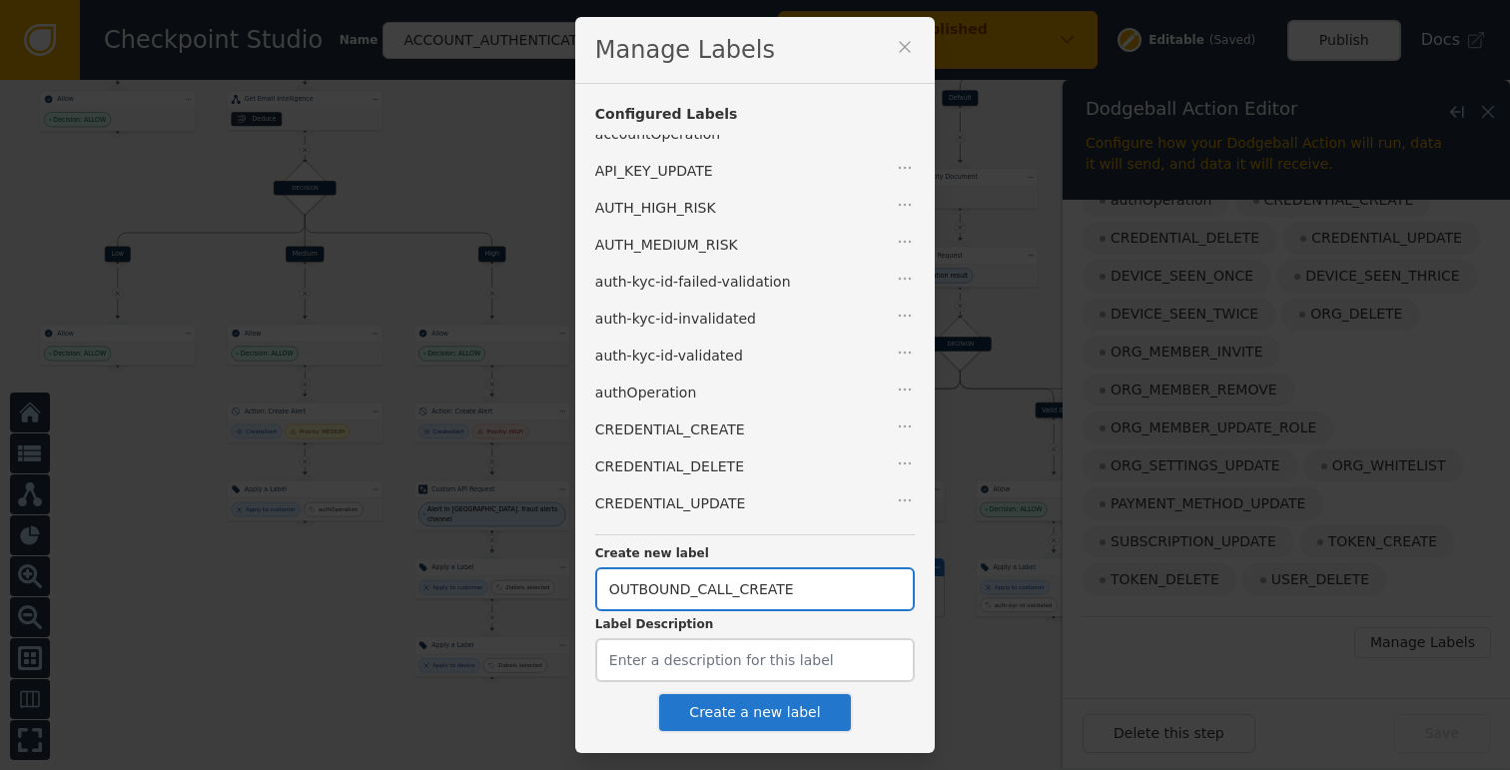
scroll to position [16, 0]
type input "OUTBOUND_CALL_CREATE"
click at [740, 707] on button "Create a new label" at bounding box center [754, 712] width 195 height 41
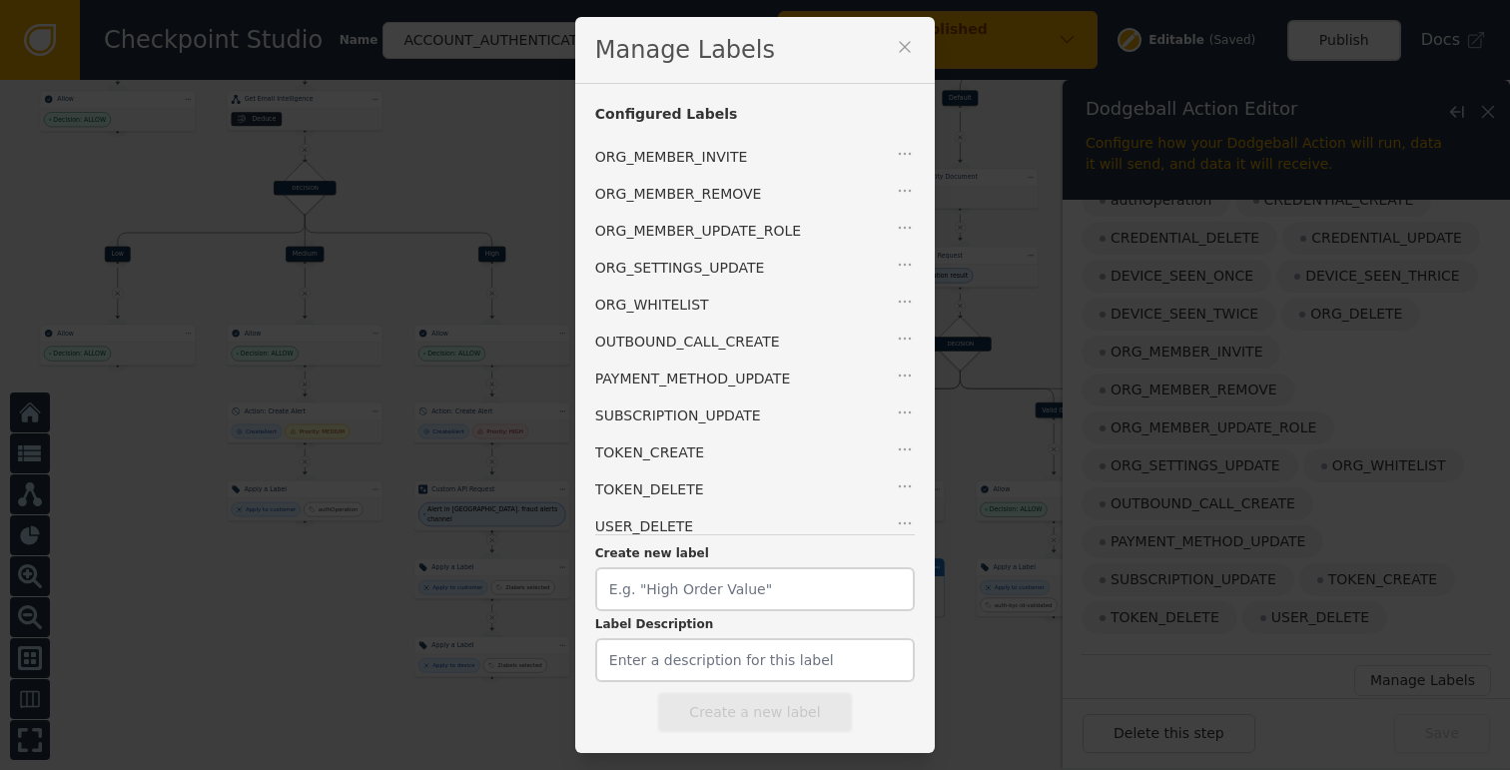
scroll to position [0, 0]
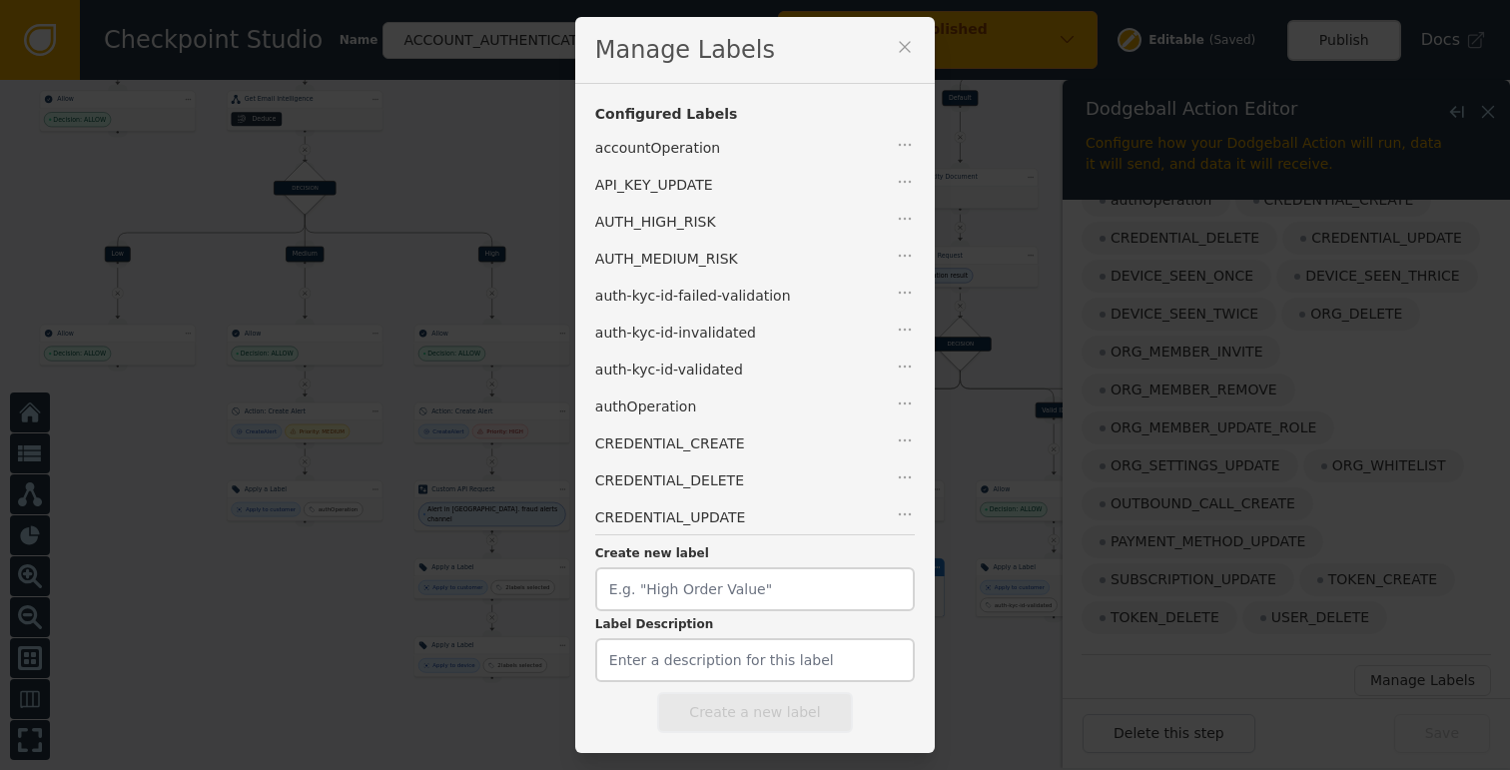
click at [900, 45] on icon at bounding box center [905, 46] width 11 height 11
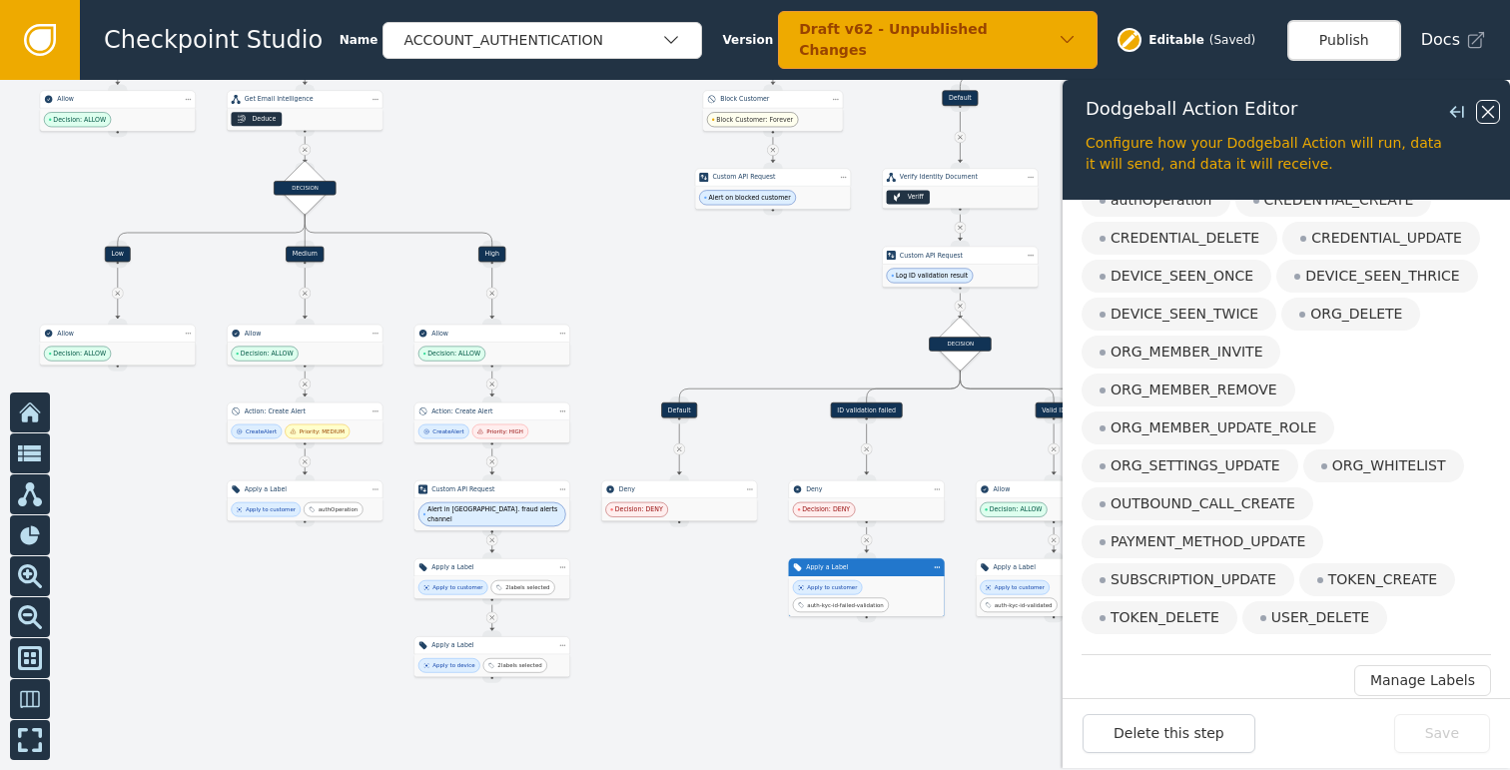
click at [1487, 120] on icon at bounding box center [1488, 112] width 22 height 22
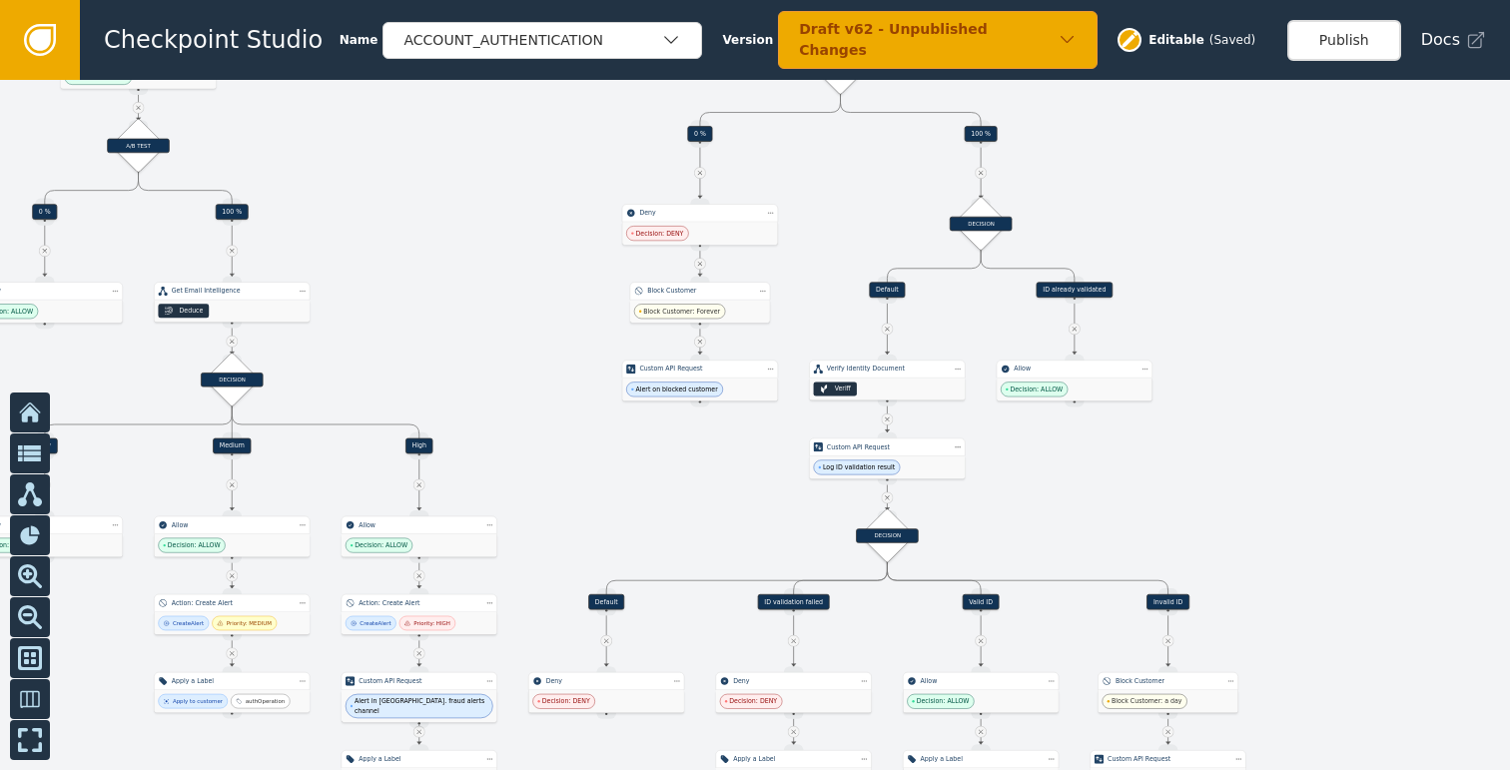
drag, startPoint x: 1138, startPoint y: 303, endPoint x: 1055, endPoint y: 509, distance: 222.7
click at [1057, 508] on div at bounding box center [755, 425] width 1510 height 690
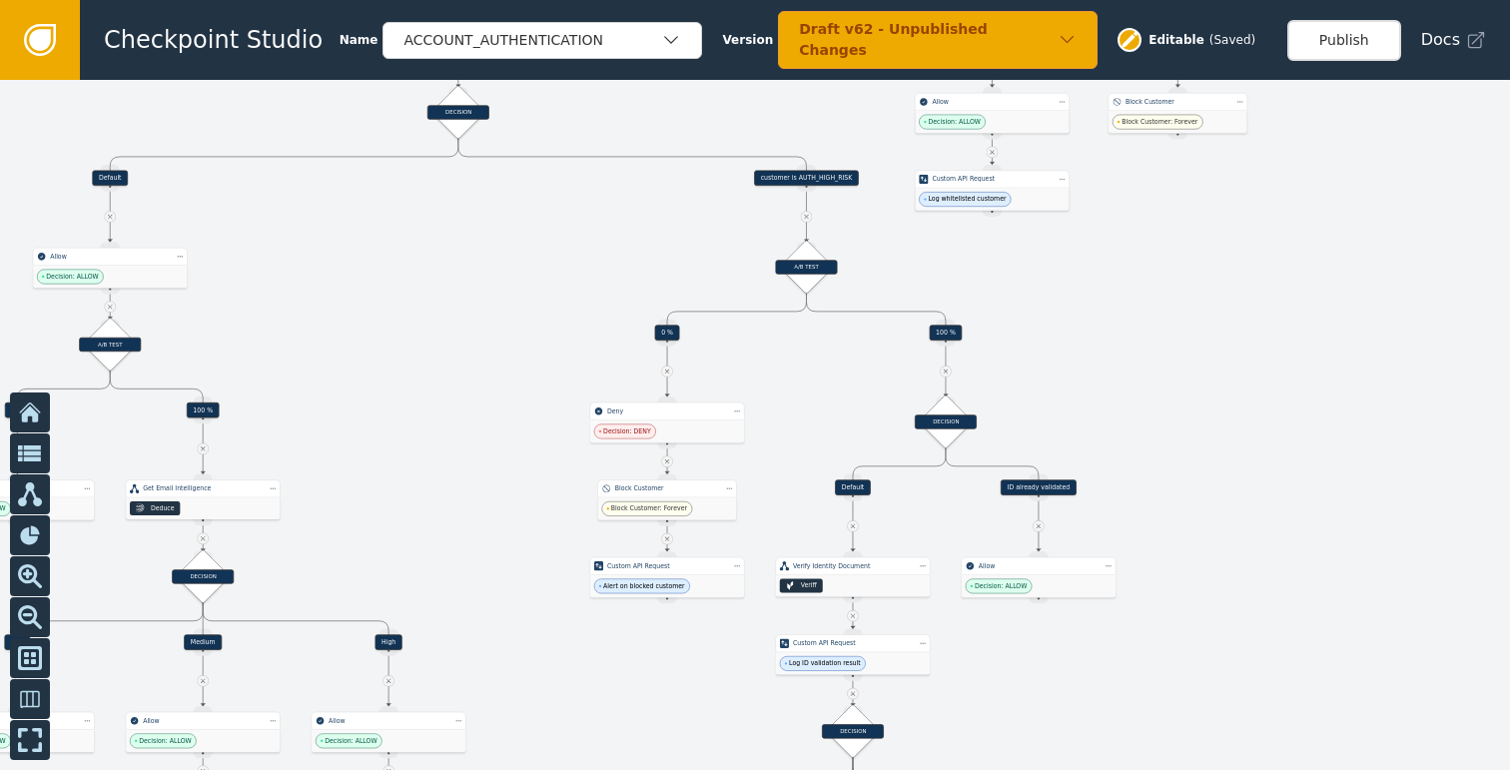
drag, startPoint x: 1266, startPoint y: 282, endPoint x: 1291, endPoint y: 446, distance: 166.6
click at [1291, 446] on div at bounding box center [755, 425] width 1510 height 690
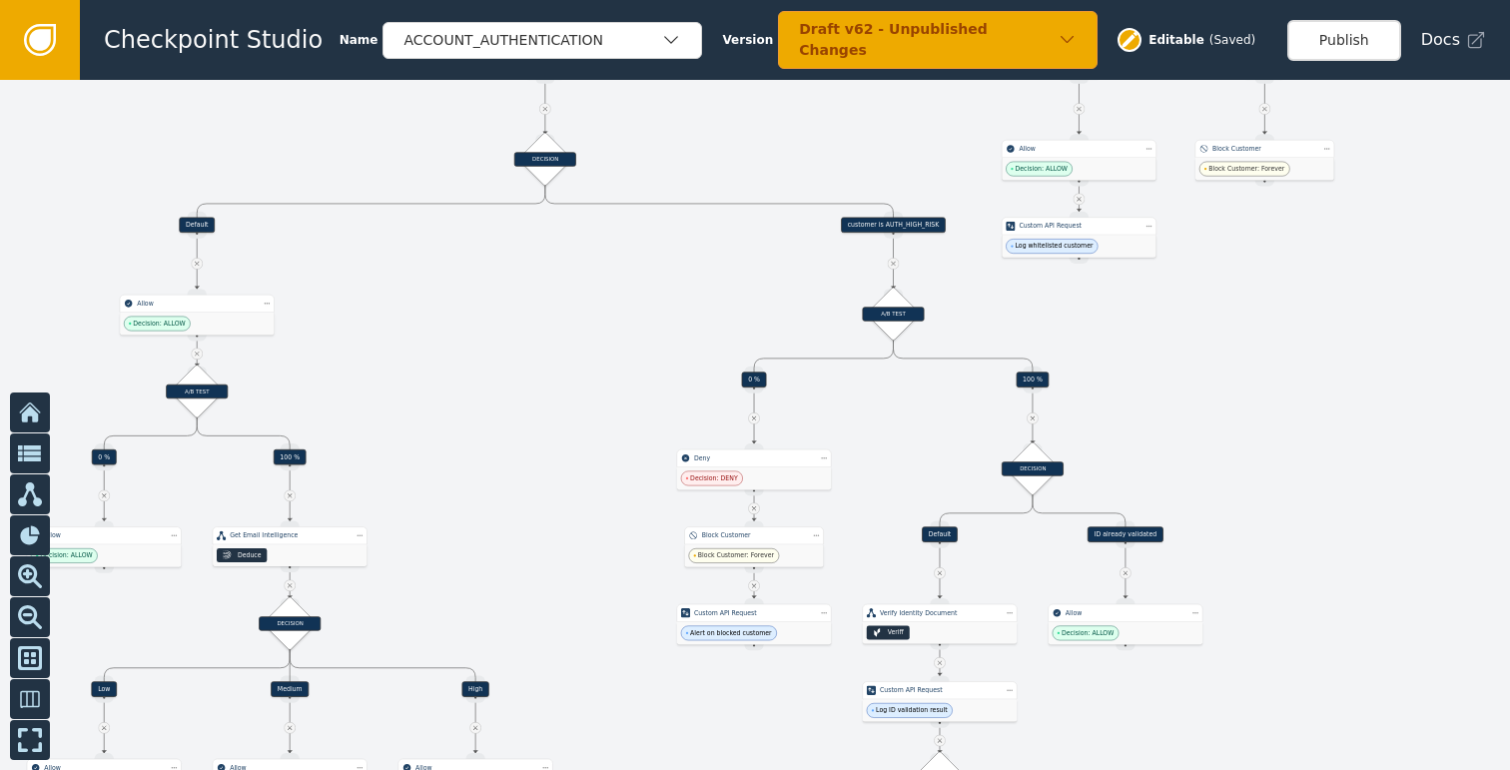
drag, startPoint x: 1235, startPoint y: 354, endPoint x: 1287, endPoint y: 433, distance: 94.4
click at [1287, 433] on div at bounding box center [755, 425] width 1510 height 690
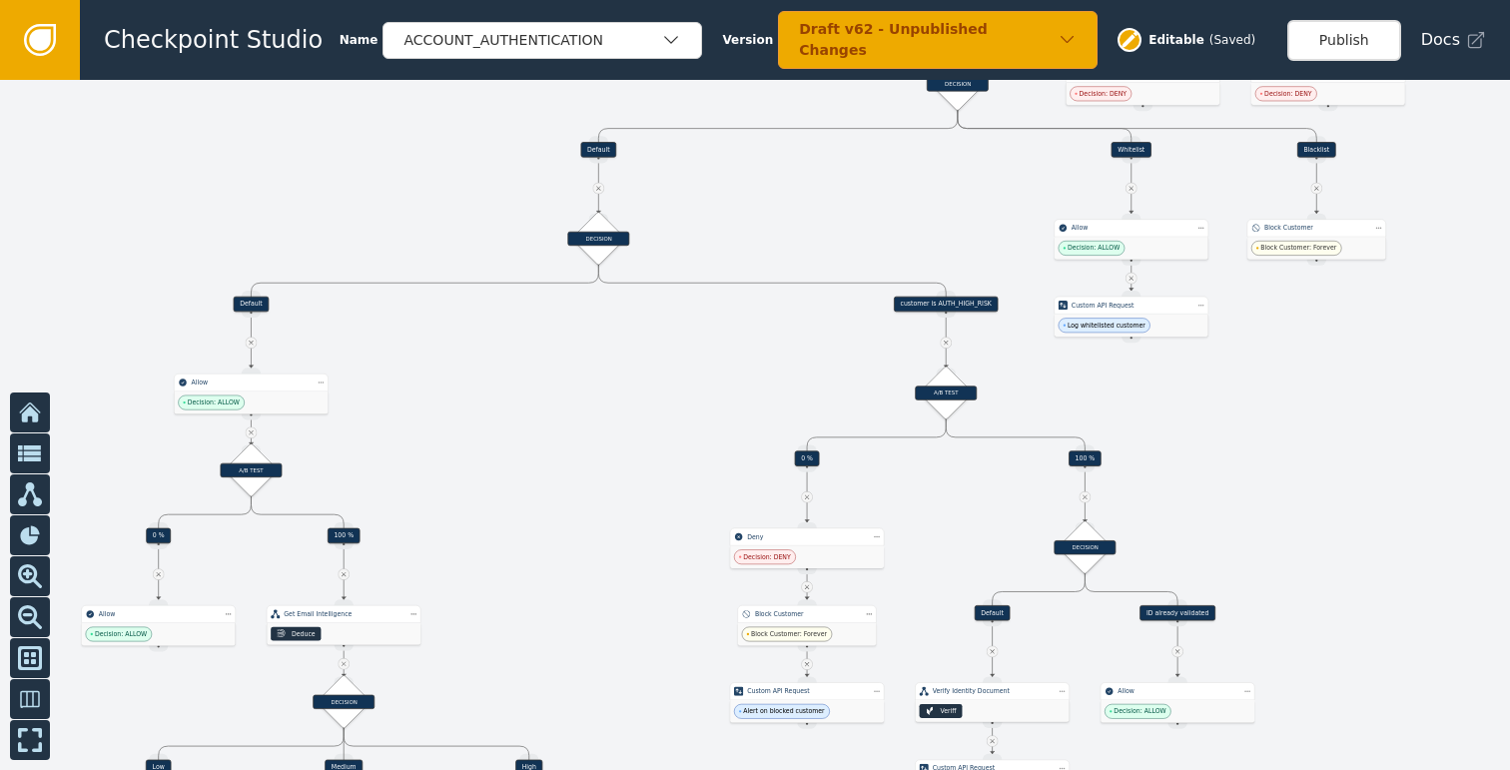
drag, startPoint x: 1291, startPoint y: 374, endPoint x: 1248, endPoint y: 492, distance: 125.4
click at [1256, 478] on div at bounding box center [755, 425] width 1510 height 690
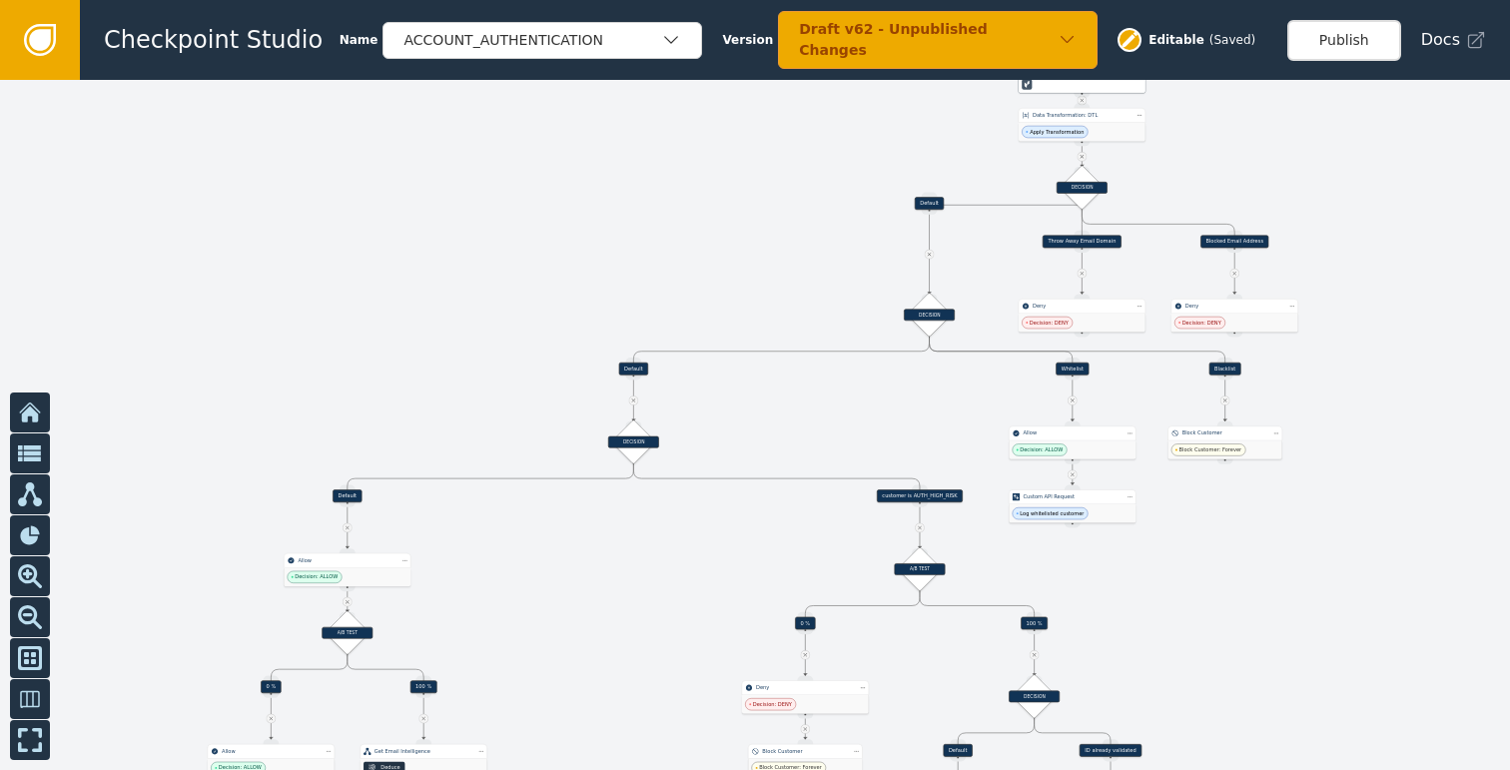
drag, startPoint x: 1312, startPoint y: 435, endPoint x: 1262, endPoint y: 507, distance: 87.5
click at [1263, 507] on div at bounding box center [755, 425] width 1510 height 690
drag, startPoint x: 1253, startPoint y: 509, endPoint x: 1194, endPoint y: 591, distance: 100.9
click at [1196, 591] on div at bounding box center [755, 425] width 1510 height 690
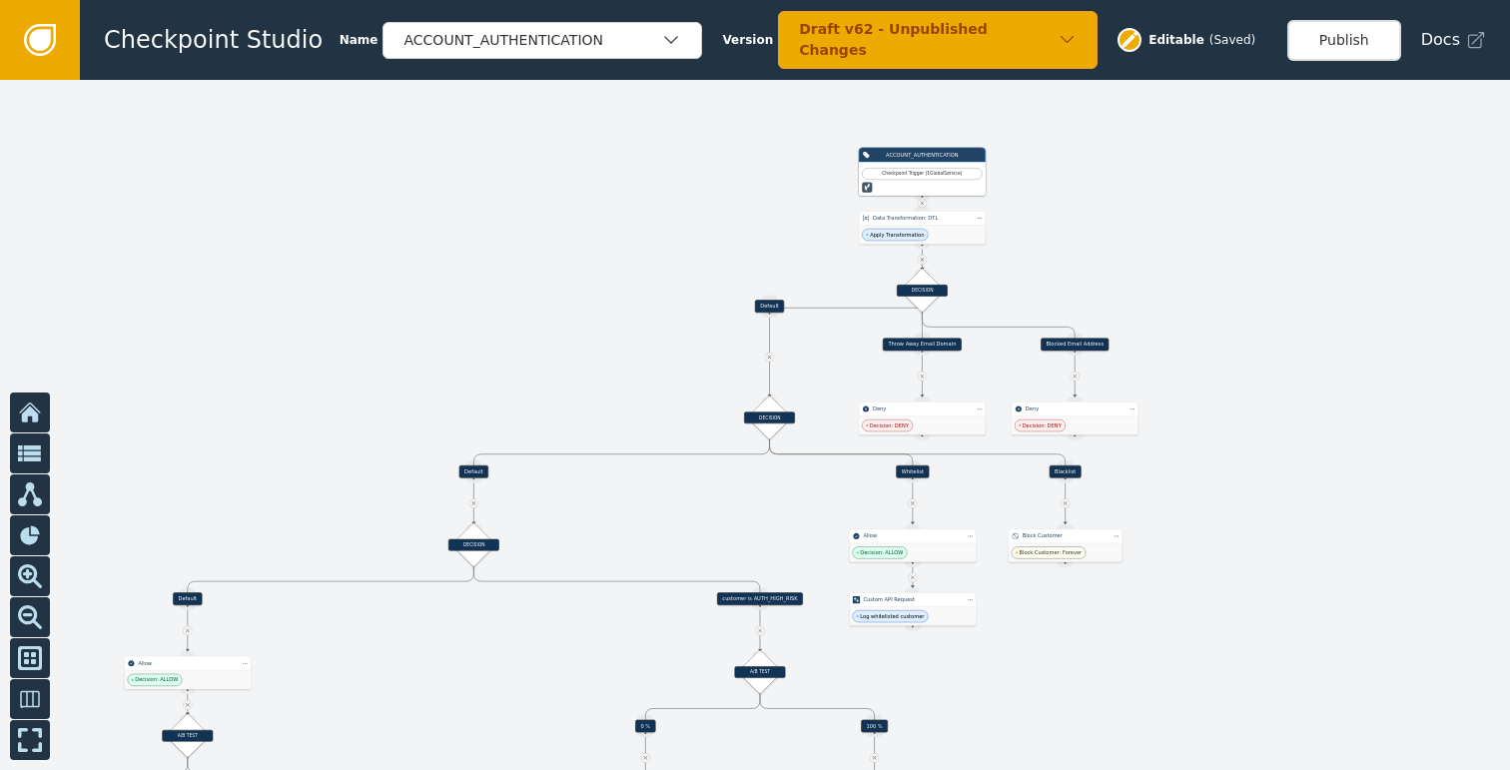
drag, startPoint x: 1383, startPoint y: 412, endPoint x: 1277, endPoint y: 431, distance: 107.5
click at [1277, 431] on div at bounding box center [755, 425] width 1510 height 690
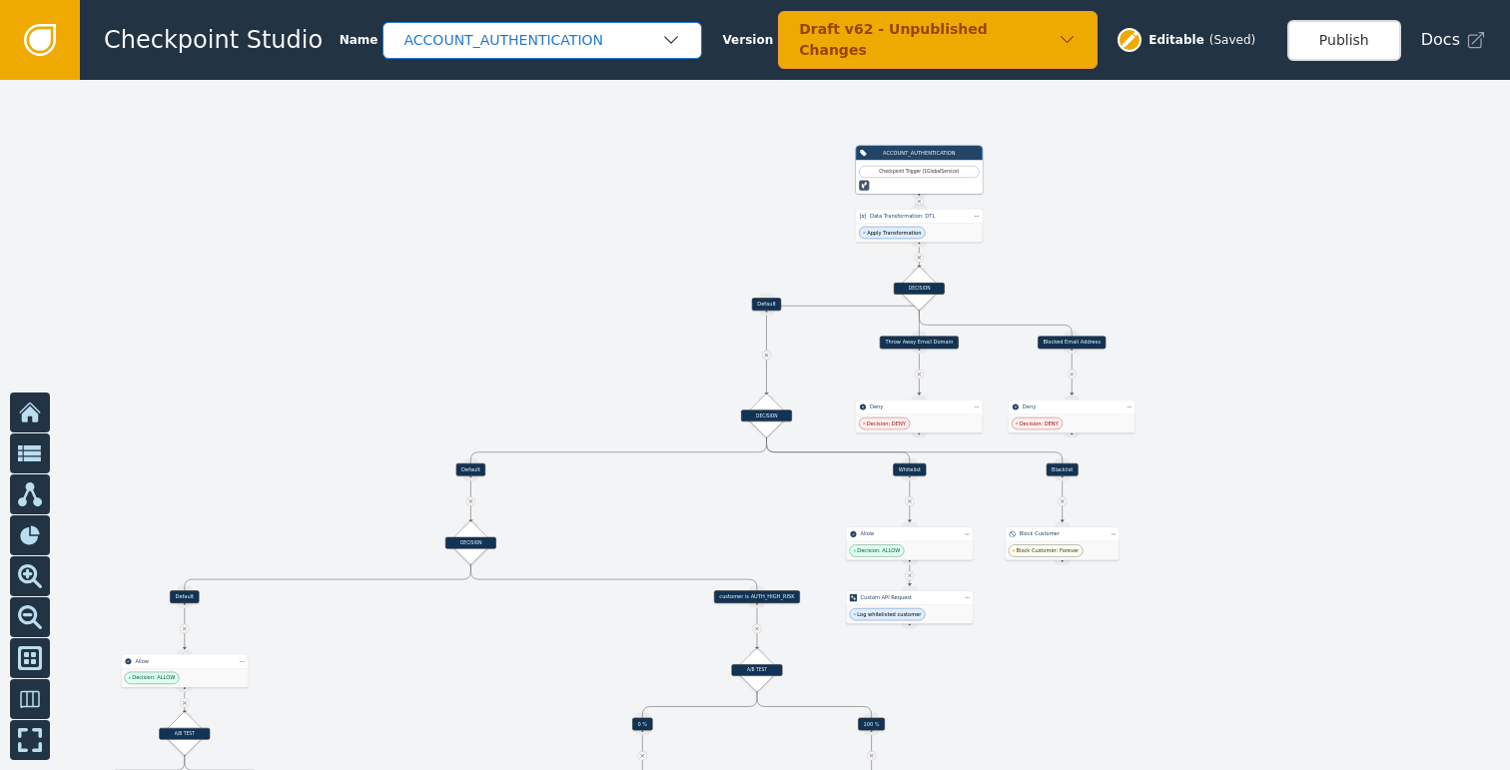
click at [661, 39] on icon "button" at bounding box center [671, 40] width 20 height 20
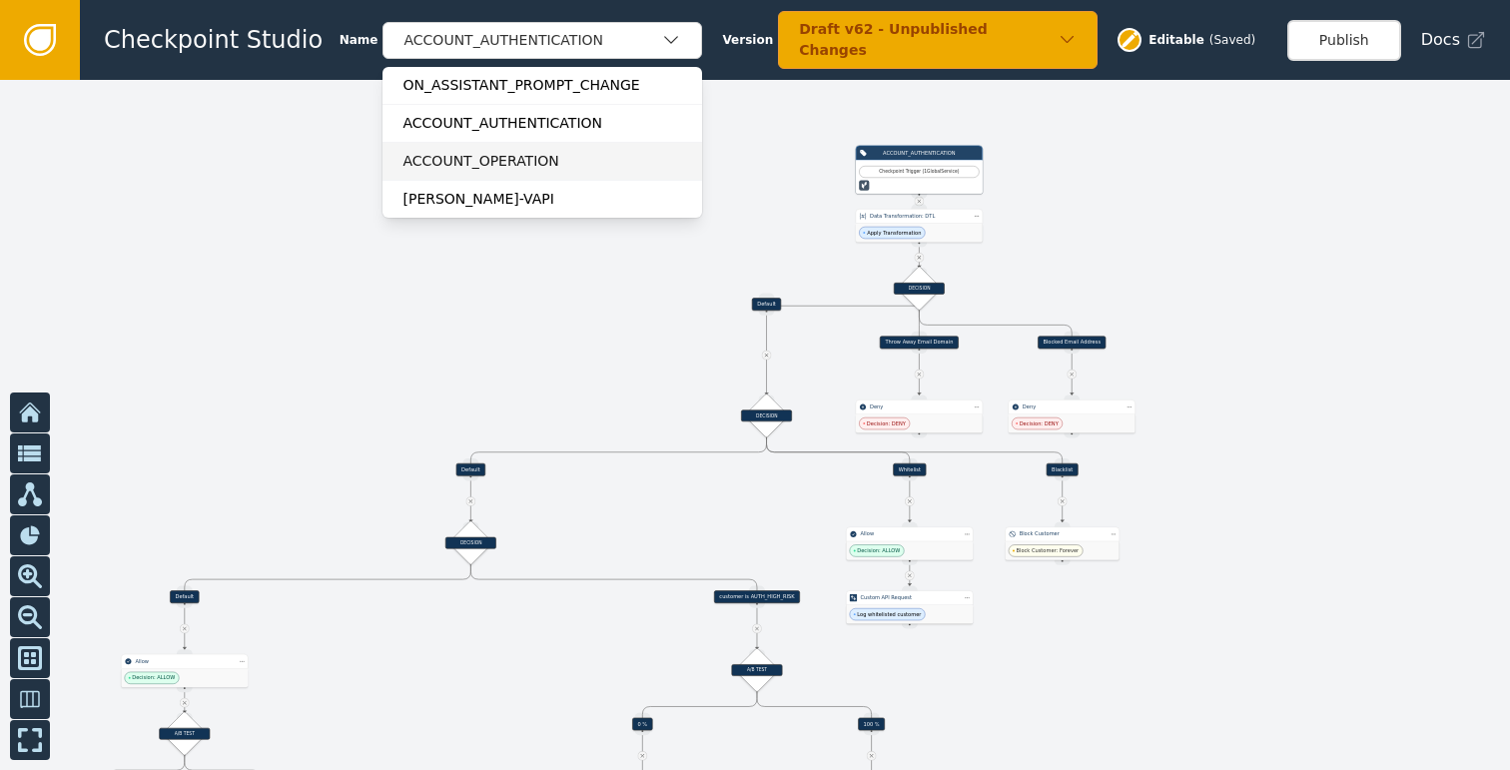
click at [507, 151] on div "ACCOUNT_OPERATION" at bounding box center [542, 161] width 280 height 21
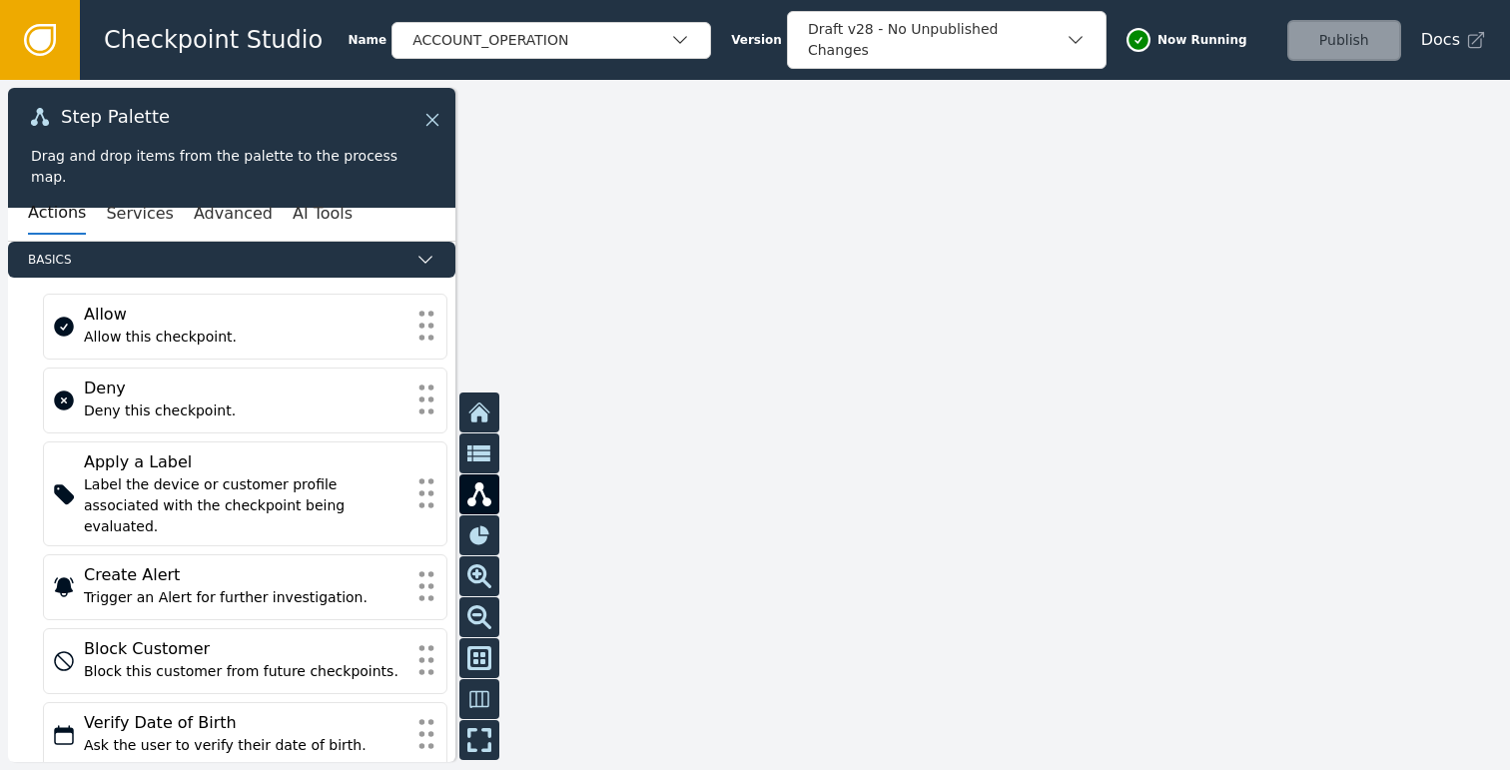
click at [436, 121] on icon at bounding box center [432, 120] width 22 height 22
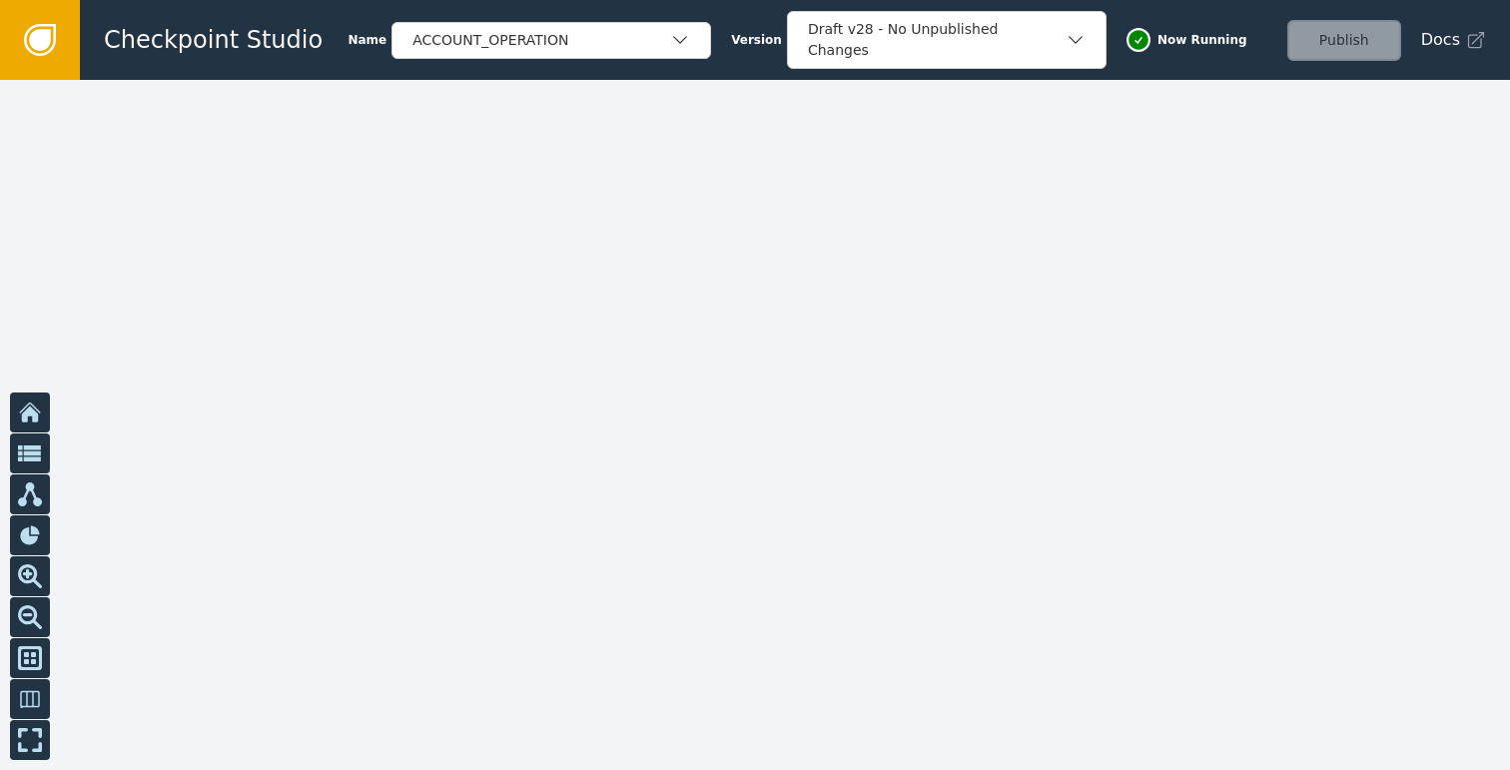
drag, startPoint x: 643, startPoint y: 402, endPoint x: 991, endPoint y: 270, distance: 372.9
click at [974, 274] on div at bounding box center [755, 425] width 1510 height 690
drag, startPoint x: 655, startPoint y: 377, endPoint x: 783, endPoint y: 317, distance: 141.1
click at [722, 341] on div at bounding box center [755, 425] width 1510 height 690
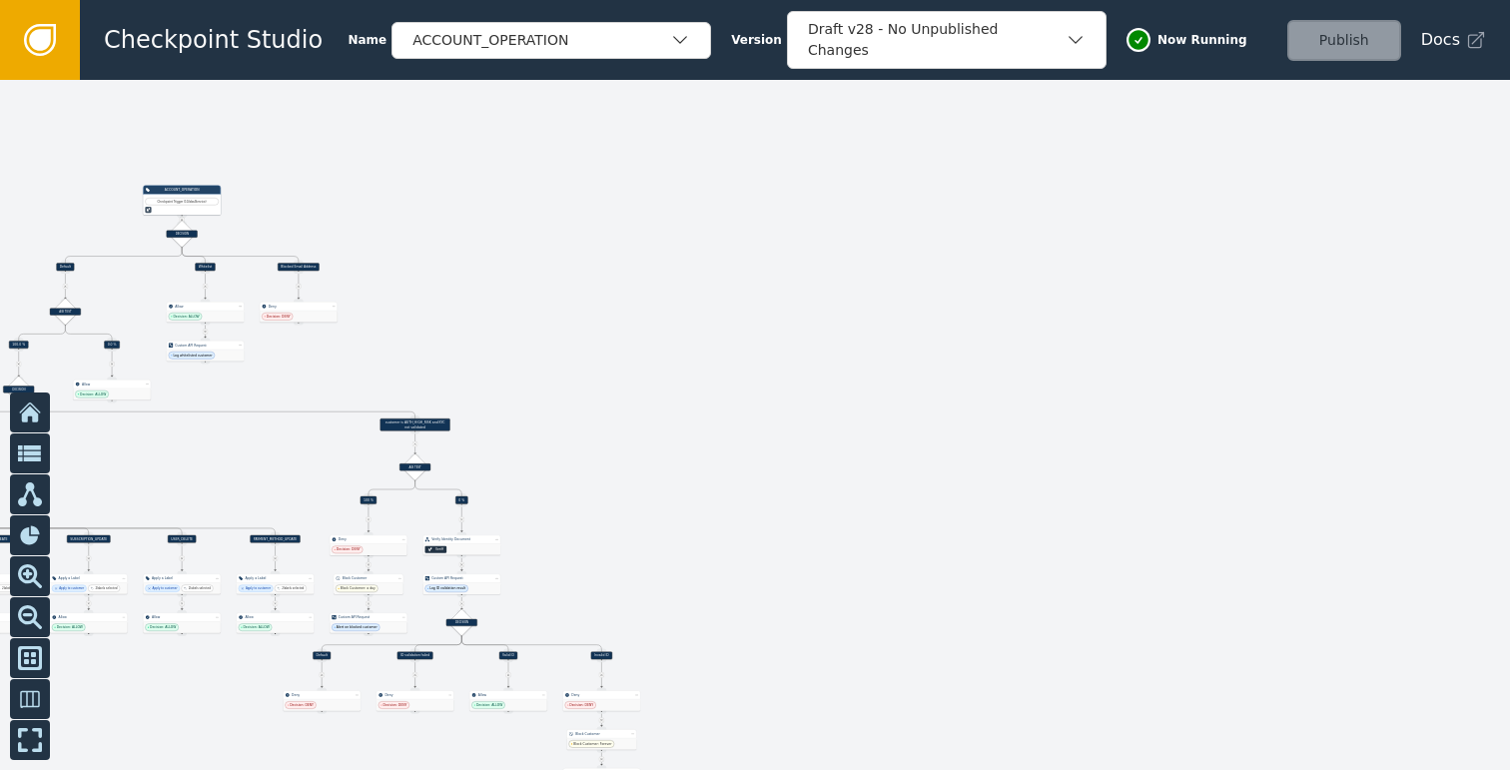
drag, startPoint x: 701, startPoint y: 444, endPoint x: 935, endPoint y: 367, distance: 246.9
click at [933, 368] on div at bounding box center [755, 425] width 1510 height 690
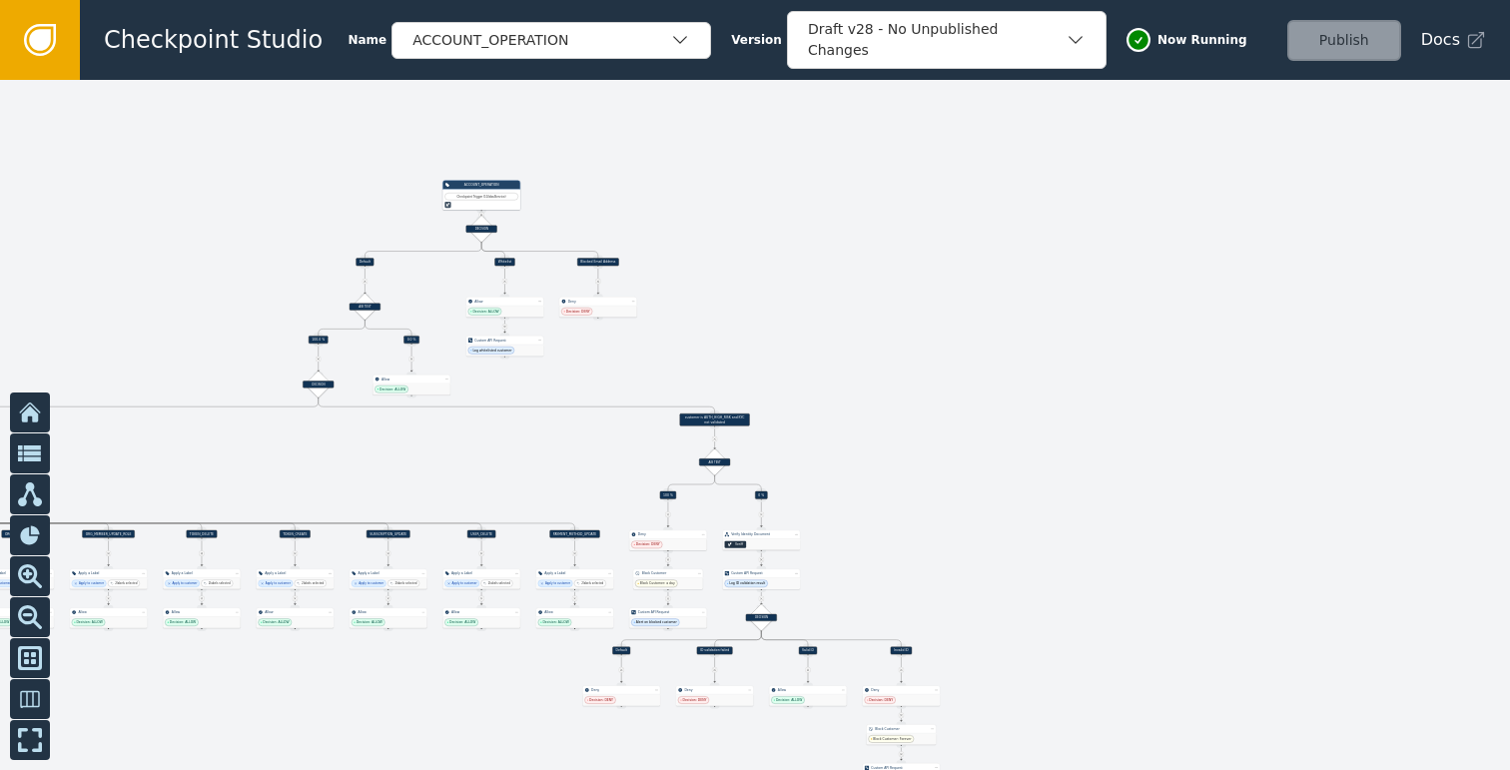
drag, startPoint x: 778, startPoint y: 242, endPoint x: 1056, endPoint y: 411, distance: 326.2
click at [1054, 412] on div at bounding box center [755, 425] width 1510 height 690
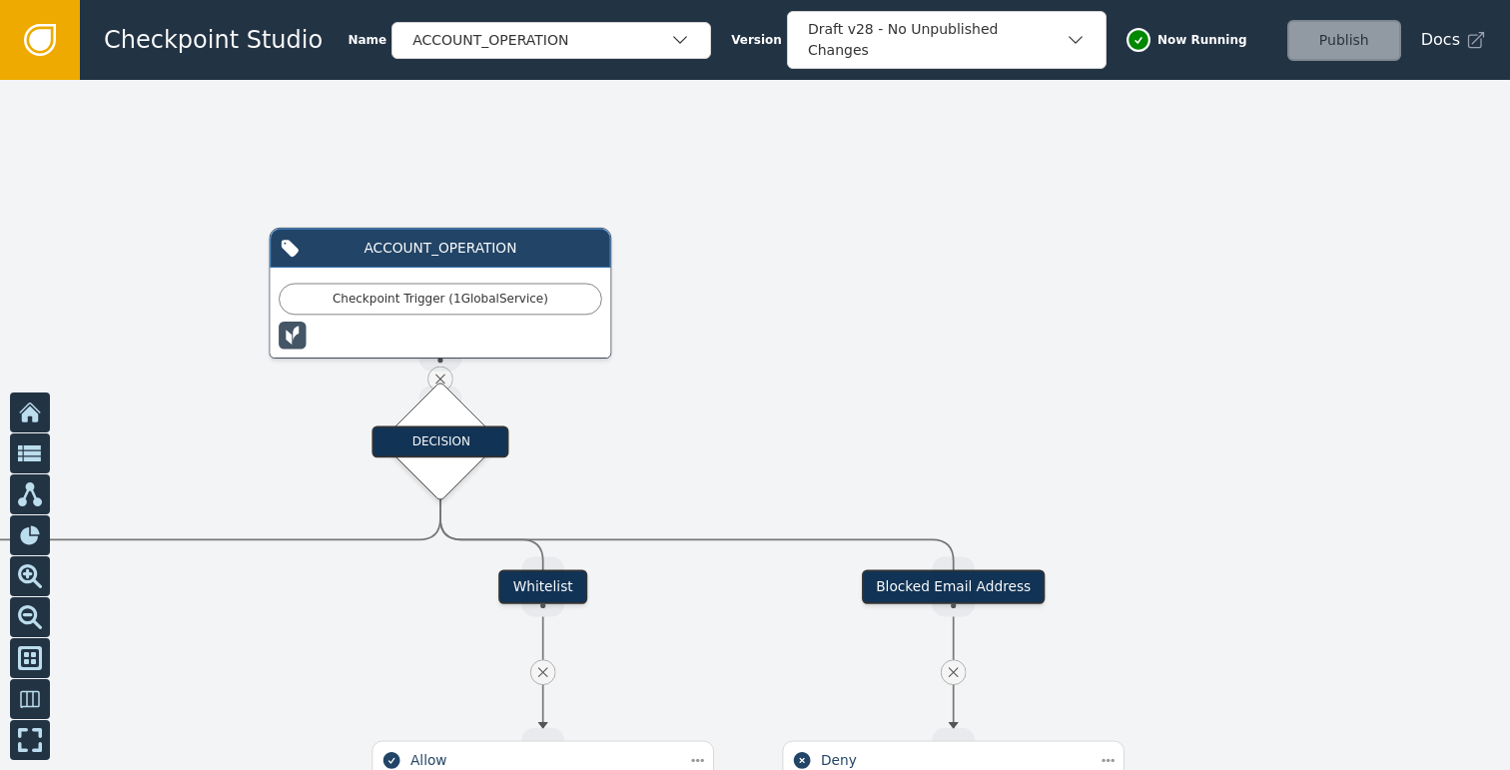
drag, startPoint x: 703, startPoint y: 372, endPoint x: 1131, endPoint y: 220, distance: 454.7
click at [1110, 224] on div at bounding box center [755, 425] width 1510 height 690
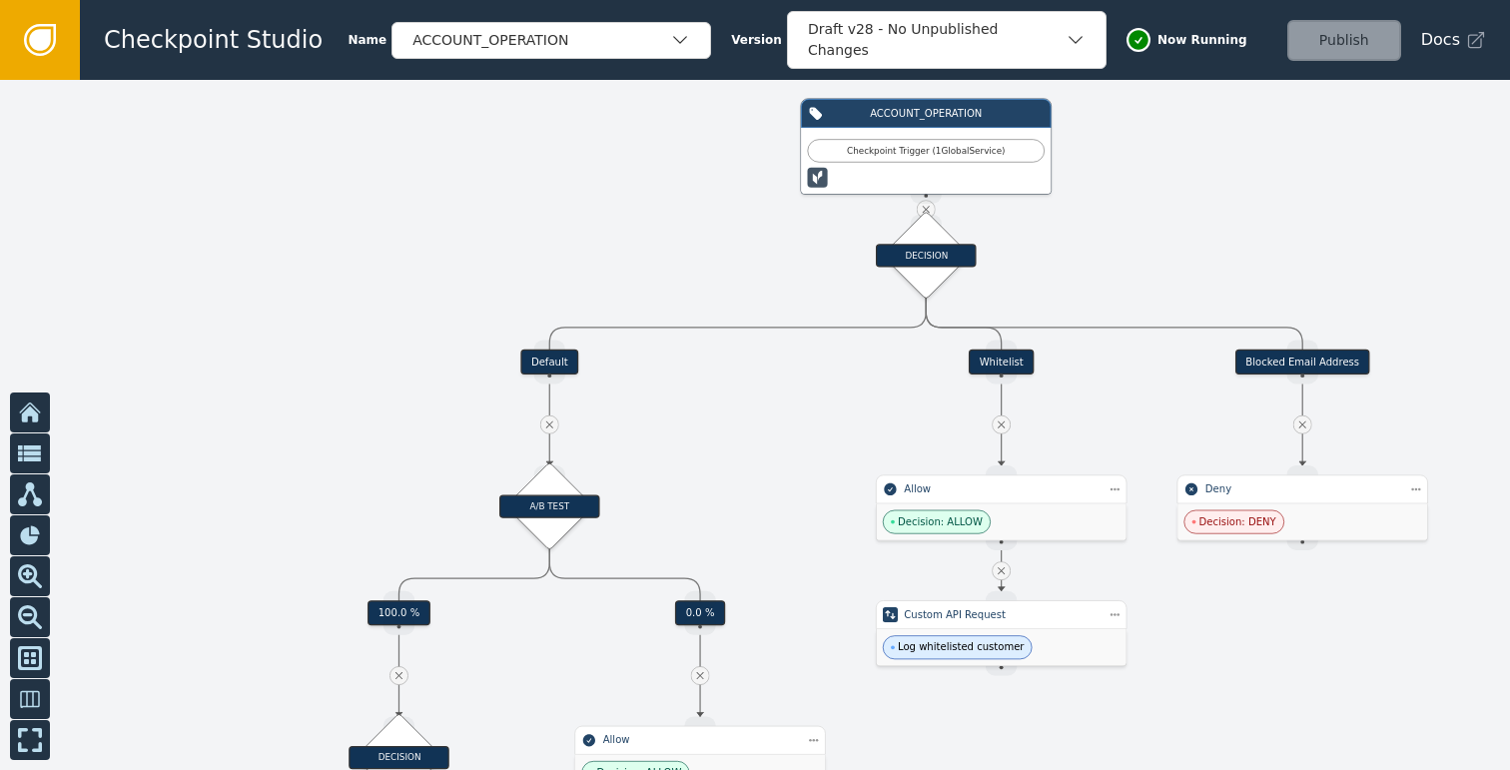
drag, startPoint x: 720, startPoint y: 469, endPoint x: 737, endPoint y: 276, distance: 194.4
click at [737, 276] on div at bounding box center [755, 425] width 1510 height 690
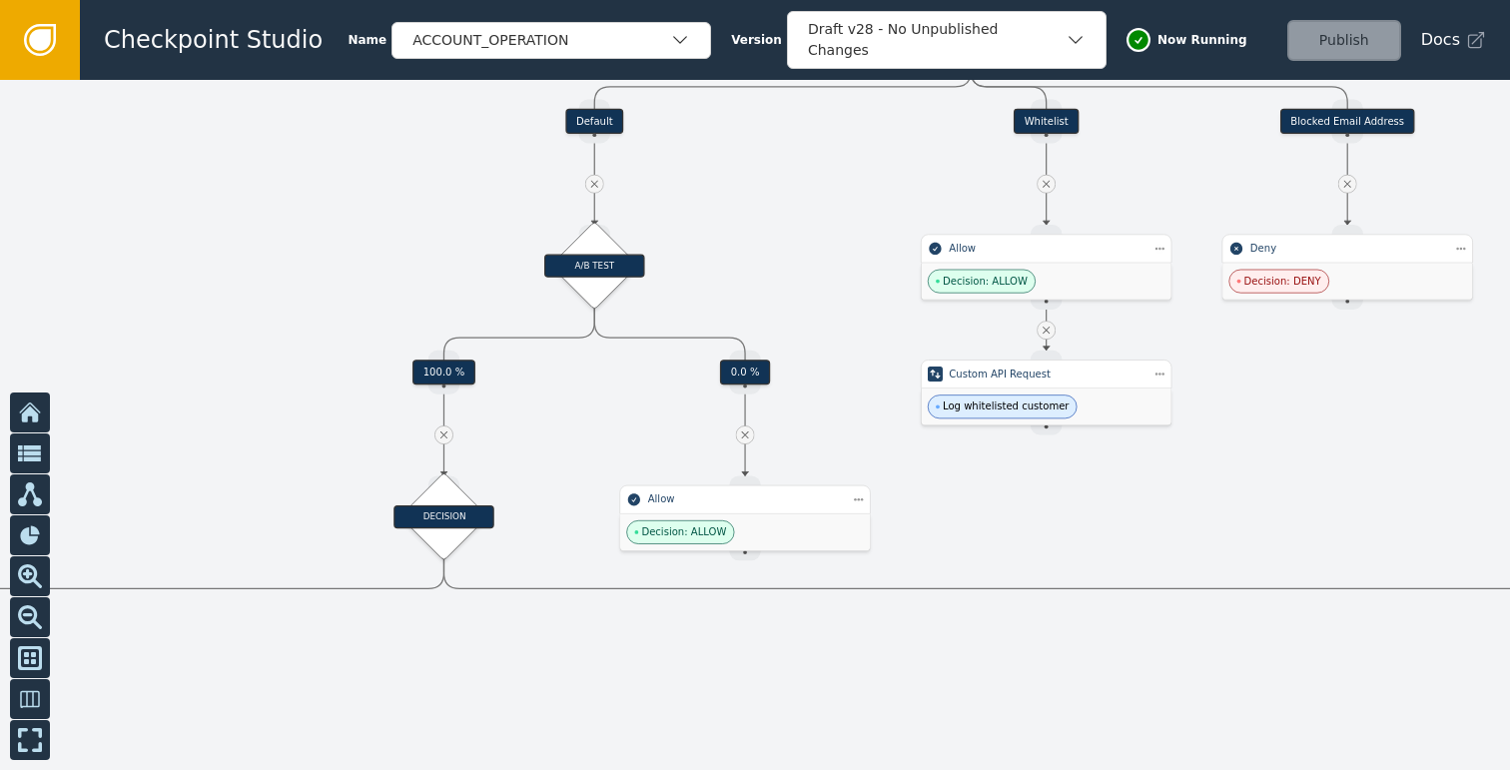
drag, startPoint x: 812, startPoint y: 383, endPoint x: 877, endPoint y: 269, distance: 131.9
click at [861, 264] on div at bounding box center [755, 425] width 1510 height 690
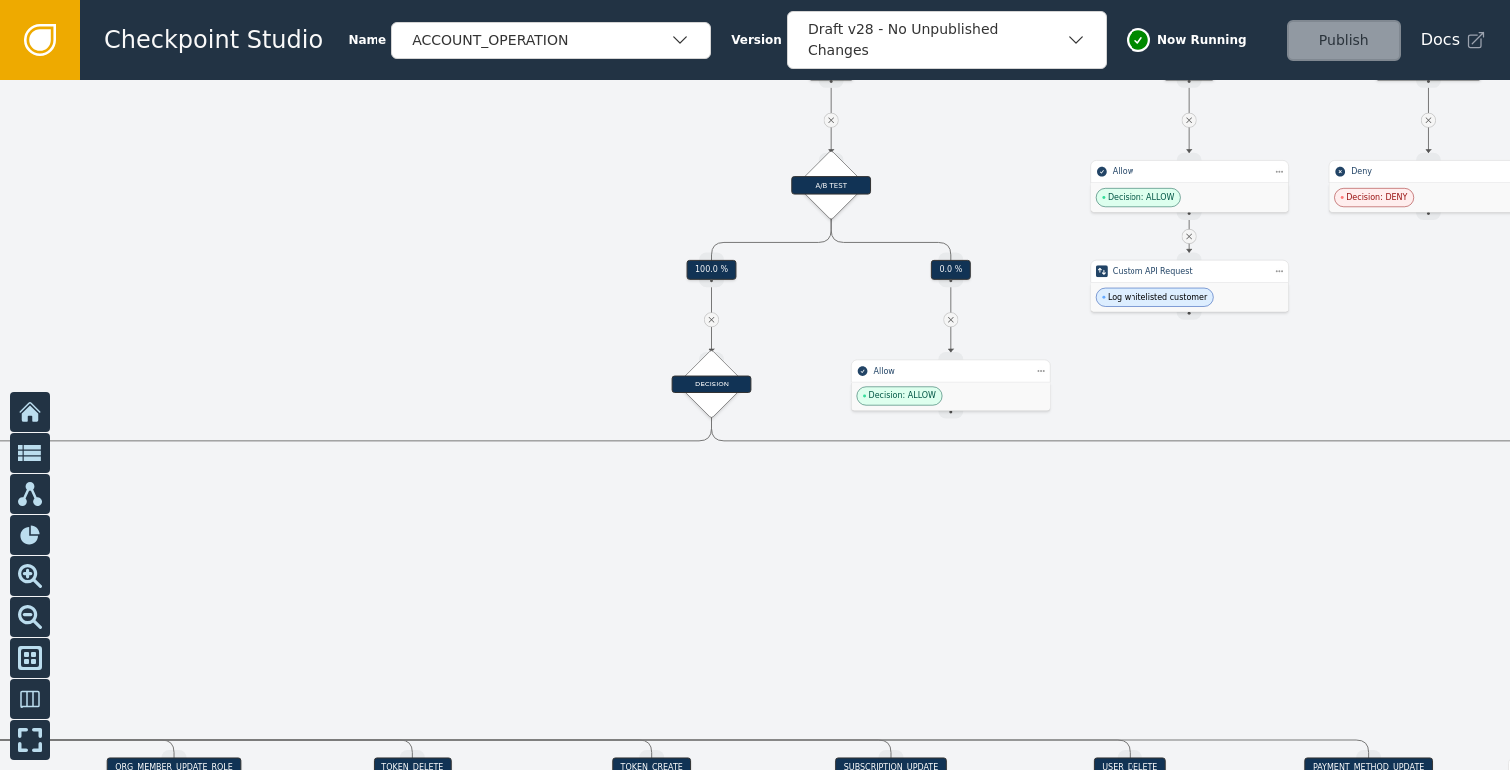
drag, startPoint x: 753, startPoint y: 610, endPoint x: 1106, endPoint y: 466, distance: 381.5
click at [1106, 466] on div at bounding box center [755, 425] width 1510 height 690
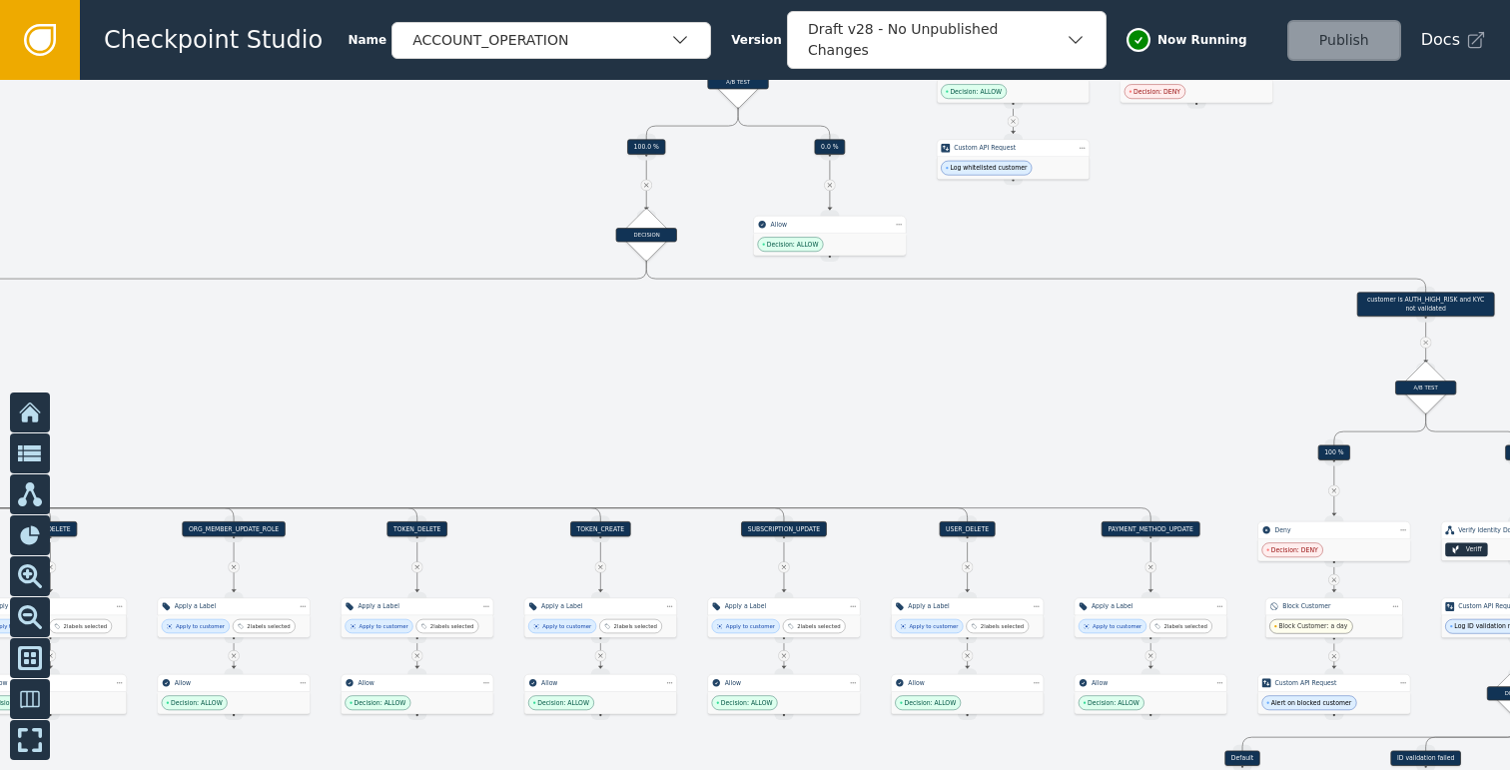
drag, startPoint x: 904, startPoint y: 473, endPoint x: 548, endPoint y: 359, distance: 373.2
click at [548, 359] on div at bounding box center [755, 425] width 1510 height 690
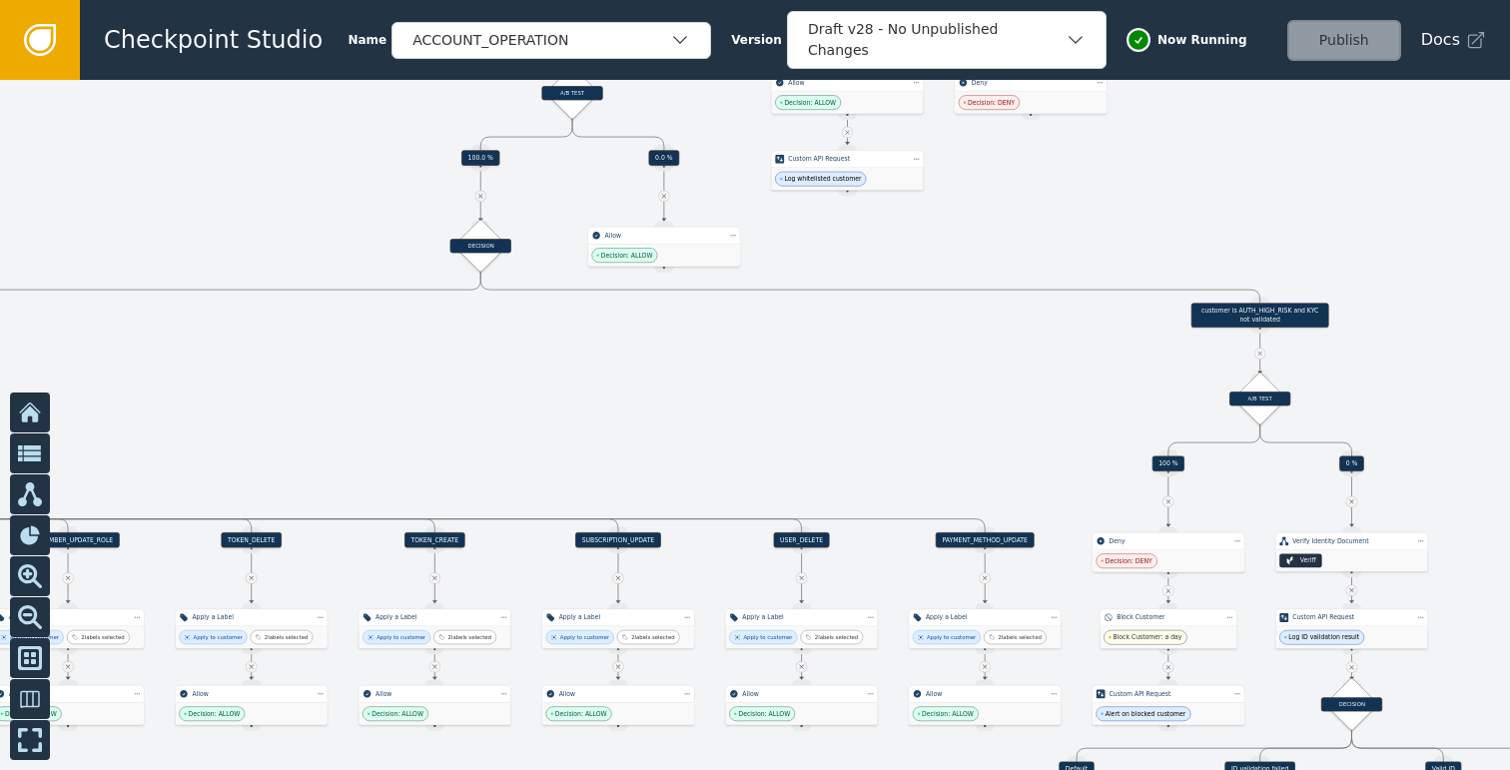
drag, startPoint x: 979, startPoint y: 362, endPoint x: 768, endPoint y: 377, distance: 212.2
click at [768, 377] on div at bounding box center [755, 425] width 1510 height 690
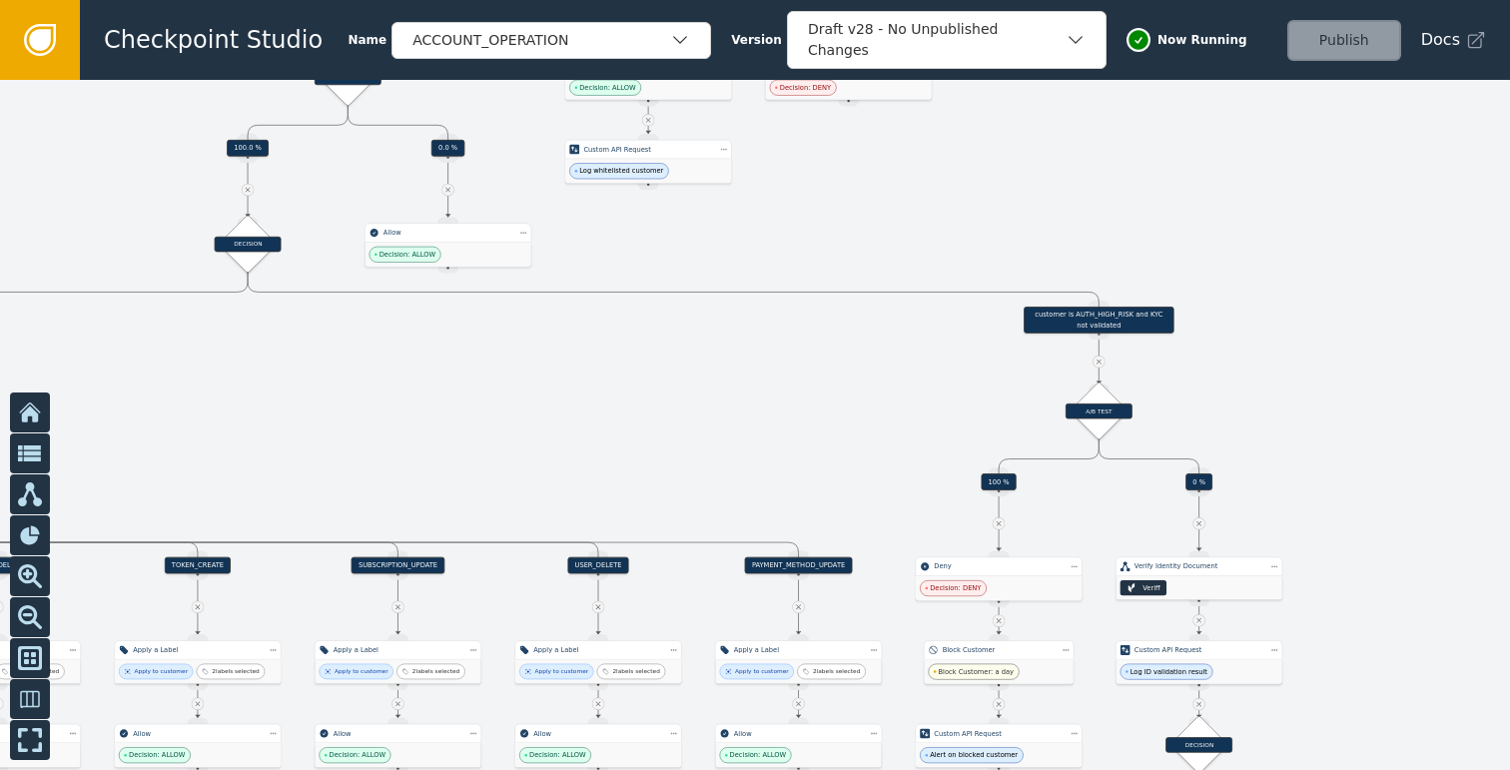
click at [1103, 307] on div "customer is AUTH_HIGH_RISK and KYC not validated" at bounding box center [1098, 319] width 150 height 27
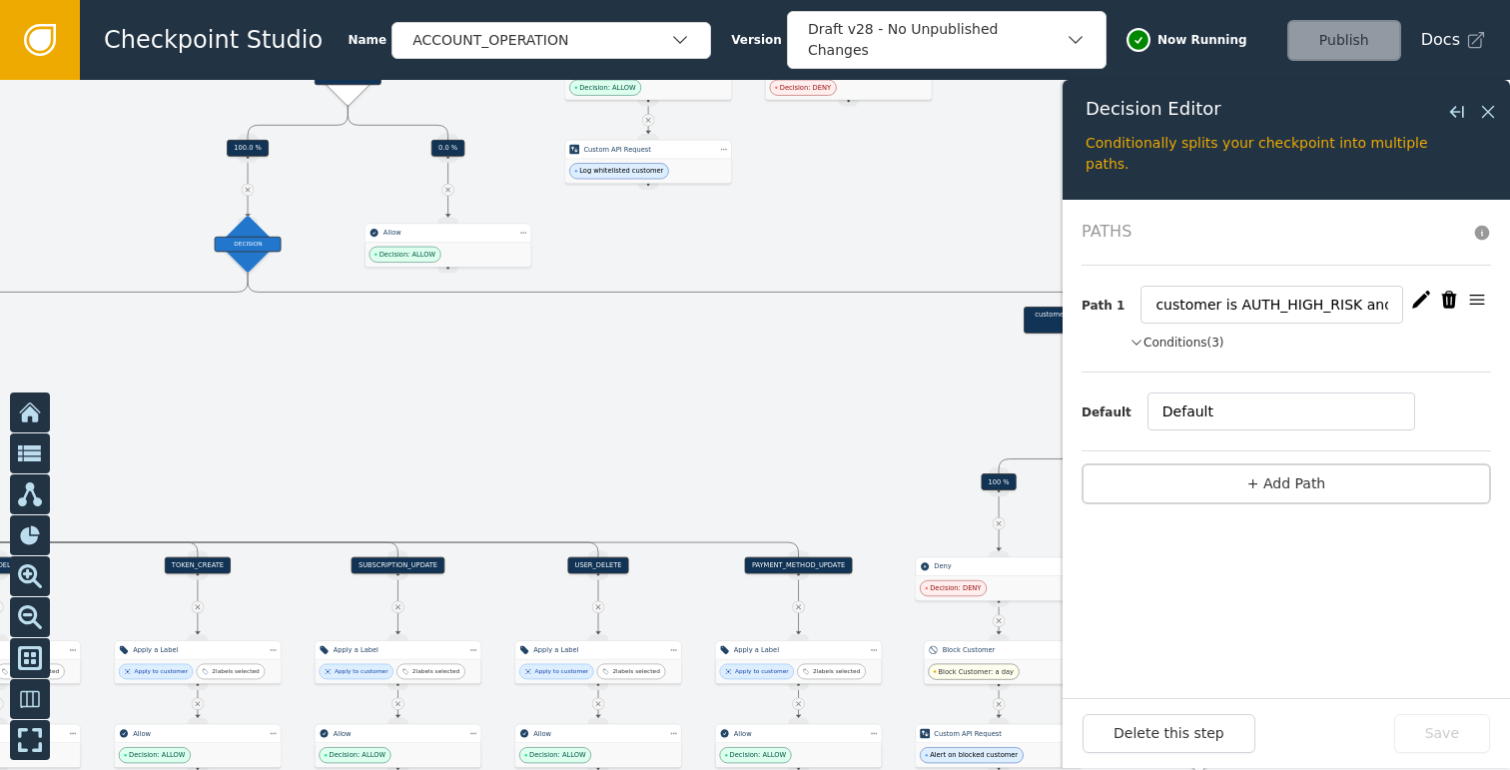
click at [1192, 335] on button "Conditions (3)" at bounding box center [1176, 342] width 95 height 18
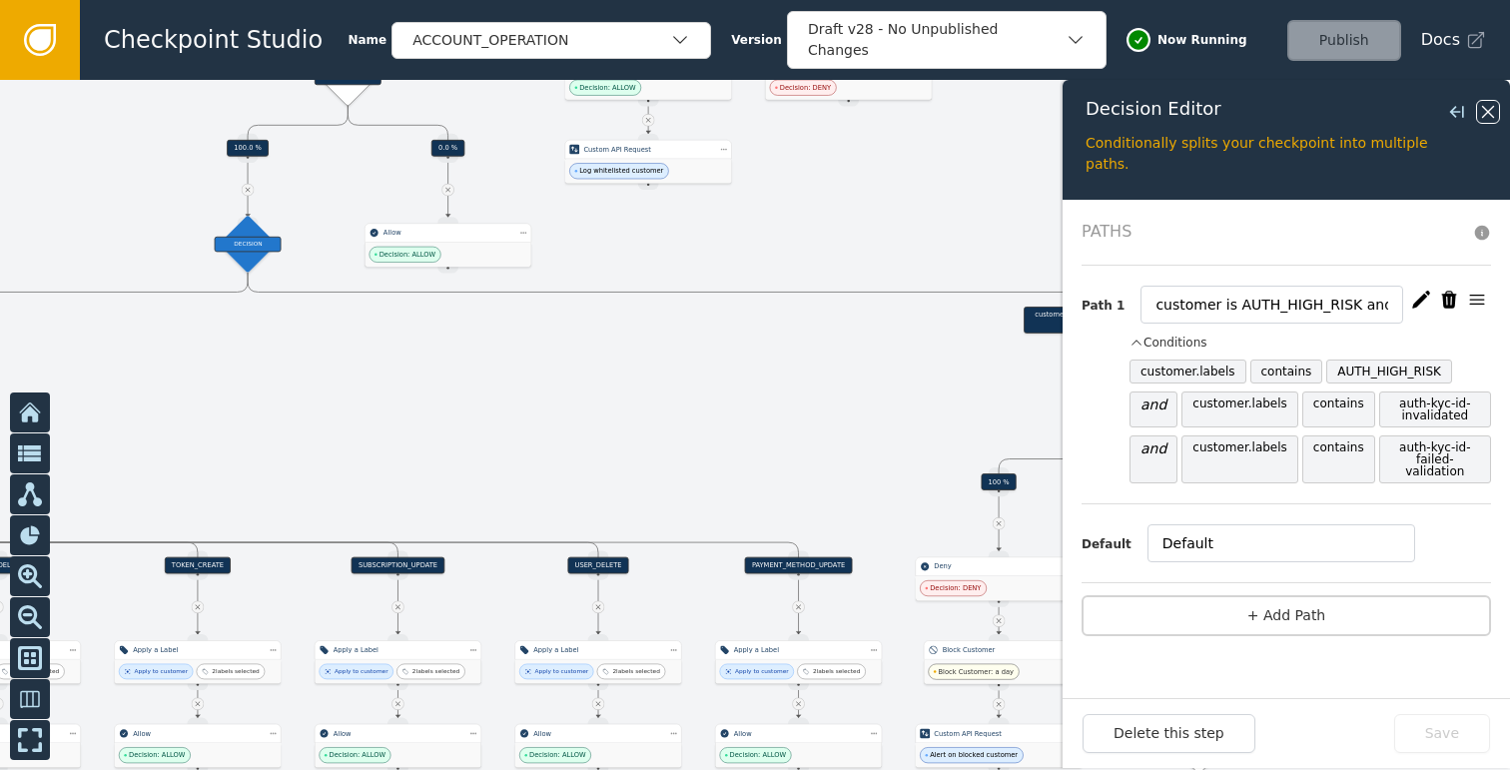
click at [1493, 112] on icon at bounding box center [1488, 112] width 22 height 22
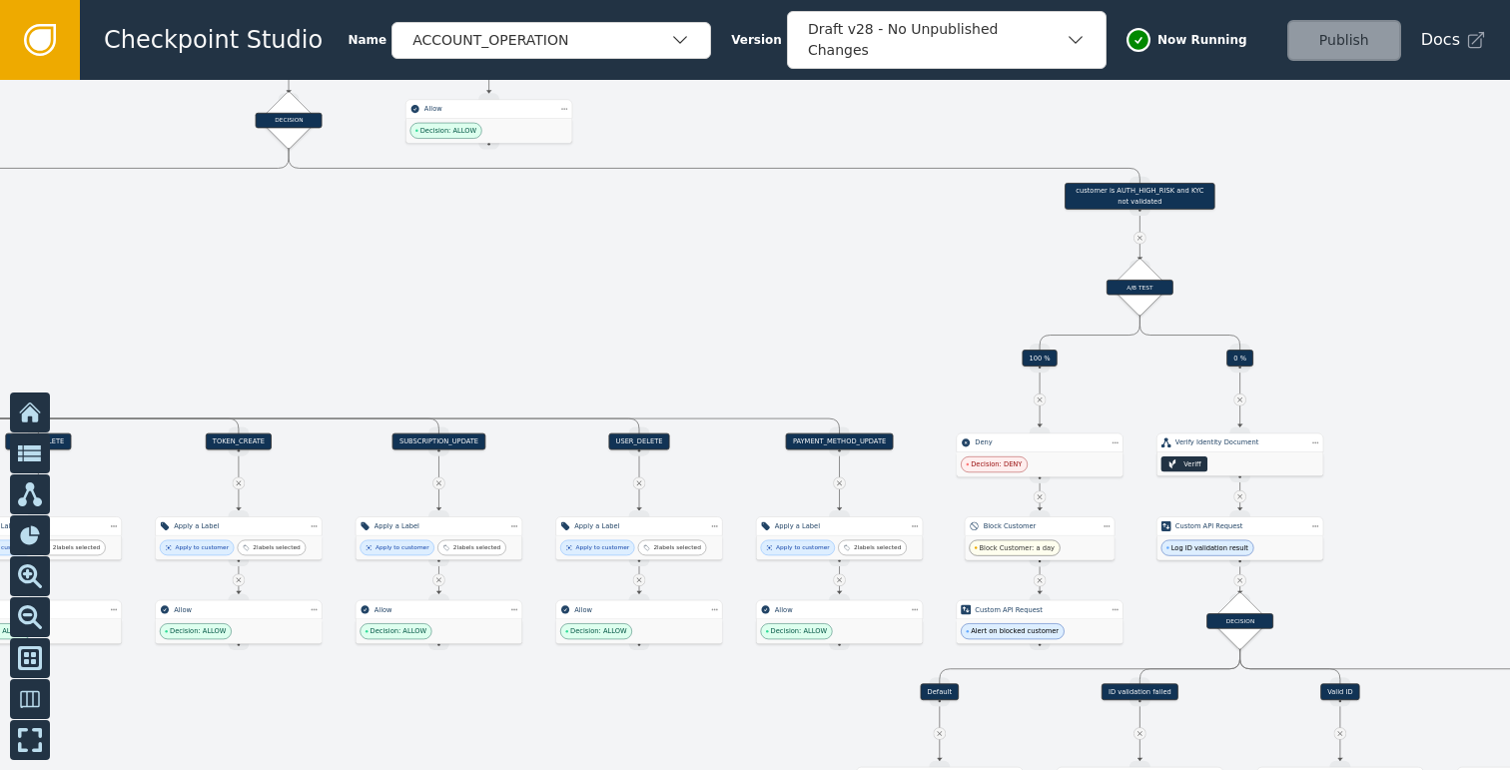
drag, startPoint x: 1296, startPoint y: 412, endPoint x: 1338, endPoint y: 289, distance: 130.7
click at [1338, 289] on div at bounding box center [755, 425] width 1510 height 690
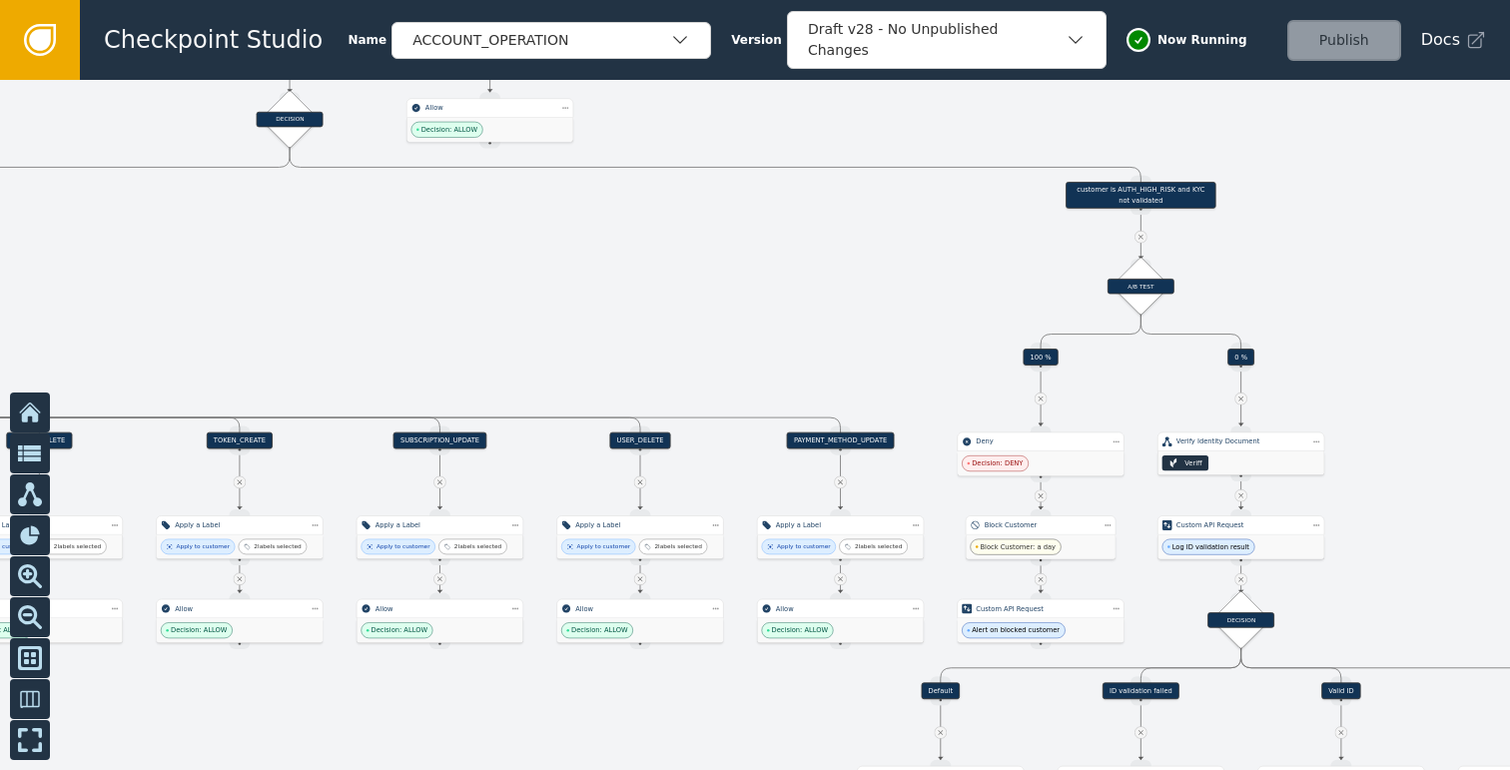
drag, startPoint x: 1403, startPoint y: 298, endPoint x: 1395, endPoint y: 274, distance: 25.3
click at [1395, 274] on div at bounding box center [755, 425] width 1510 height 690
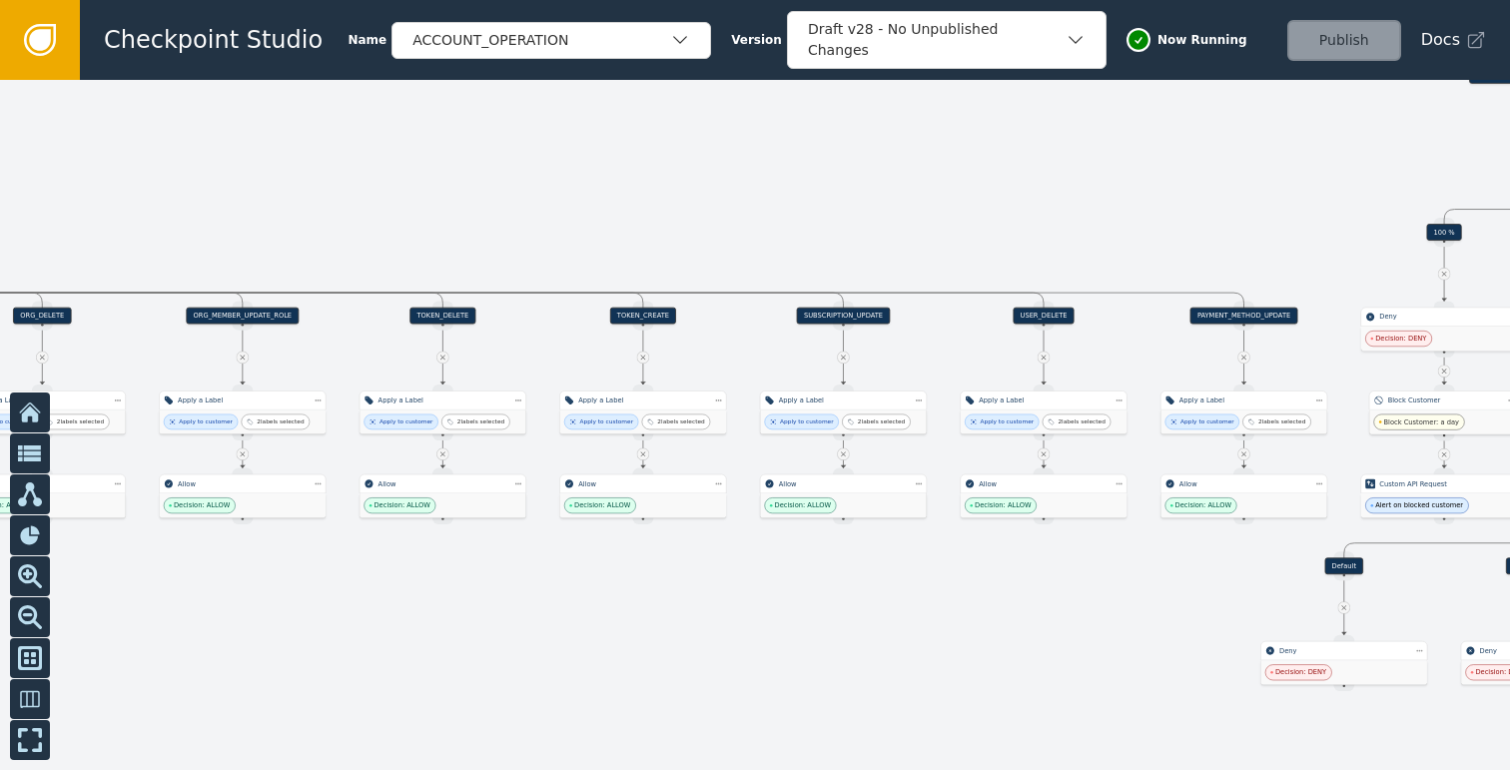
drag, startPoint x: 610, startPoint y: 626, endPoint x: 1040, endPoint y: 618, distance: 430.4
click at [1040, 618] on div at bounding box center [755, 425] width 1510 height 690
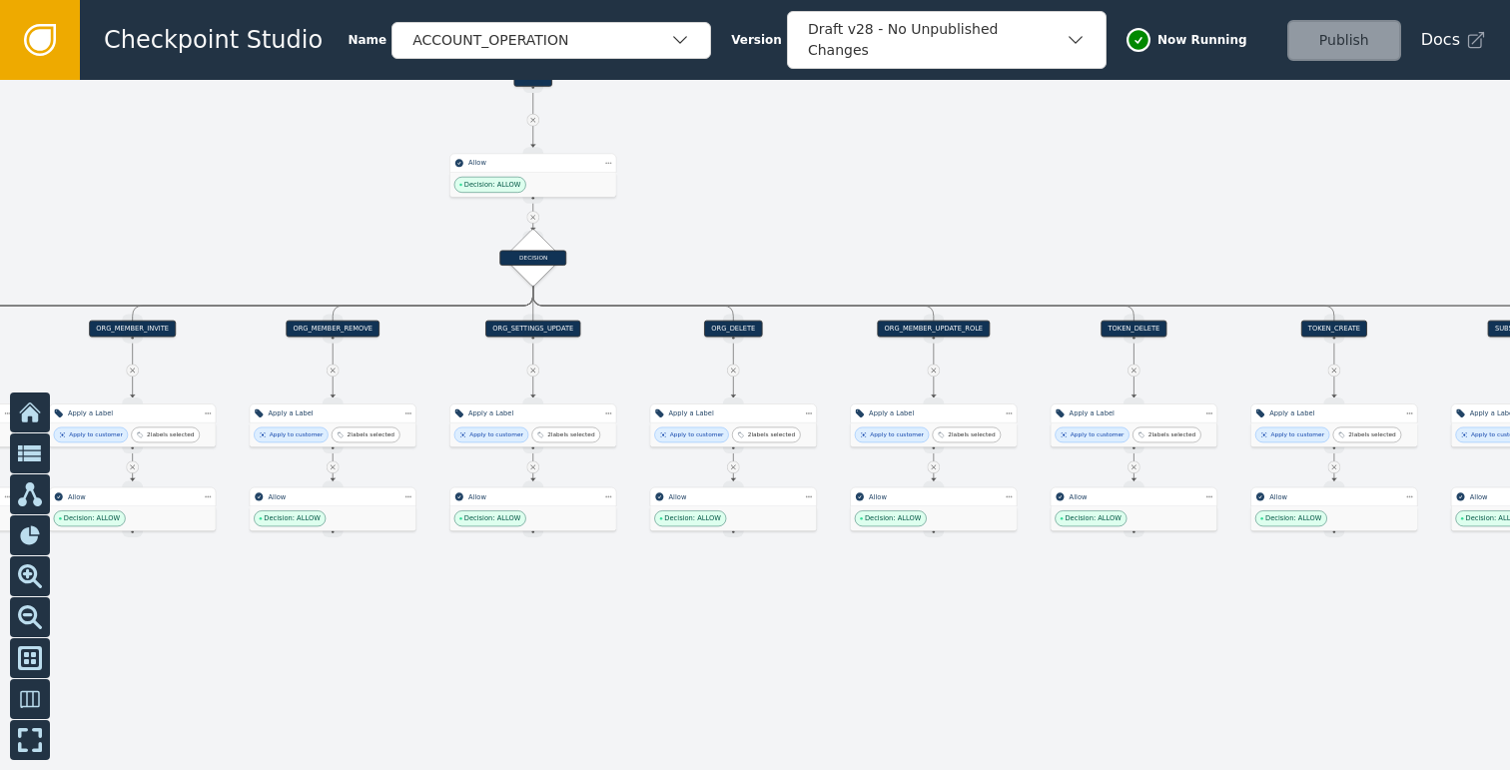
drag, startPoint x: 425, startPoint y: 594, endPoint x: 1123, endPoint y: 606, distance: 698.0
click at [1132, 606] on div at bounding box center [755, 425] width 1510 height 690
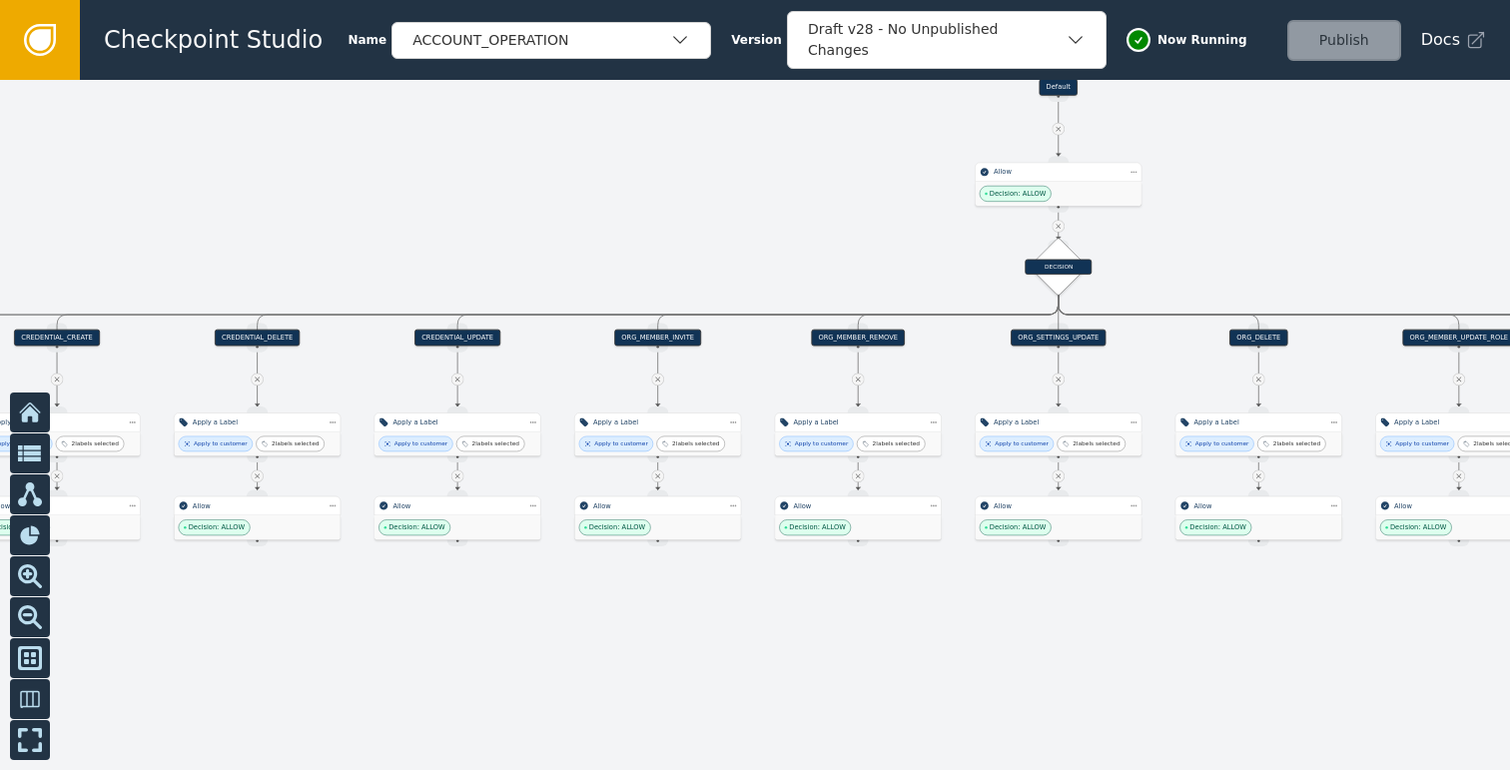
drag, startPoint x: 547, startPoint y: 597, endPoint x: 1103, endPoint y: 607, distance: 556.2
click at [1103, 607] on div at bounding box center [755, 425] width 1510 height 690
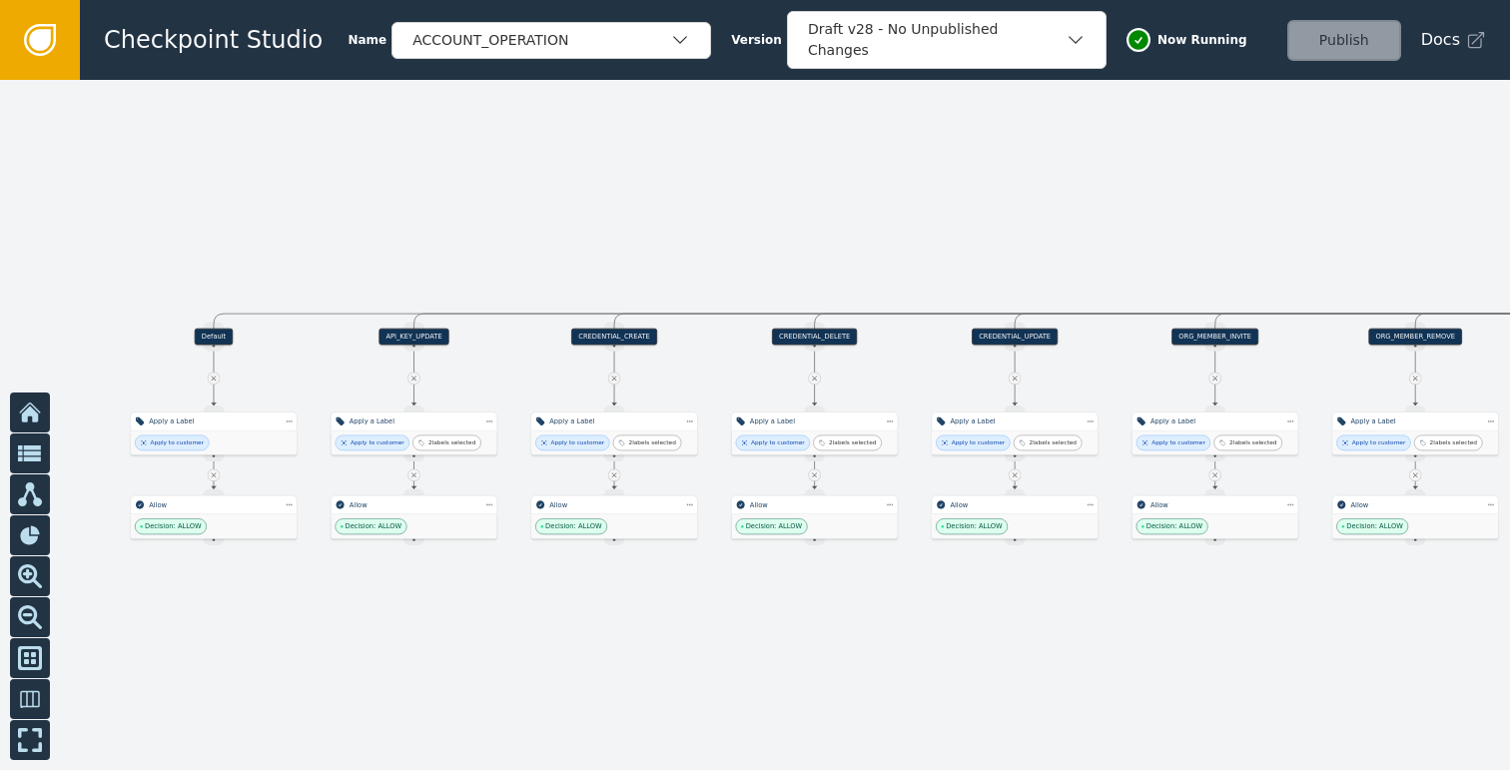
drag, startPoint x: 650, startPoint y: 608, endPoint x: 1160, endPoint y: 607, distance: 510.2
click at [1160, 607] on div at bounding box center [755, 425] width 1510 height 690
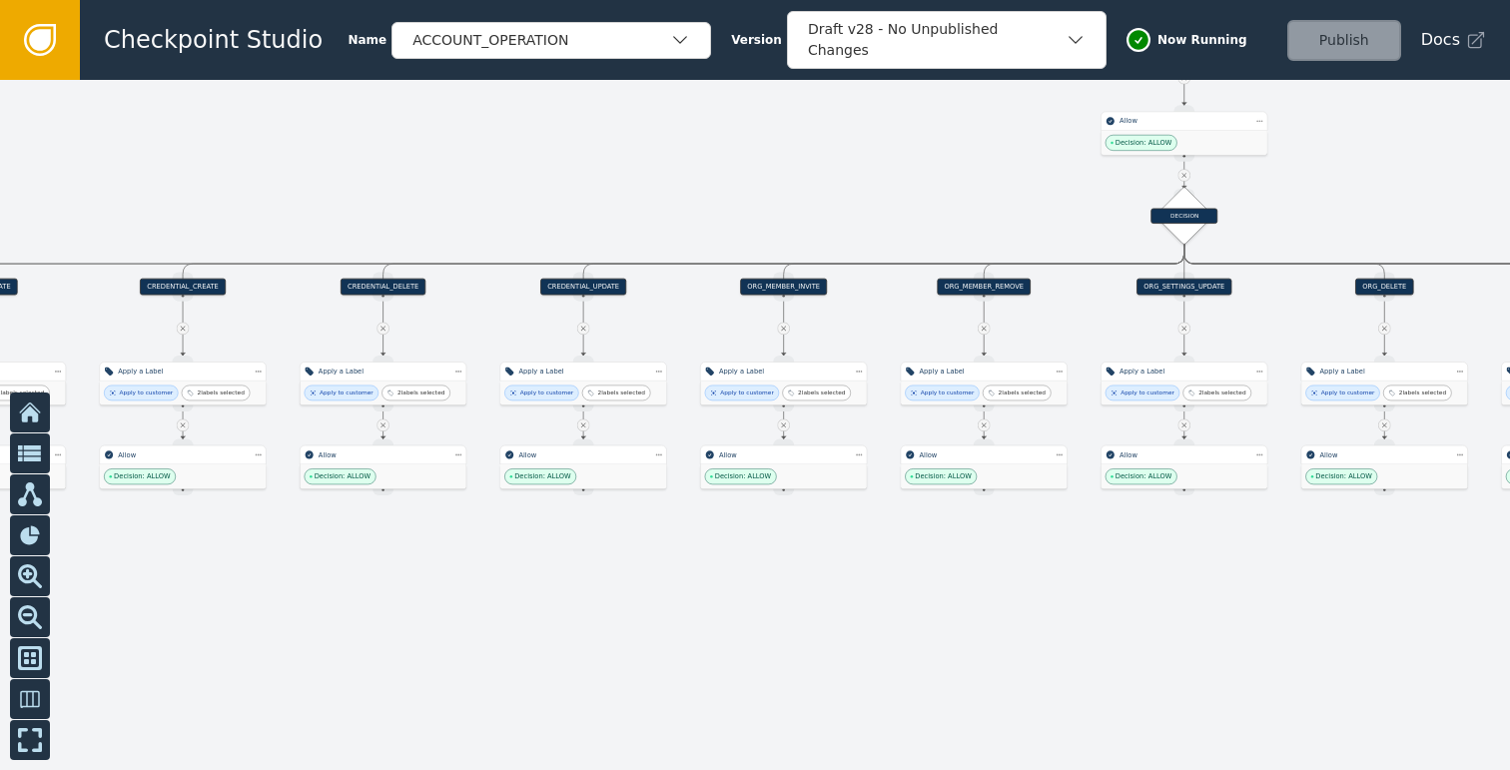
drag, startPoint x: 735, startPoint y: 598, endPoint x: 298, endPoint y: 548, distance: 440.1
click at [298, 548] on div at bounding box center [755, 425] width 1510 height 690
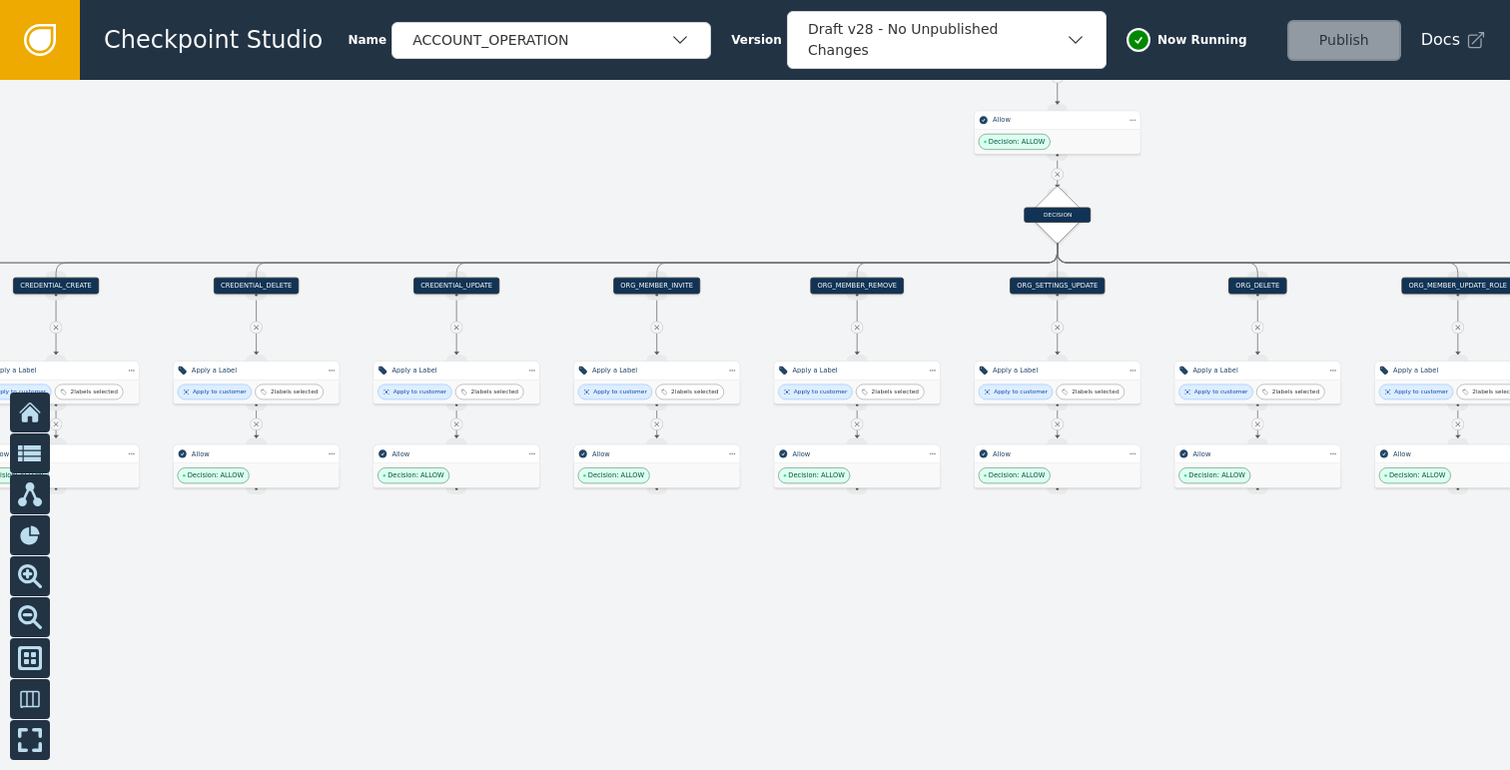
drag, startPoint x: 1142, startPoint y: 538, endPoint x: 717, endPoint y: 534, distance: 425.3
click at [812, 532] on div at bounding box center [755, 425] width 1510 height 690
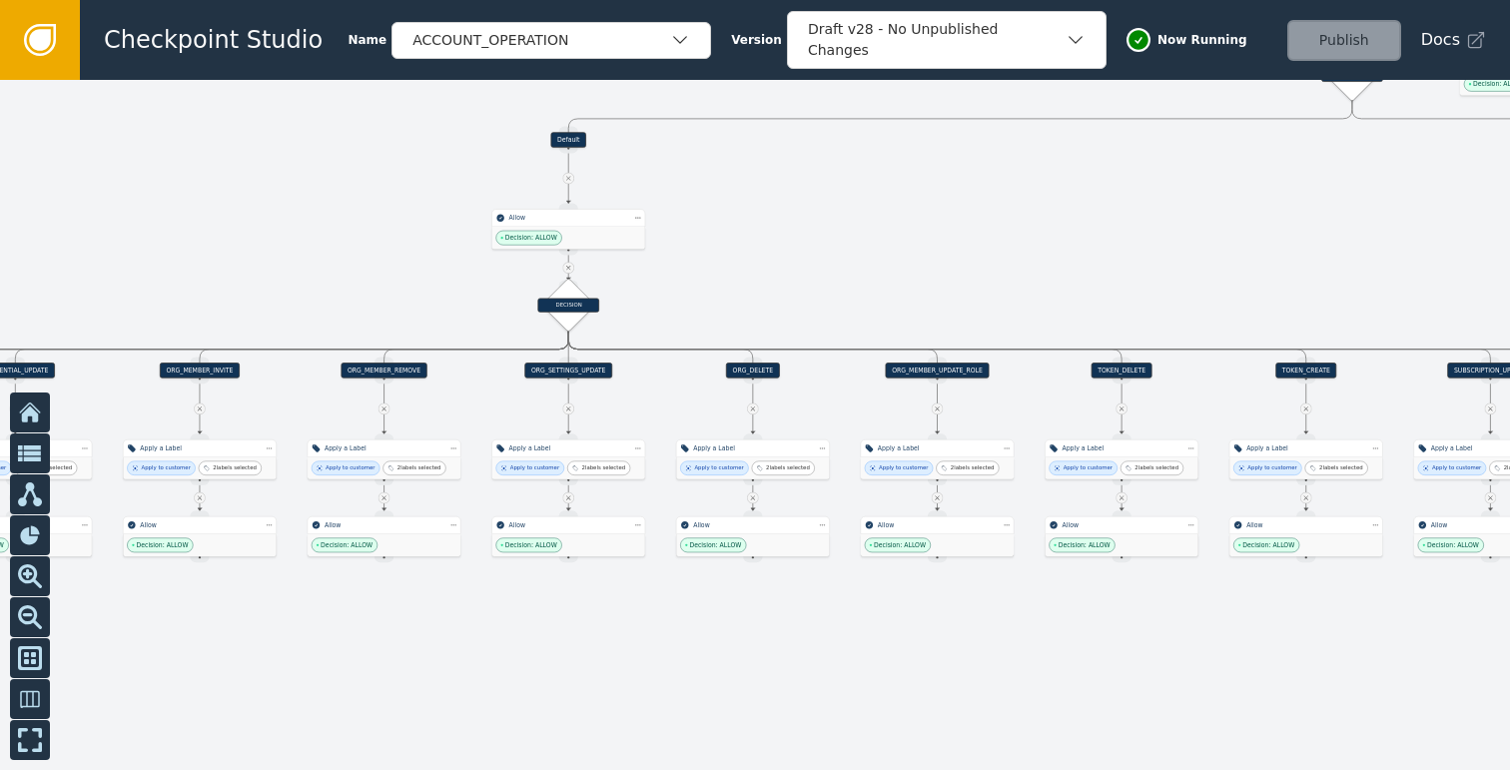
drag, startPoint x: 940, startPoint y: 615, endPoint x: 827, endPoint y: 648, distance: 118.5
click at [837, 647] on div at bounding box center [755, 425] width 1510 height 690
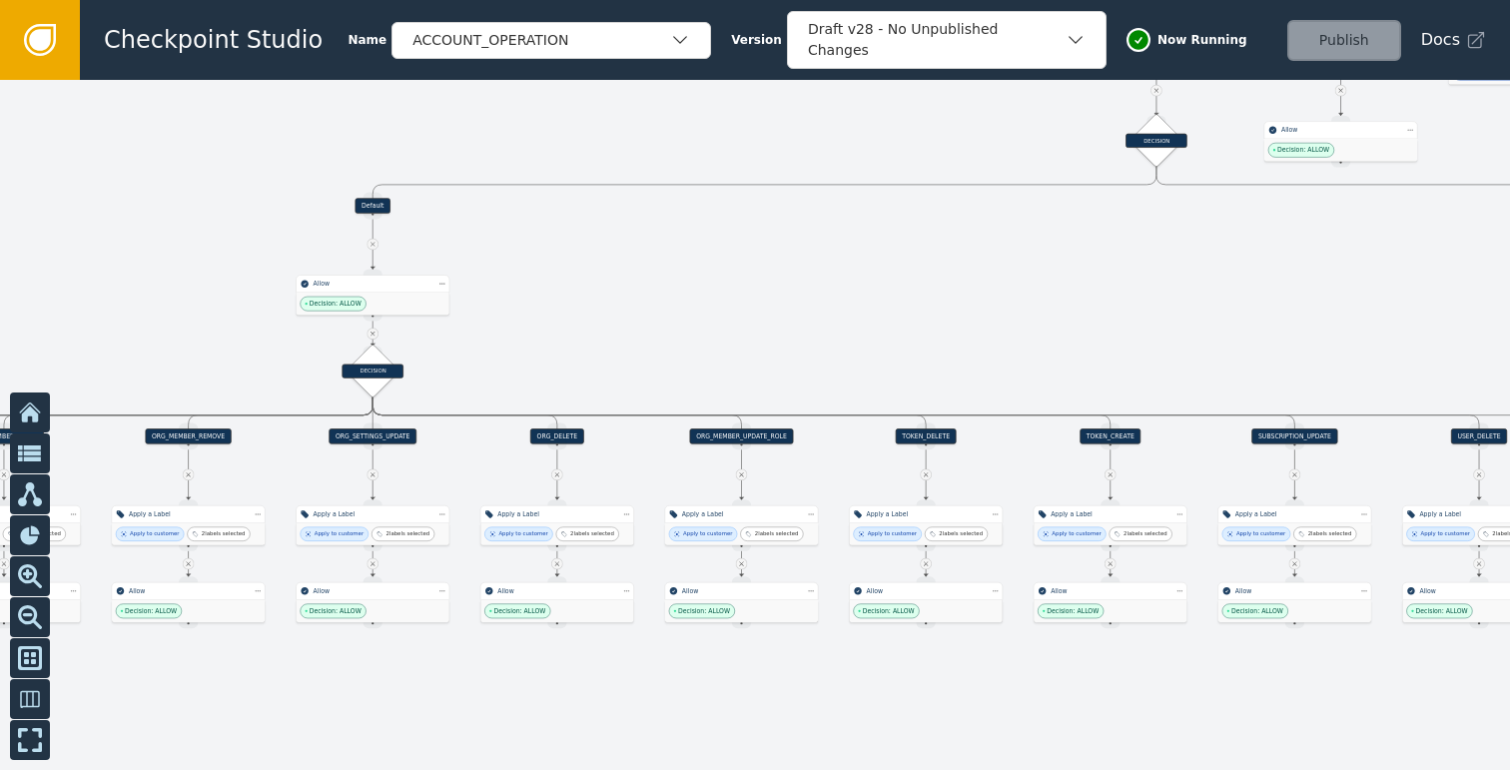
drag, startPoint x: 1028, startPoint y: 622, endPoint x: 824, endPoint y: 686, distance: 214.4
click at [856, 680] on div at bounding box center [755, 425] width 1510 height 690
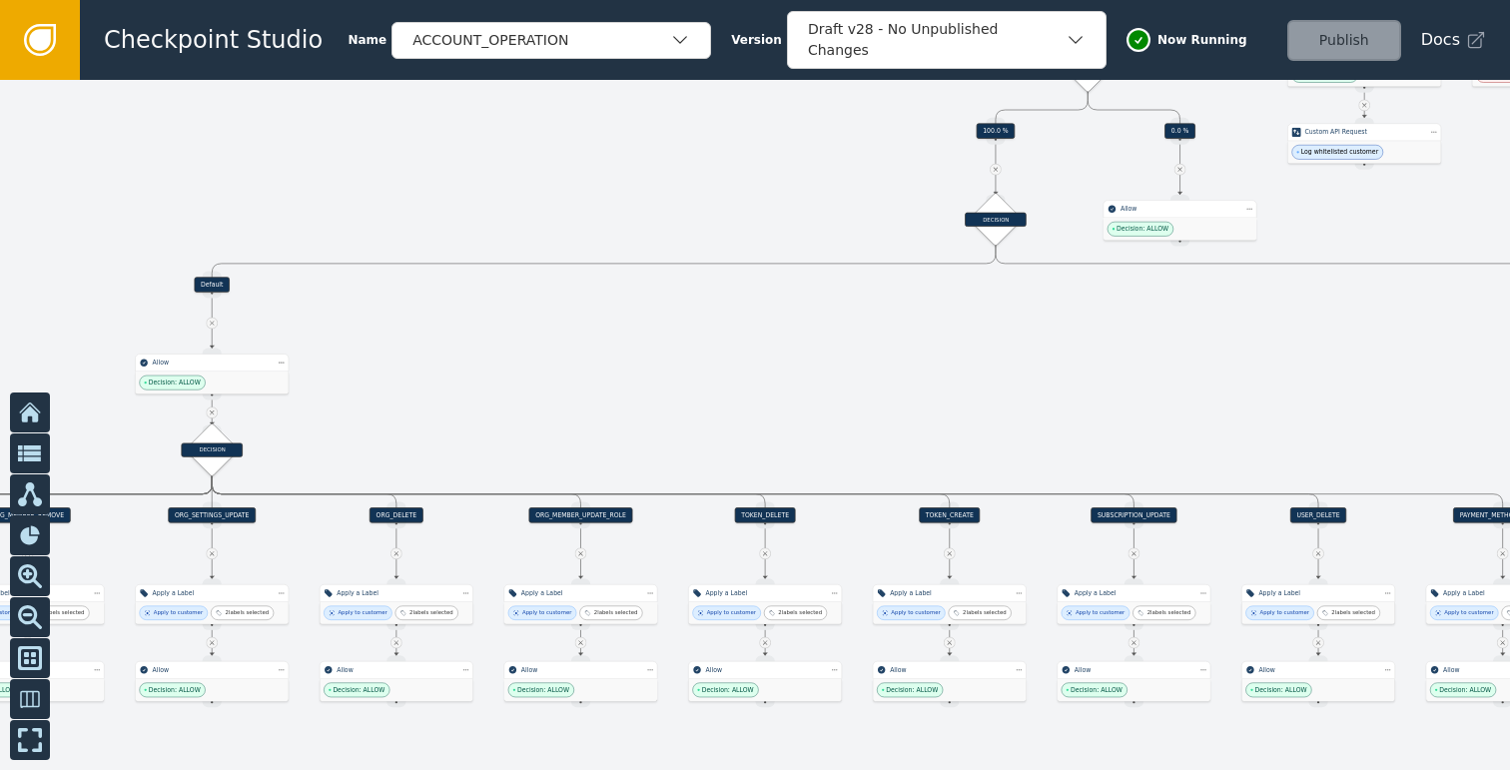
drag, startPoint x: 1159, startPoint y: 220, endPoint x: 865, endPoint y: 378, distance: 334.6
click at [917, 349] on div at bounding box center [755, 425] width 1510 height 690
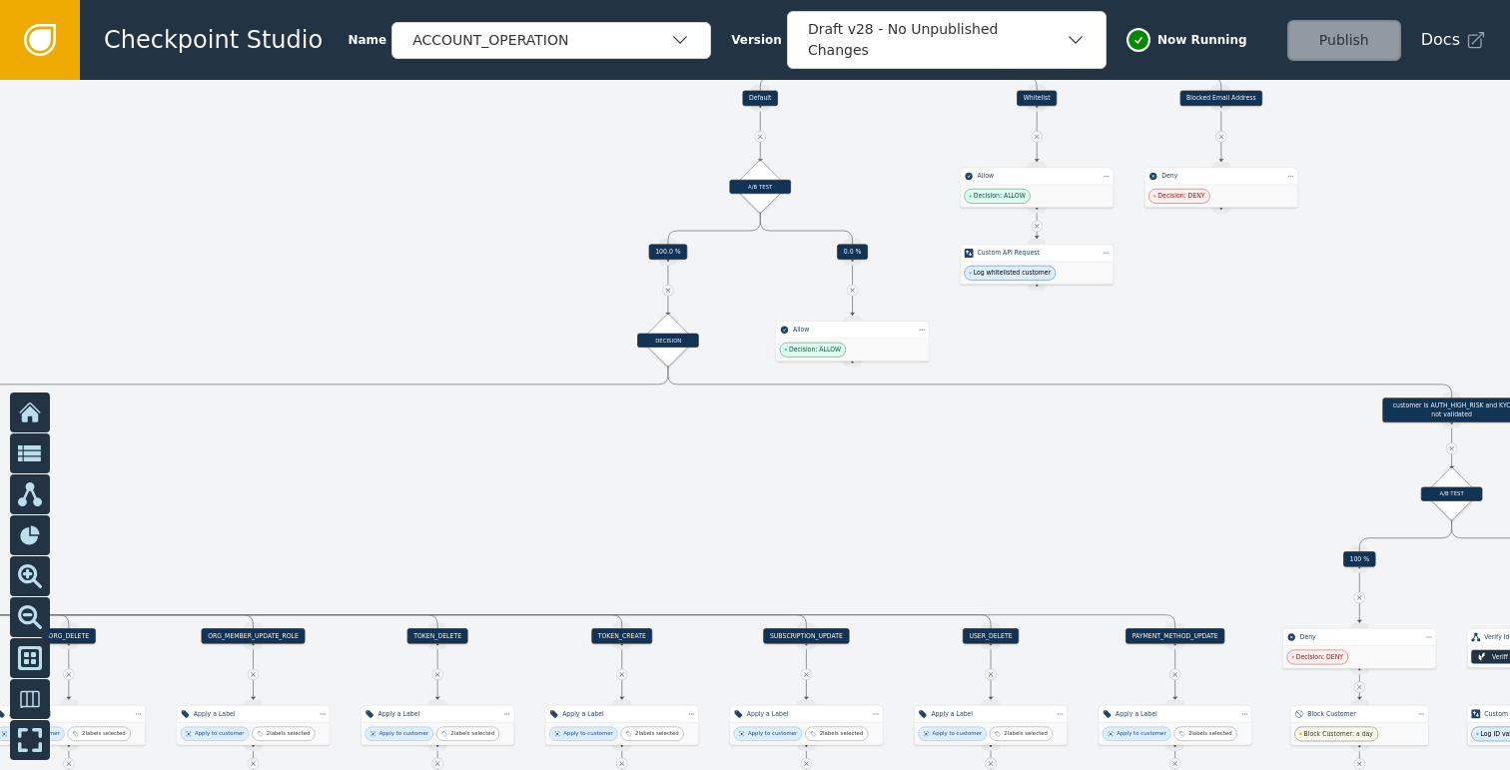
drag, startPoint x: 937, startPoint y: 465, endPoint x: 861, endPoint y: 490, distance: 80.8
click at [887, 483] on div at bounding box center [755, 425] width 1510 height 690
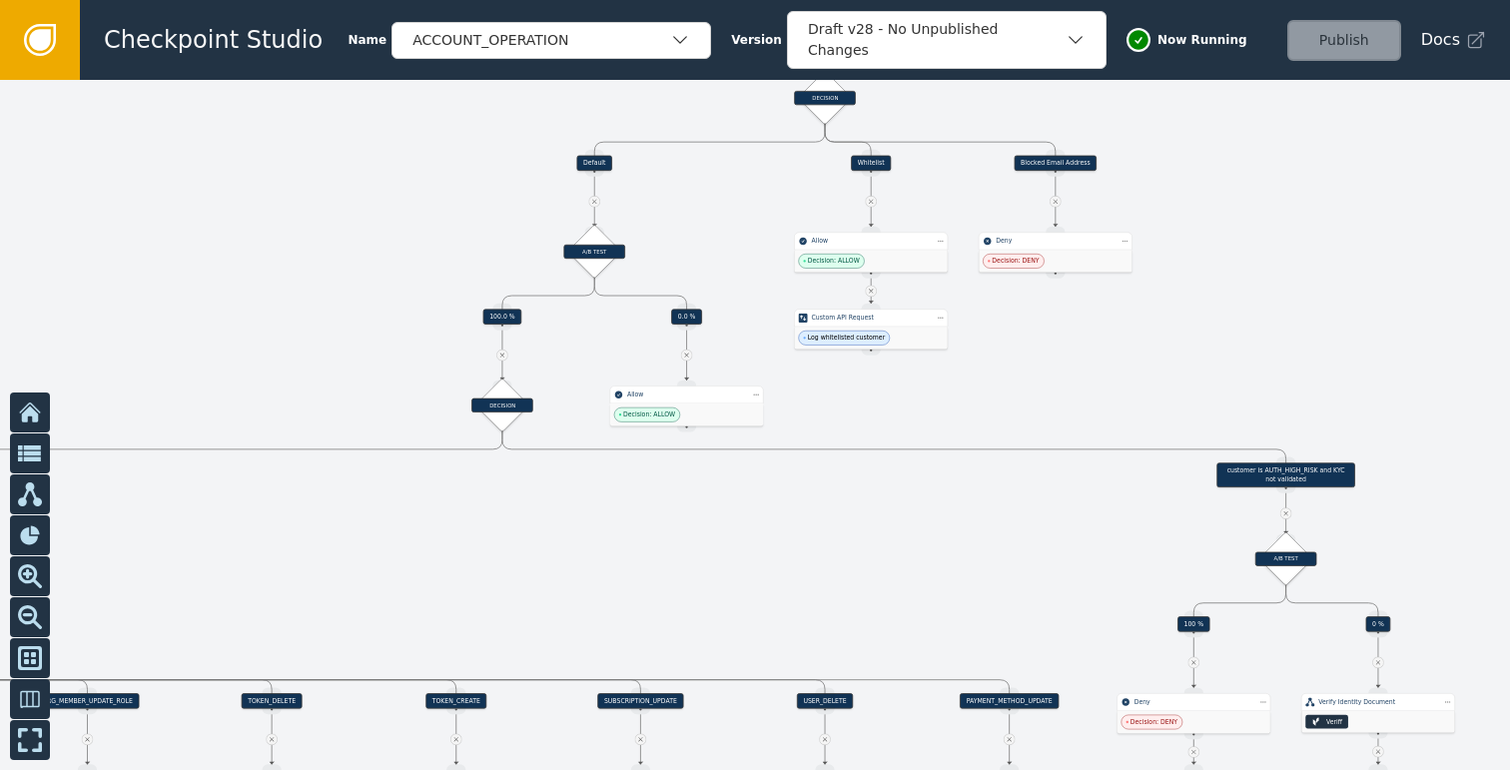
drag, startPoint x: 949, startPoint y: 526, endPoint x: 1040, endPoint y: 513, distance: 91.8
click at [1023, 517] on div at bounding box center [755, 425] width 1510 height 690
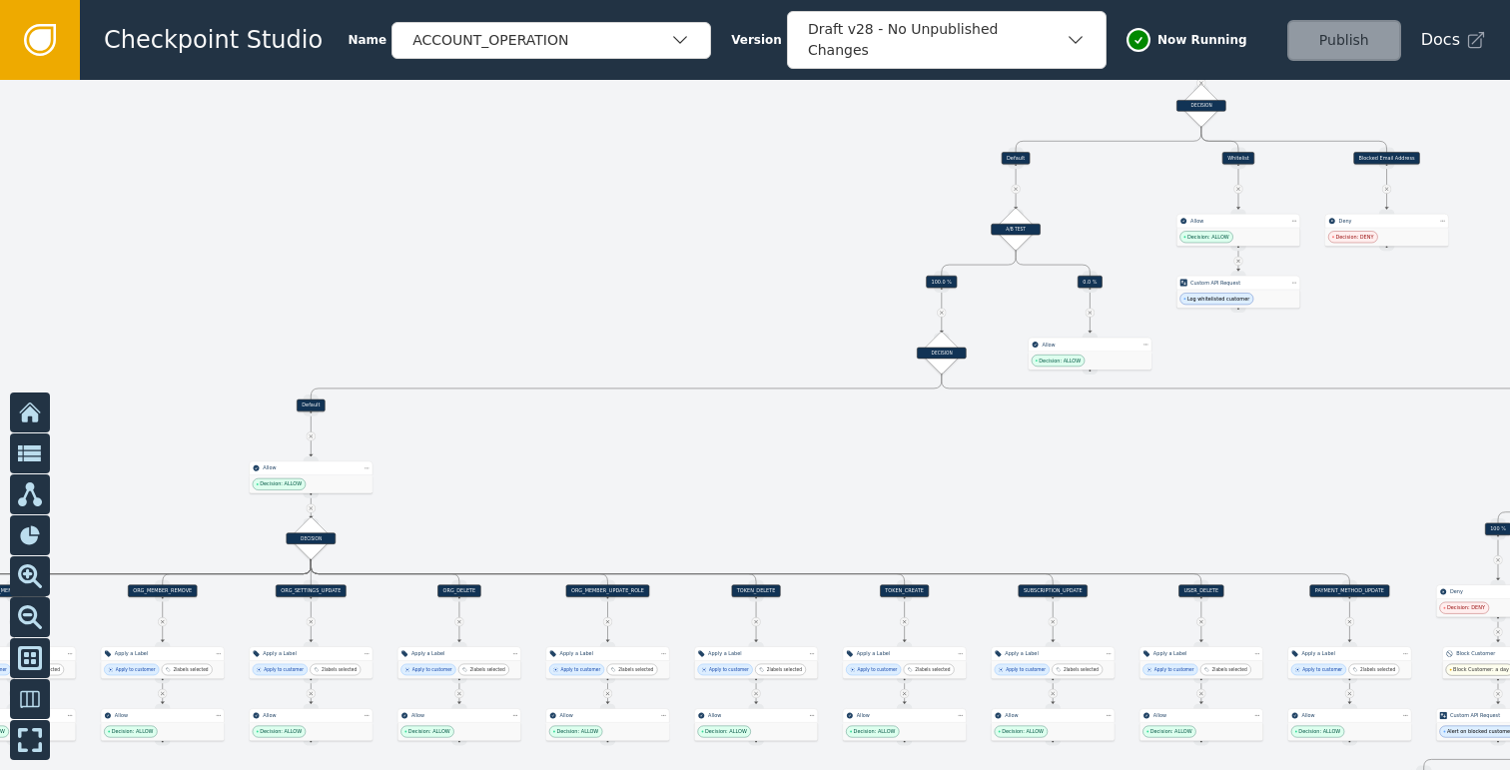
drag, startPoint x: 966, startPoint y: 512, endPoint x: 1229, endPoint y: 453, distance: 269.1
click at [1229, 453] on div at bounding box center [755, 425] width 1510 height 690
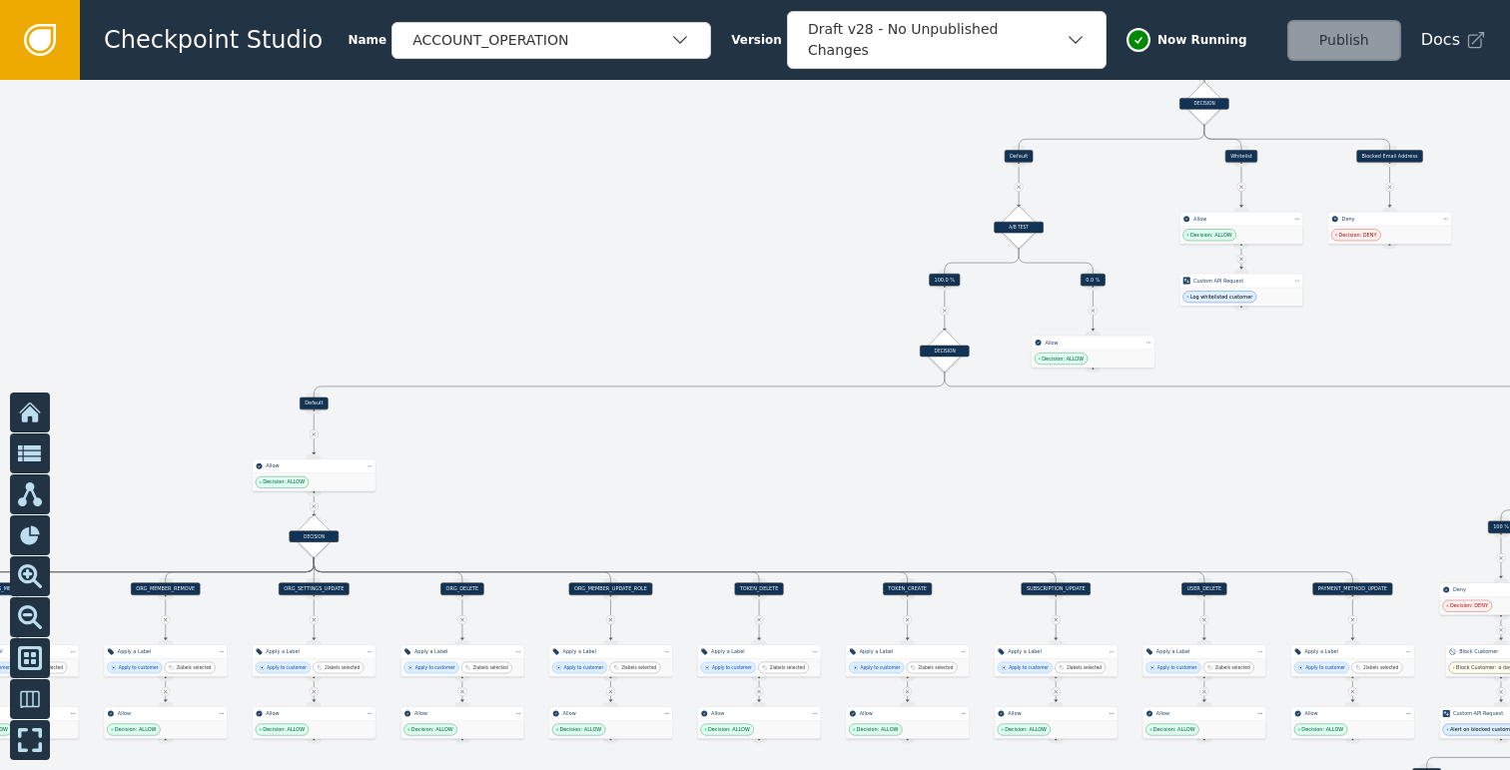
drag, startPoint x: 854, startPoint y: 479, endPoint x: 1112, endPoint y: 454, distance: 259.8
click at [1112, 454] on div at bounding box center [755, 425] width 1510 height 690
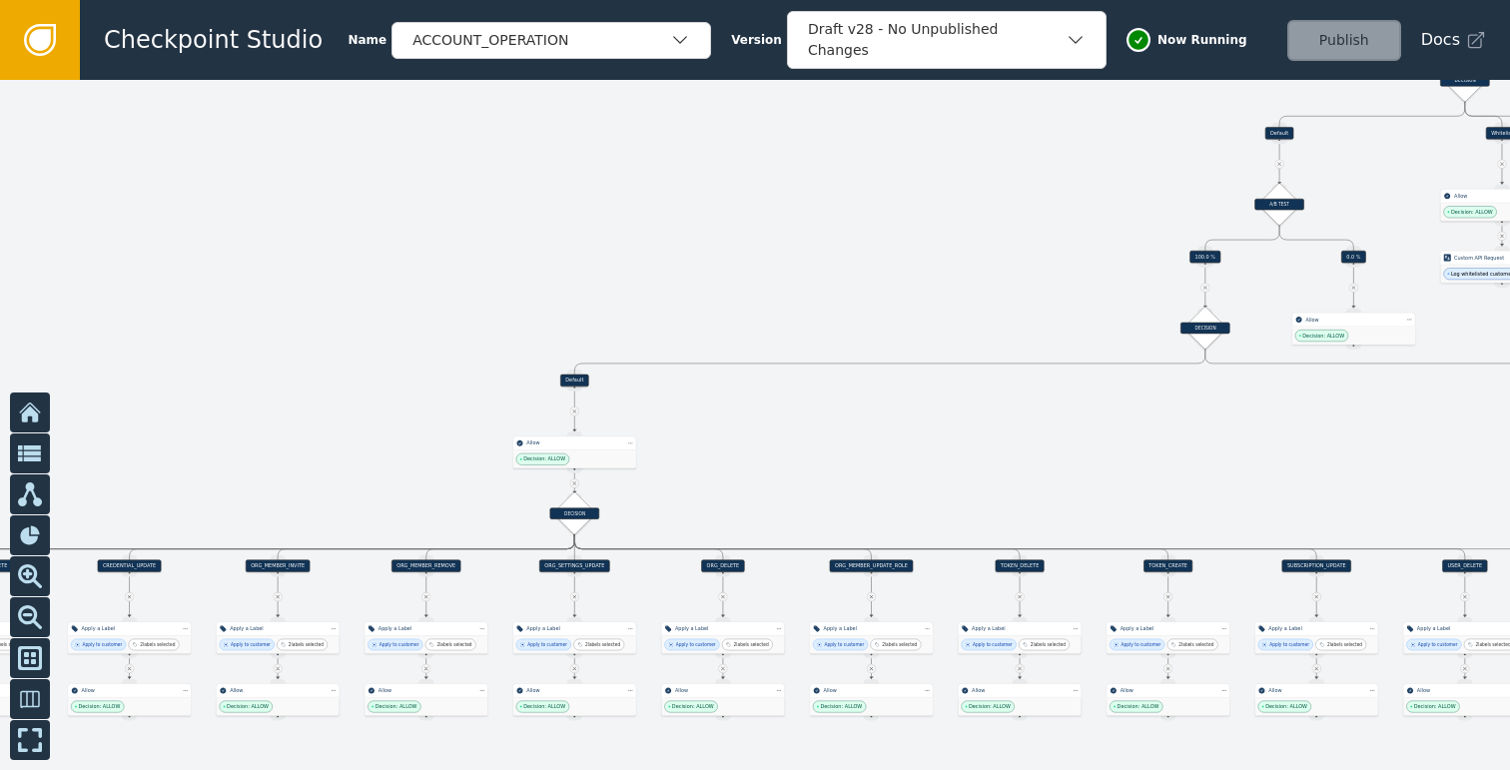
drag, startPoint x: 919, startPoint y: 461, endPoint x: 1292, endPoint y: 432, distance: 373.5
click at [1292, 432] on div at bounding box center [755, 425] width 1510 height 690
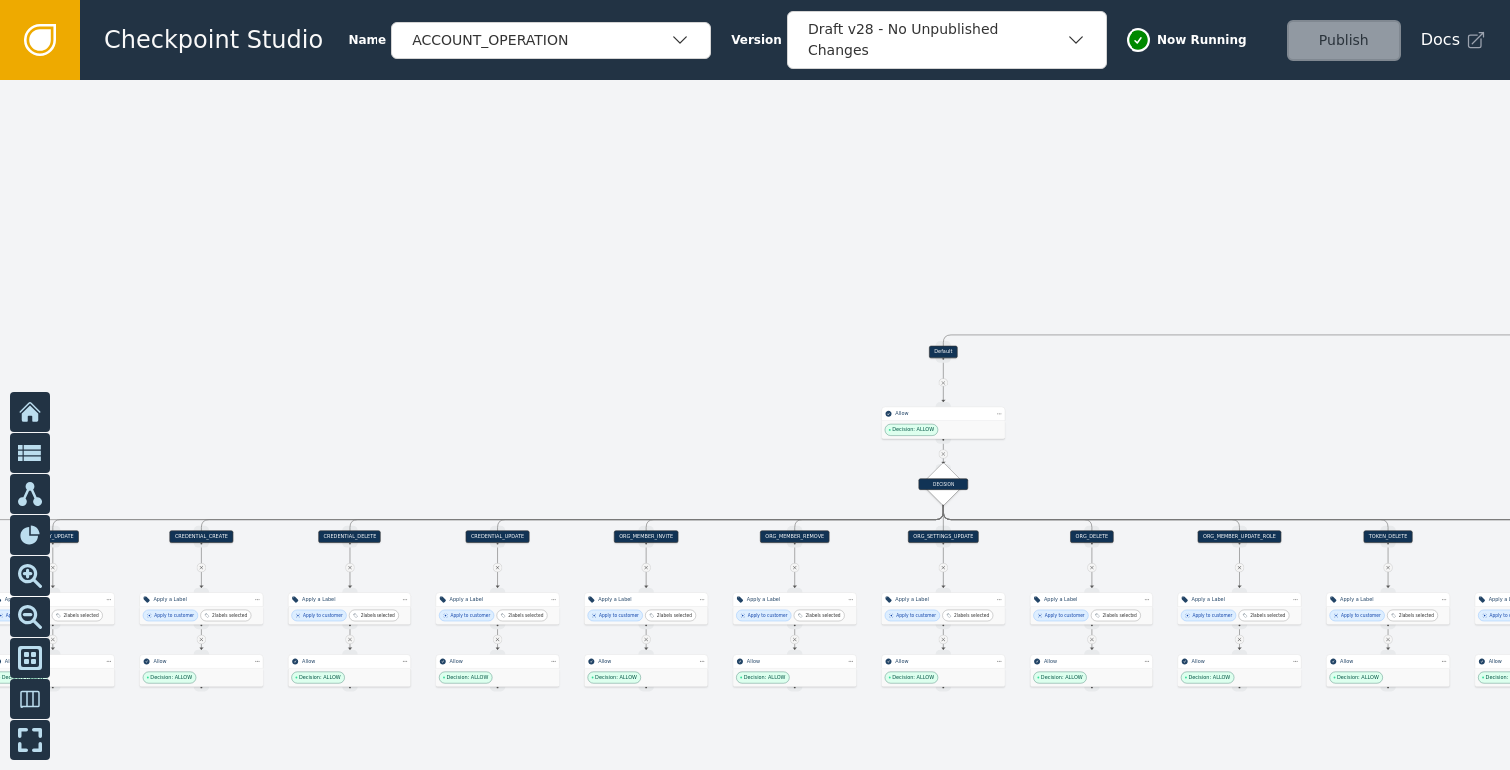
drag, startPoint x: 1055, startPoint y: 429, endPoint x: 1494, endPoint y: 396, distance: 439.5
click at [1494, 396] on div at bounding box center [755, 425] width 1510 height 690
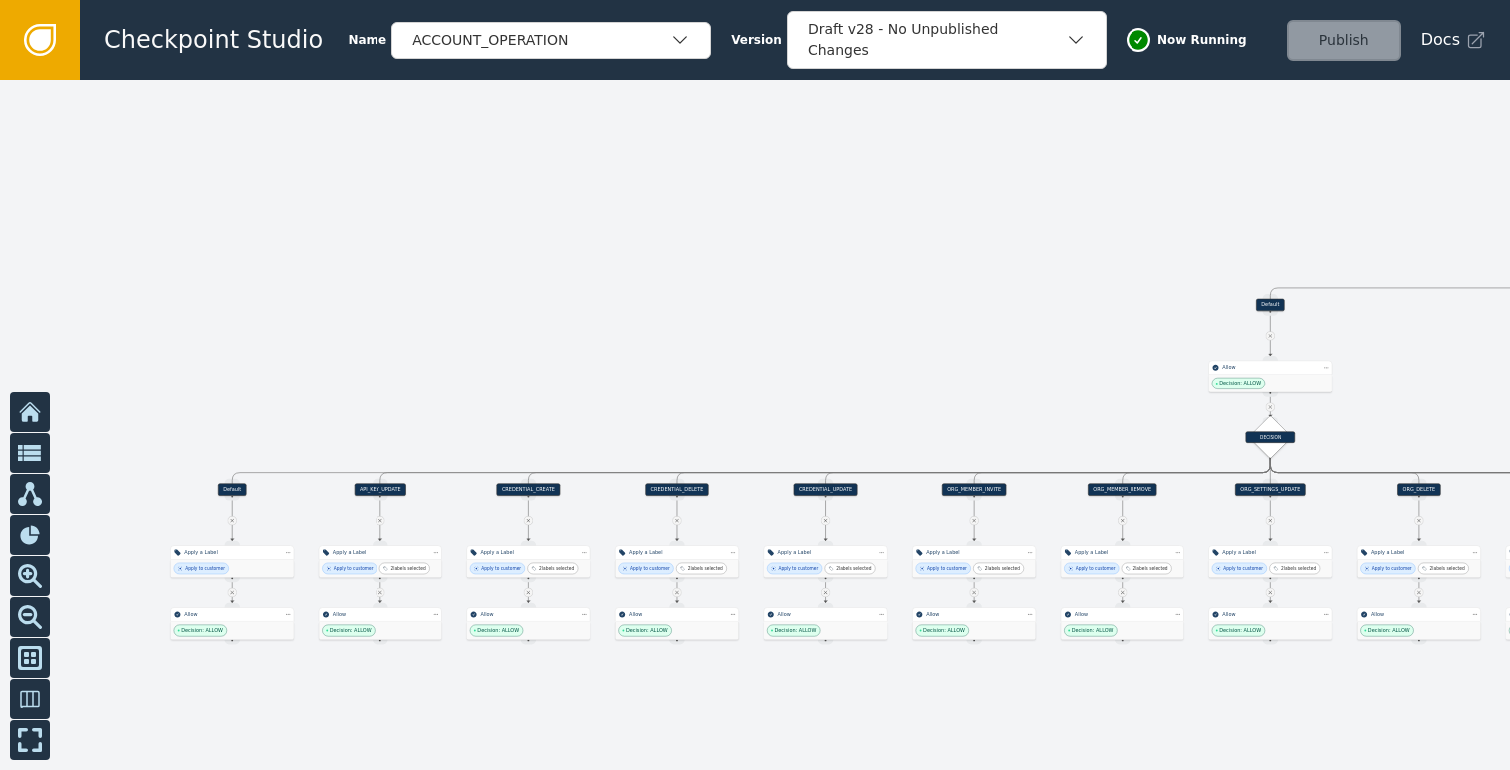
drag, startPoint x: 977, startPoint y: 383, endPoint x: 760, endPoint y: 372, distance: 217.9
click at [760, 372] on div at bounding box center [755, 425] width 1510 height 690
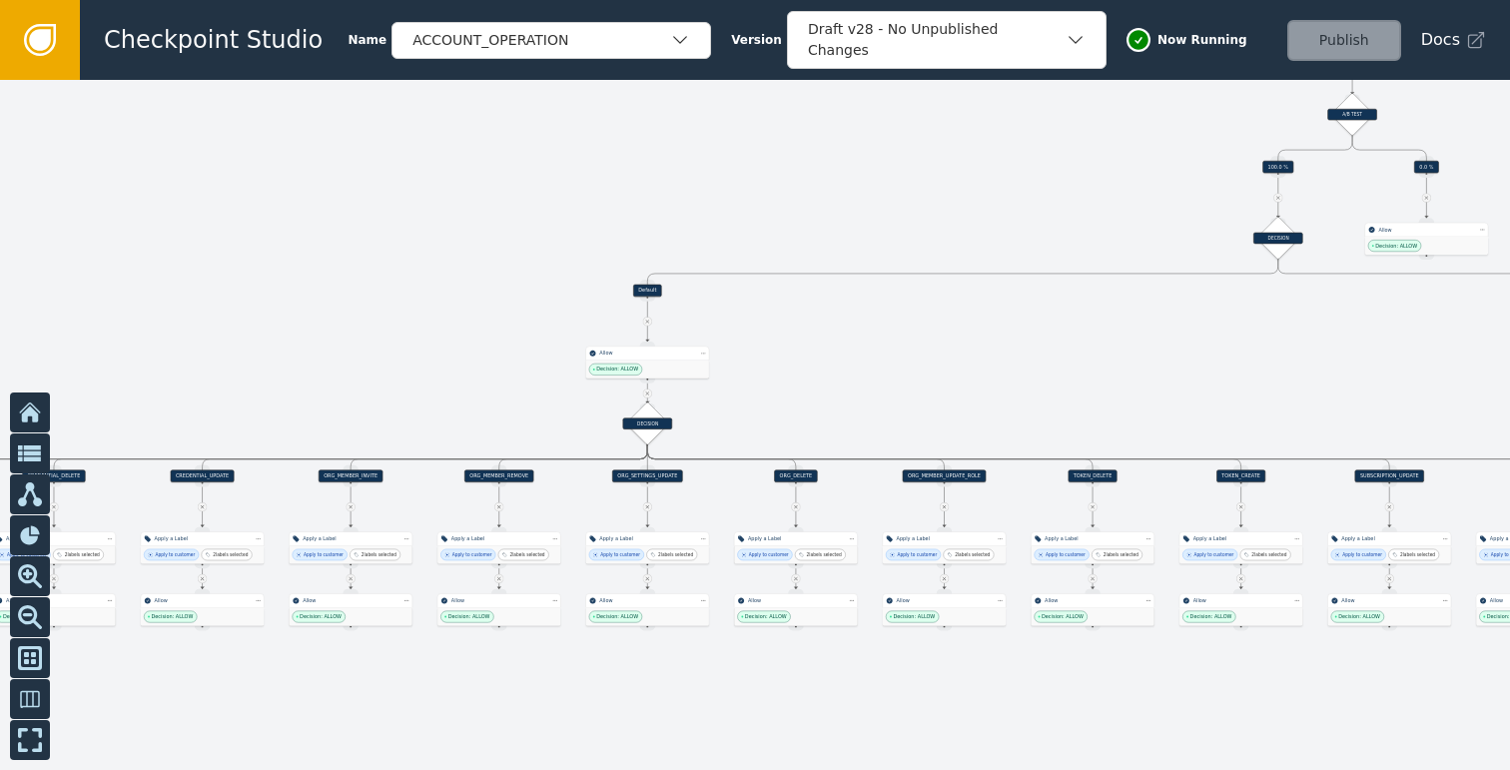
drag, startPoint x: 1040, startPoint y: 382, endPoint x: 897, endPoint y: 388, distance: 143.9
click at [918, 386] on div at bounding box center [755, 425] width 1510 height 690
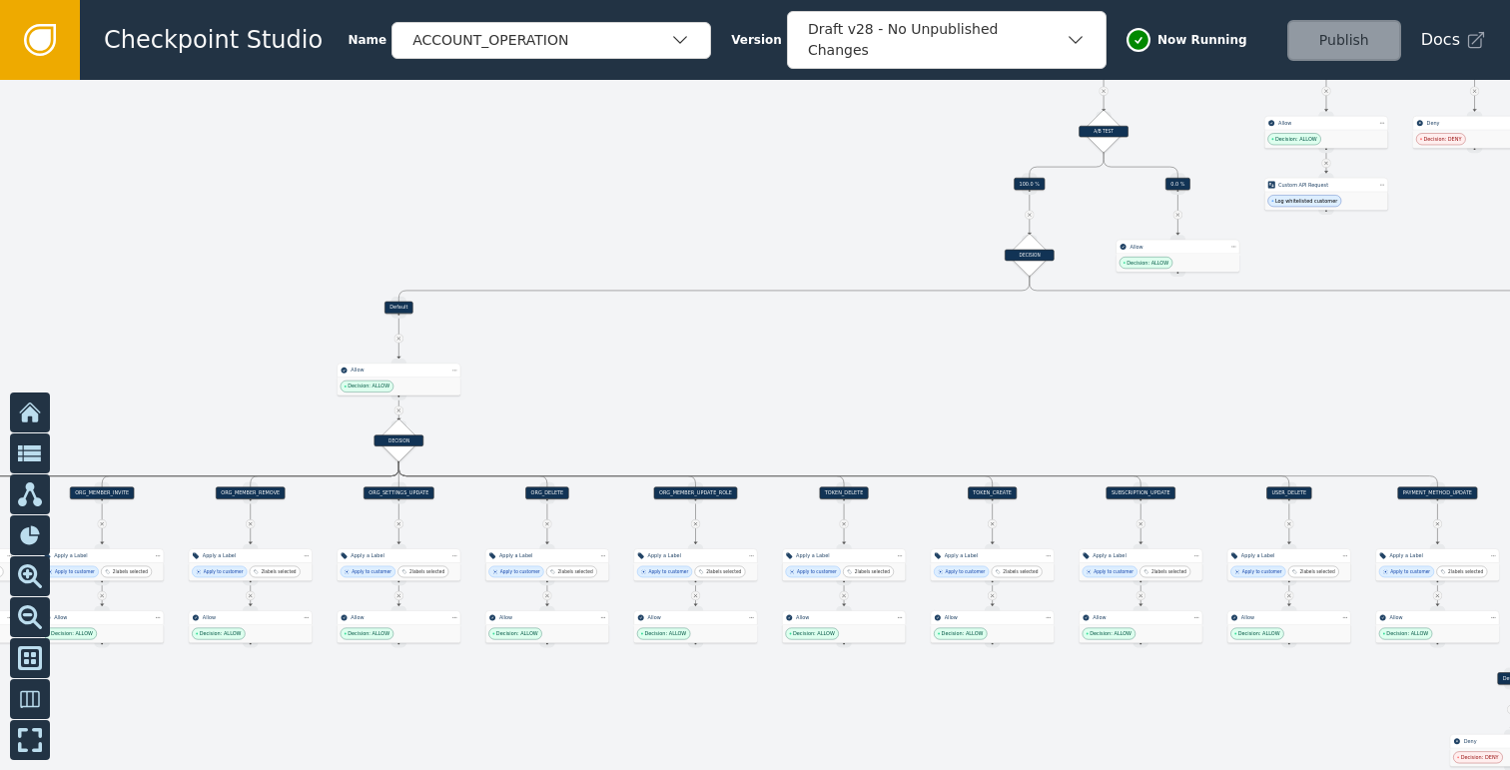
drag, startPoint x: 940, startPoint y: 392, endPoint x: 844, endPoint y: 400, distance: 97.2
click at [875, 397] on div at bounding box center [755, 425] width 1510 height 690
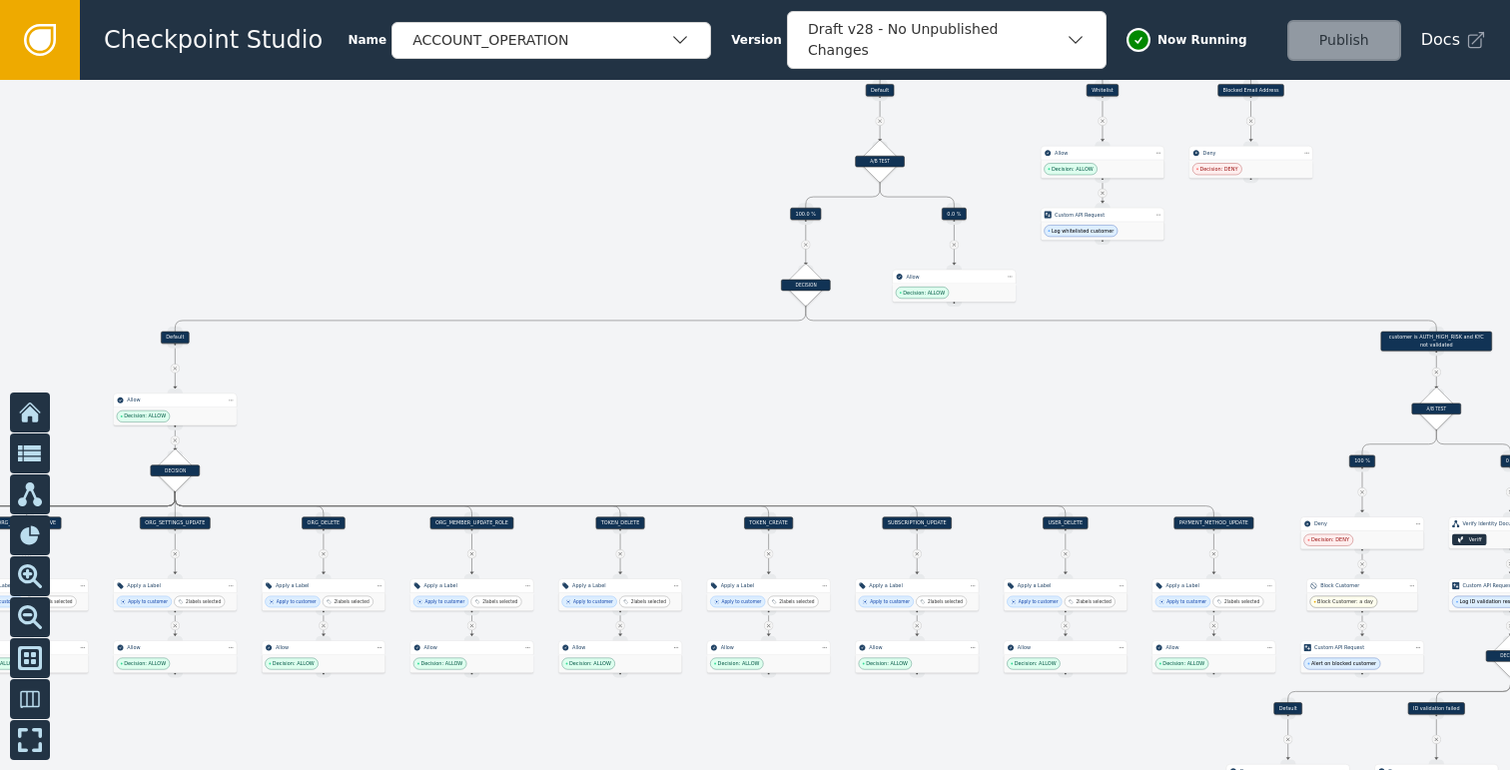
drag, startPoint x: 1256, startPoint y: 378, endPoint x: 1086, endPoint y: 405, distance: 171.8
click at [1086, 405] on div at bounding box center [755, 425] width 1510 height 690
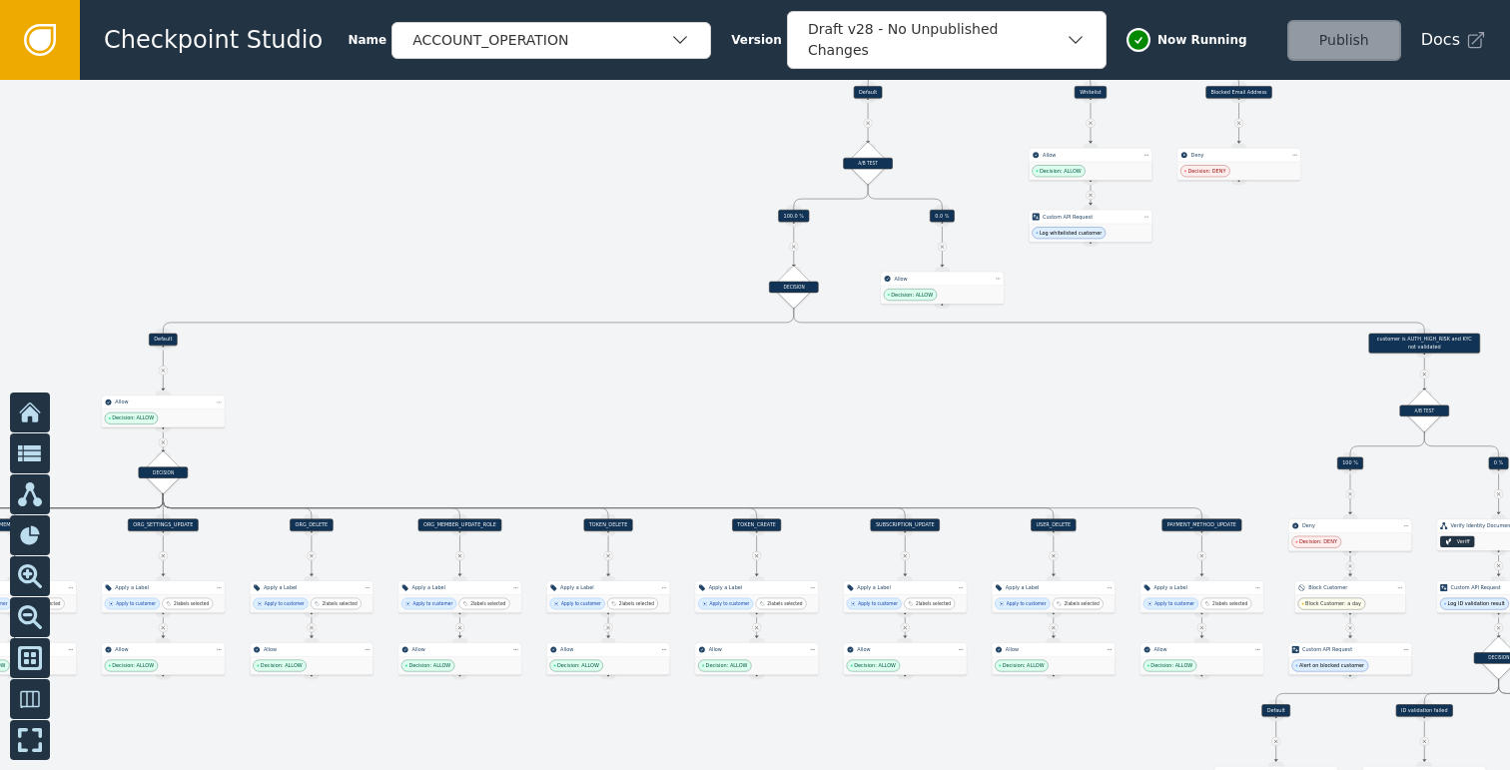
drag, startPoint x: 1092, startPoint y: 403, endPoint x: 984, endPoint y: 454, distance: 119.2
click at [987, 453] on div at bounding box center [755, 425] width 1510 height 690
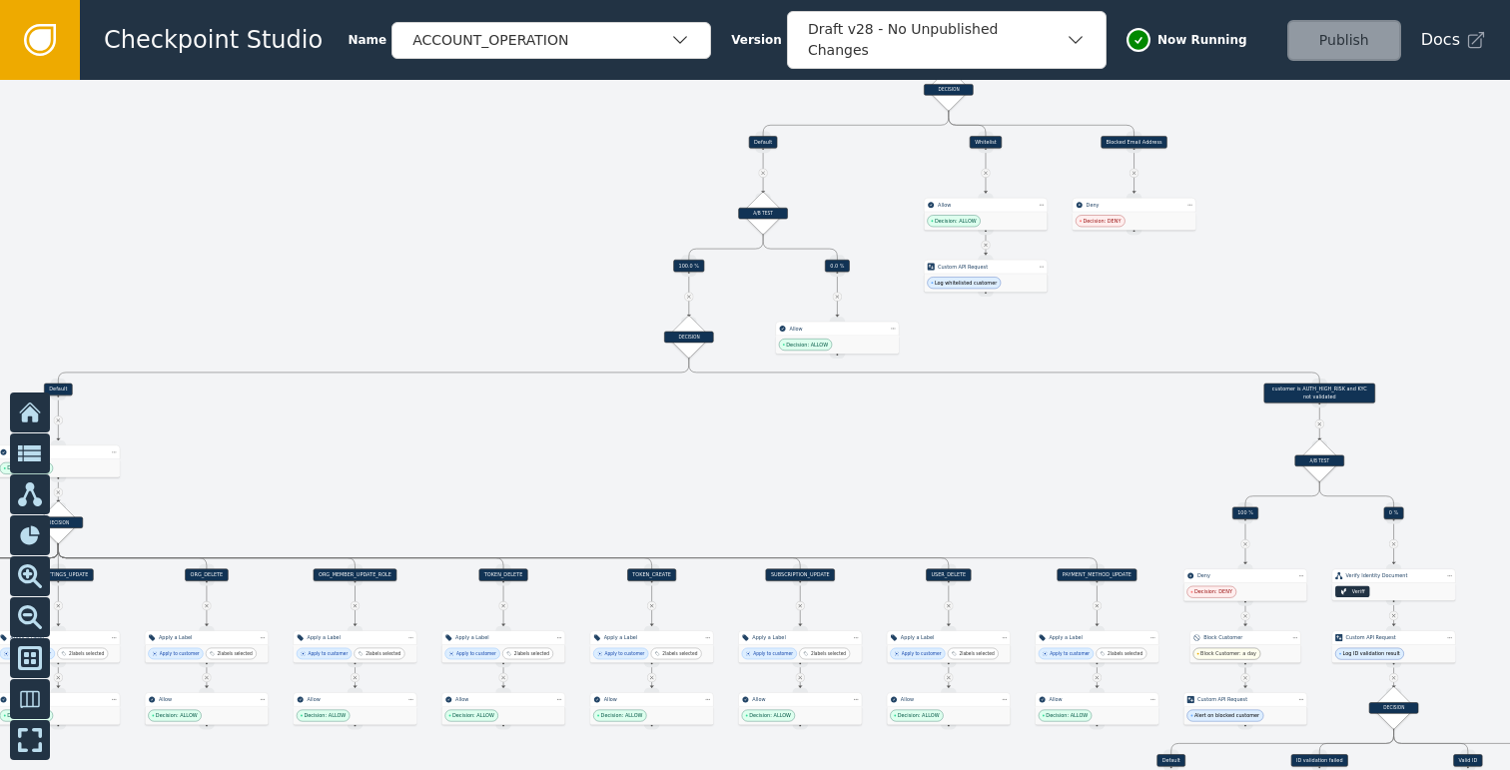
drag, startPoint x: 1049, startPoint y: 414, endPoint x: 1060, endPoint y: 480, distance: 66.8
click at [1060, 479] on div at bounding box center [755, 425] width 1510 height 690
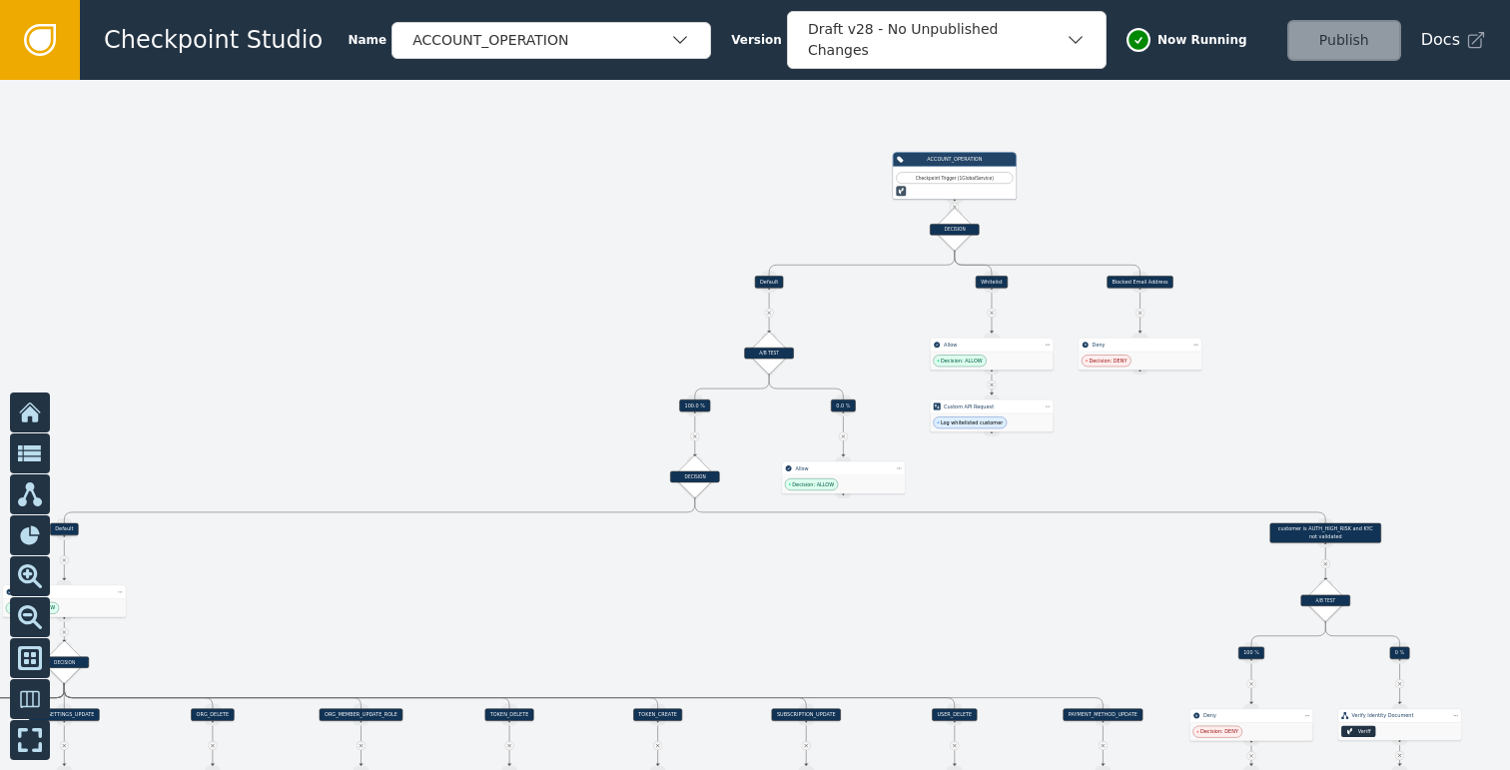
drag, startPoint x: 1383, startPoint y: 283, endPoint x: 1377, endPoint y: 362, distance: 80.1
click at [1377, 362] on div at bounding box center [755, 425] width 1510 height 690
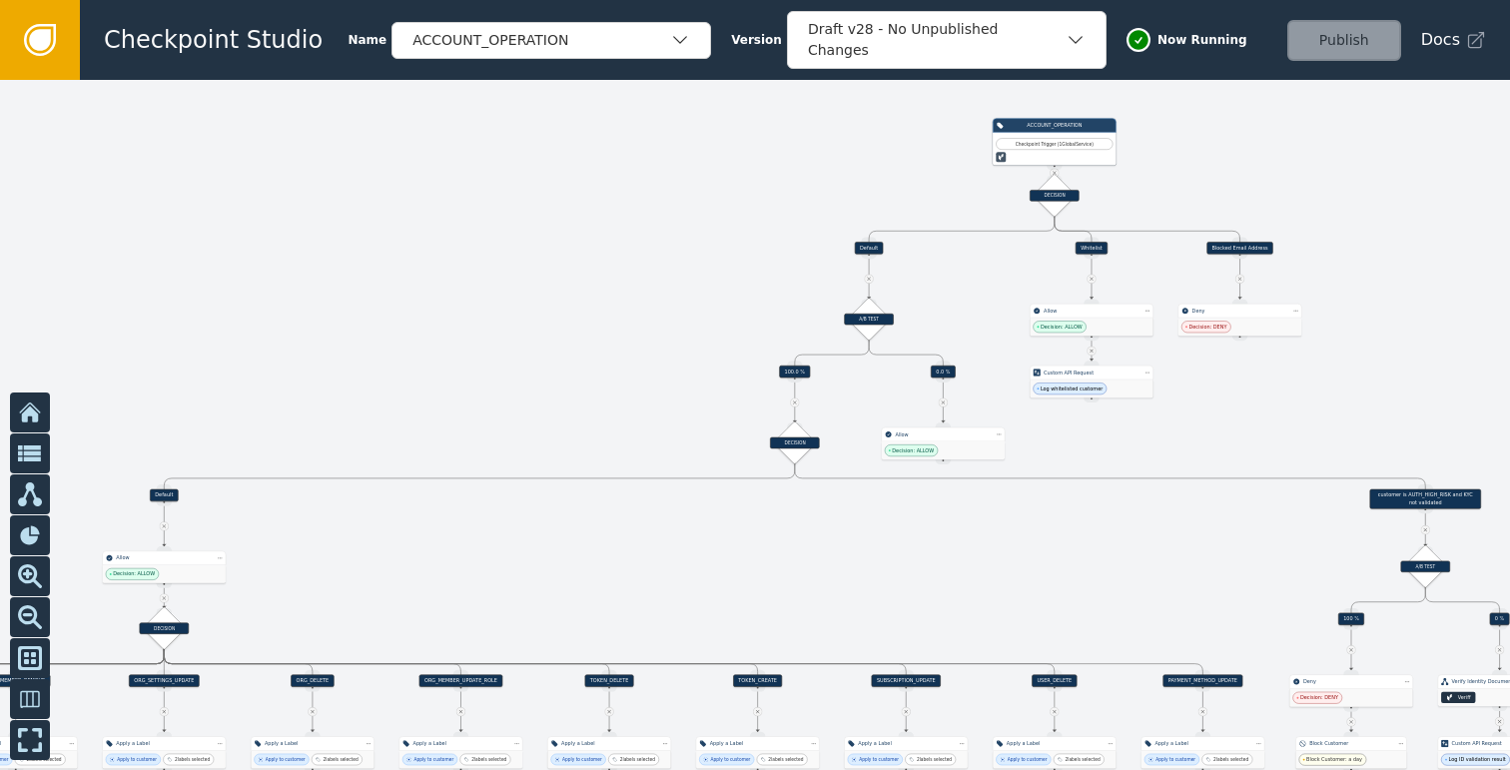
drag, startPoint x: 1268, startPoint y: 337, endPoint x: 1380, endPoint y: 292, distance: 120.9
click at [1380, 292] on div at bounding box center [755, 425] width 1510 height 690
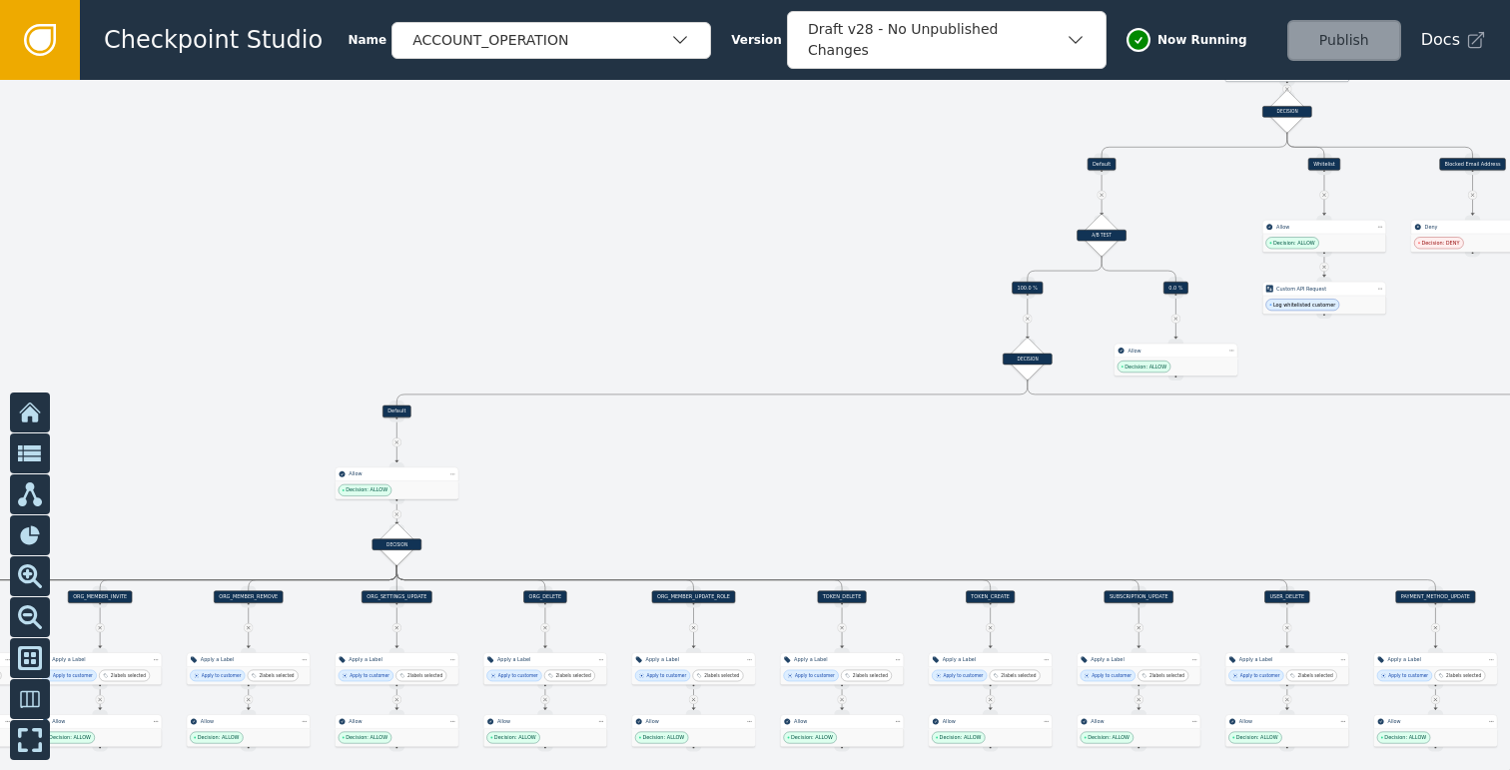
drag, startPoint x: 504, startPoint y: 484, endPoint x: 819, endPoint y: 375, distance: 332.8
click at [819, 375] on div at bounding box center [755, 425] width 1510 height 690
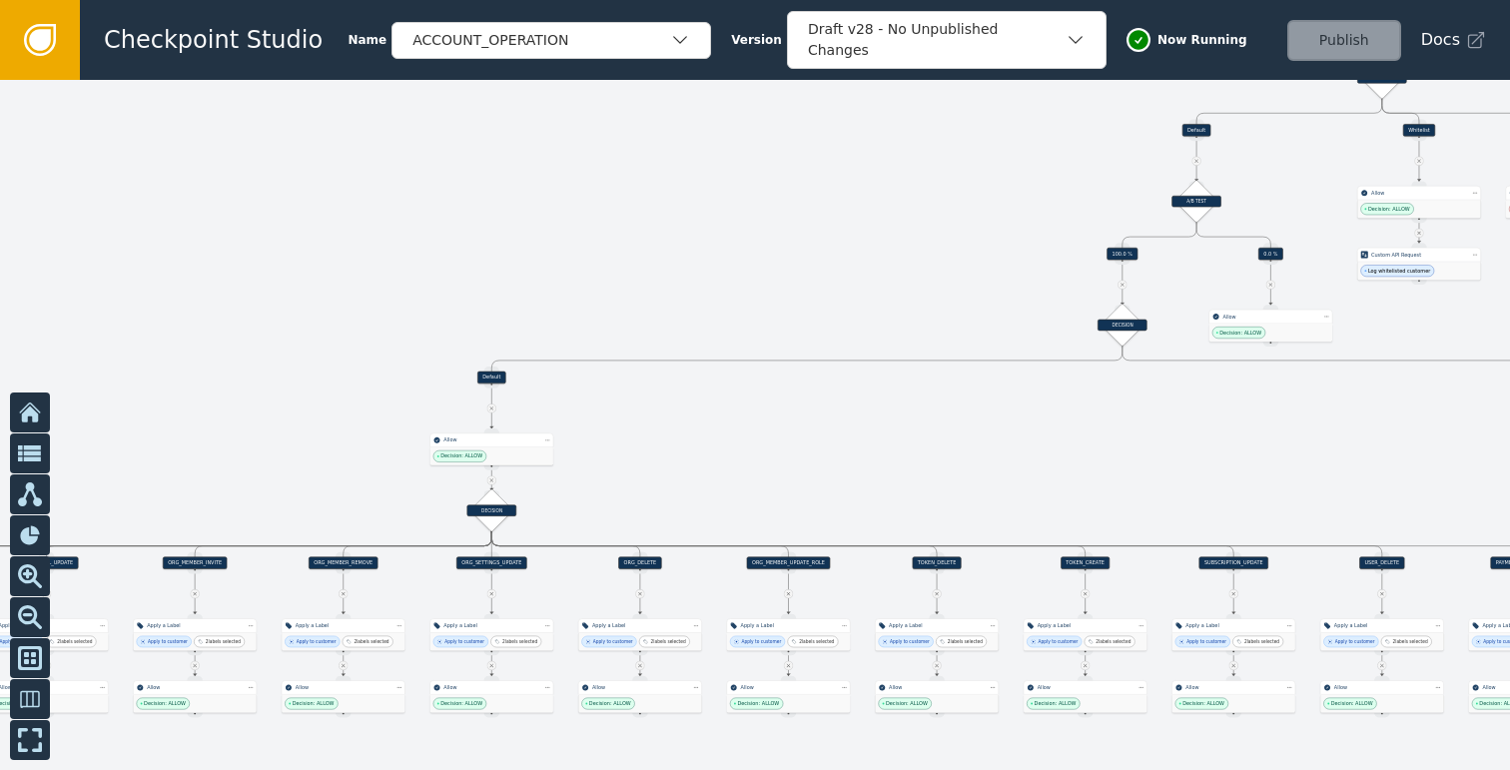
click at [473, 562] on div "ORG_SETTINGS_UPDATE" at bounding box center [491, 562] width 71 height 12
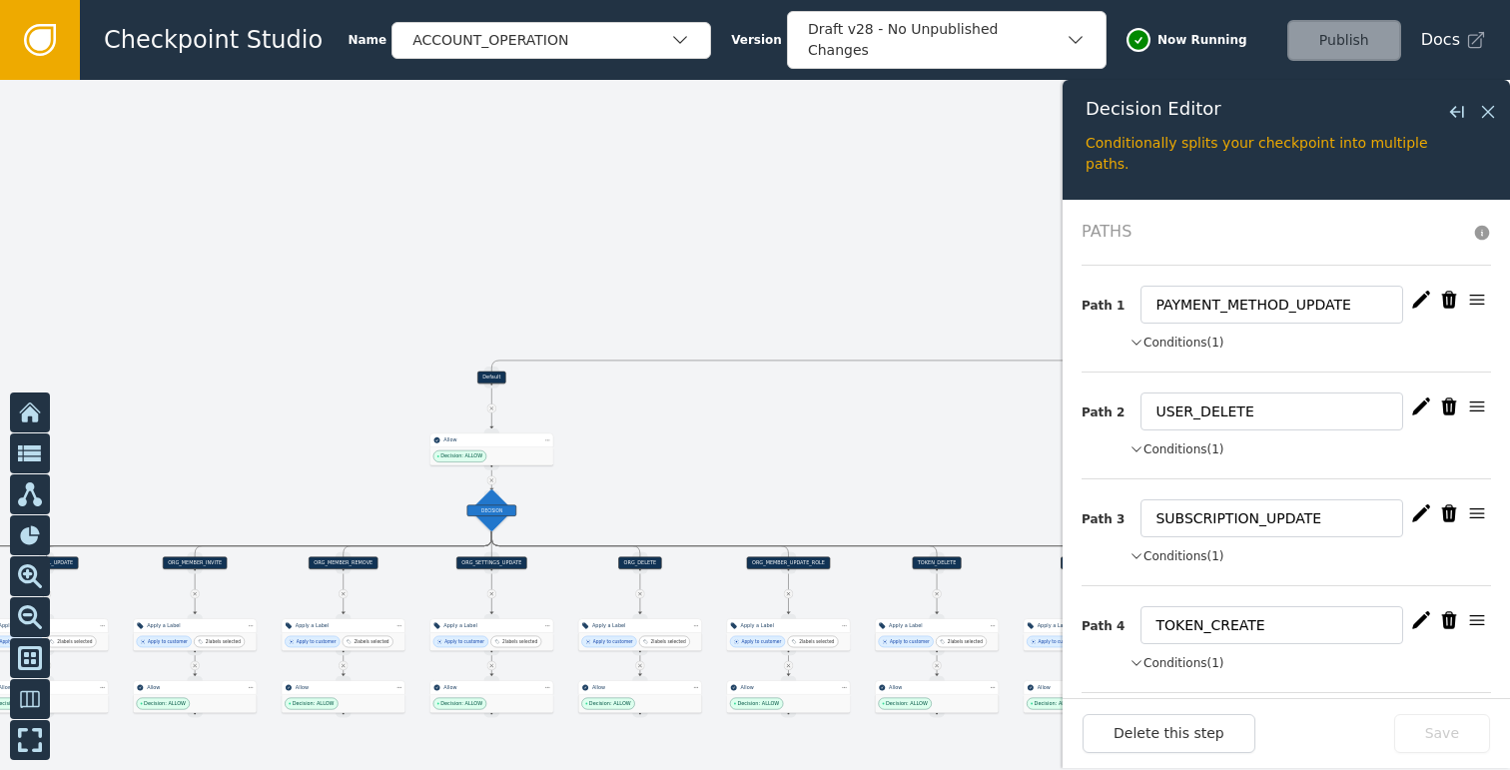
click at [1181, 335] on button "Conditions (1)" at bounding box center [1176, 342] width 95 height 18
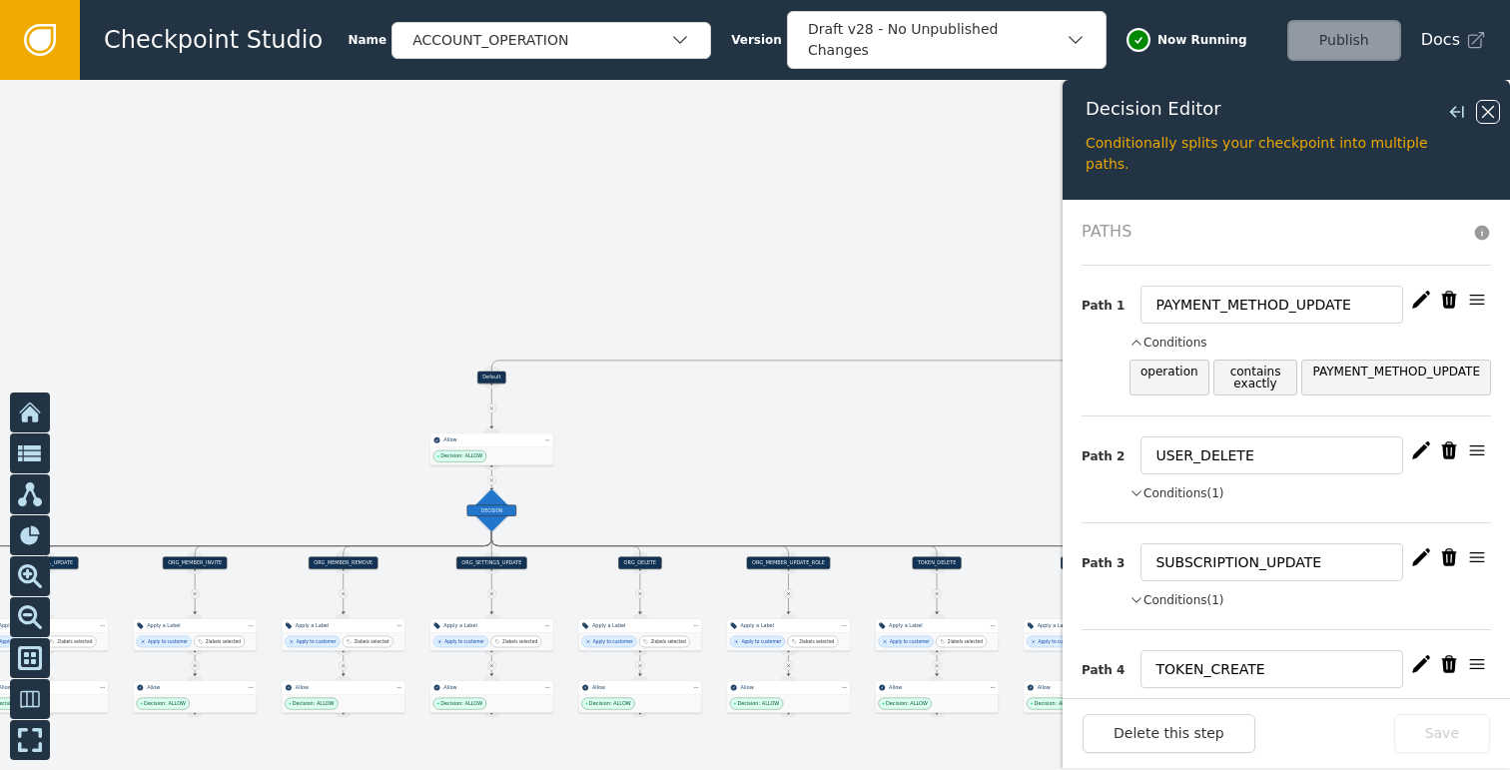
click at [1487, 110] on icon at bounding box center [1488, 112] width 22 height 22
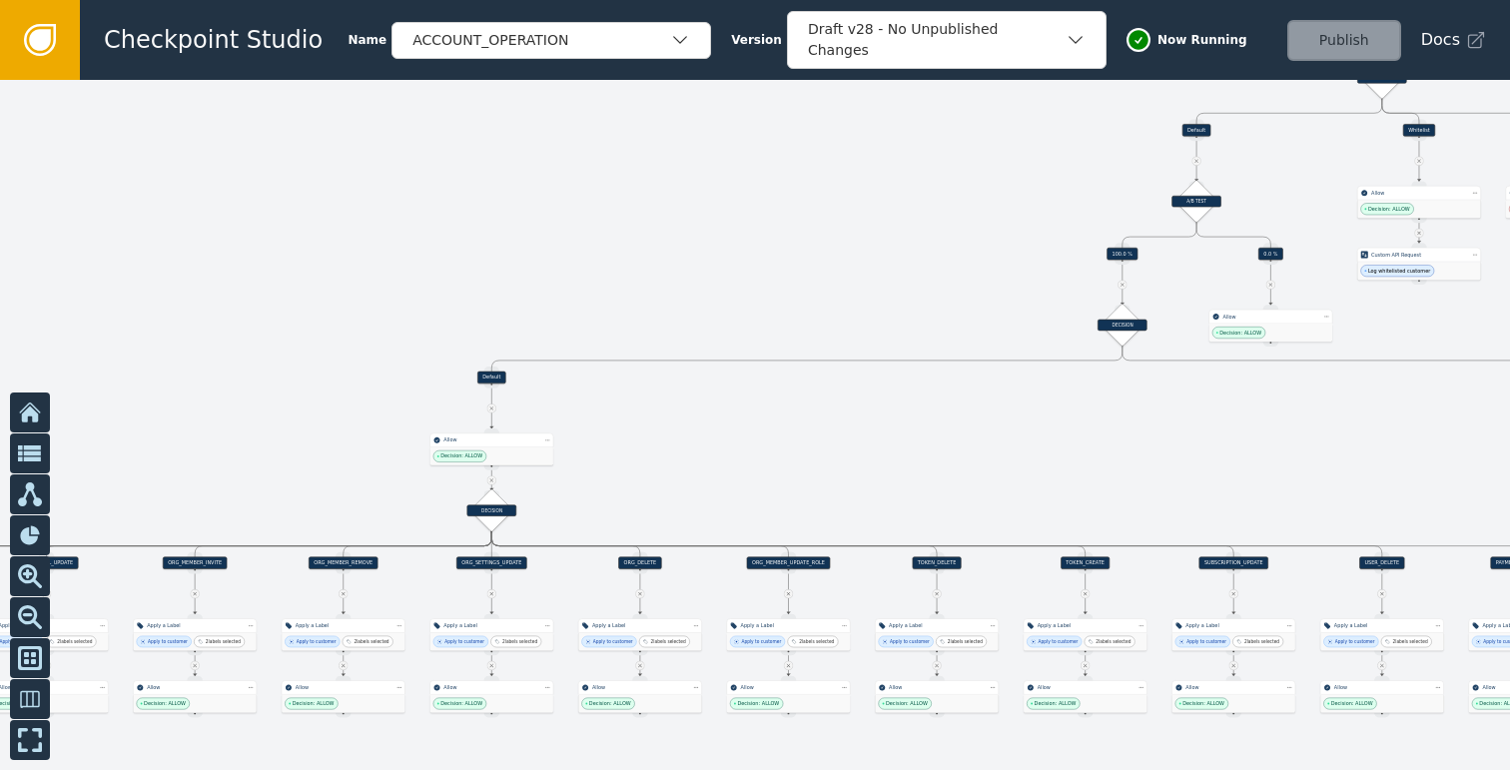
click at [496, 562] on div "ORG_SETTINGS_UPDATE" at bounding box center [491, 562] width 71 height 12
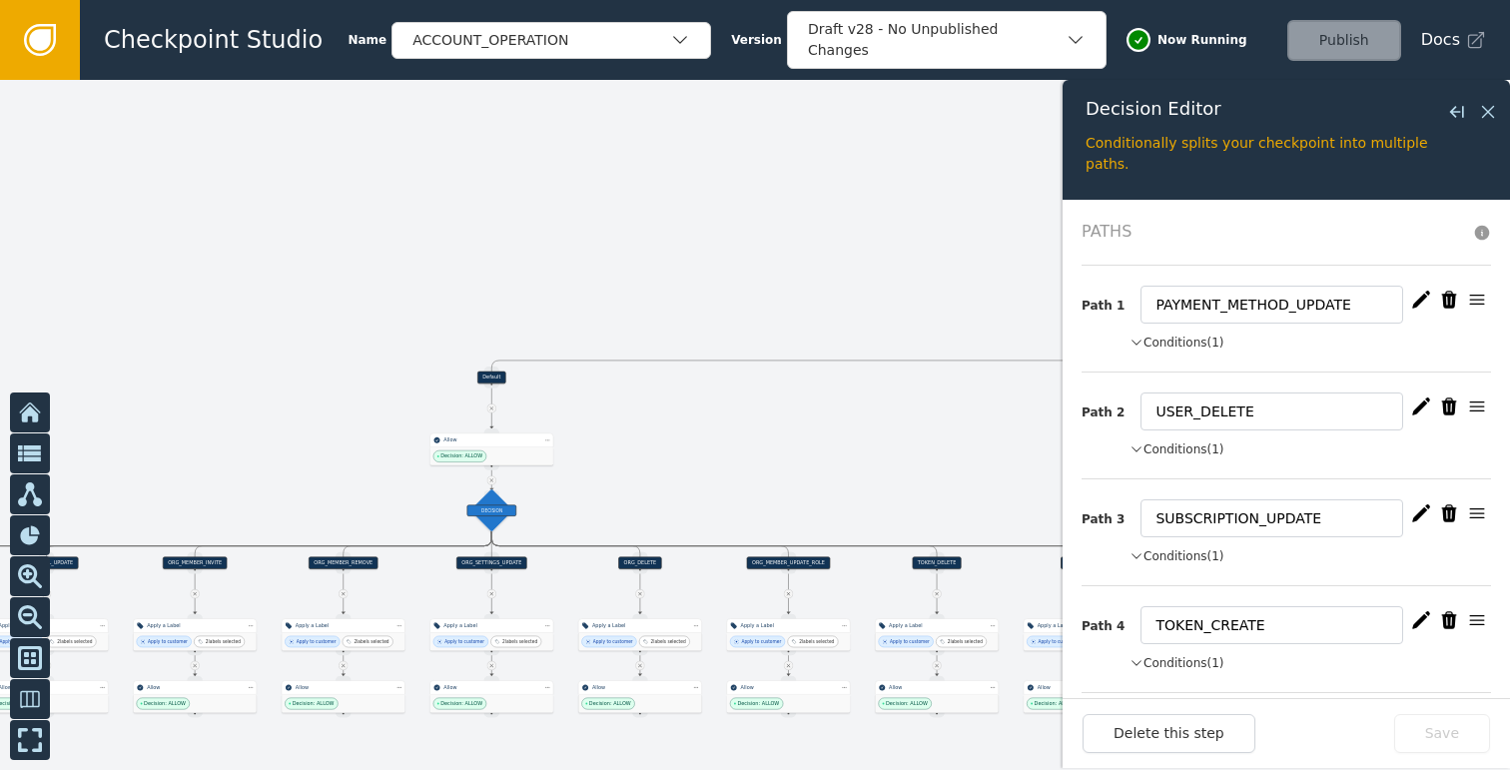
click at [1170, 333] on button "Conditions (1)" at bounding box center [1176, 342] width 95 height 18
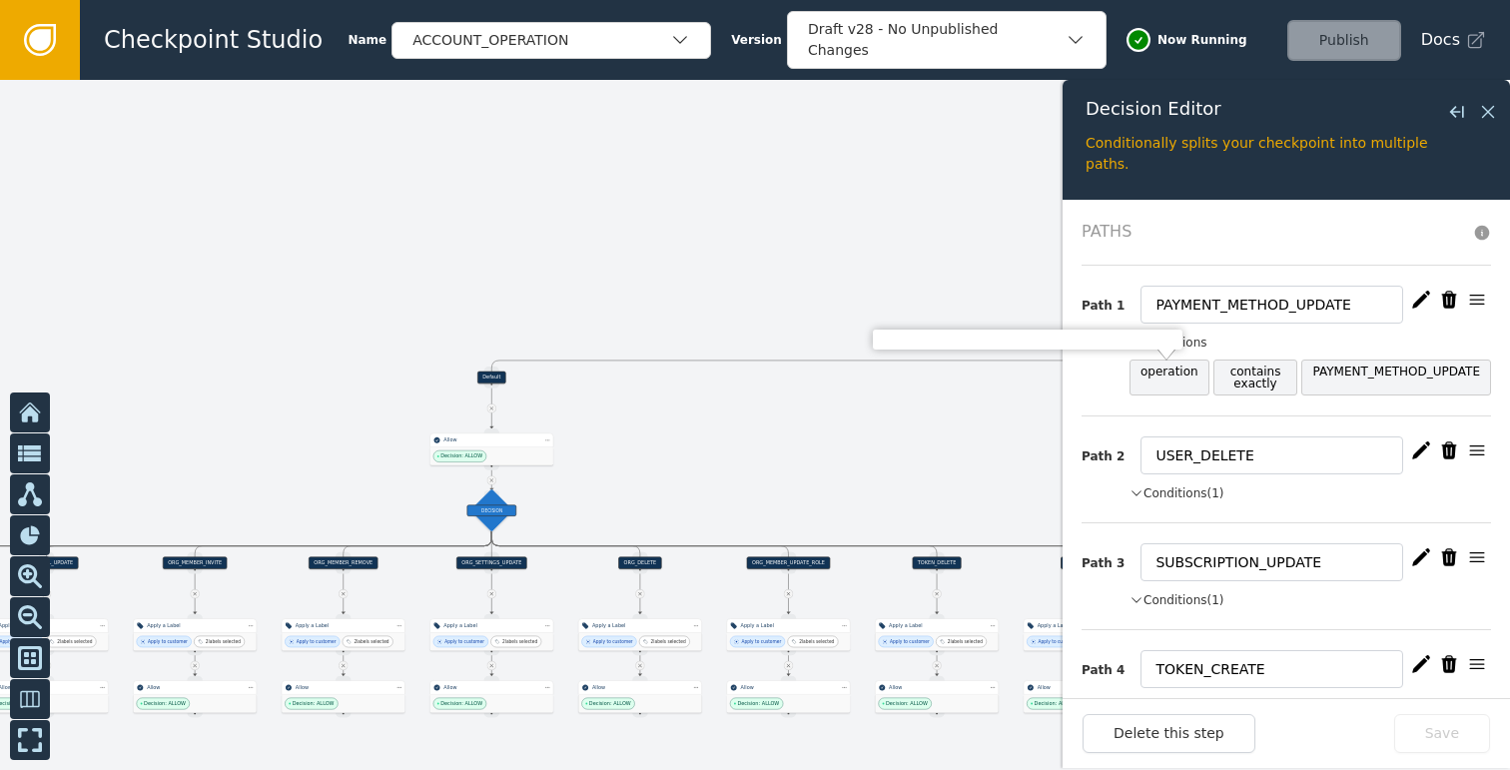
click at [1175, 378] on span "operation" at bounding box center [1169, 377] width 80 height 36
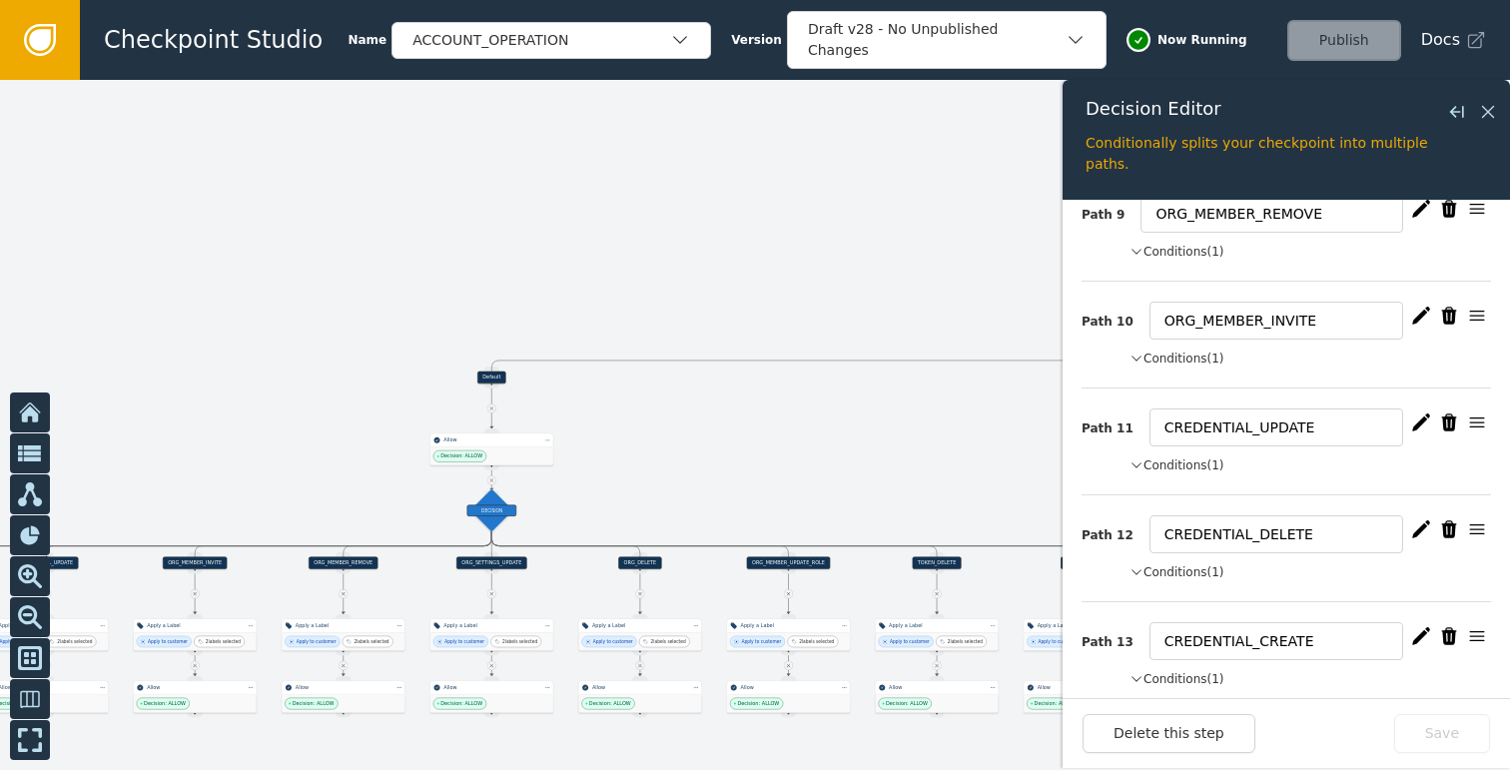
scroll to position [1268, 0]
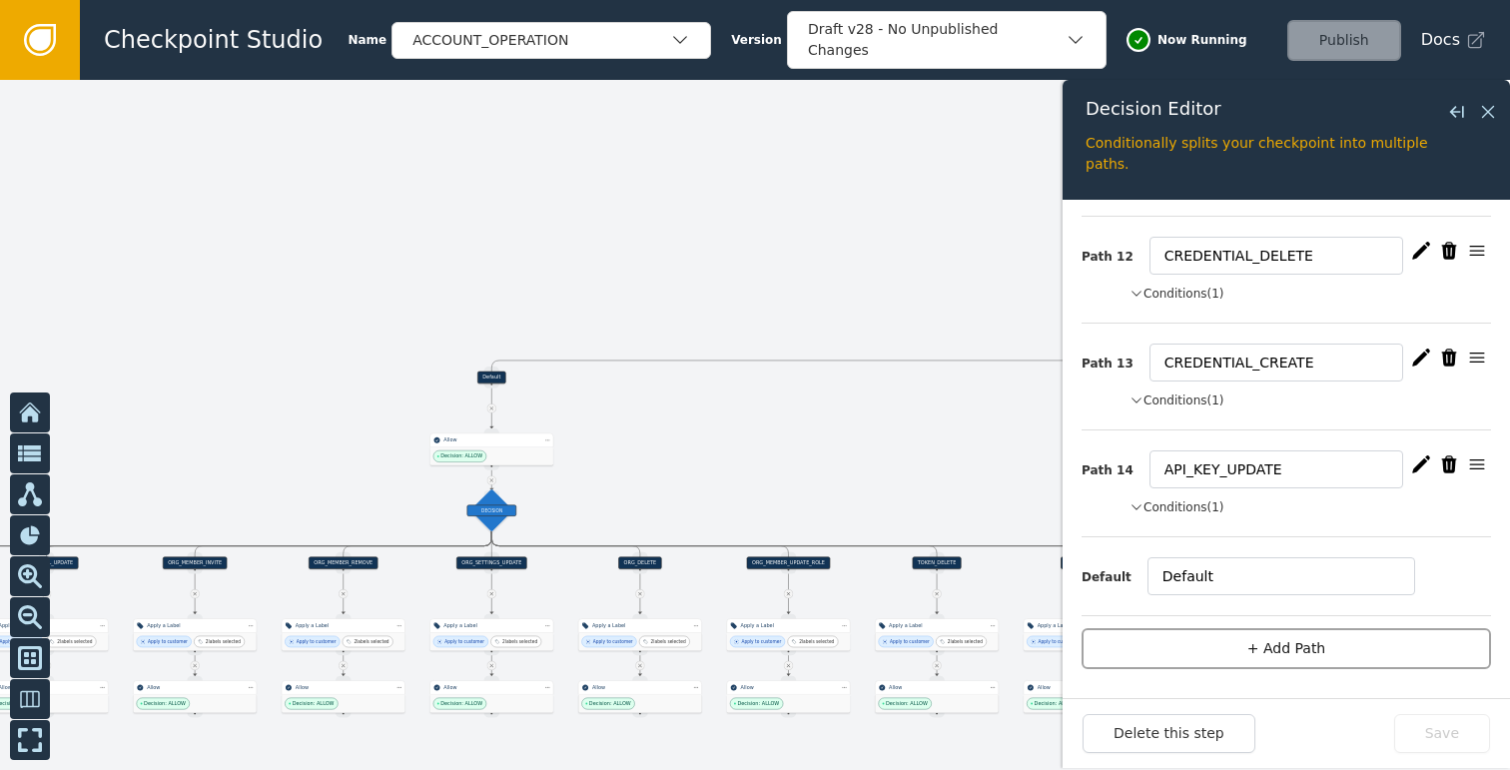
click at [1232, 639] on button "+ Add Path" at bounding box center [1285, 648] width 409 height 41
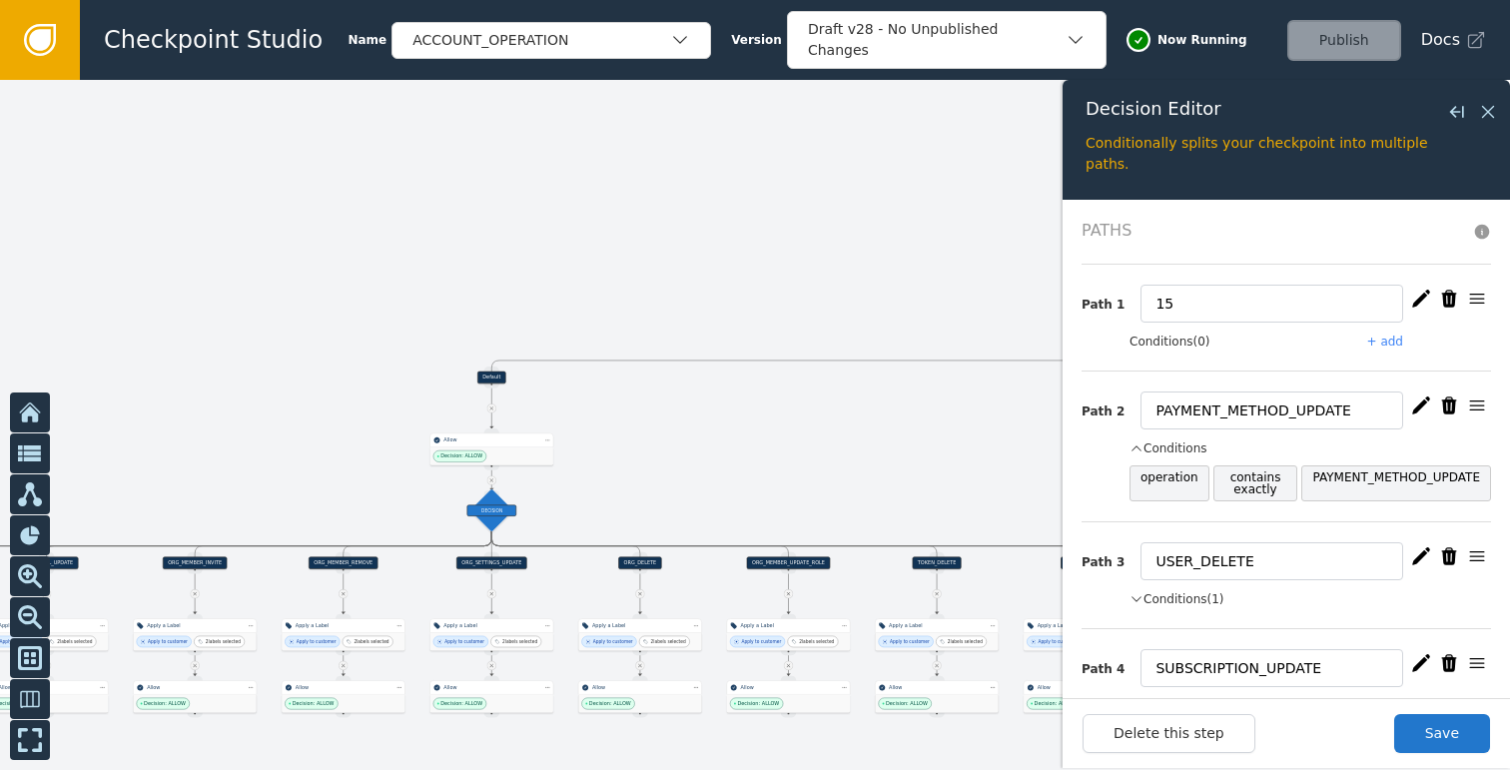
scroll to position [0, 0]
click at [1200, 301] on input "15" at bounding box center [1271, 305] width 263 height 38
paste input "OUTBOUND_CALL_CREATE"
type input "OUTBOUND_CALL_CREATE"
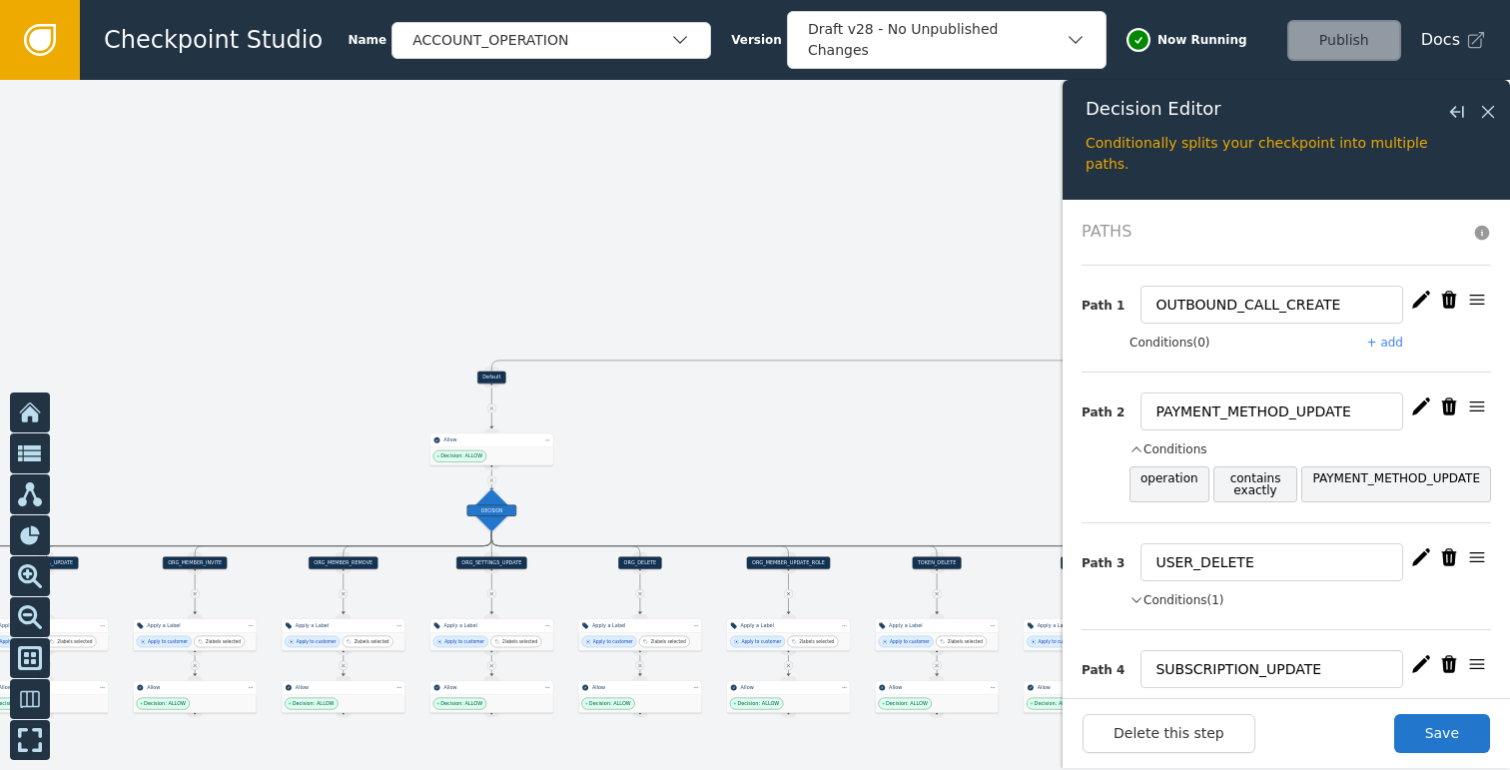
click at [1380, 338] on button "+ add" at bounding box center [1385, 342] width 36 height 18
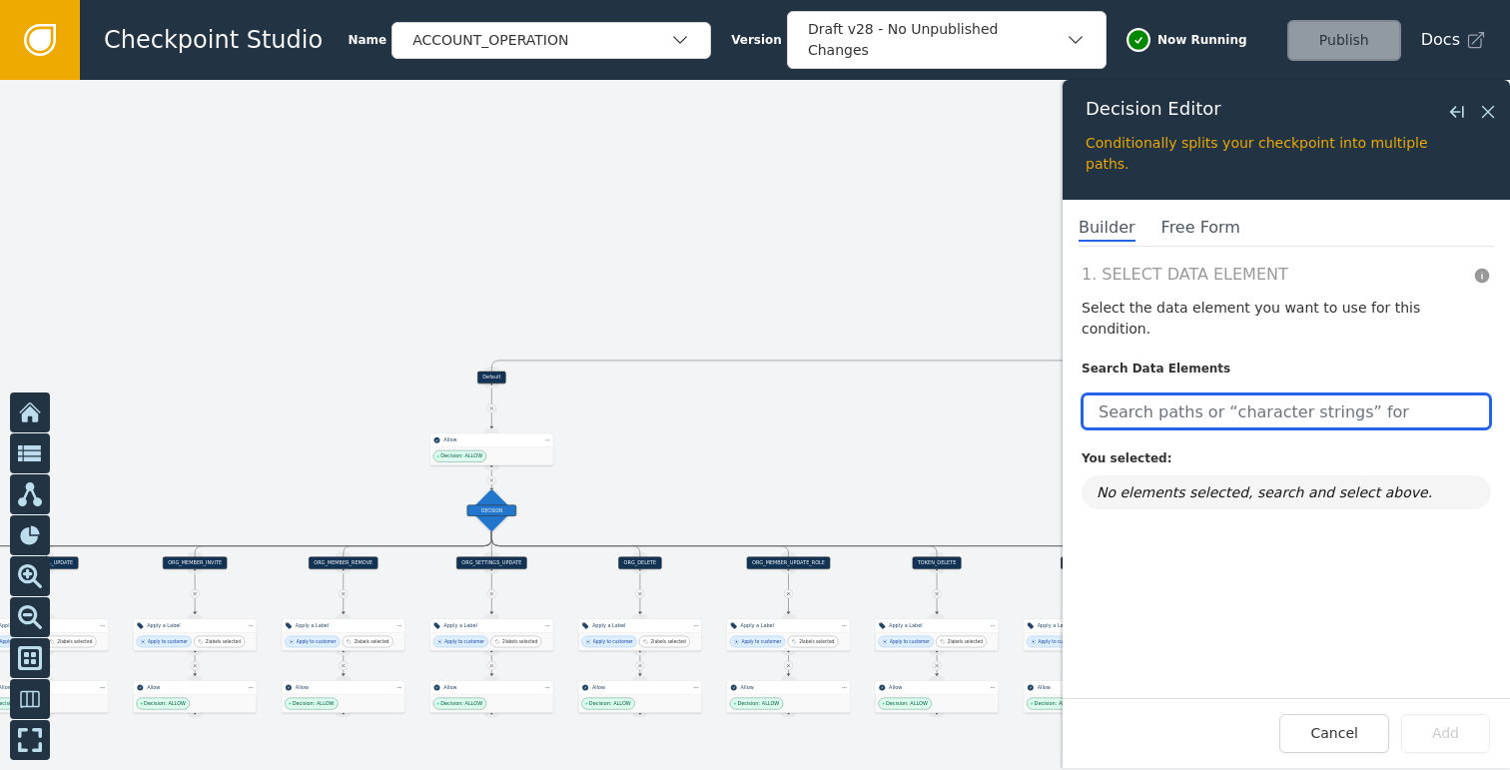
click at [1204, 393] on input "text" at bounding box center [1285, 411] width 409 height 36
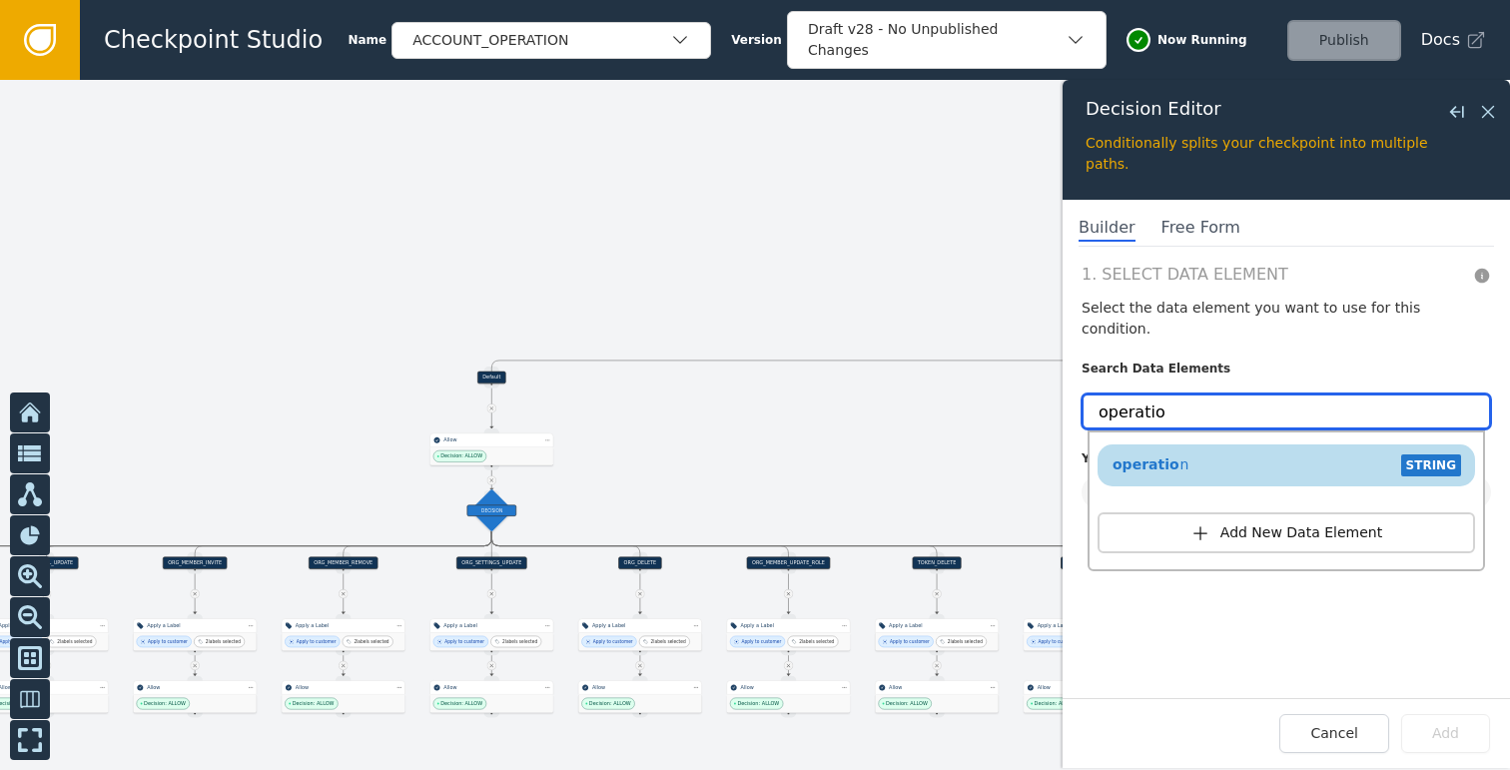
type input "operatio"
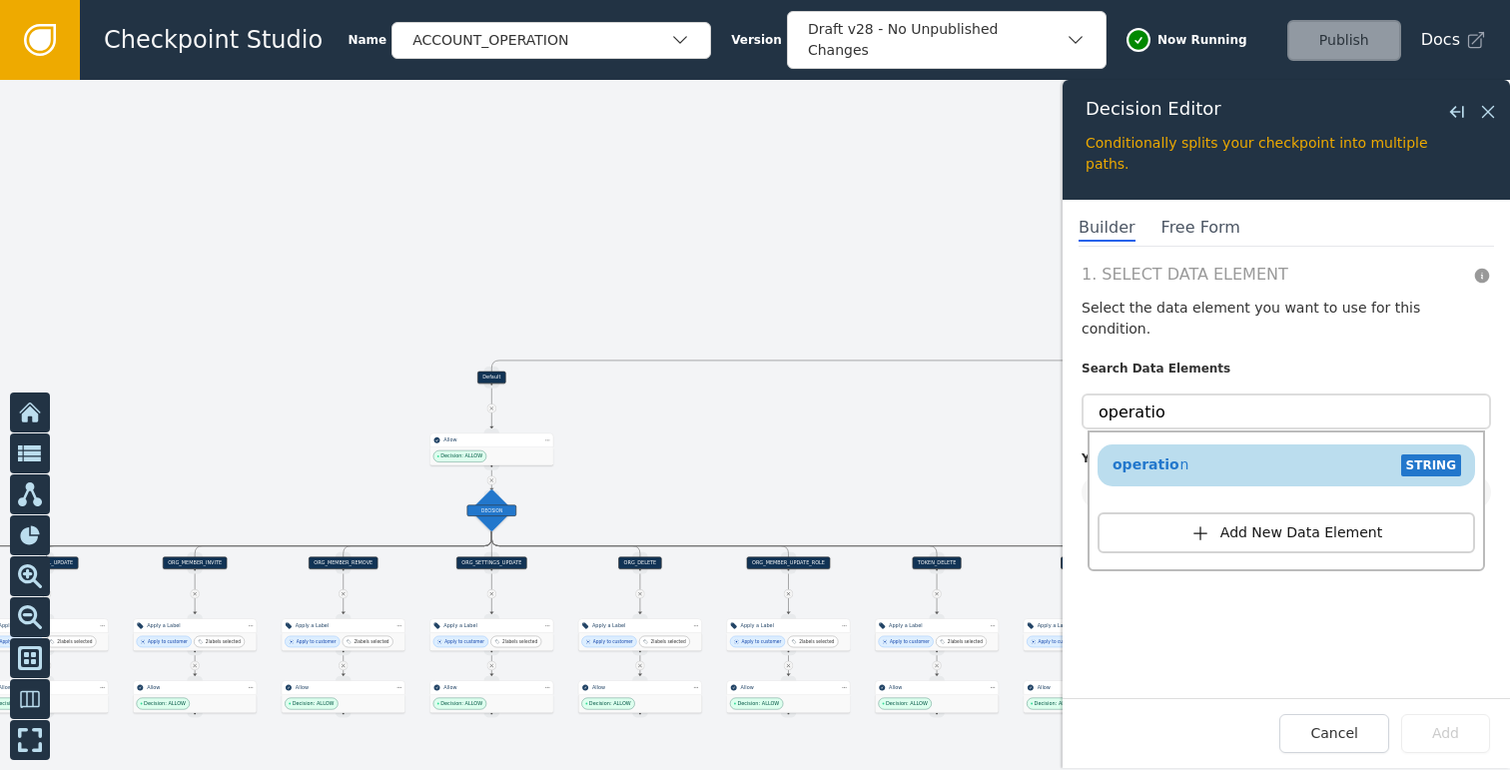
click at [1219, 450] on div "operatio n STRING" at bounding box center [1285, 465] width 357 height 30
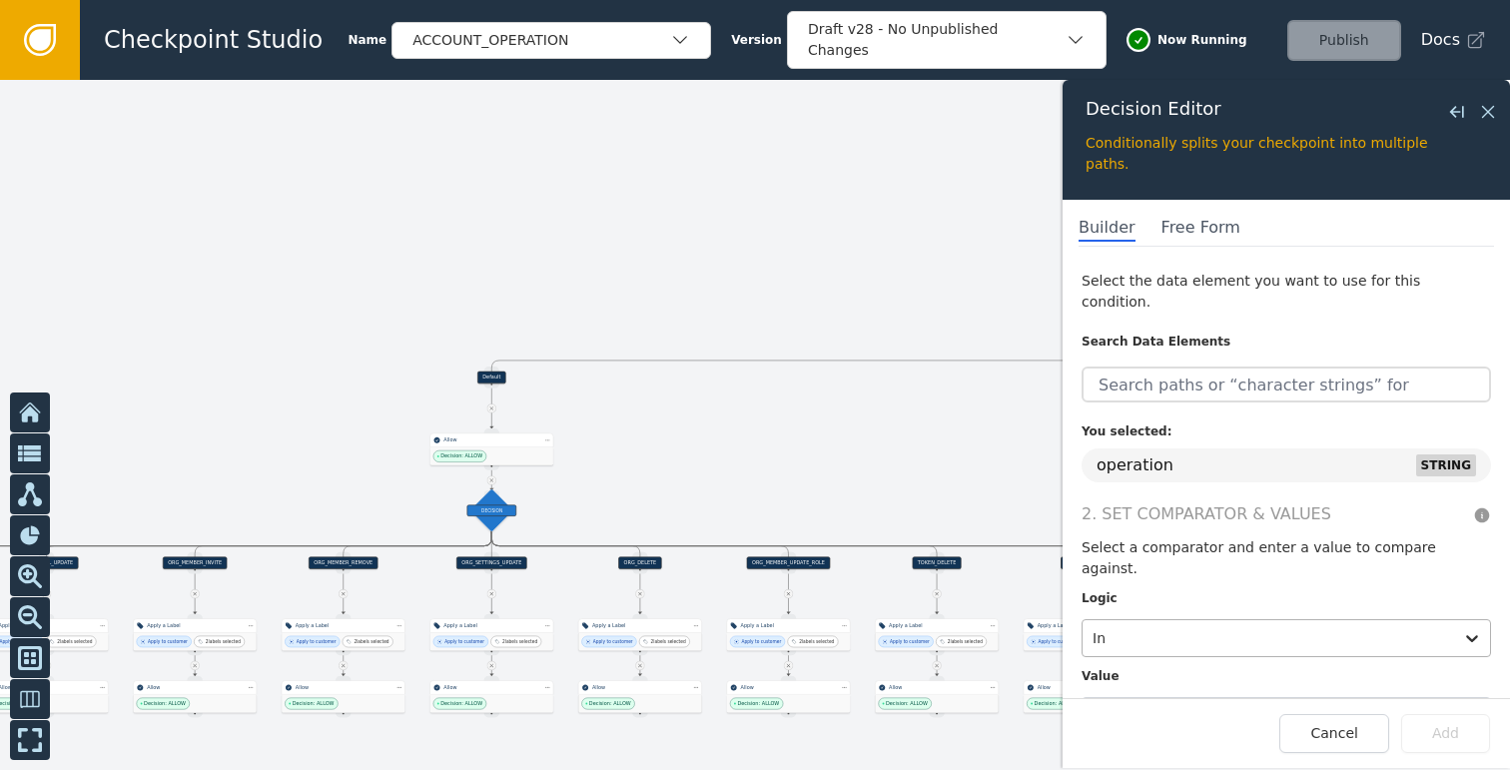
scroll to position [50, 0]
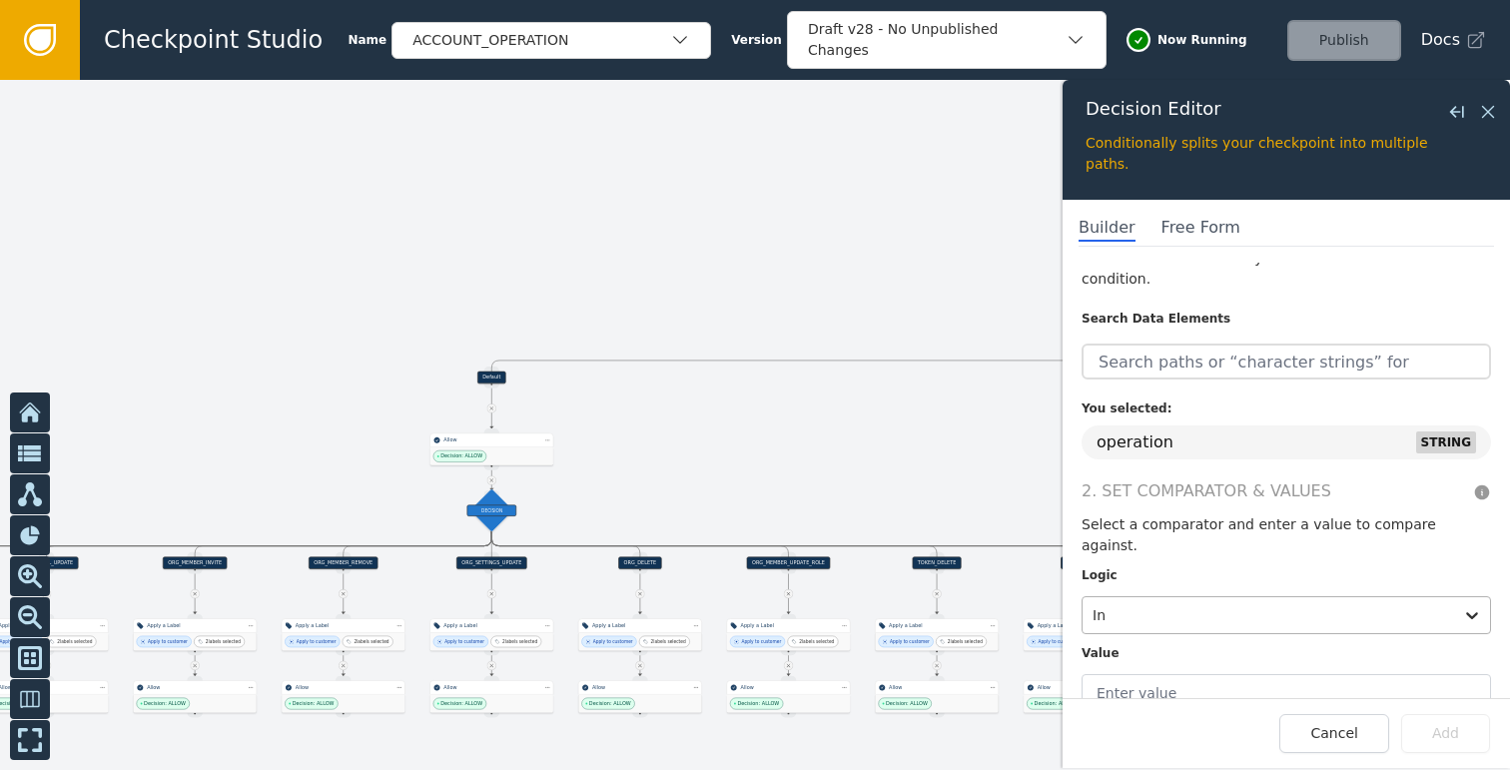
click at [1156, 601] on div at bounding box center [1267, 615] width 350 height 28
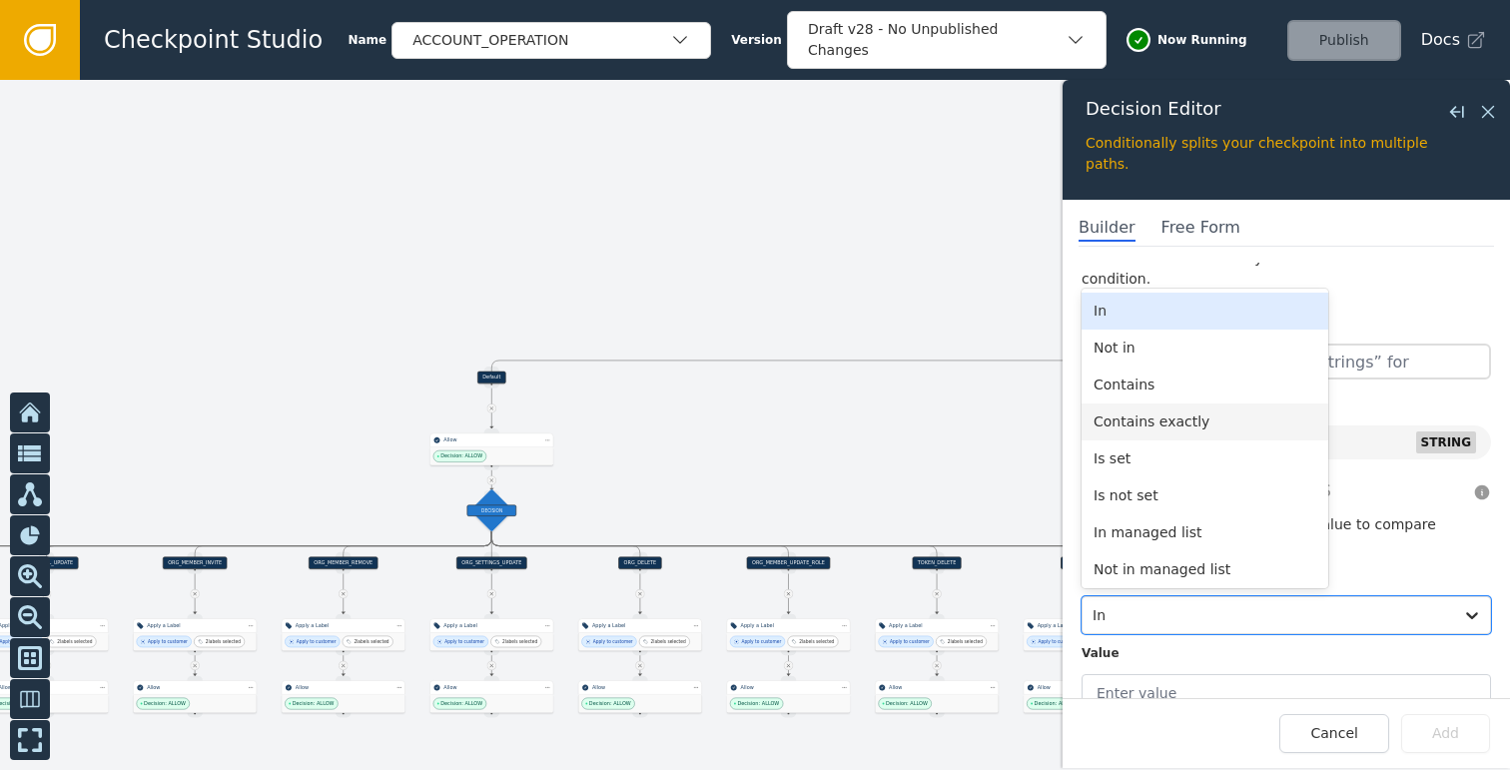
click at [1165, 403] on div "Contains exactly" at bounding box center [1204, 421] width 247 height 37
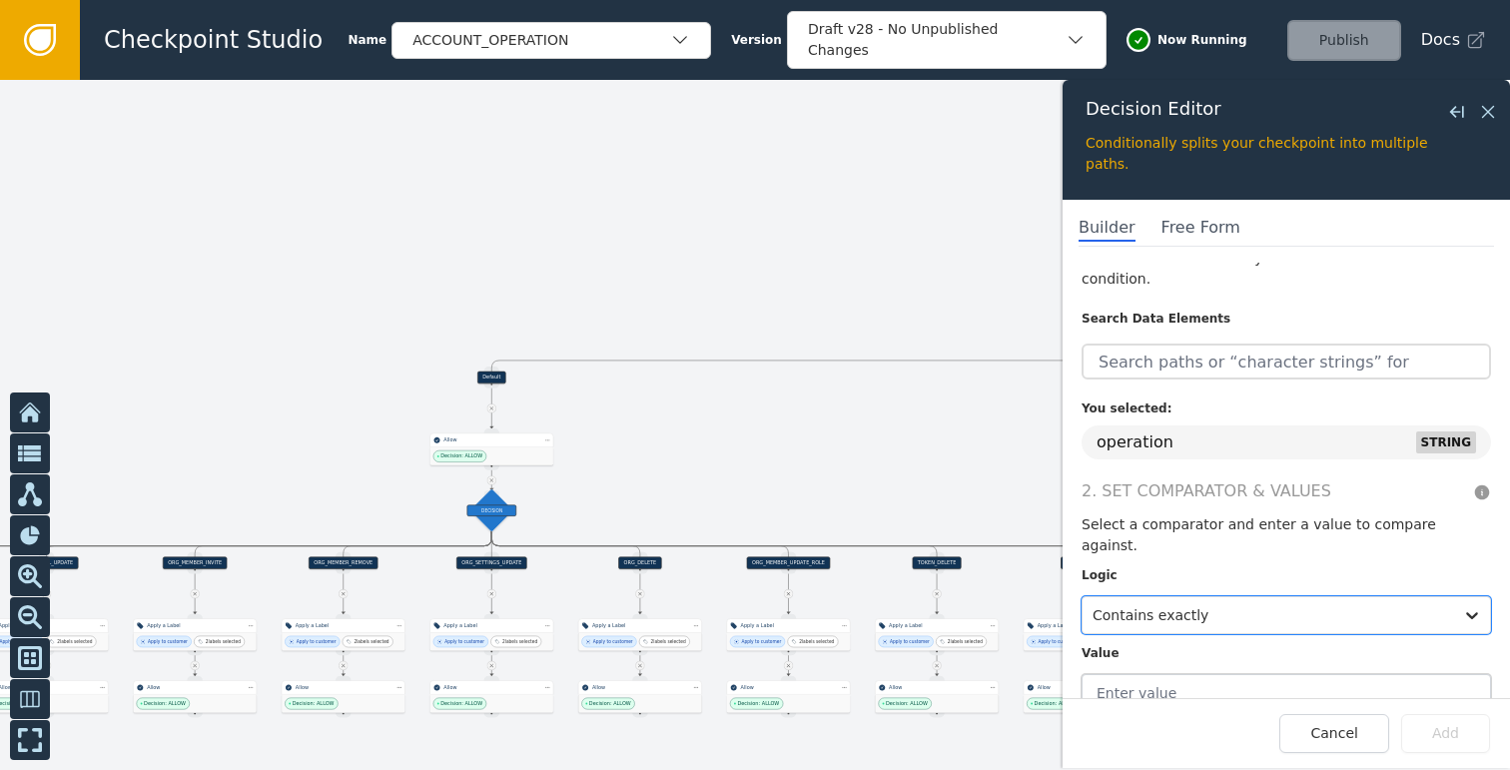
click at [1186, 674] on input "text" at bounding box center [1285, 693] width 409 height 38
paste input "OUTBOUND_CALL_CREATE"
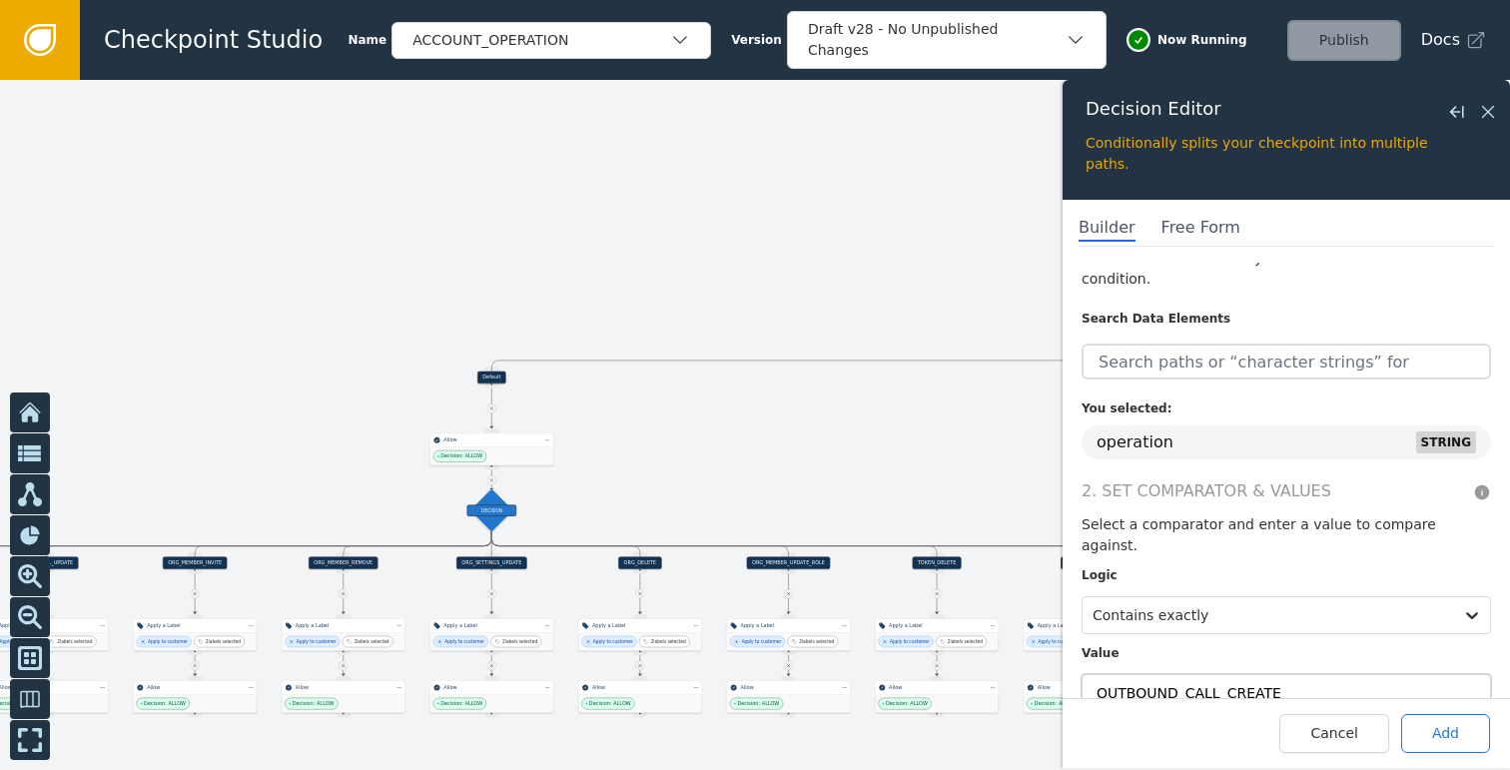
type input "OUTBOUND_CALL_CREATE"
click at [1436, 730] on button "Add" at bounding box center [1445, 733] width 89 height 39
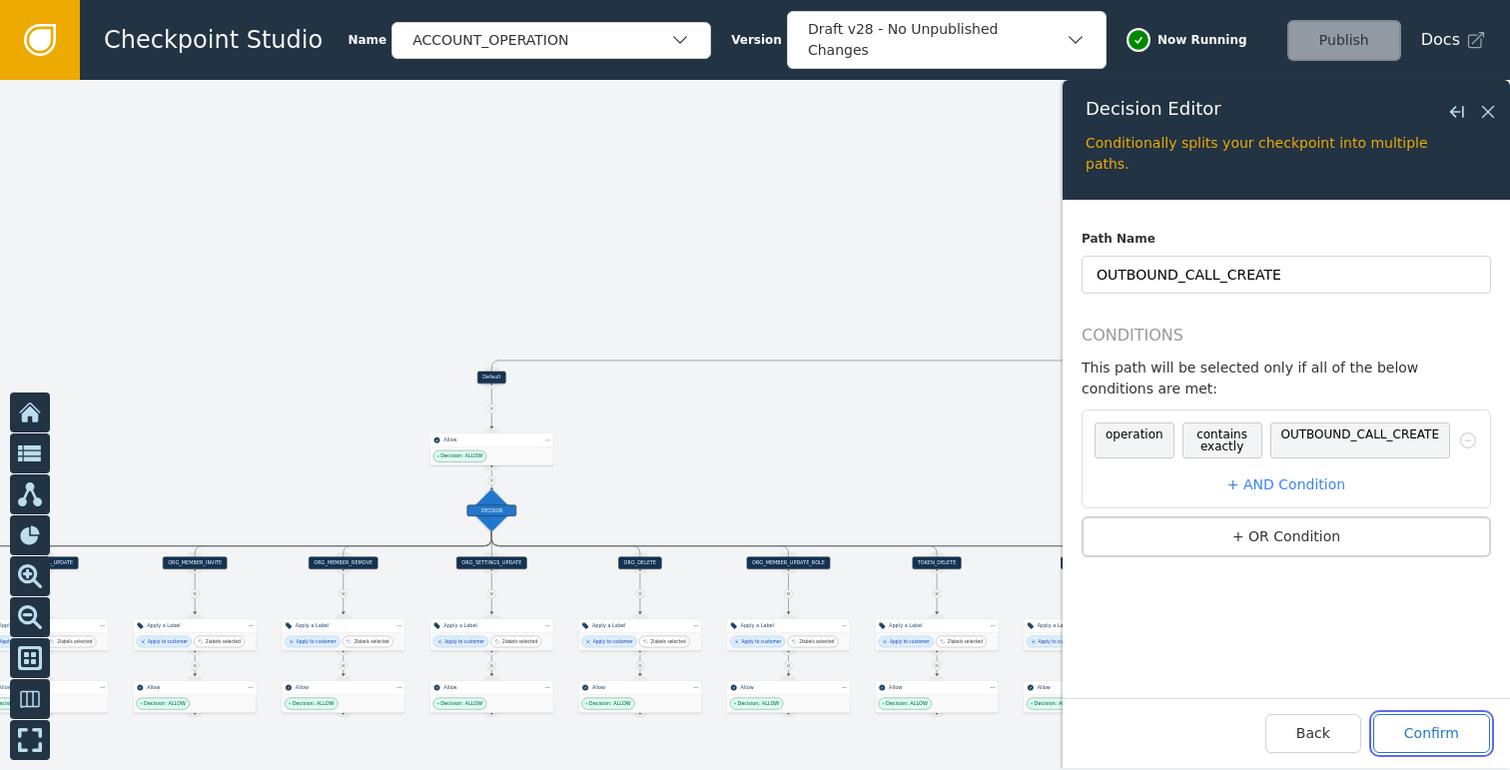
click at [1442, 732] on button "Confirm" at bounding box center [1431, 733] width 117 height 39
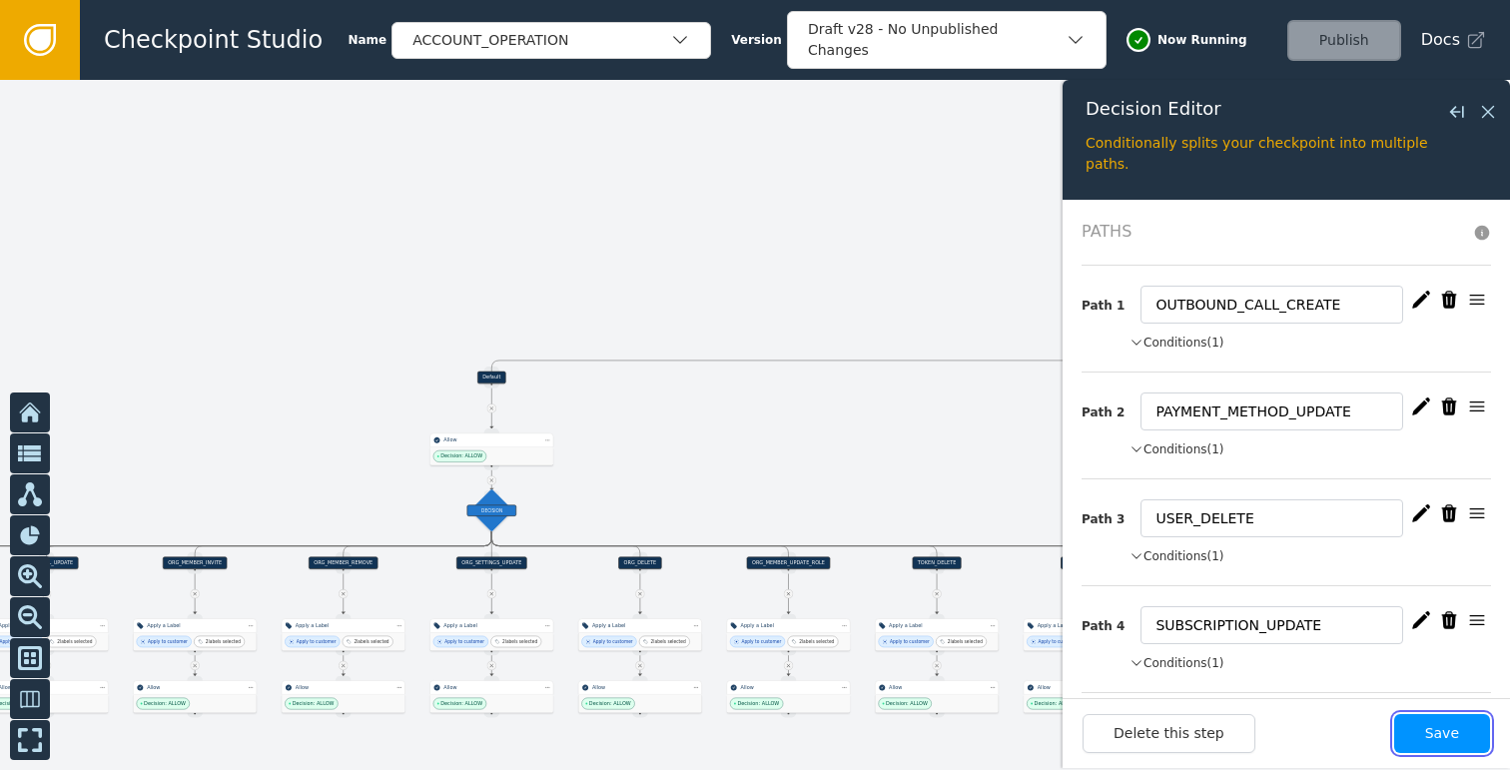
click at [1444, 736] on button "Save" at bounding box center [1442, 733] width 96 height 39
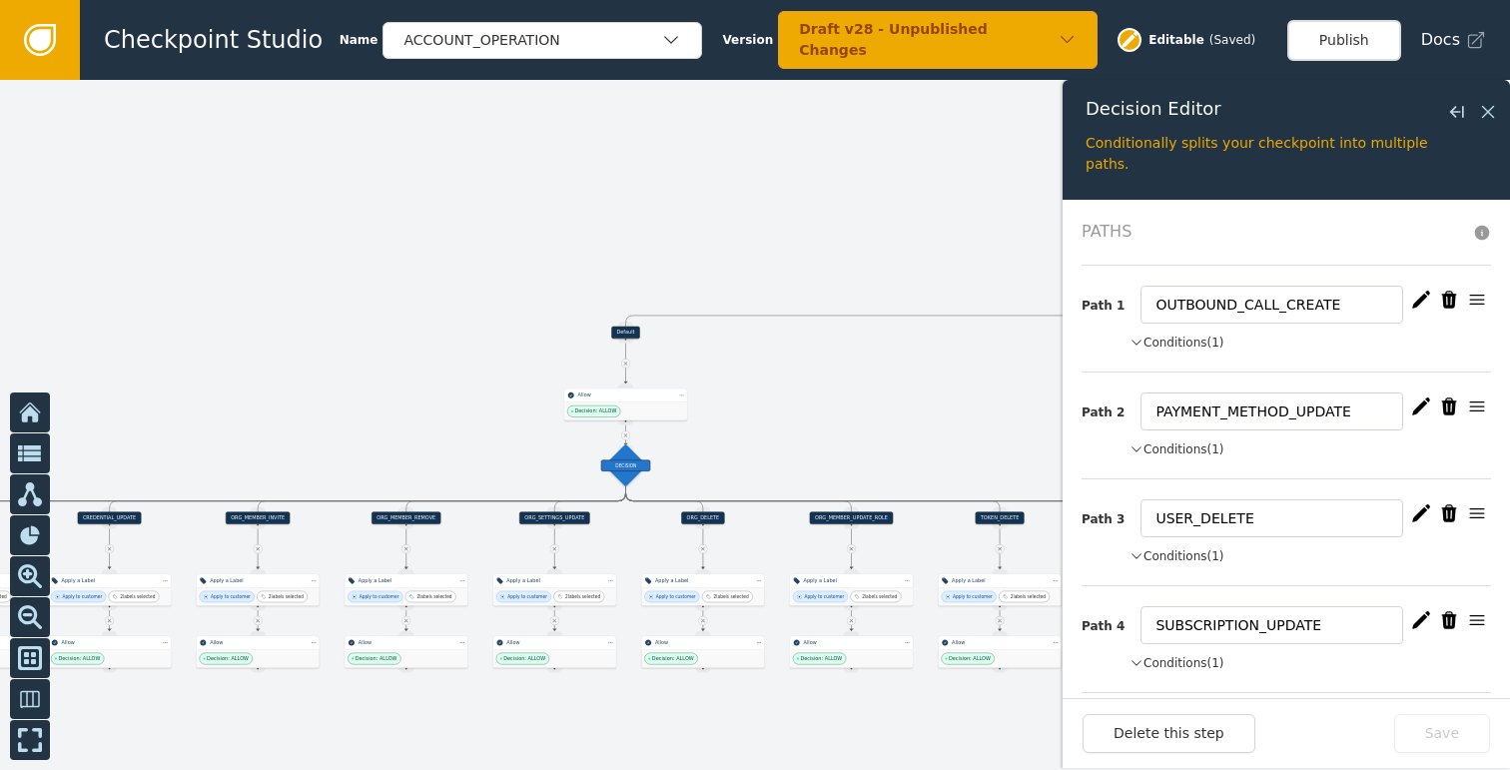
drag, startPoint x: 843, startPoint y: 461, endPoint x: 926, endPoint y: 374, distance: 120.7
click at [1006, 360] on div at bounding box center [755, 425] width 1510 height 690
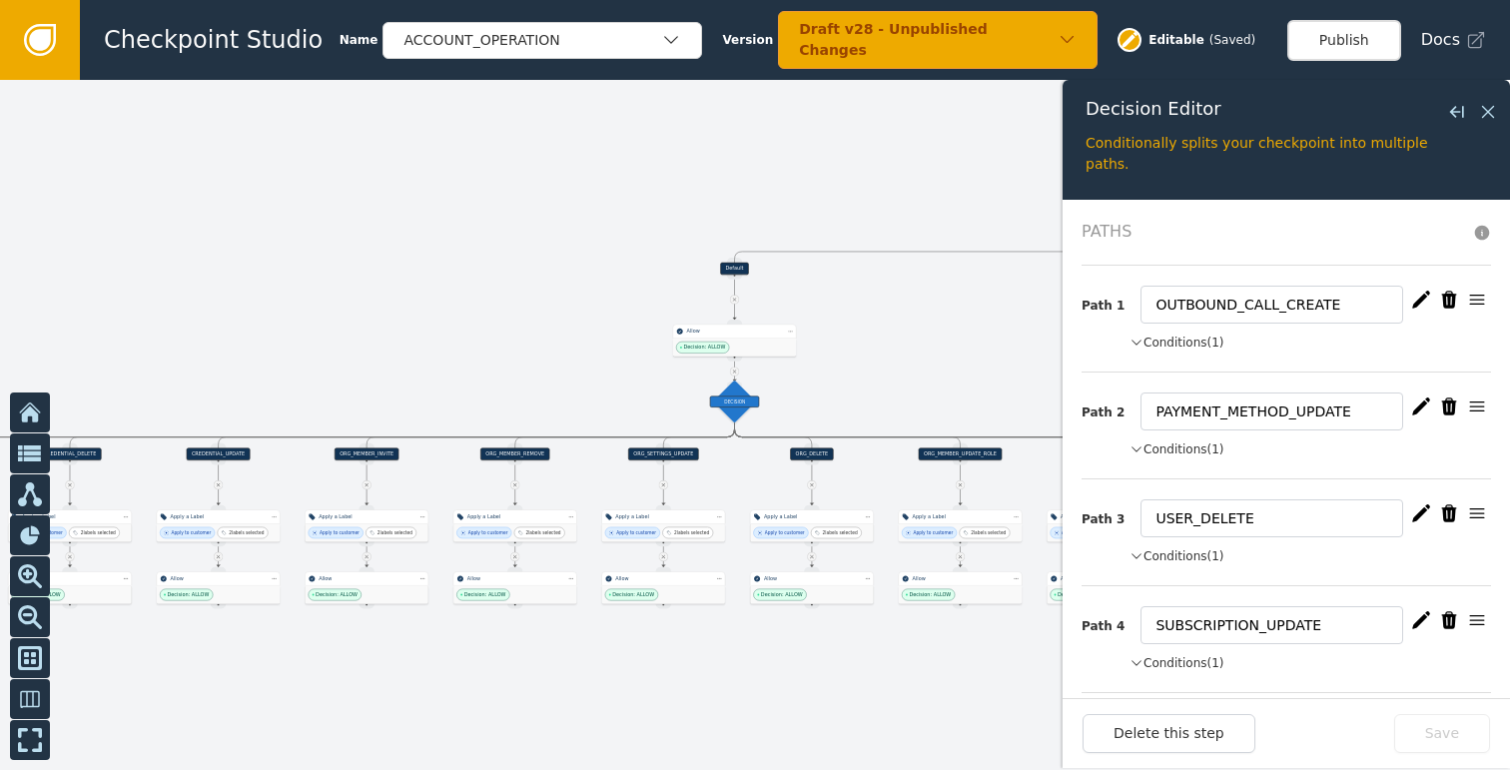
drag, startPoint x: 502, startPoint y: 346, endPoint x: 861, endPoint y: 317, distance: 359.6
click at [857, 318] on div at bounding box center [755, 425] width 1510 height 690
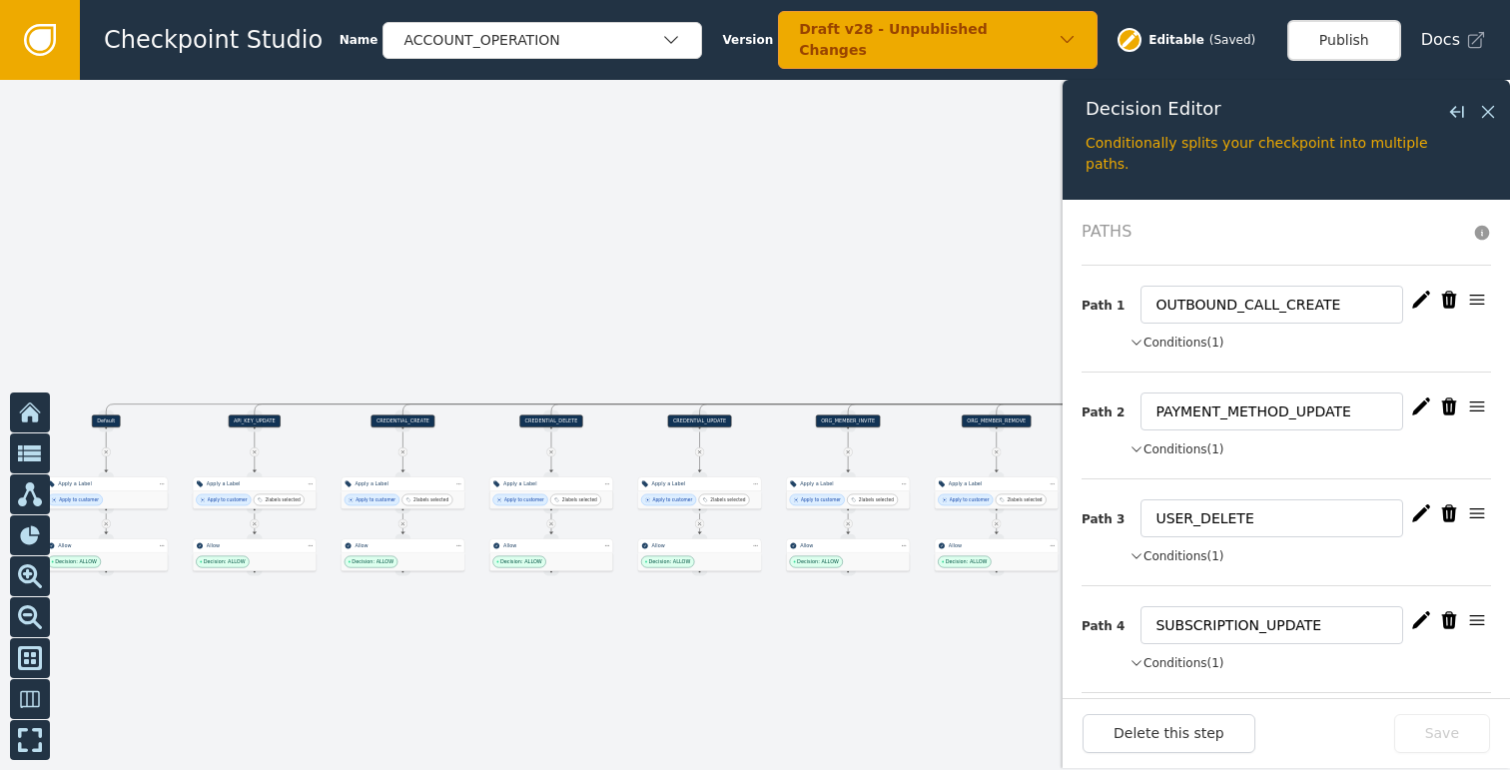
drag, startPoint x: 577, startPoint y: 324, endPoint x: 843, endPoint y: 309, distance: 266.0
click at [775, 317] on div at bounding box center [755, 425] width 1510 height 690
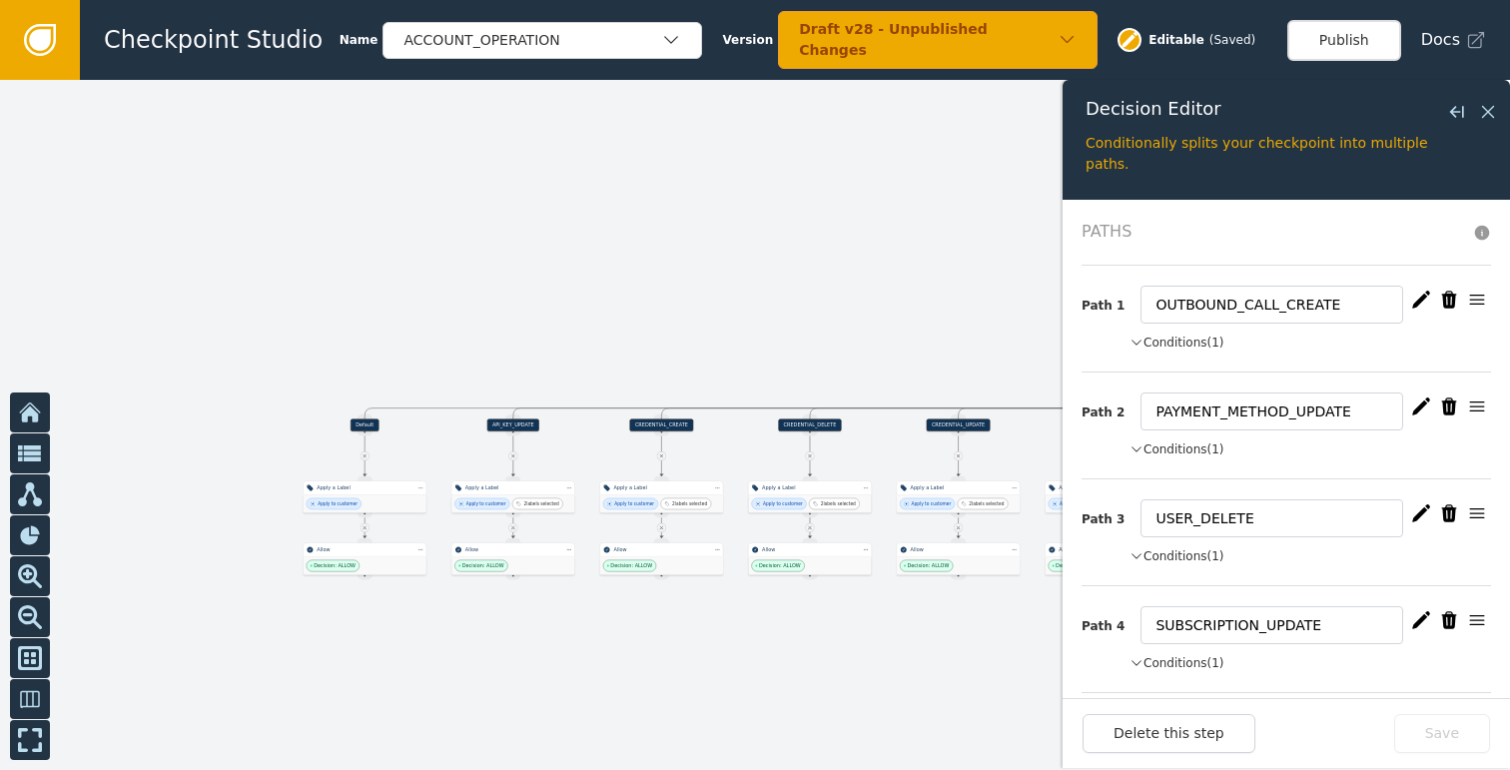
drag, startPoint x: 580, startPoint y: 309, endPoint x: 404, endPoint y: 267, distance: 180.9
click at [414, 263] on div at bounding box center [755, 425] width 1510 height 690
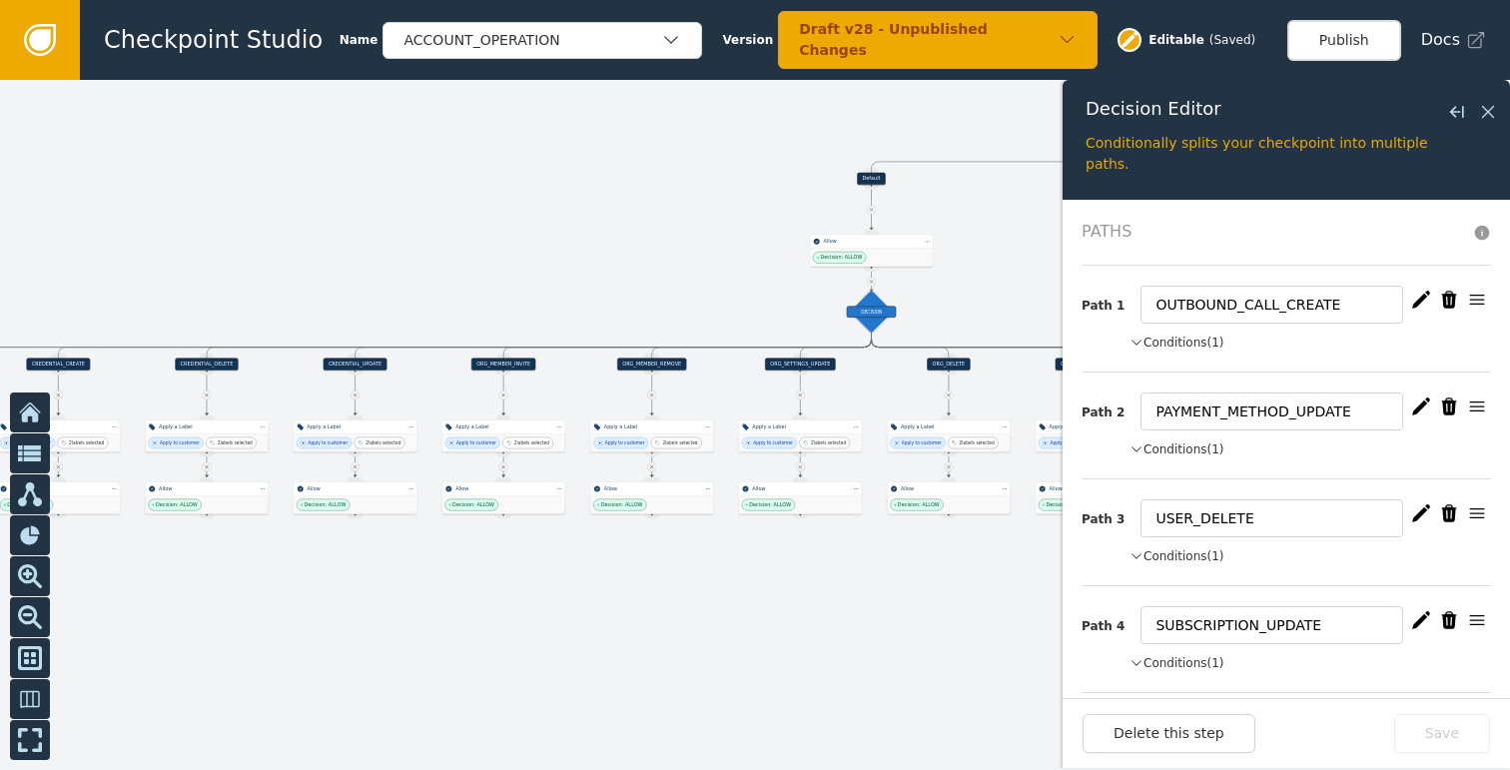
drag, startPoint x: 778, startPoint y: 274, endPoint x: 617, endPoint y: 277, distance: 160.8
click at [654, 277] on div at bounding box center [755, 425] width 1510 height 690
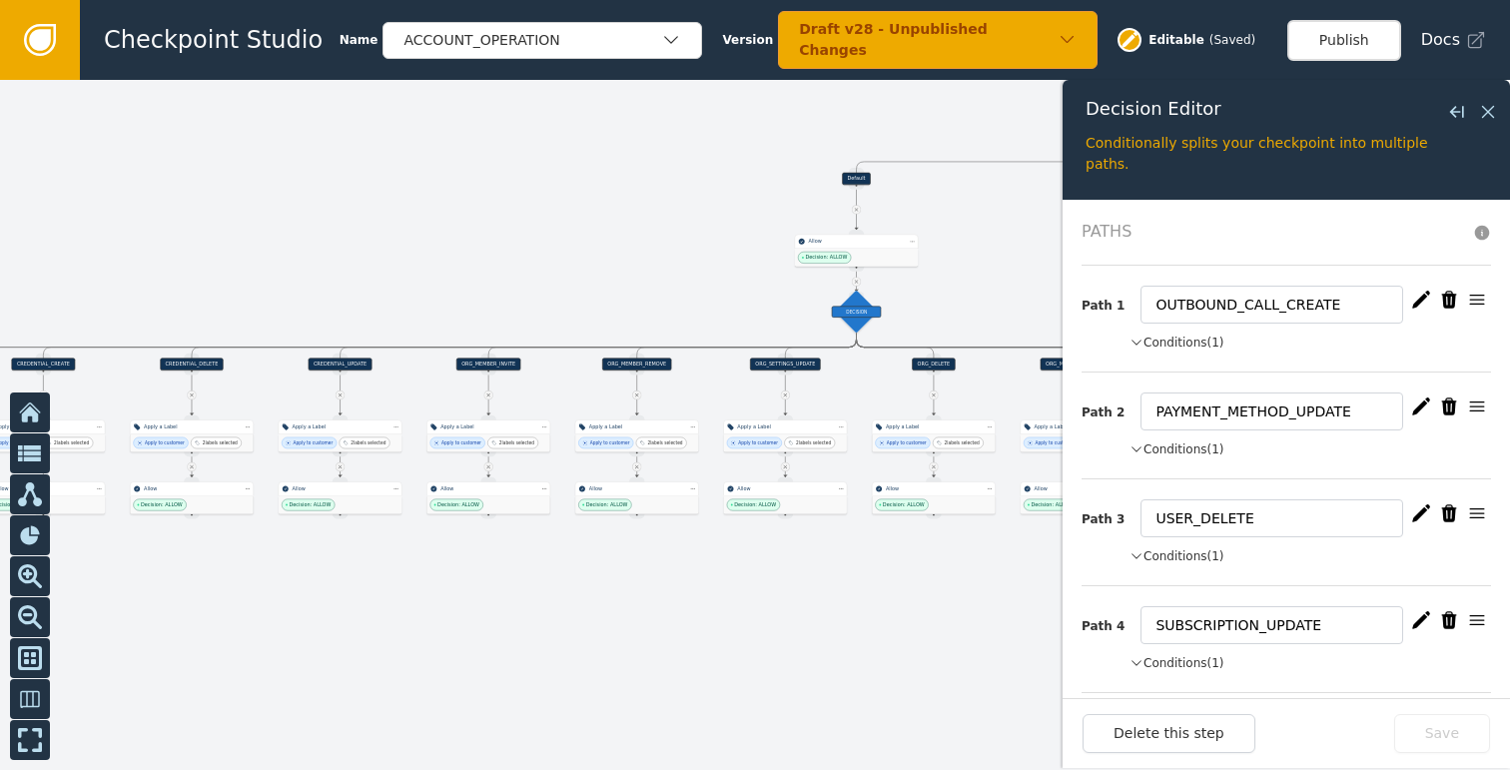
drag, startPoint x: 987, startPoint y: 266, endPoint x: 750, endPoint y: 282, distance: 238.1
click at [726, 276] on div at bounding box center [755, 425] width 1510 height 690
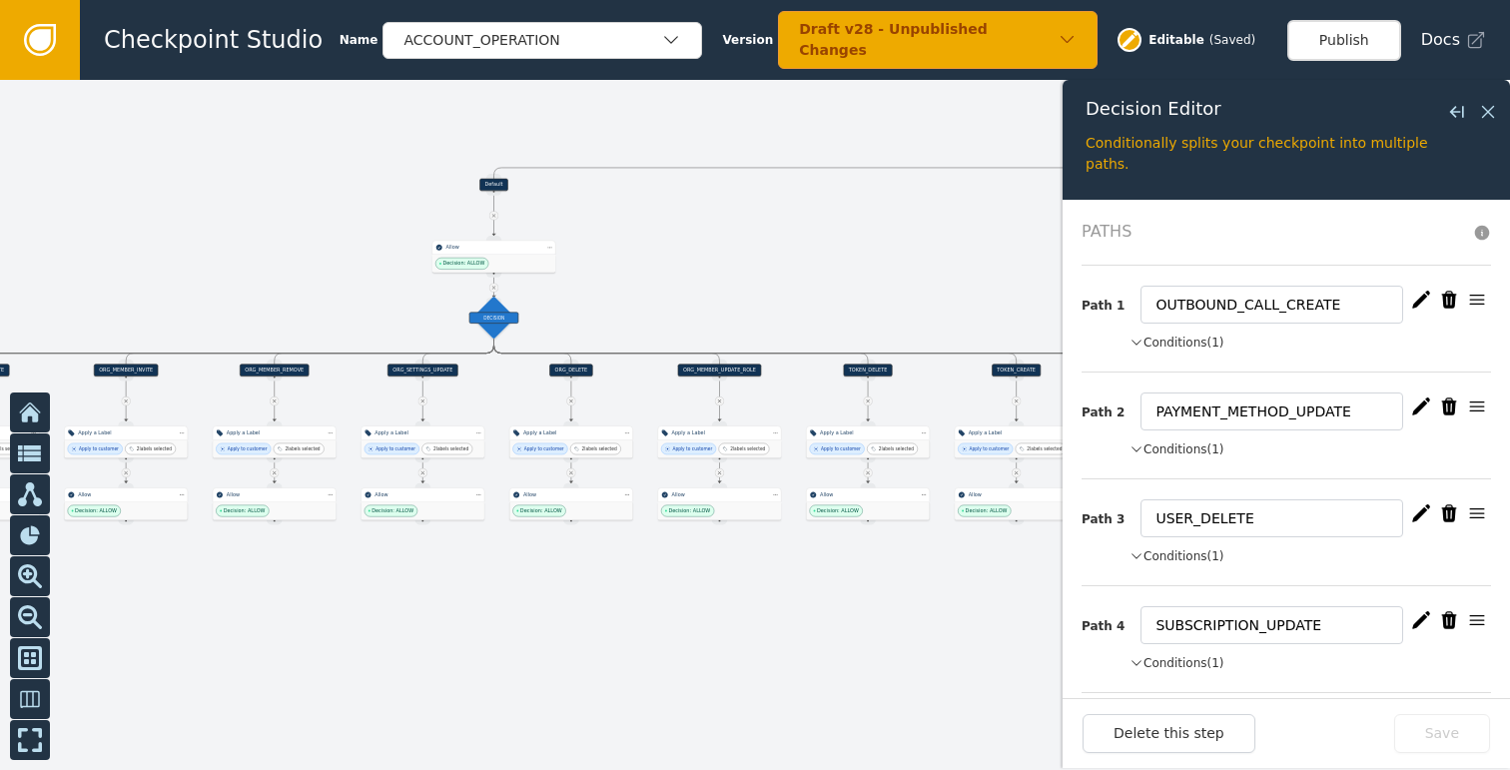
drag, startPoint x: 852, startPoint y: 282, endPoint x: 718, endPoint y: 279, distance: 133.8
click at [668, 275] on div at bounding box center [755, 425] width 1510 height 690
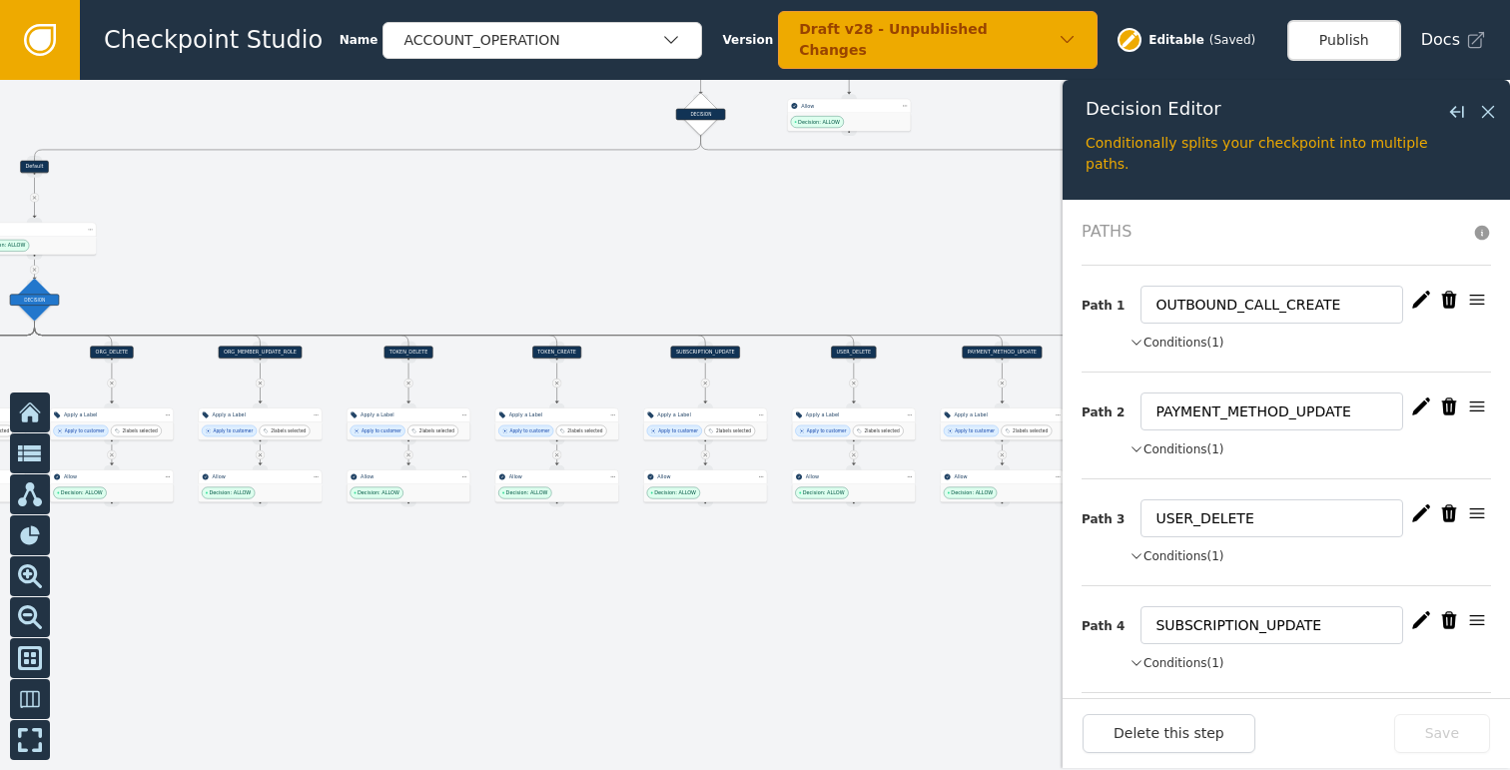
drag, startPoint x: 864, startPoint y: 281, endPoint x: 580, endPoint y: 270, distance: 283.7
click at [584, 270] on div at bounding box center [755, 425] width 1510 height 690
drag, startPoint x: 872, startPoint y: 272, endPoint x: 541, endPoint y: 255, distance: 330.9
click at [542, 255] on div at bounding box center [755, 425] width 1510 height 690
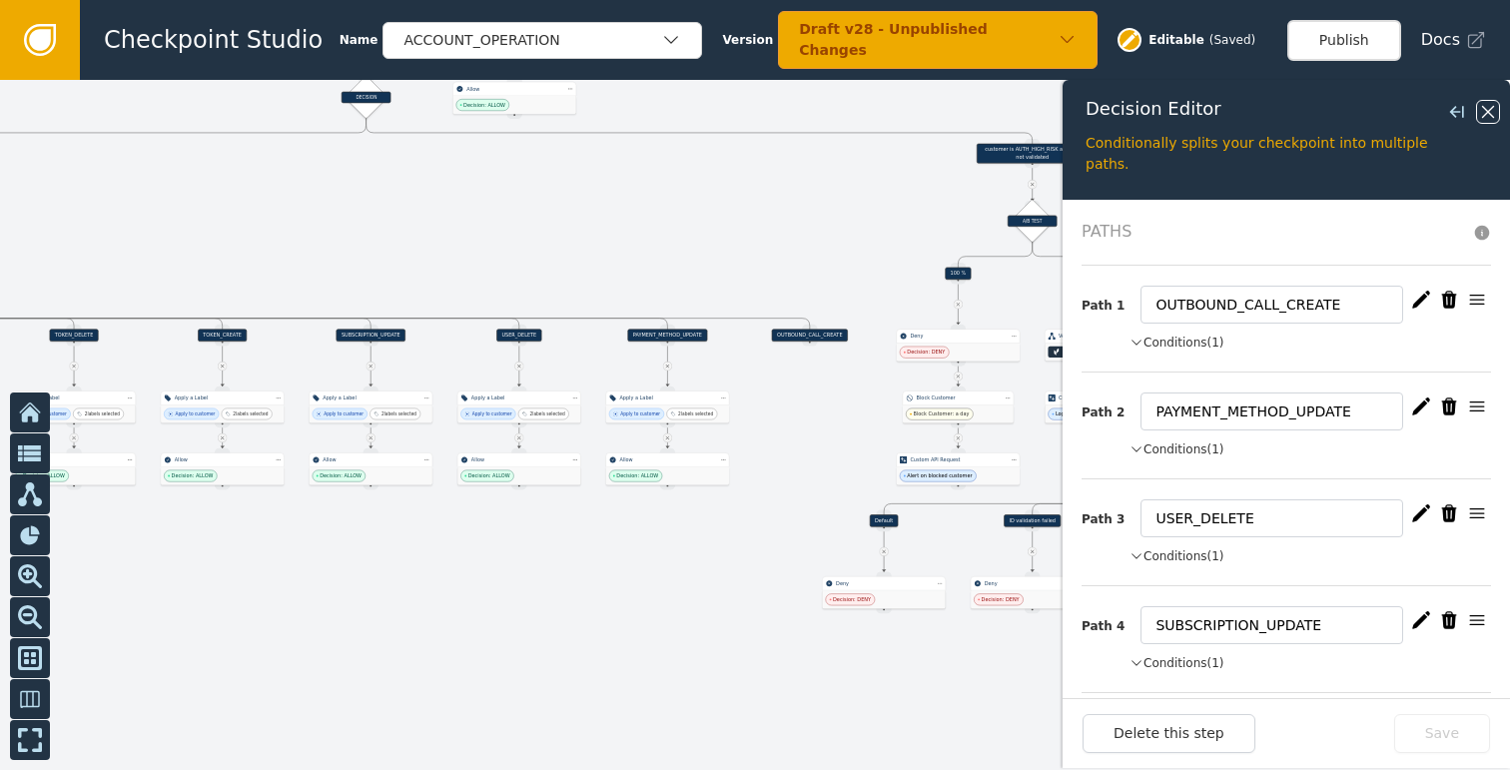
click at [1483, 119] on icon at bounding box center [1488, 112] width 22 height 22
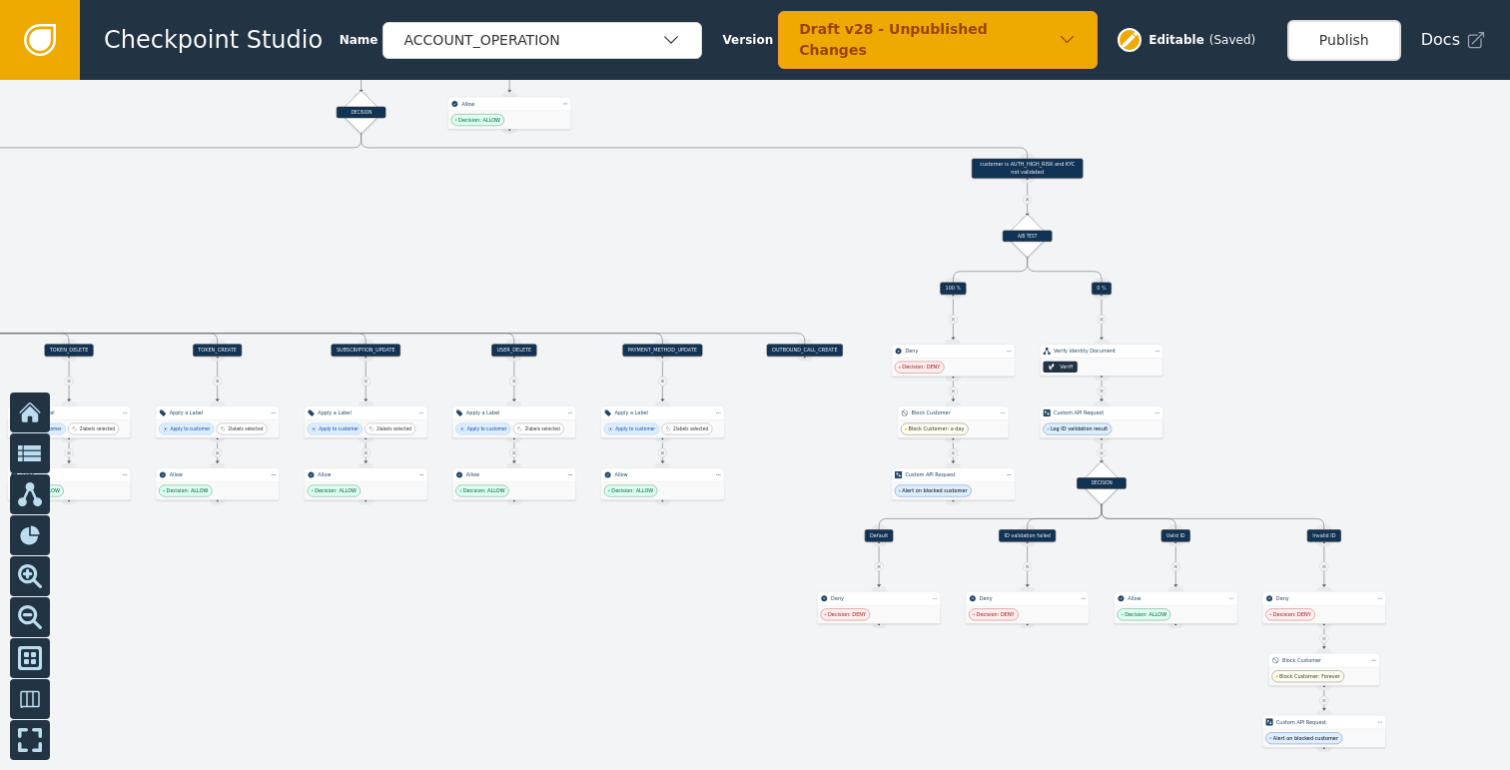
drag, startPoint x: 778, startPoint y: 451, endPoint x: 774, endPoint y: 480, distance: 29.2
click at [774, 480] on div at bounding box center [755, 425] width 1510 height 690
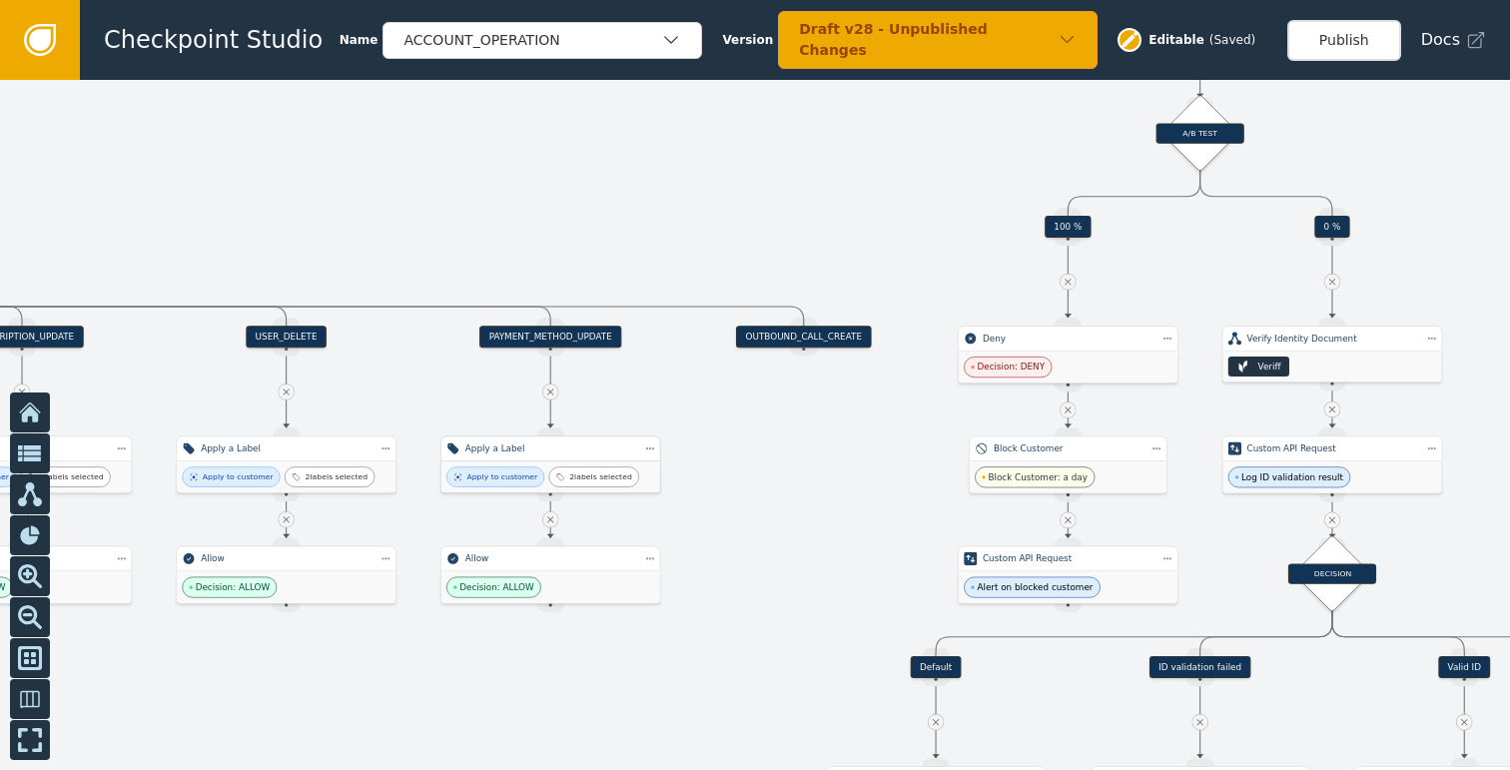
click at [538, 458] on div "Apply a Label" at bounding box center [550, 447] width 221 height 25
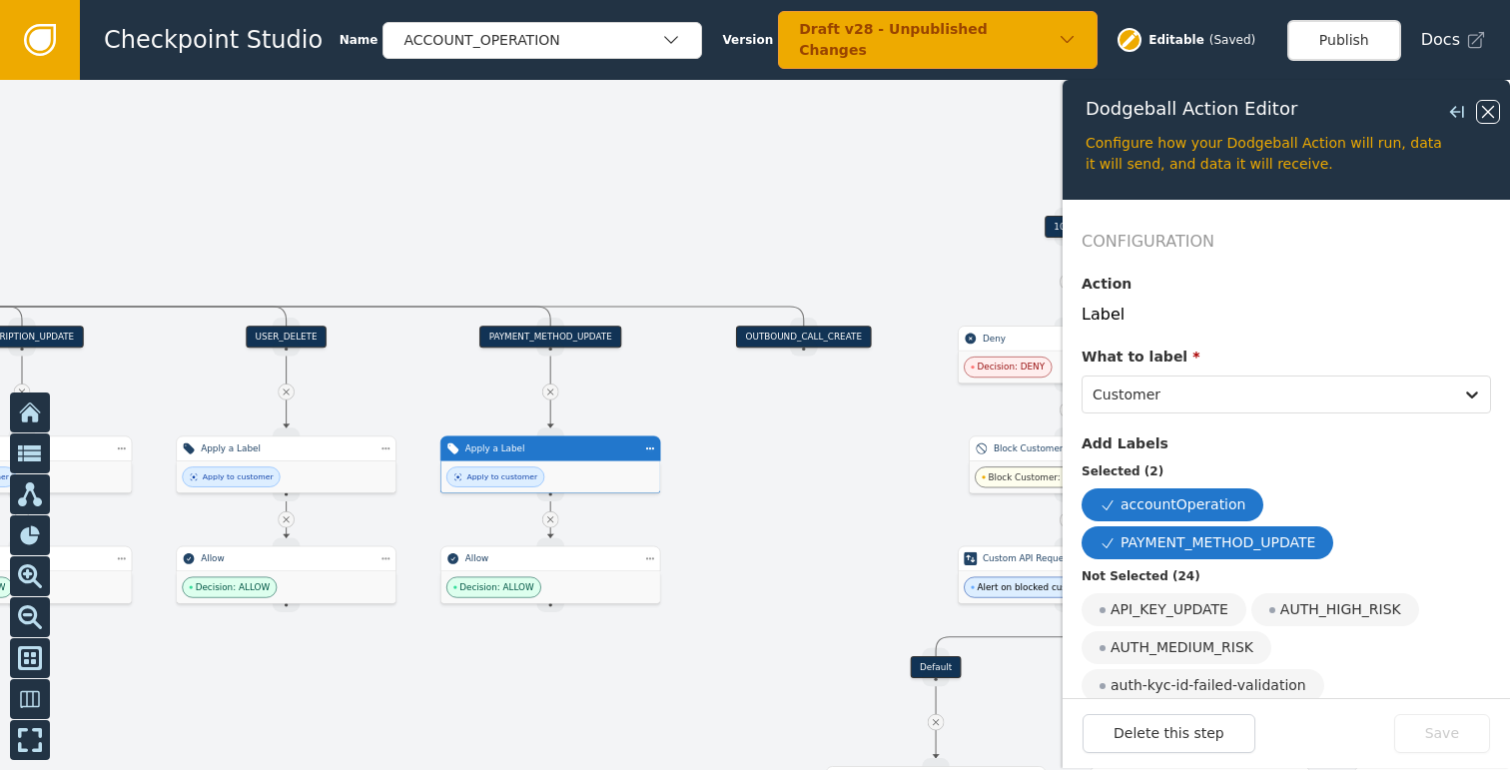
click at [1483, 108] on icon at bounding box center [1488, 112] width 12 height 12
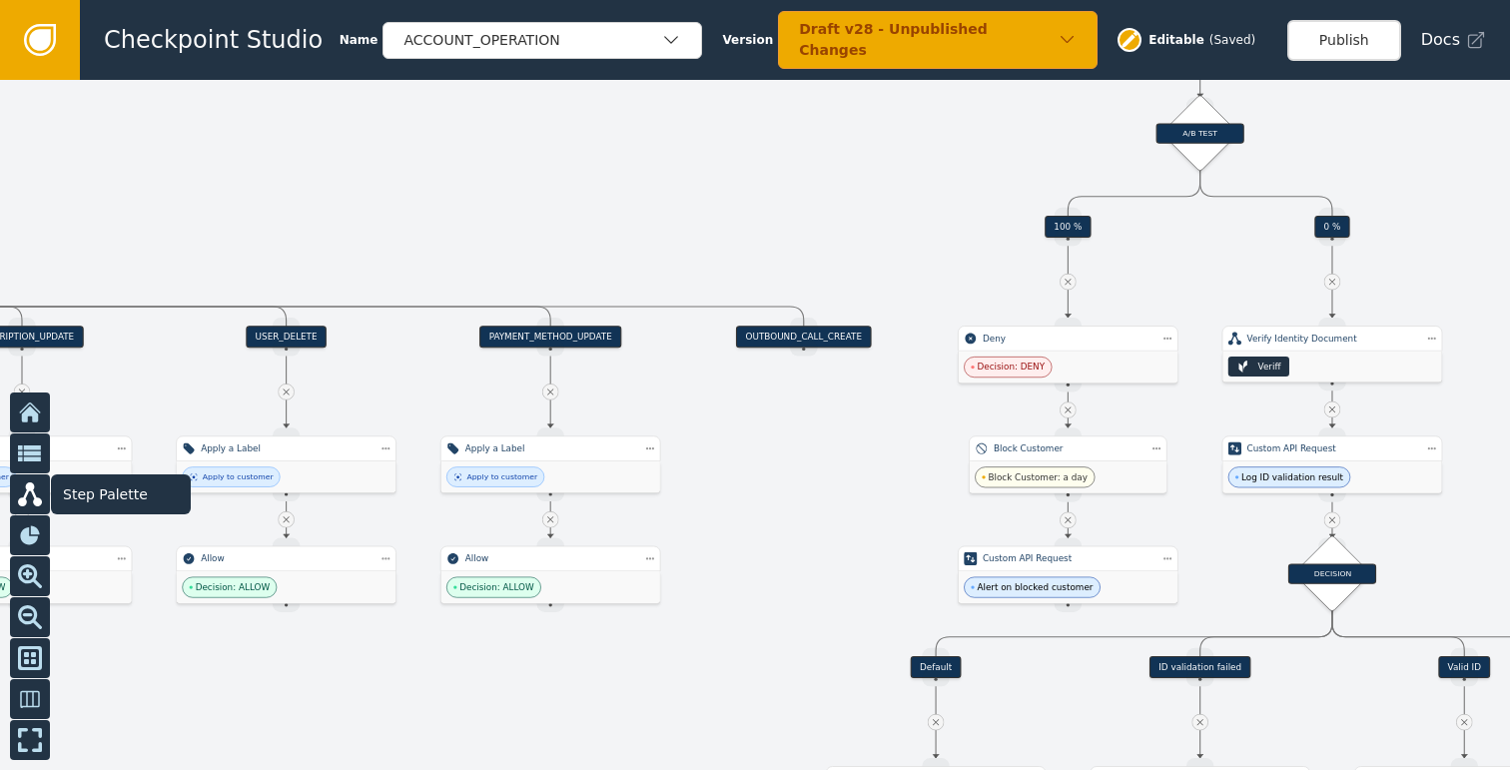
click at [27, 501] on icon at bounding box center [30, 494] width 24 height 24
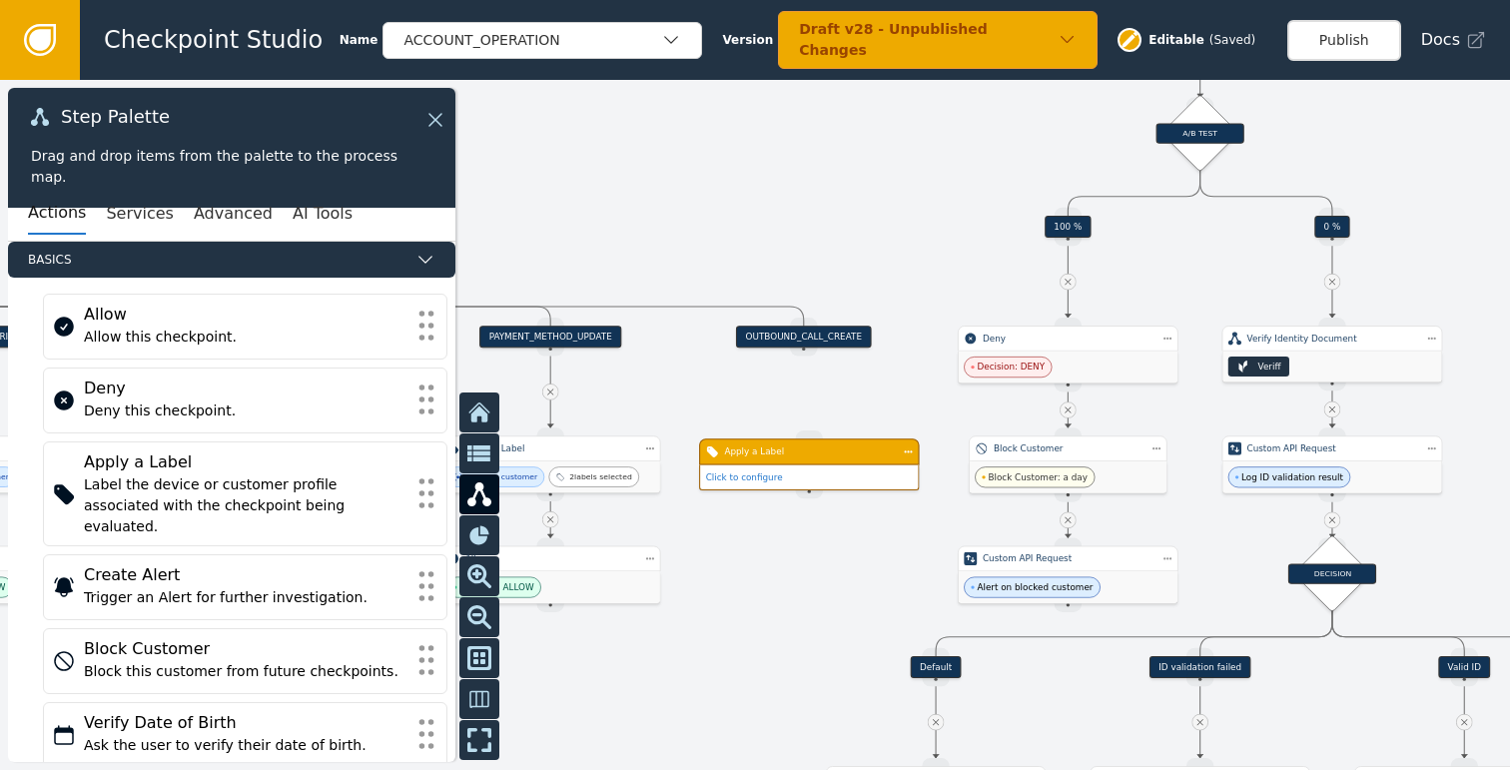
drag, startPoint x: 795, startPoint y: 484, endPoint x: 811, endPoint y: 459, distance: 29.6
click at [811, 459] on div "Apply a Label" at bounding box center [809, 451] width 221 height 26
drag, startPoint x: 802, startPoint y: 348, endPoint x: 809, endPoint y: 421, distance: 73.2
click at [809, 421] on div "Target Handle for step 100.0 % Source Handle for step Target Handle for step 0.…" at bounding box center [755, 425] width 1510 height 690
drag, startPoint x: 800, startPoint y: 351, endPoint x: 804, endPoint y: 432, distance: 81.0
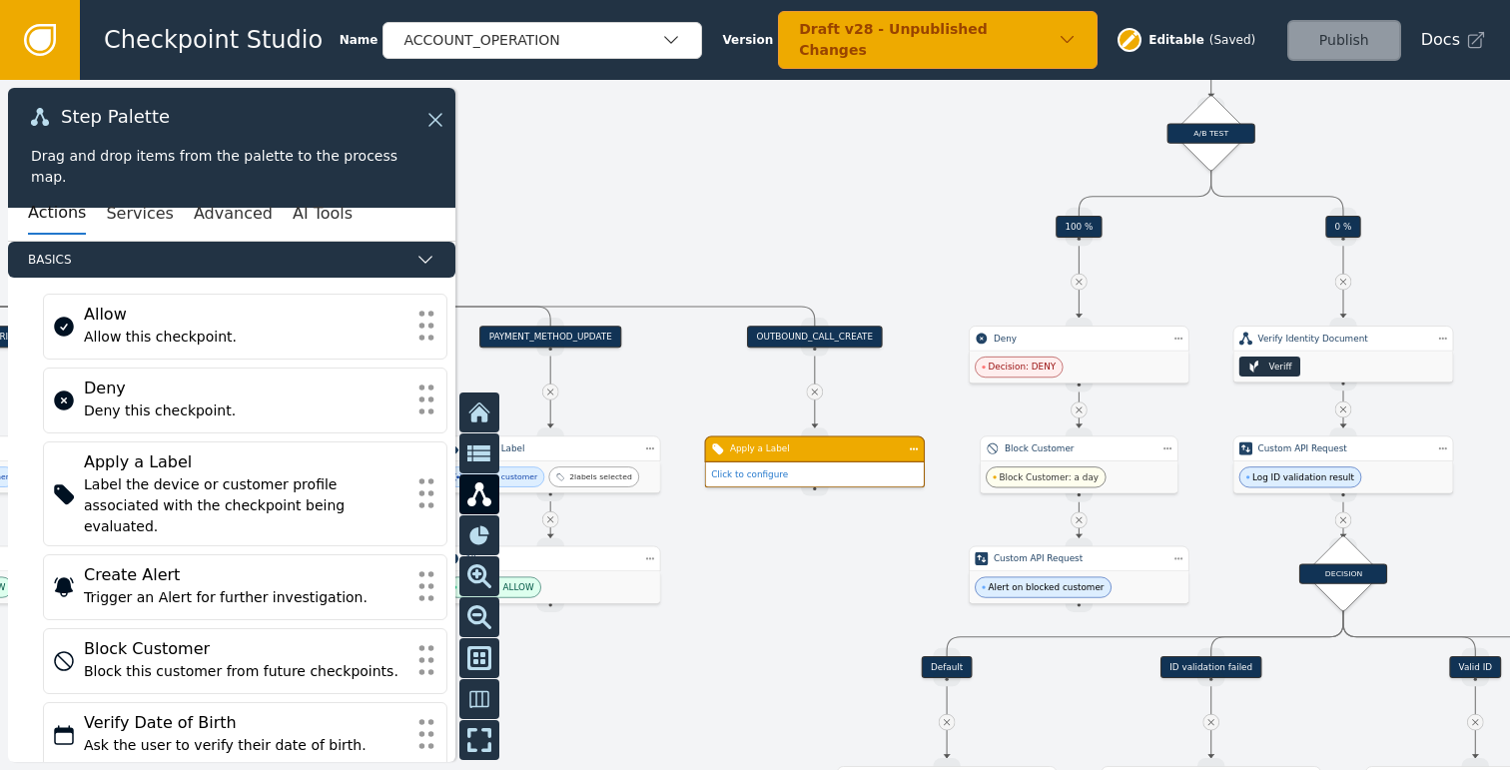
click at [770, 482] on div "Click to configure" at bounding box center [815, 474] width 218 height 24
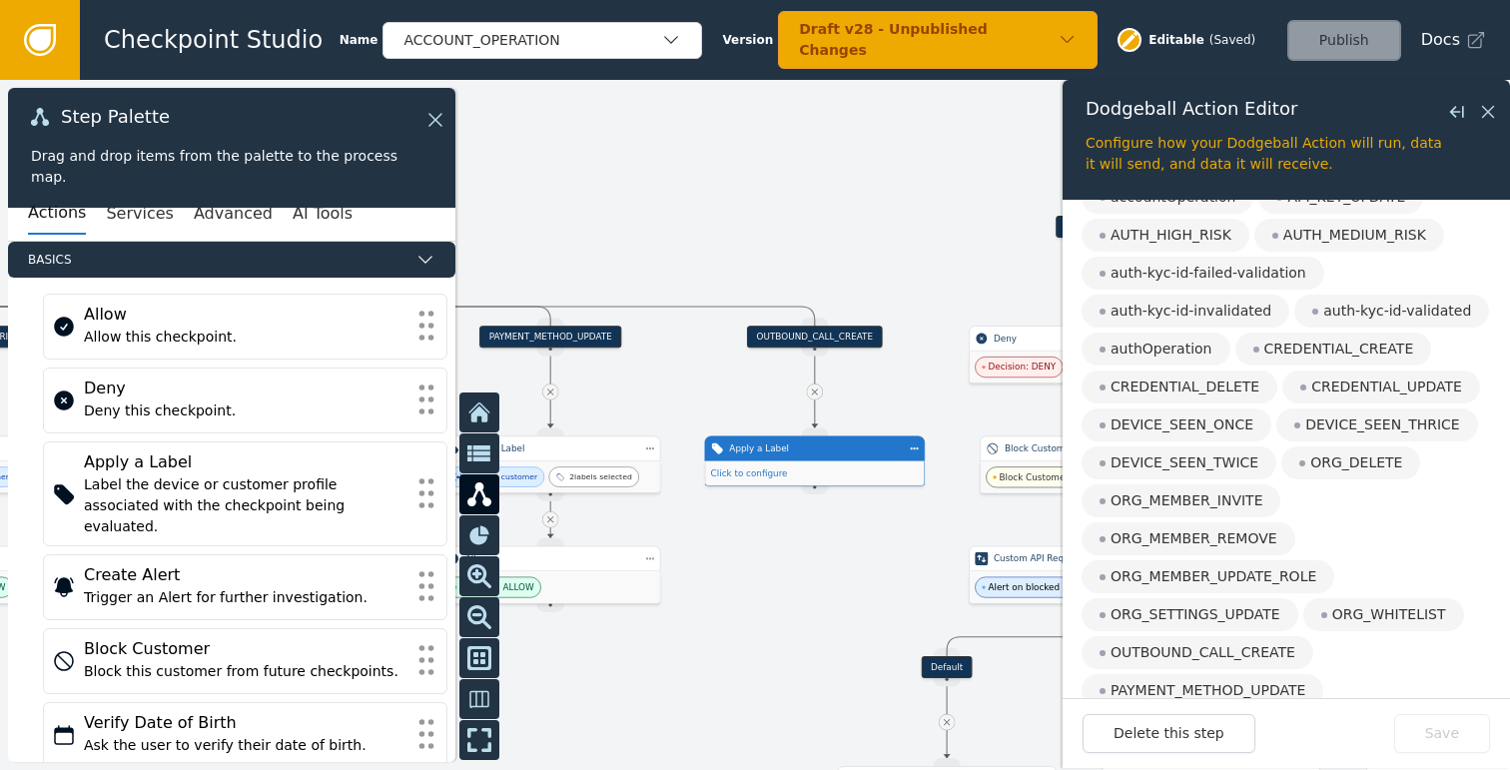
scroll to position [349, 0]
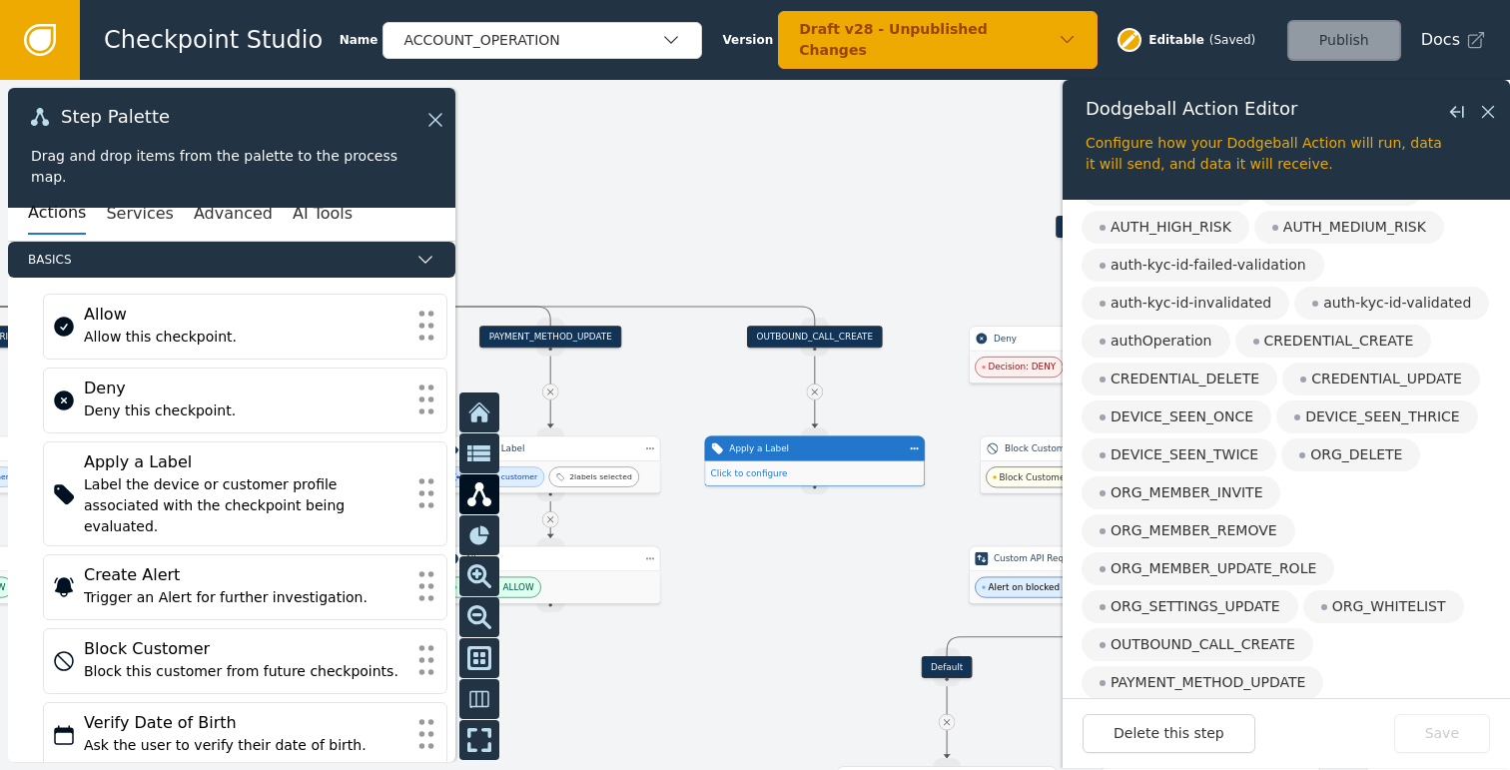
click at [818, 457] on div "Apply a Label" at bounding box center [815, 447] width 221 height 25
click at [134, 205] on button "Services" at bounding box center [139, 214] width 67 height 42
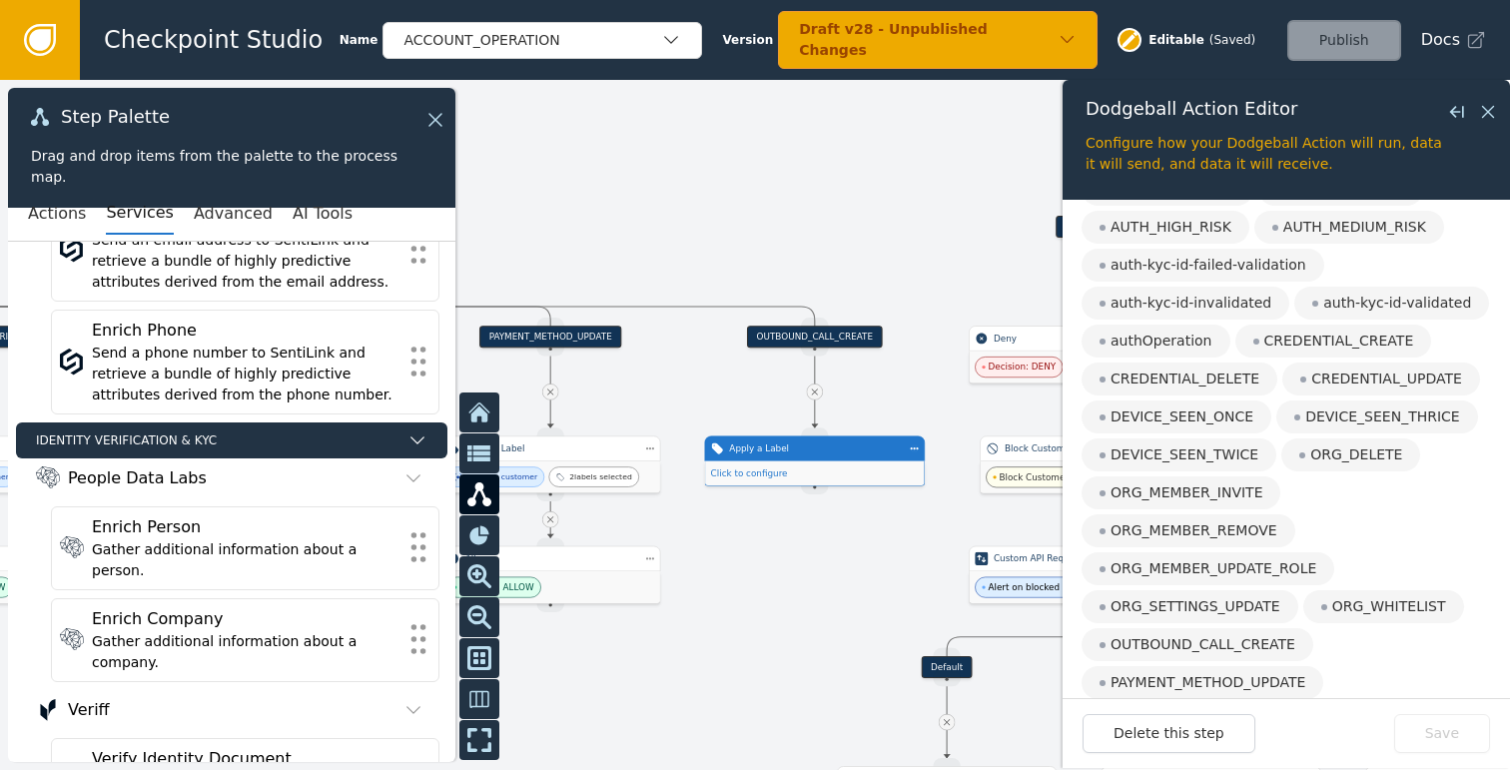
scroll to position [999, 0]
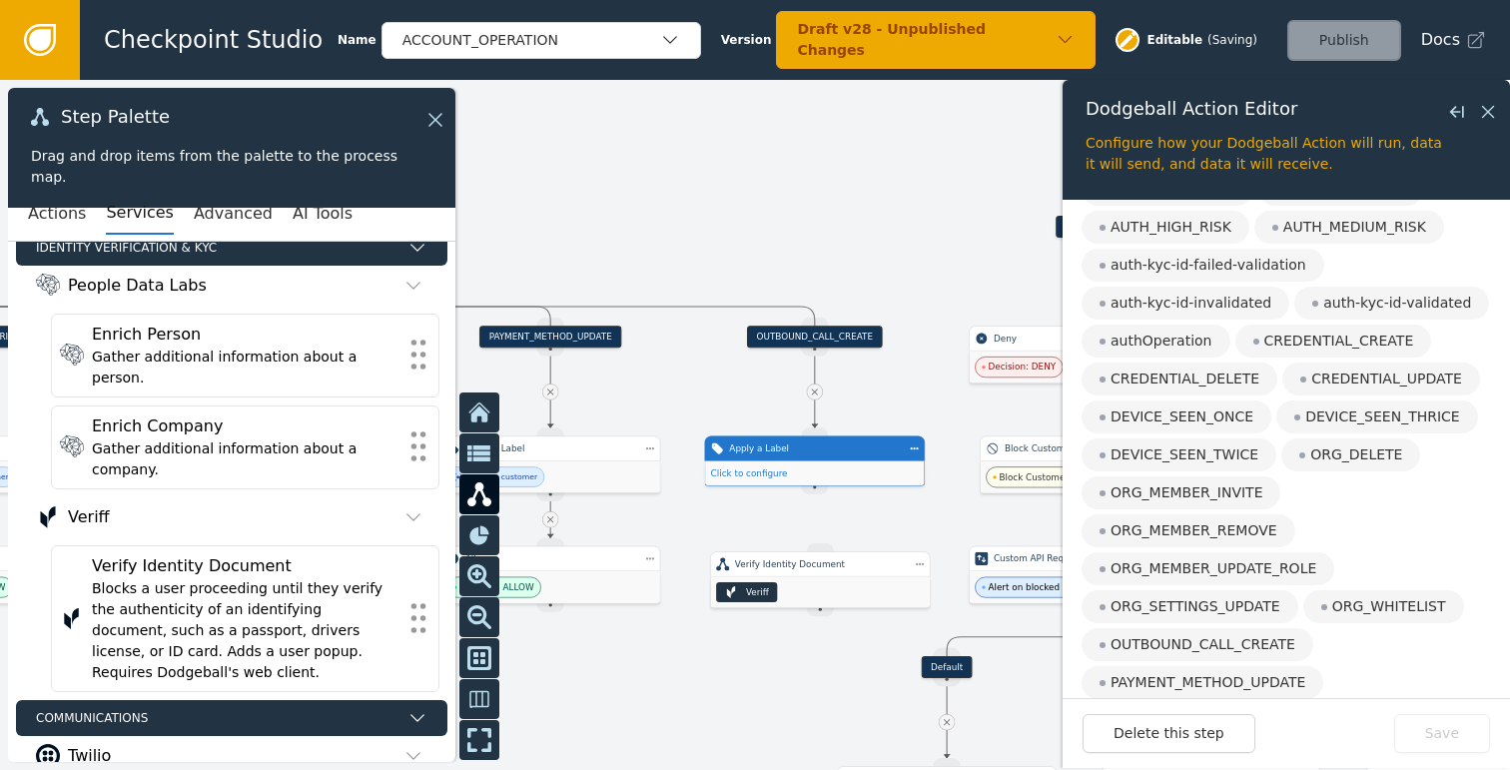
click at [815, 389] on icon at bounding box center [814, 391] width 11 height 11
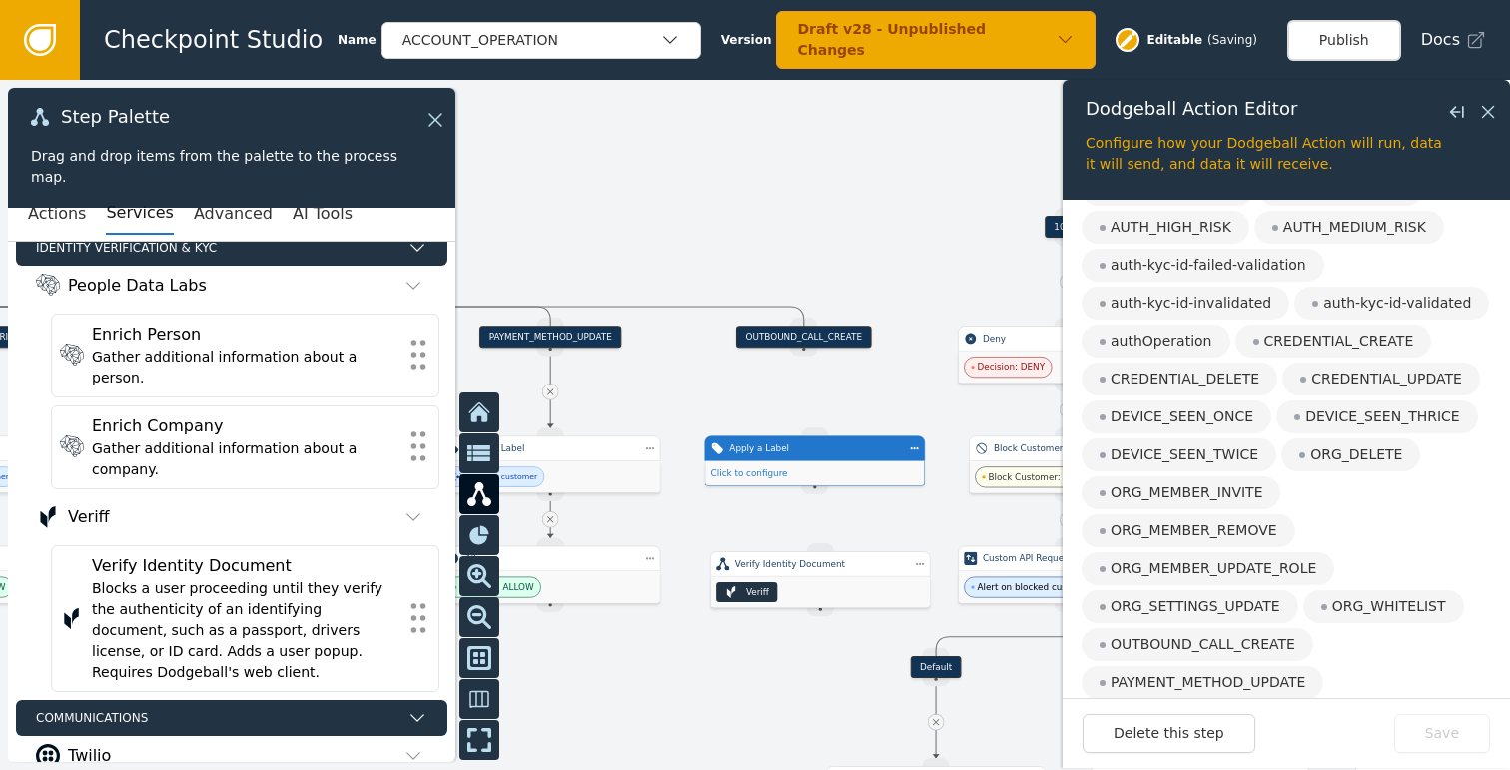
click at [814, 388] on div at bounding box center [755, 425] width 1510 height 690
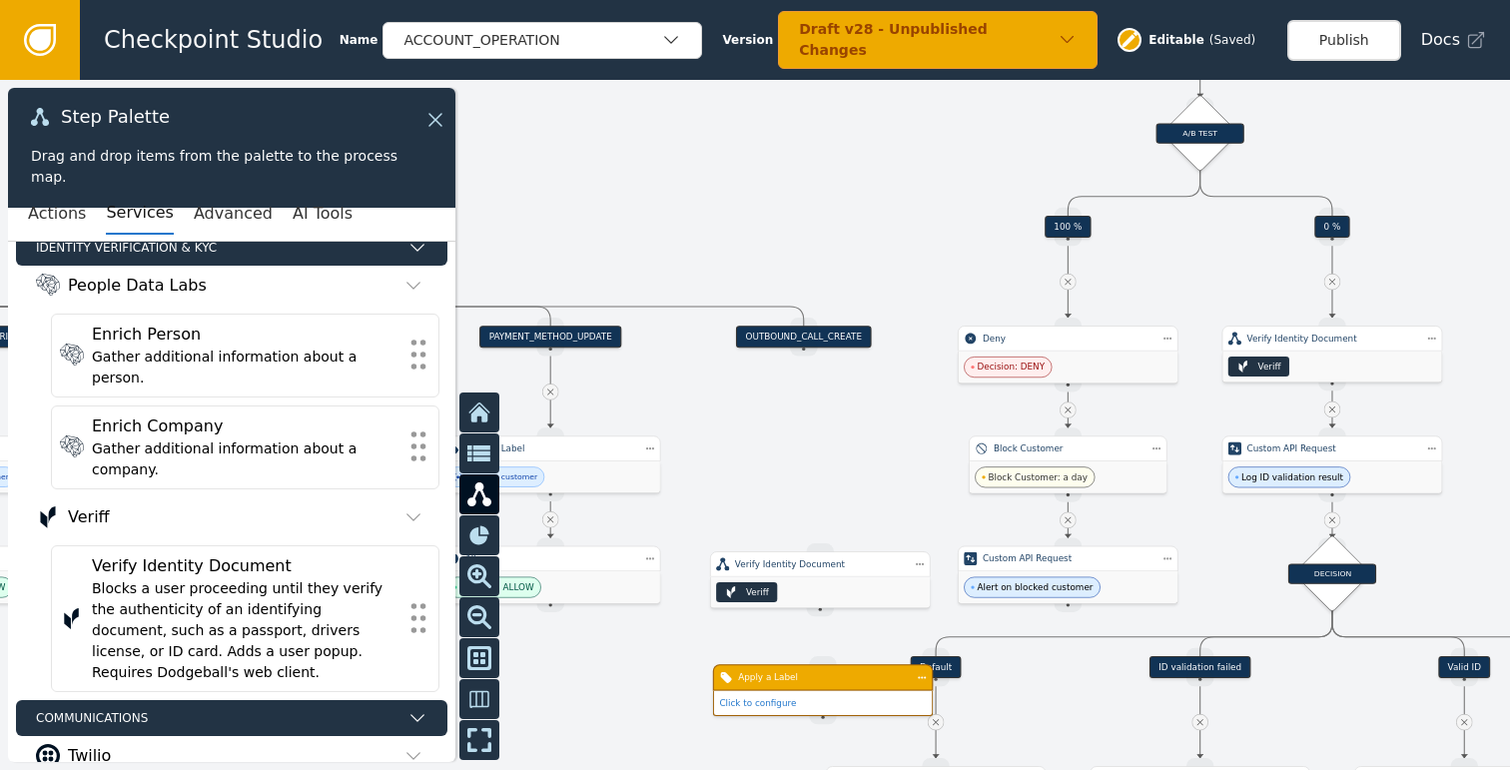
drag, startPoint x: 794, startPoint y: 452, endPoint x: 785, endPoint y: 671, distance: 218.8
click at [785, 671] on div "Apply a Label" at bounding box center [823, 677] width 170 height 13
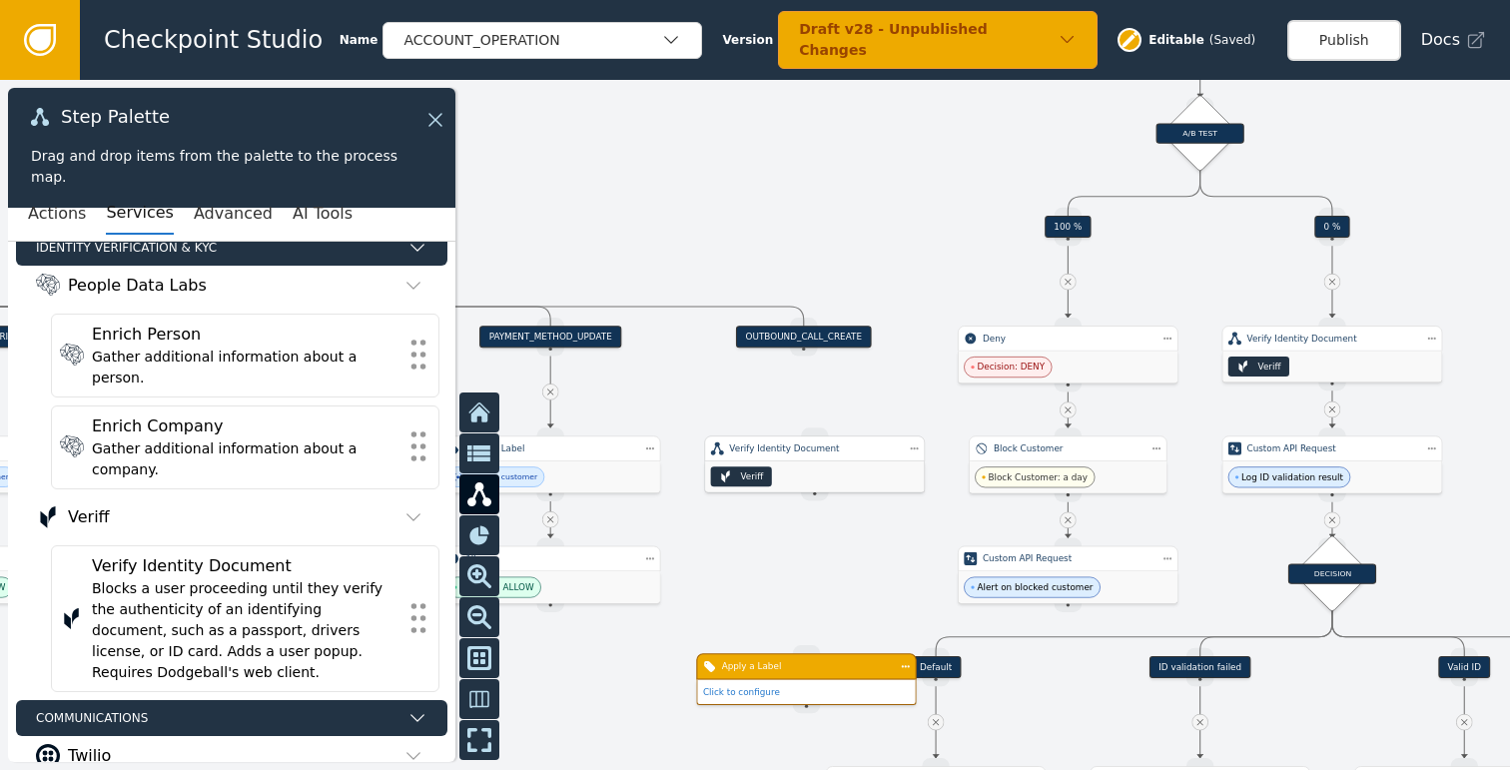
drag, startPoint x: 812, startPoint y: 582, endPoint x: 806, endPoint y: 465, distance: 117.0
click at [806, 465] on div "Veriff" at bounding box center [814, 476] width 219 height 31
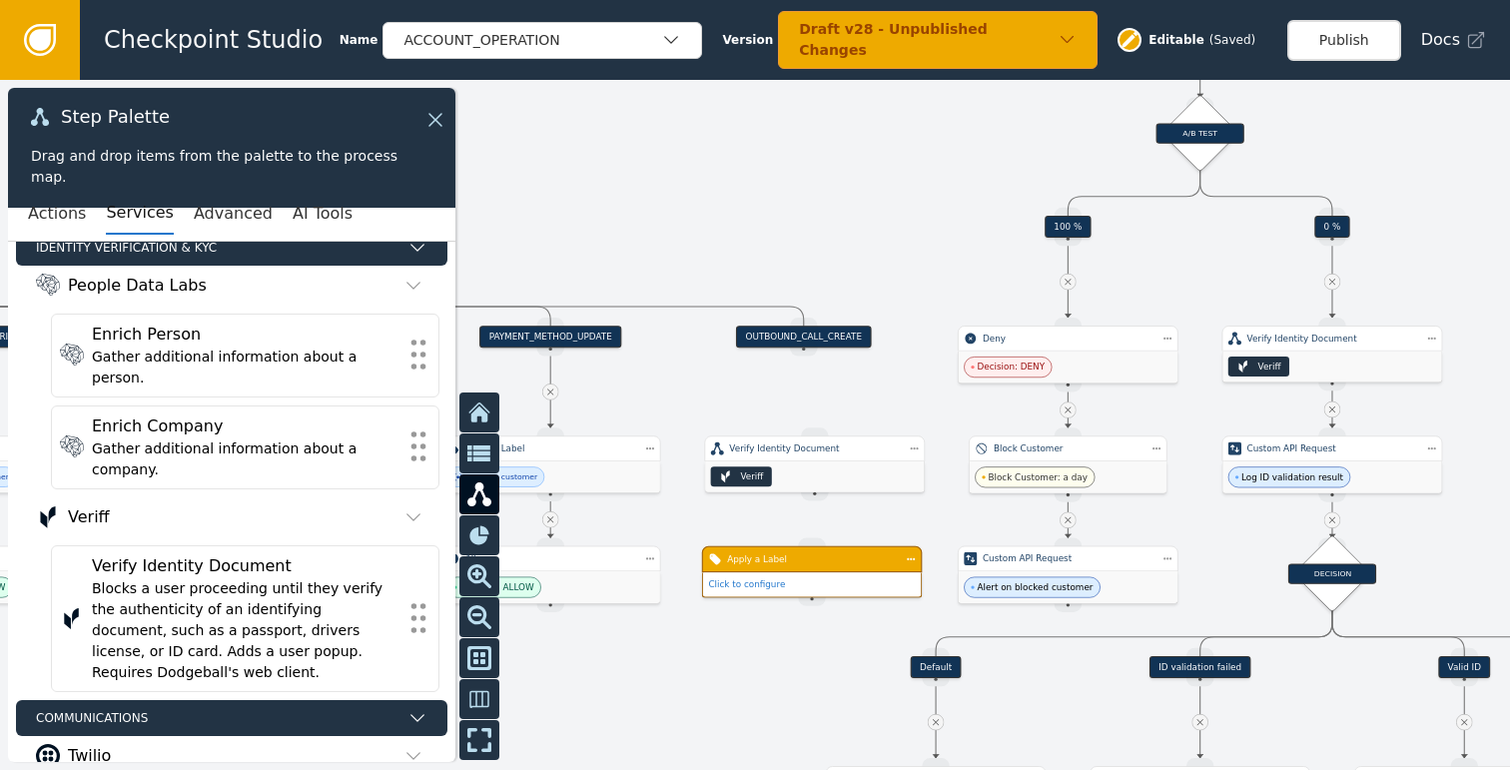
drag, startPoint x: 816, startPoint y: 683, endPoint x: 822, endPoint y: 575, distance: 108.0
click at [822, 575] on div "Click to configure" at bounding box center [812, 584] width 218 height 24
drag, startPoint x: 805, startPoint y: 352, endPoint x: 810, endPoint y: 435, distance: 83.0
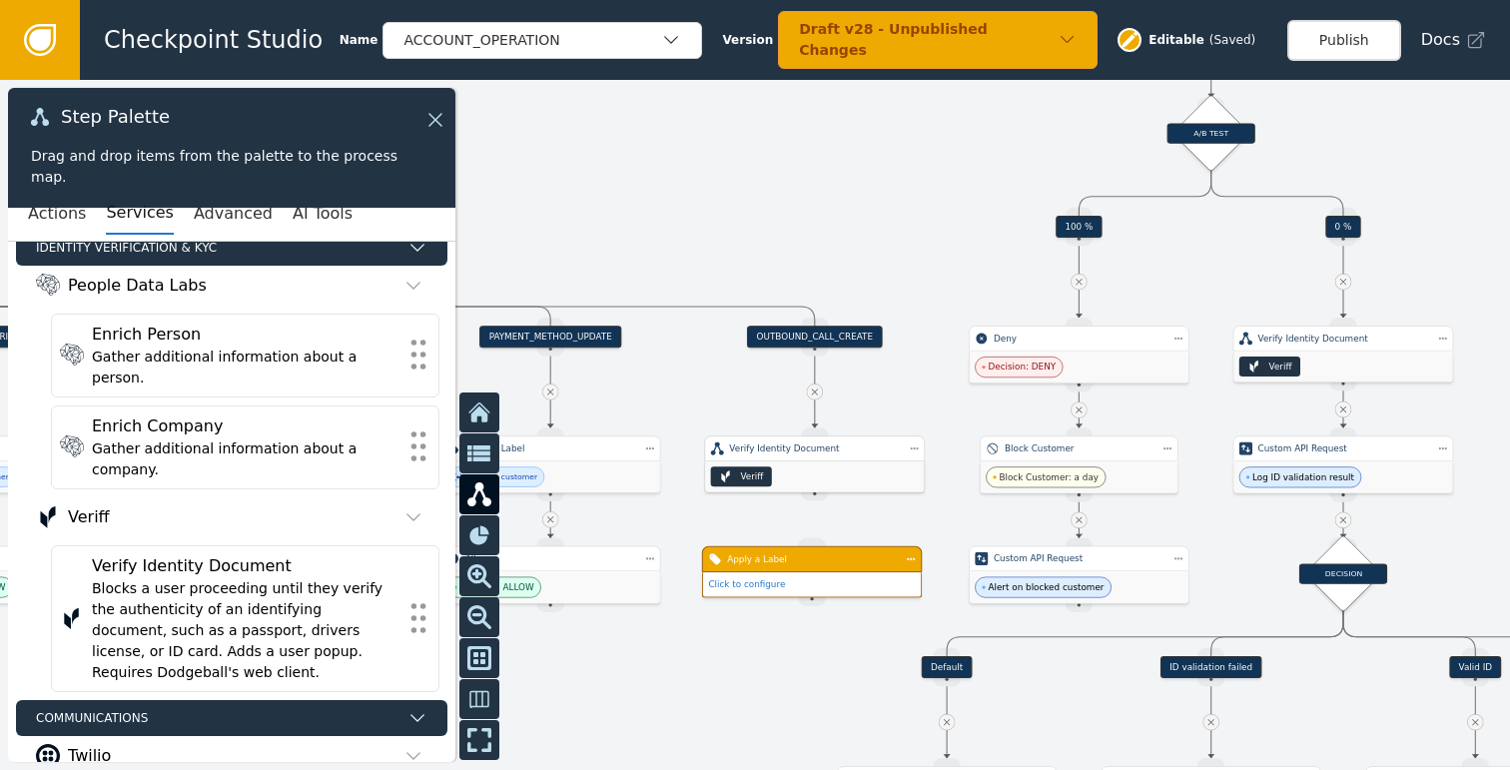
click at [824, 475] on div "Veriff" at bounding box center [814, 476] width 219 height 31
drag, startPoint x: 813, startPoint y: 492, endPoint x: 813, endPoint y: 546, distance: 53.9
drag, startPoint x: 814, startPoint y: 496, endPoint x: 816, endPoint y: 546, distance: 50.0
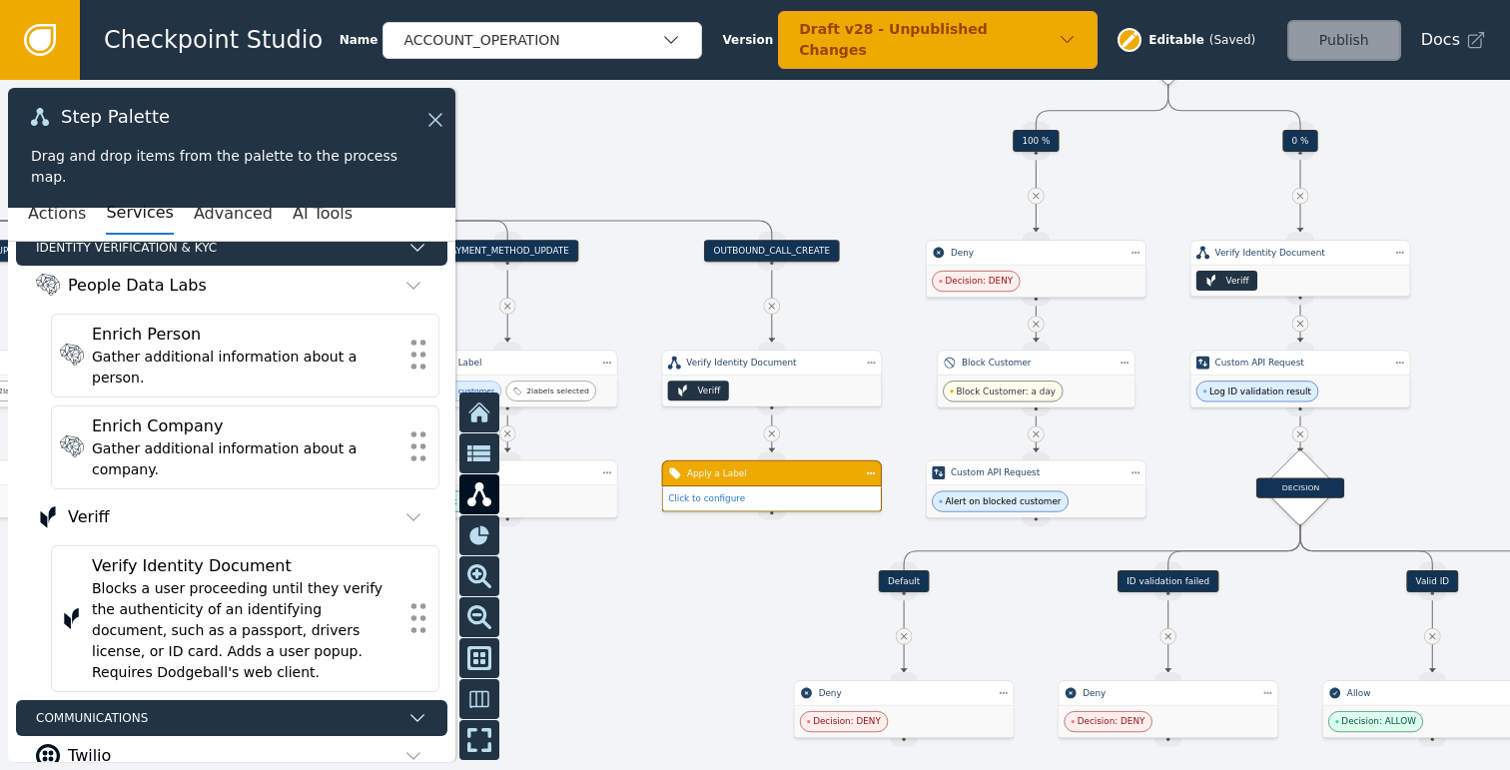
drag, startPoint x: 803, startPoint y: 708, endPoint x: 673, endPoint y: 677, distance: 133.4
click at [673, 677] on div at bounding box center [755, 425] width 1510 height 690
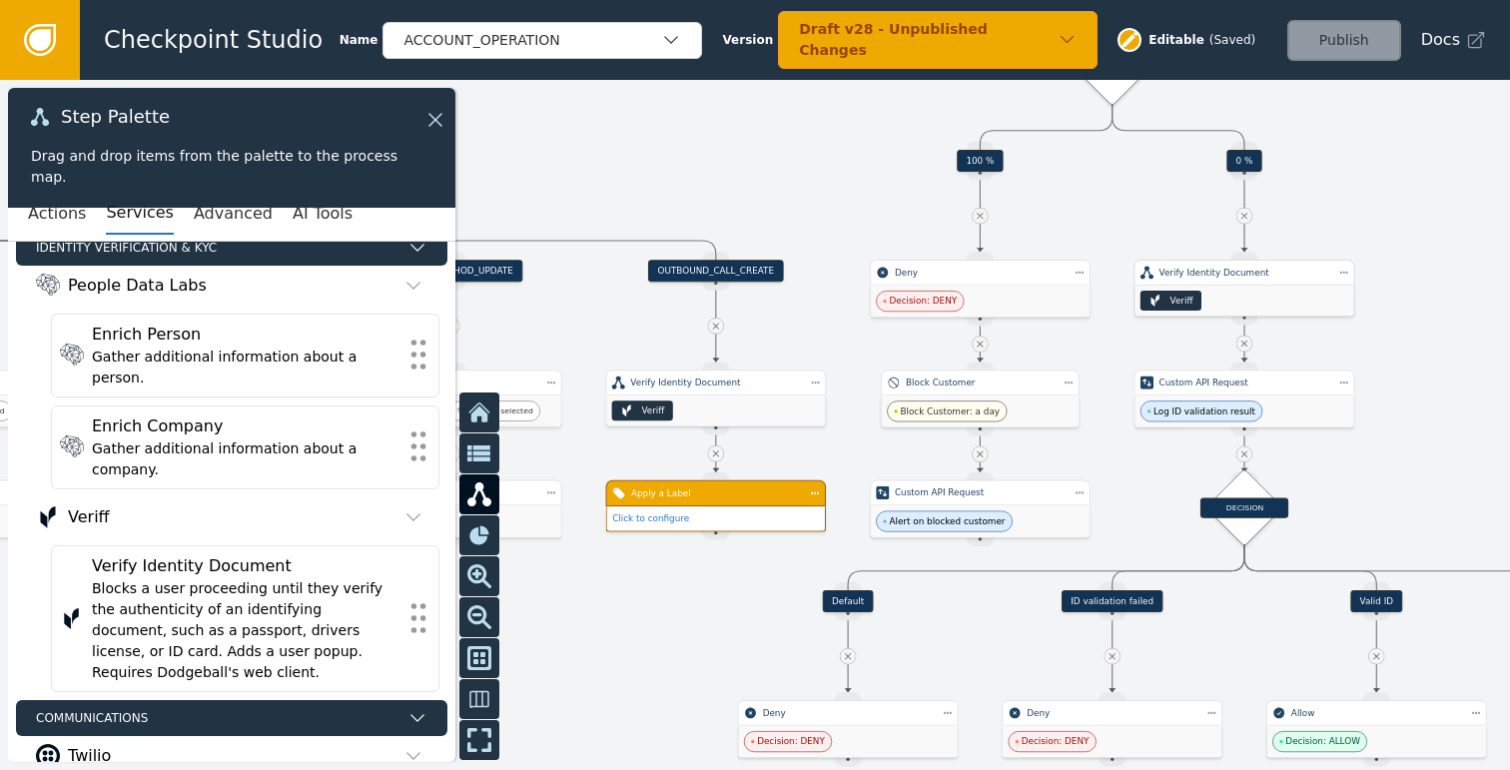
click at [1209, 297] on div "Veriff" at bounding box center [1243, 301] width 219 height 31
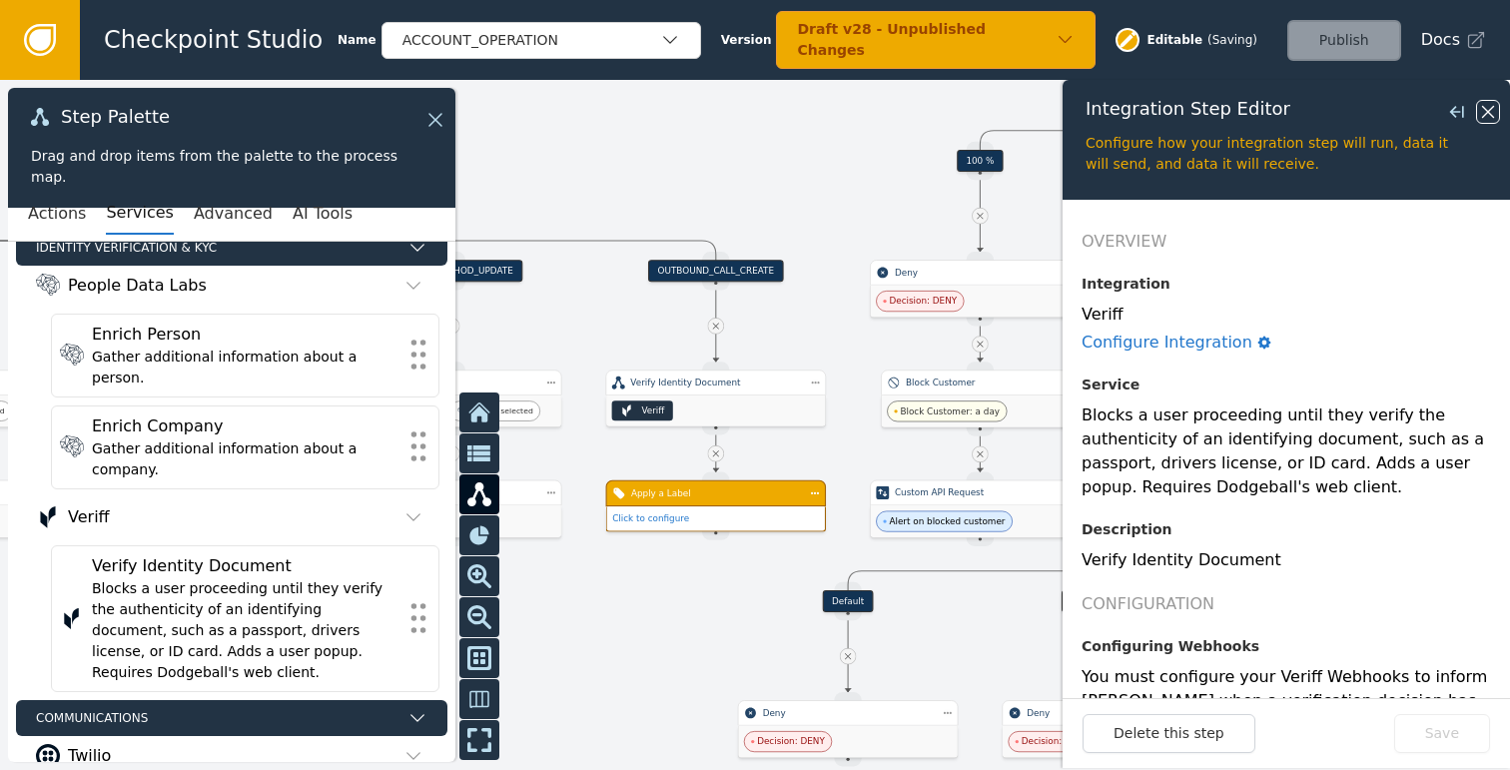
click at [1482, 113] on icon at bounding box center [1488, 112] width 22 height 22
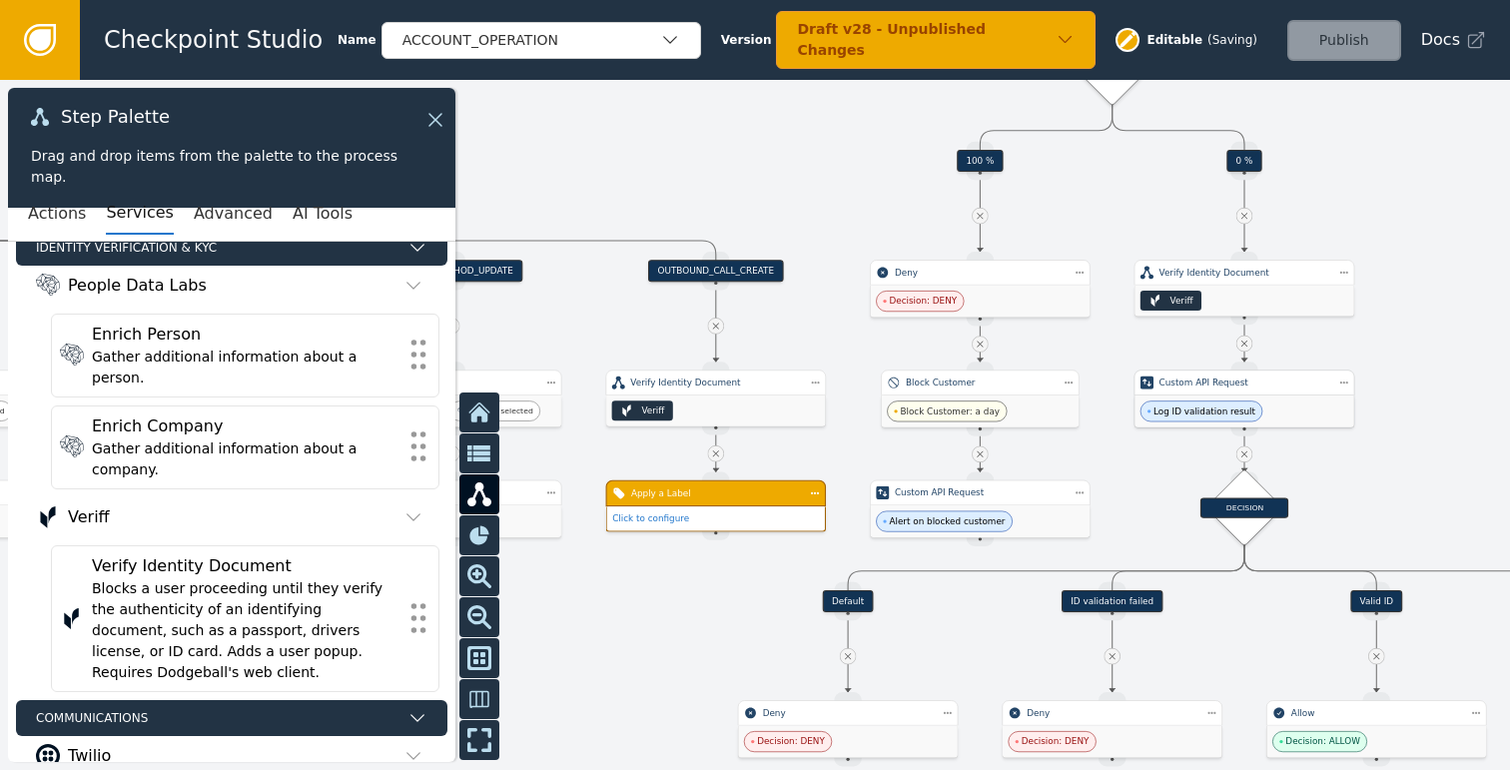
click at [1264, 388] on div "Custom API Request" at bounding box center [1244, 382] width 171 height 13
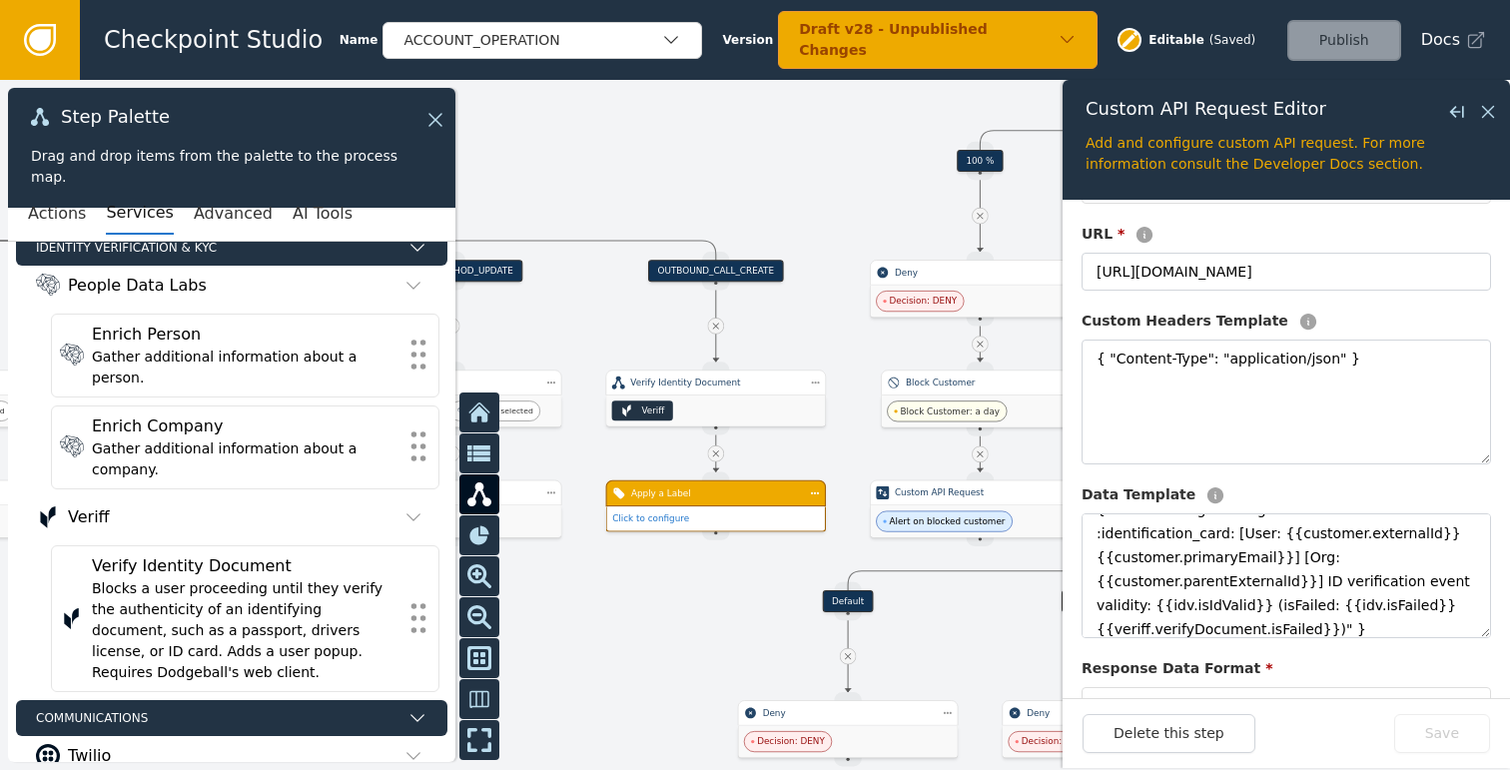
scroll to position [0, 0]
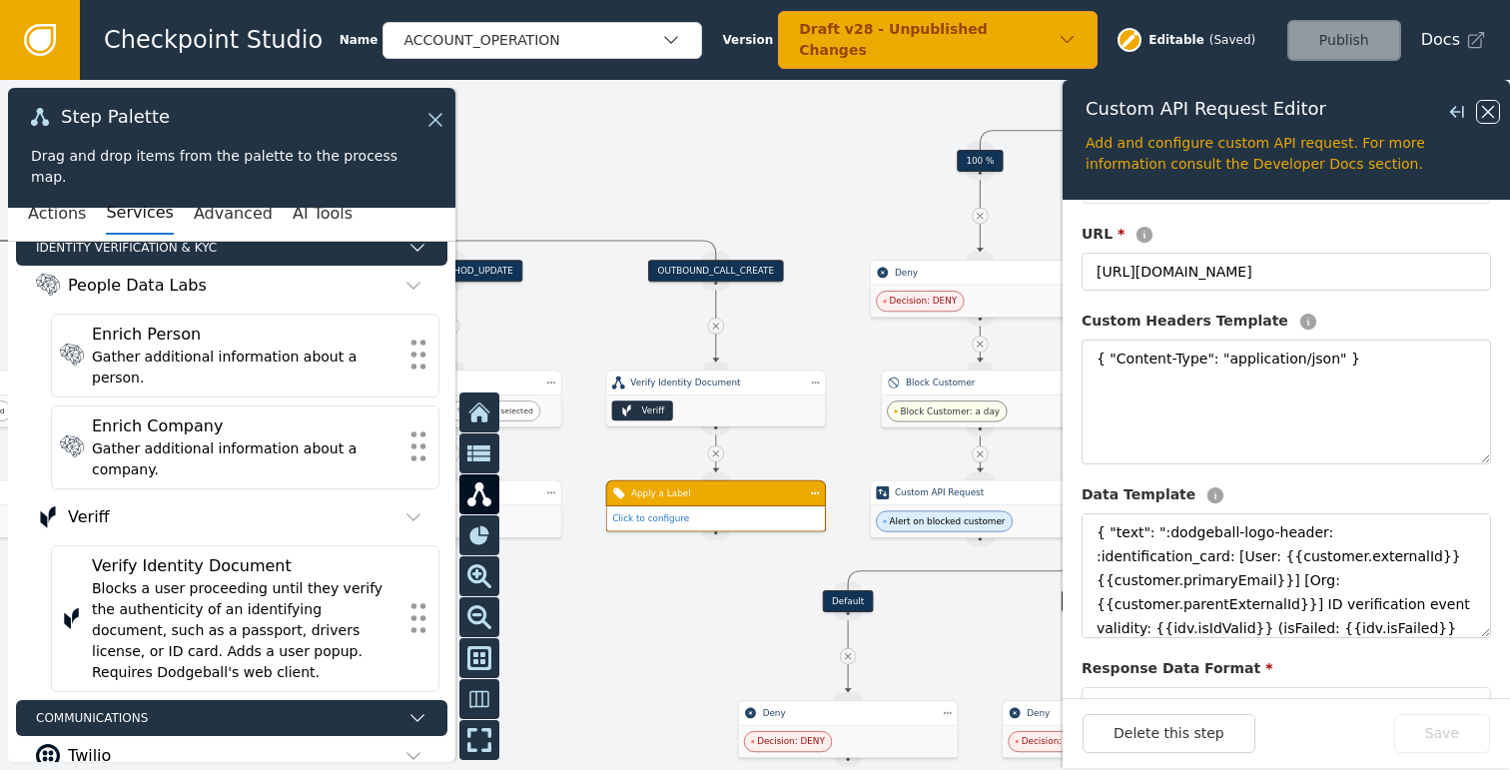
click at [1492, 106] on icon at bounding box center [1488, 112] width 22 height 22
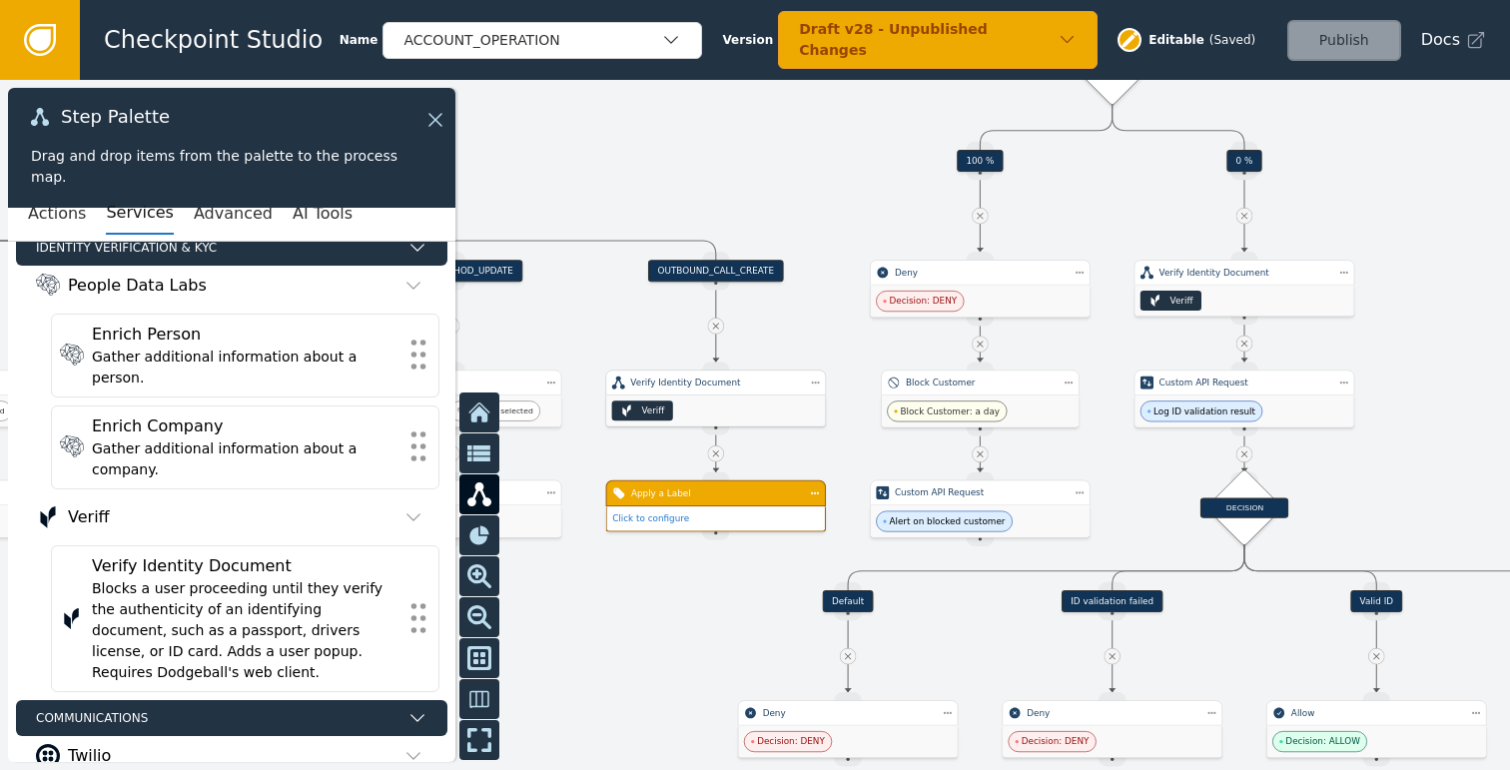
click at [741, 396] on div "Veriff" at bounding box center [715, 410] width 219 height 31
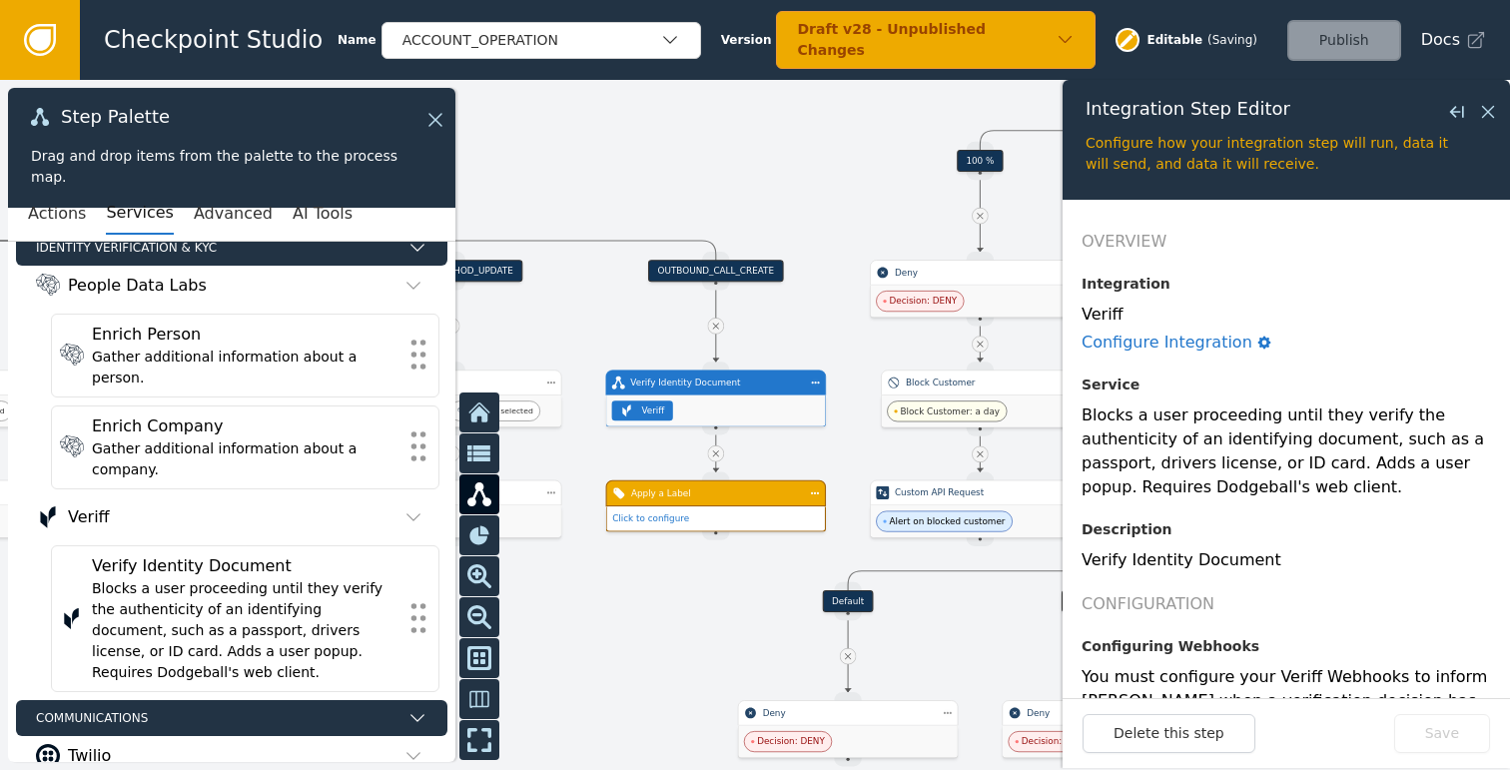
scroll to position [294, 0]
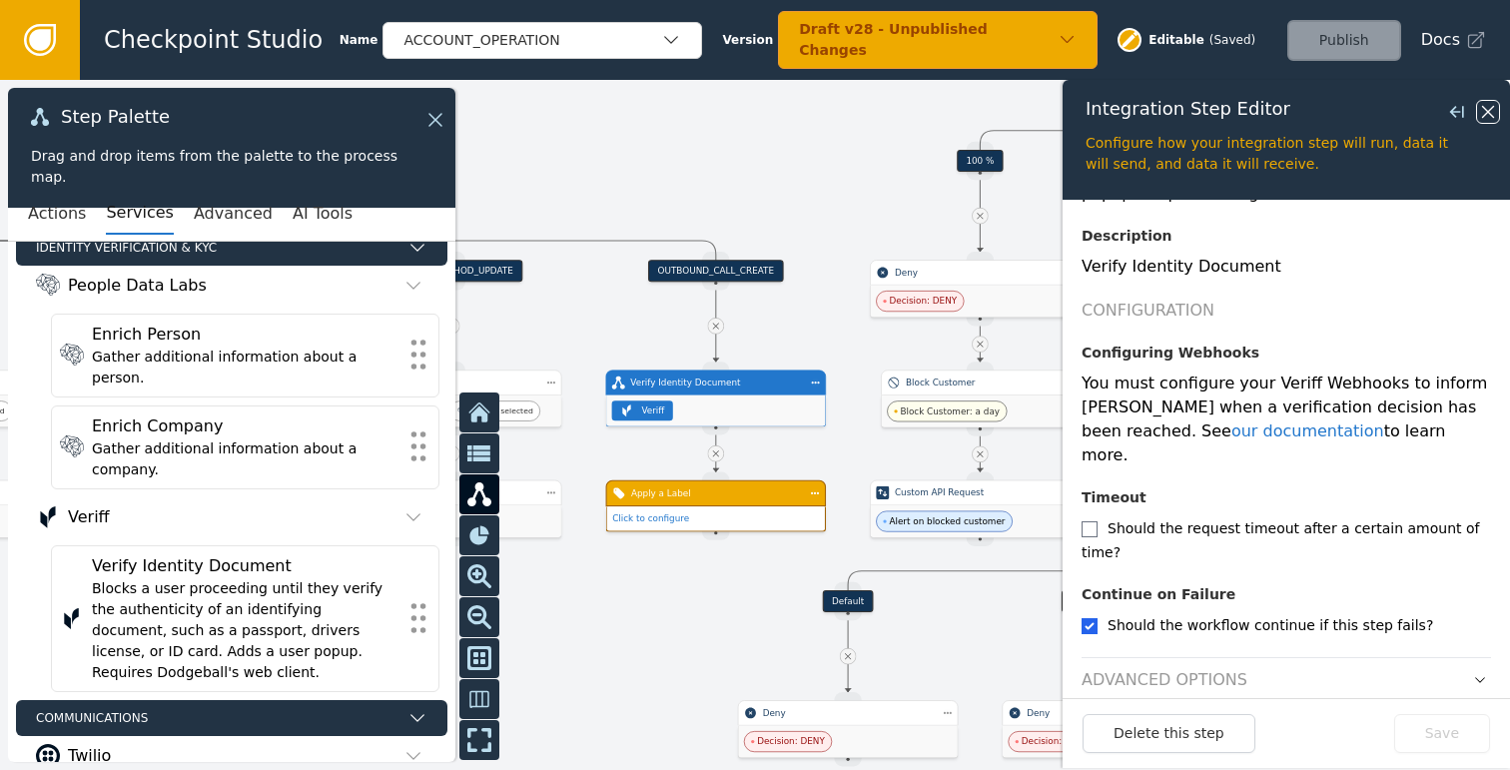
click at [1494, 115] on icon at bounding box center [1488, 112] width 22 height 22
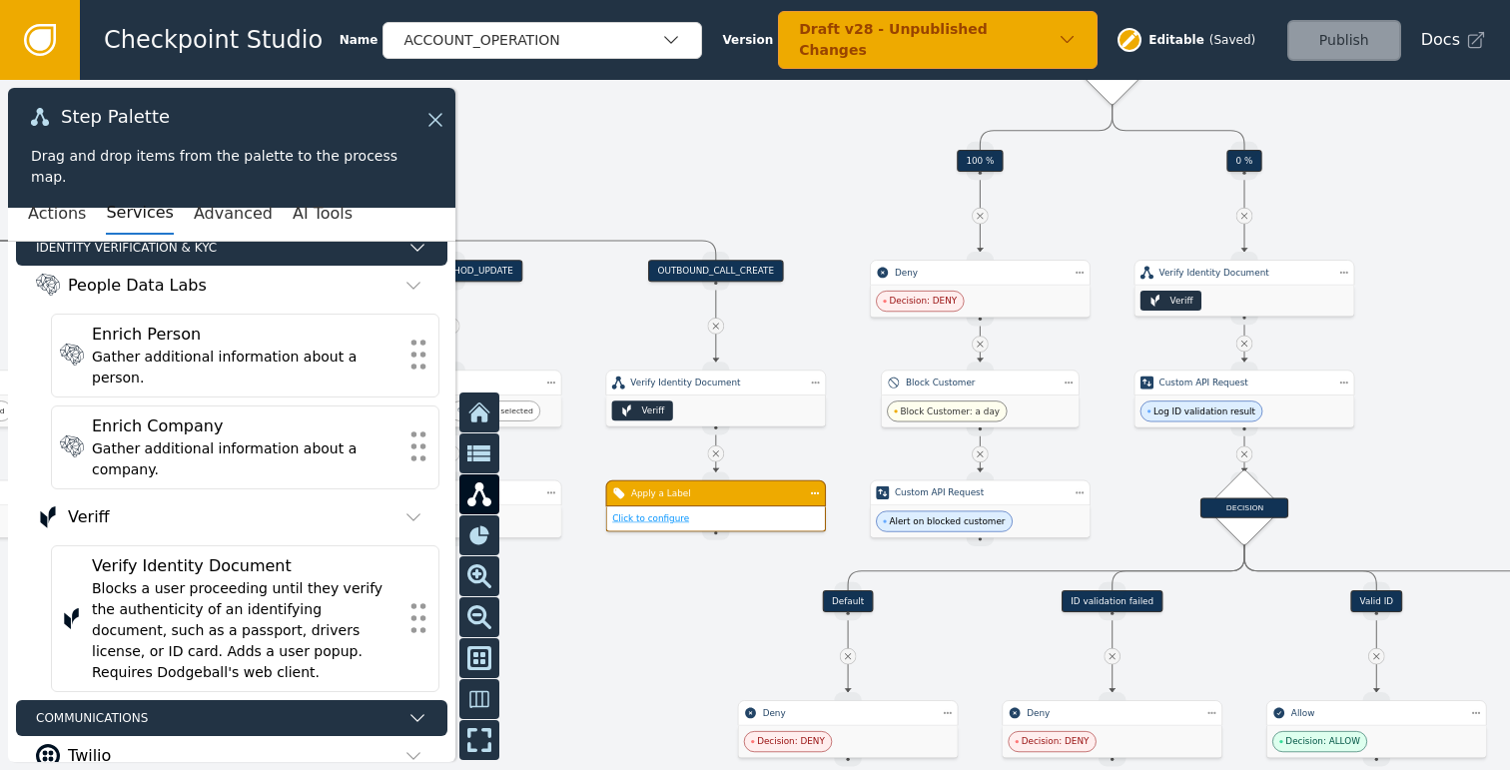
click at [653, 523] on link "Click to configure" at bounding box center [650, 518] width 77 height 10
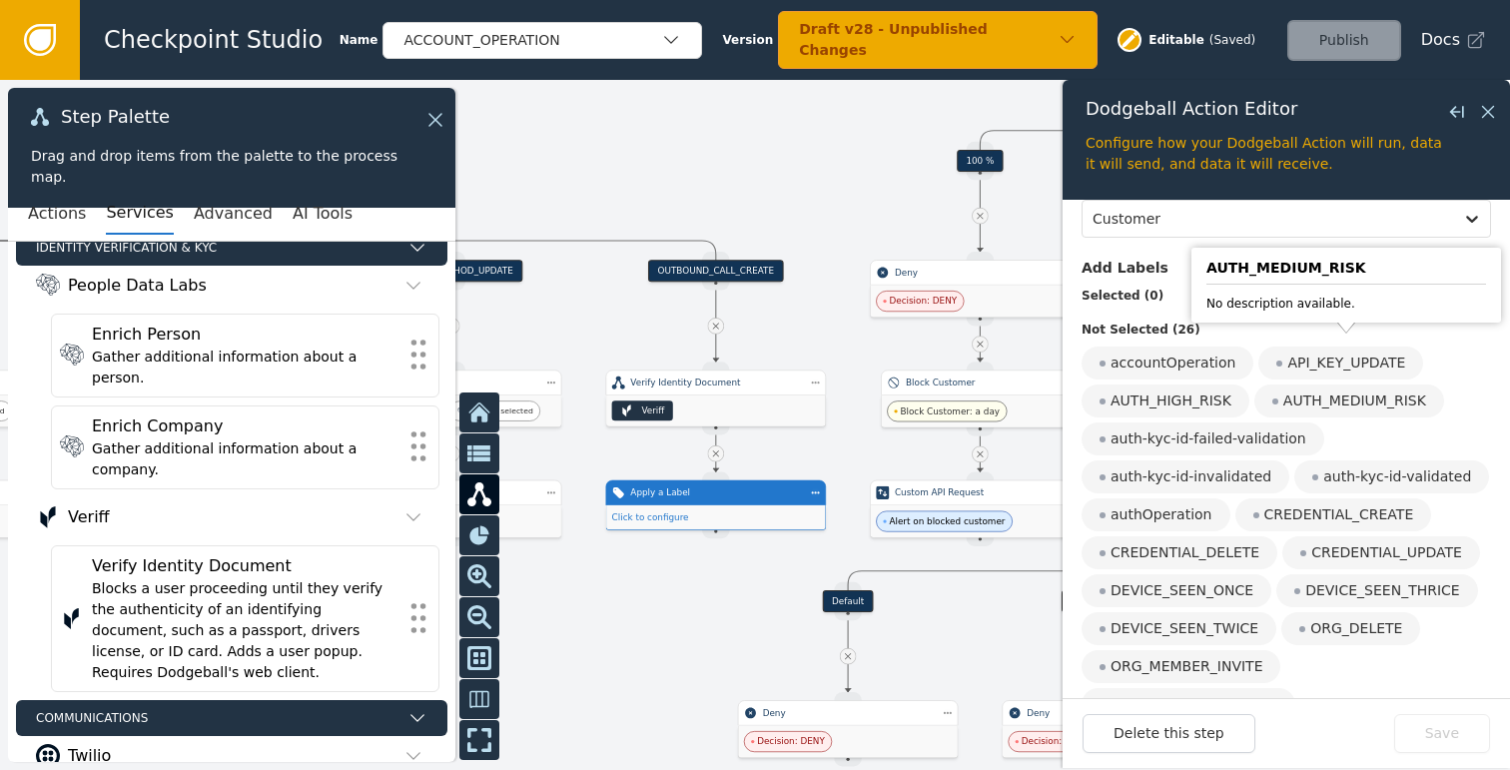
scroll to position [528, 0]
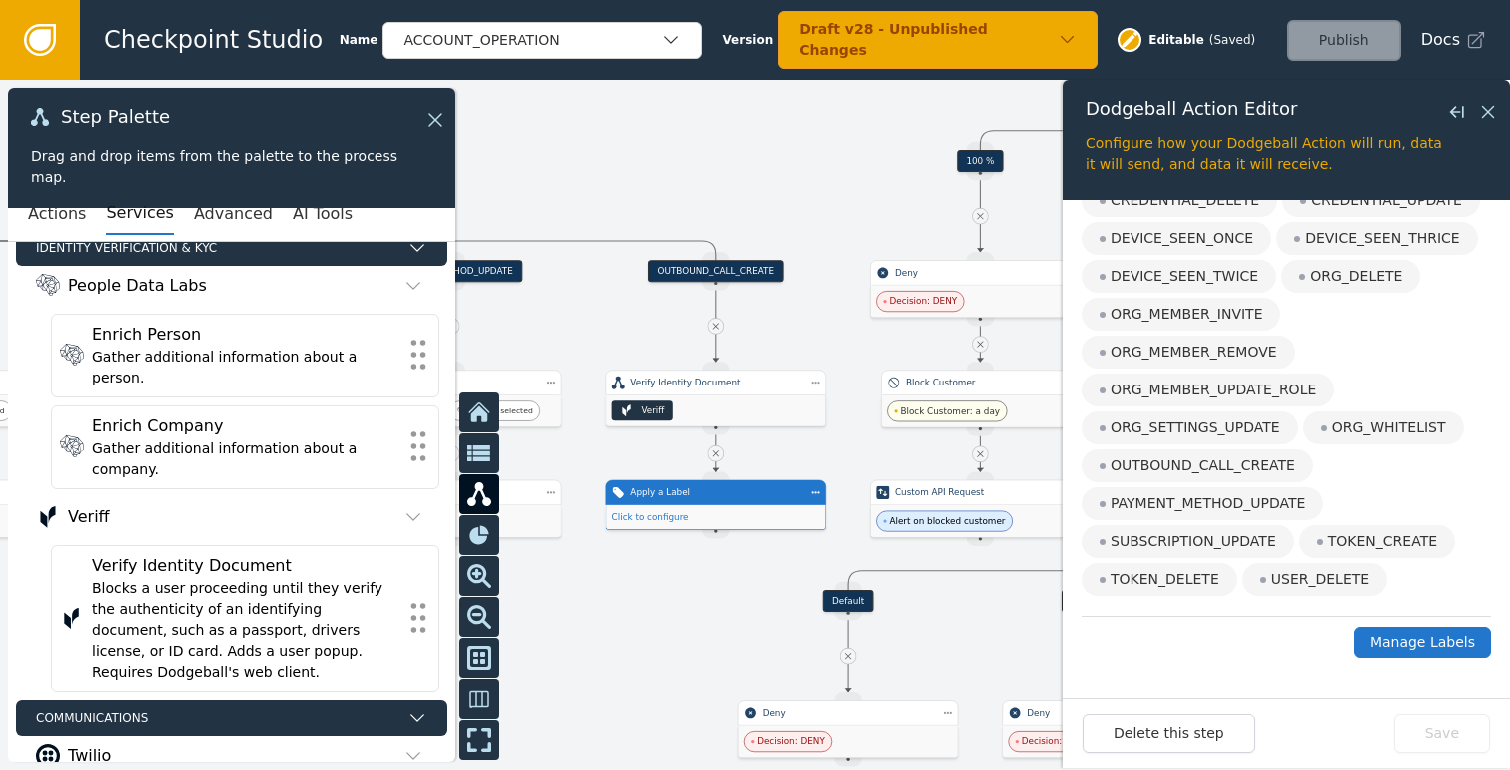
click at [1413, 647] on button "Manage Labels" at bounding box center [1422, 642] width 137 height 31
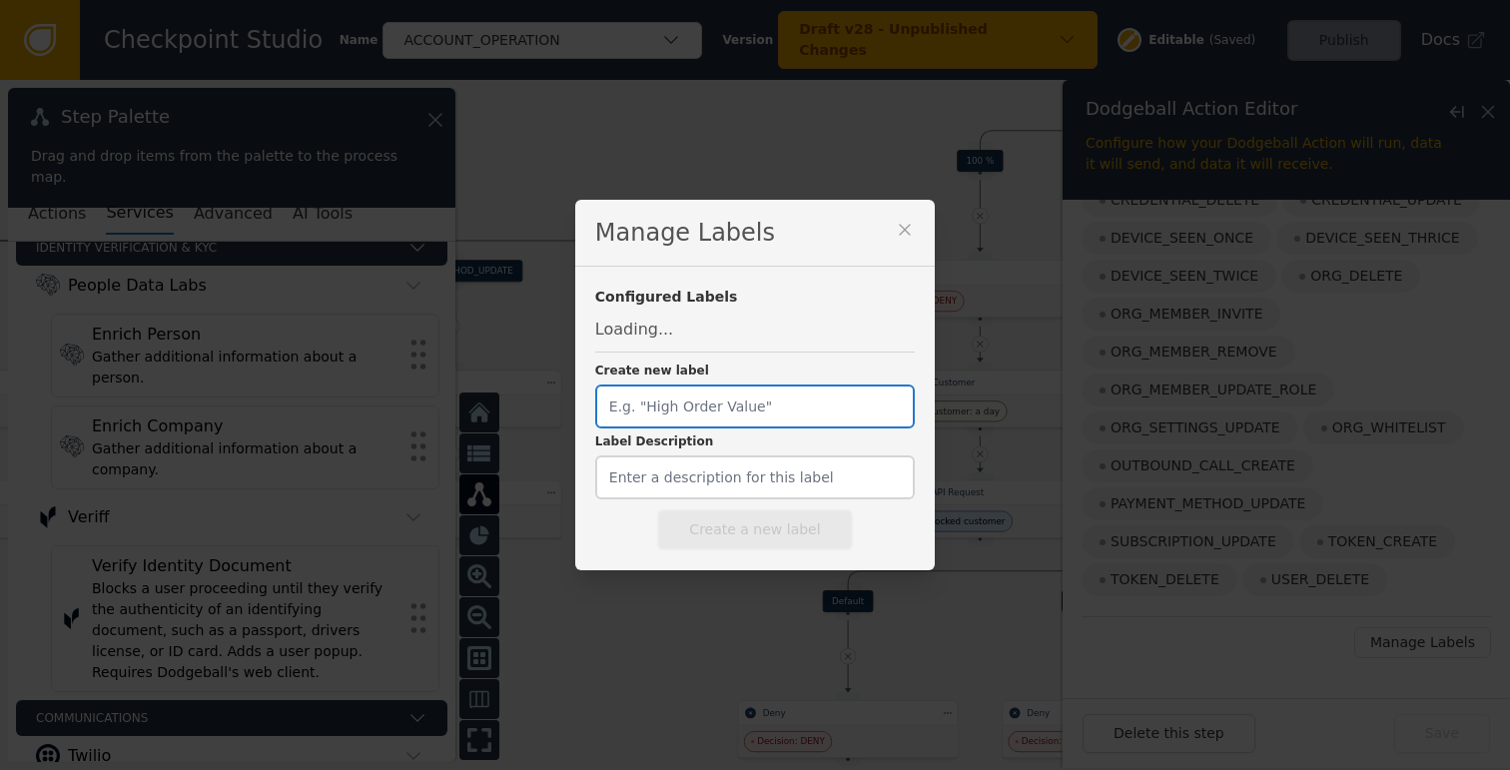
click at [685, 396] on input "Create new label" at bounding box center [754, 406] width 319 height 44
type input "KYC_NEEDED"
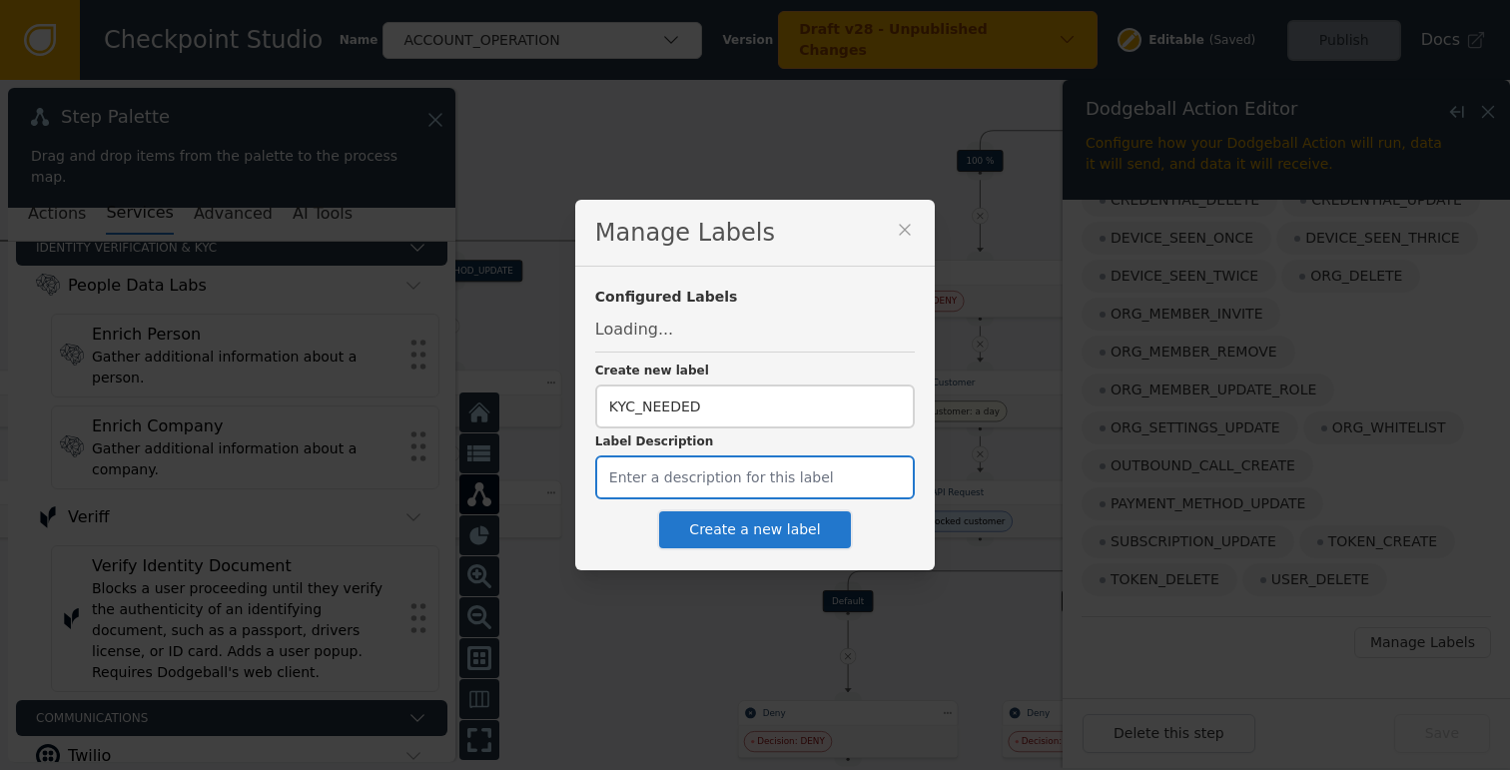
click at [719, 474] on input "Label Description" at bounding box center [754, 477] width 319 height 44
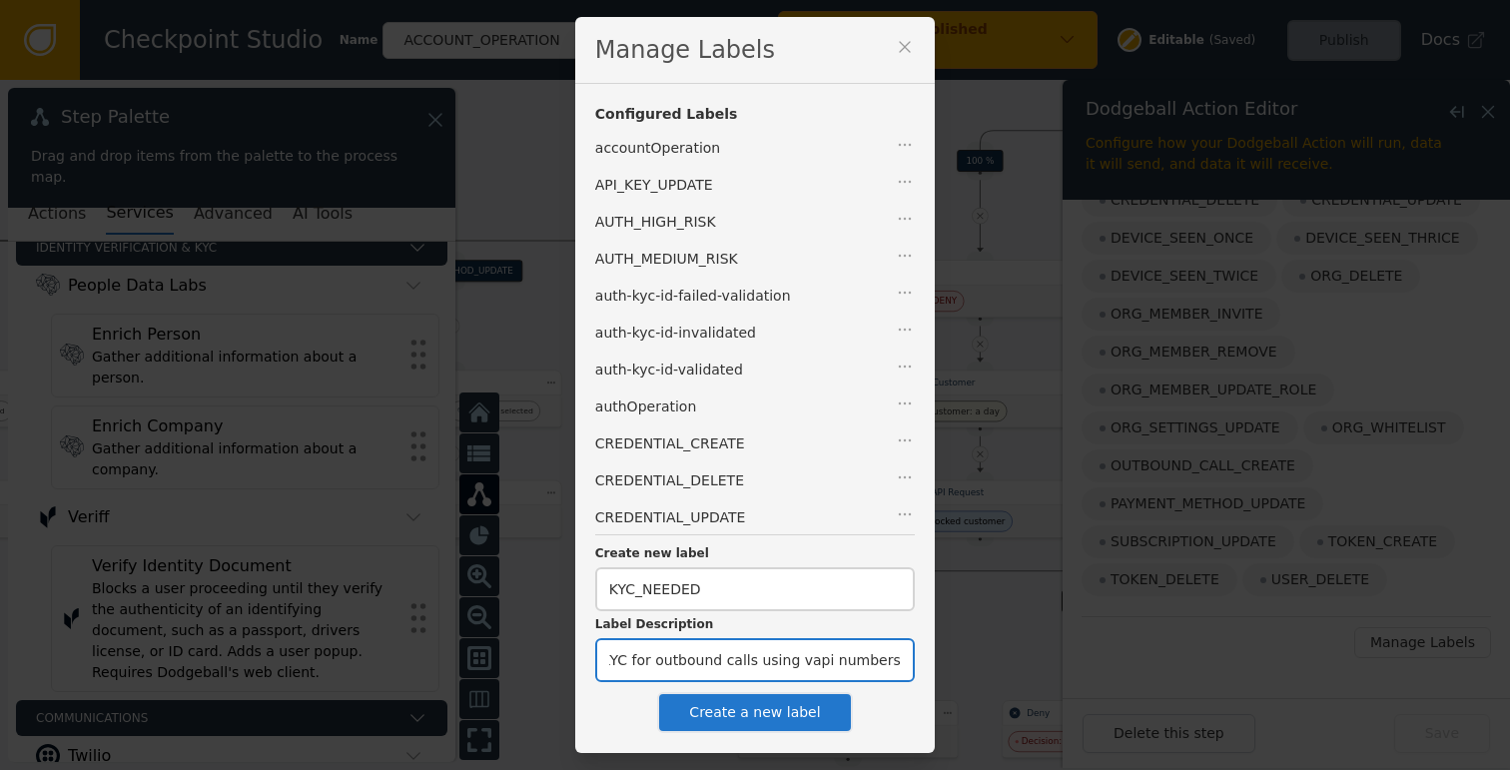
scroll to position [0, 18]
type input "KYC for outbound calls using vapi numbers"
click at [760, 721] on button "Create a new label" at bounding box center [754, 712] width 195 height 41
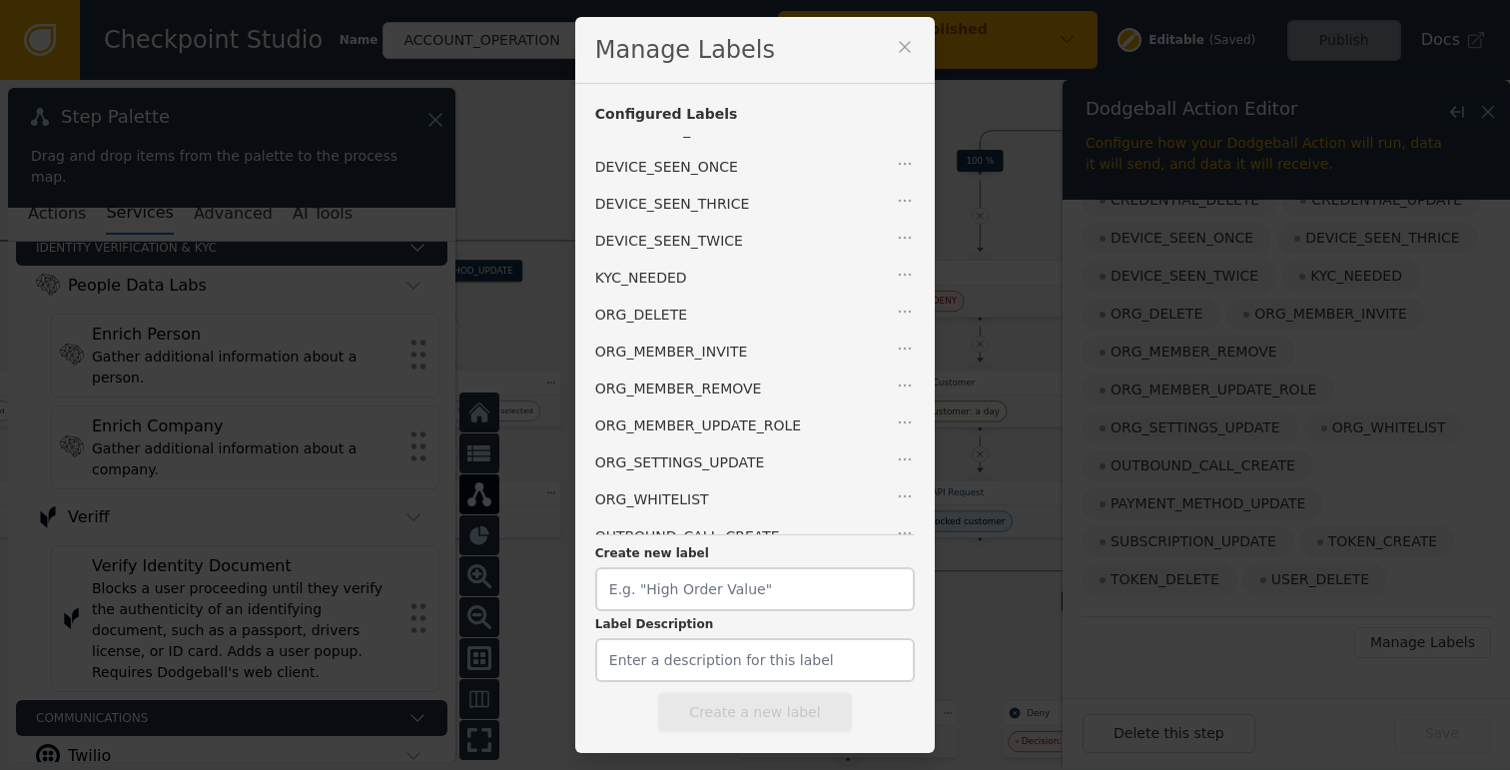
scroll to position [385, 0]
click at [895, 47] on icon at bounding box center [905, 47] width 20 height 20
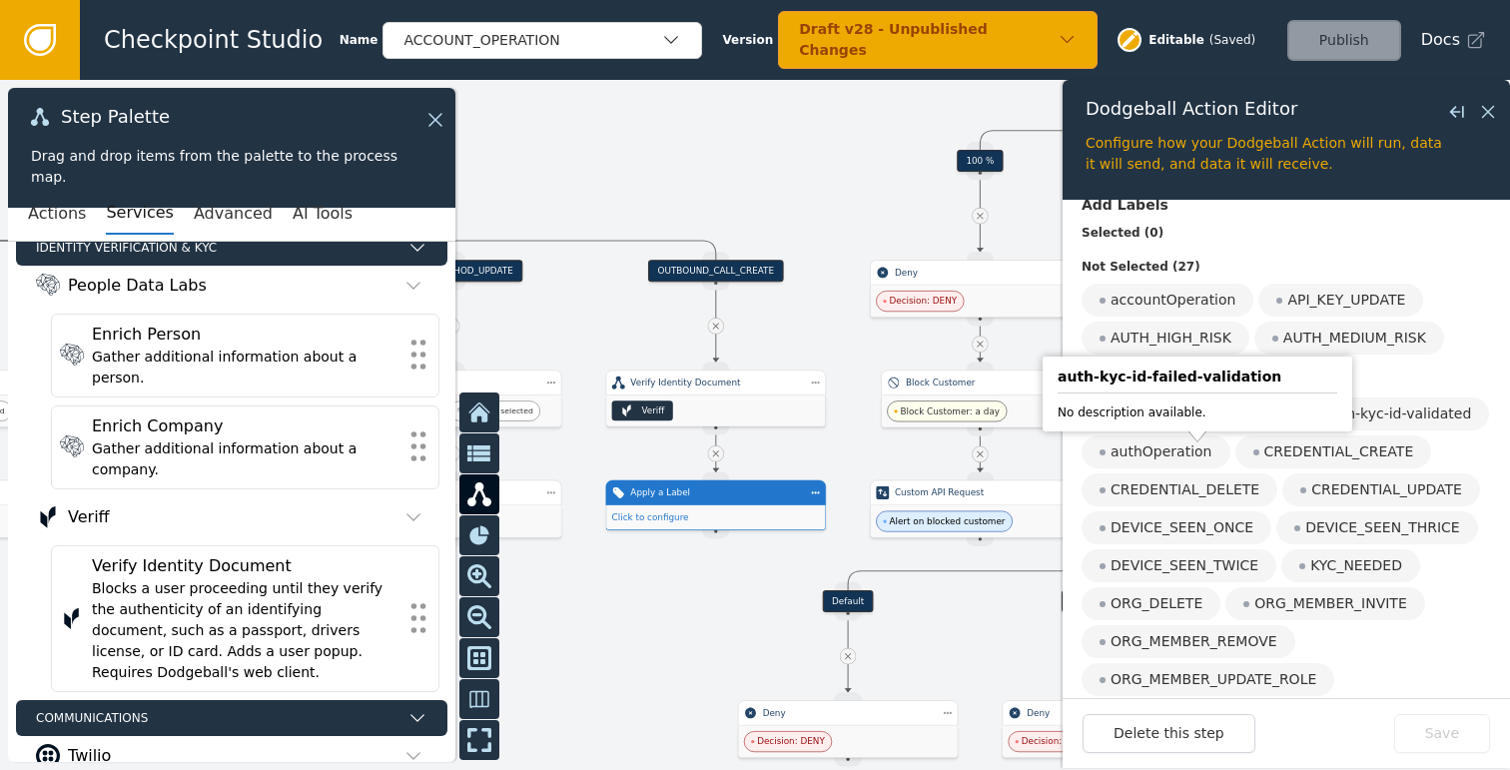
scroll to position [282, 0]
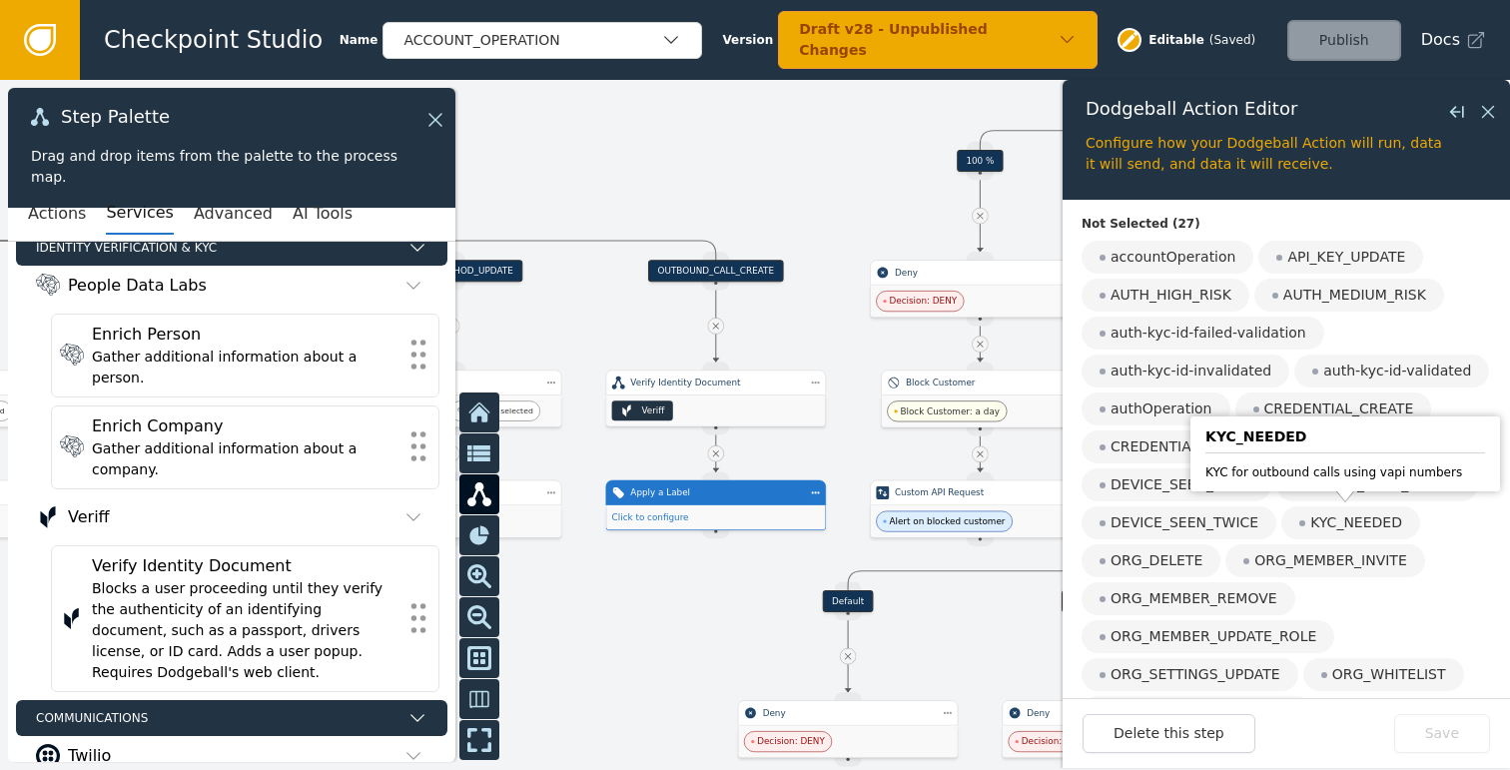
click at [1331, 527] on div "KYC_NEEDED" at bounding box center [1350, 522] width 139 height 33
click at [0, 0] on input "KYC_NEEDED" at bounding box center [0, 0] width 0 height 0
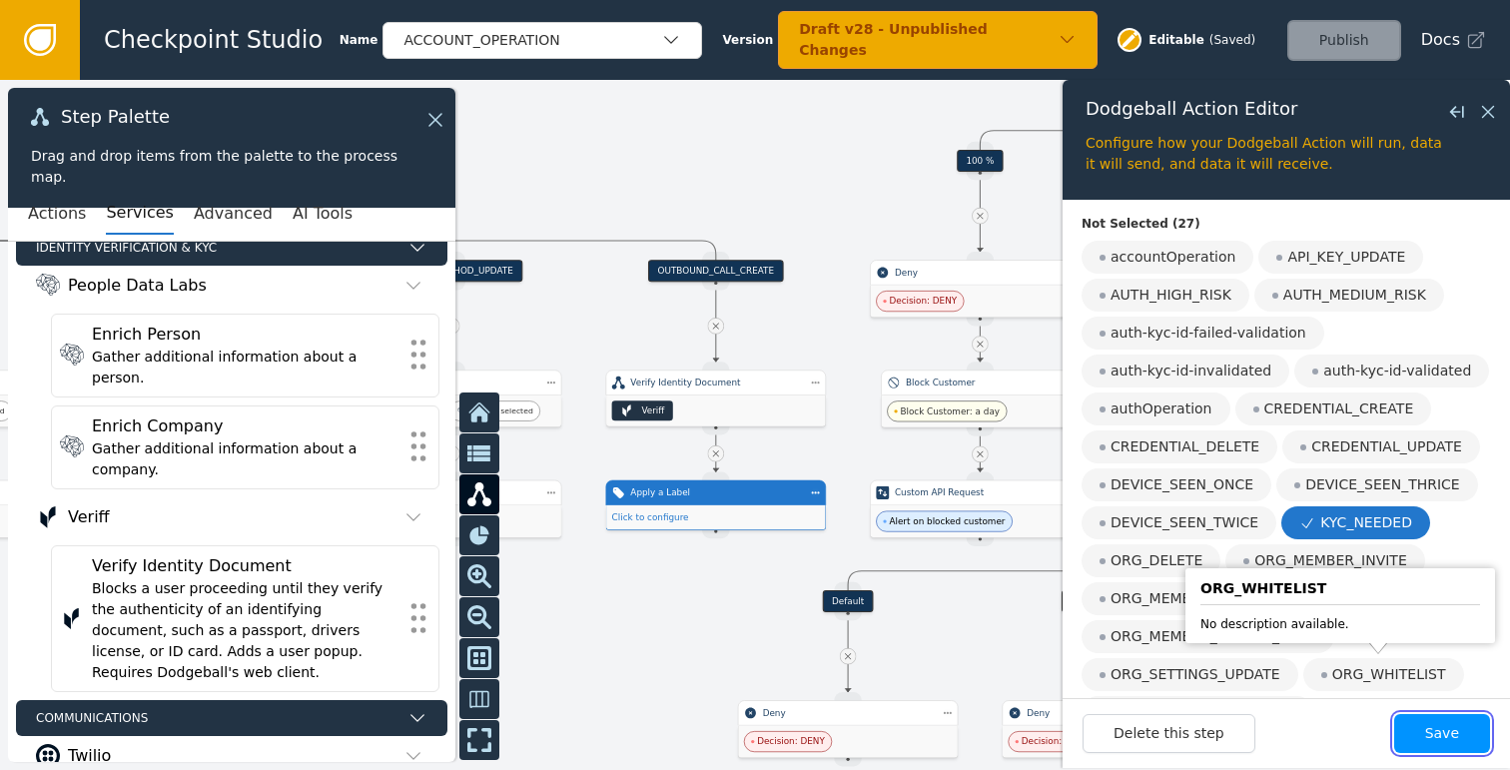
click at [1428, 724] on button "Save" at bounding box center [1442, 733] width 96 height 39
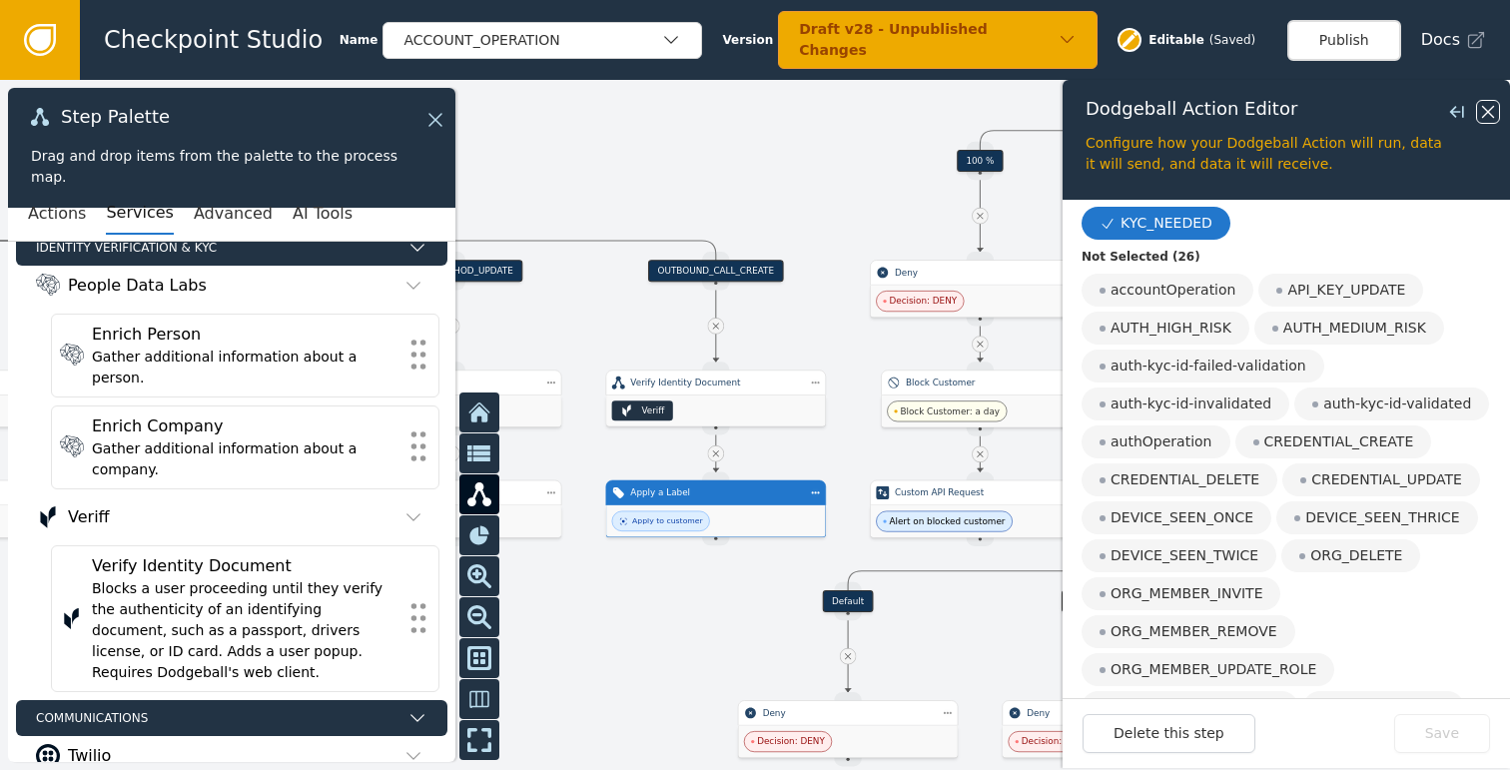
click at [1487, 110] on icon at bounding box center [1488, 112] width 12 height 12
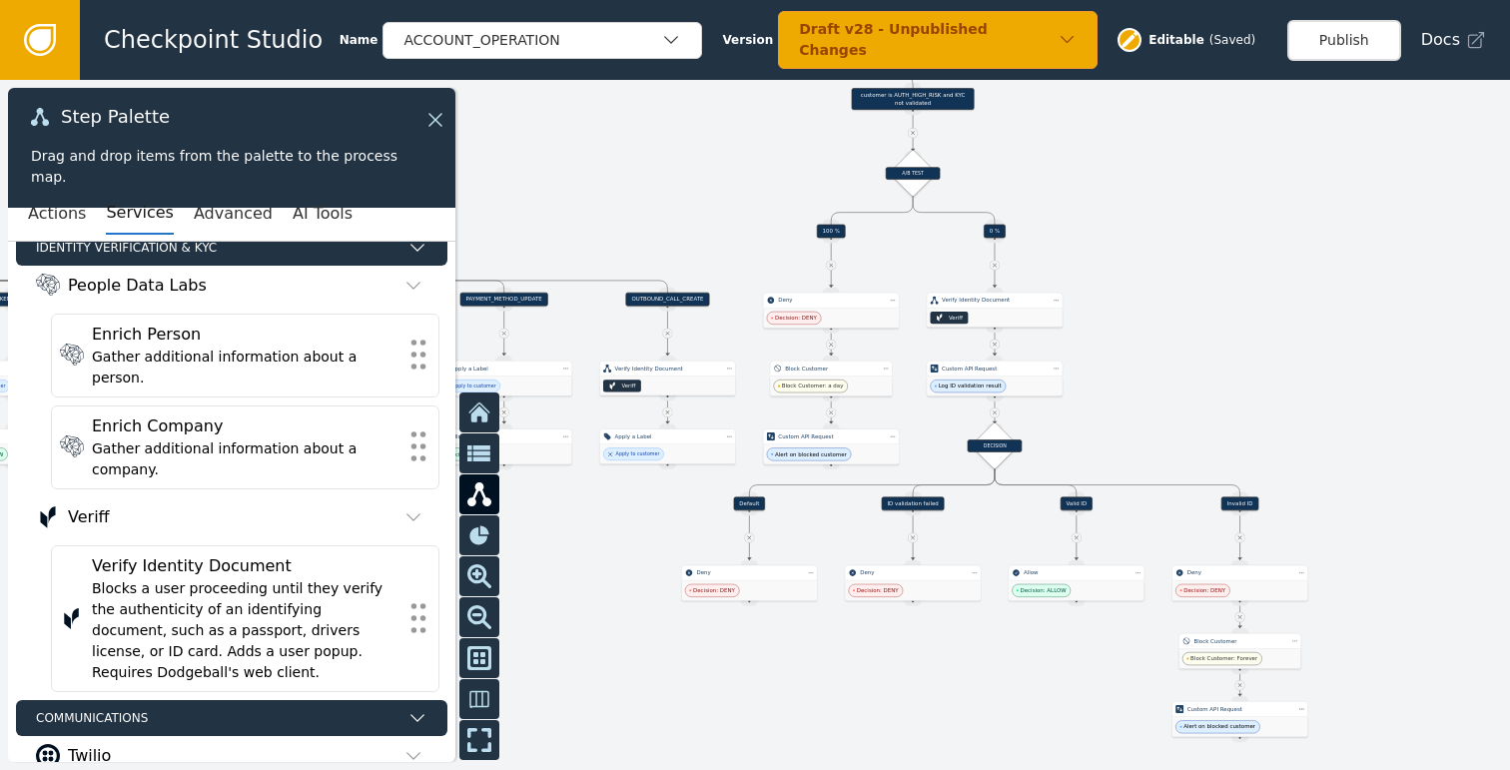
drag, startPoint x: 1395, startPoint y: 454, endPoint x: 1088, endPoint y: 411, distance: 309.5
click at [1088, 411] on div at bounding box center [755, 425] width 1510 height 690
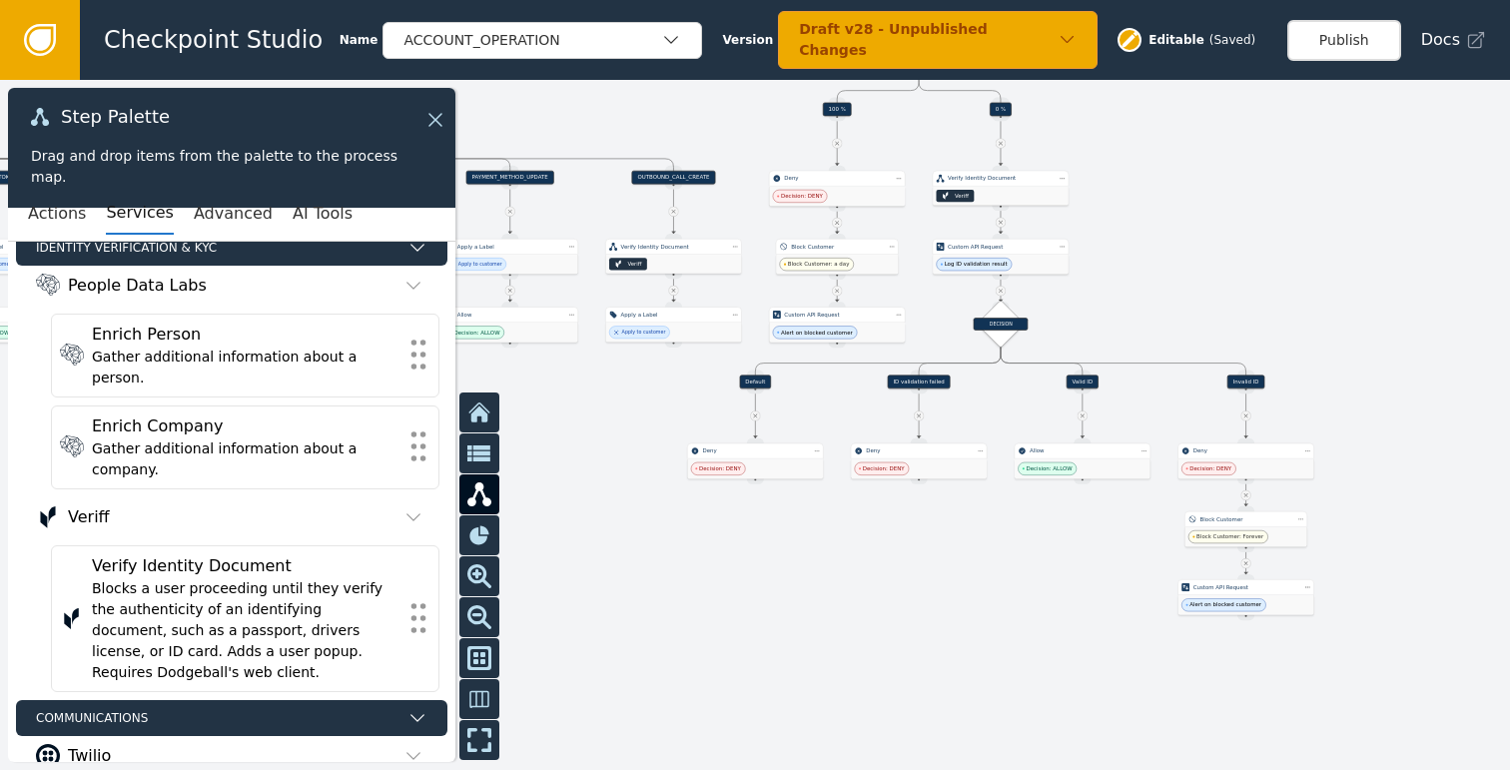
drag, startPoint x: 1198, startPoint y: 313, endPoint x: 1206, endPoint y: 221, distance: 93.2
click at [1206, 221] on div at bounding box center [755, 425] width 1510 height 690
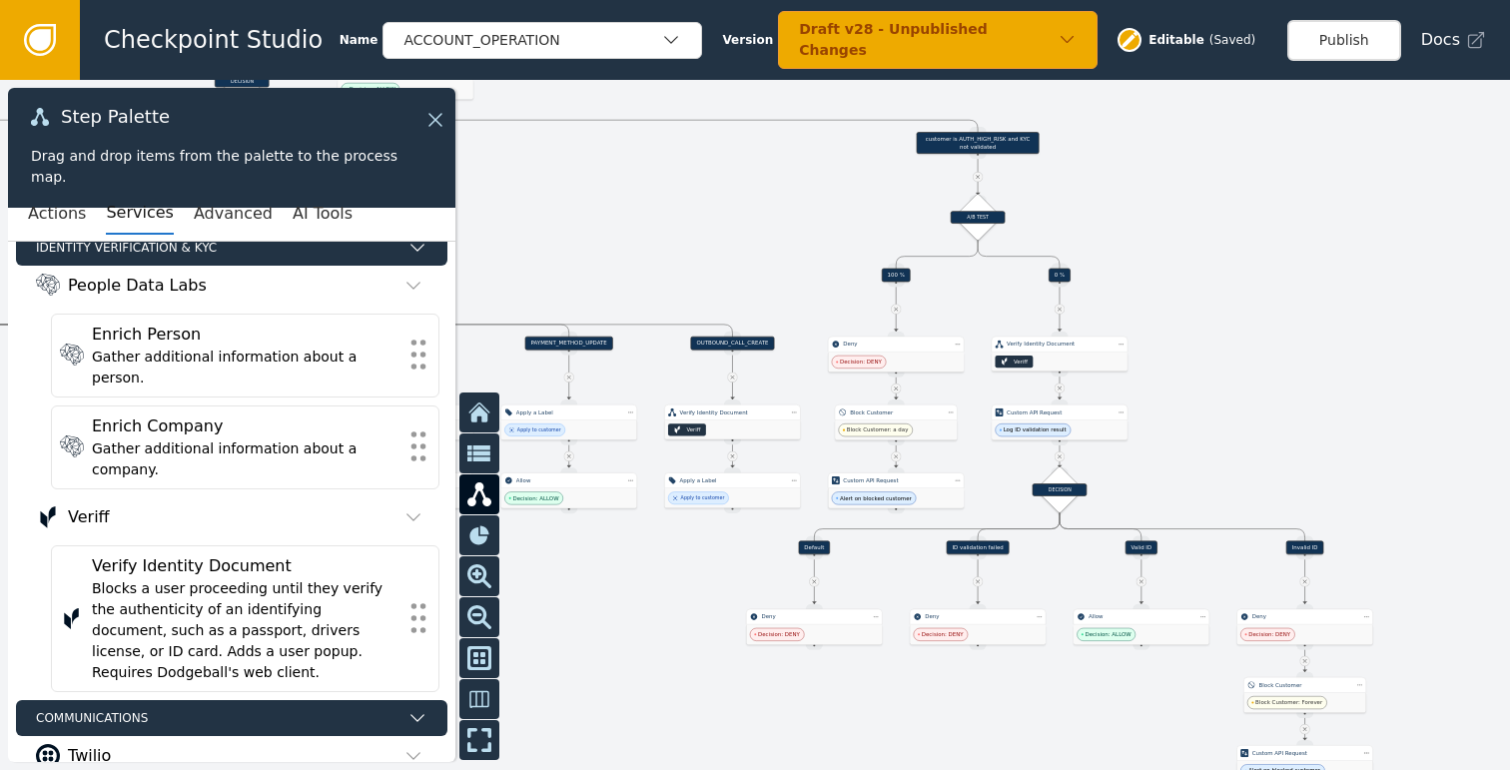
drag, startPoint x: 1235, startPoint y: 399, endPoint x: 1272, endPoint y: 444, distance: 58.2
click at [1259, 428] on div at bounding box center [755, 425] width 1510 height 690
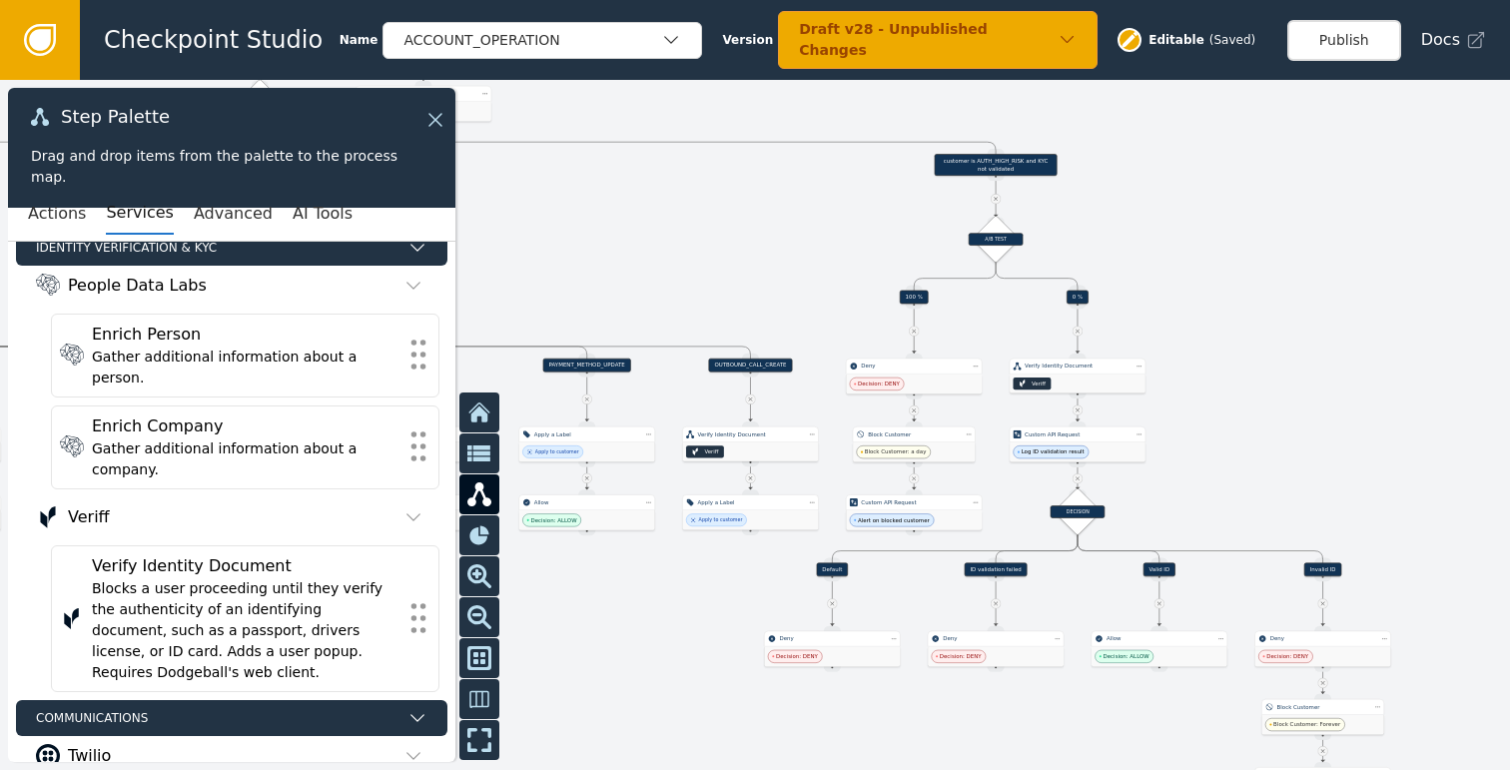
drag, startPoint x: 1265, startPoint y: 438, endPoint x: 1445, endPoint y: 413, distance: 181.4
click at [1421, 414] on div at bounding box center [755, 425] width 1510 height 690
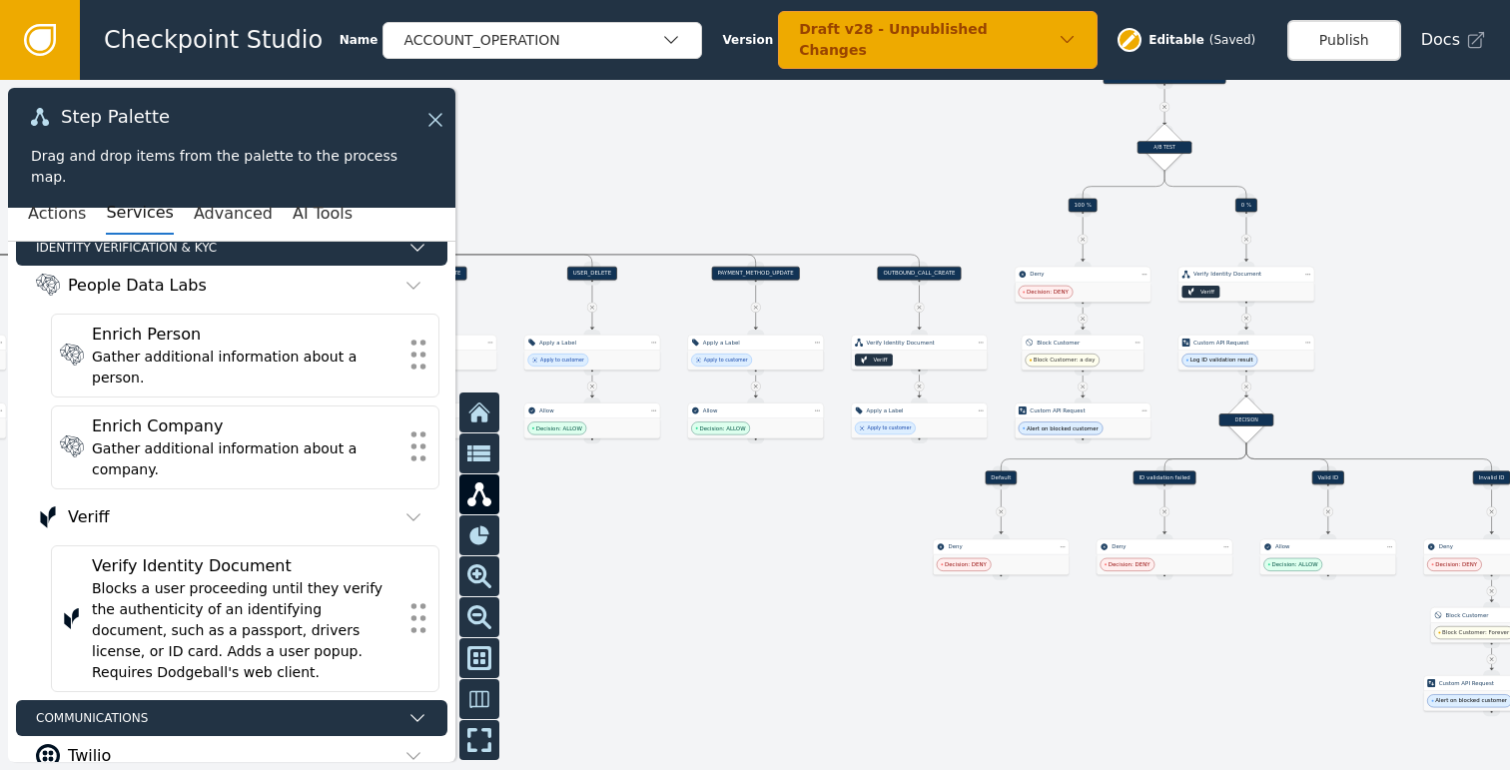
drag, startPoint x: 692, startPoint y: 579, endPoint x: 1107, endPoint y: 505, distance: 421.8
click at [1099, 506] on div at bounding box center [755, 425] width 1510 height 690
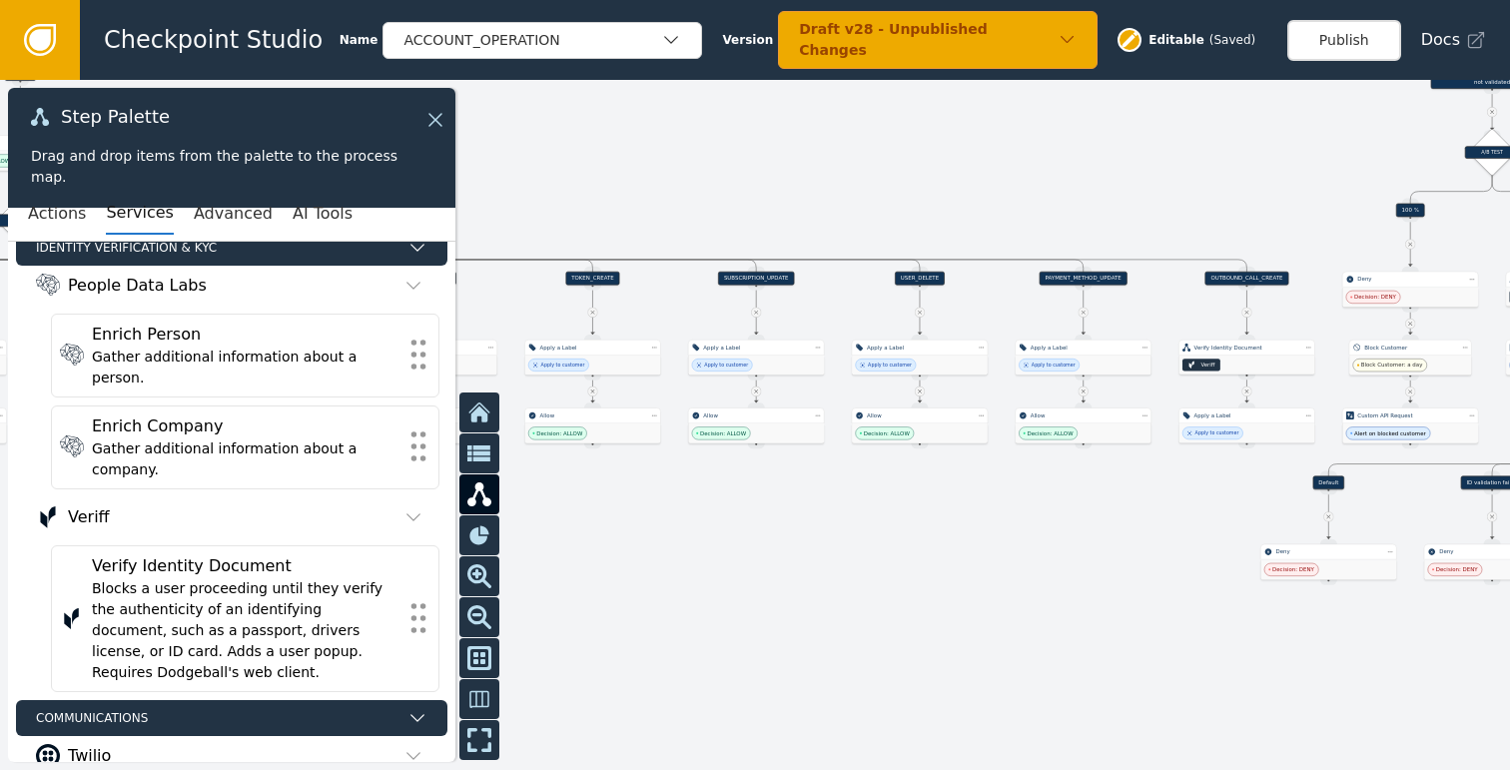
drag, startPoint x: 978, startPoint y: 528, endPoint x: 684, endPoint y: 547, distance: 295.1
click at [738, 548] on div at bounding box center [755, 425] width 1510 height 690
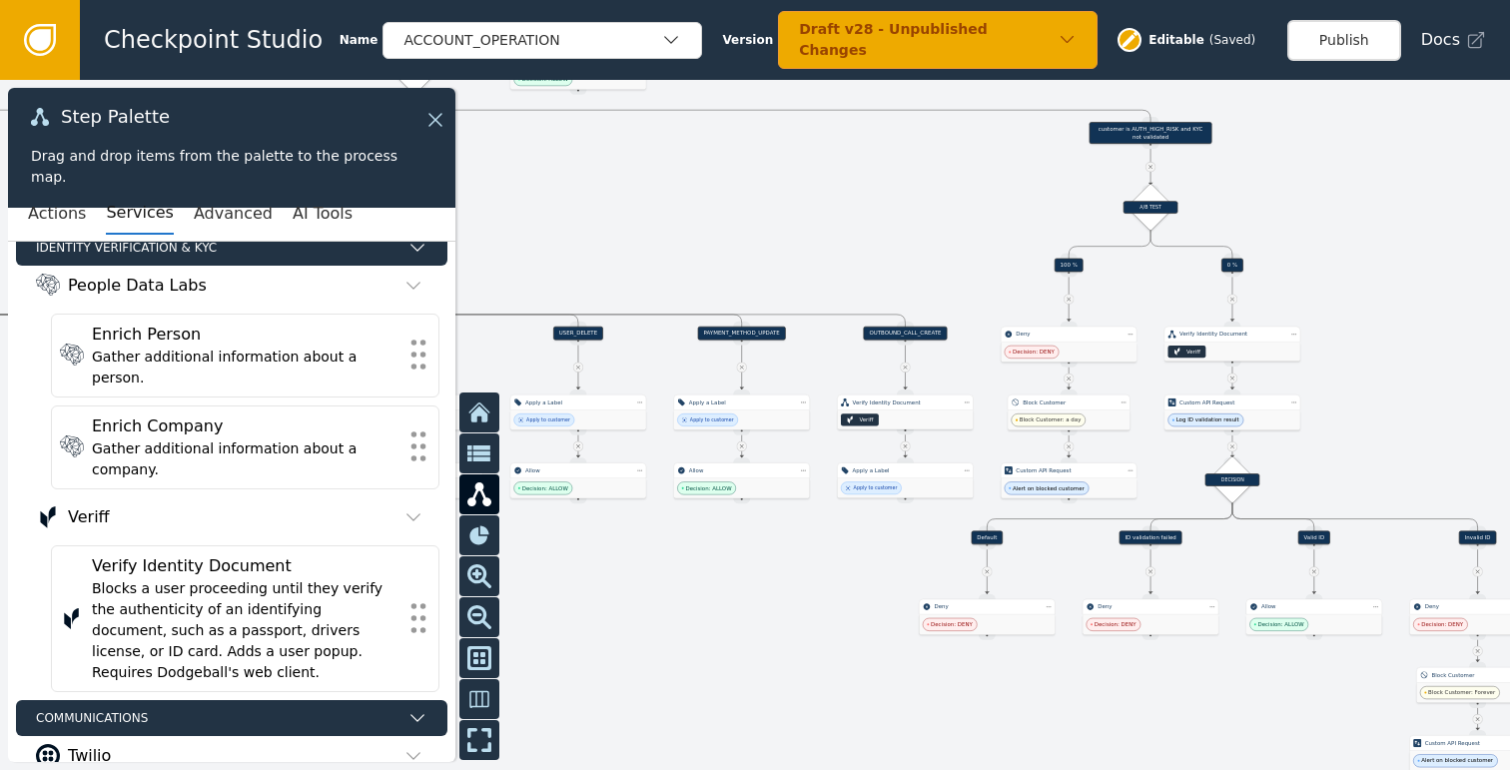
drag, startPoint x: 833, startPoint y: 532, endPoint x: 672, endPoint y: 564, distance: 163.9
click at [714, 559] on div at bounding box center [755, 425] width 1510 height 690
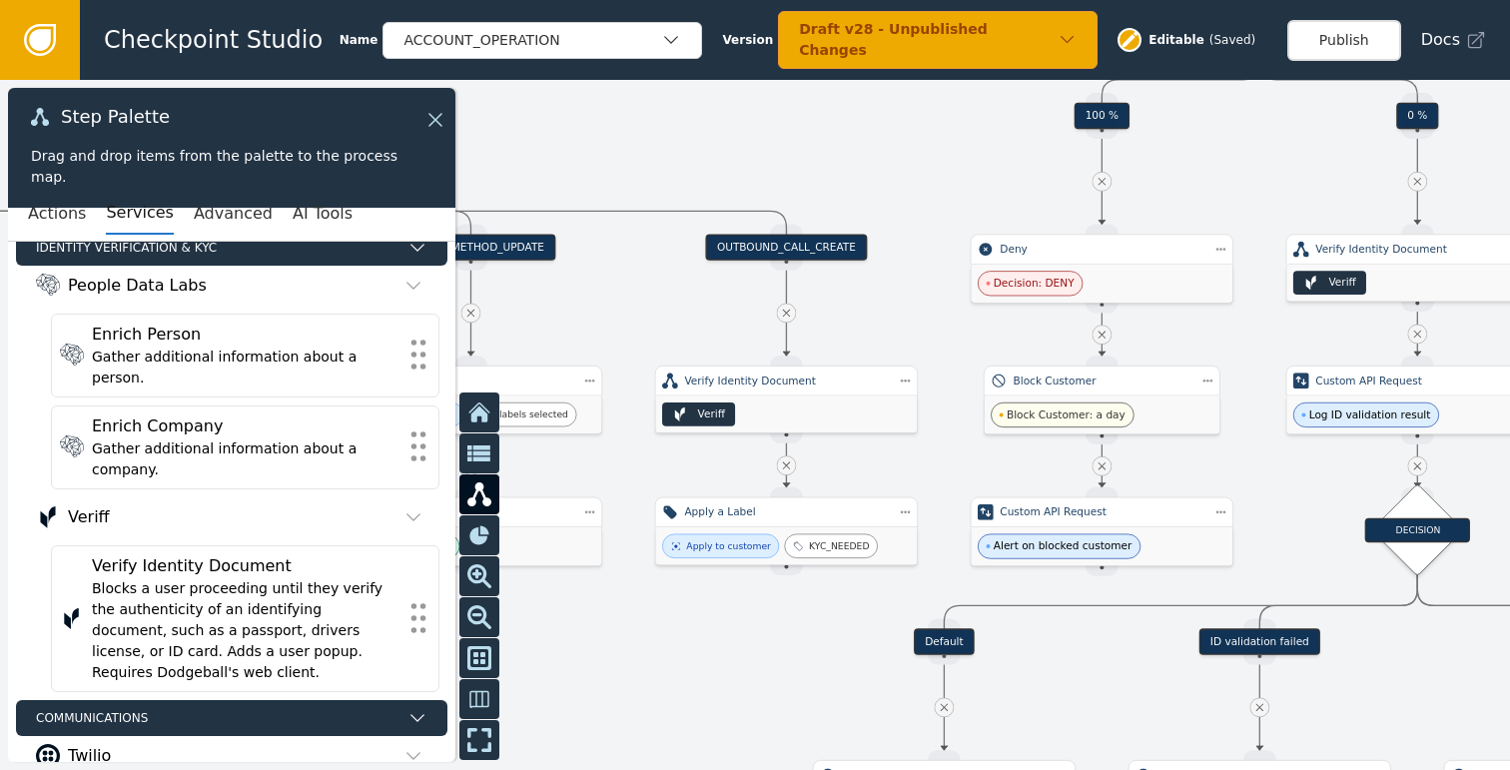
drag, startPoint x: 955, startPoint y: 448, endPoint x: 825, endPoint y: 472, distance: 133.0
click at [825, 472] on div at bounding box center [755, 425] width 1510 height 690
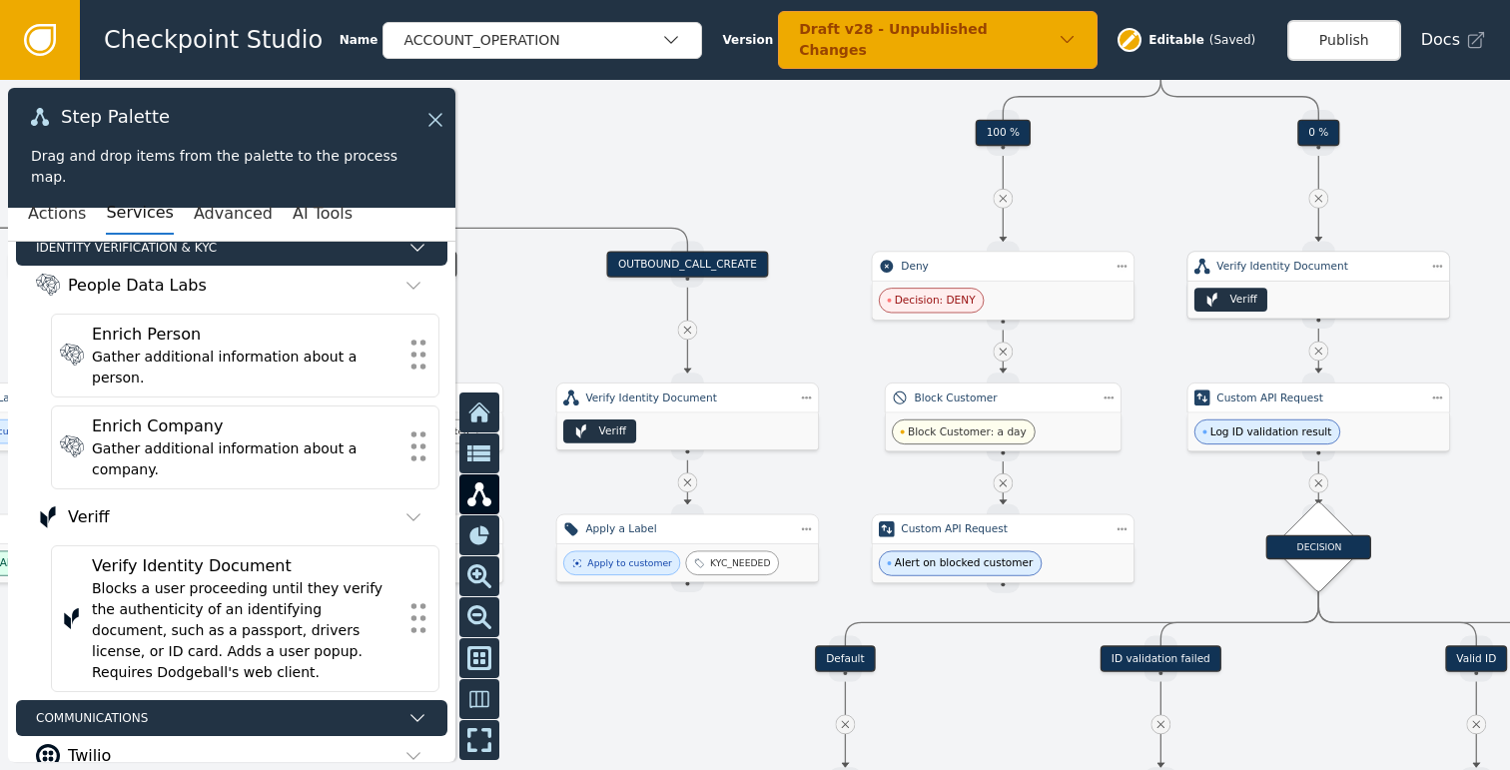
click at [1307, 293] on div "Veriff" at bounding box center [1318, 300] width 262 height 37
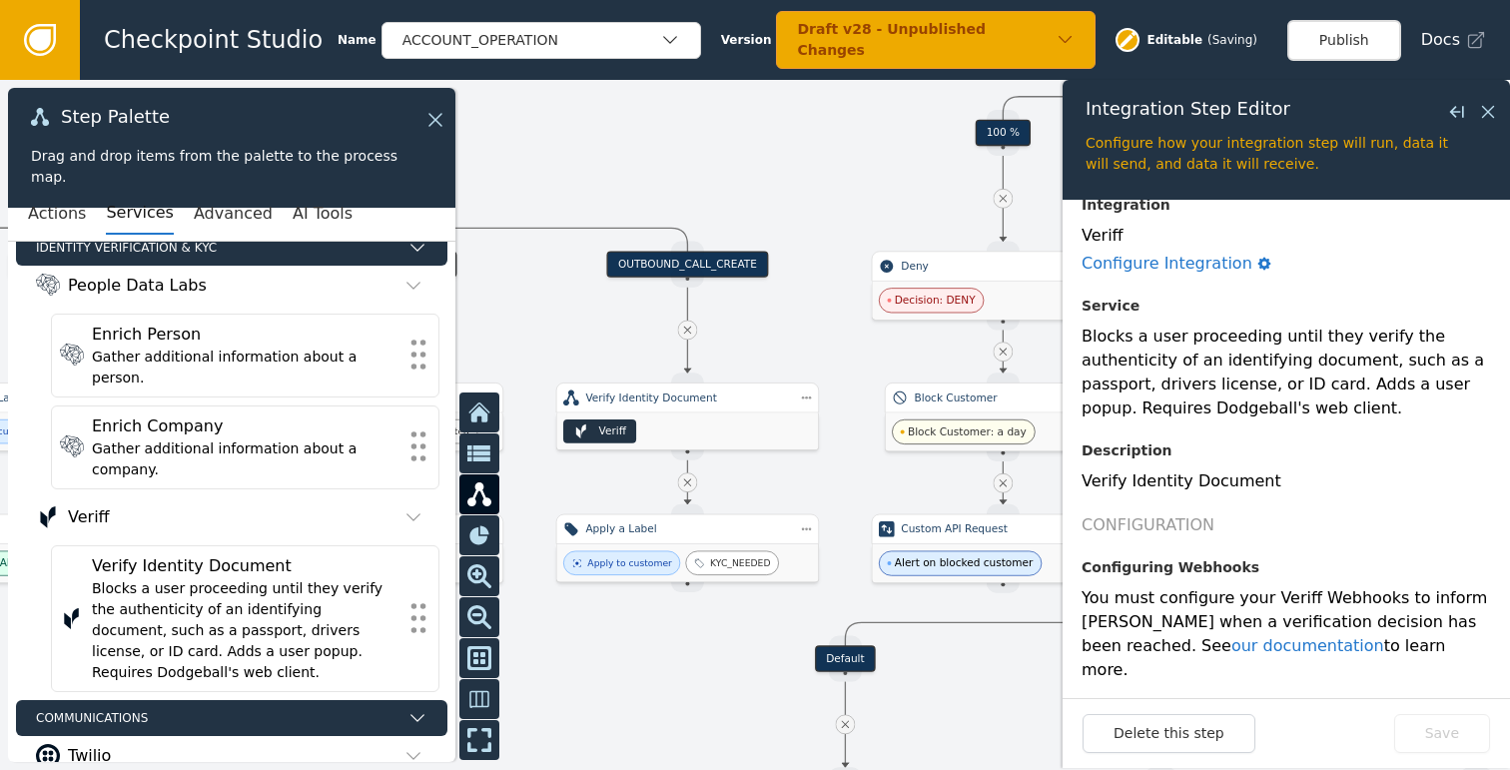
scroll to position [294, 0]
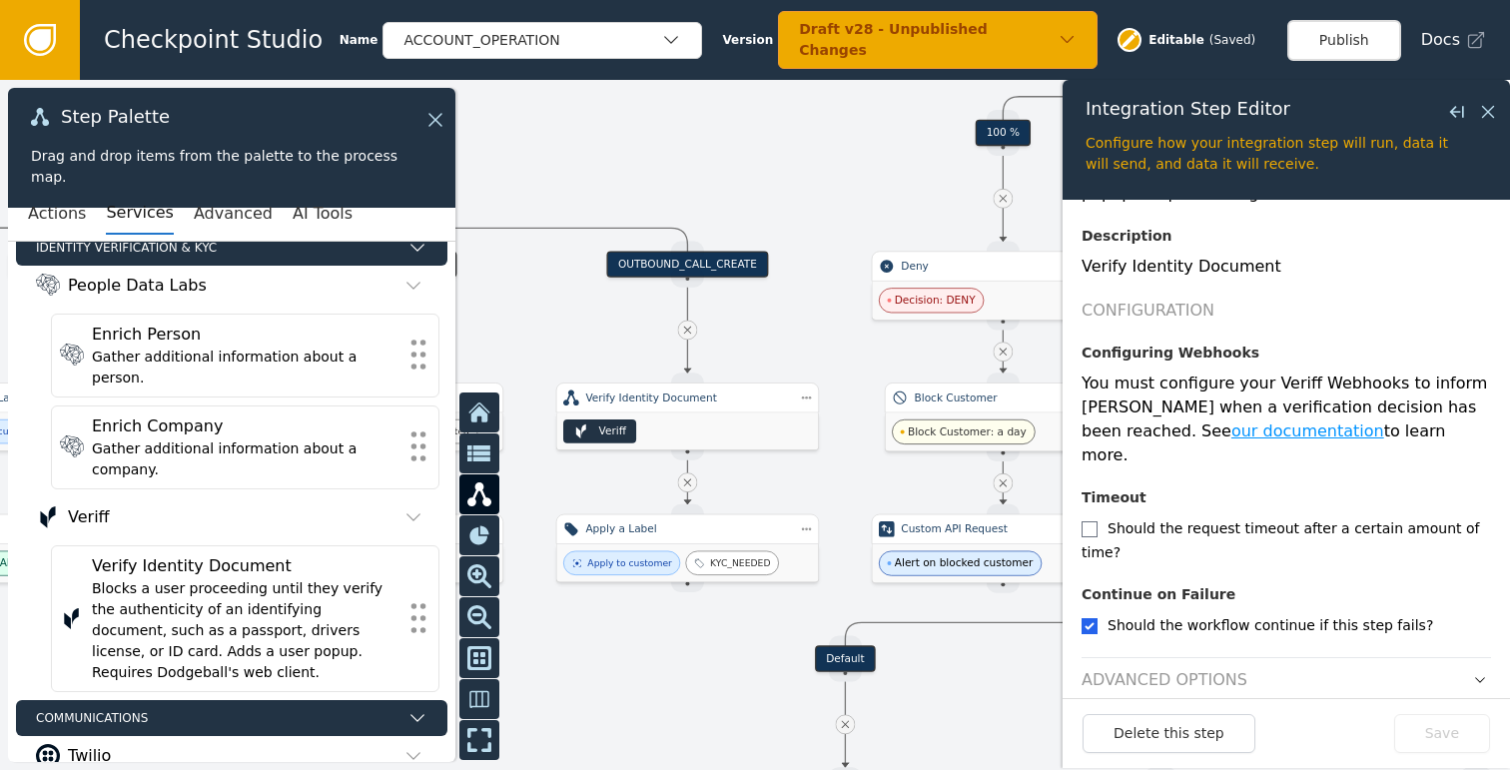
click at [1254, 433] on link "our documentation" at bounding box center [1307, 430] width 153 height 19
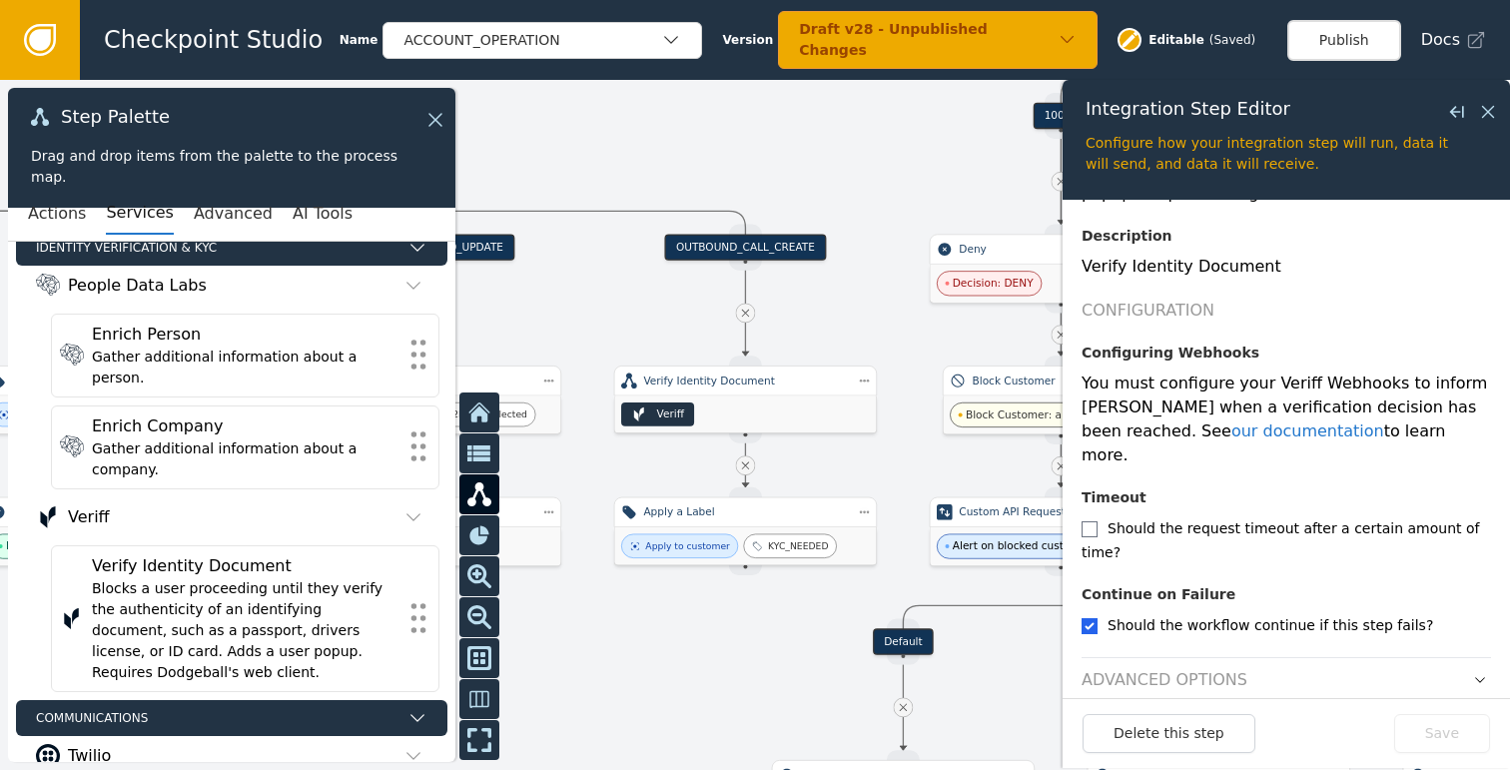
drag, startPoint x: 794, startPoint y: 329, endPoint x: 948, endPoint y: 294, distance: 158.9
click at [948, 294] on div at bounding box center [755, 425] width 1510 height 690
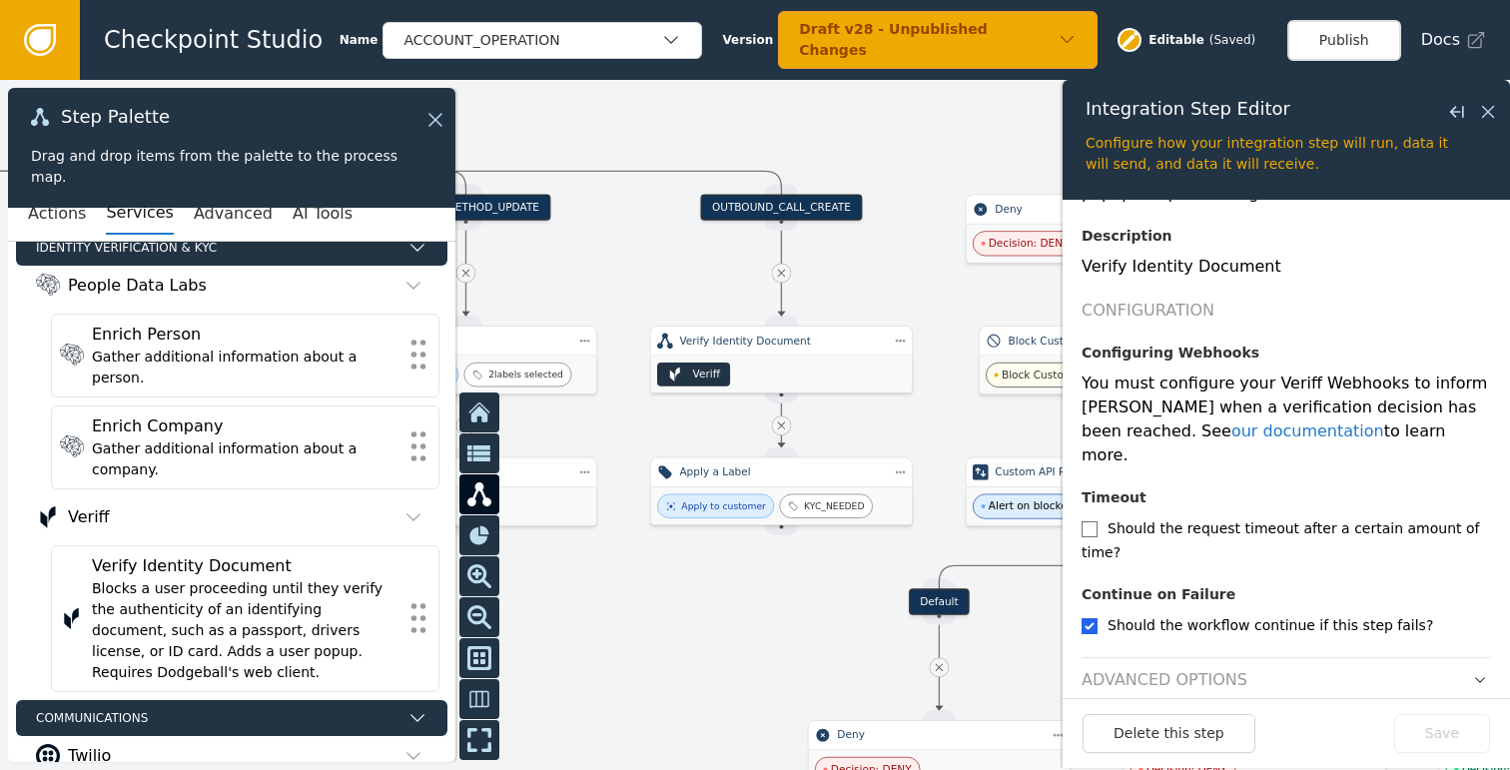
drag, startPoint x: 837, startPoint y: 627, endPoint x: 700, endPoint y: 624, distance: 136.8
click at [700, 624] on div at bounding box center [755, 425] width 1510 height 690
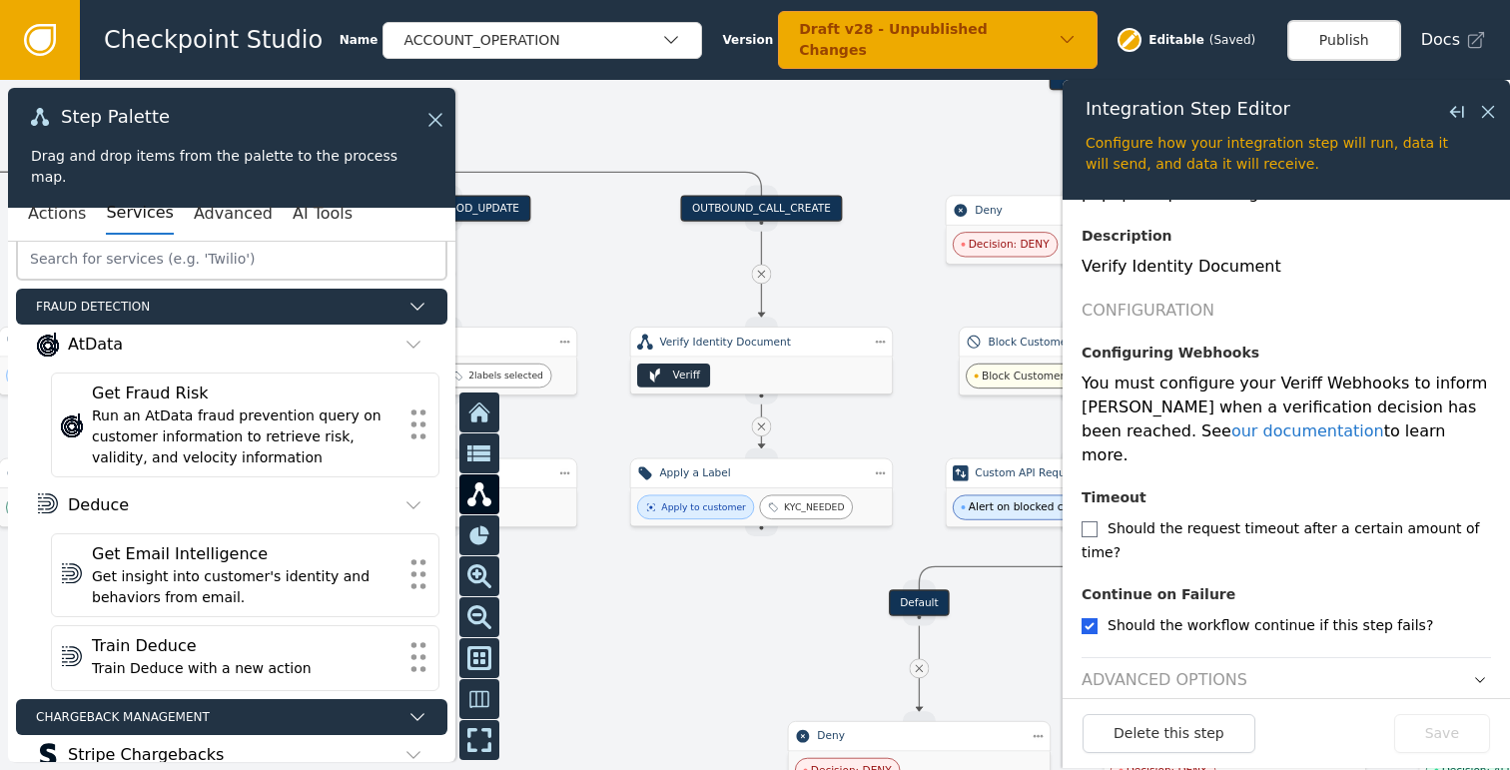
scroll to position [0, 0]
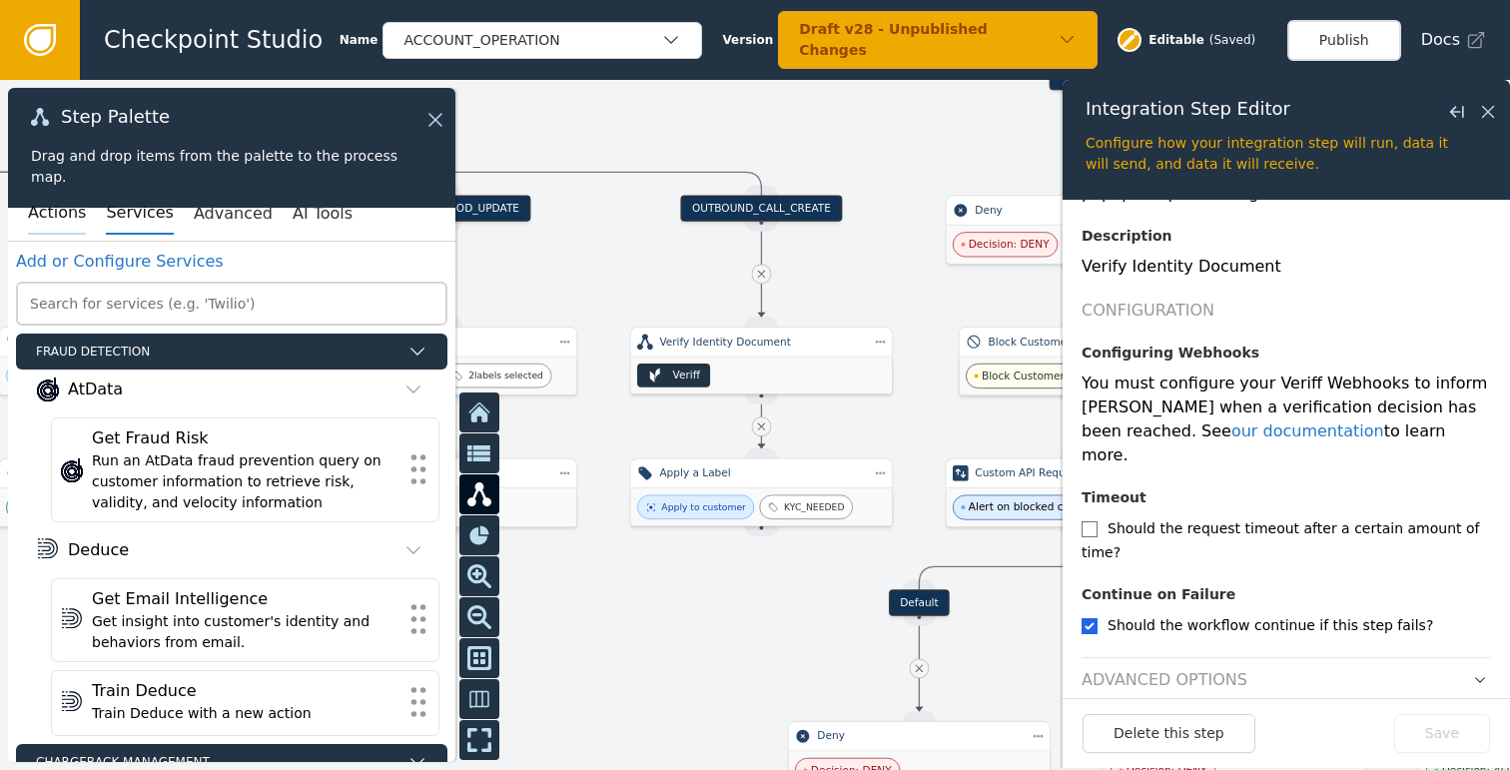
click at [36, 203] on button "Actions" at bounding box center [57, 214] width 58 height 42
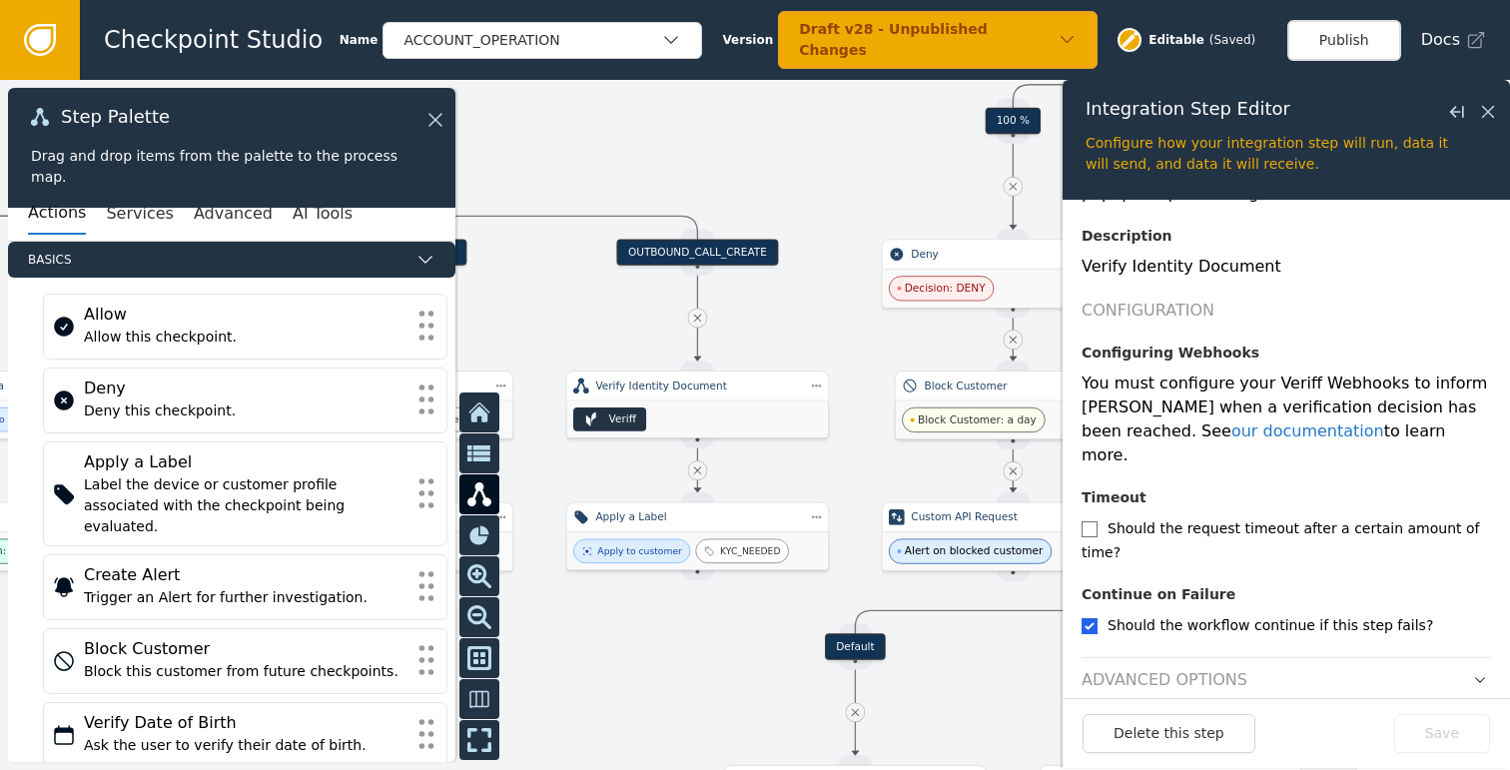
drag, startPoint x: 728, startPoint y: 580, endPoint x: 661, endPoint y: 626, distance: 81.1
click at [661, 626] on div at bounding box center [755, 425] width 1510 height 690
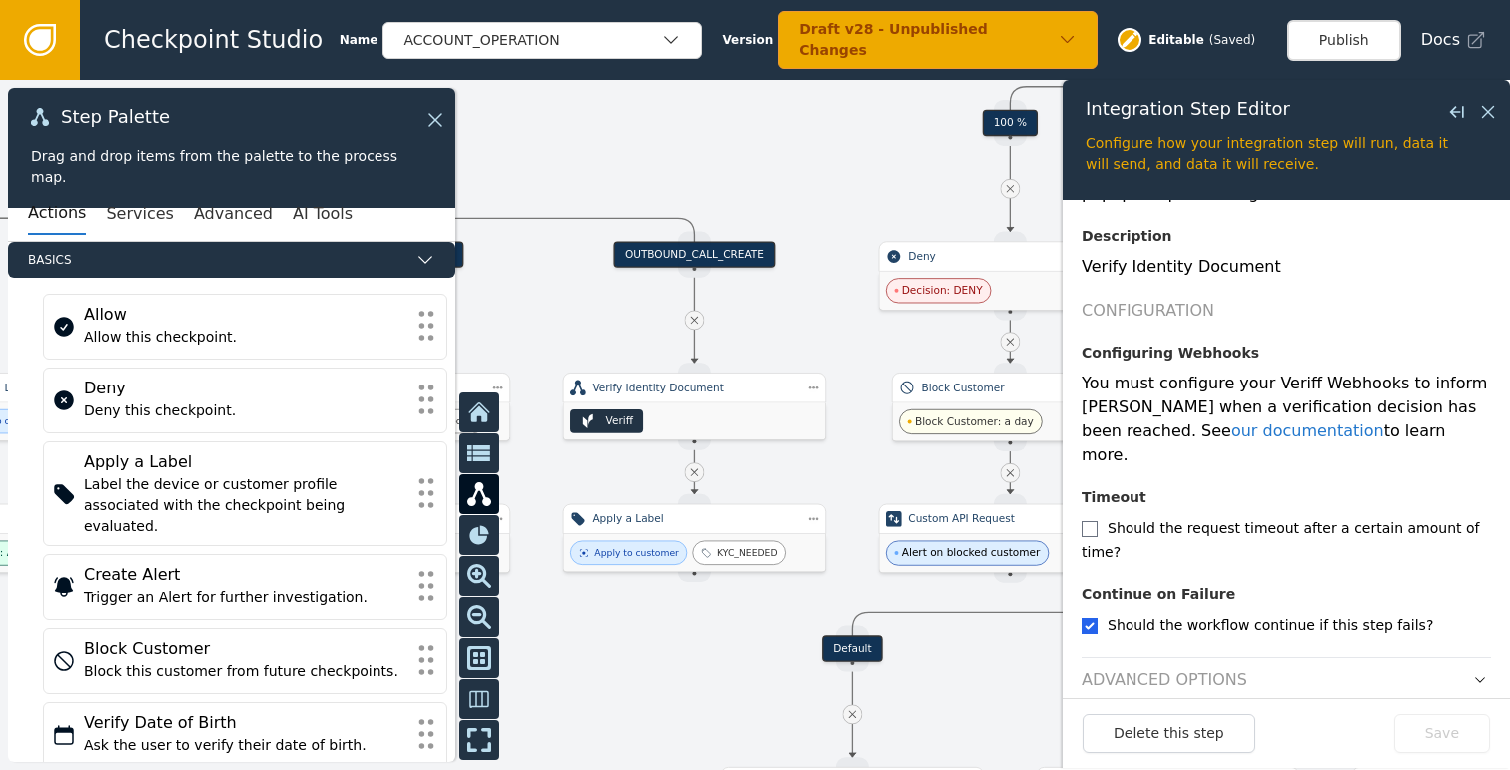
click at [692, 474] on icon at bounding box center [694, 471] width 7 height 7
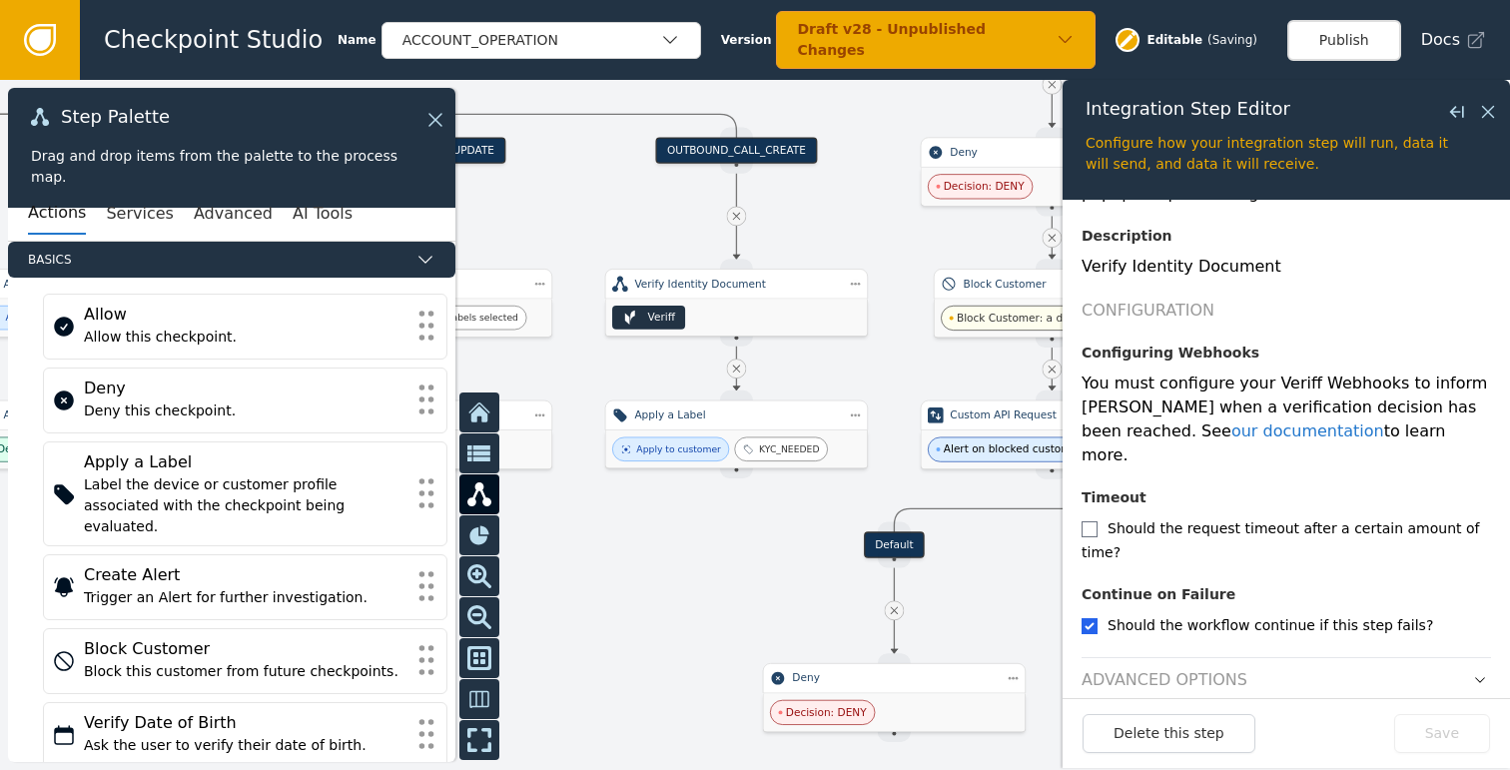
drag, startPoint x: 690, startPoint y: 688, endPoint x: 733, endPoint y: 571, distance: 124.4
click at [733, 581] on div at bounding box center [755, 425] width 1510 height 690
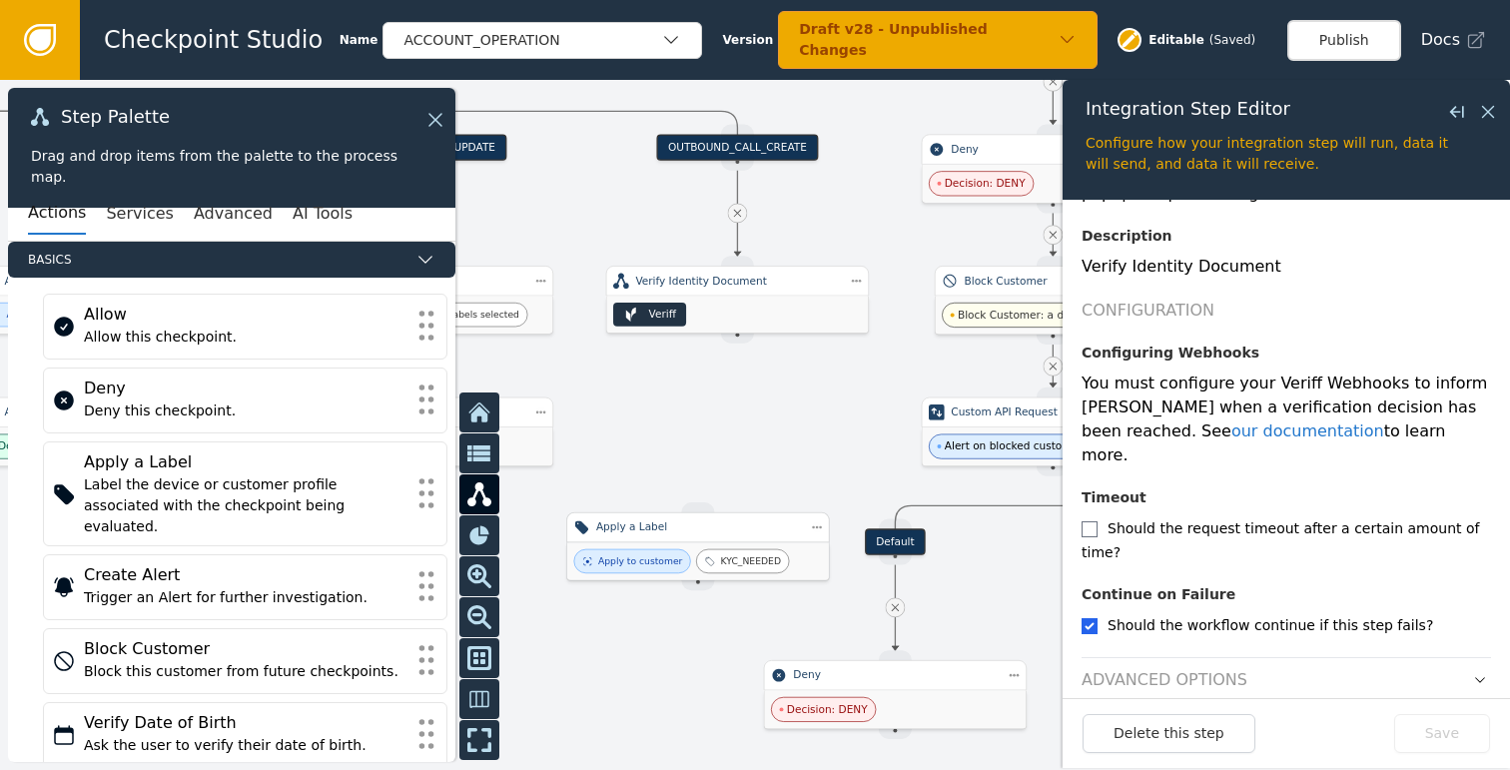
drag, startPoint x: 745, startPoint y: 415, endPoint x: 695, endPoint y: 549, distance: 142.8
click at [695, 535] on div "Apply a Label" at bounding box center [698, 527] width 204 height 16
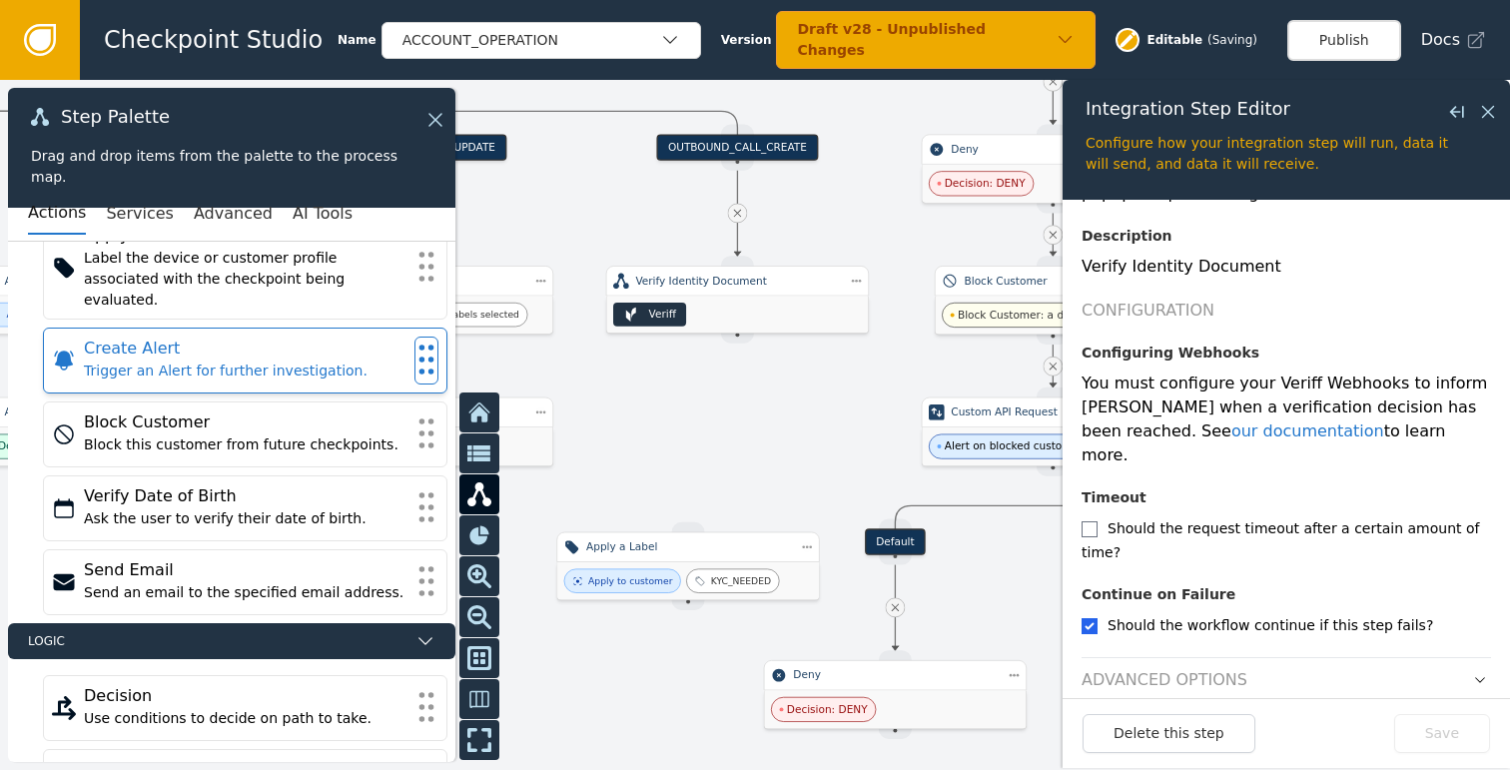
scroll to position [259, 0]
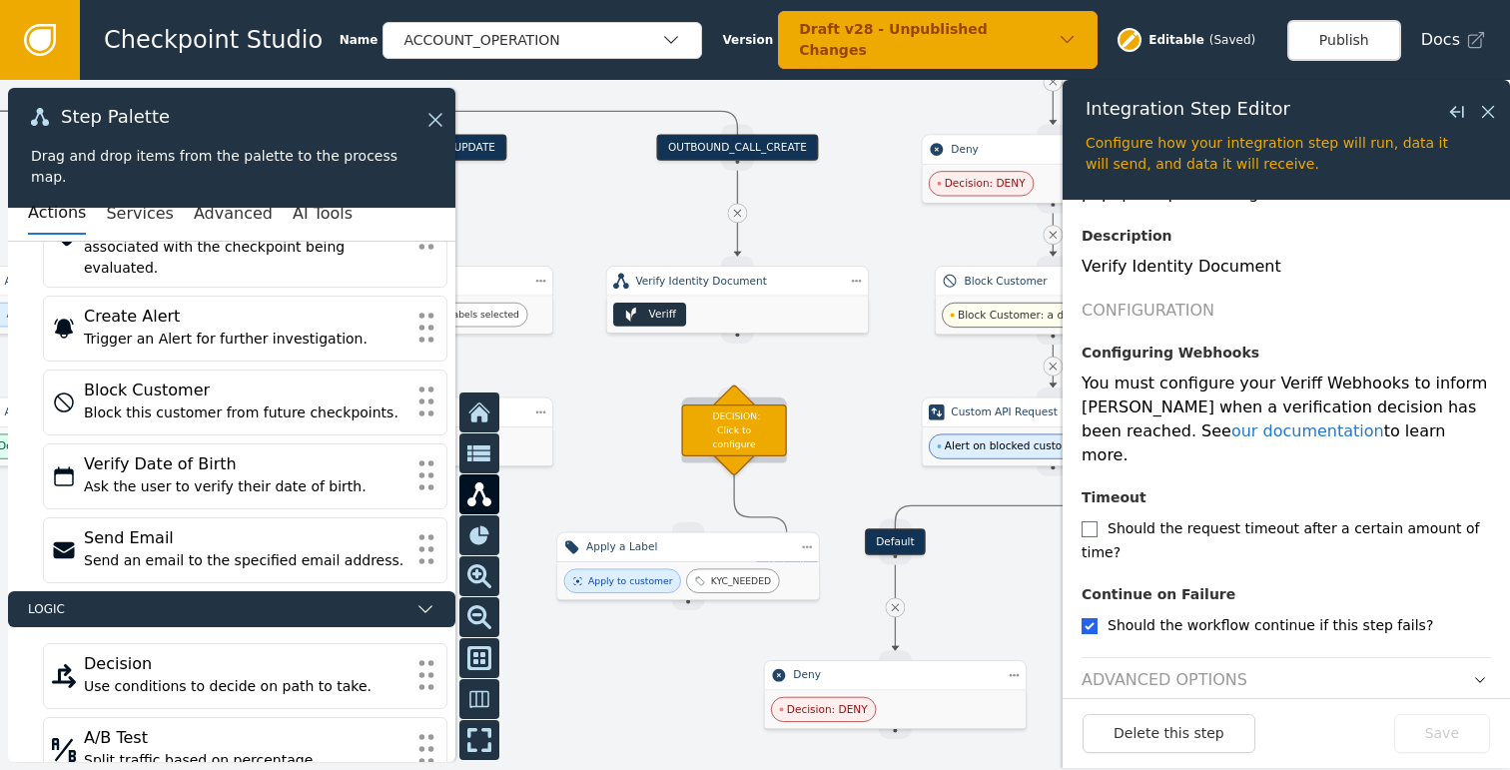
drag, startPoint x: 736, startPoint y: 451, endPoint x: 731, endPoint y: 429, distance: 22.5
click at [731, 429] on div "DECISION: Click to configure" at bounding box center [733, 430] width 105 height 52
drag, startPoint x: 739, startPoint y: 332, endPoint x: 731, endPoint y: 387, distance: 55.5
click at [737, 433] on div "DECISION: Click to configure" at bounding box center [737, 430] width 105 height 52
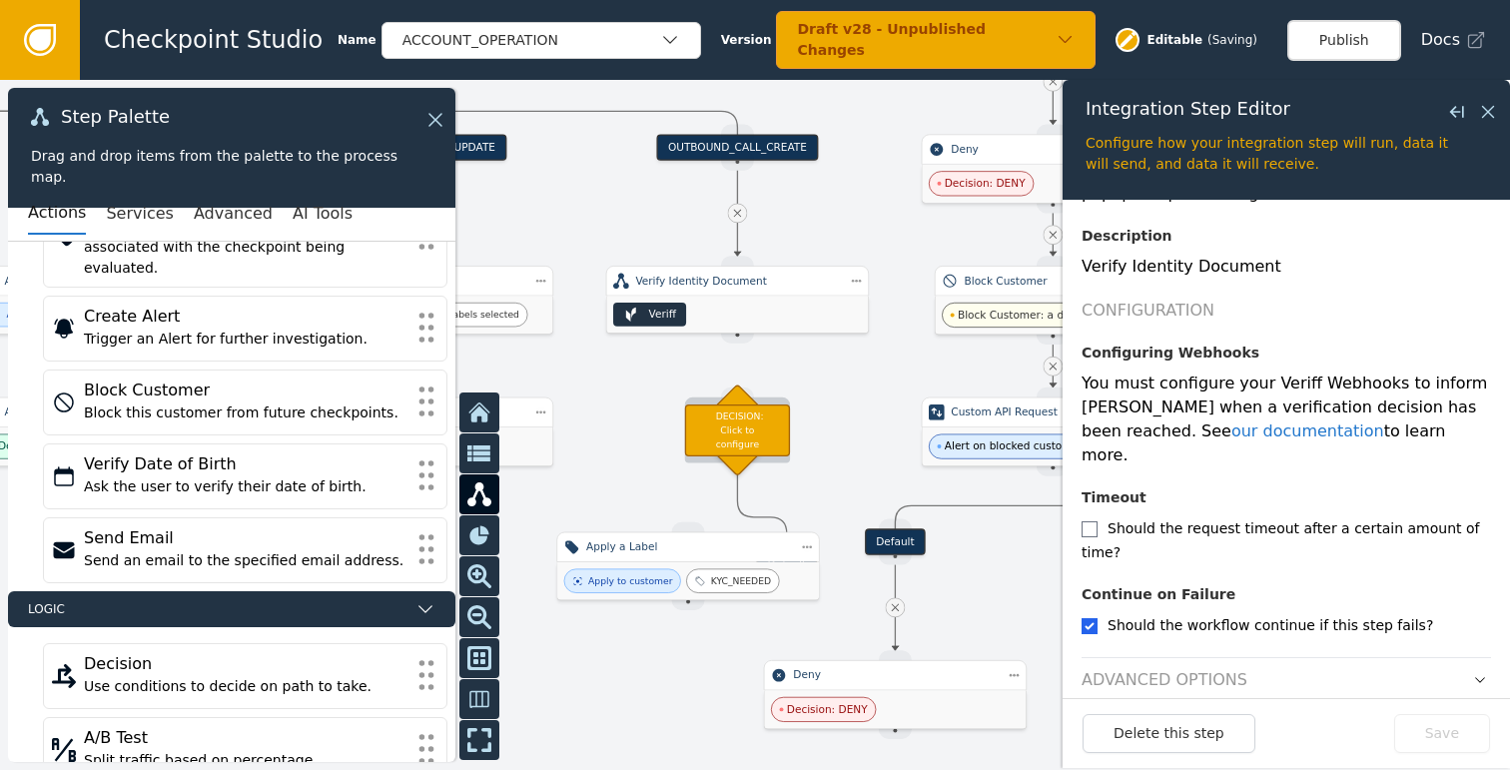
drag, startPoint x: 737, startPoint y: 336, endPoint x: 735, endPoint y: 391, distance: 54.9
drag, startPoint x: 738, startPoint y: 337, endPoint x: 737, endPoint y: 419, distance: 81.9
click at [782, 522] on div at bounding box center [755, 425] width 1510 height 690
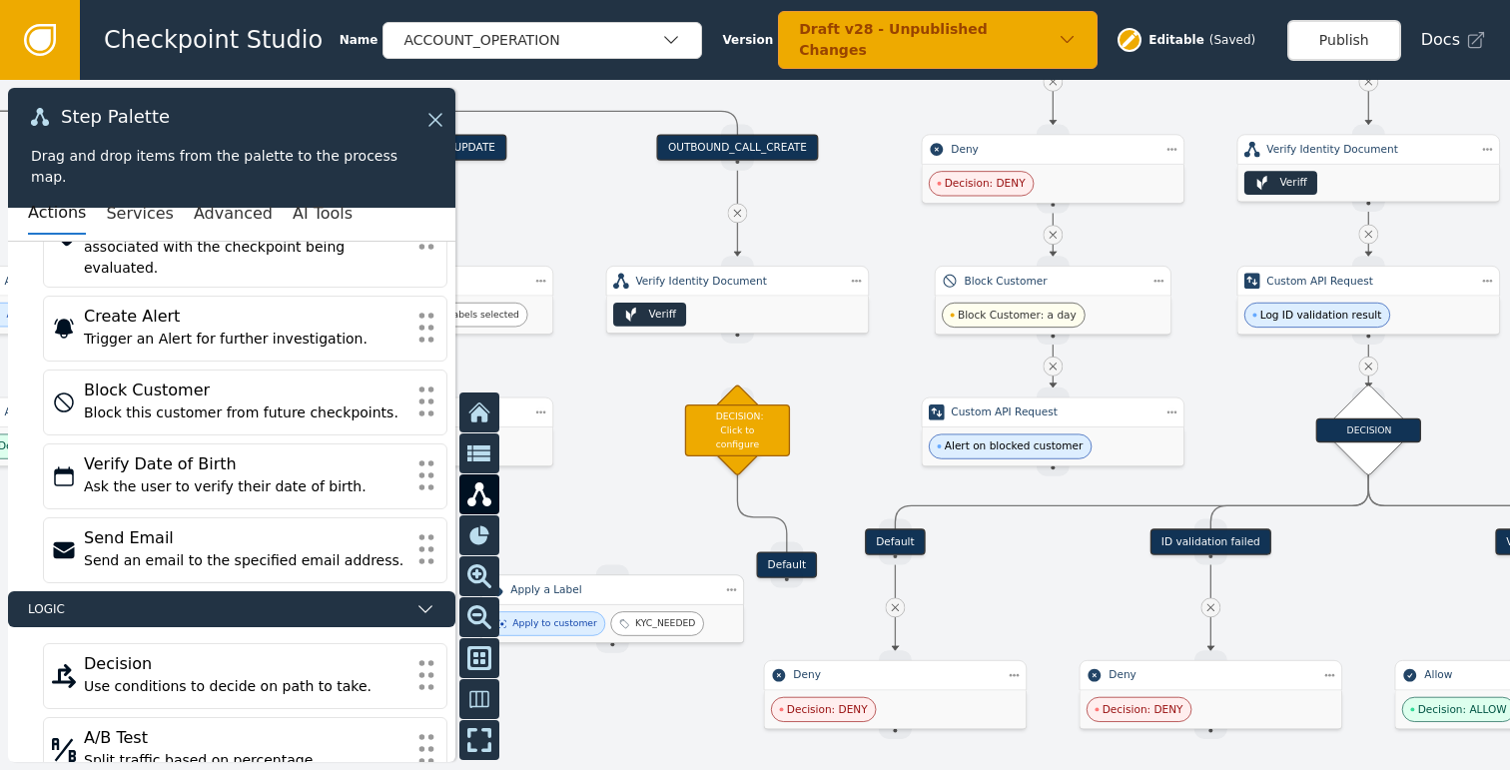
drag, startPoint x: 744, startPoint y: 557, endPoint x: 670, endPoint y: 600, distance: 85.4
click at [670, 600] on div "Apply a Label" at bounding box center [612, 589] width 263 height 30
drag, startPoint x: 735, startPoint y: 338, endPoint x: 734, endPoint y: 387, distance: 48.9
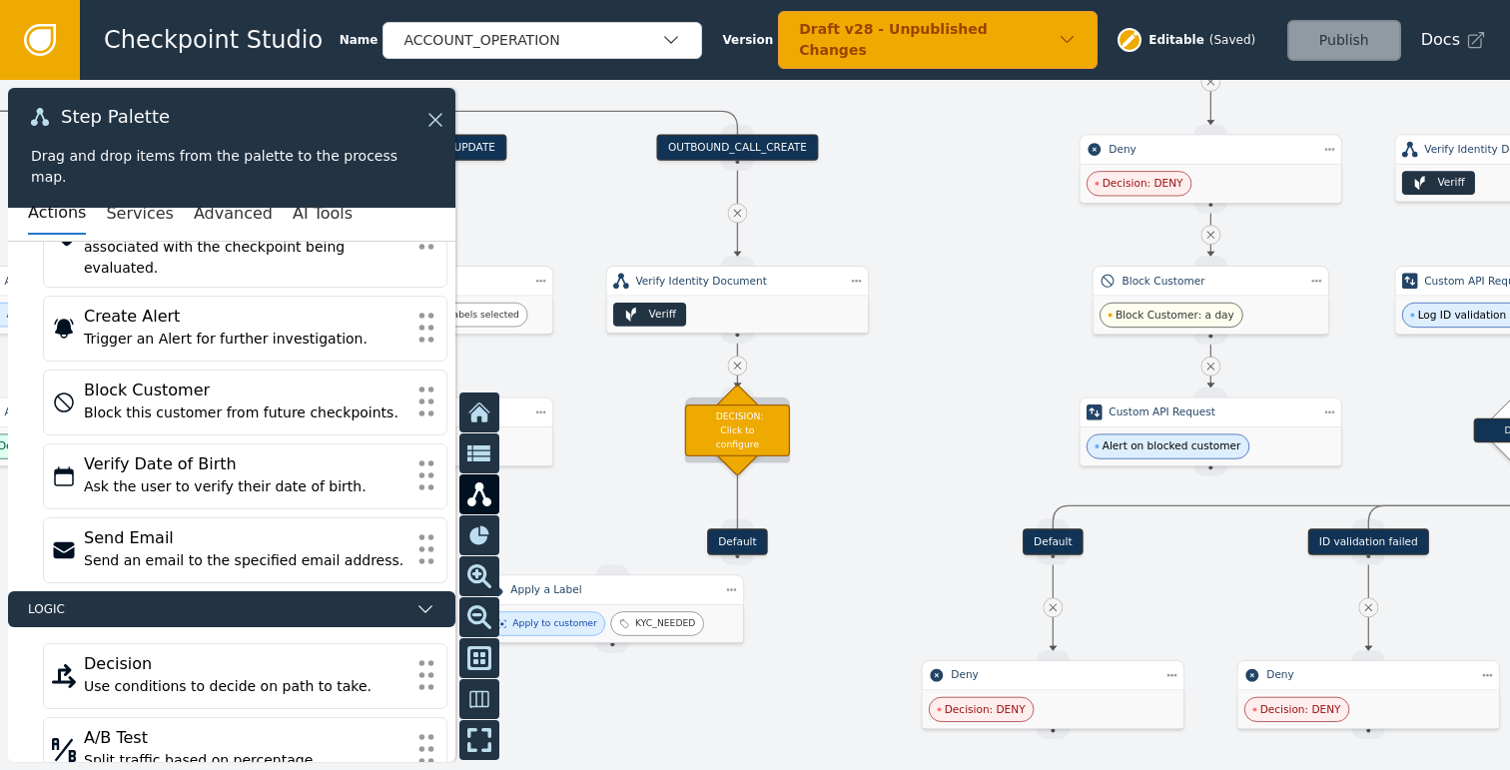
click at [744, 430] on div "DECISION: Click to configure" at bounding box center [737, 430] width 105 height 52
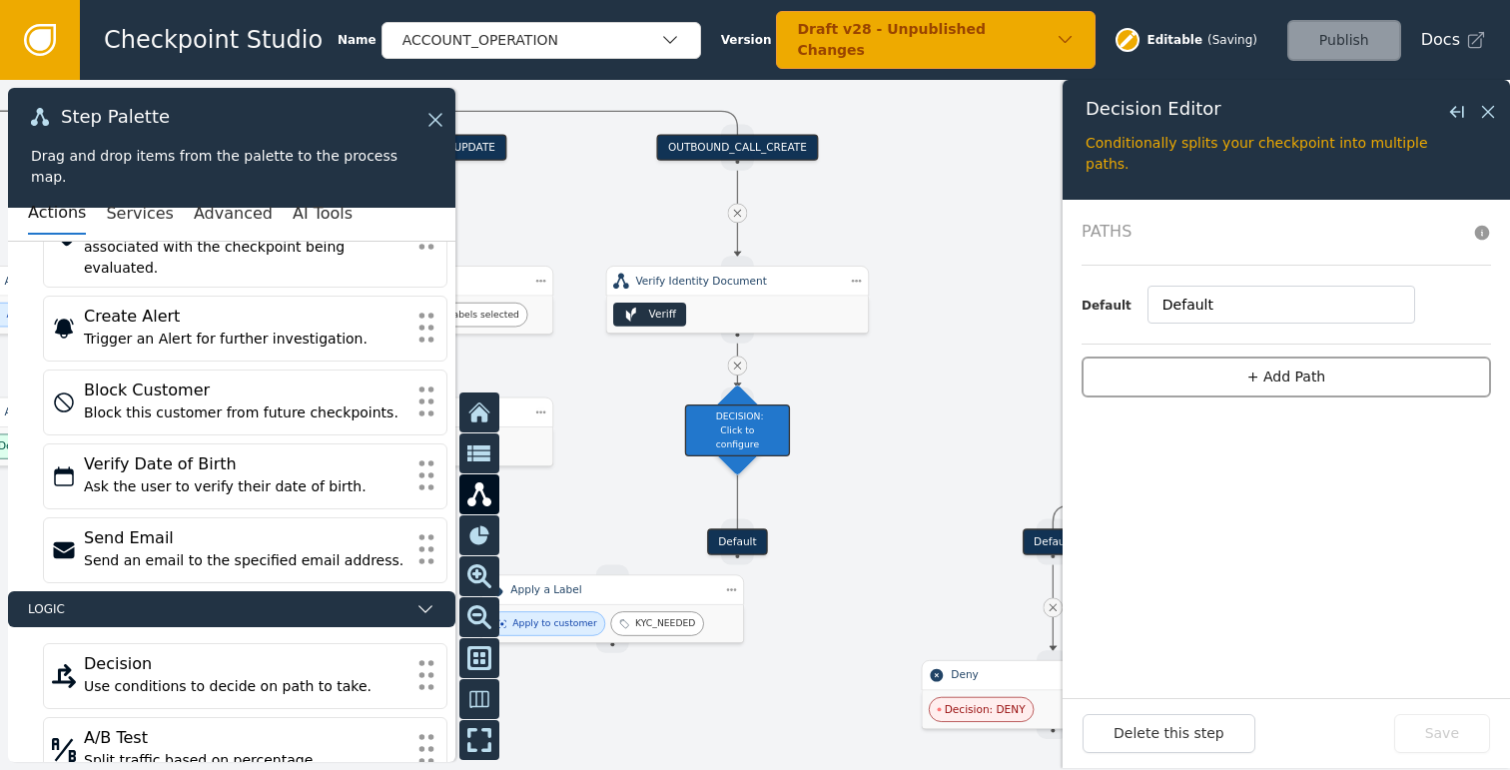
click at [1220, 374] on button "+ Add Path" at bounding box center [1285, 376] width 409 height 41
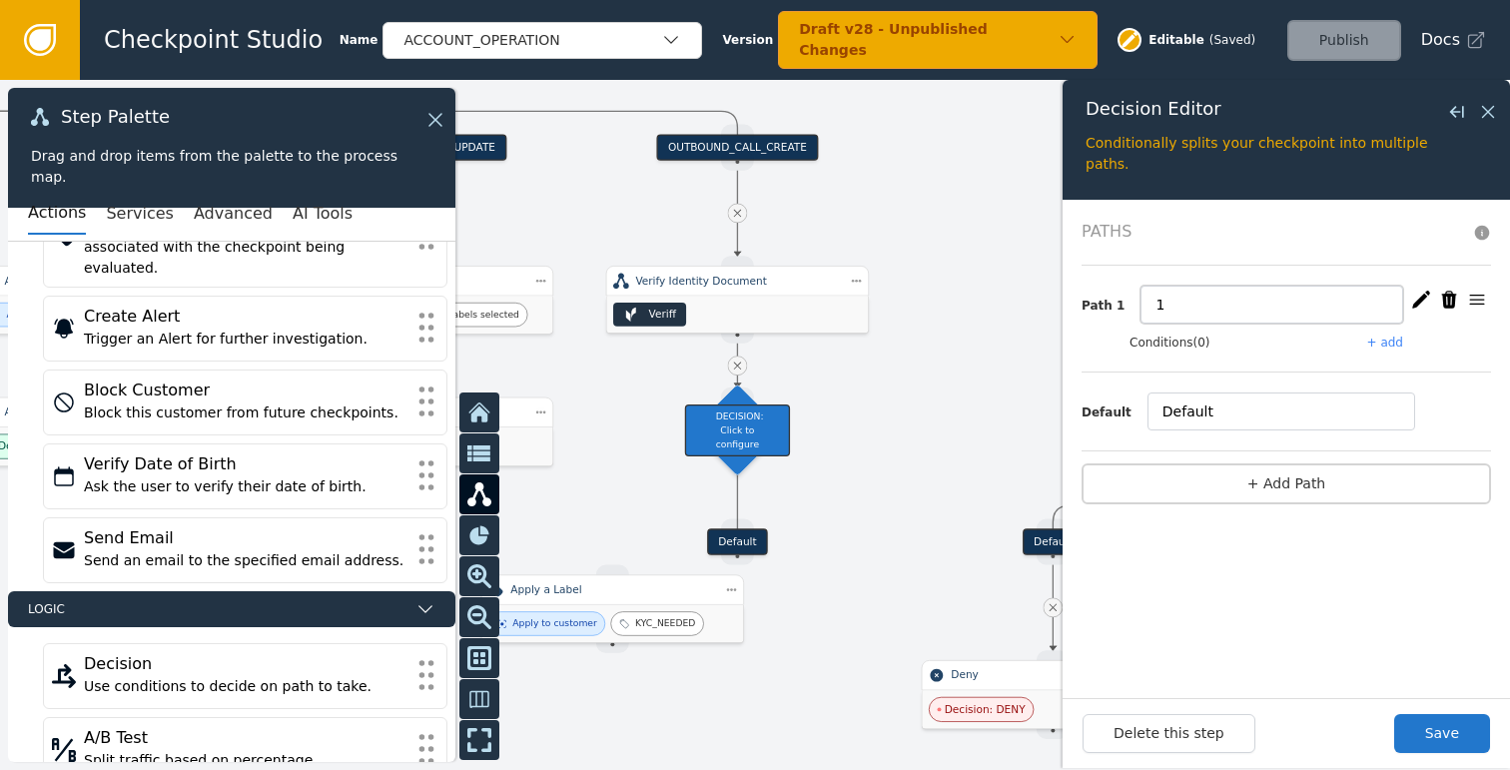
click at [1166, 303] on input "1" at bounding box center [1271, 305] width 263 height 38
type input "Is Failed"
click at [1397, 341] on button "+ add" at bounding box center [1385, 342] width 36 height 18
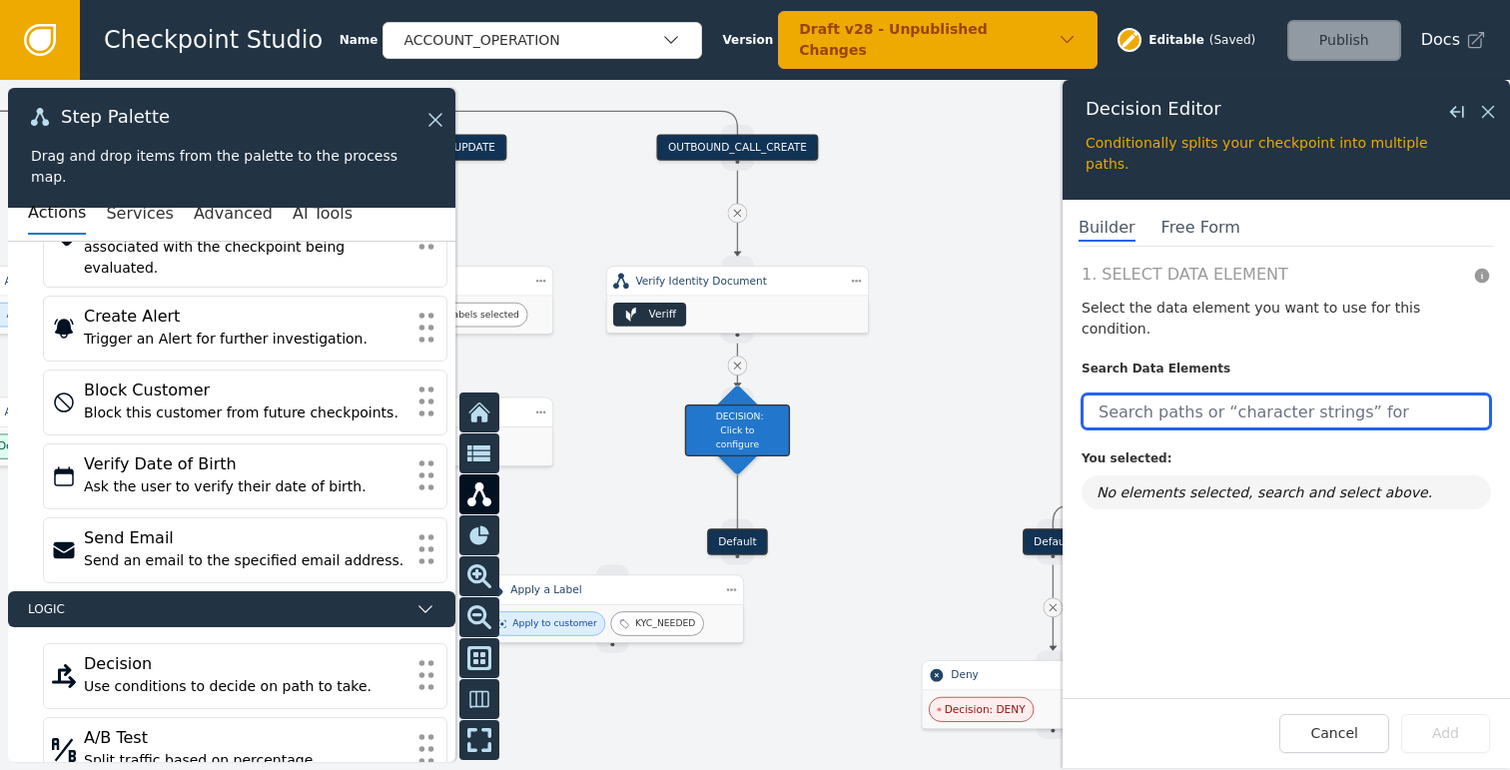
click at [1186, 393] on input "text" at bounding box center [1285, 411] width 409 height 36
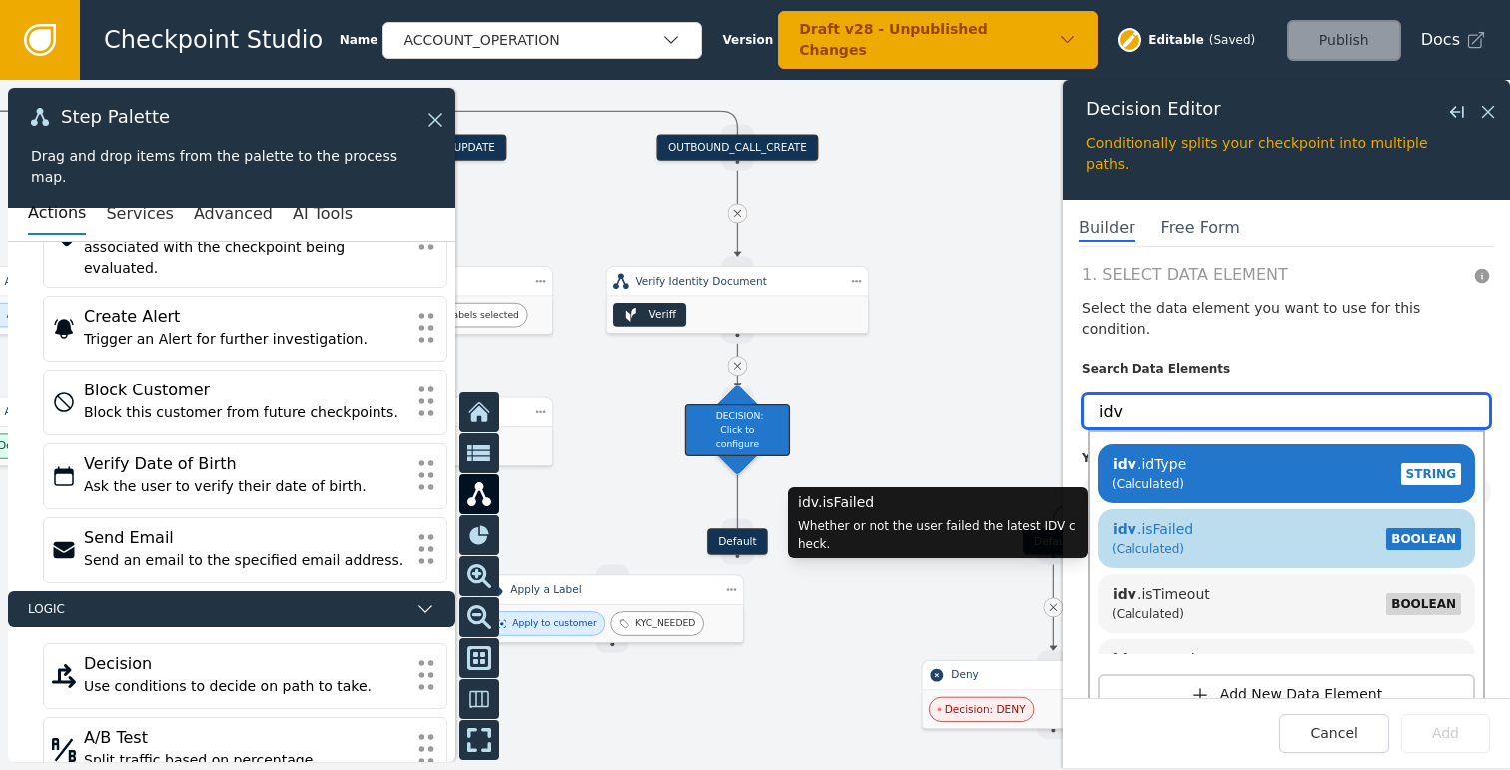
type input "idv"
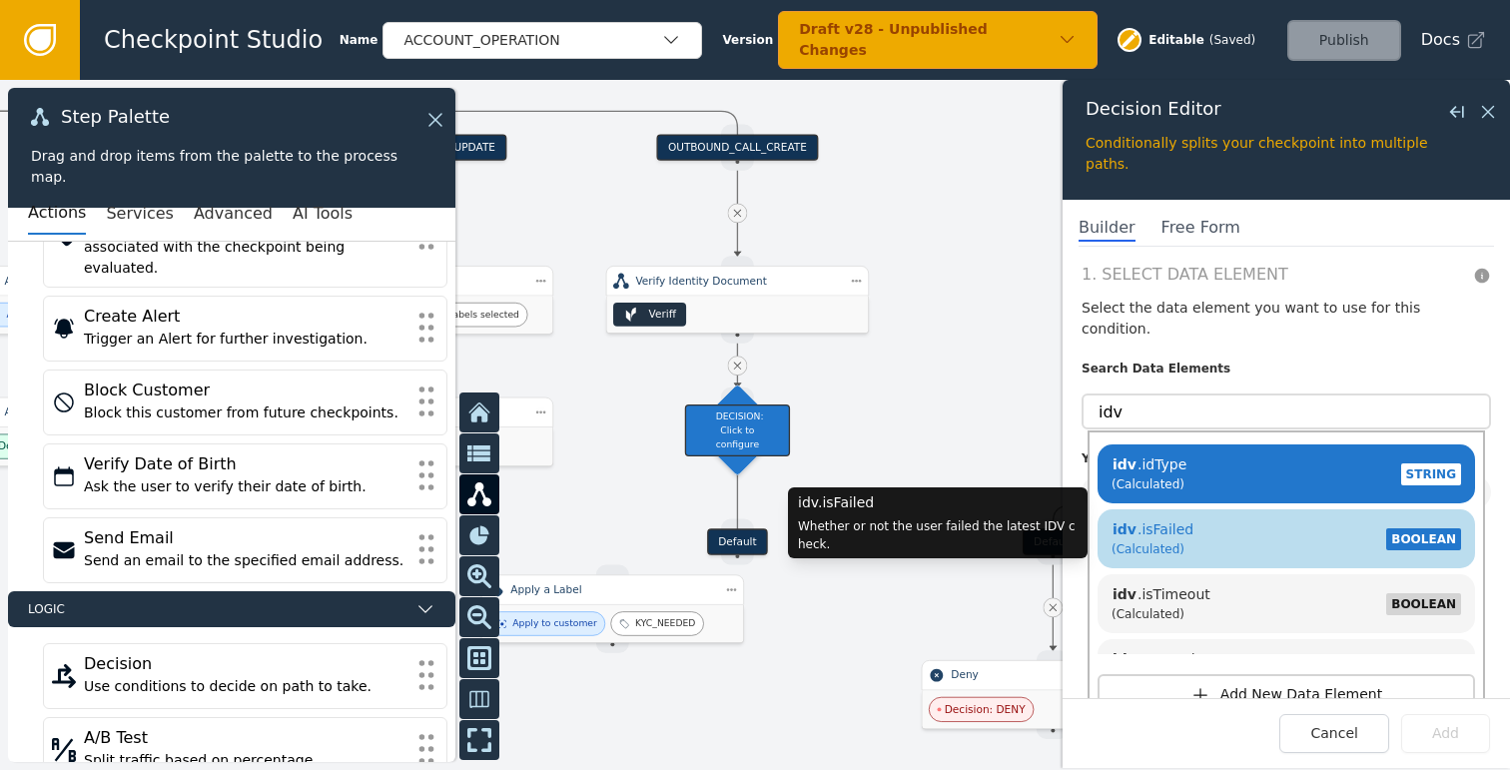
click at [1235, 515] on div "idv .isFailed (Calculated) BOOLEAN" at bounding box center [1285, 538] width 357 height 47
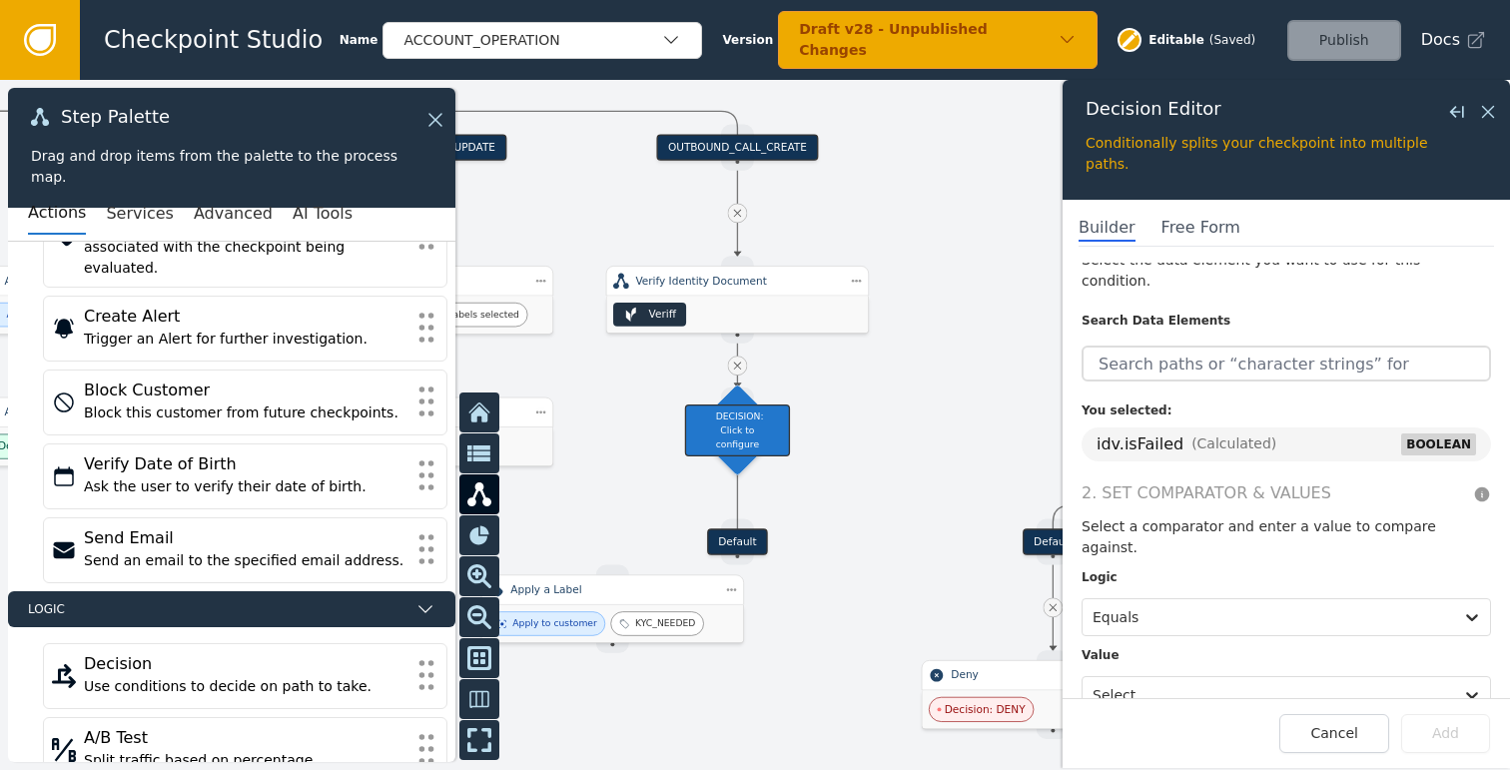
scroll to position [50, 0]
click at [1177, 679] on div at bounding box center [1267, 693] width 350 height 28
click at [1152, 588] on div "True" at bounding box center [1204, 606] width 247 height 37
click at [1447, 731] on button "Add" at bounding box center [1445, 733] width 89 height 39
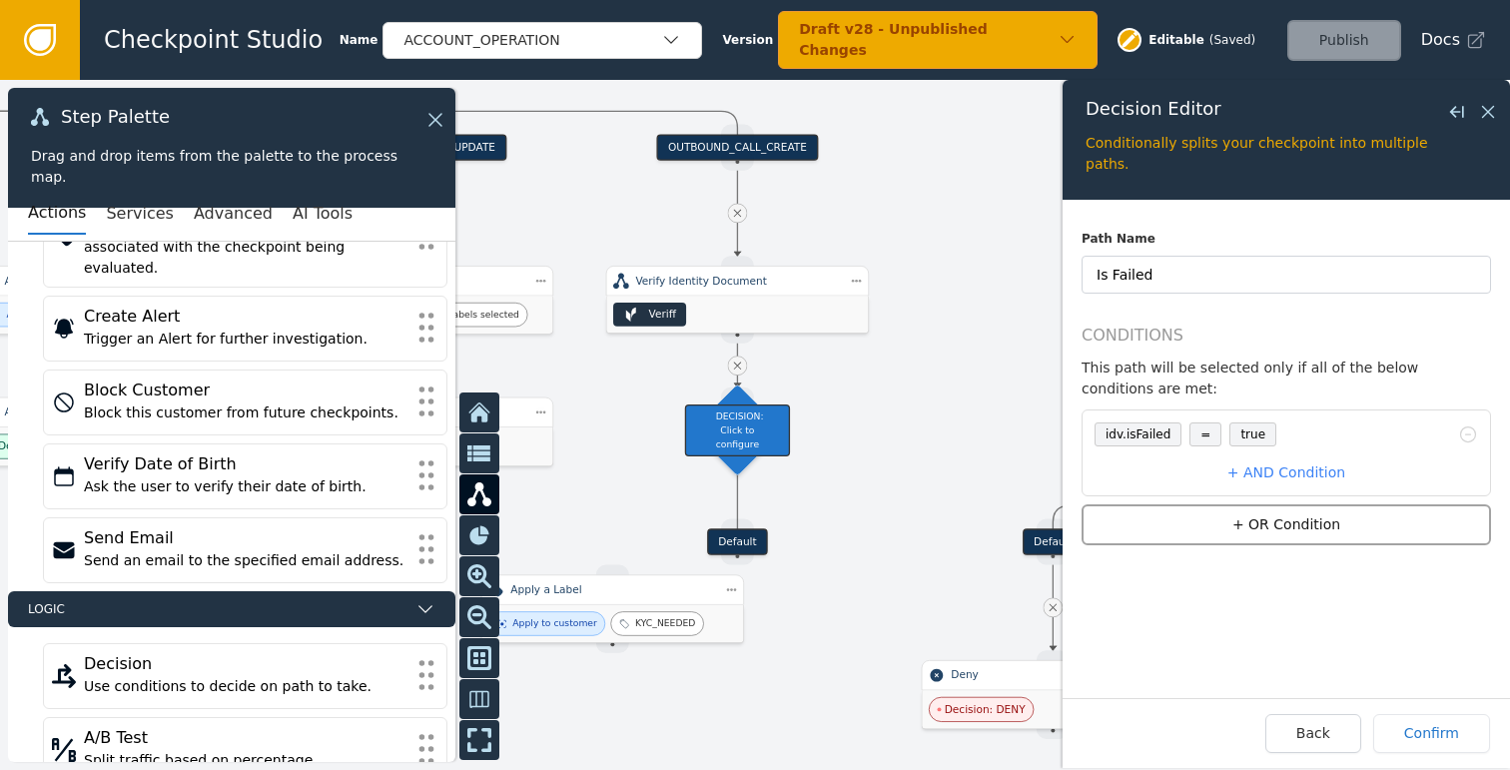
click at [1269, 531] on button "+ OR Condition" at bounding box center [1285, 524] width 409 height 41
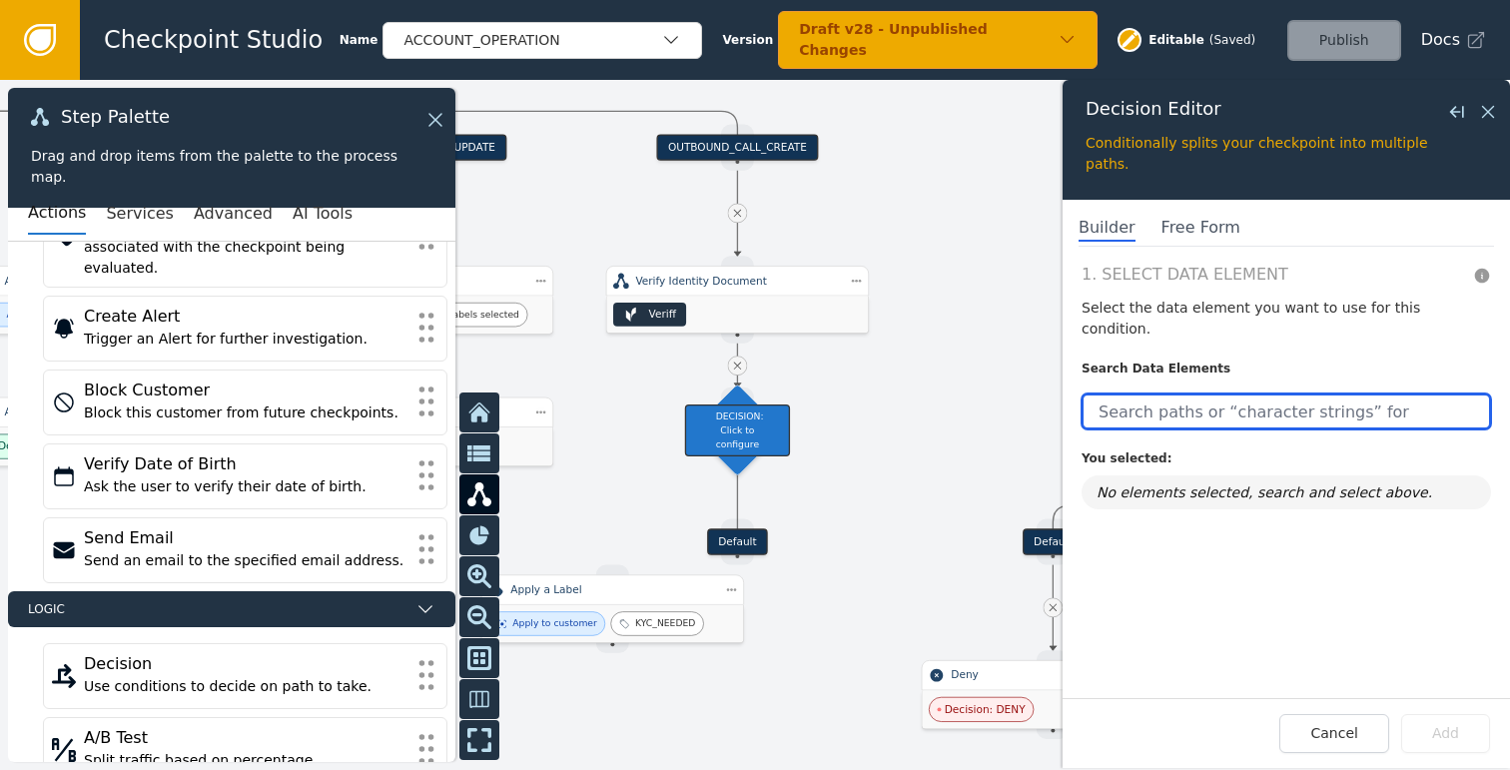
click at [1191, 393] on input "text" at bounding box center [1285, 411] width 409 height 36
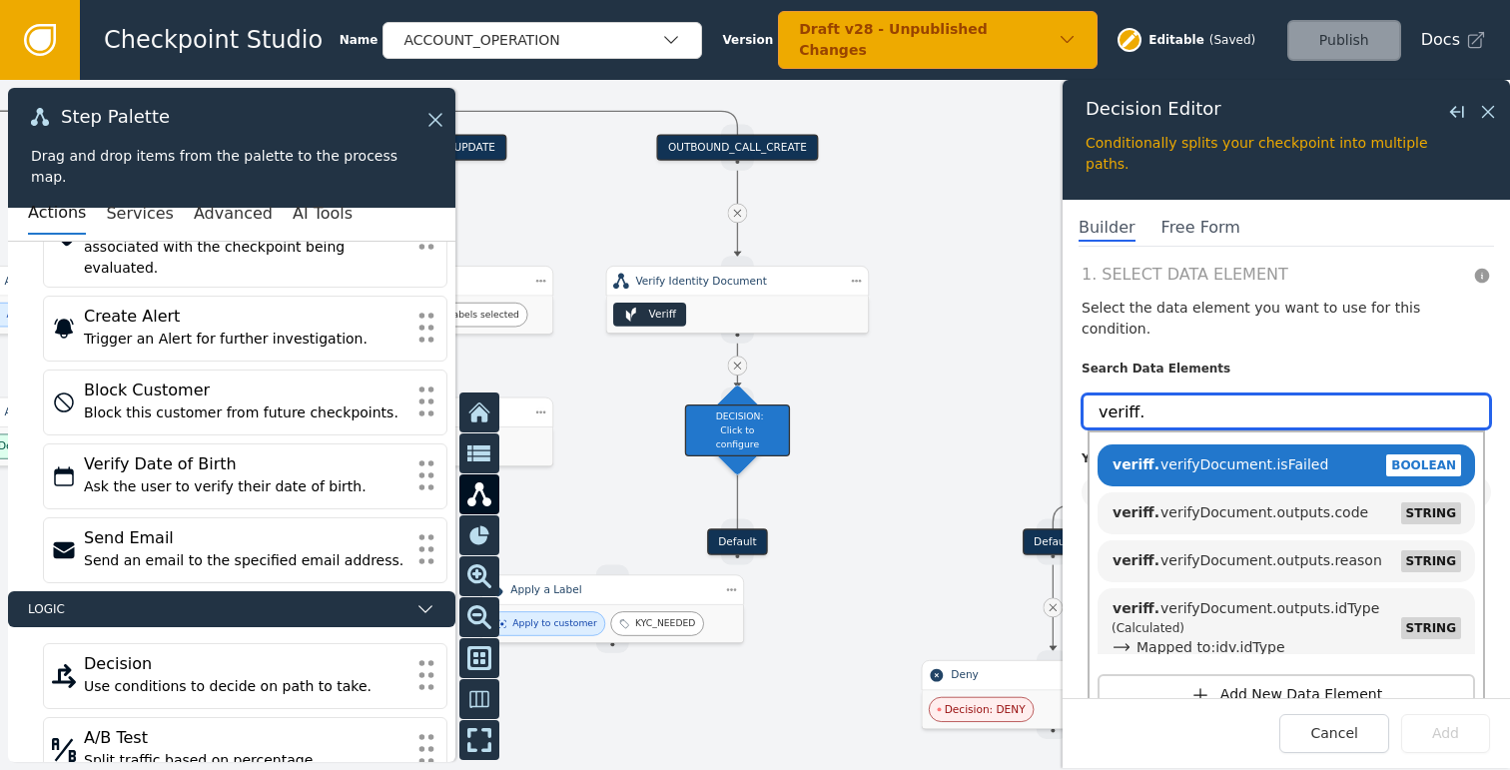
type input "veriff."
click button "Add New Data Element" at bounding box center [1285, 694] width 377 height 41
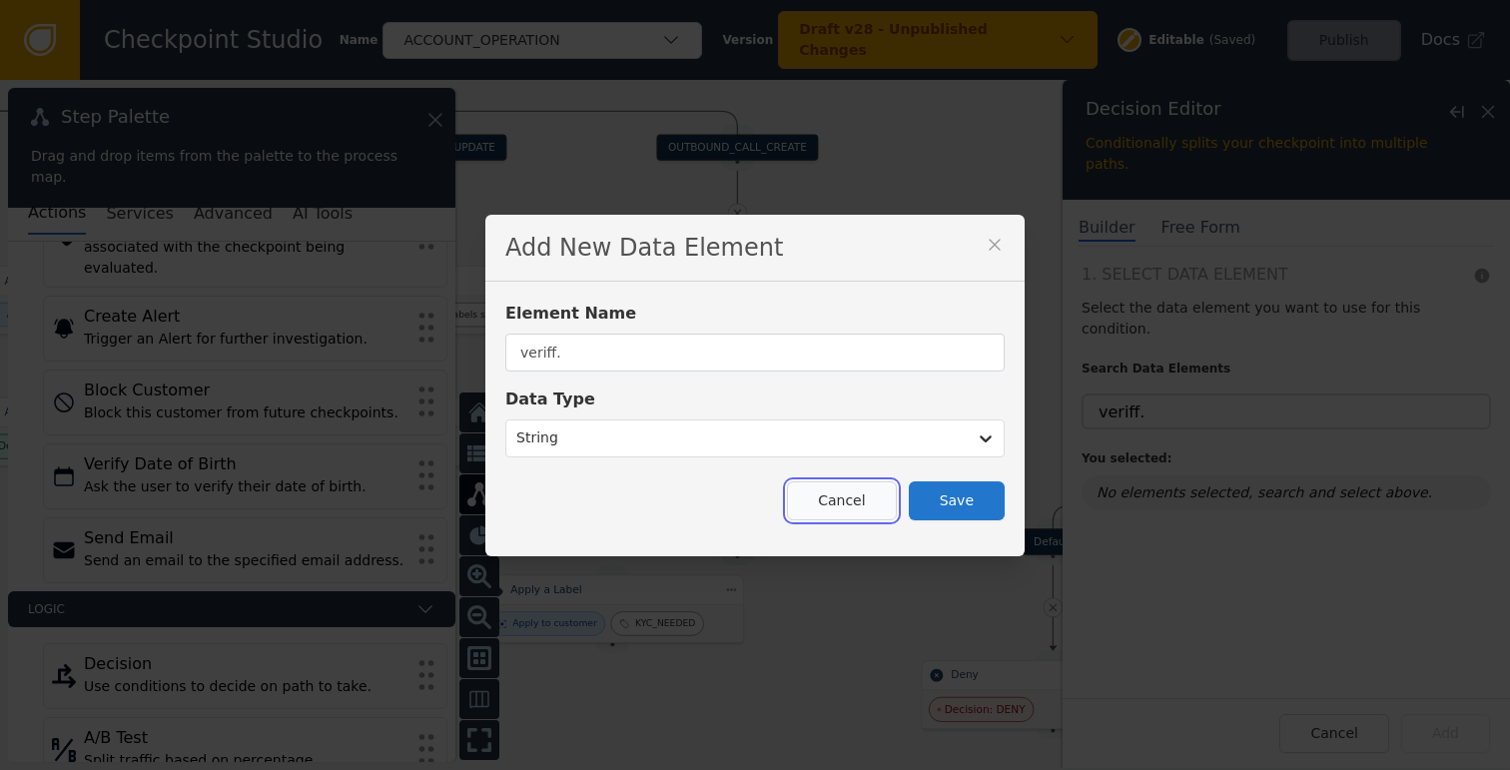
click at [834, 502] on button "Cancel" at bounding box center [841, 500] width 109 height 39
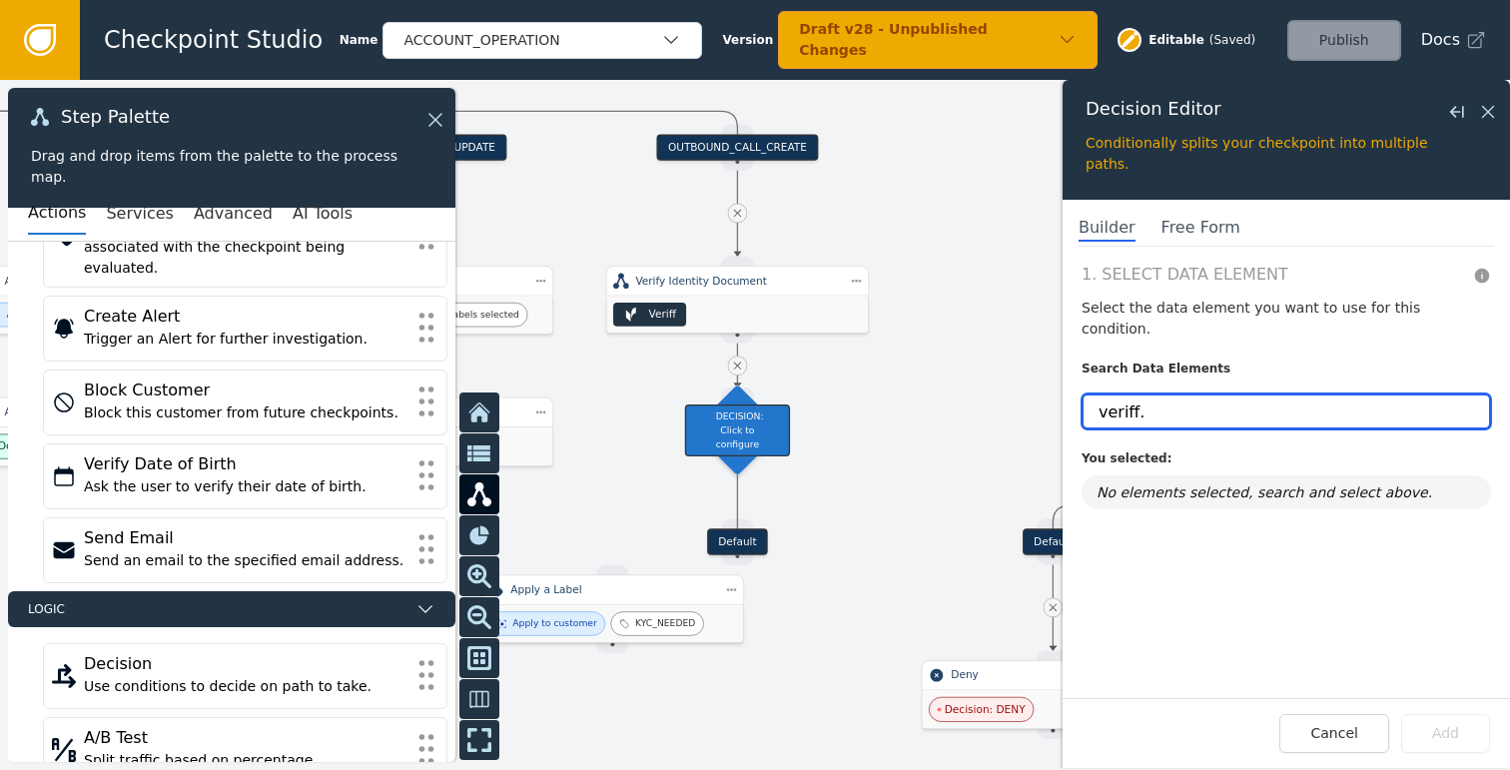
click at [1206, 393] on input "veriff." at bounding box center [1285, 411] width 409 height 36
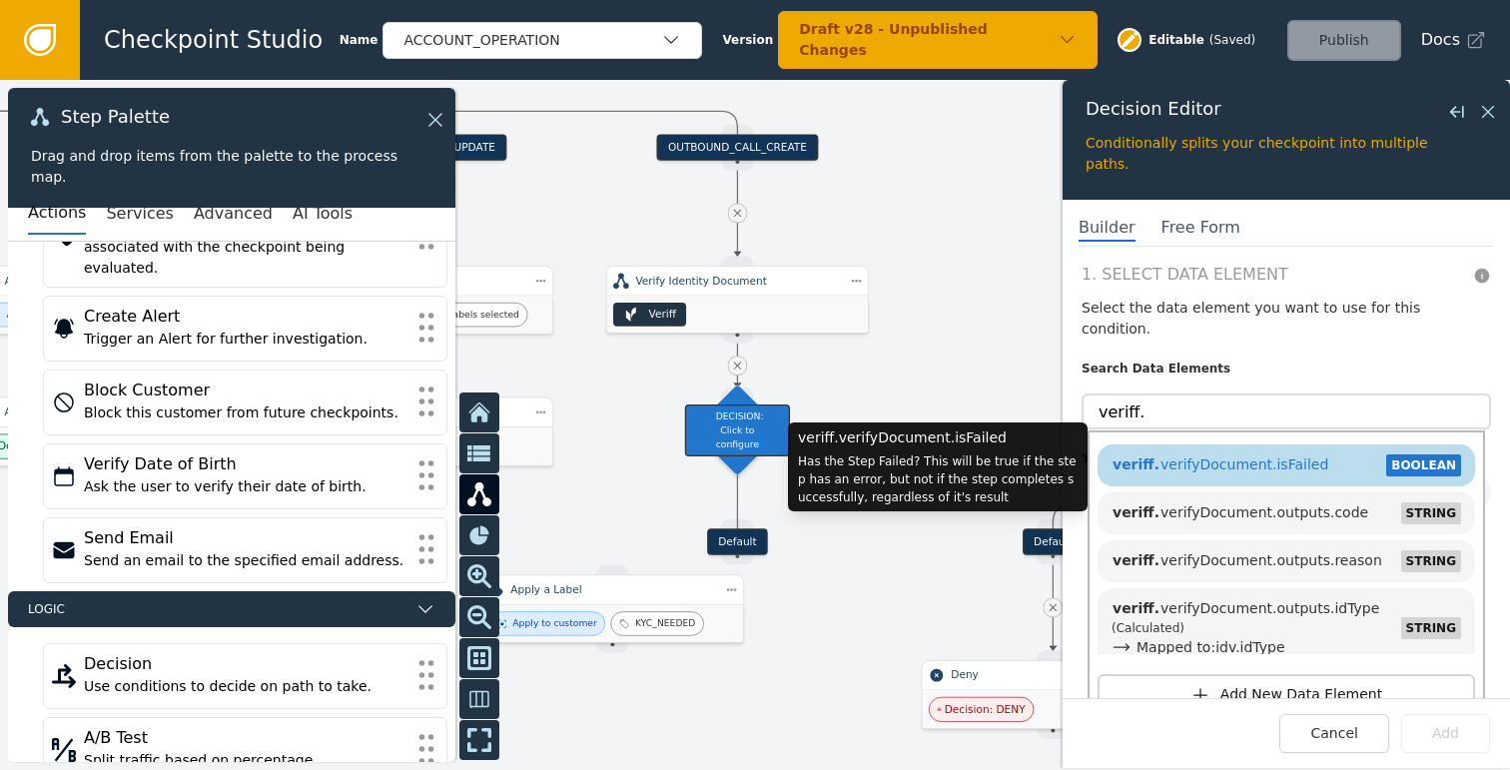
click at [1227, 456] on span "veriff. verifyDocument.isFailed" at bounding box center [1219, 464] width 217 height 16
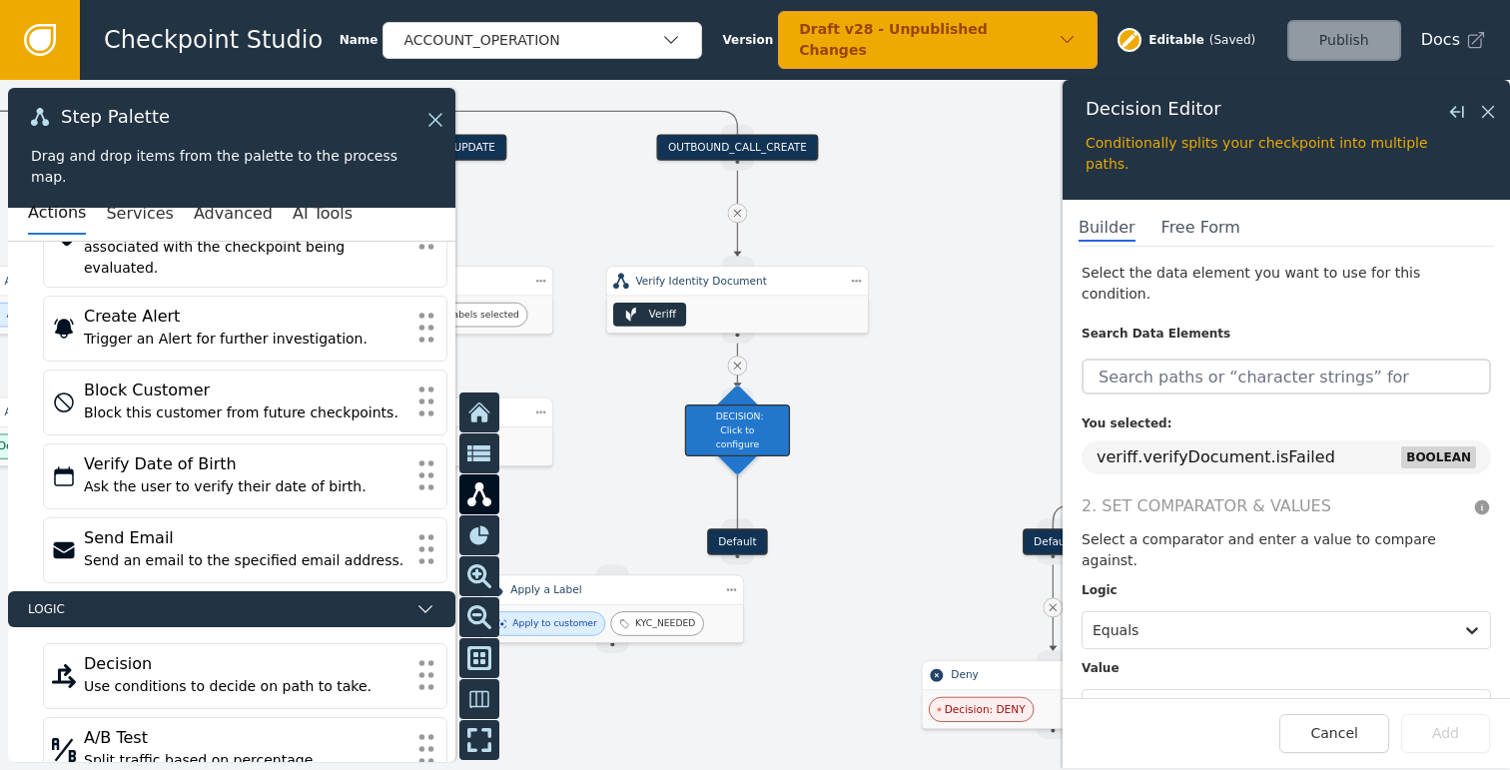
scroll to position [38, 0]
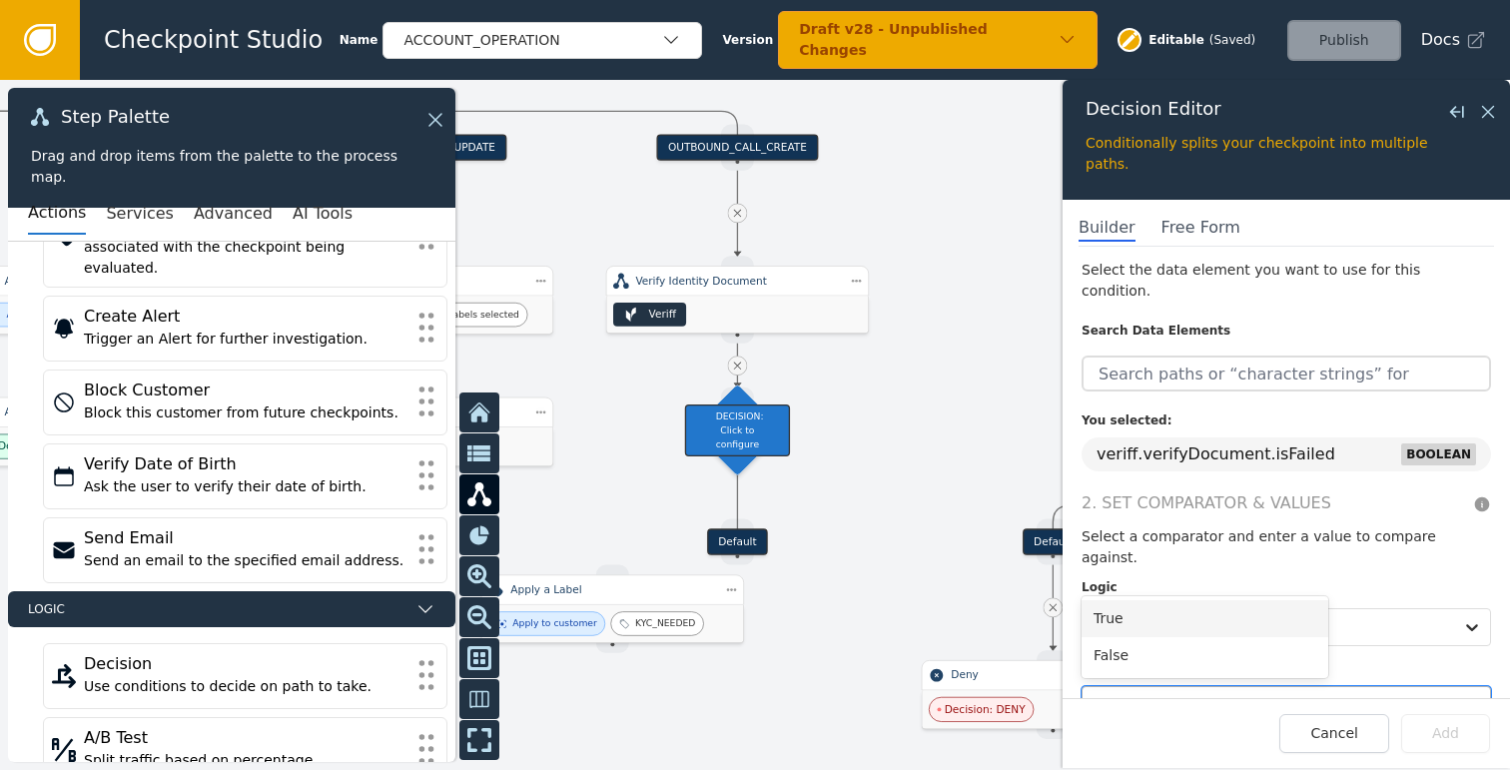
click at [1190, 687] on div "Select..." at bounding box center [1267, 705] width 370 height 36
click at [1173, 600] on div "True" at bounding box center [1204, 618] width 247 height 37
click at [1443, 729] on button "Add" at bounding box center [1445, 733] width 89 height 39
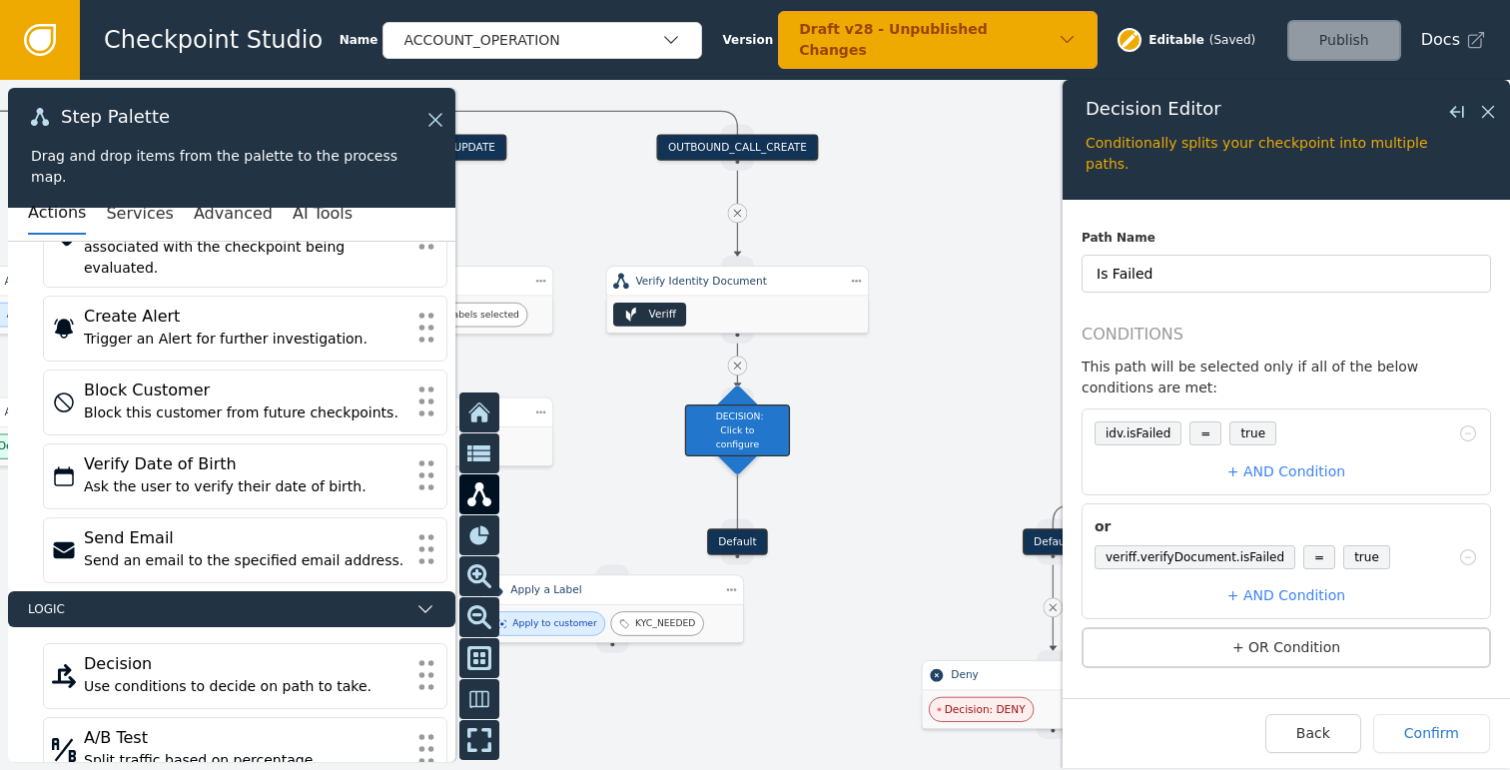
scroll to position [0, 0]
click at [1424, 726] on button "Confirm" at bounding box center [1431, 733] width 117 height 39
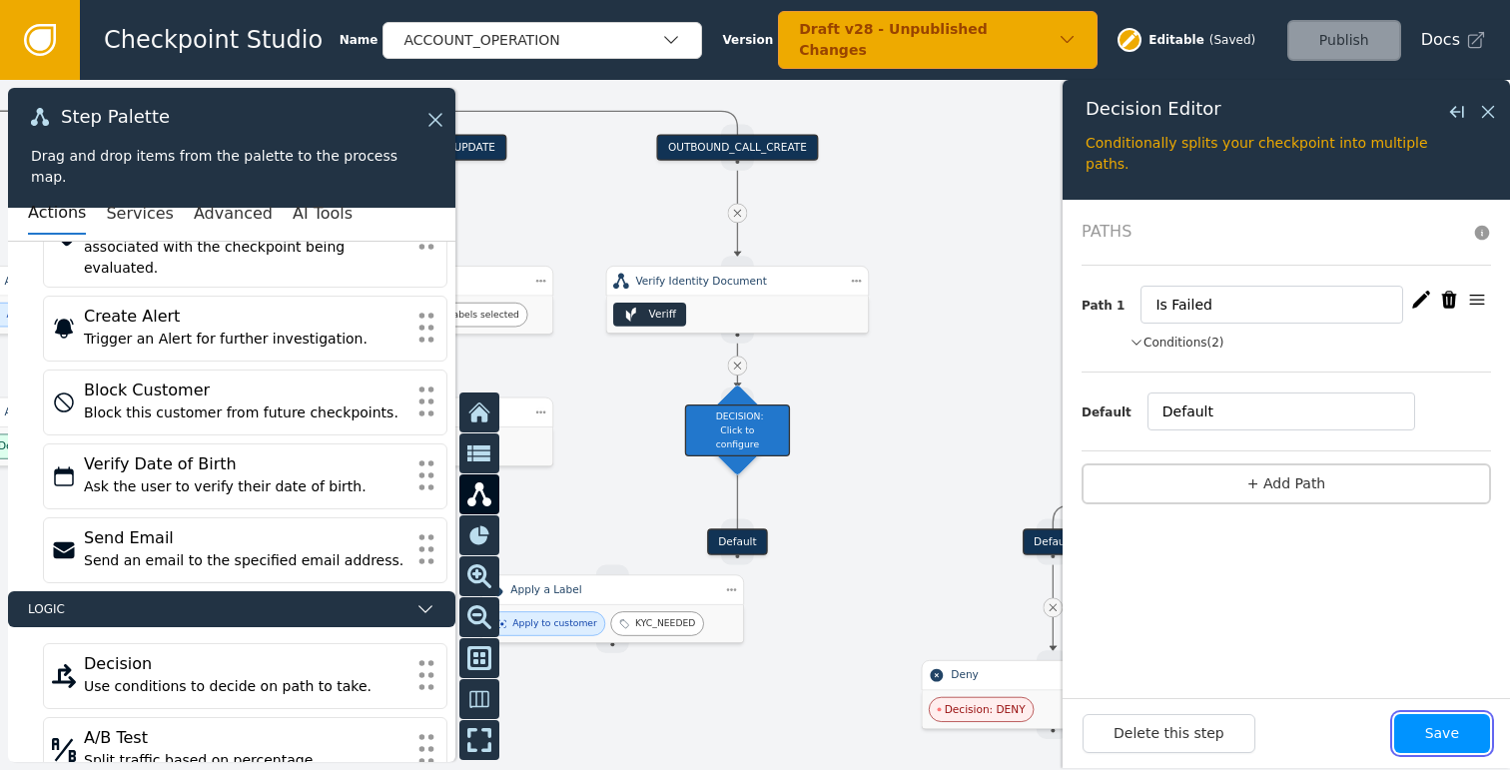
click at [1459, 735] on button "Save" at bounding box center [1442, 733] width 96 height 39
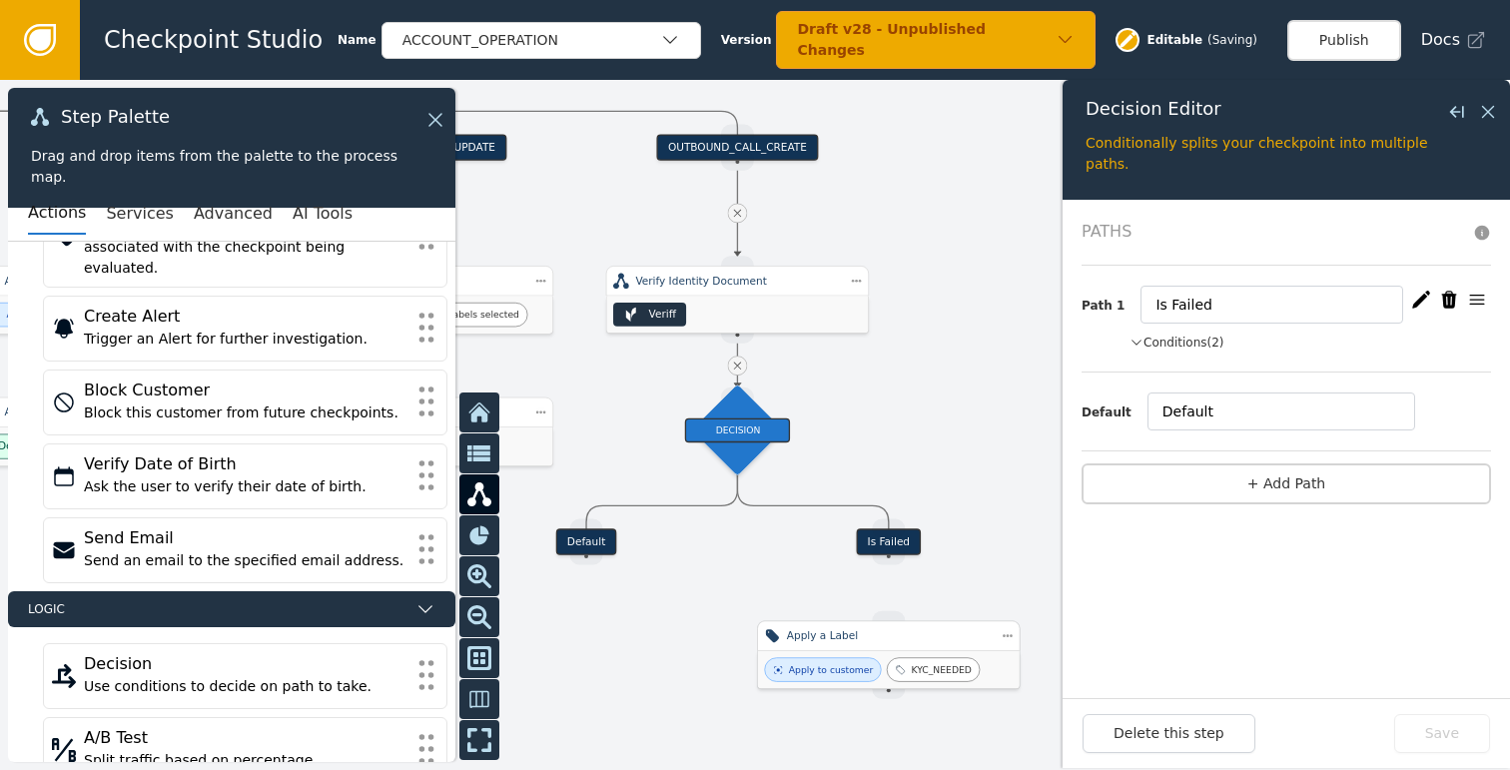
drag, startPoint x: 592, startPoint y: 624, endPoint x: 867, endPoint y: 670, distance: 278.4
click at [867, 670] on div "Apply to customer" at bounding box center [822, 669] width 117 height 24
drag, startPoint x: 892, startPoint y: 557, endPoint x: 886, endPoint y: 619, distance: 62.2
drag, startPoint x: 876, startPoint y: 688, endPoint x: 875, endPoint y: 656, distance: 32.0
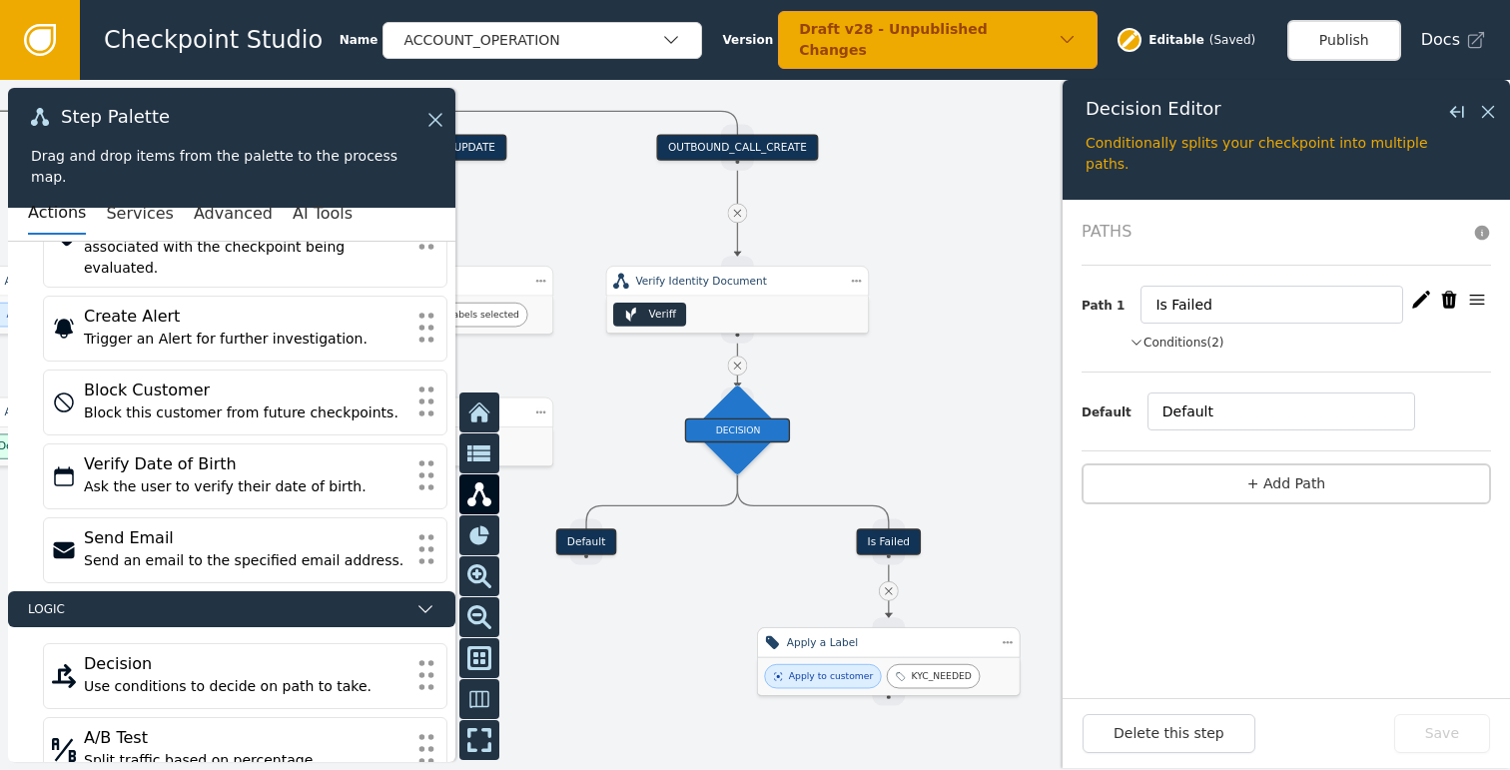
click at [875, 656] on div "Apply a Label Apply to customer KYC_NEEDED" at bounding box center [888, 661] width 263 height 68
click at [984, 464] on div at bounding box center [755, 425] width 1510 height 690
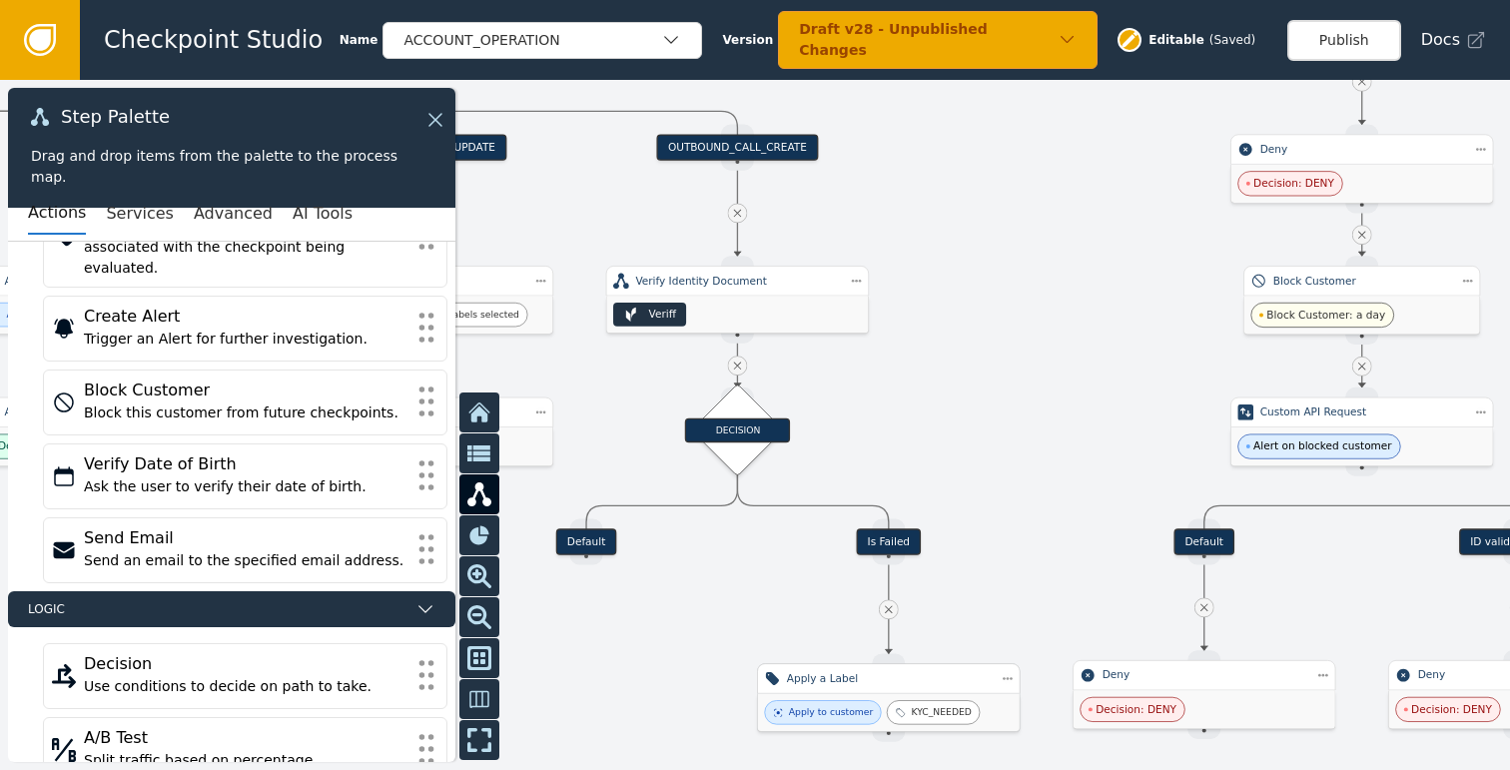
drag, startPoint x: 889, startPoint y: 670, endPoint x: 890, endPoint y: 706, distance: 36.0
click at [890, 706] on div "KYC_NEEDED" at bounding box center [933, 712] width 93 height 24
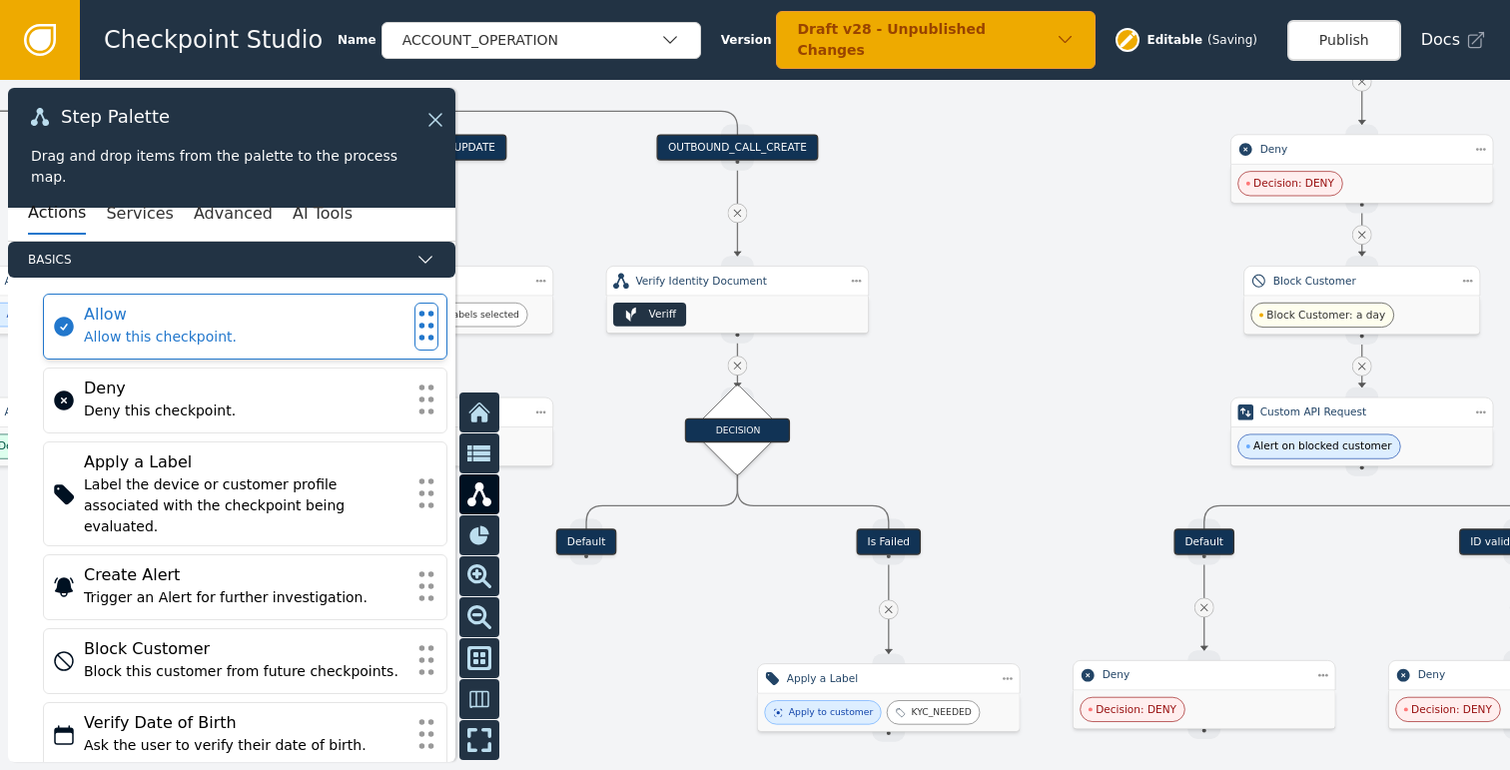
click at [206, 336] on div "Allow this checkpoint." at bounding box center [245, 336] width 322 height 21
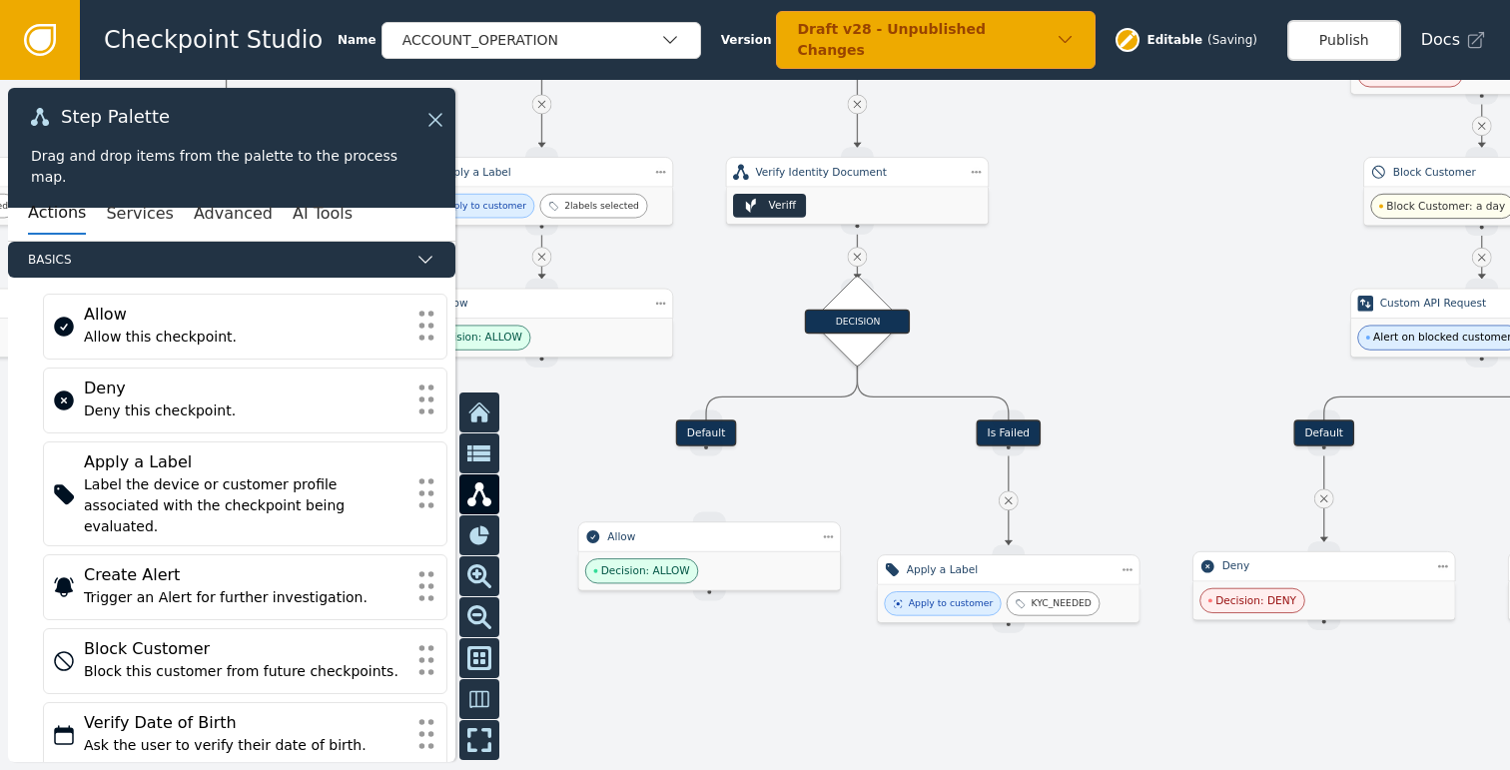
drag, startPoint x: 938, startPoint y: 412, endPoint x: 1065, endPoint y: 302, distance: 168.4
click at [1065, 302] on div at bounding box center [755, 425] width 1510 height 690
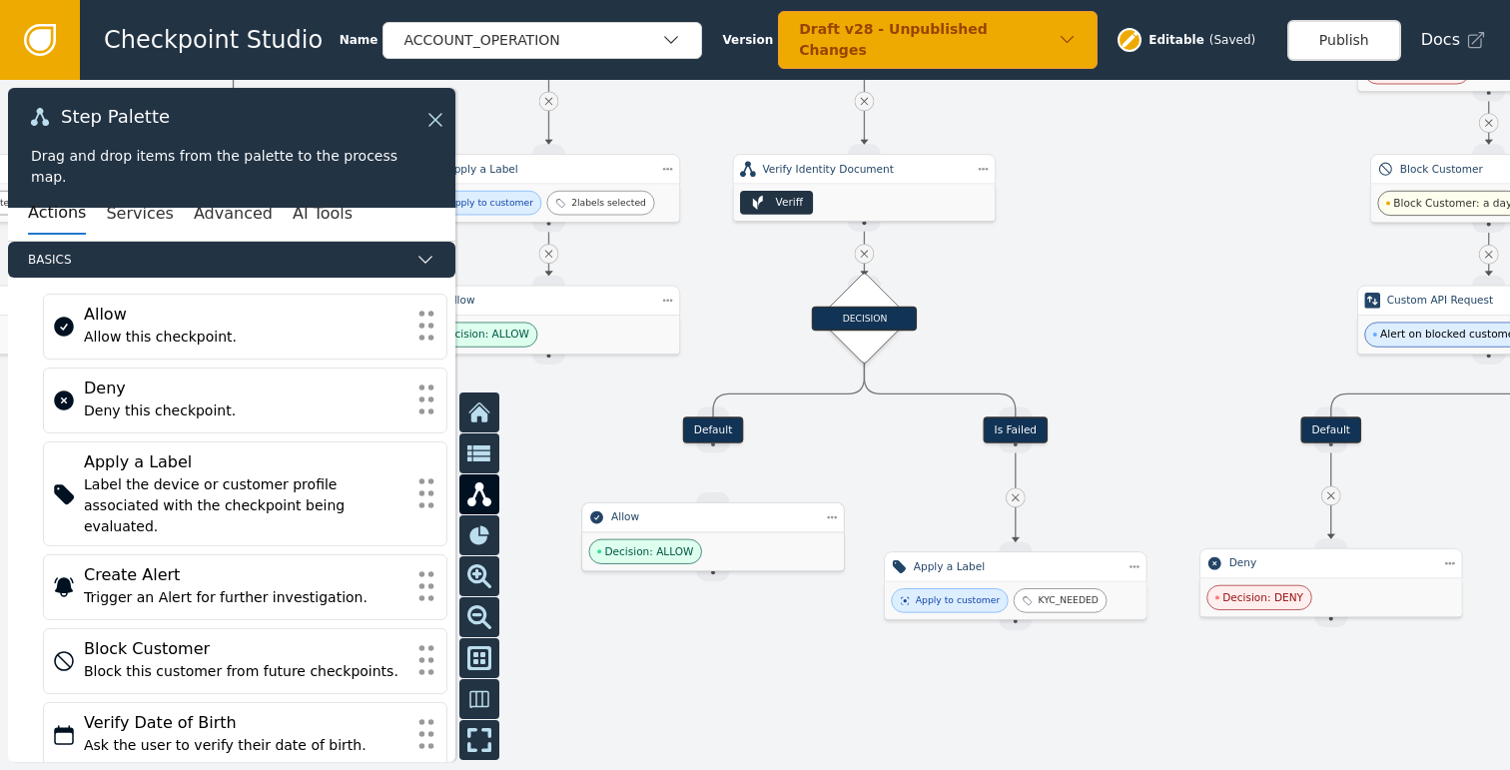
drag, startPoint x: 738, startPoint y: 546, endPoint x: 734, endPoint y: 529, distance: 17.4
click at [734, 529] on div "Allow" at bounding box center [712, 517] width 263 height 30
drag, startPoint x: 708, startPoint y: 447, endPoint x: 713, endPoint y: 495, distance: 48.2
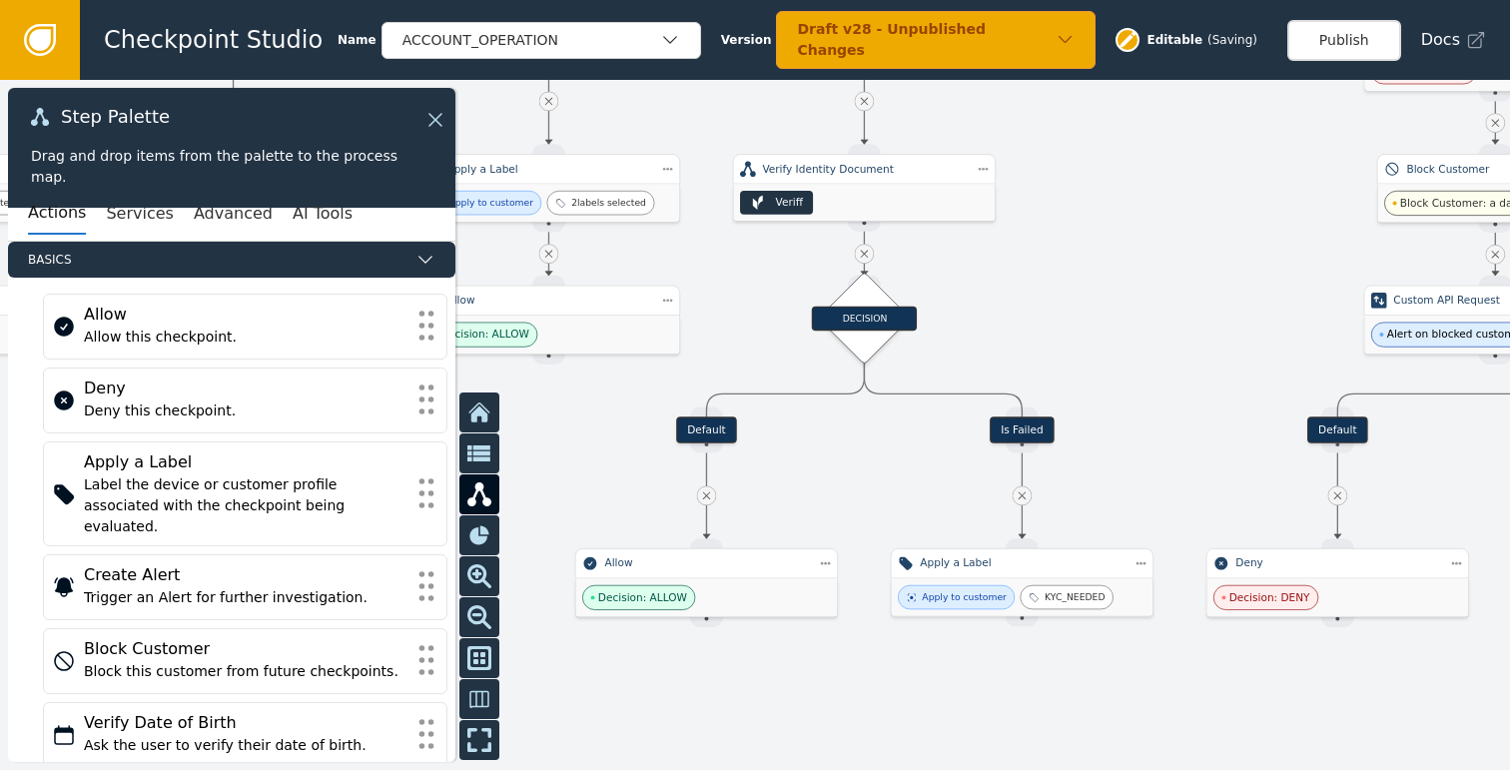
click at [975, 700] on div at bounding box center [755, 425] width 1510 height 690
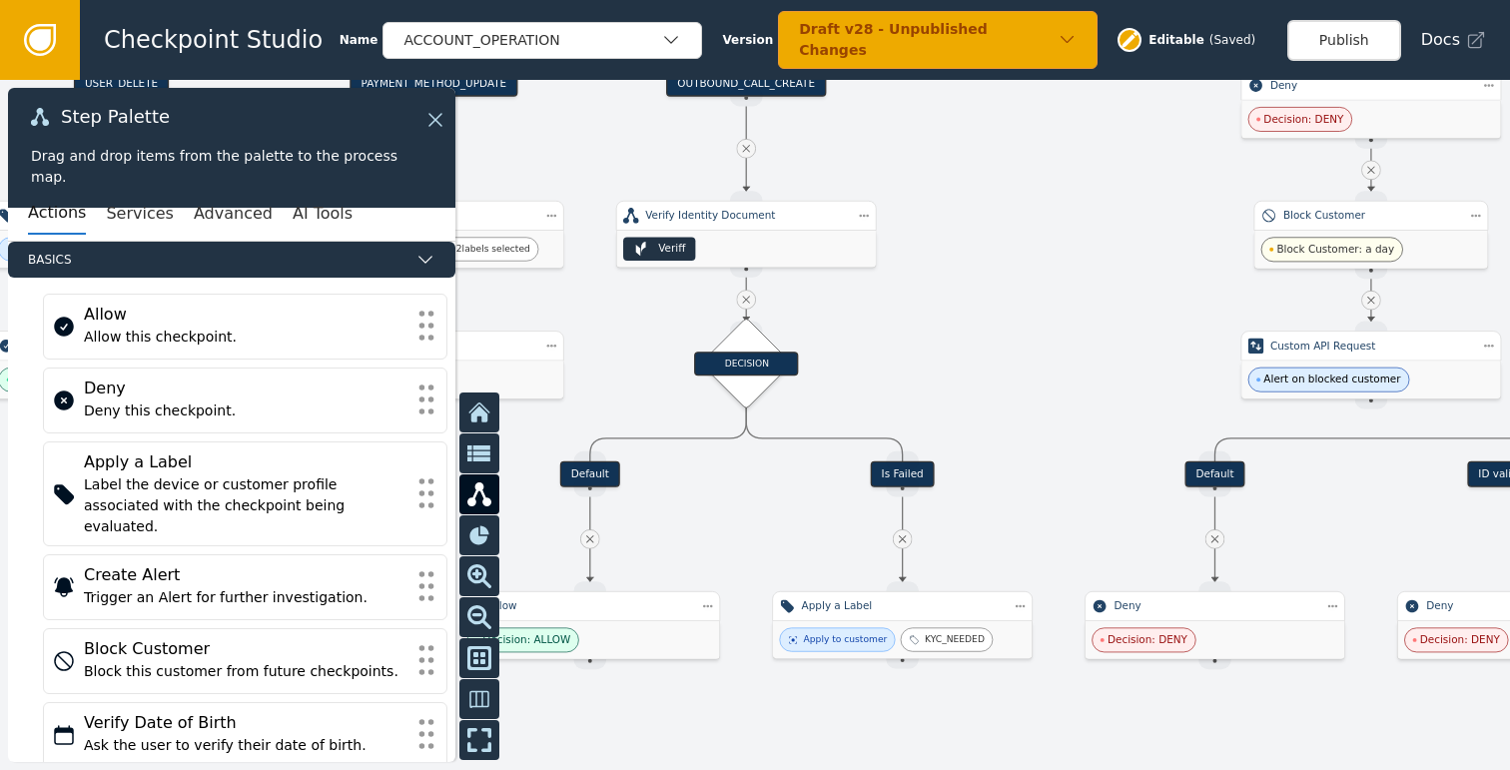
drag, startPoint x: 1145, startPoint y: 290, endPoint x: 1025, endPoint y: 334, distance: 127.9
click at [1025, 334] on div at bounding box center [755, 425] width 1510 height 690
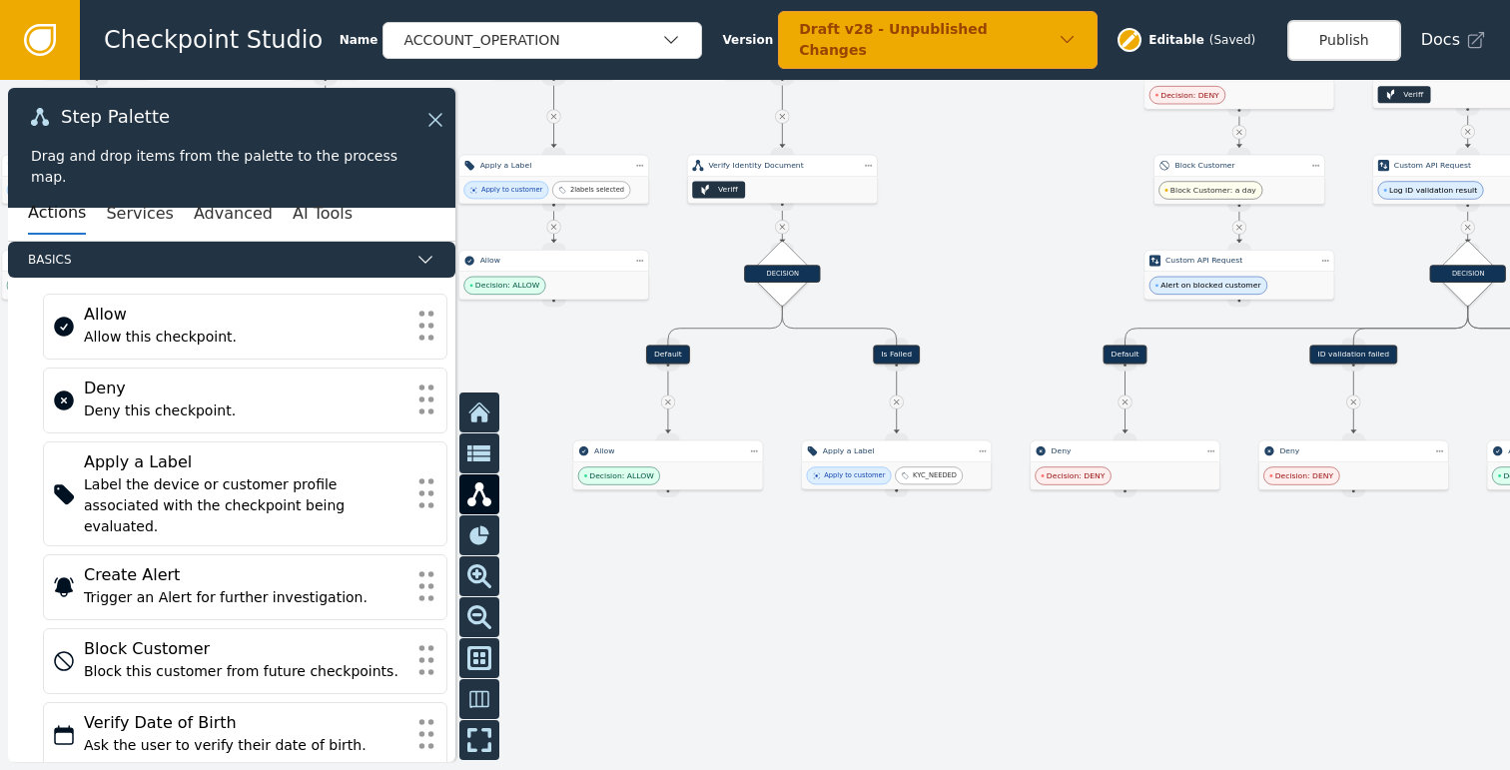
drag, startPoint x: 977, startPoint y: 366, endPoint x: 956, endPoint y: 282, distance: 87.4
click at [956, 282] on div at bounding box center [755, 425] width 1510 height 690
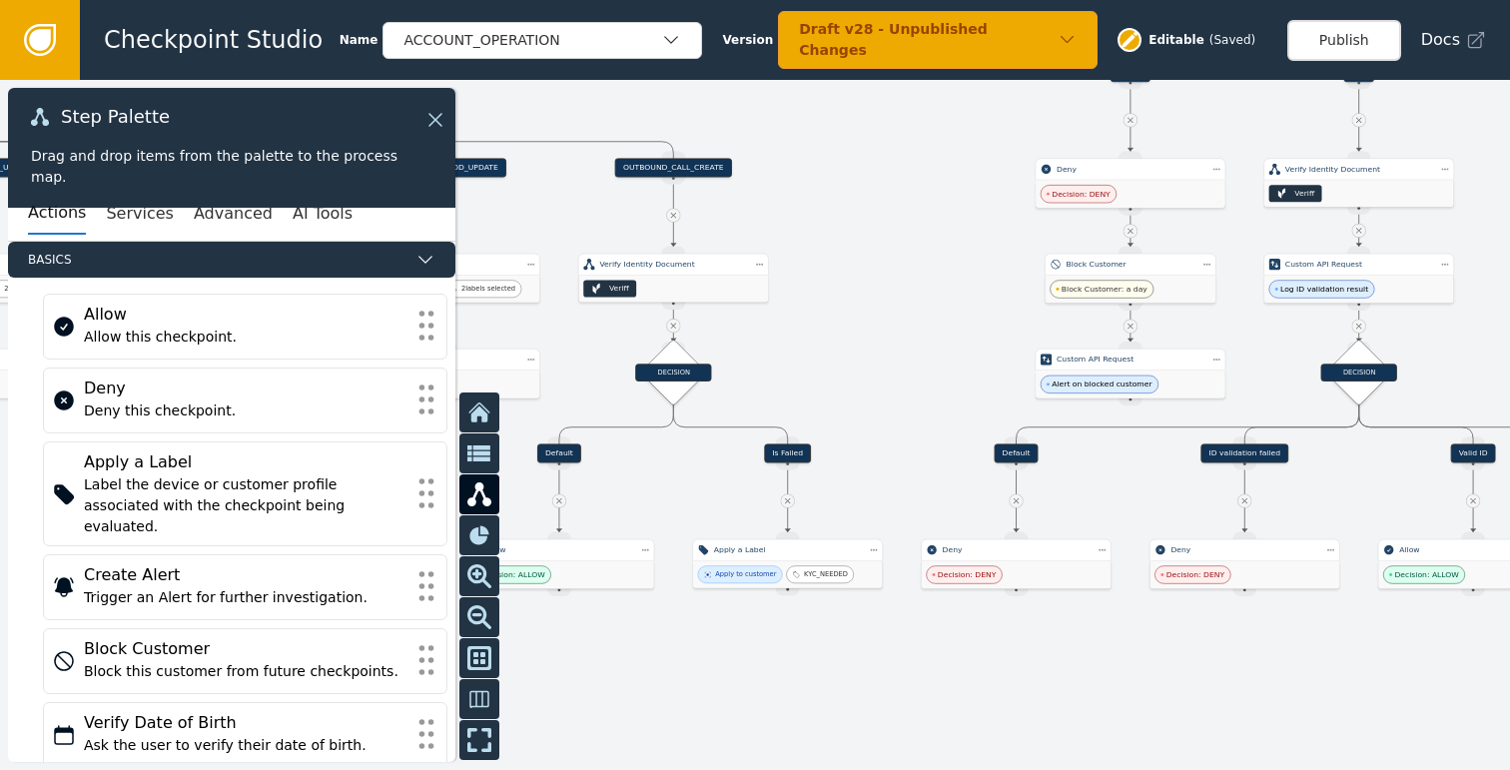
drag, startPoint x: 979, startPoint y: 266, endPoint x: 870, endPoint y: 367, distance: 149.8
click at [870, 367] on div at bounding box center [755, 425] width 1510 height 690
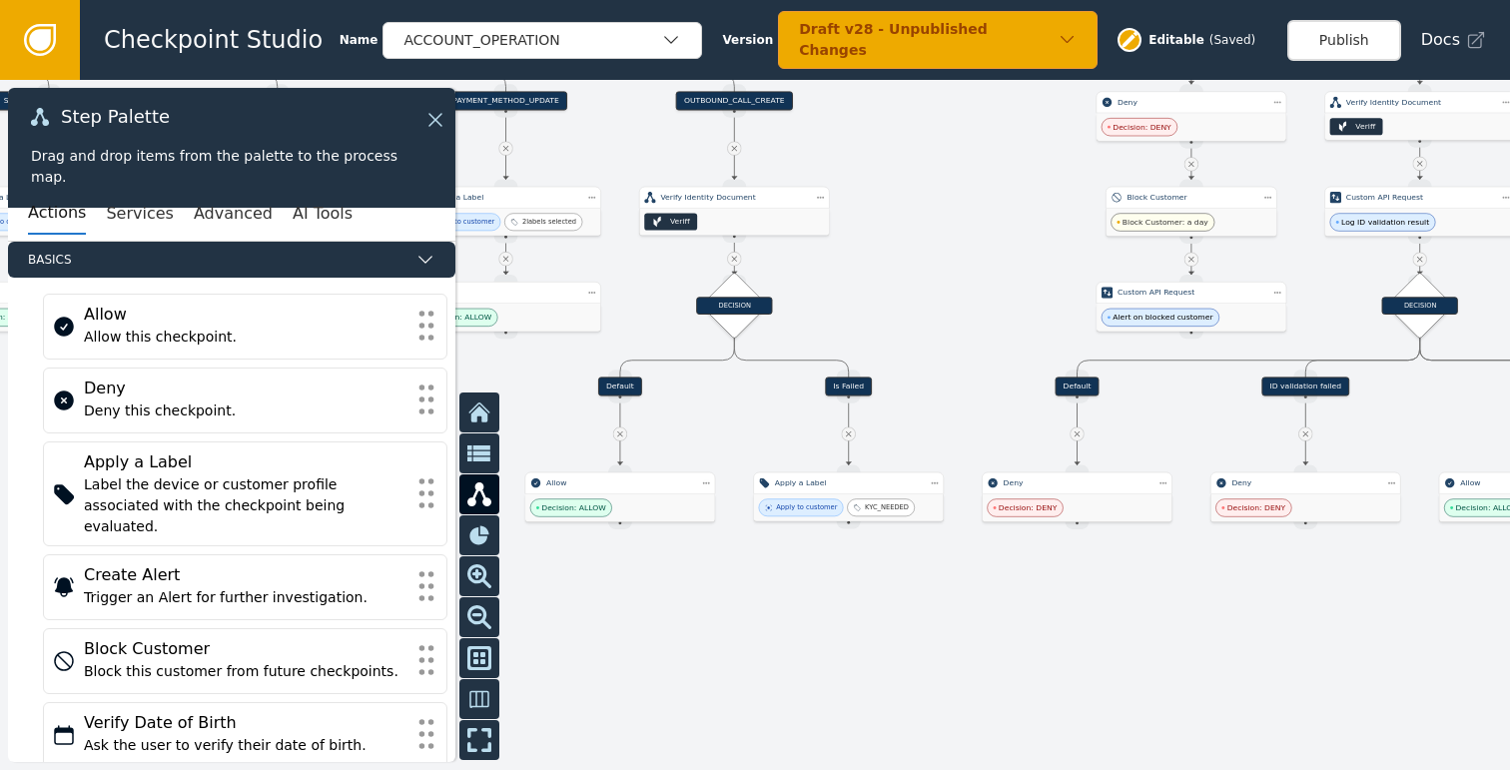
drag, startPoint x: 880, startPoint y: 370, endPoint x: 961, endPoint y: 287, distance: 117.2
click at [961, 287] on div at bounding box center [755, 425] width 1510 height 690
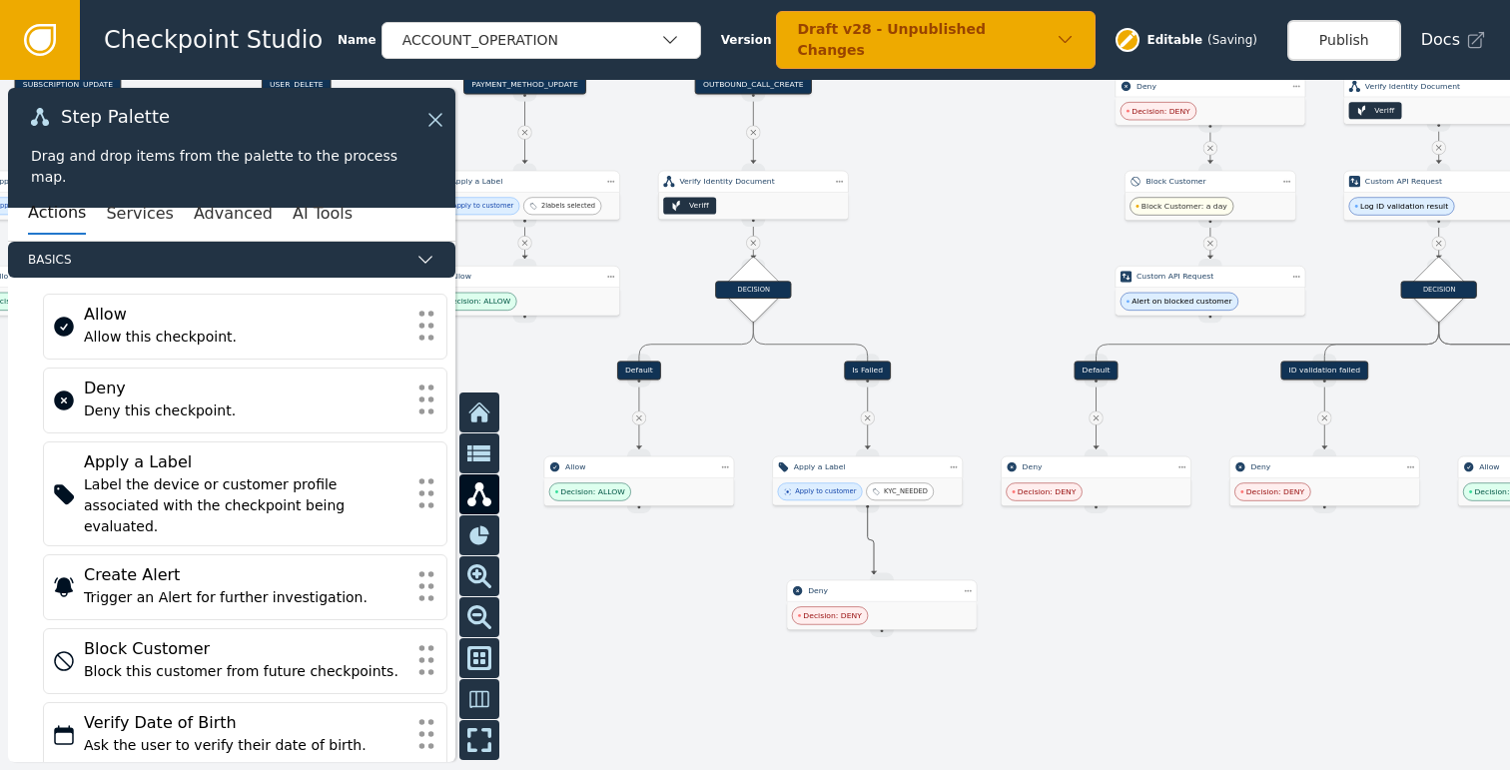
drag, startPoint x: 869, startPoint y: 509, endPoint x: 874, endPoint y: 574, distance: 65.1
click at [1086, 606] on div at bounding box center [755, 425] width 1510 height 690
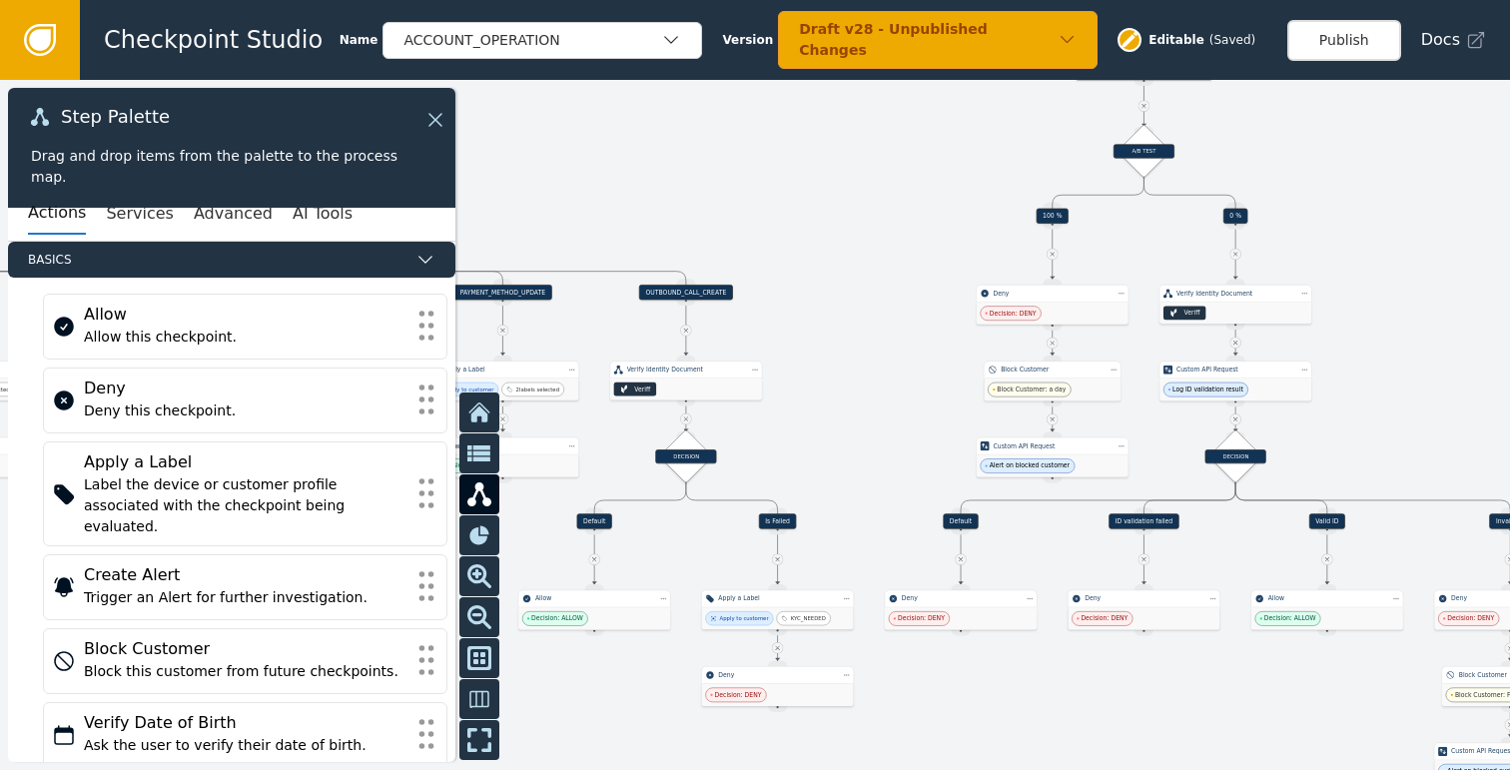
drag, startPoint x: 998, startPoint y: 283, endPoint x: 888, endPoint y: 432, distance: 186.3
click at [888, 432] on div at bounding box center [755, 425] width 1510 height 690
drag, startPoint x: 888, startPoint y: 432, endPoint x: 909, endPoint y: 407, distance: 32.6
click at [909, 407] on div at bounding box center [755, 425] width 1510 height 690
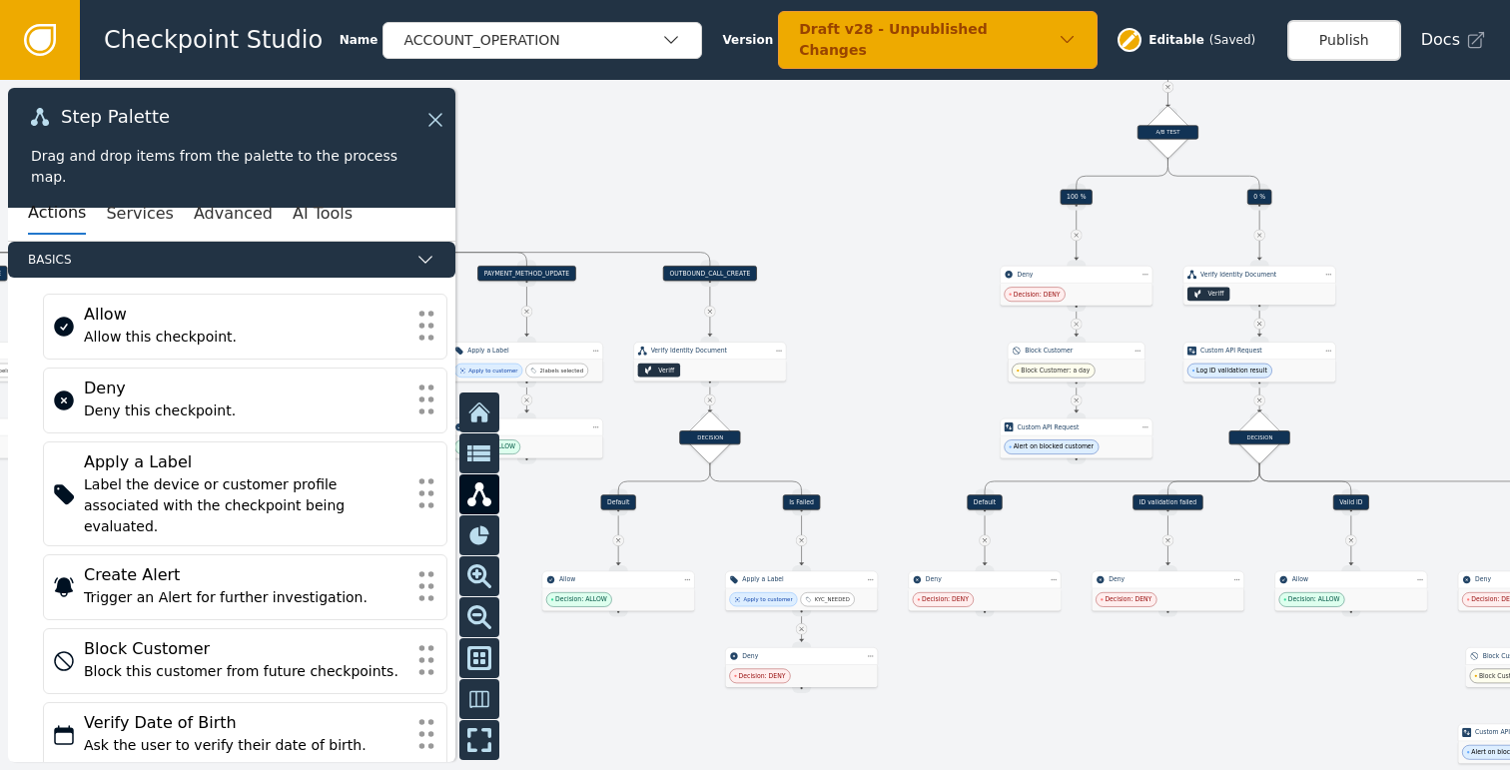
drag, startPoint x: 898, startPoint y: 330, endPoint x: 990, endPoint y: 410, distance: 122.5
click at [988, 409] on div at bounding box center [755, 425] width 1510 height 690
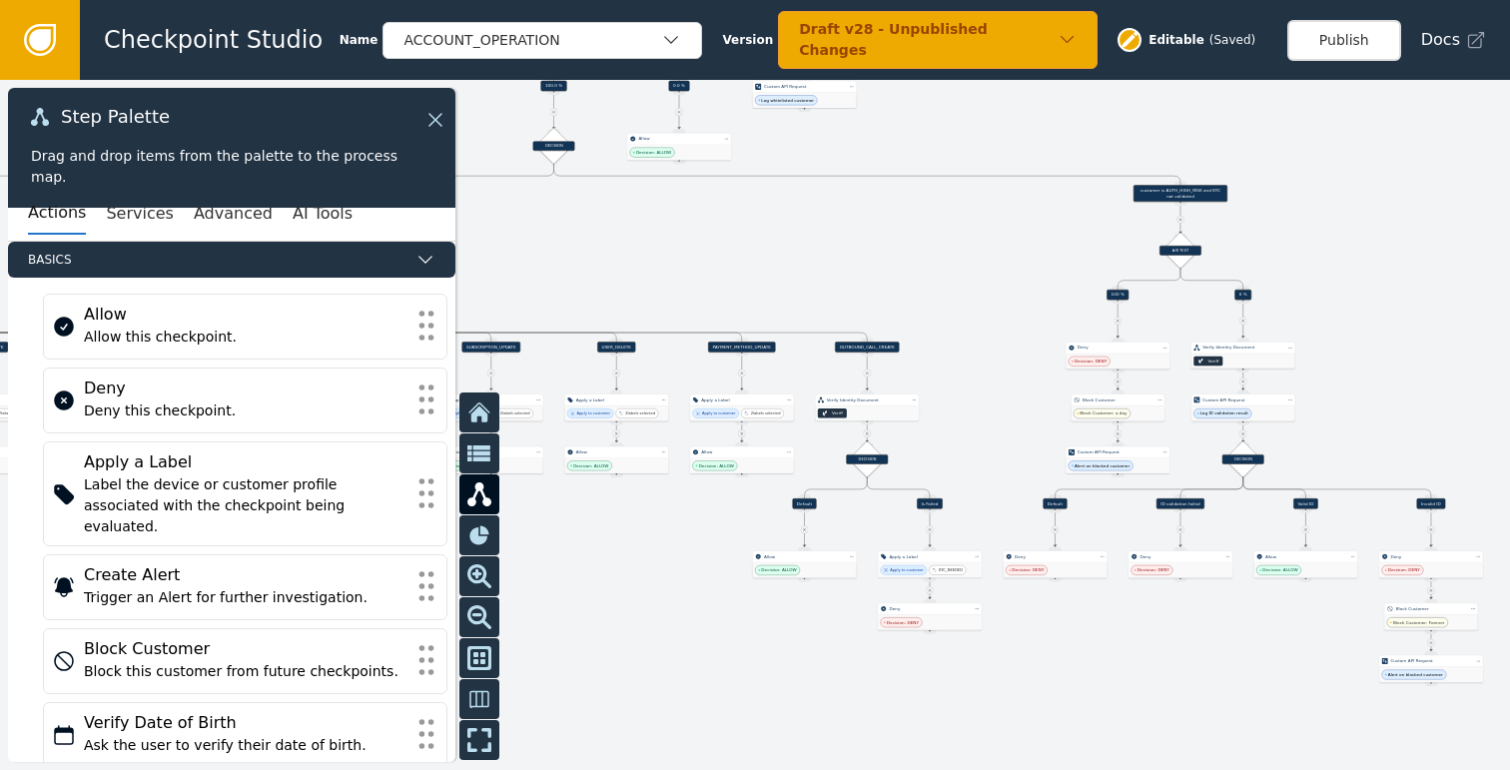
drag, startPoint x: 976, startPoint y: 267, endPoint x: 1070, endPoint y: 333, distance: 115.2
click at [1067, 331] on div at bounding box center [755, 425] width 1510 height 690
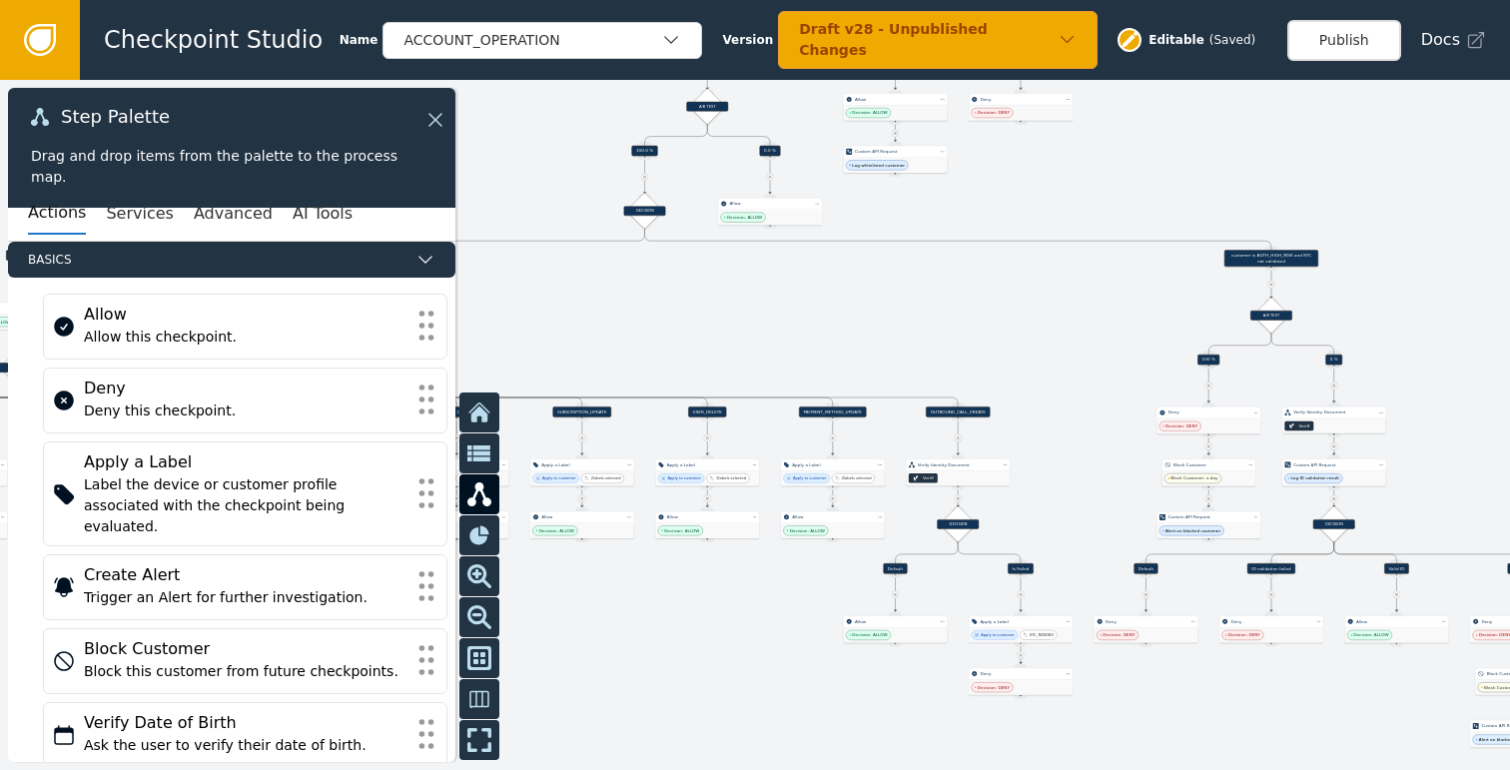
click at [1055, 402] on div at bounding box center [755, 425] width 1510 height 690
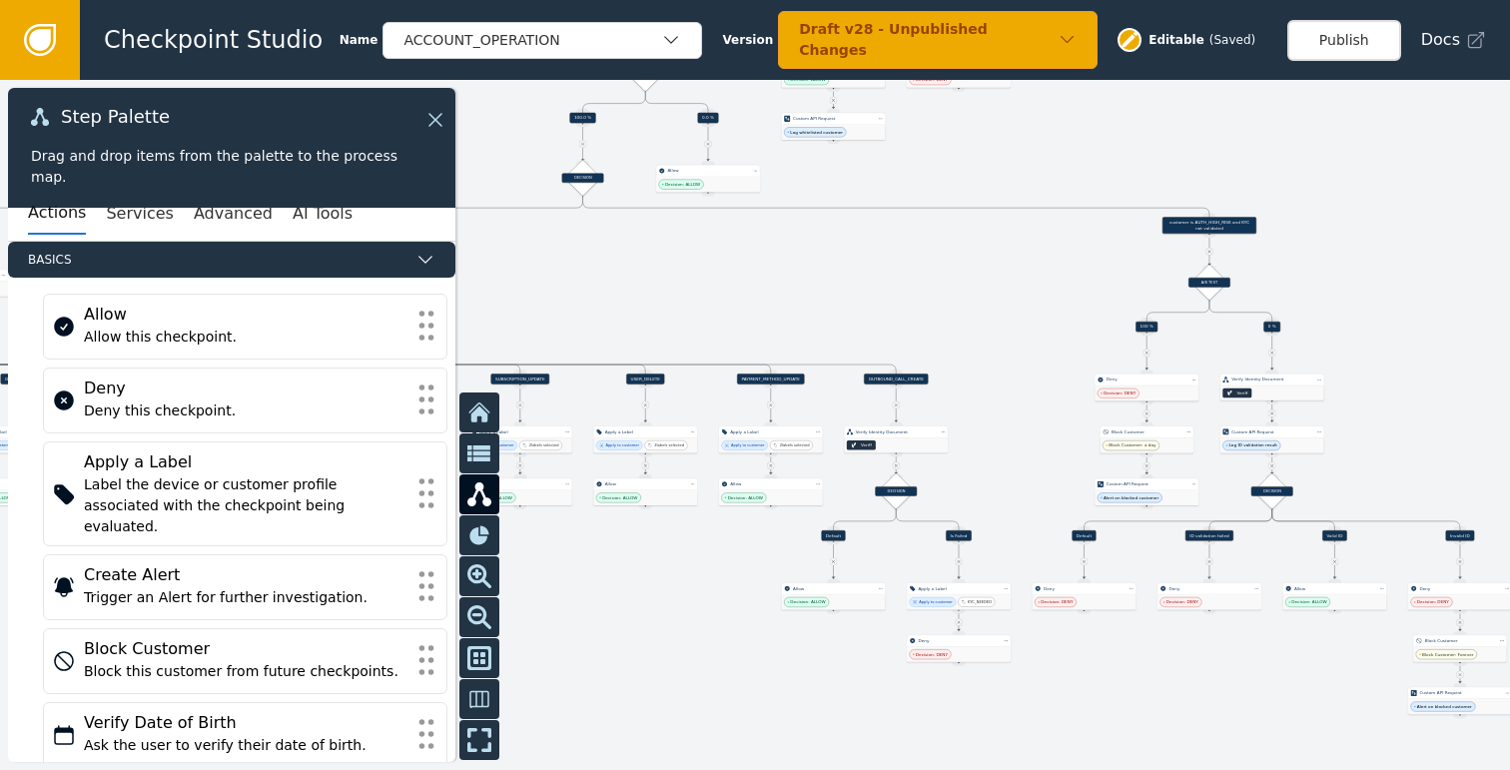
drag, startPoint x: 1036, startPoint y: 412, endPoint x: 971, endPoint y: 302, distance: 128.4
click at [971, 302] on div at bounding box center [755, 425] width 1510 height 690
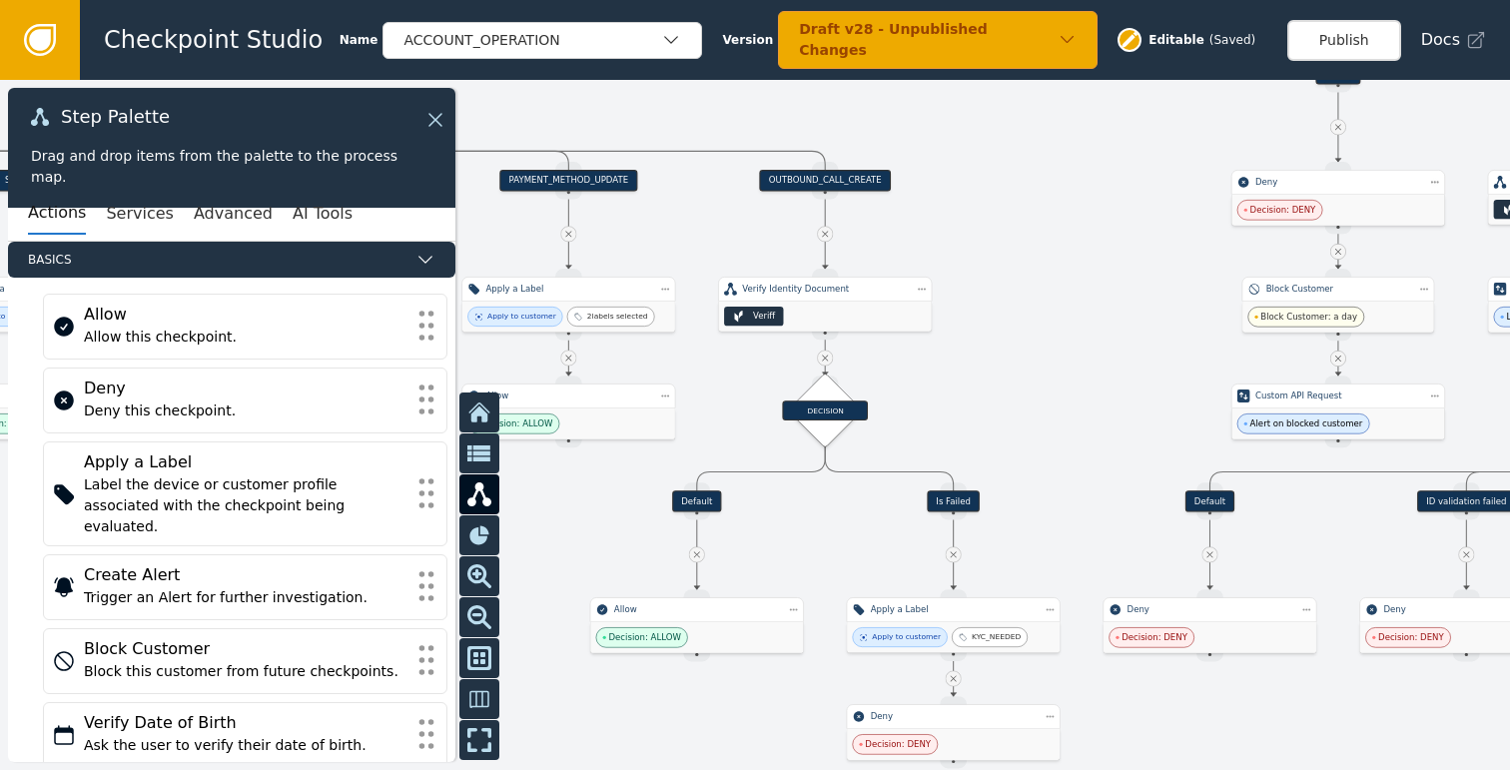
drag, startPoint x: 952, startPoint y: 526, endPoint x: 999, endPoint y: 372, distance: 160.7
click at [999, 372] on div at bounding box center [755, 425] width 1510 height 690
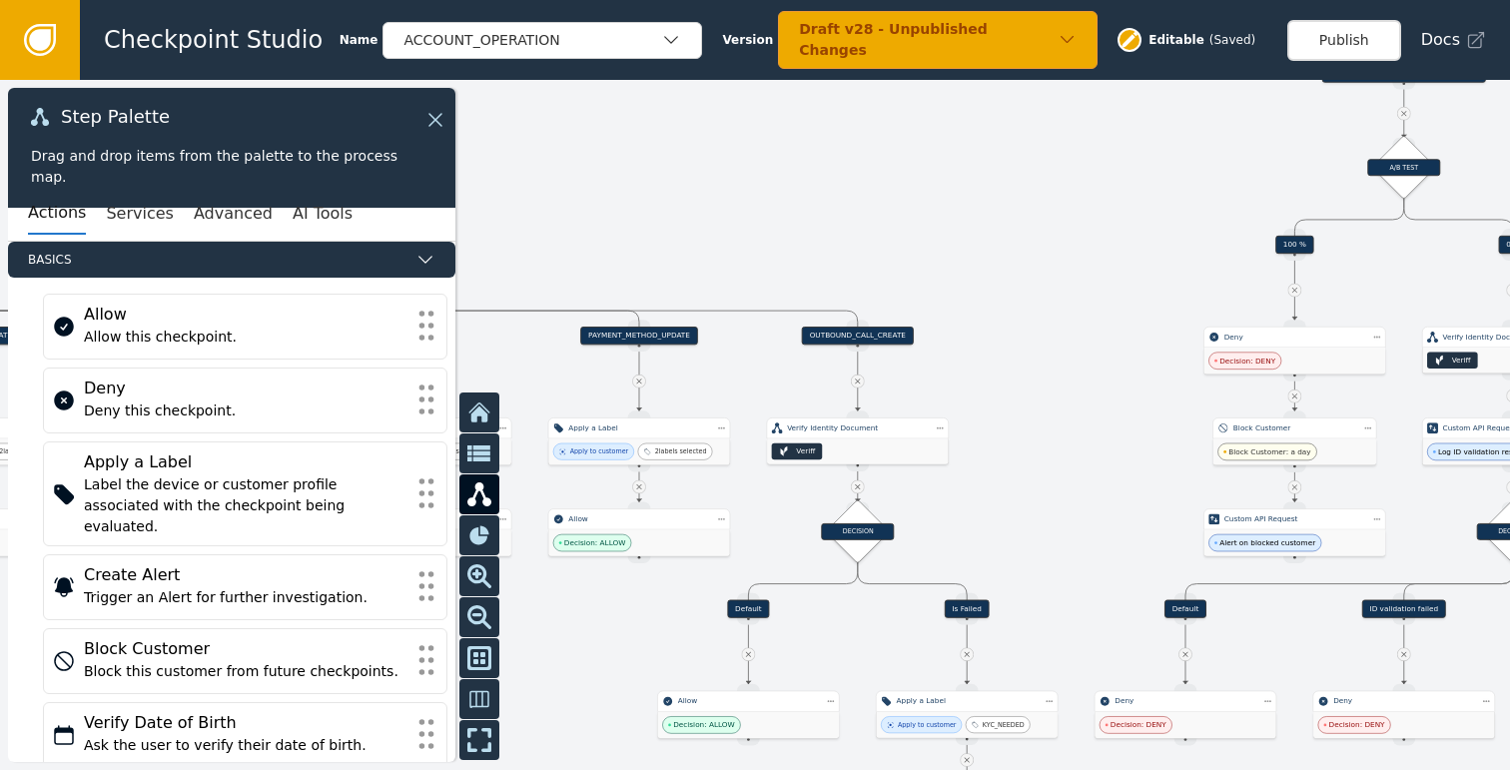
drag, startPoint x: 979, startPoint y: 400, endPoint x: 1121, endPoint y: 510, distance: 179.3
click at [1121, 510] on div at bounding box center [755, 425] width 1510 height 690
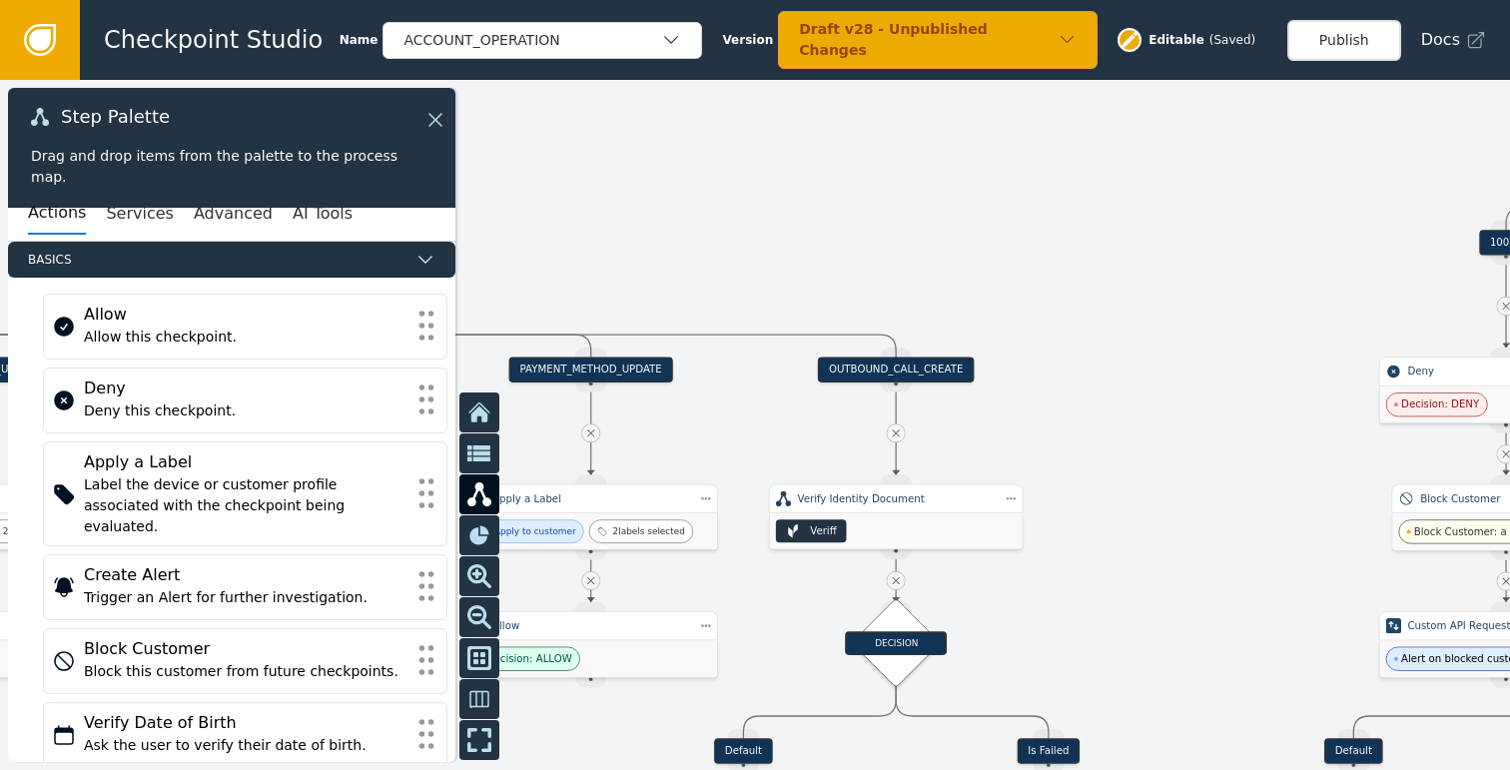
drag, startPoint x: 1180, startPoint y: 370, endPoint x: 1079, endPoint y: 321, distance: 112.1
click at [1079, 321] on div at bounding box center [755, 425] width 1510 height 690
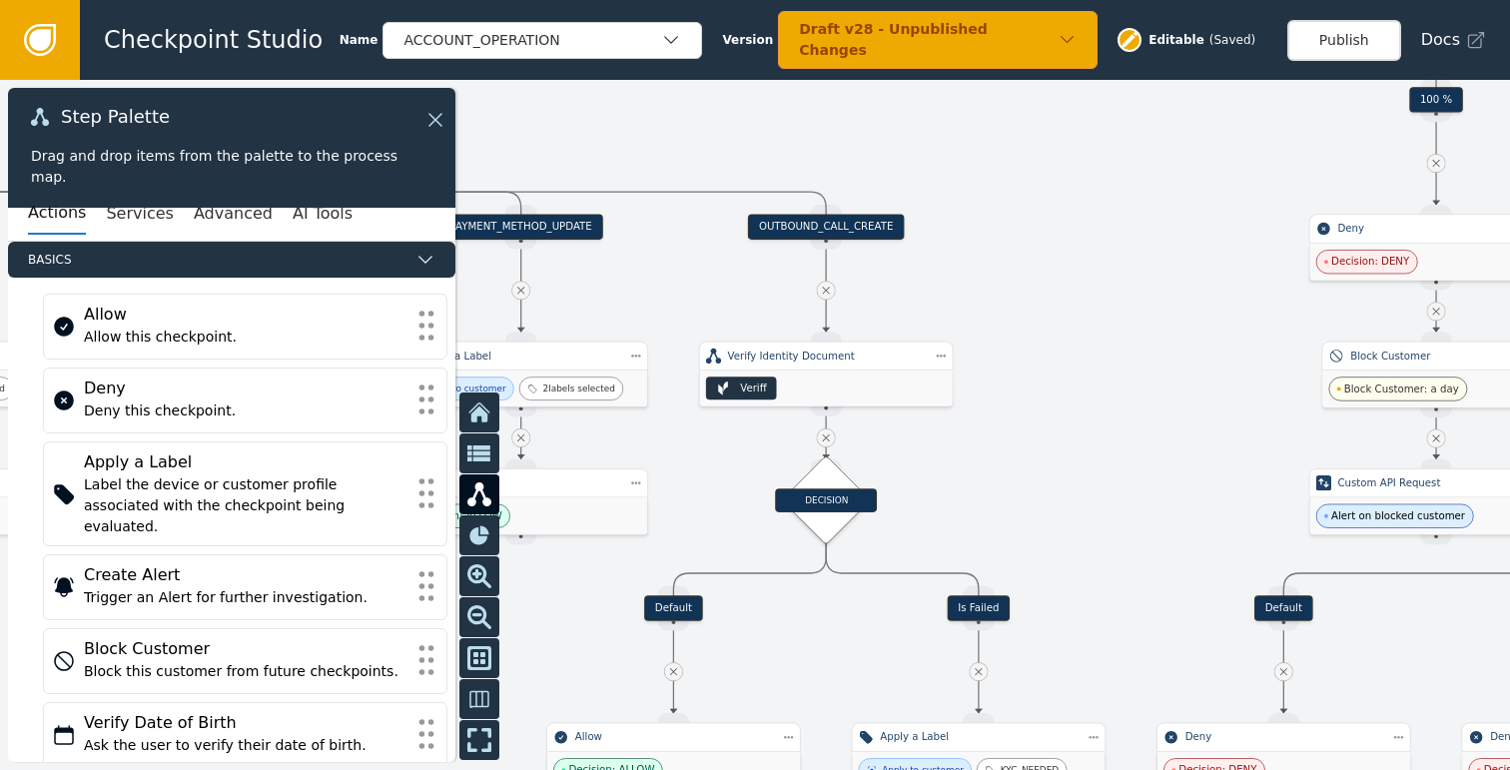
click at [1075, 354] on div at bounding box center [755, 425] width 1510 height 690
